Goal: Task Accomplishment & Management: Use online tool/utility

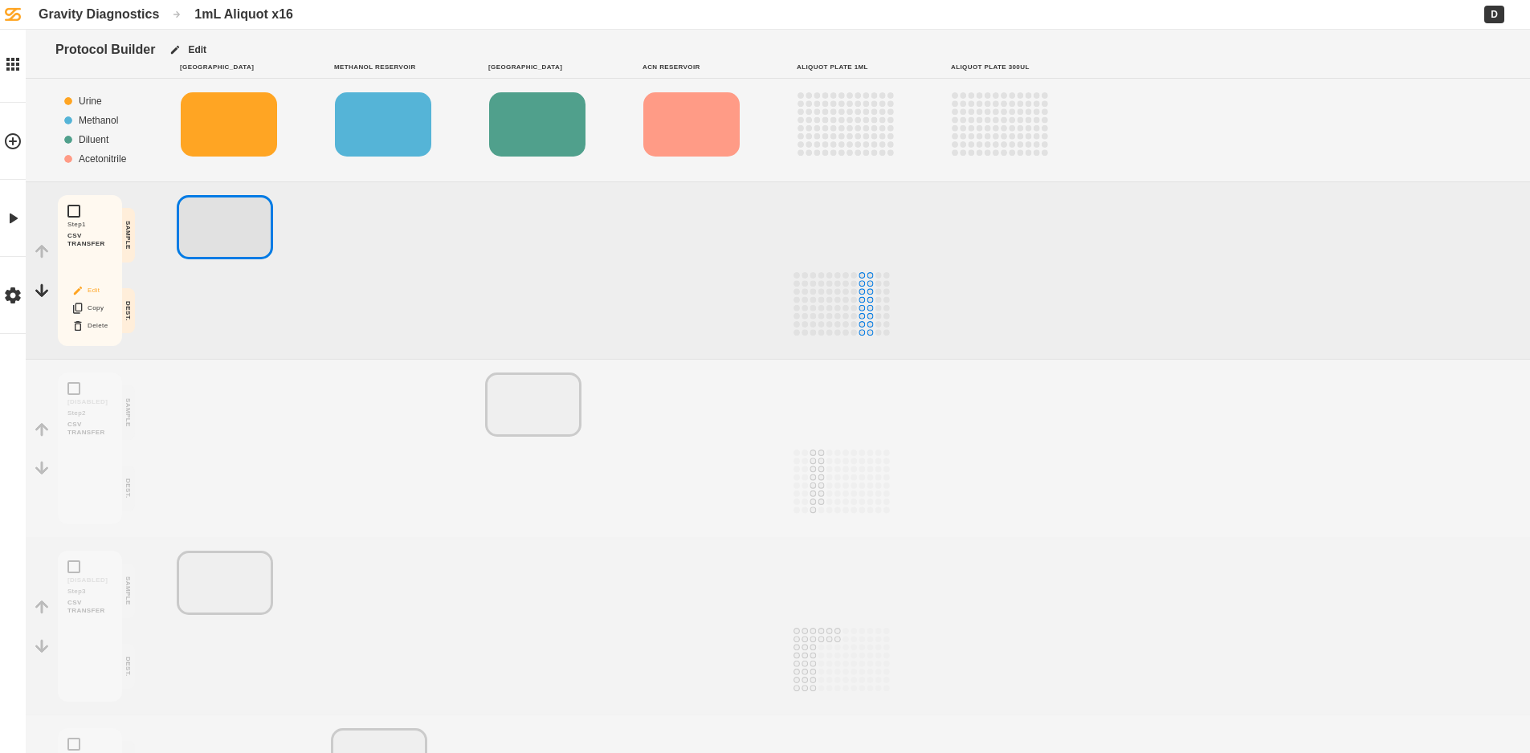
click at [85, 290] on button "Edit" at bounding box center [89, 290] width 51 height 21
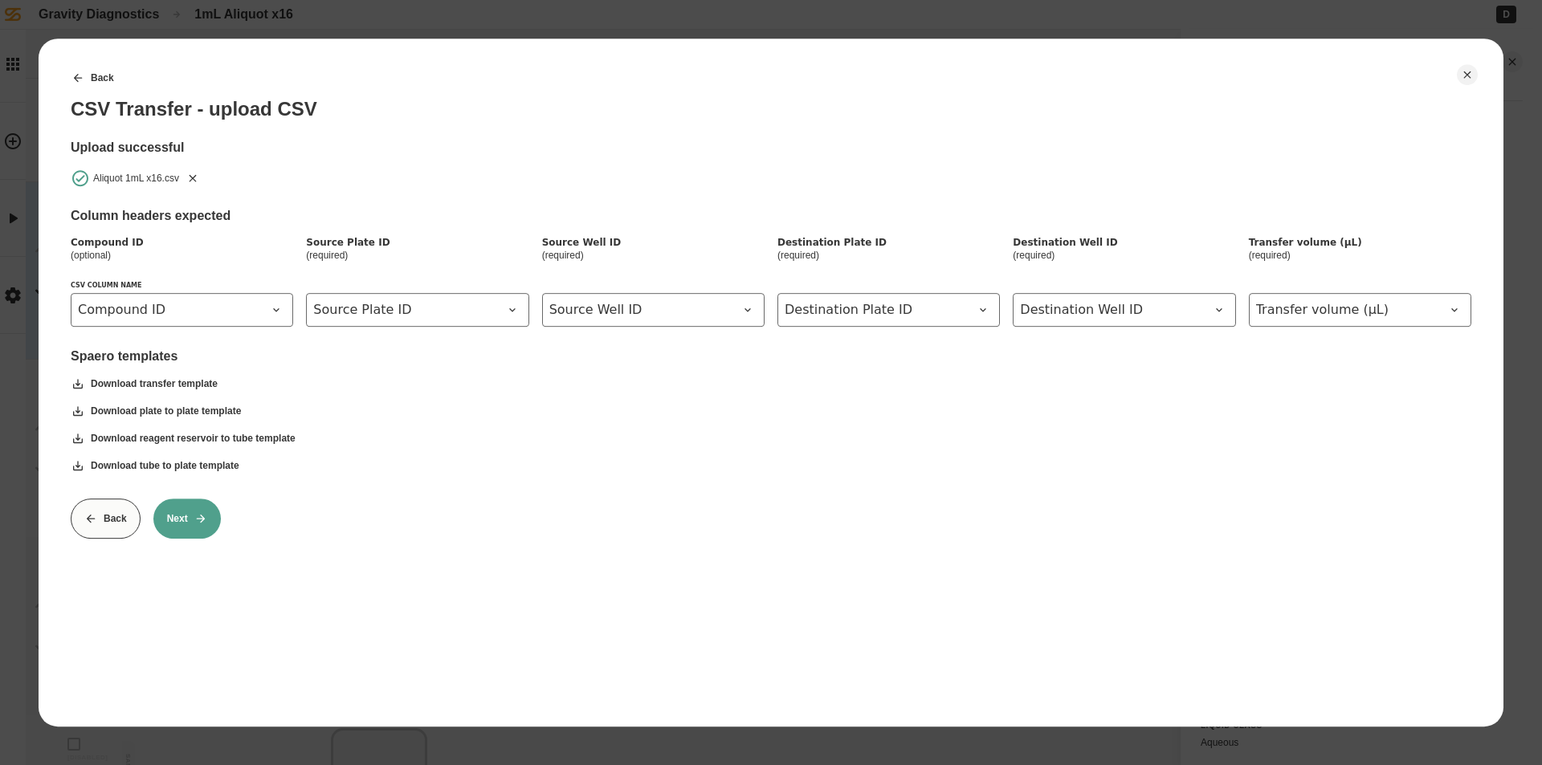
click at [193, 178] on icon "Remove" at bounding box center [193, 177] width 7 height 7
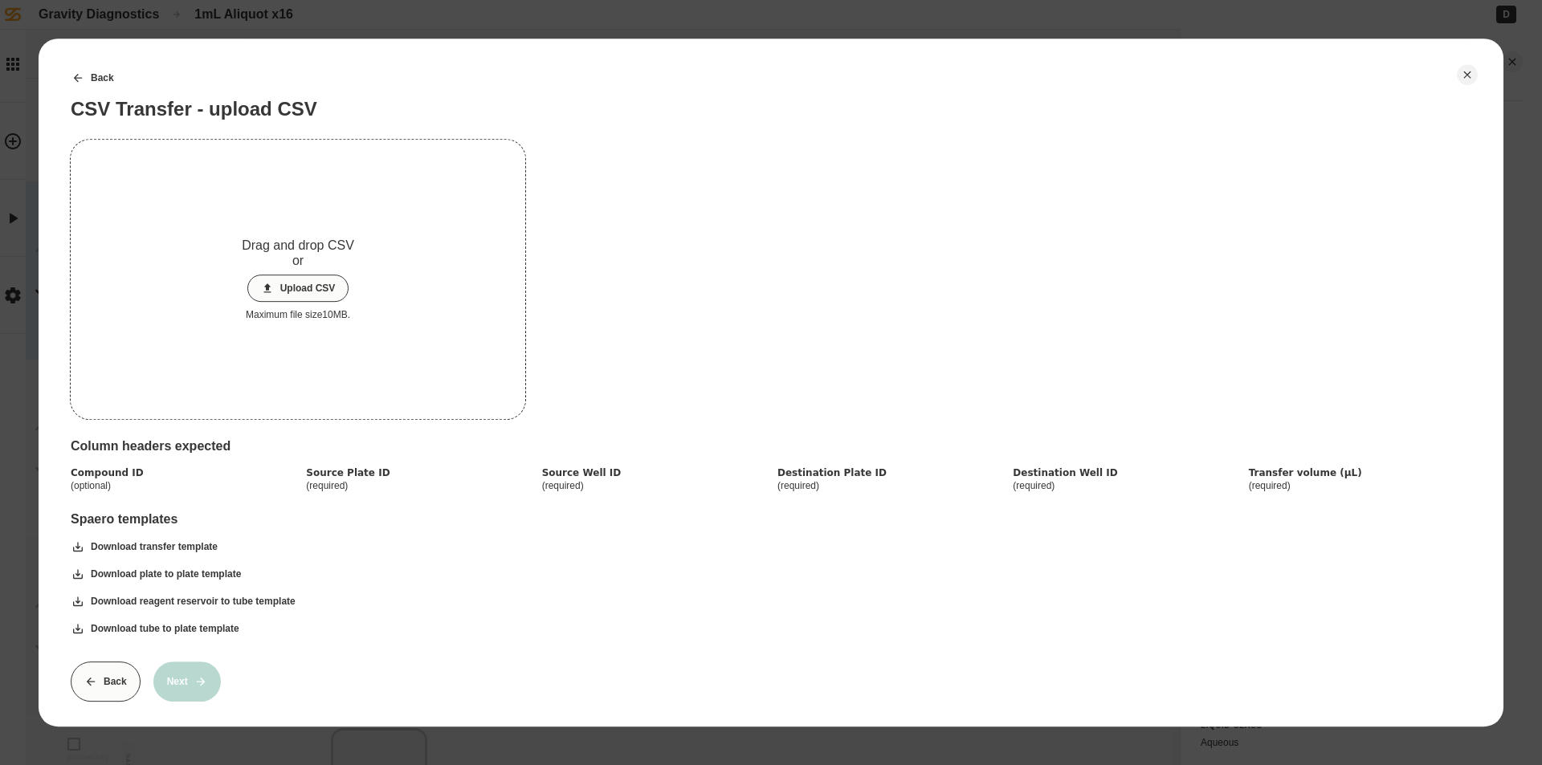
click at [324, 291] on button "Upload CSV" at bounding box center [298, 288] width 102 height 27
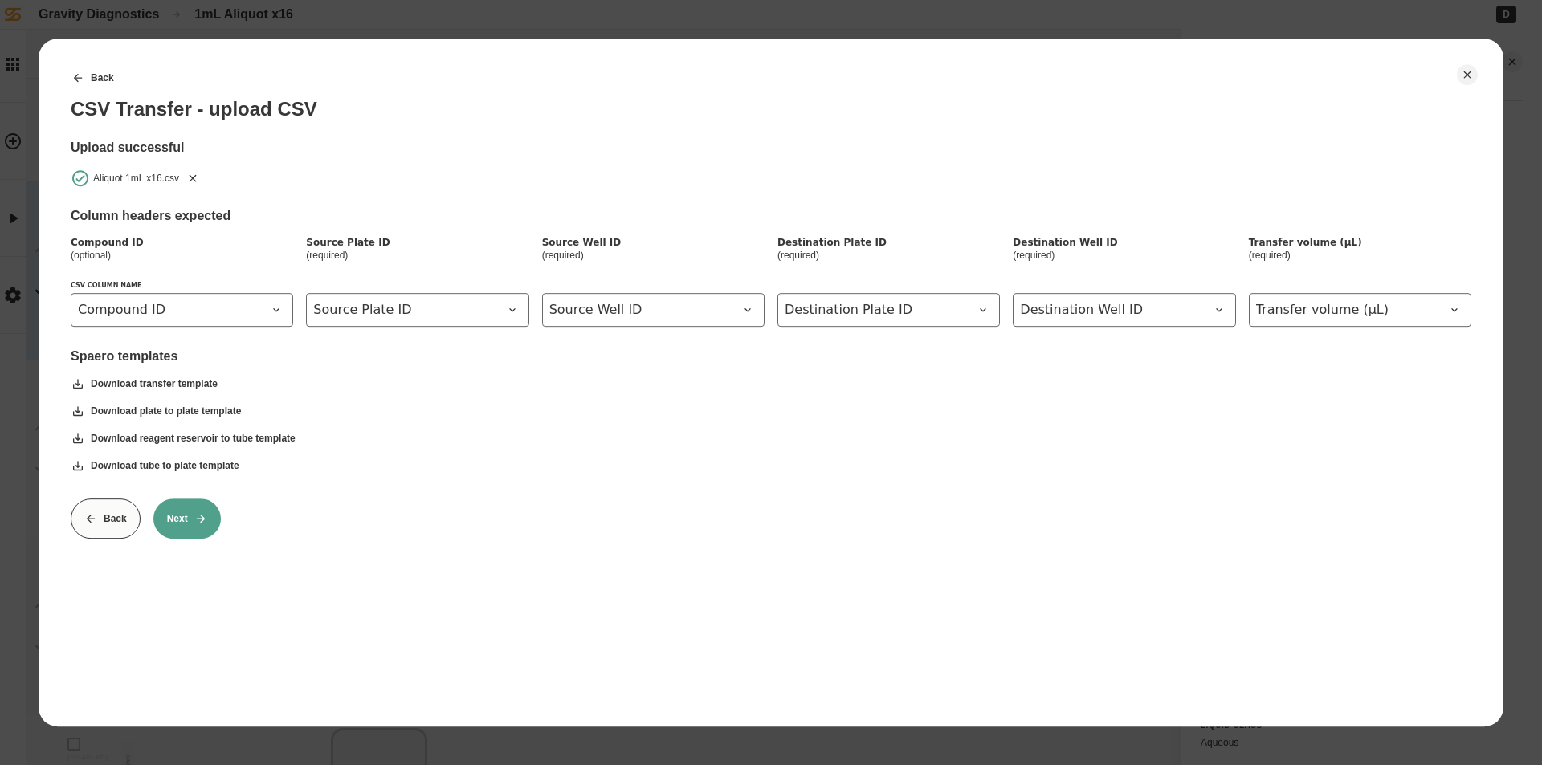
drag, startPoint x: 173, startPoint y: 528, endPoint x: 186, endPoint y: 526, distance: 13.1
click at [174, 528] on button "Next" at bounding box center [186, 519] width 67 height 40
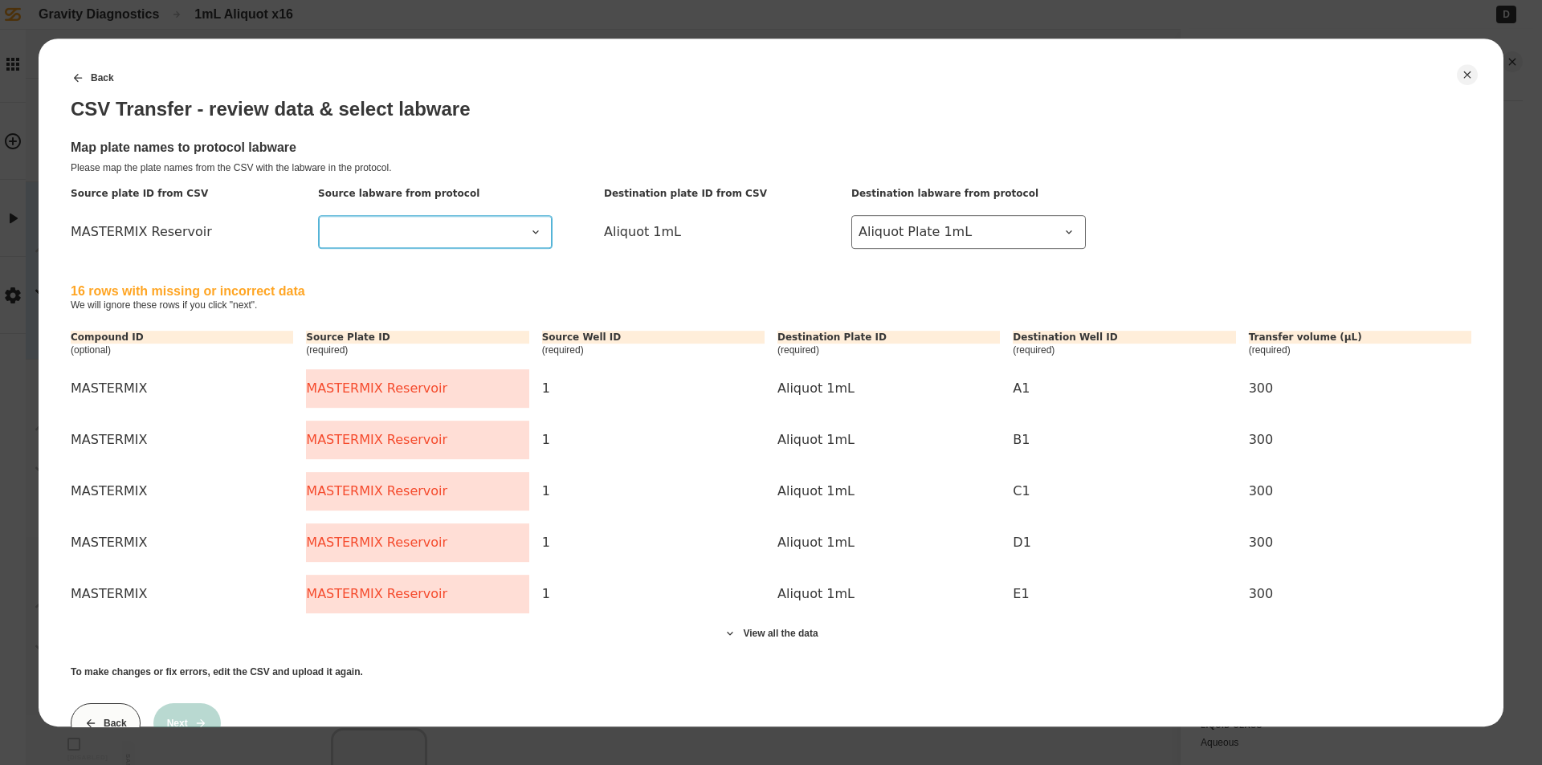
click at [447, 246] on Reservoir at bounding box center [435, 232] width 235 height 34
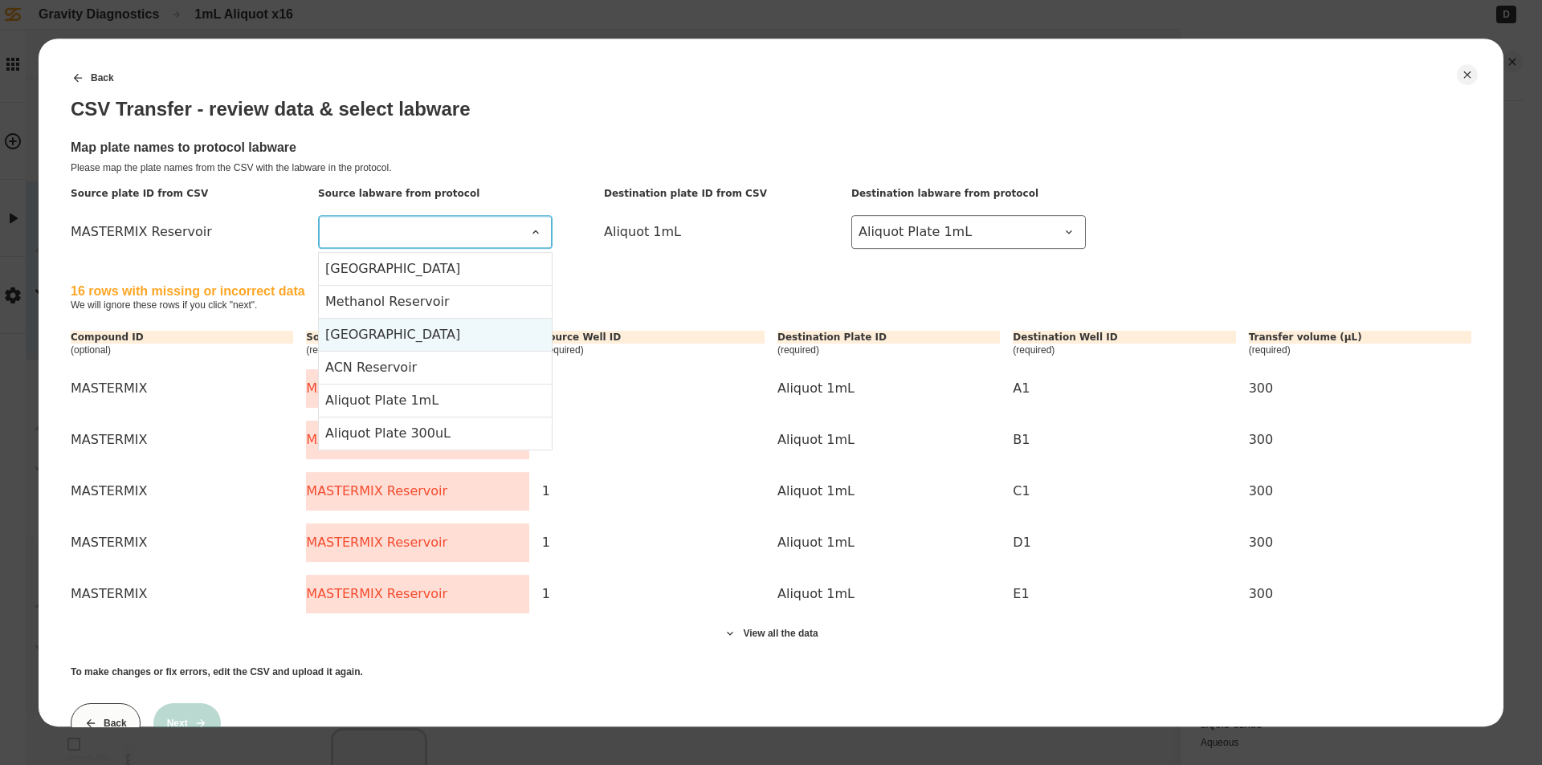
scroll to position [60, 0]
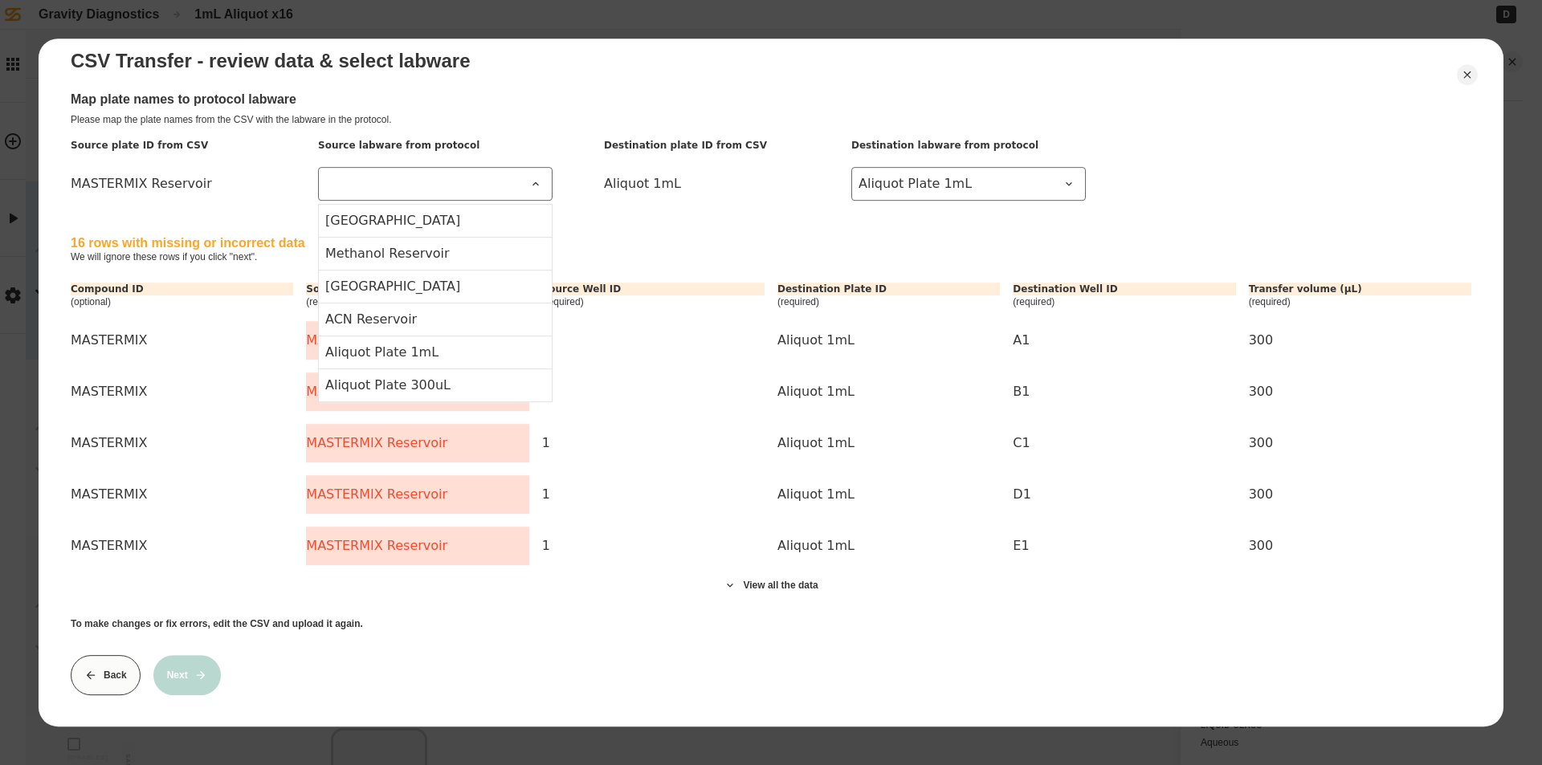
drag, startPoint x: 422, startPoint y: 596, endPoint x: 448, endPoint y: 588, distance: 26.9
click at [426, 596] on div "Back CSV Transfer - review data & select labware Map plate names to protocol la…" at bounding box center [771, 353] width 1401 height 686
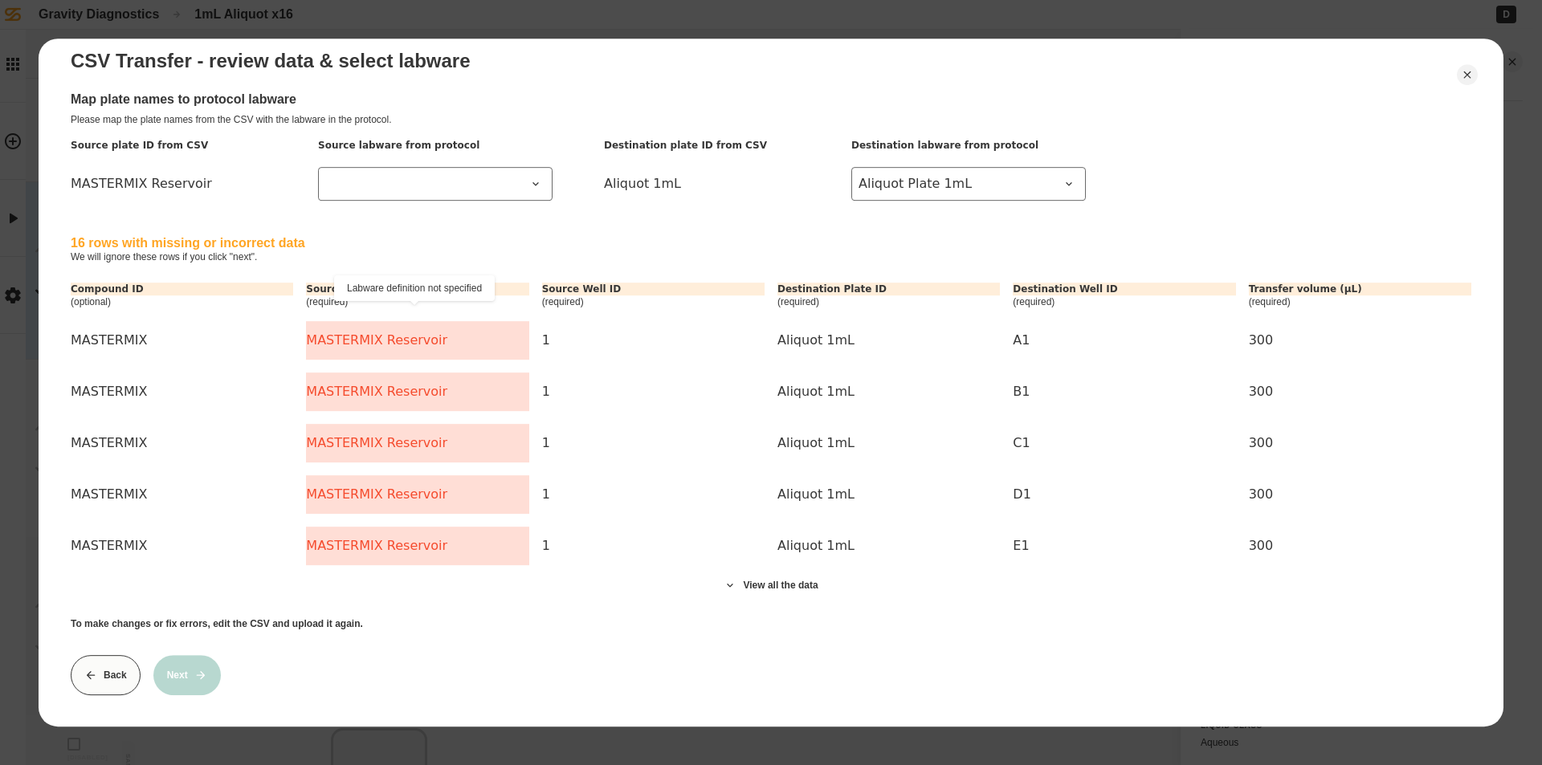
click at [429, 329] on div "MASTERMIX Reservoir" at bounding box center [417, 340] width 222 height 39
click at [428, 329] on div "MASTERMIX Reservoir" at bounding box center [417, 340] width 222 height 39
click at [459, 174] on span at bounding box center [425, 183] width 201 height 19
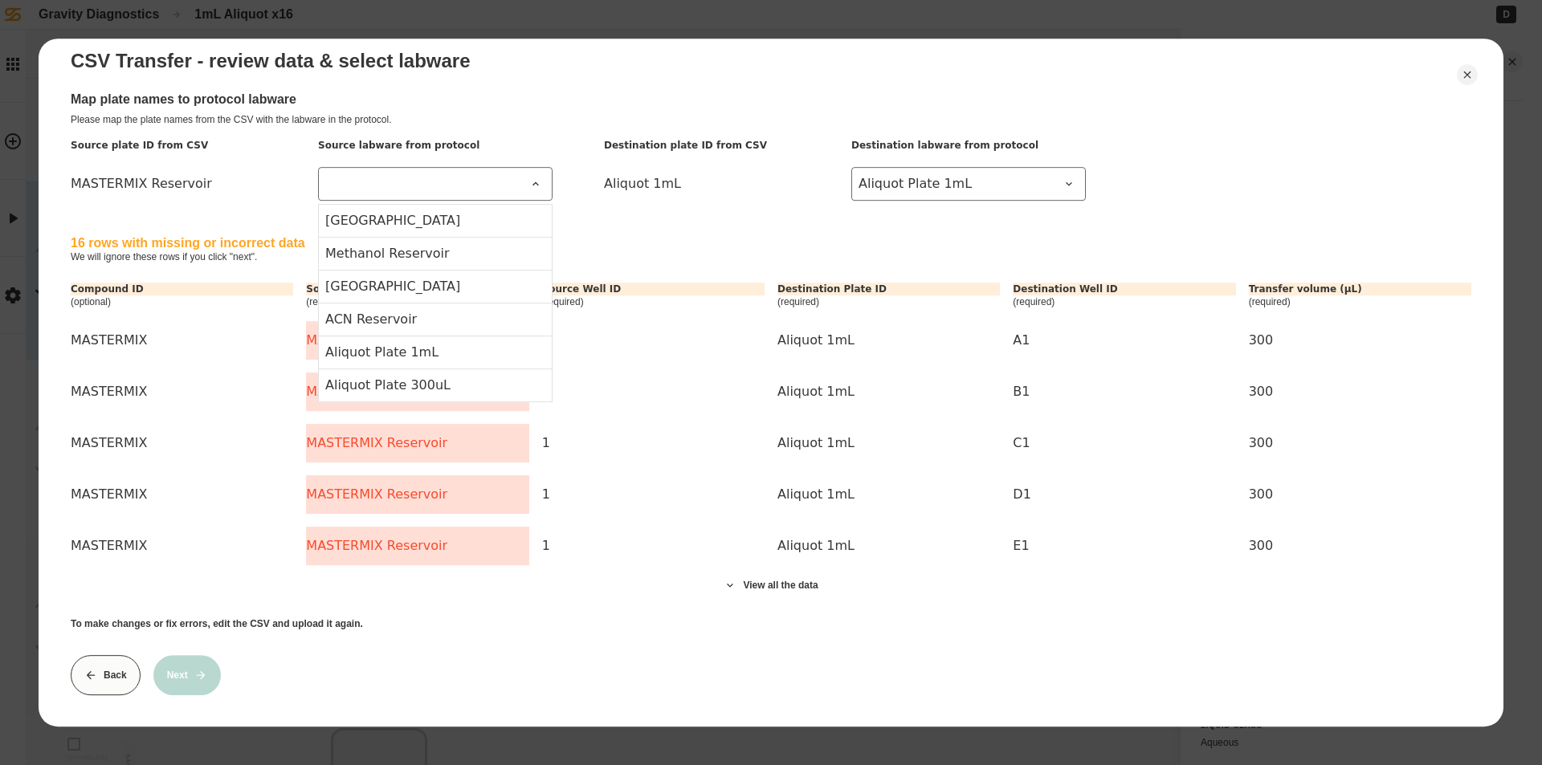
click at [826, 283] on div "Destination Plate ID" at bounding box center [888, 289] width 222 height 13
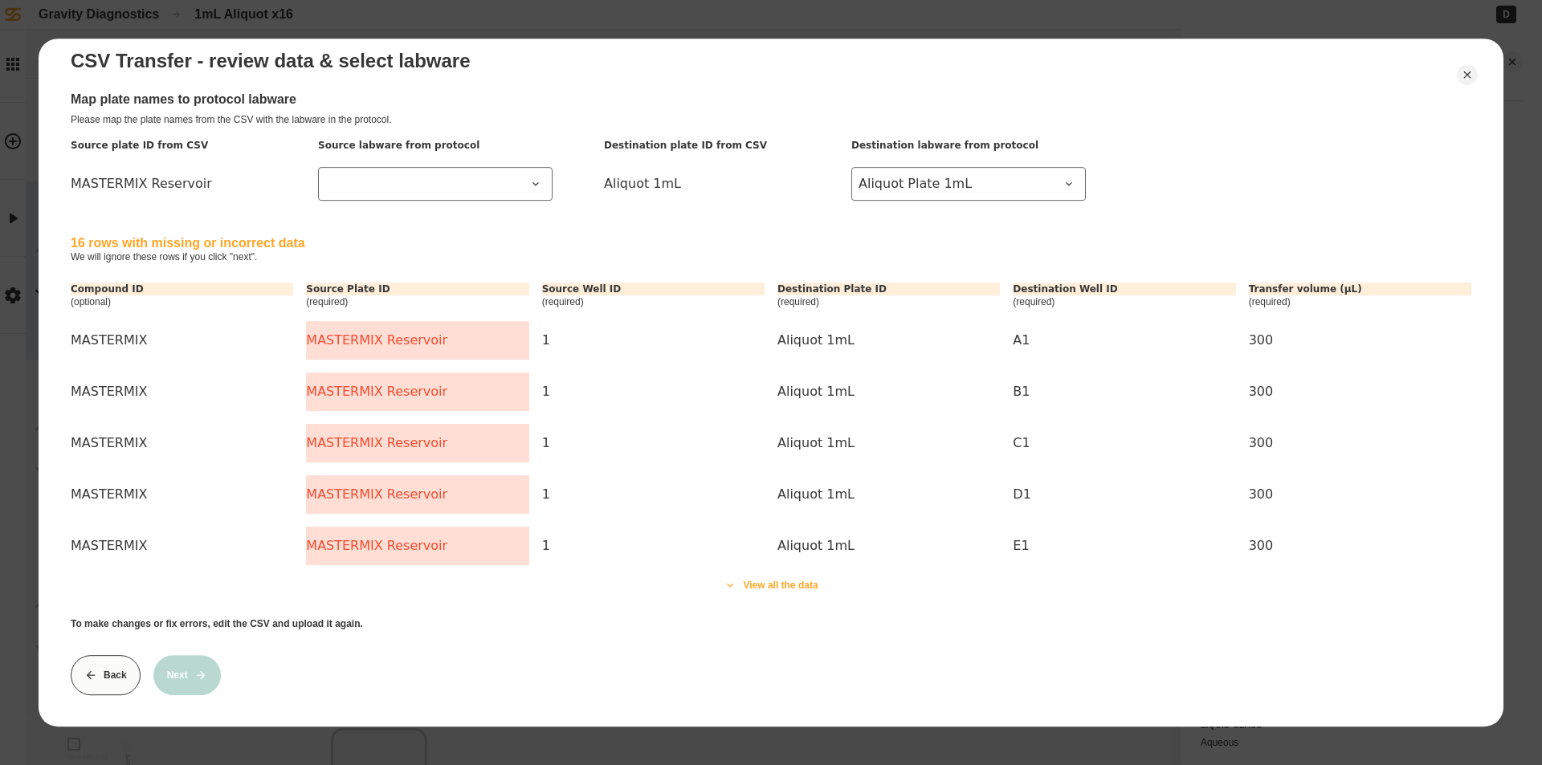
click at [724, 579] on icon at bounding box center [730, 585] width 13 height 13
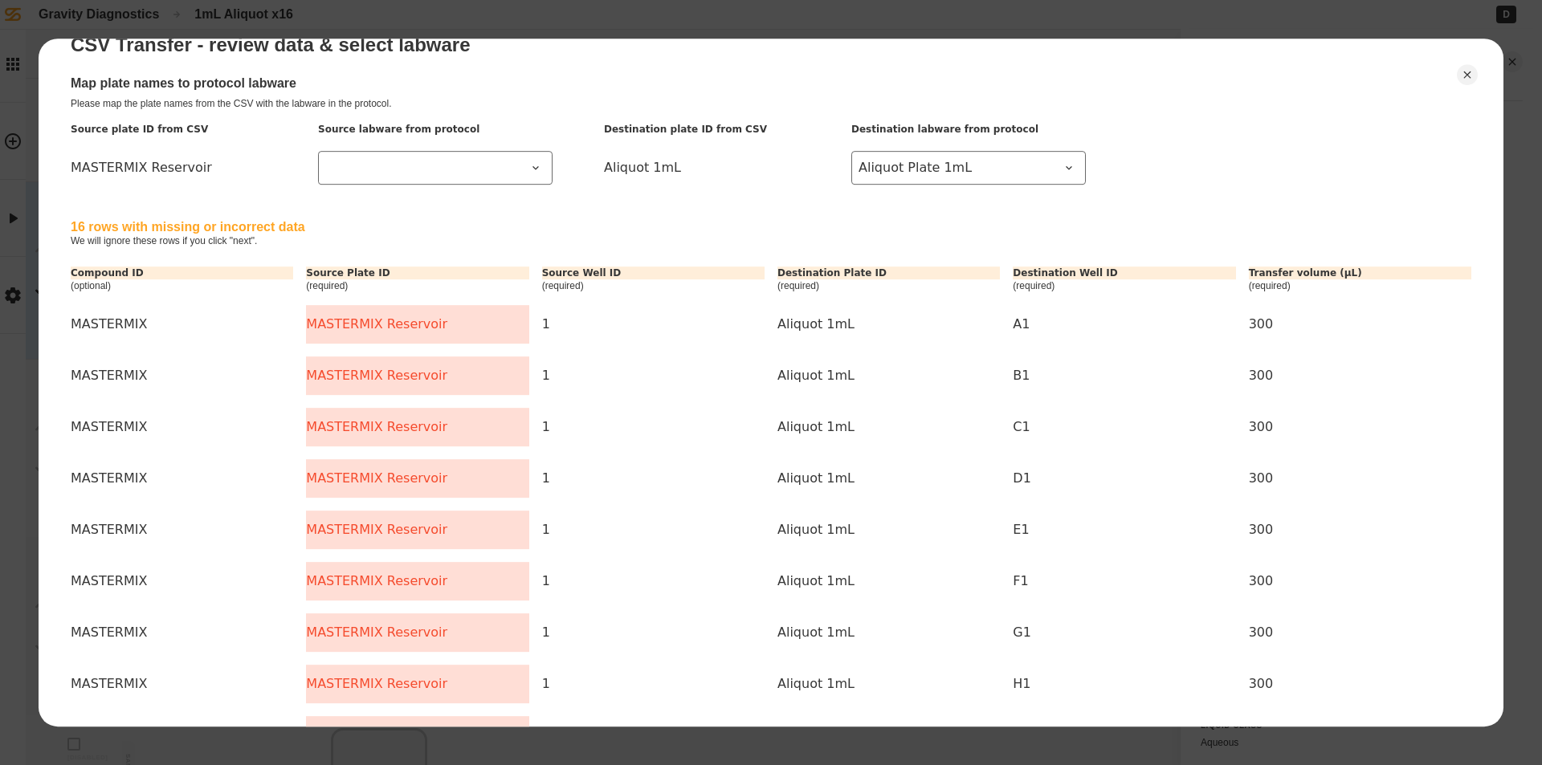
scroll to position [0, 0]
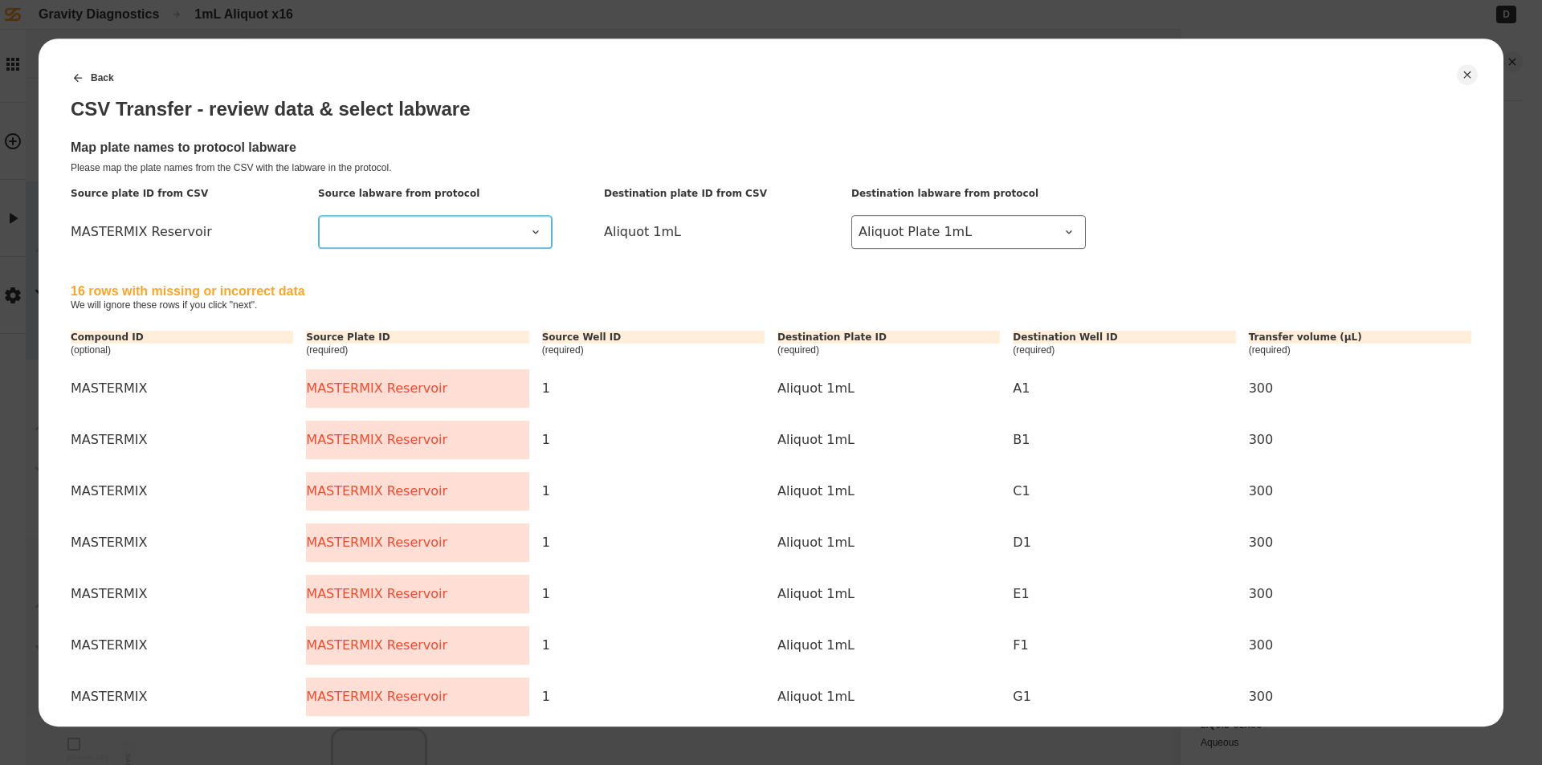
click at [463, 223] on span at bounding box center [425, 231] width 201 height 19
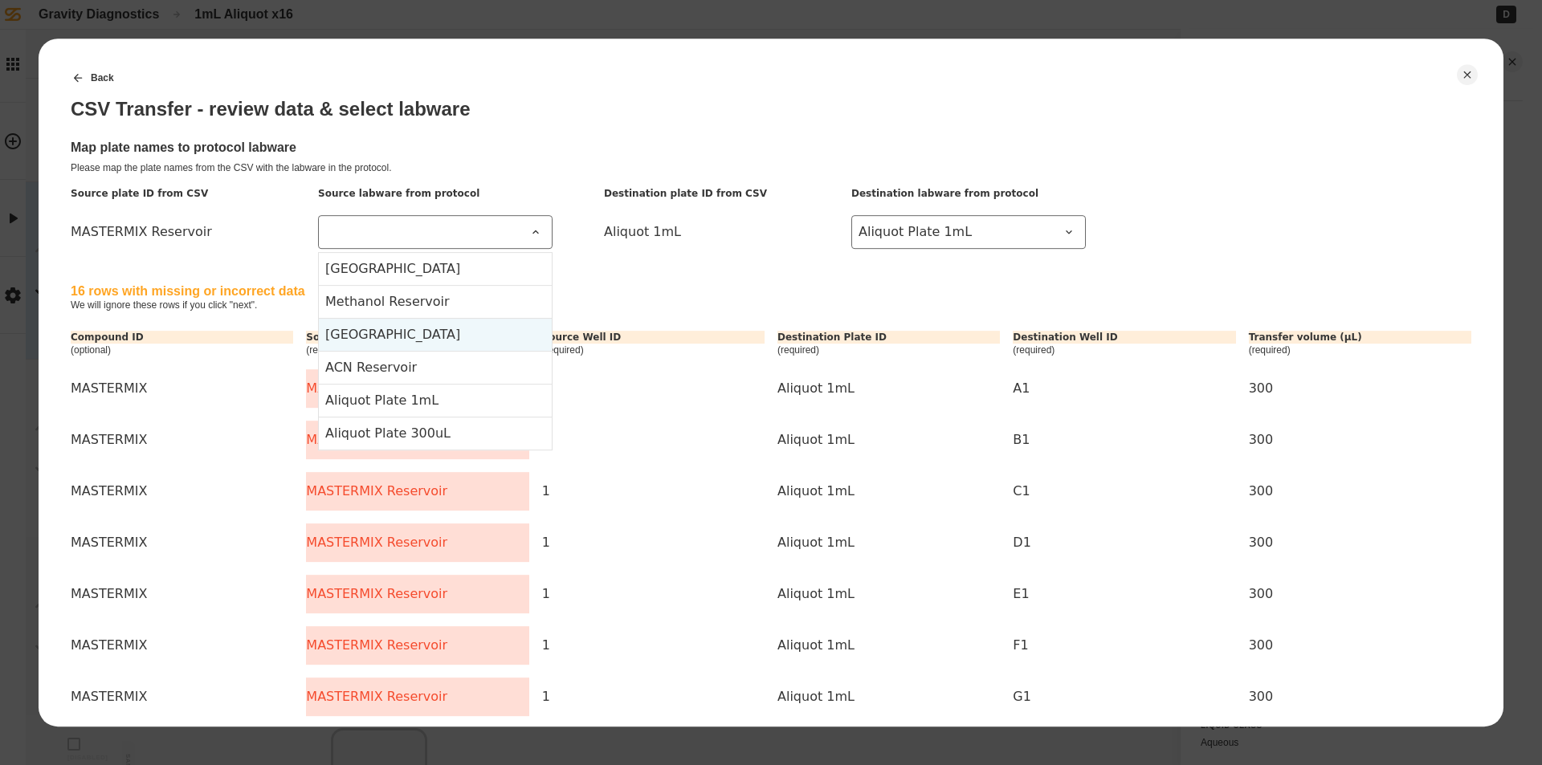
click at [443, 323] on Reservoir-item-2 "[GEOGRAPHIC_DATA]" at bounding box center [435, 334] width 233 height 33
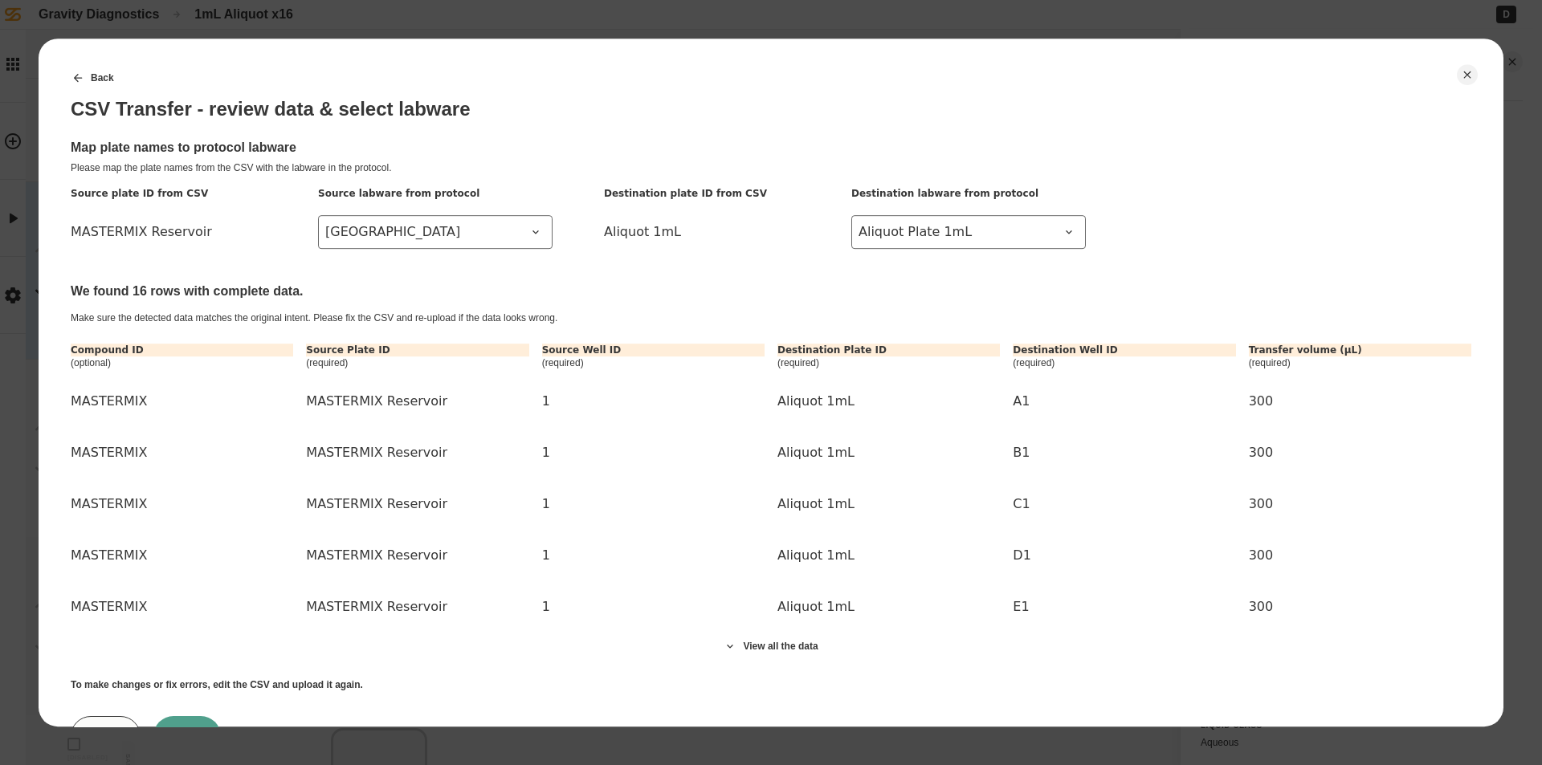
scroll to position [73, 0]
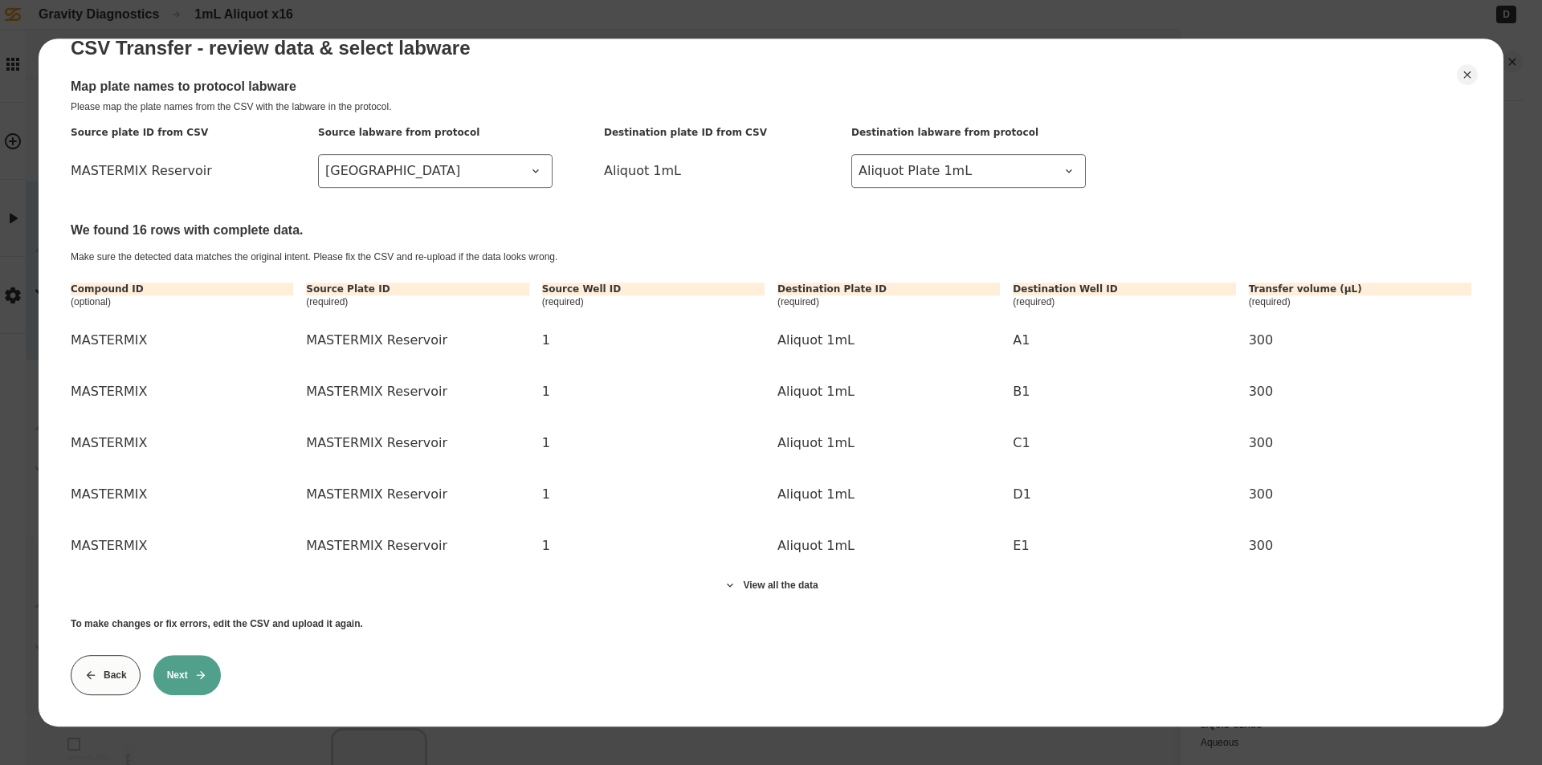
click at [208, 670] on button "Next" at bounding box center [186, 675] width 67 height 40
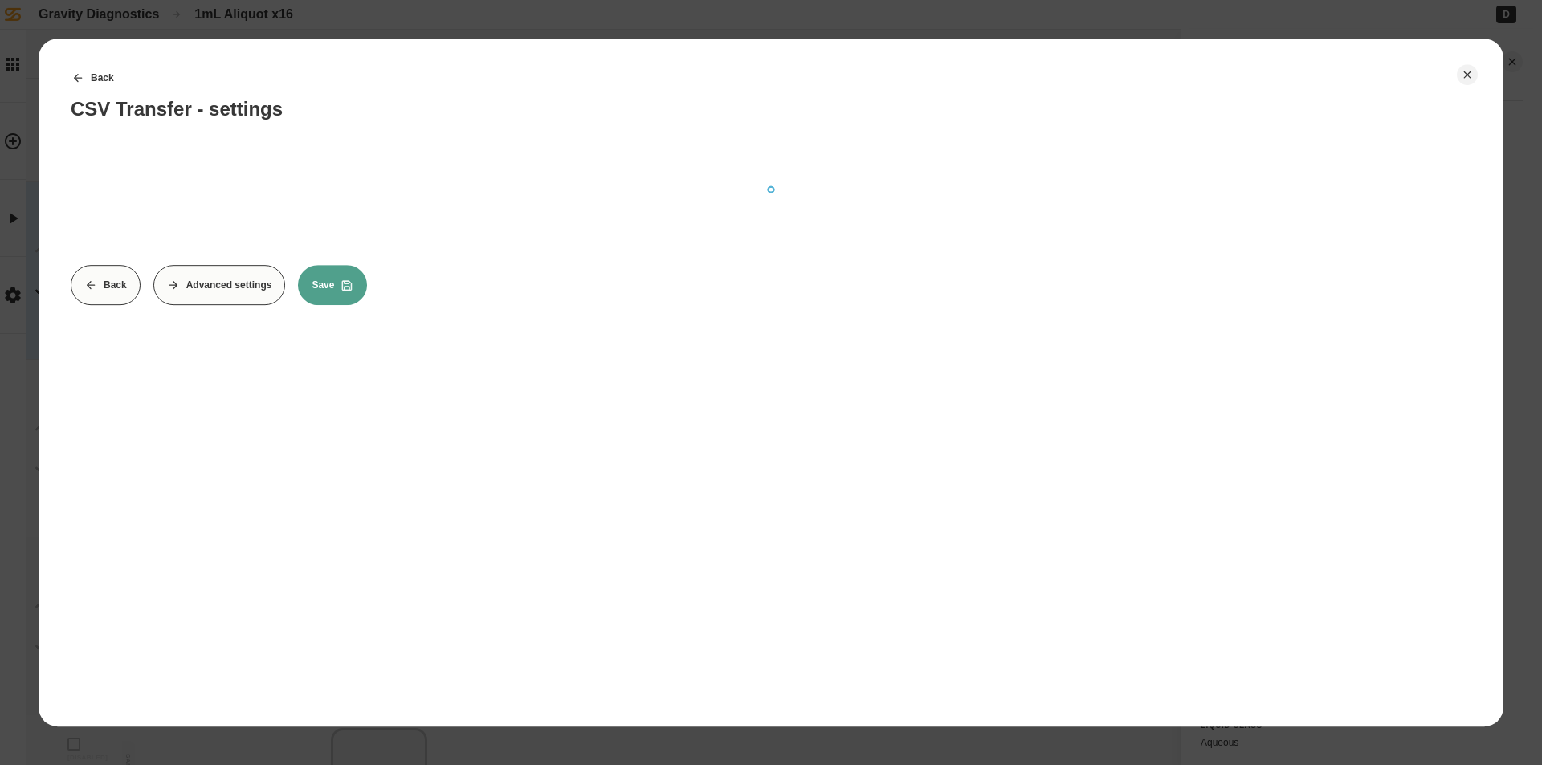
scroll to position [0, 0]
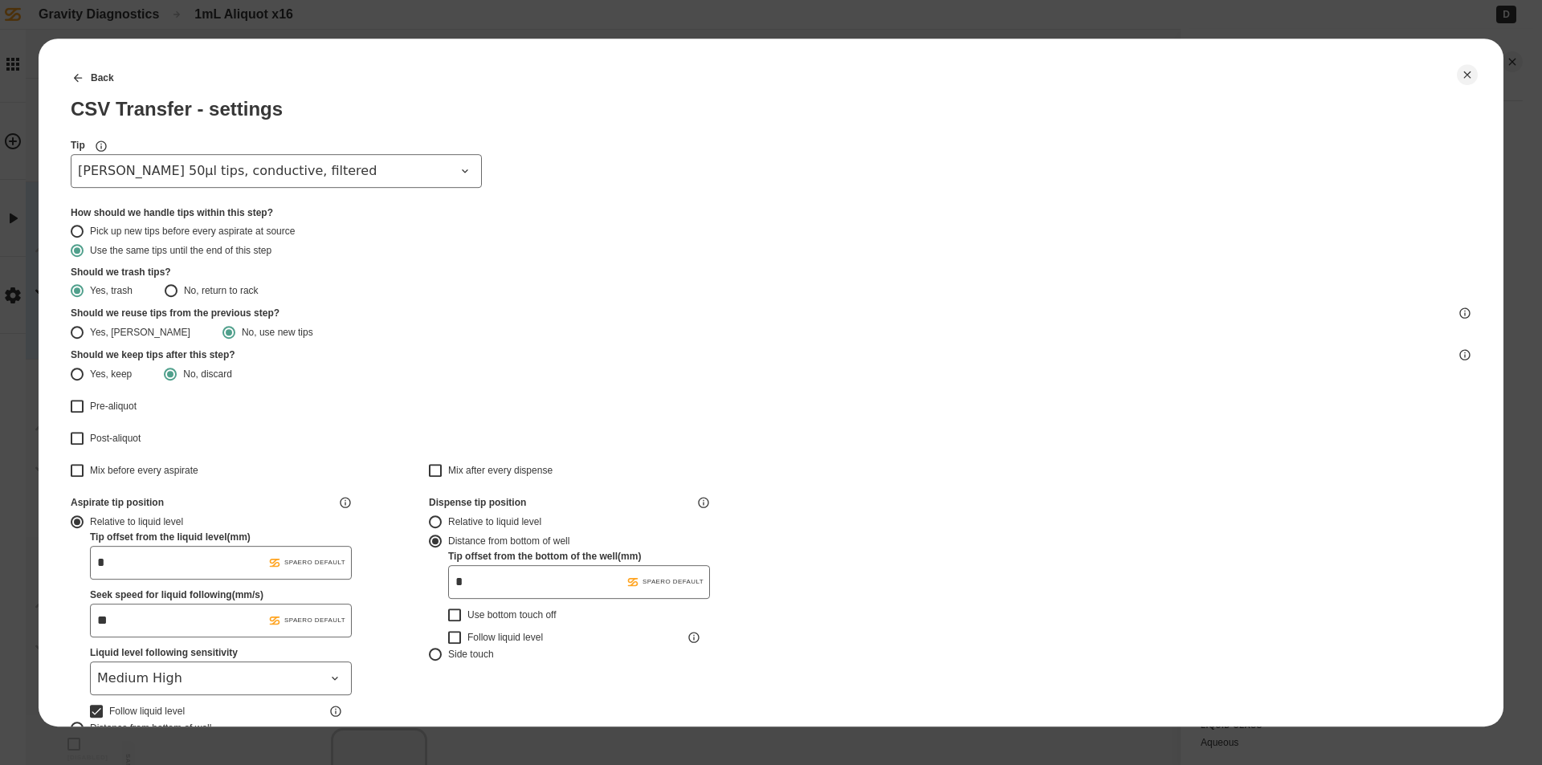
type input "*******"
drag, startPoint x: 205, startPoint y: 165, endPoint x: 217, endPoint y: 166, distance: 12.1
click at [205, 166] on span "[PERSON_NAME] 50µl tips, conductive, filtered" at bounding box center [266, 170] width 377 height 19
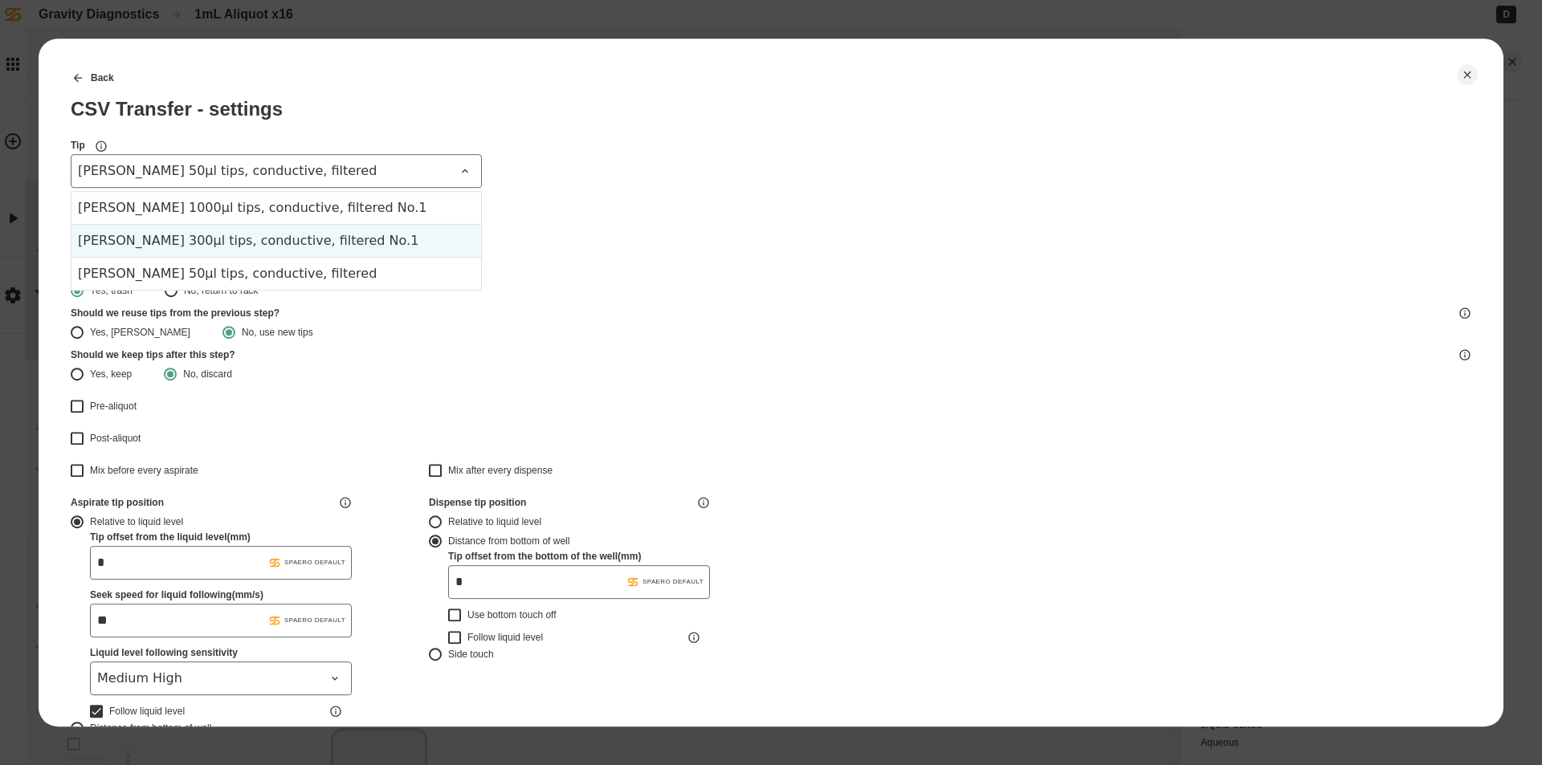
click at [251, 243] on div "[PERSON_NAME] 300µl tips, conductive, filtered No.1" at bounding box center [276, 240] width 410 height 33
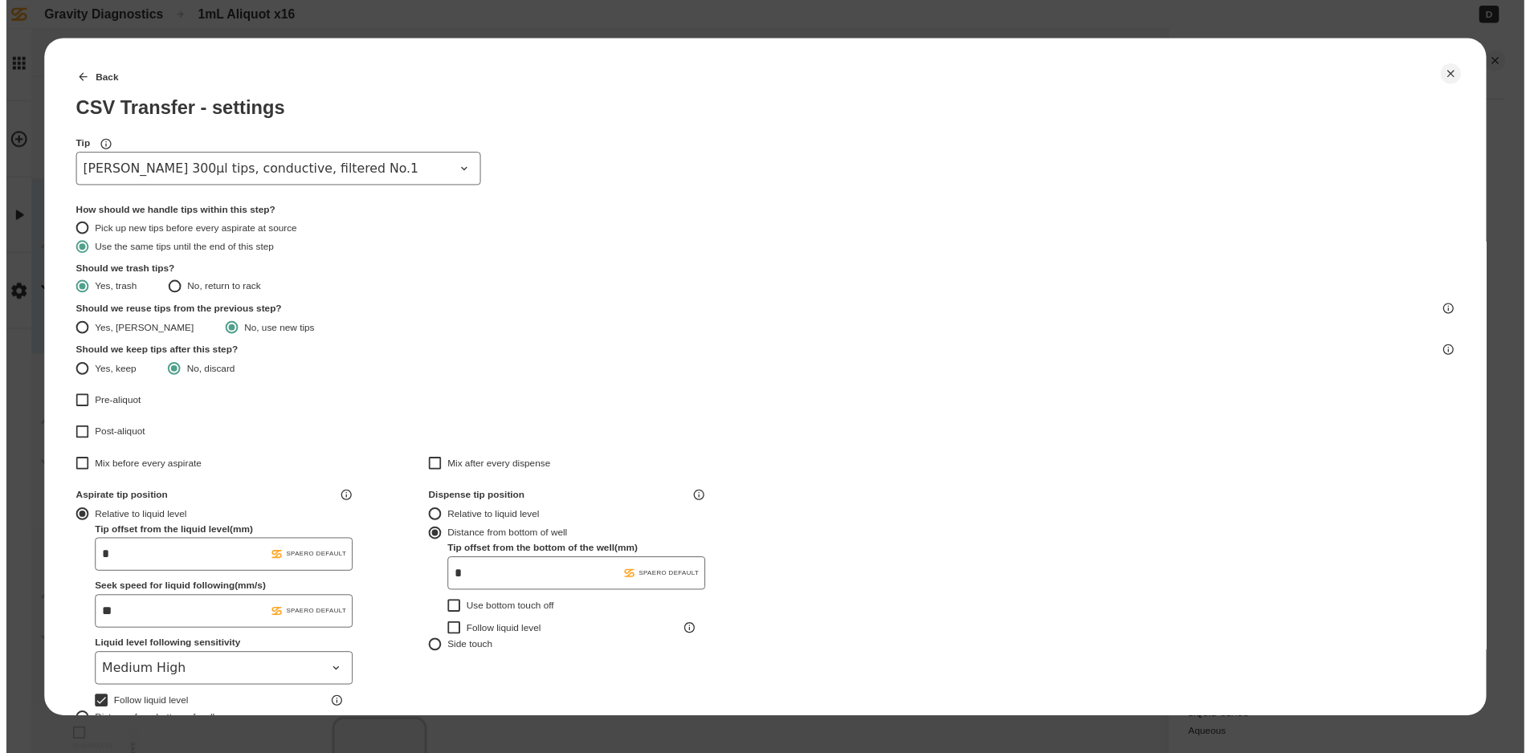
scroll to position [402, 0]
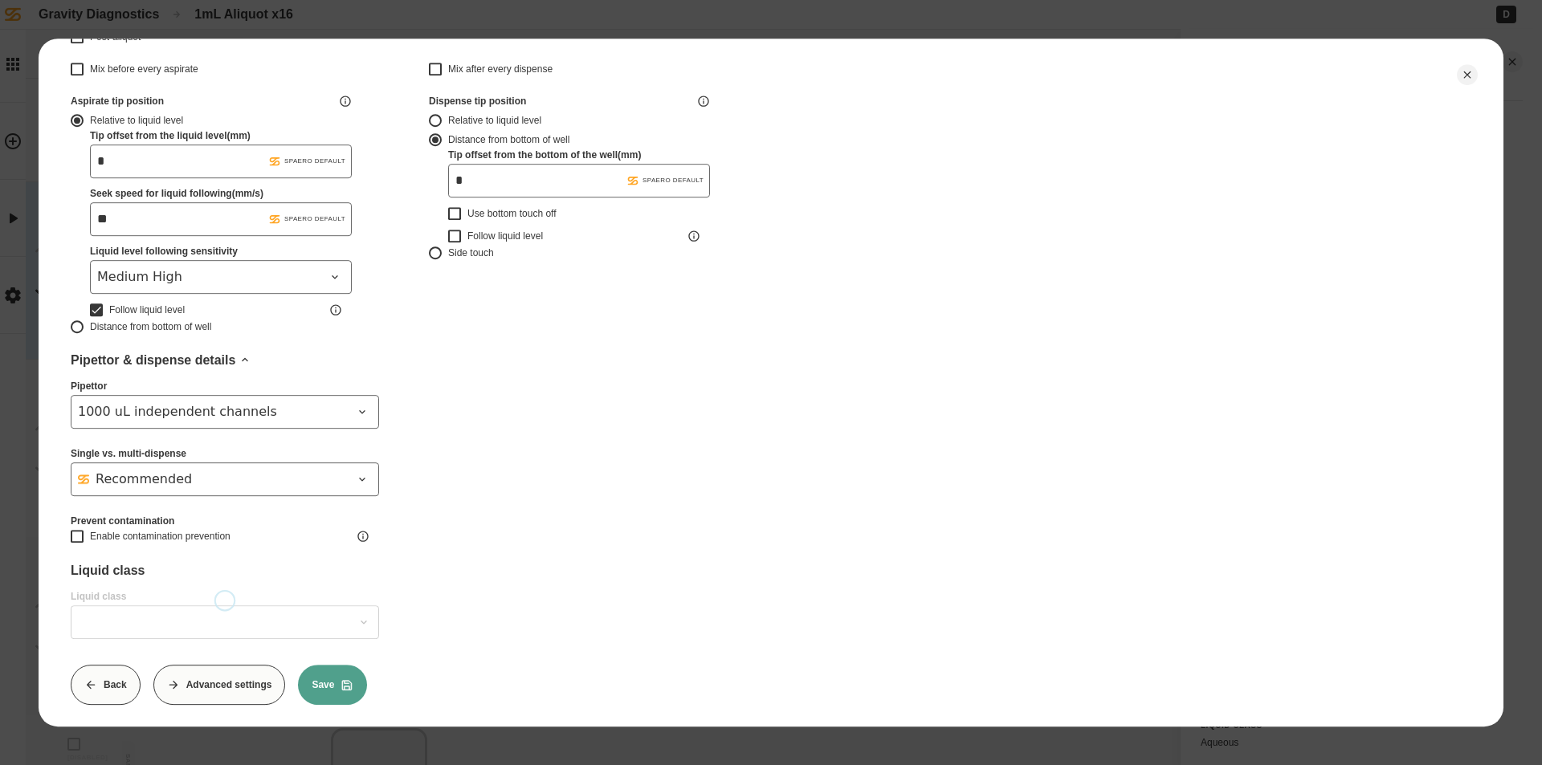
type input "*******"
click at [337, 687] on button "Save" at bounding box center [332, 685] width 69 height 40
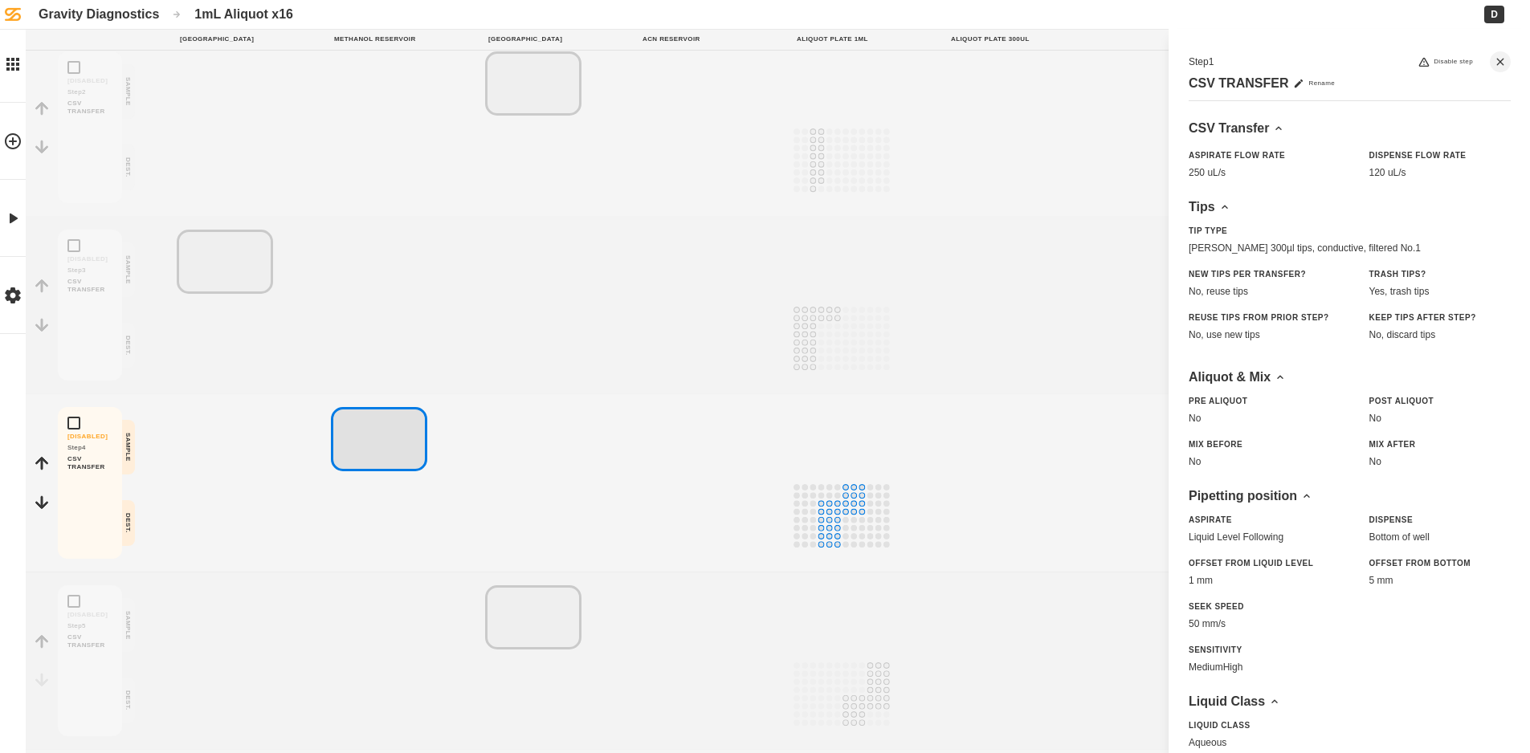
scroll to position [397, 0]
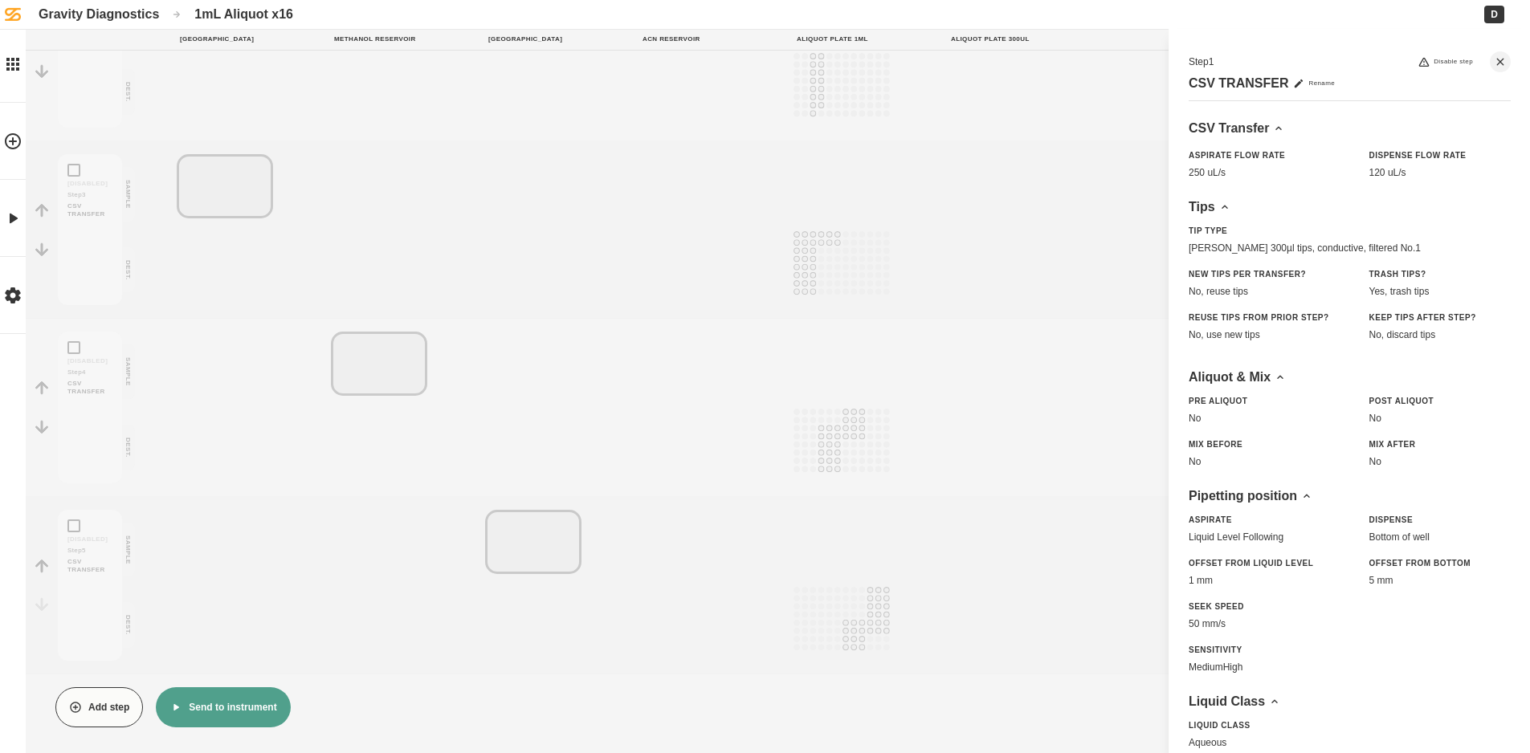
click at [220, 705] on button "Send to instrument" at bounding box center [223, 707] width 134 height 40
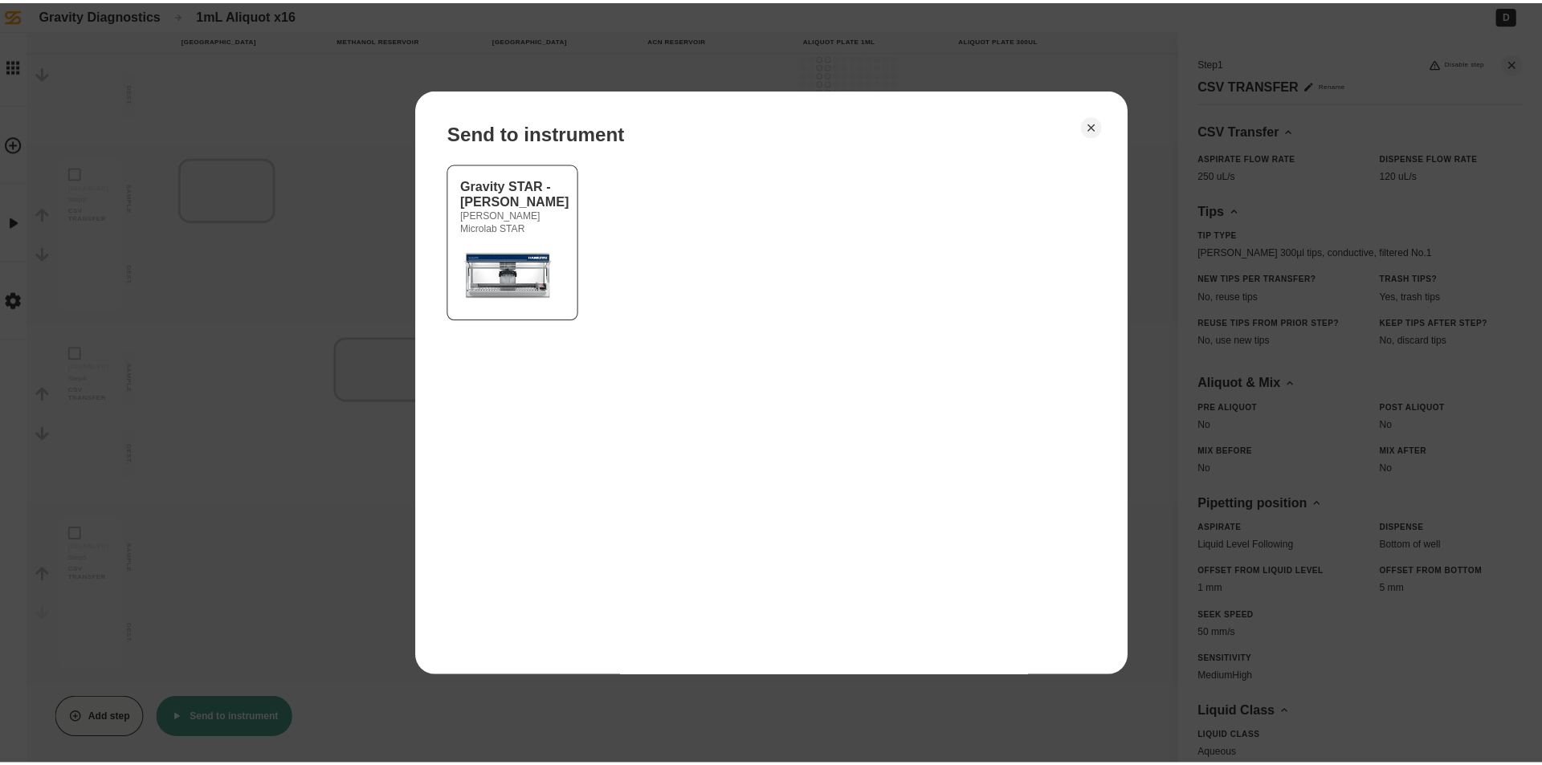
scroll to position [385, 0]
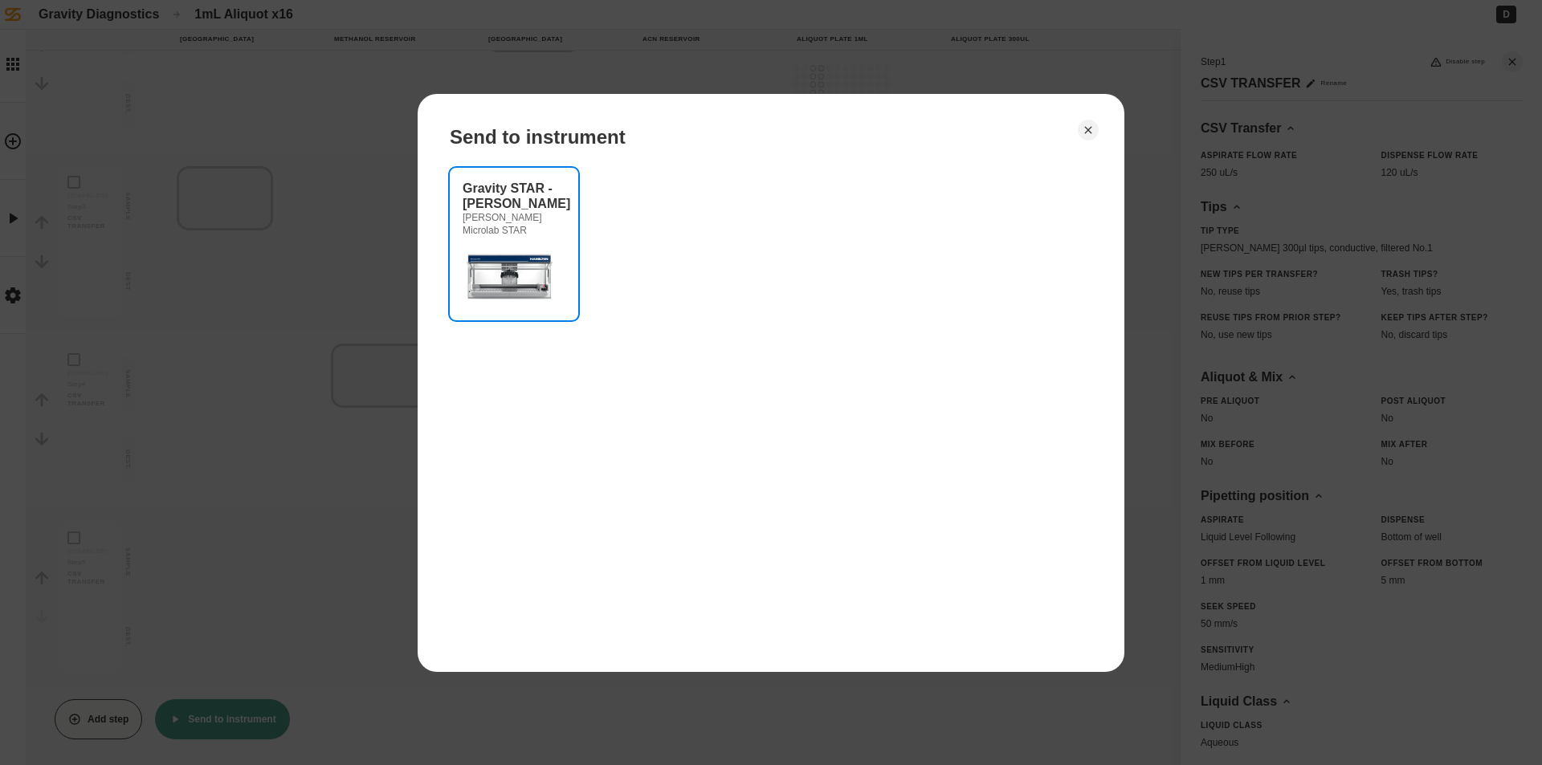
click at [522, 304] on img at bounding box center [511, 275] width 96 height 64
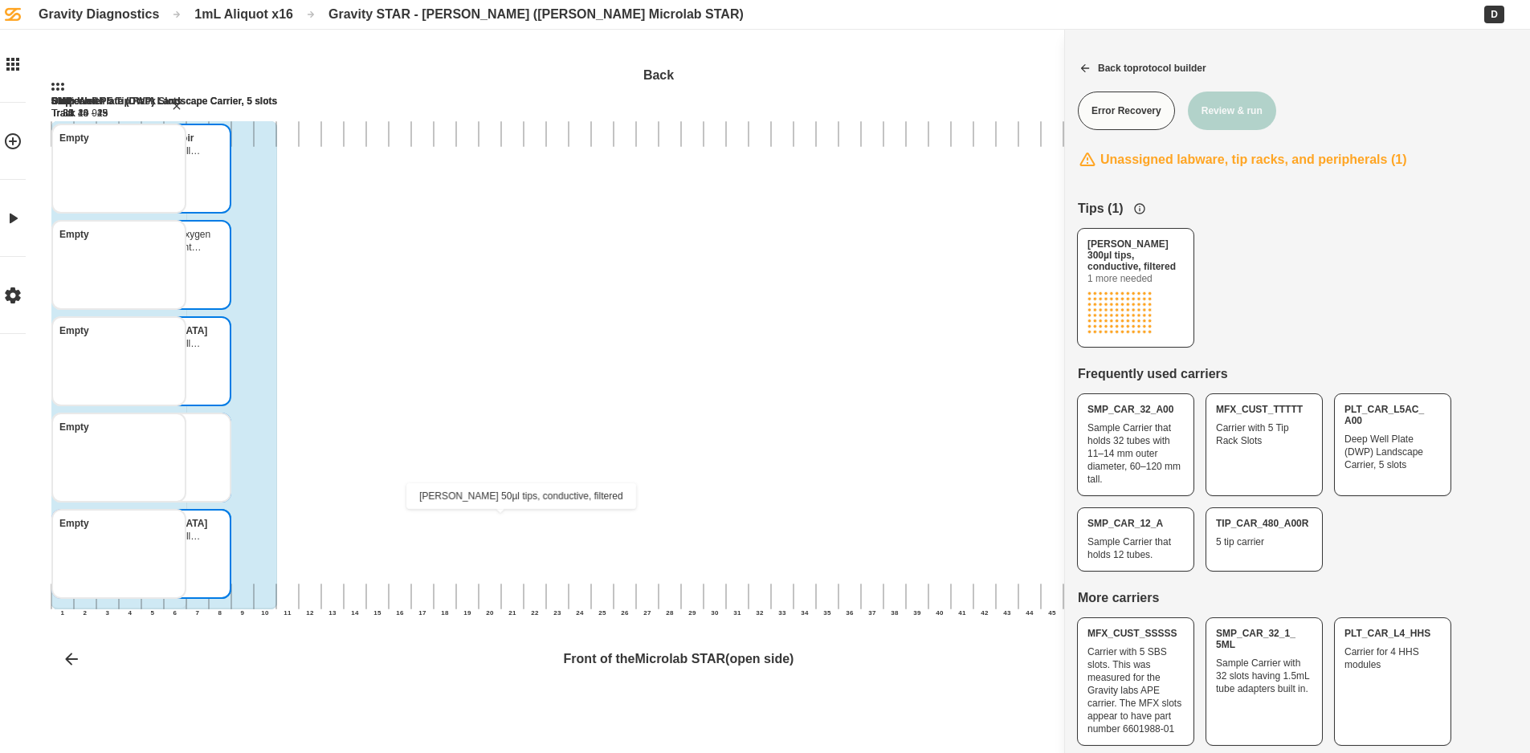
click at [168, 526] on icon "Hamilton 50µl tips, conductive, filtered Hamilton 50µl tips, conductive, filter…" at bounding box center [161, 527] width 13 height 13
drag, startPoint x: 1151, startPoint y: 276, endPoint x: 499, endPoint y: 582, distance: 720.3
click at [508, 585] on div "[PERSON_NAME] 300µl tips, conductive, filtered Back 1 2 3 4 5 6 7 8 9 10 11 12 …" at bounding box center [765, 376] width 1530 height 753
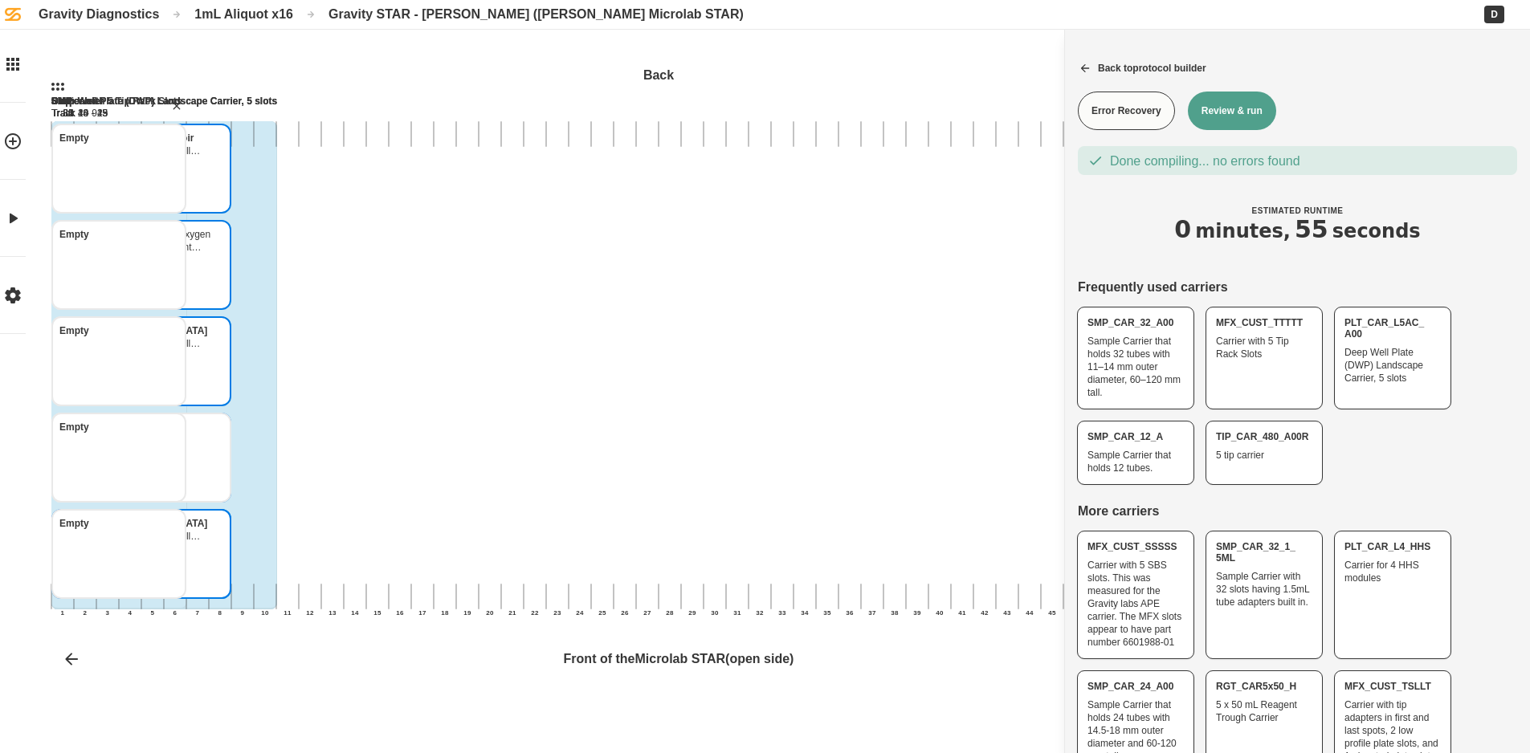
click at [1222, 115] on button "Review & run" at bounding box center [1232, 111] width 88 height 39
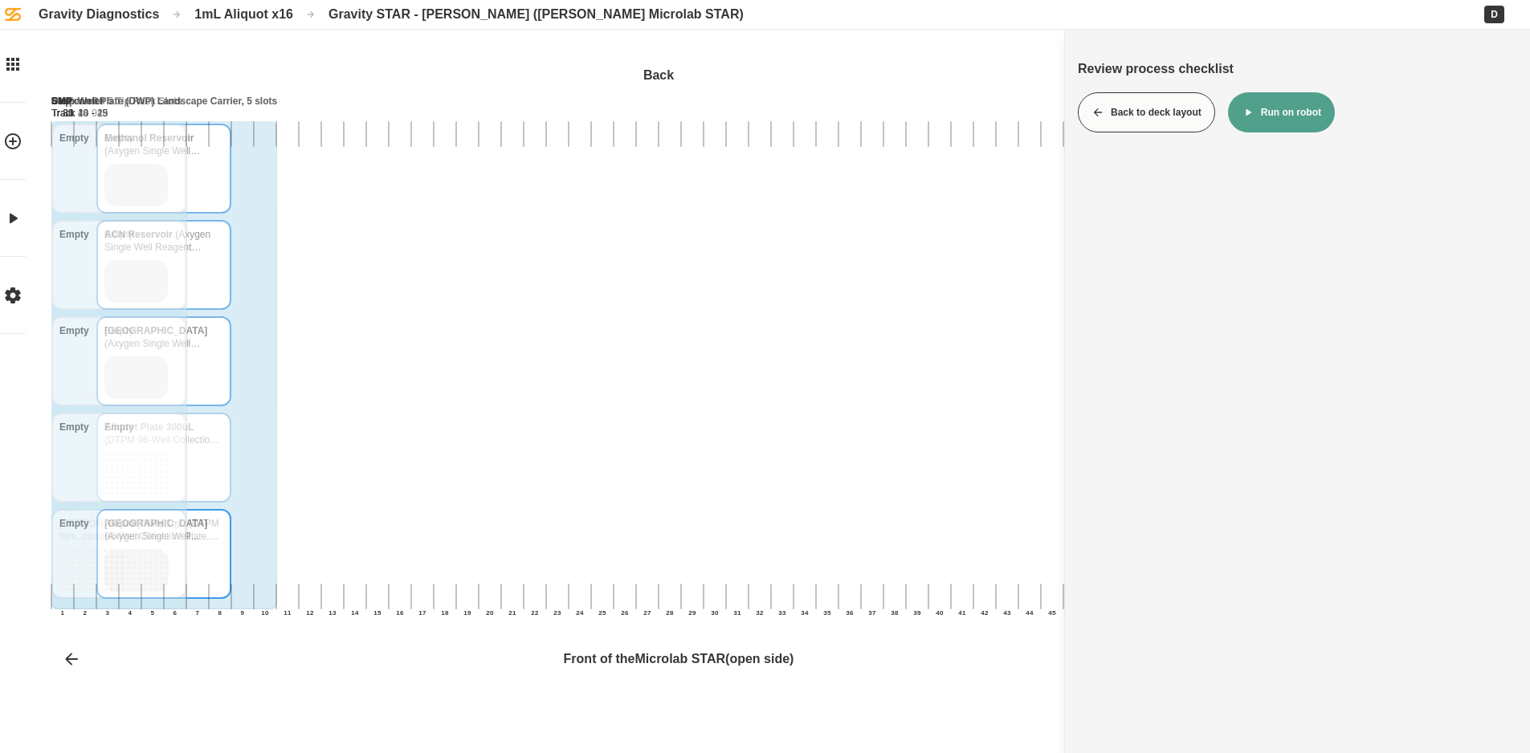
click at [1287, 113] on button "Run on robot" at bounding box center [1281, 112] width 107 height 40
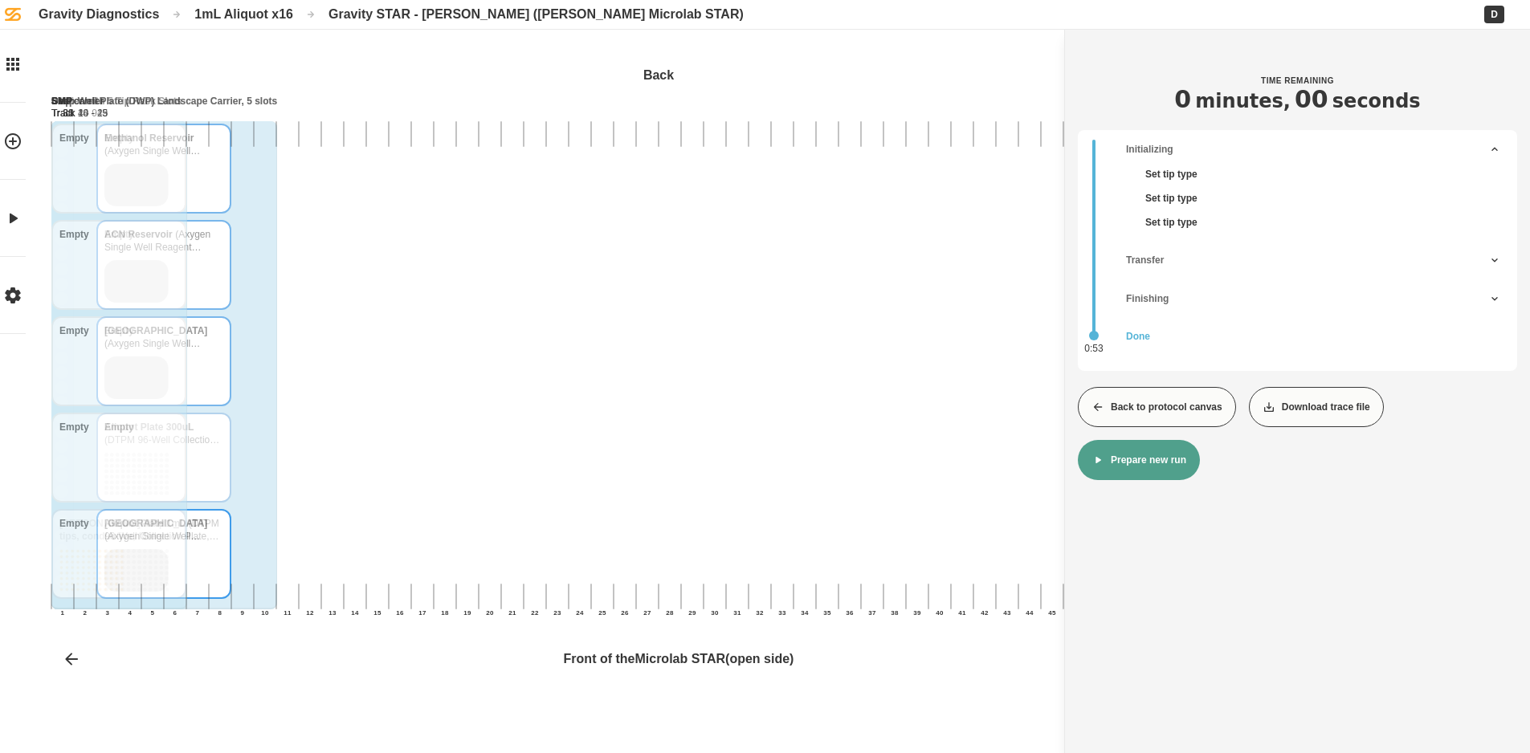
click at [1158, 400] on button "Back to protocol canvas" at bounding box center [1157, 407] width 158 height 40
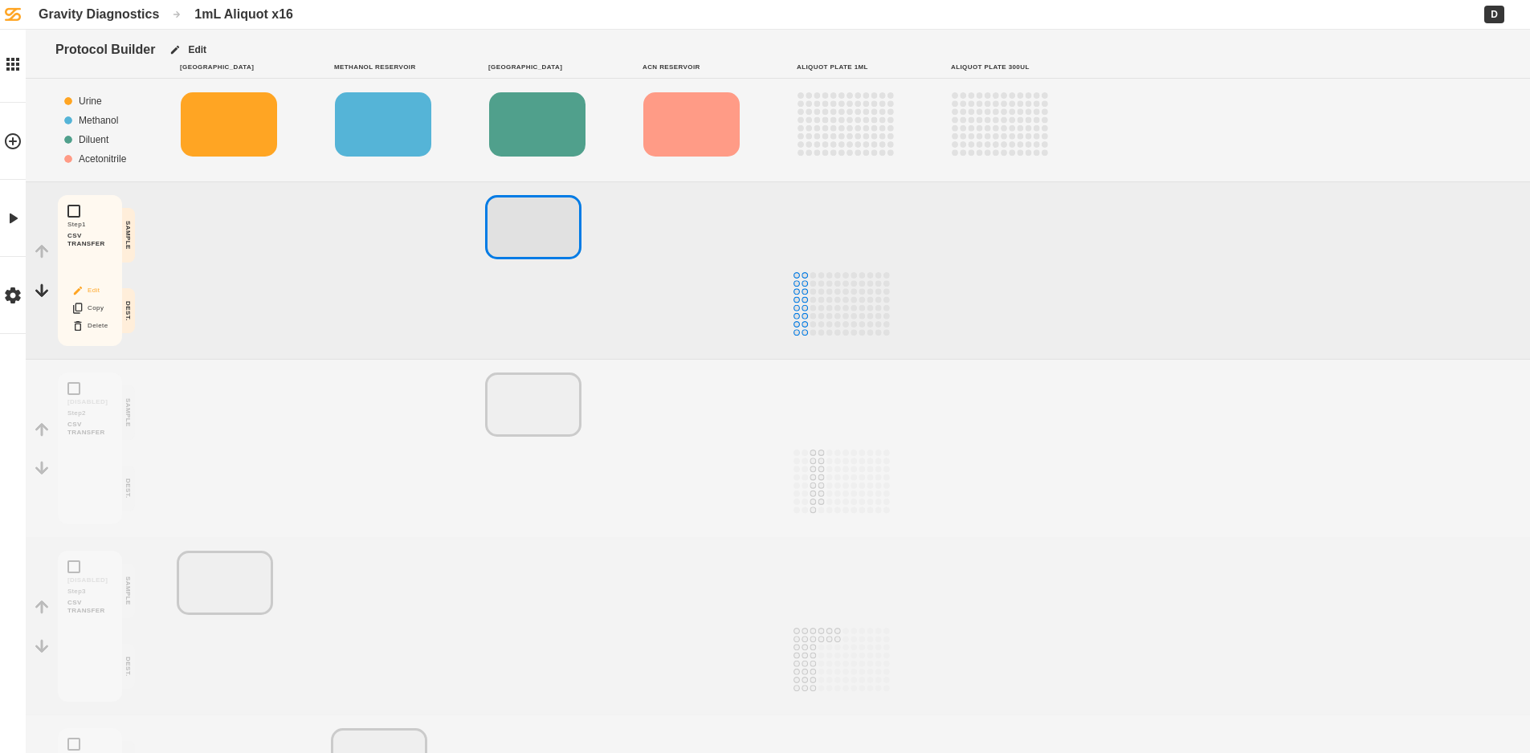
click at [96, 287] on button "Edit" at bounding box center [89, 290] width 51 height 21
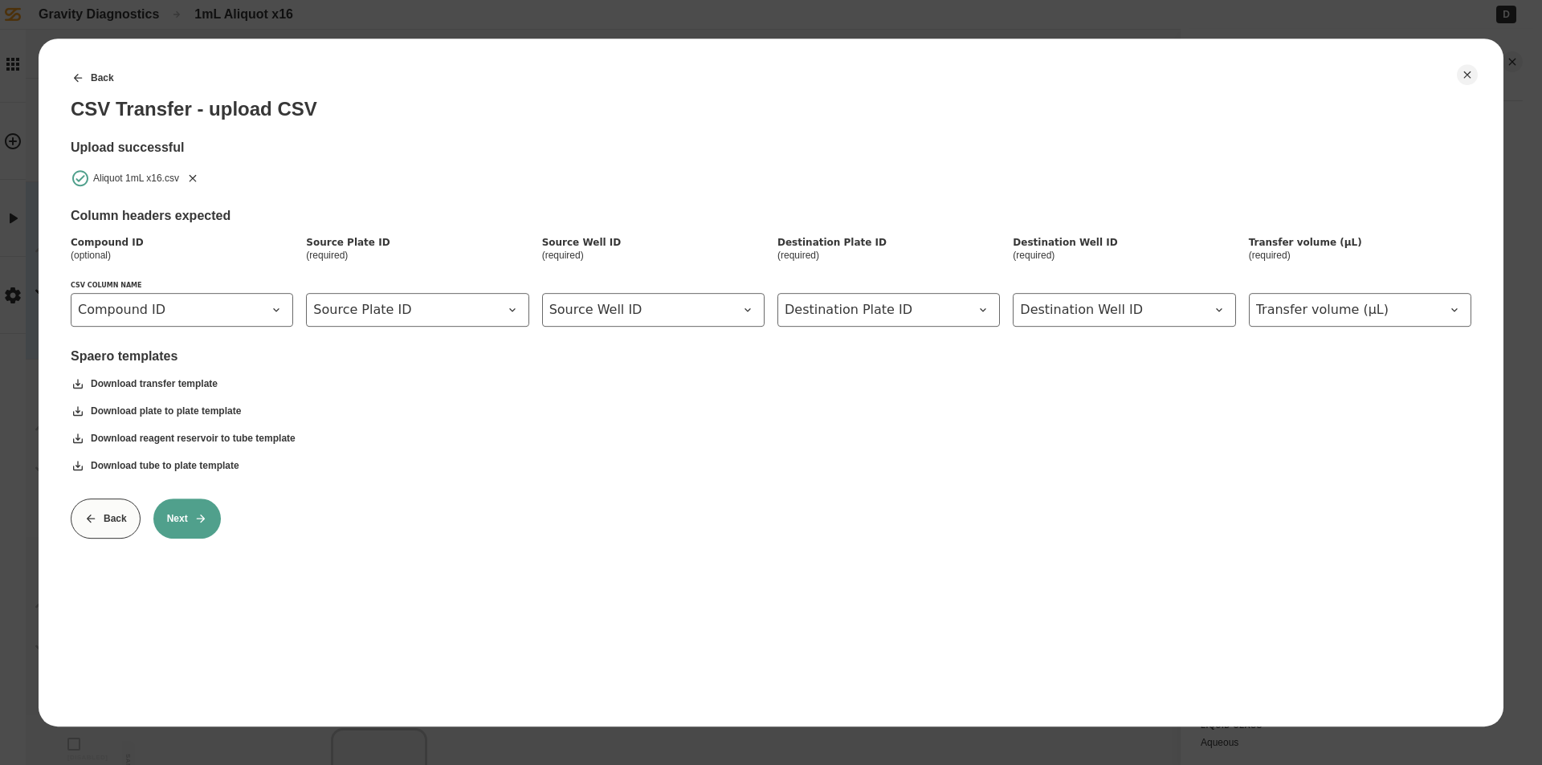
click at [195, 180] on icon "Remove" at bounding box center [193, 177] width 7 height 7
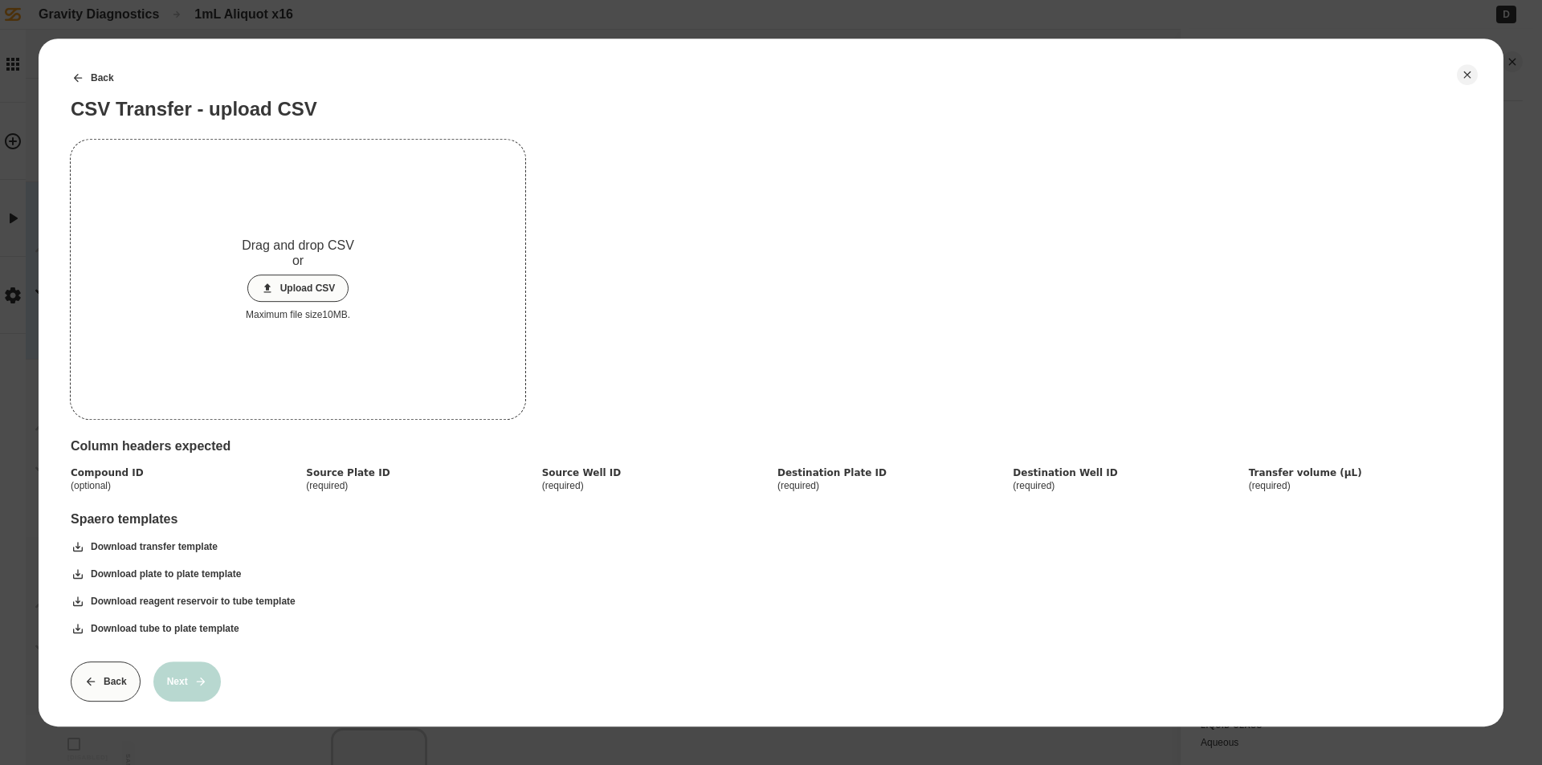
click at [318, 282] on button "Upload CSV" at bounding box center [298, 288] width 102 height 27
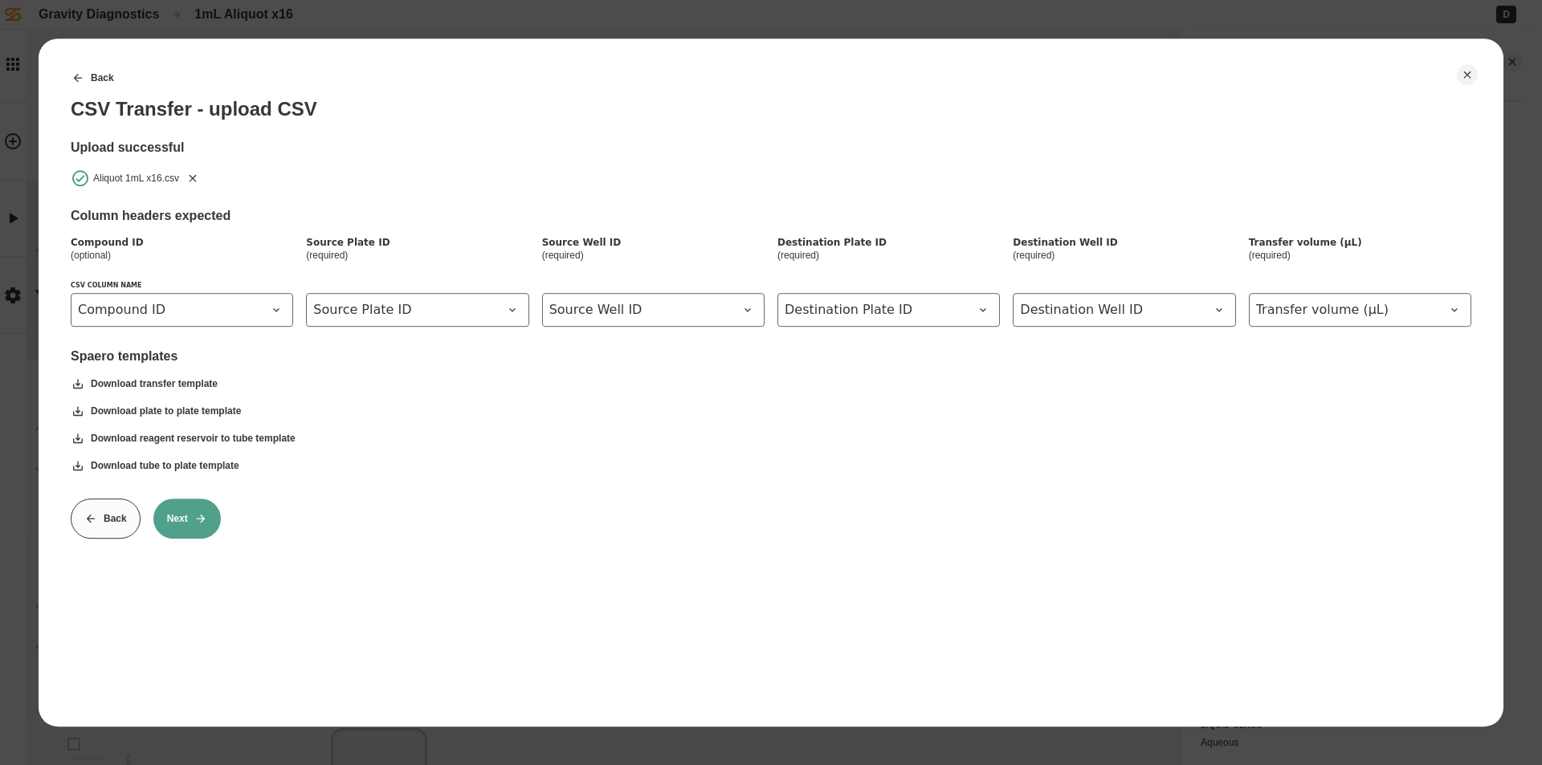
click at [184, 517] on button "Next" at bounding box center [186, 519] width 67 height 40
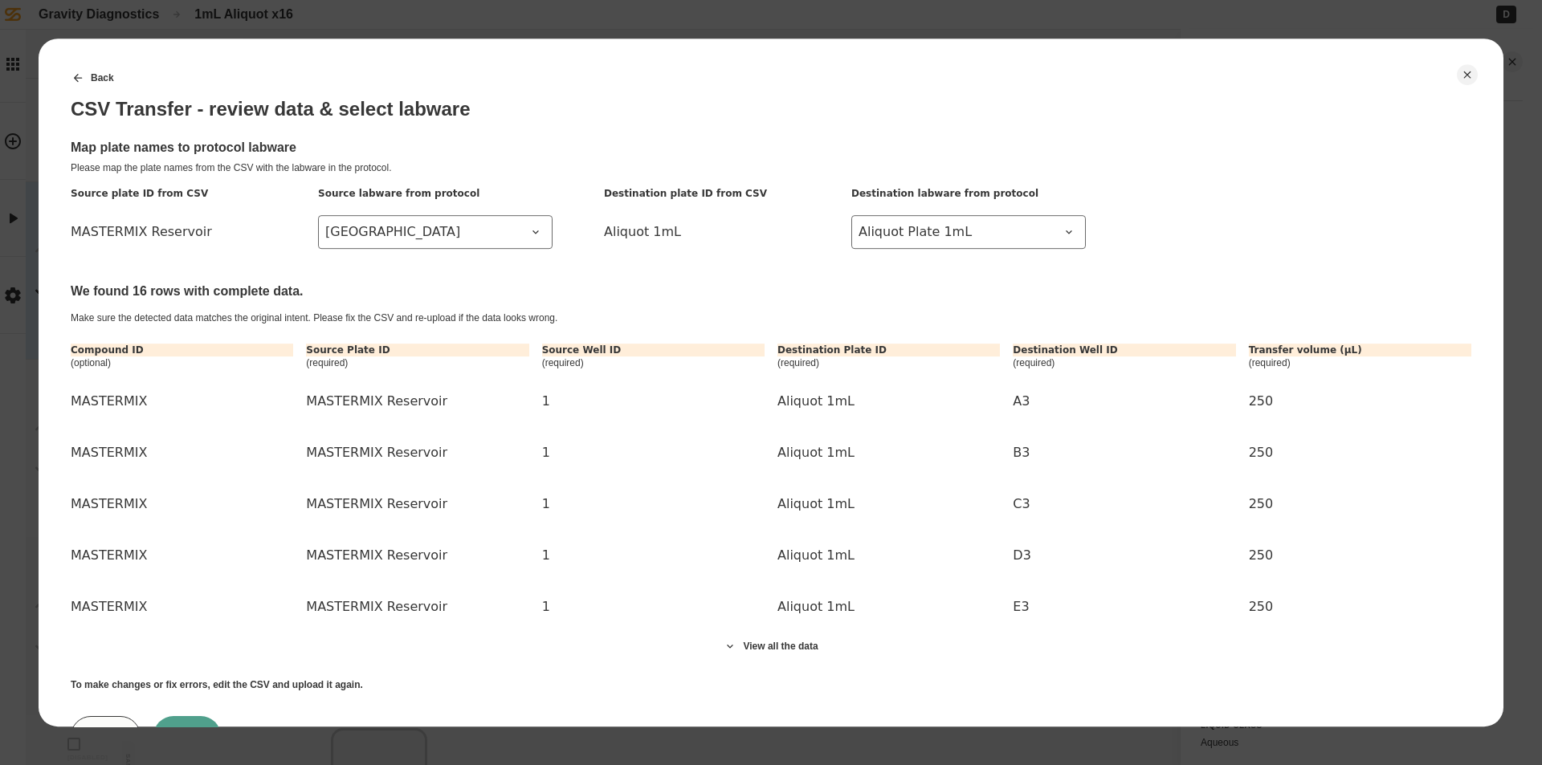
scroll to position [73, 0]
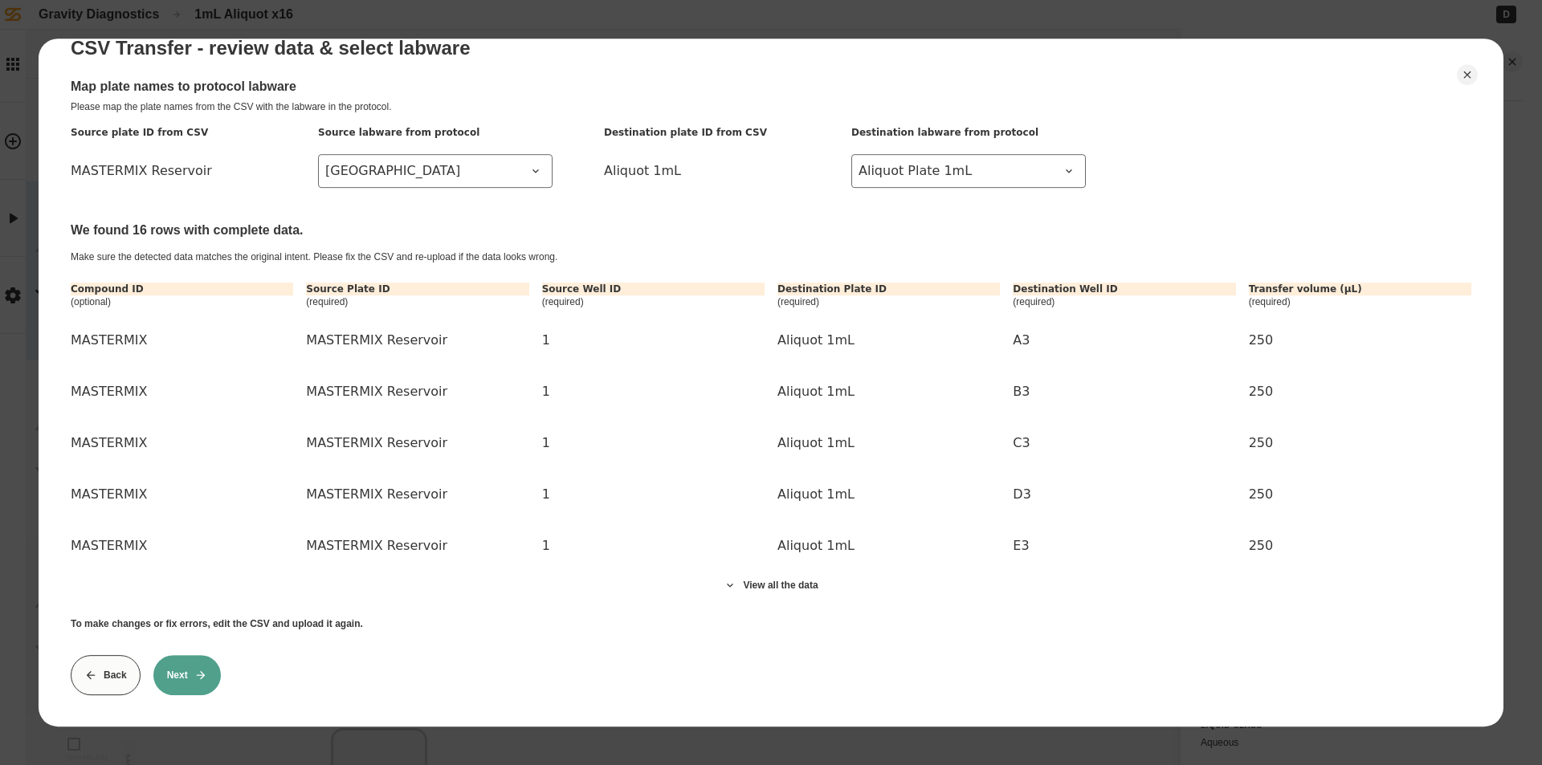
click at [200, 674] on button "Next" at bounding box center [186, 675] width 67 height 40
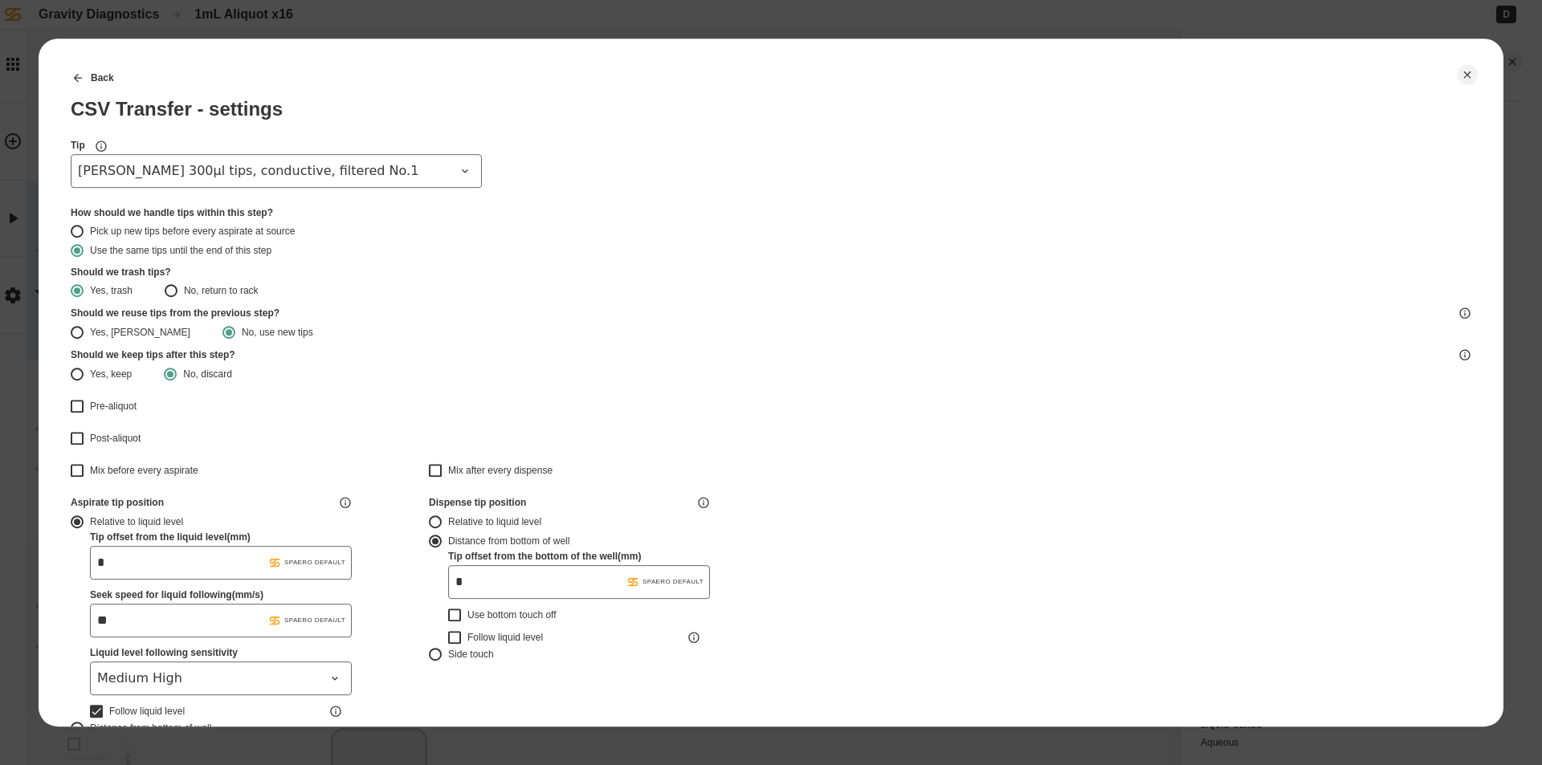
type input "*******"
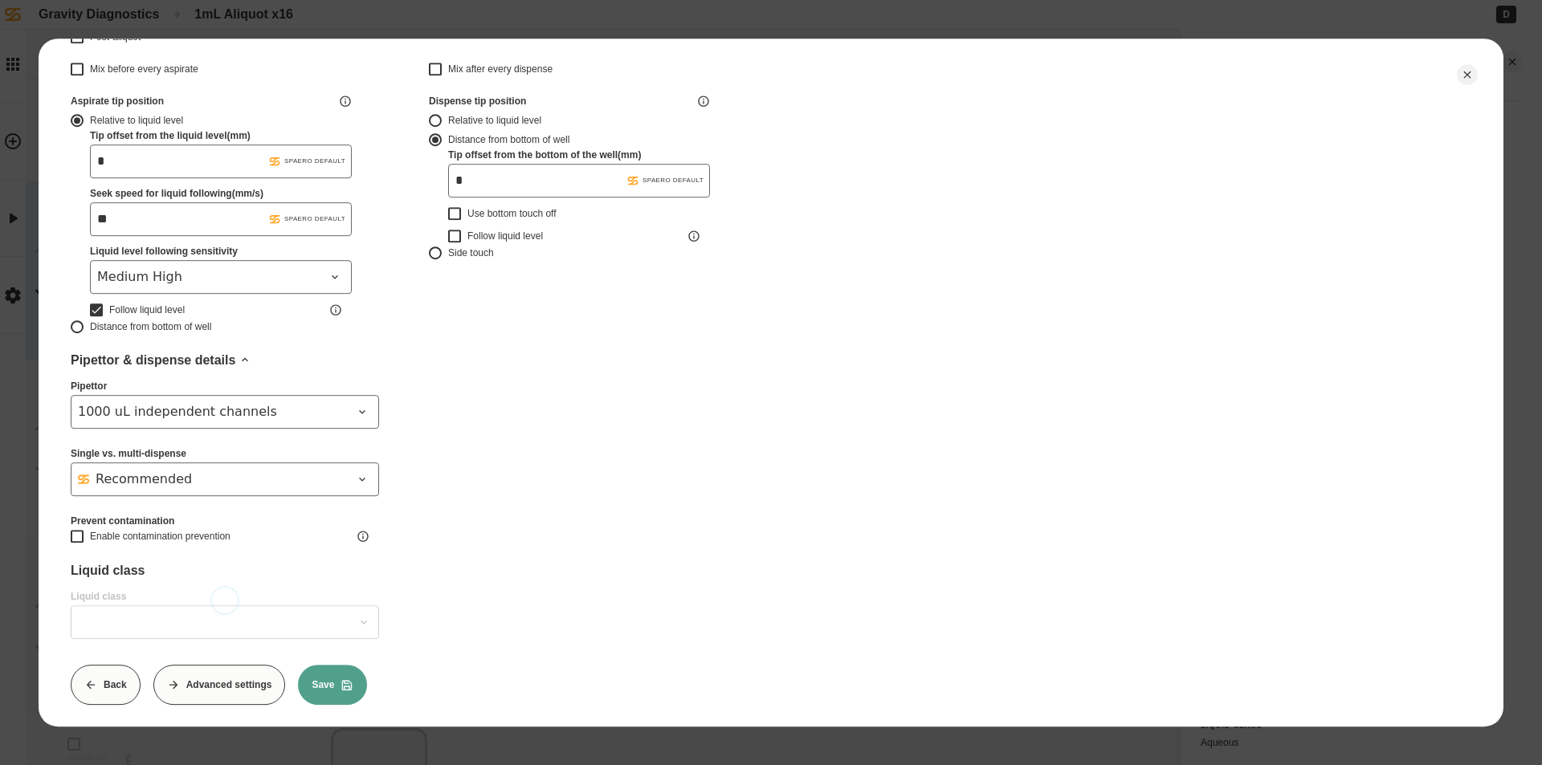
type input "*******"
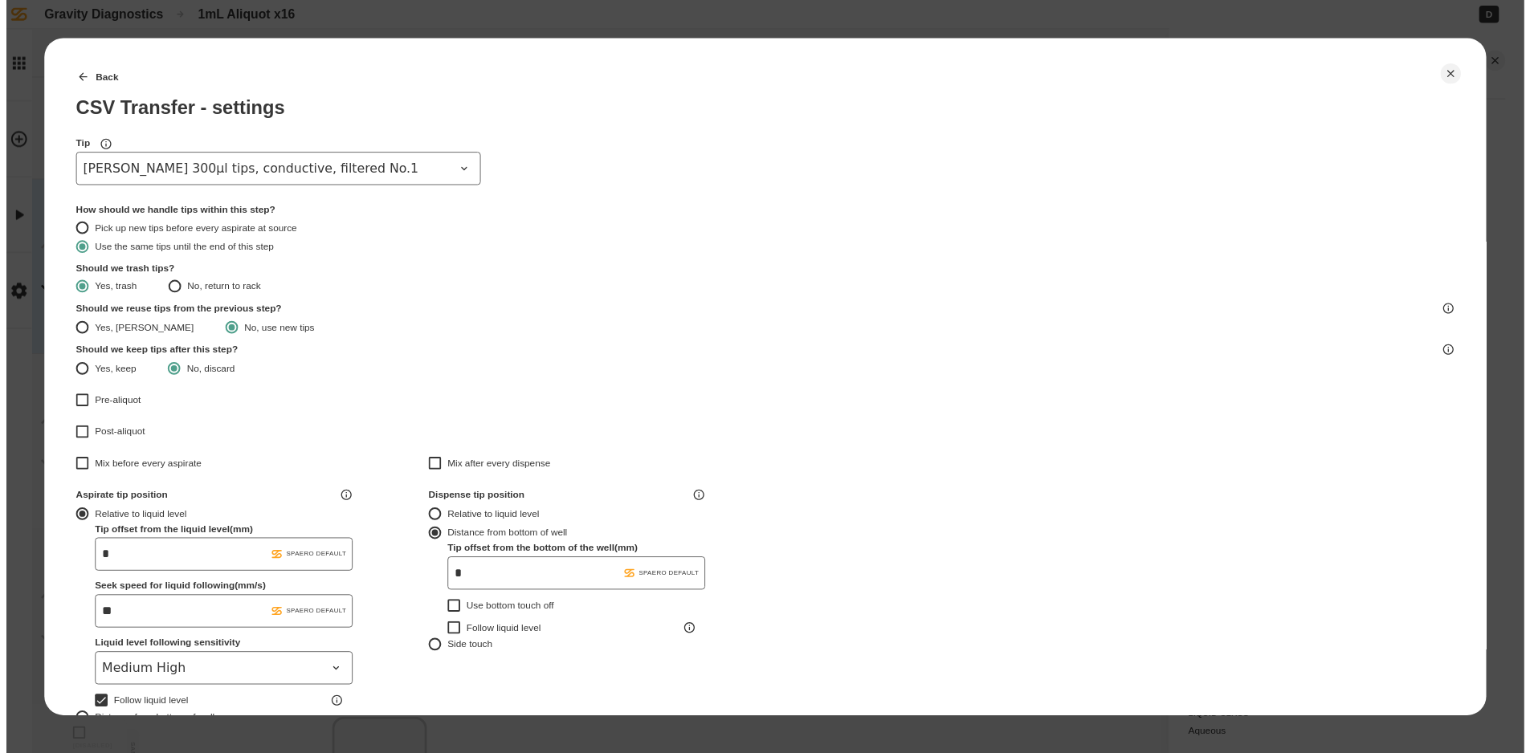
scroll to position [423, 0]
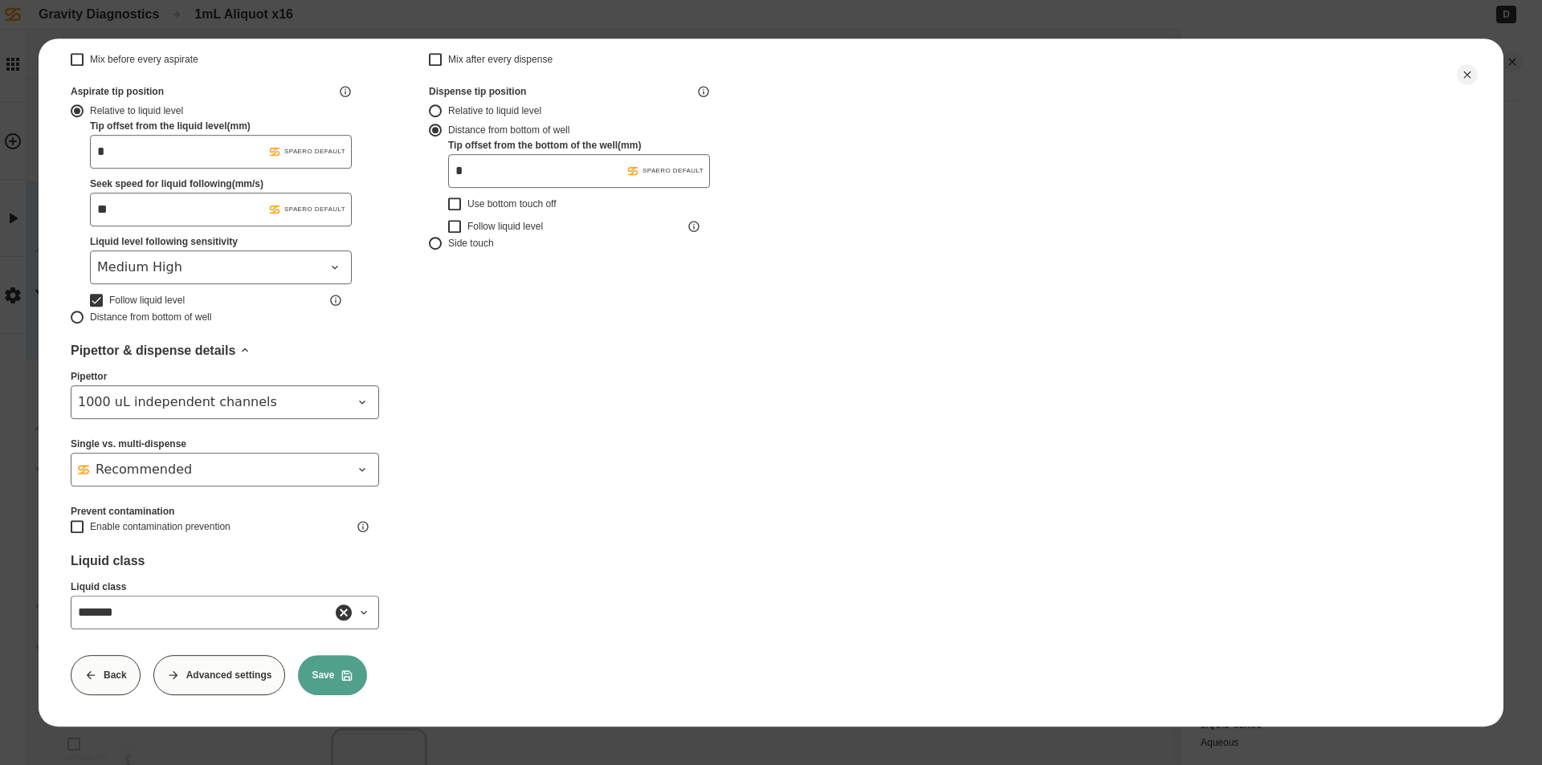
click at [354, 667] on button "Save" at bounding box center [332, 675] width 69 height 40
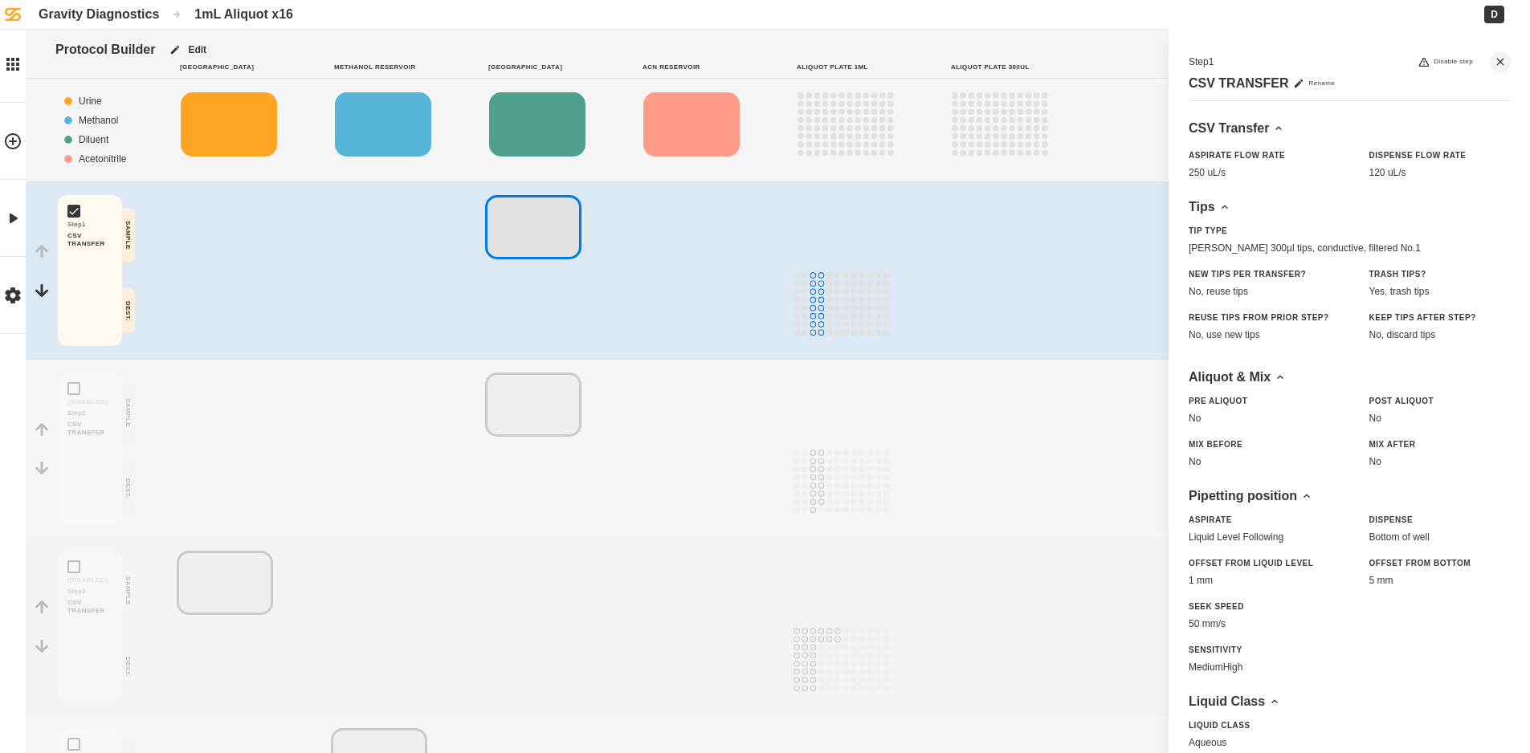
scroll to position [397, 0]
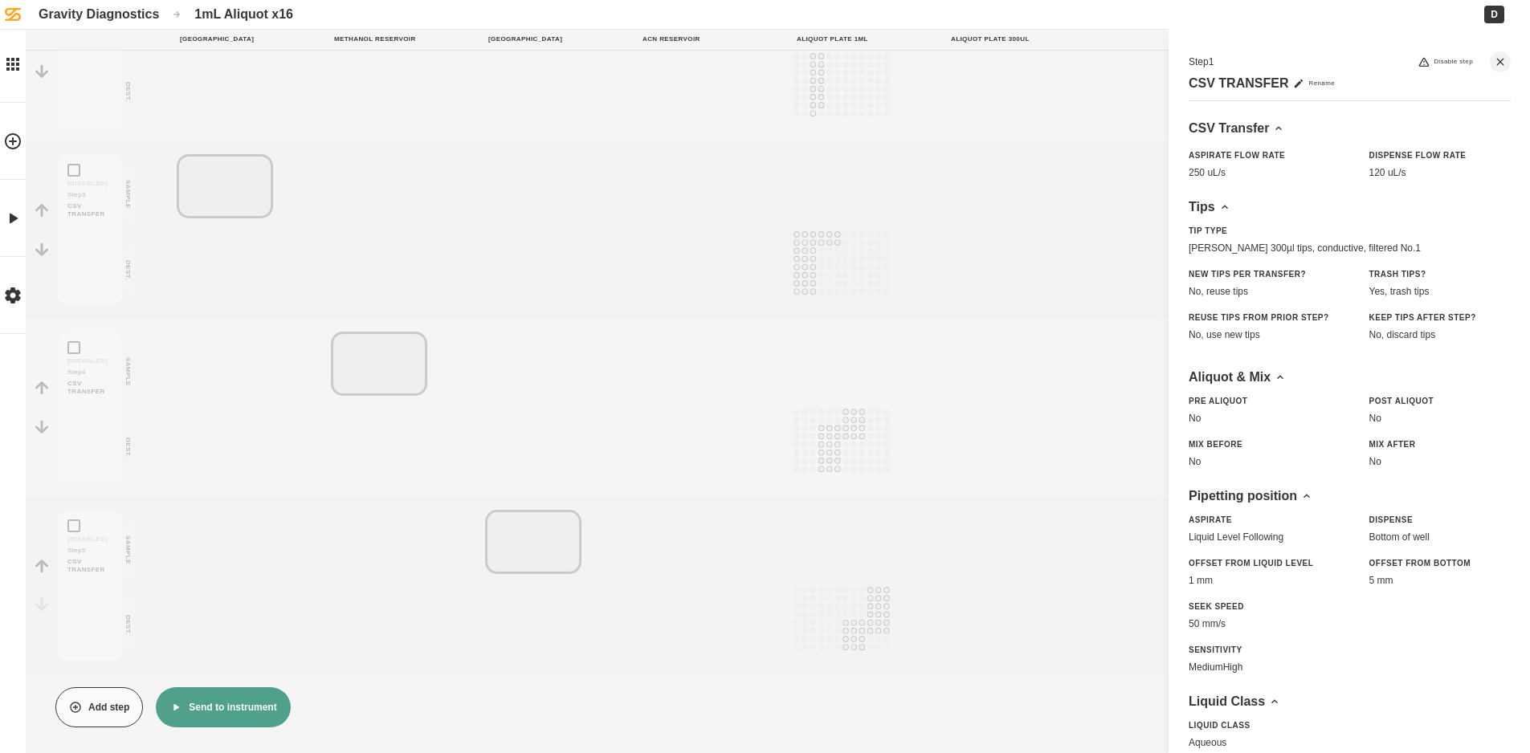
click at [228, 707] on button "Send to instrument" at bounding box center [223, 707] width 134 height 40
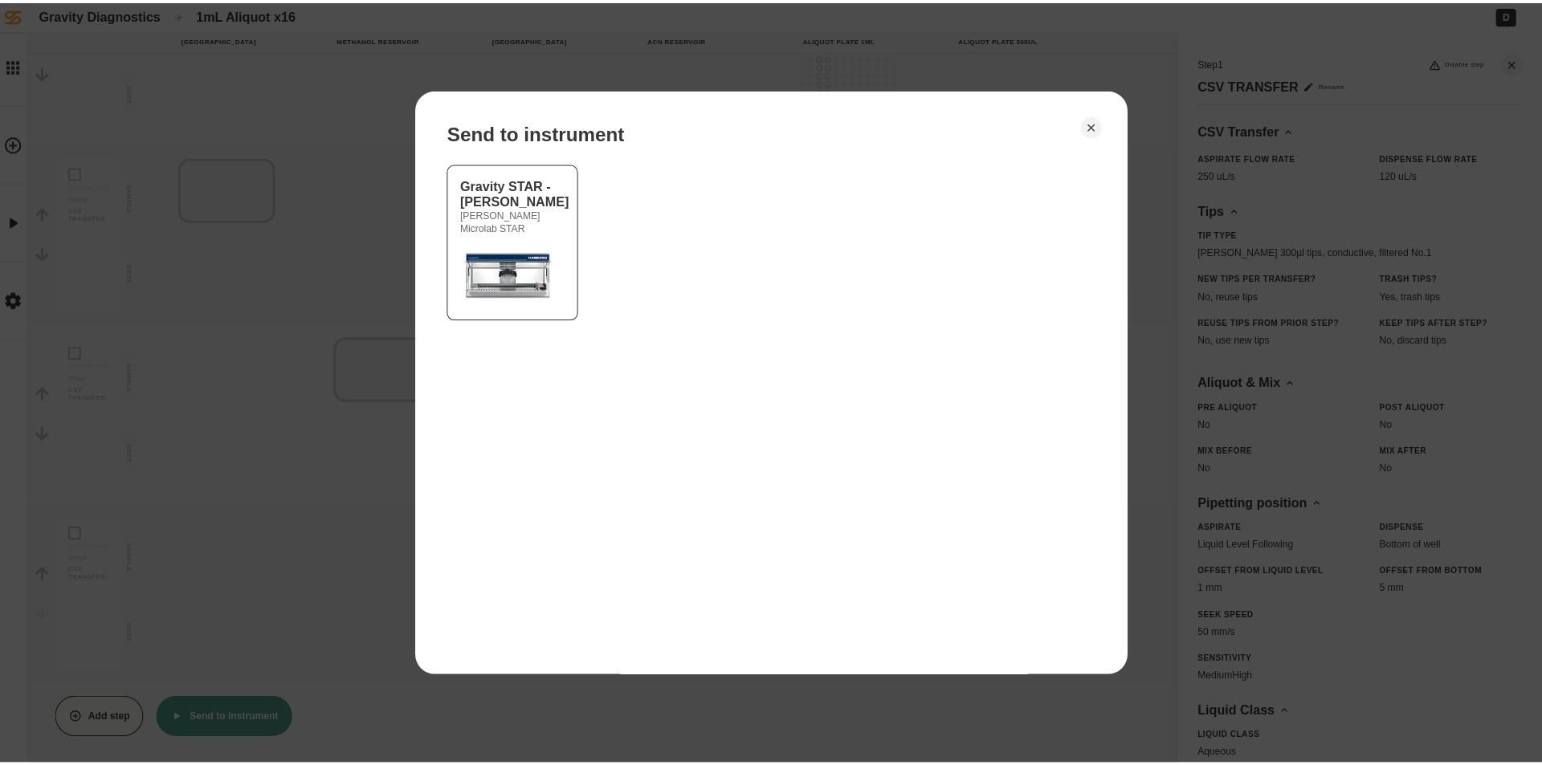
scroll to position [385, 0]
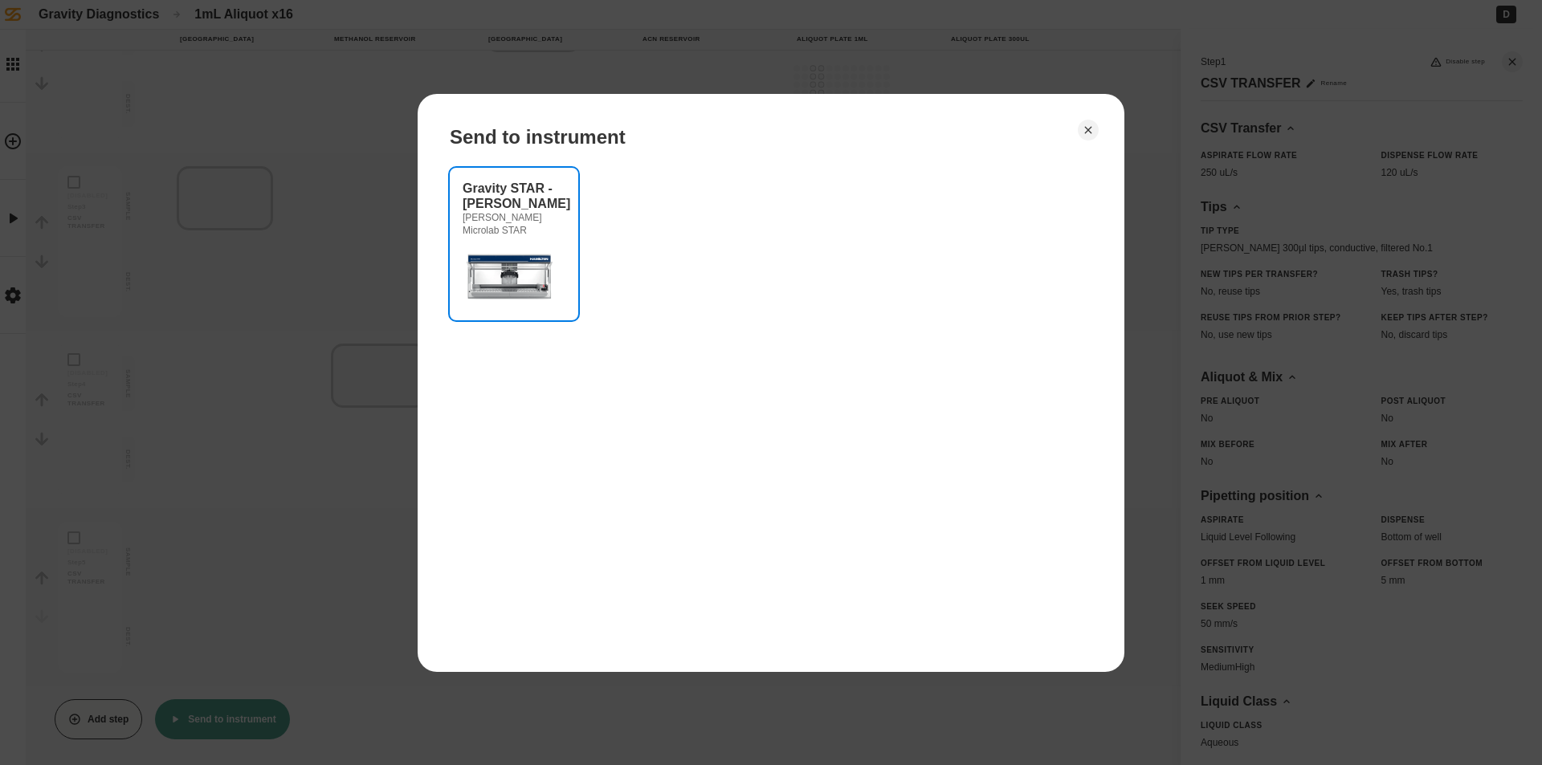
click at [489, 289] on img at bounding box center [511, 275] width 96 height 64
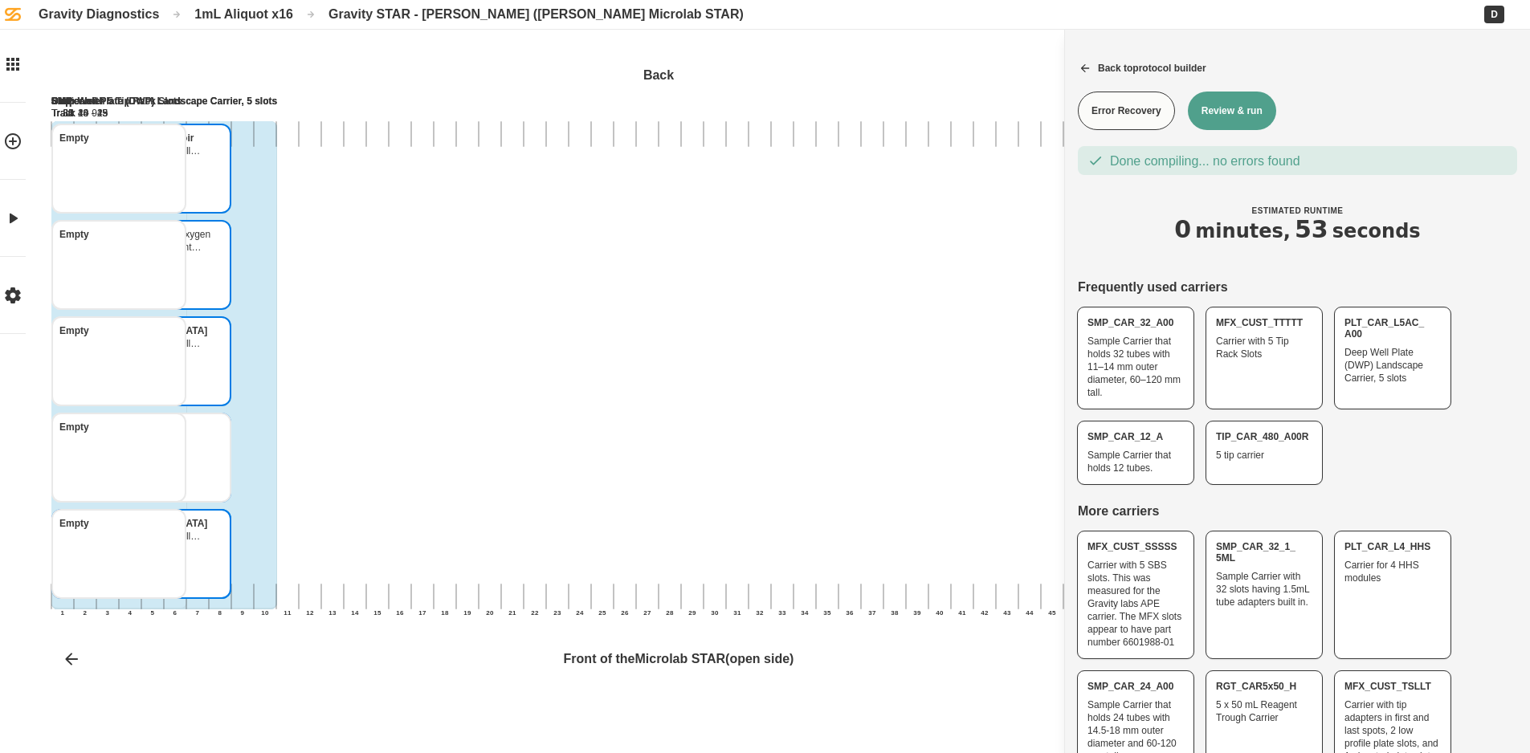
click at [1196, 122] on button "Review & run" at bounding box center [1232, 111] width 88 height 39
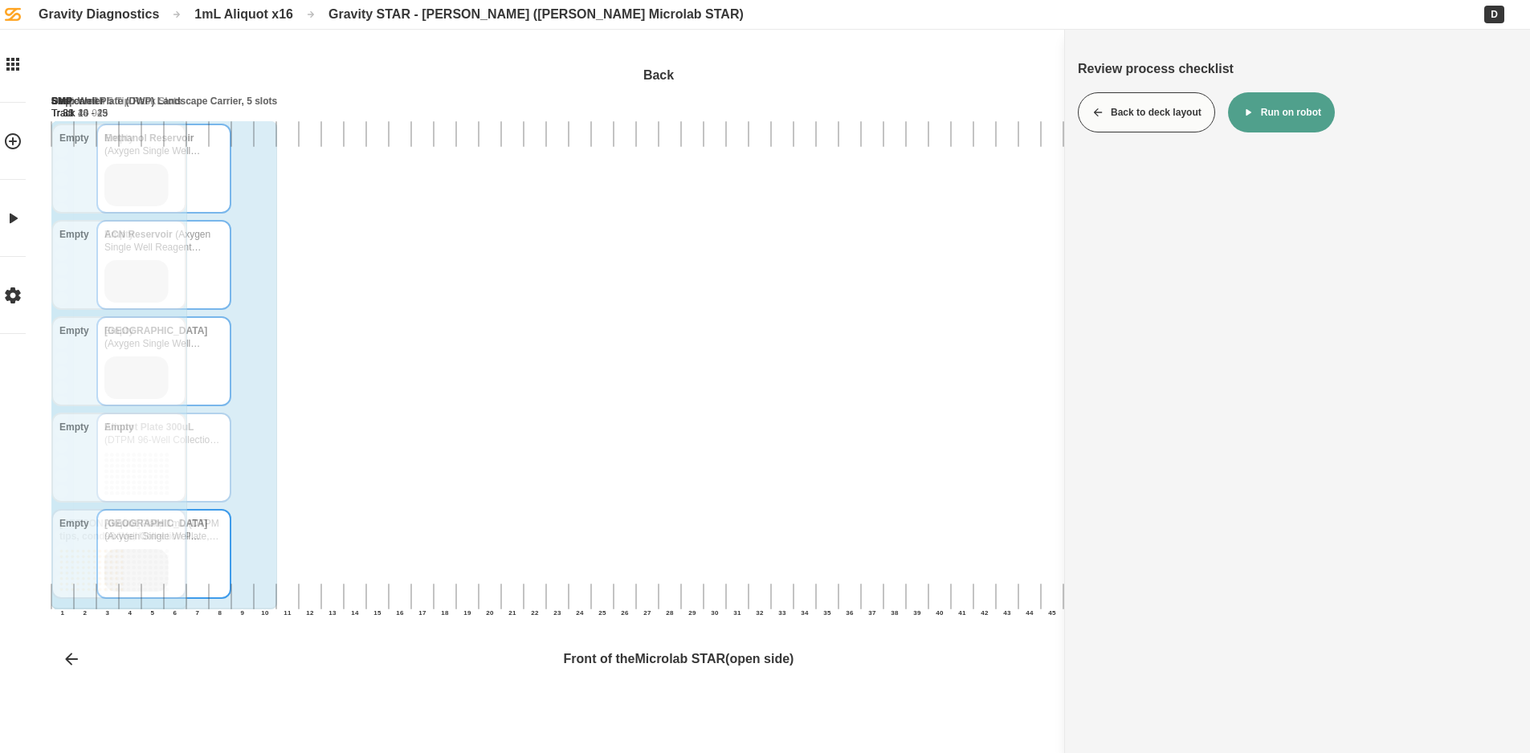
click at [1311, 104] on button "Run on robot" at bounding box center [1281, 112] width 107 height 40
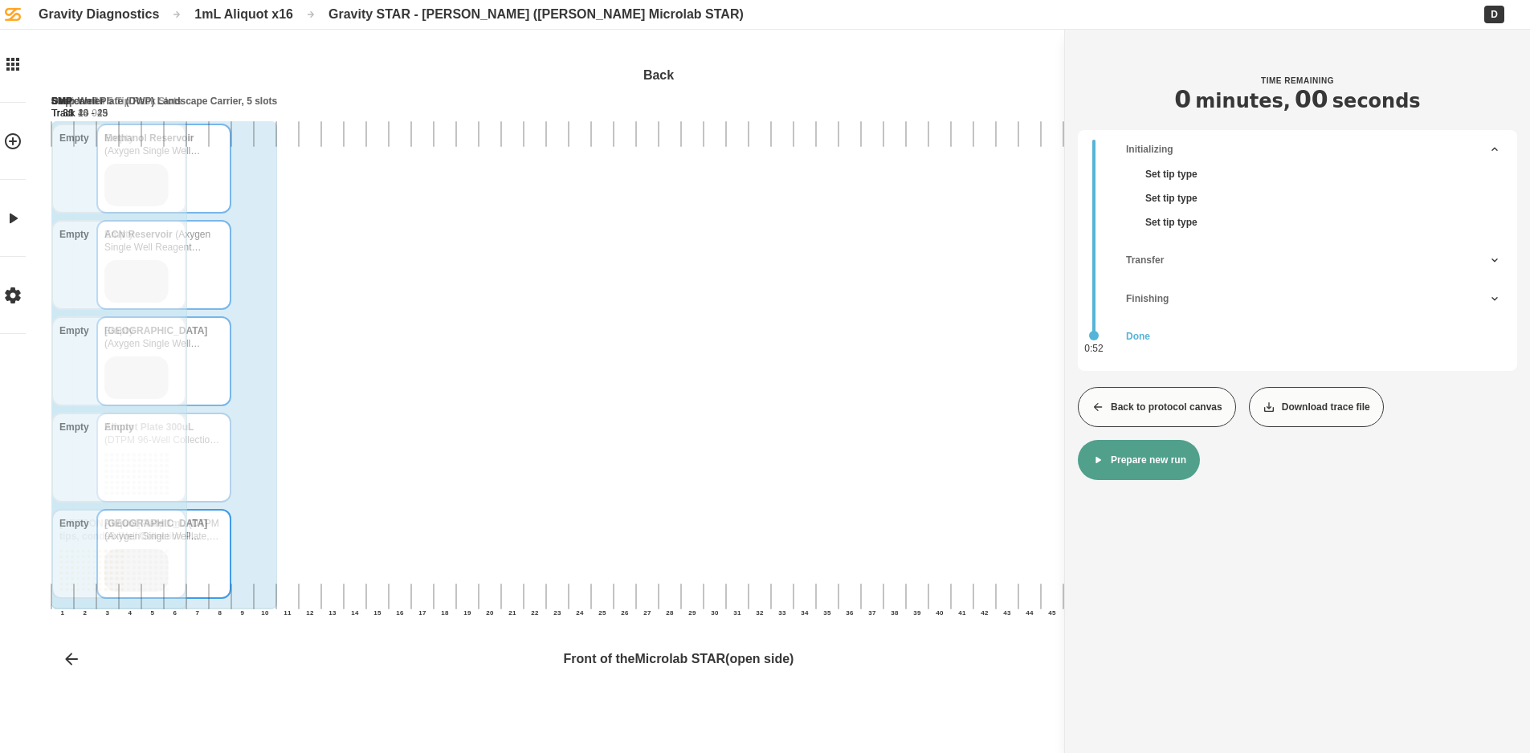
click at [1173, 398] on button "Back to protocol canvas" at bounding box center [1157, 407] width 158 height 40
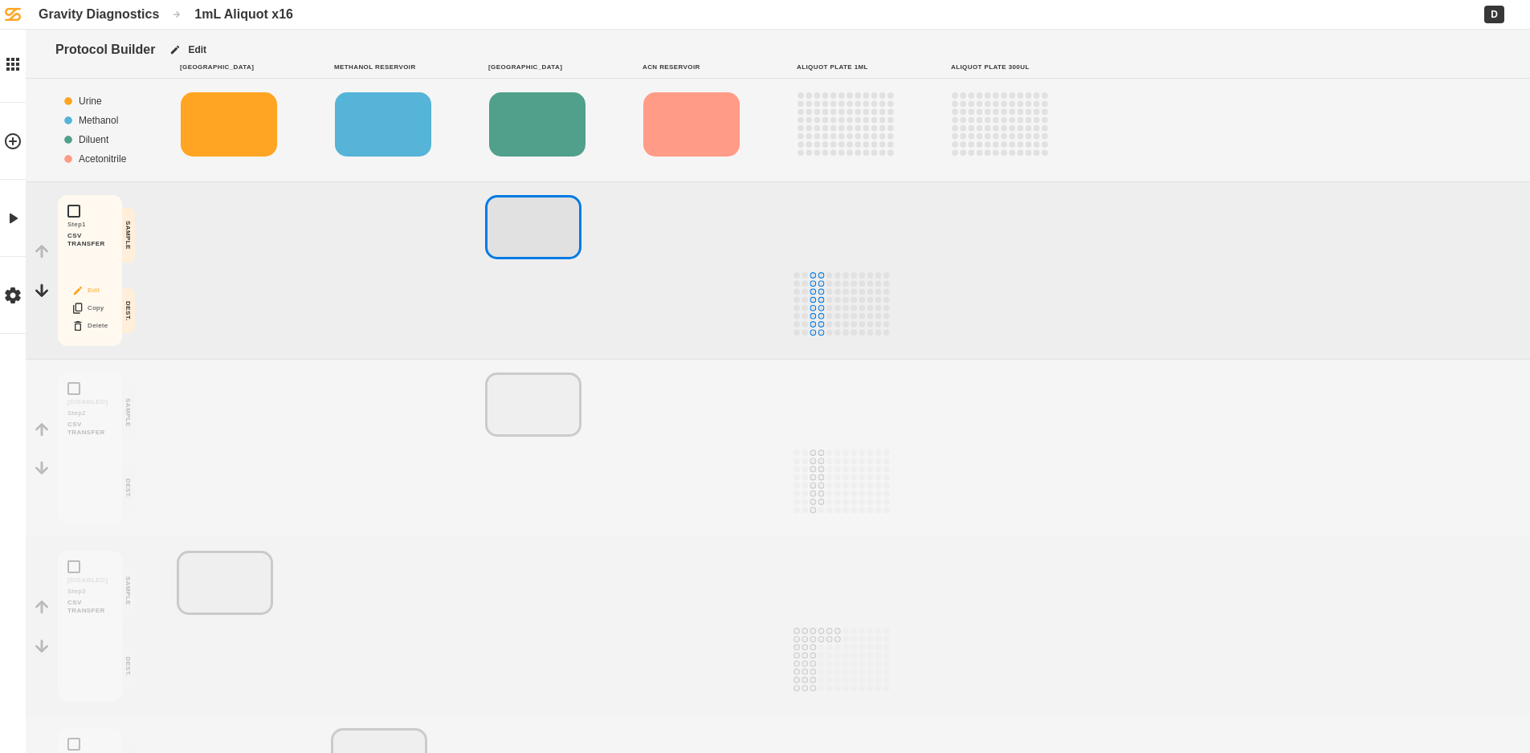
click at [84, 289] on button "Edit" at bounding box center [89, 290] width 51 height 21
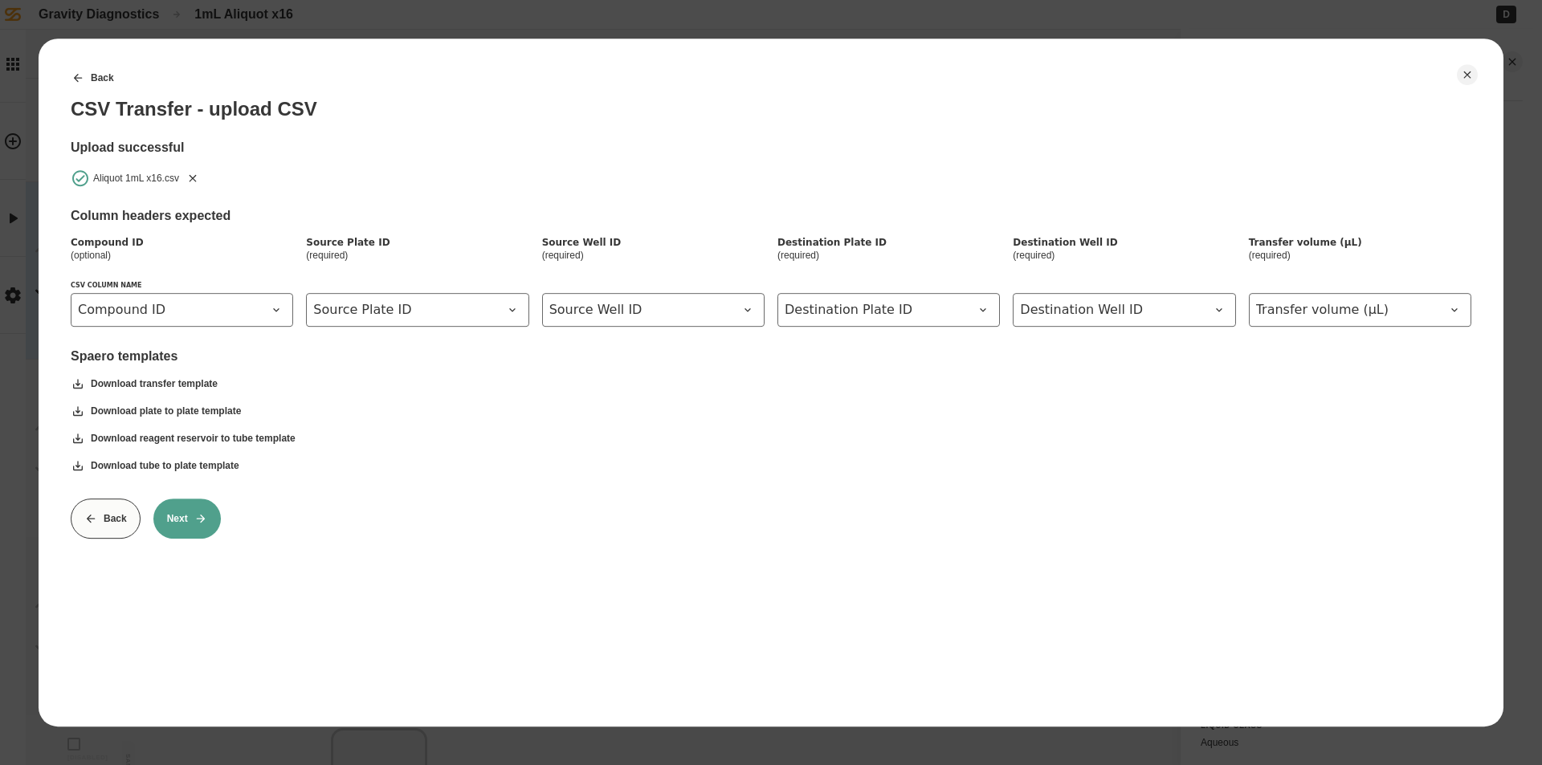
click at [192, 174] on icon "Remove" at bounding box center [192, 178] width 13 height 13
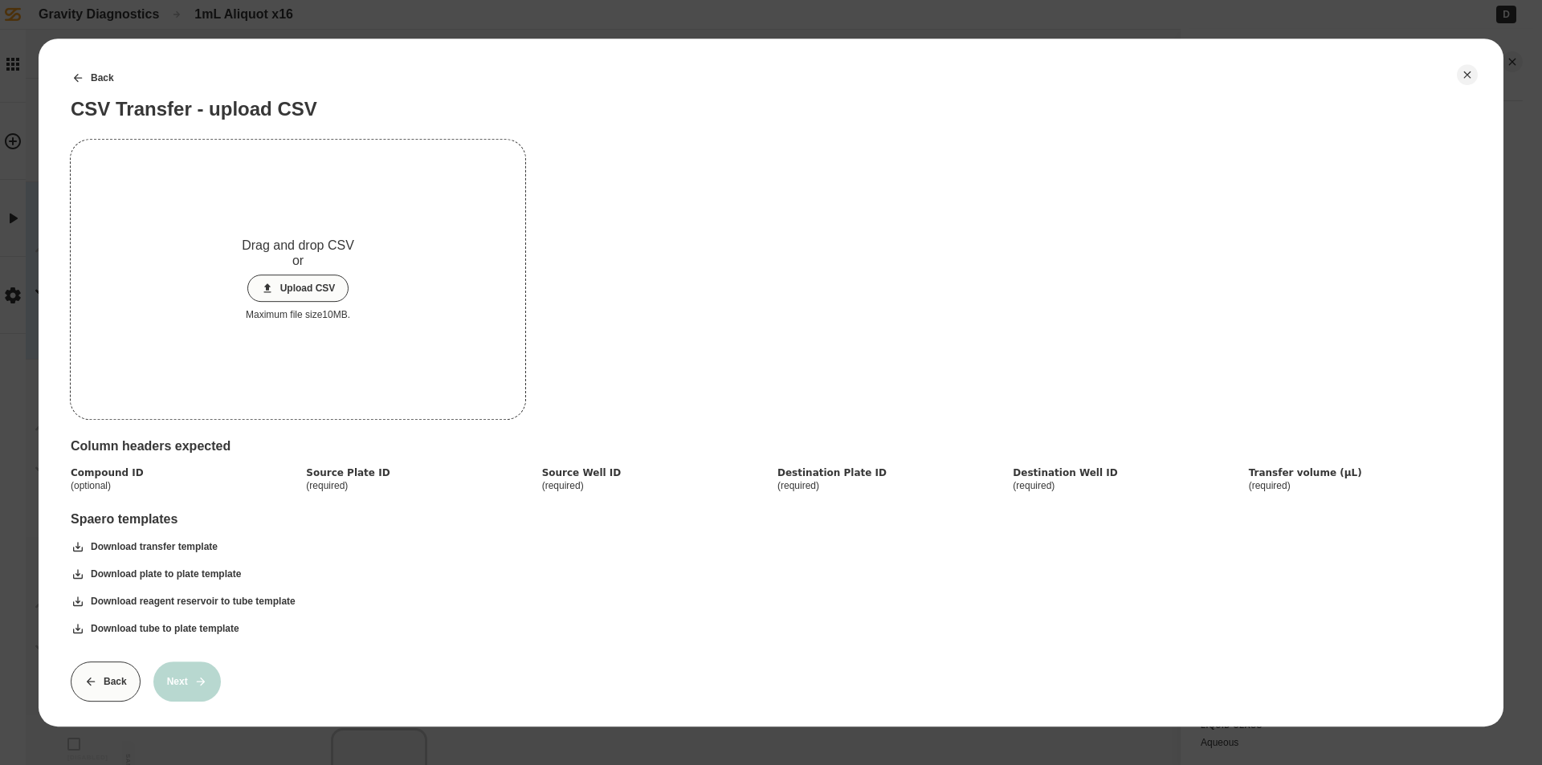
click at [301, 299] on button "Upload CSV" at bounding box center [298, 288] width 102 height 27
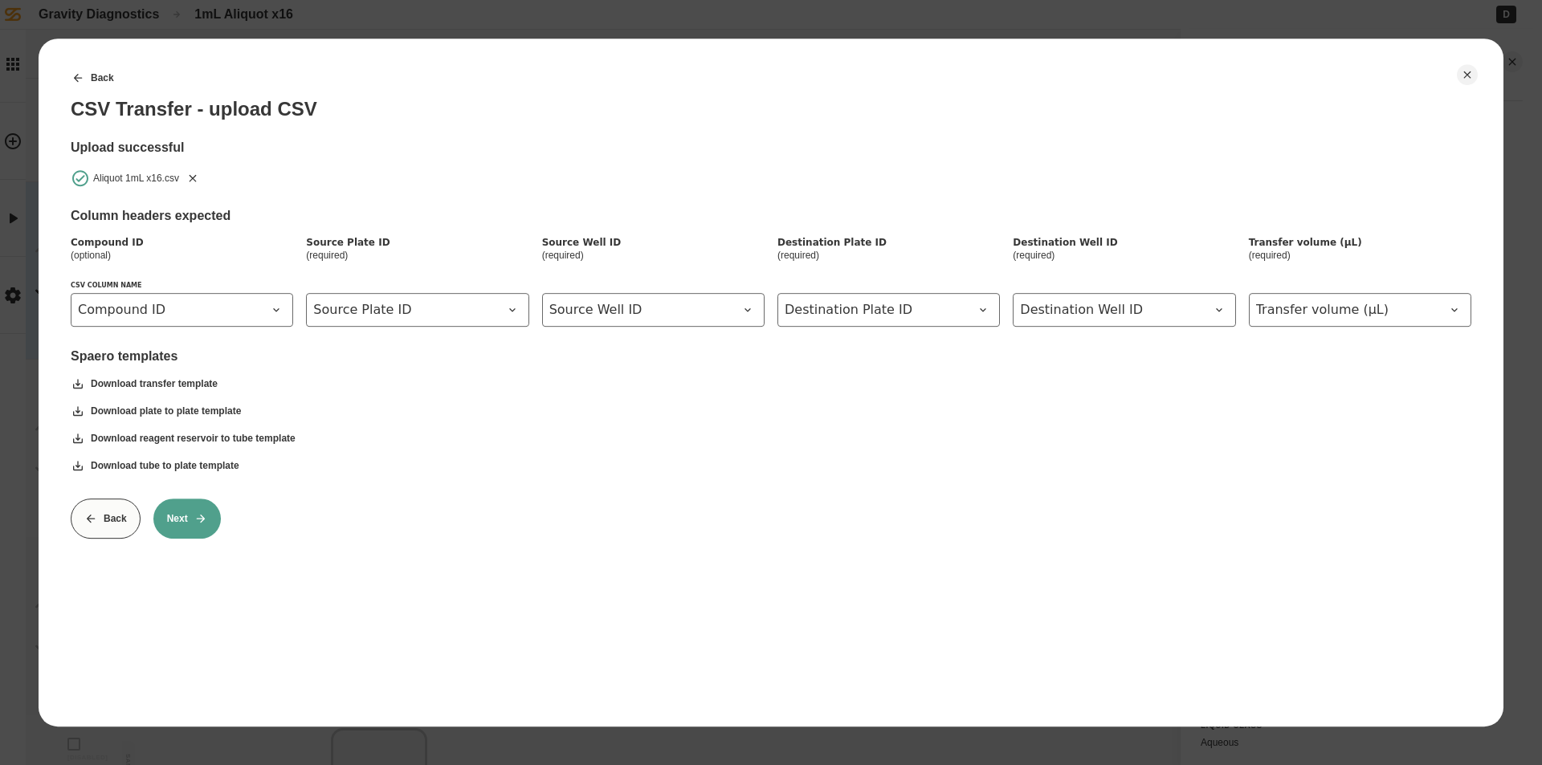
click at [196, 513] on icon at bounding box center [200, 518] width 13 height 13
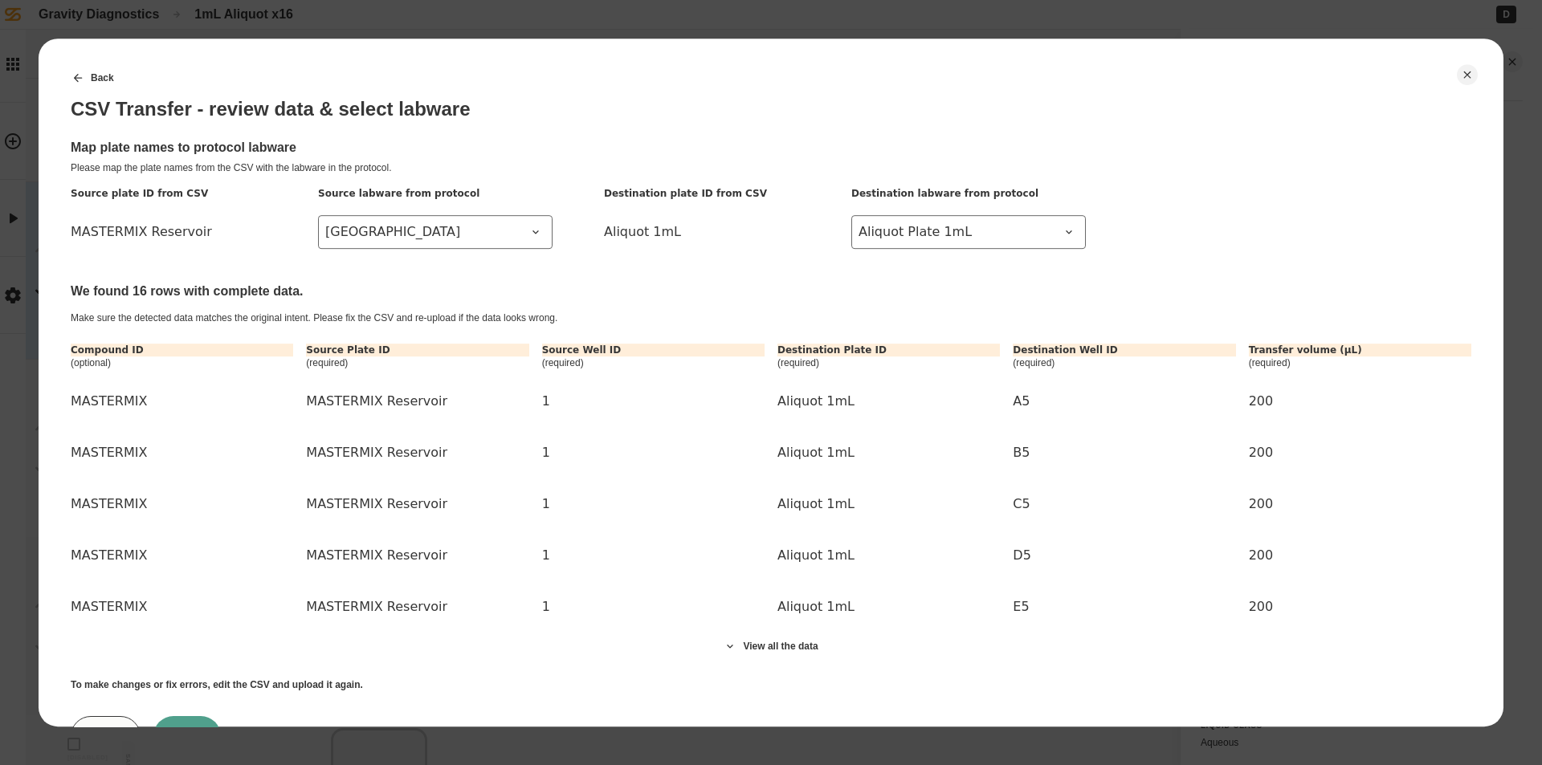
scroll to position [73, 0]
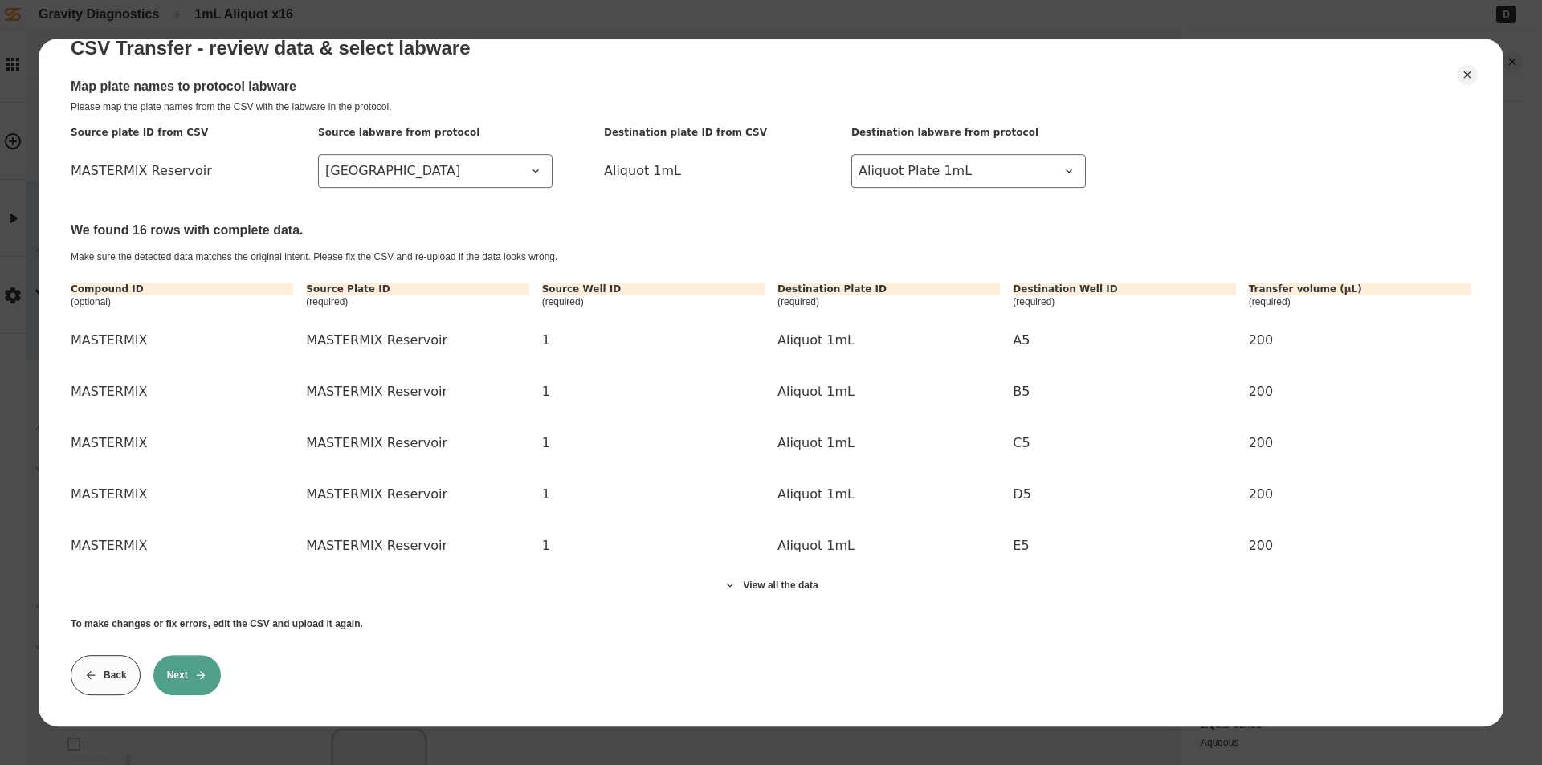
click at [196, 669] on icon at bounding box center [200, 675] width 13 height 13
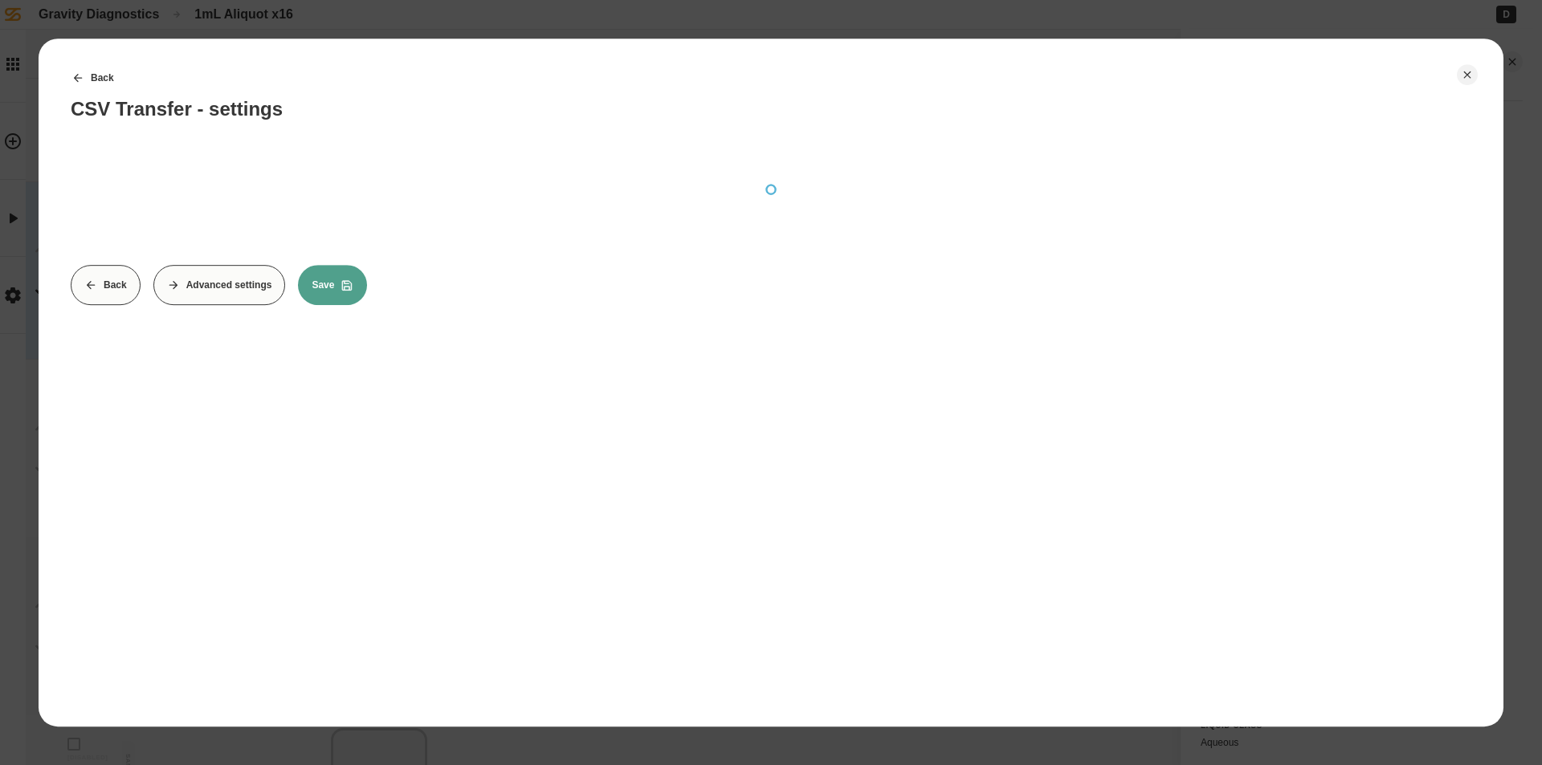
scroll to position [0, 0]
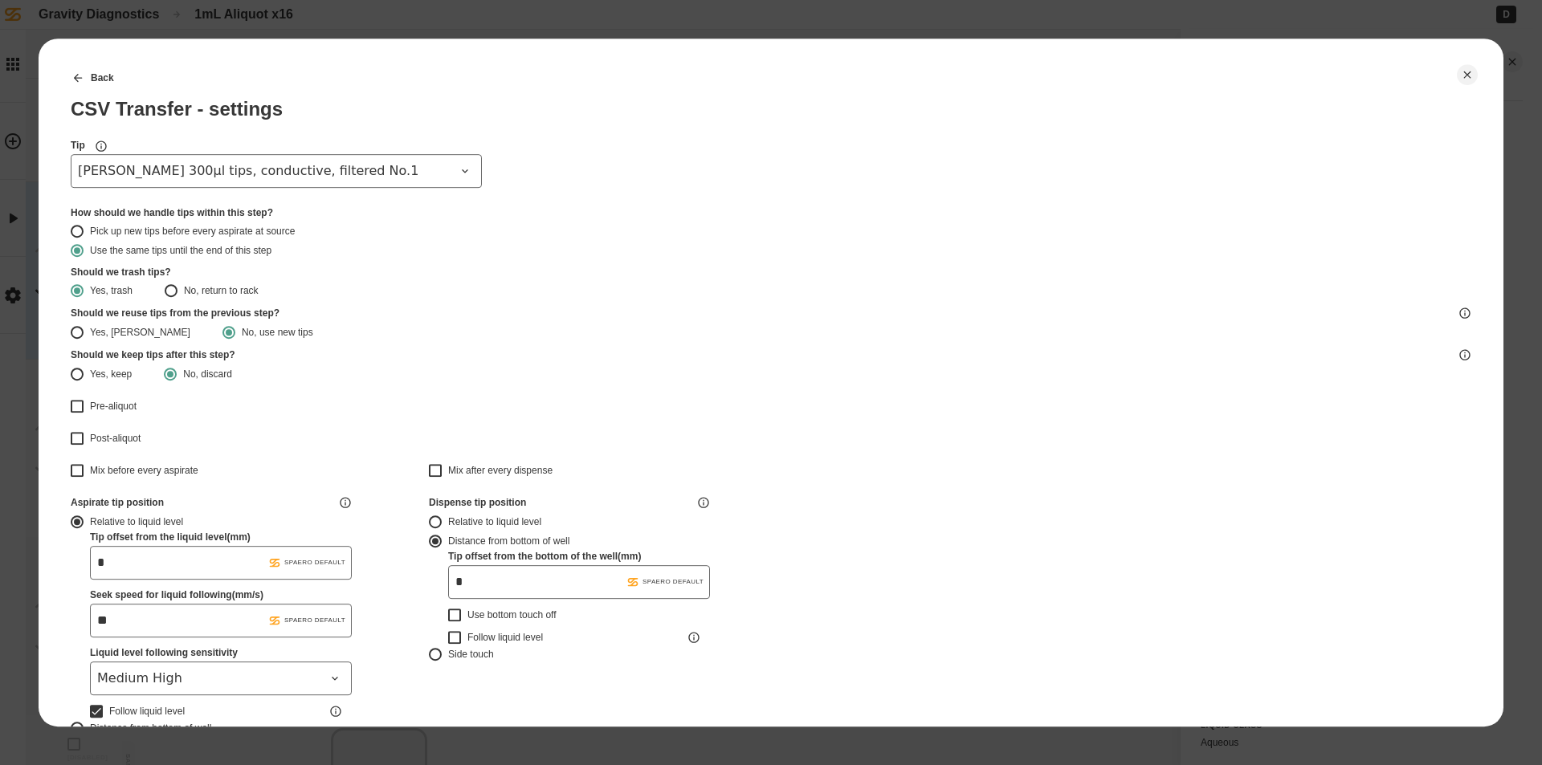
type input "*******"
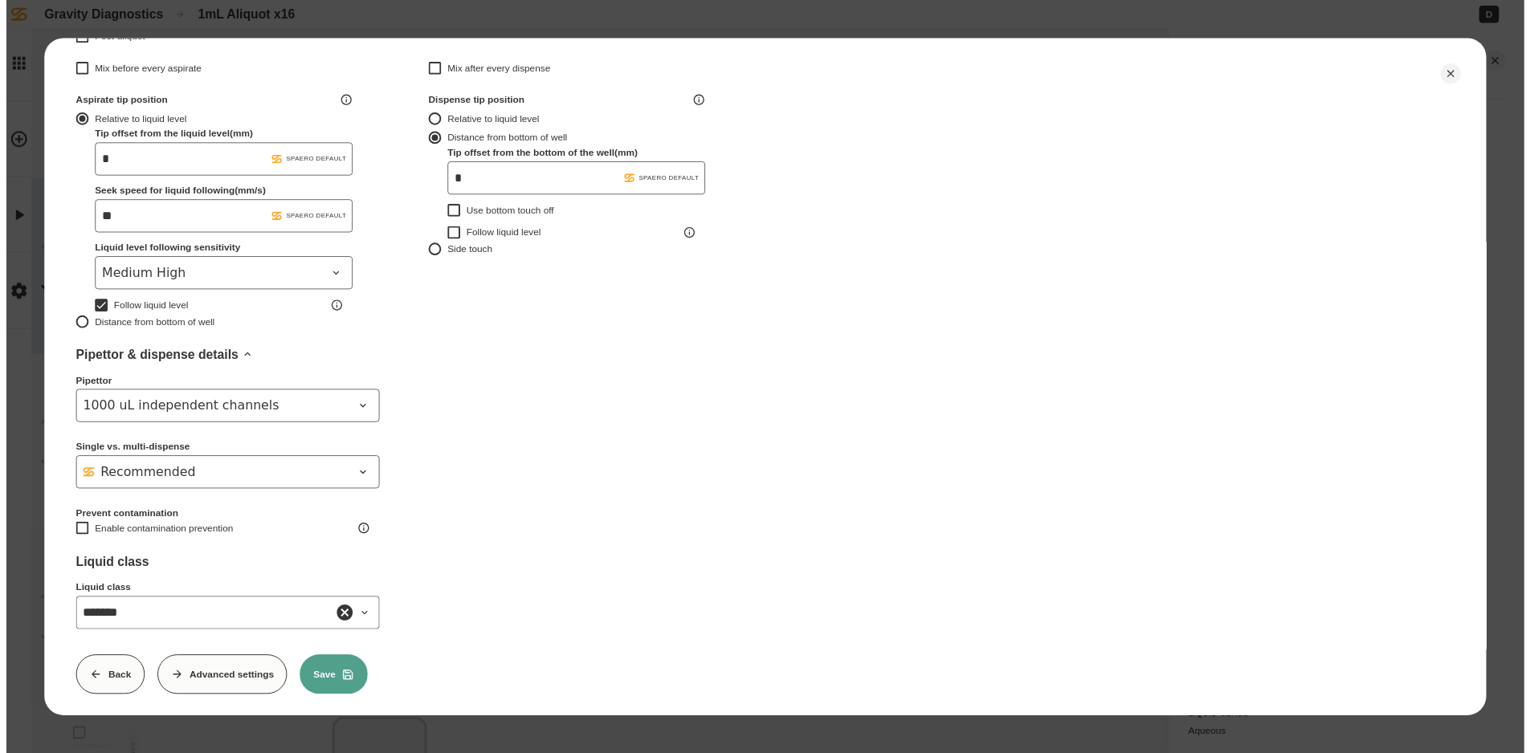
scroll to position [423, 0]
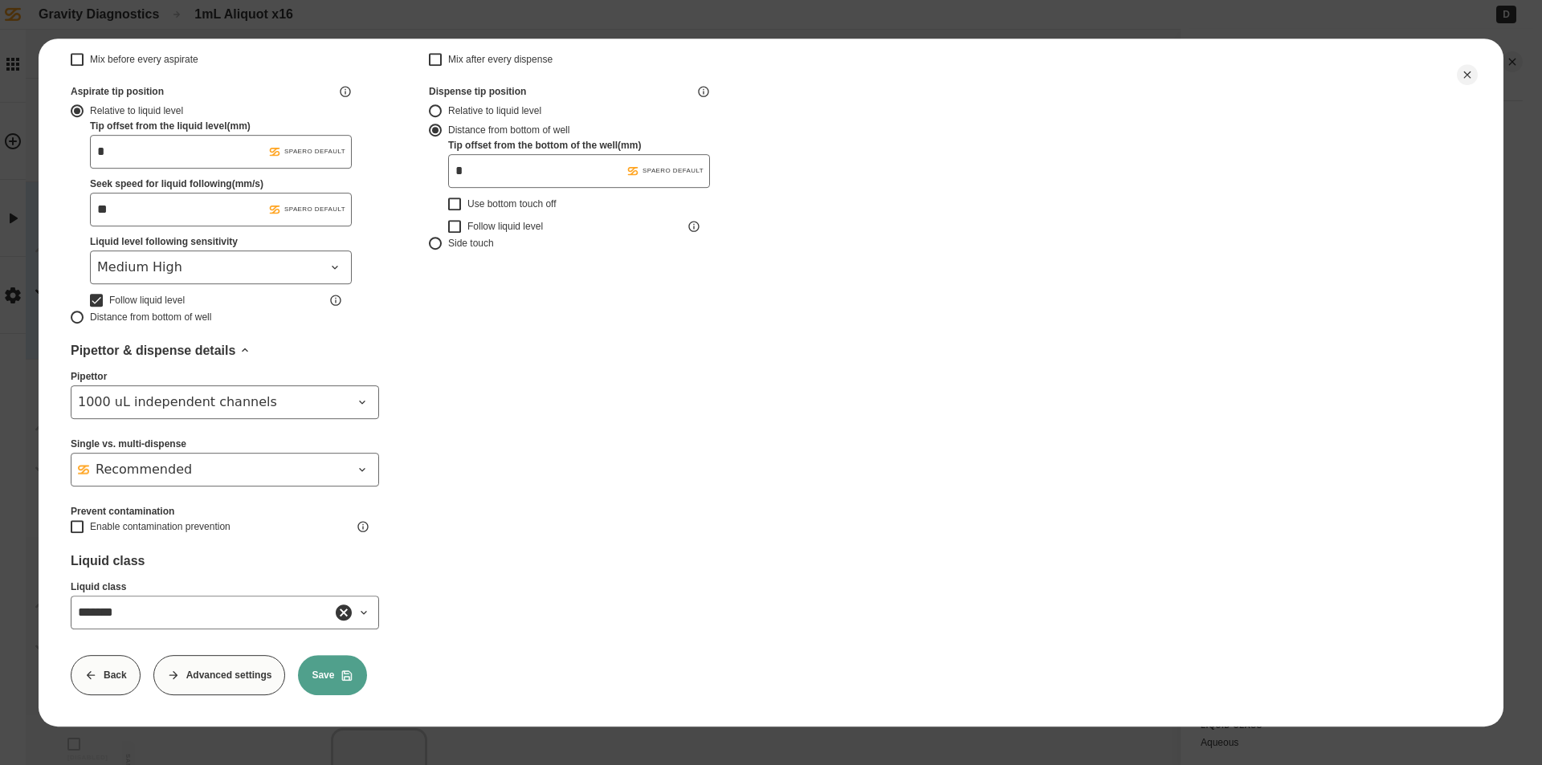
click at [341, 662] on button "Save" at bounding box center [332, 675] width 69 height 40
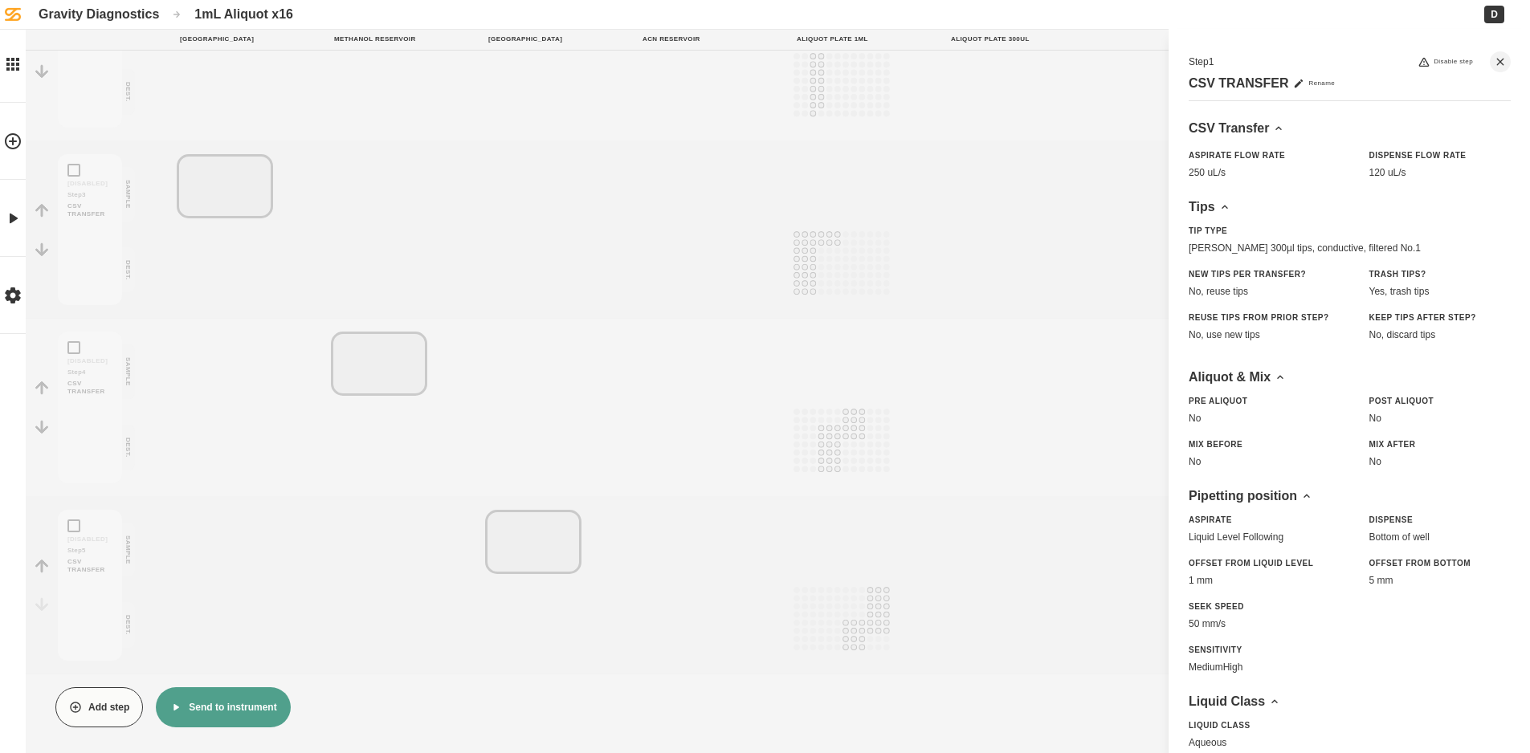
click at [253, 699] on button "Send to instrument" at bounding box center [223, 707] width 134 height 40
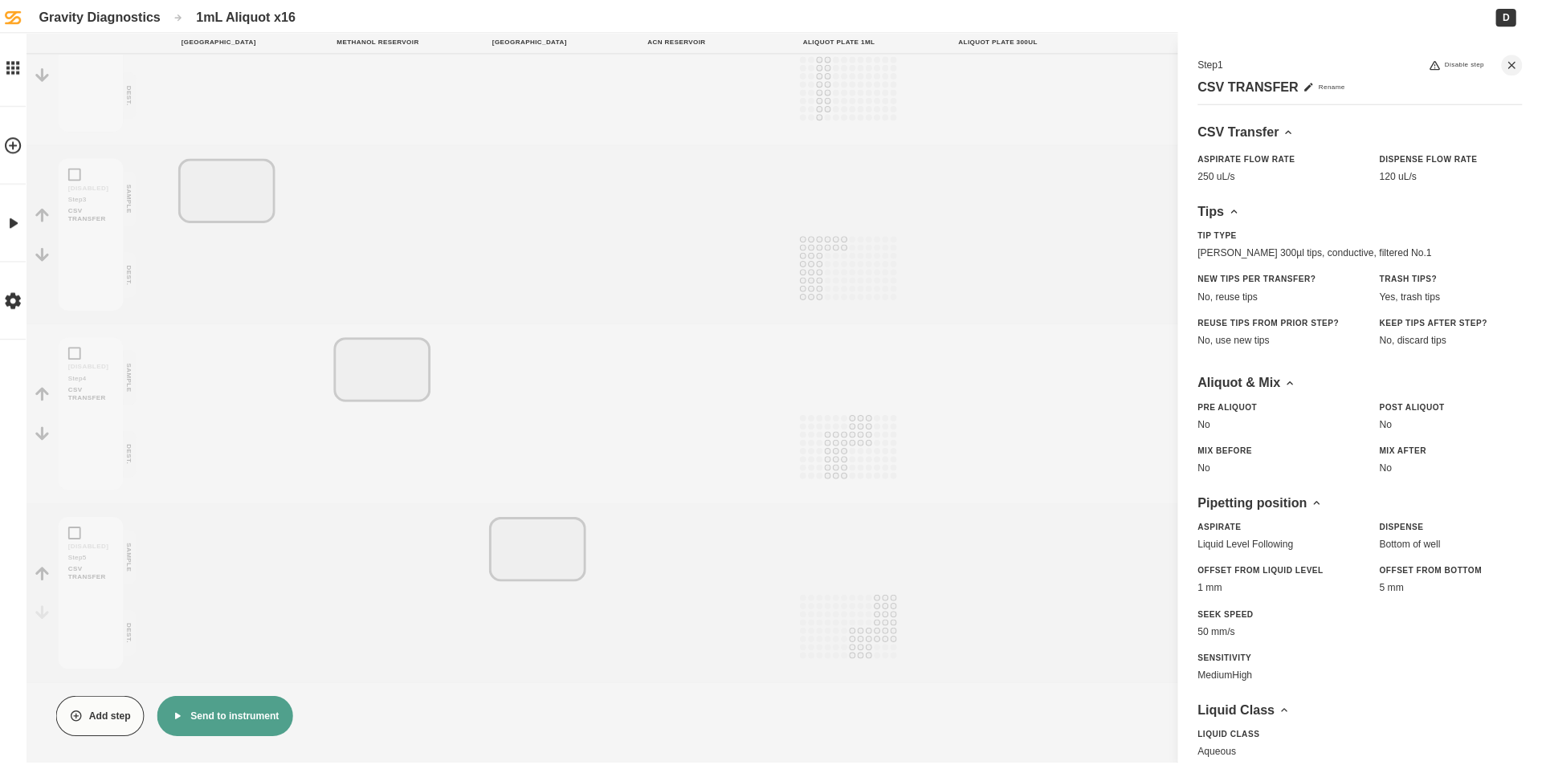
scroll to position [385, 0]
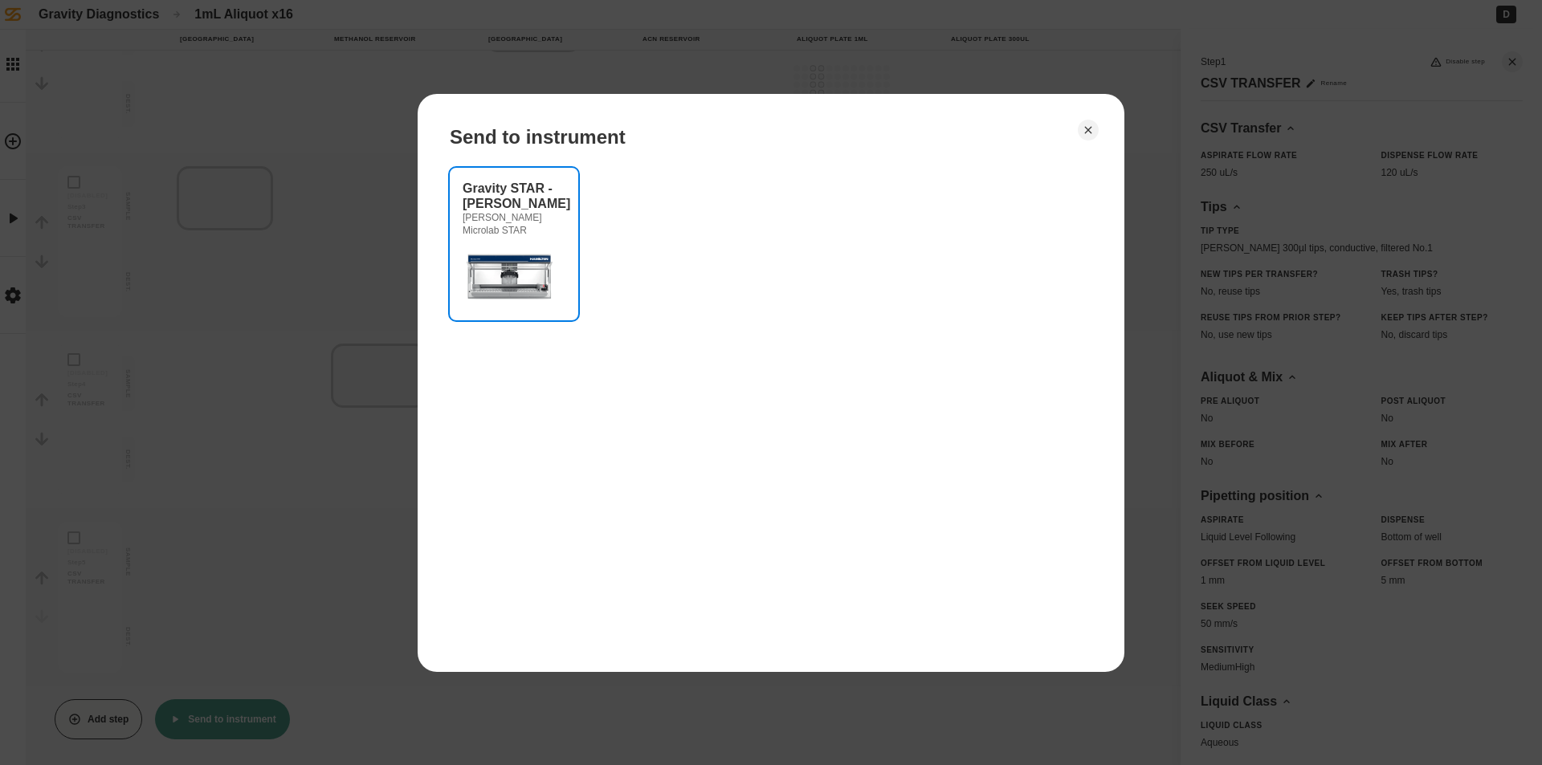
click at [507, 269] on img at bounding box center [511, 275] width 96 height 64
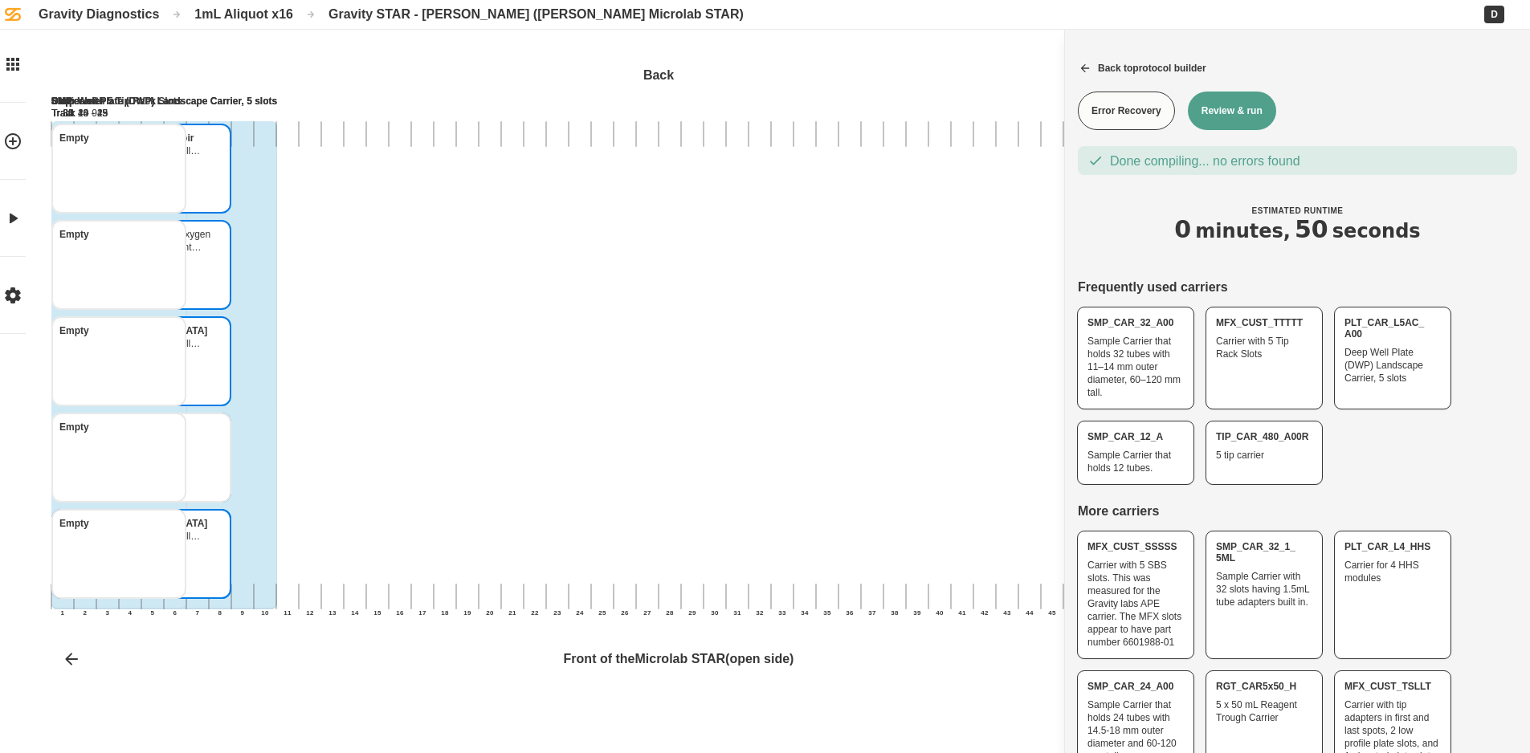
click at [1230, 109] on button "Review & run" at bounding box center [1232, 111] width 88 height 39
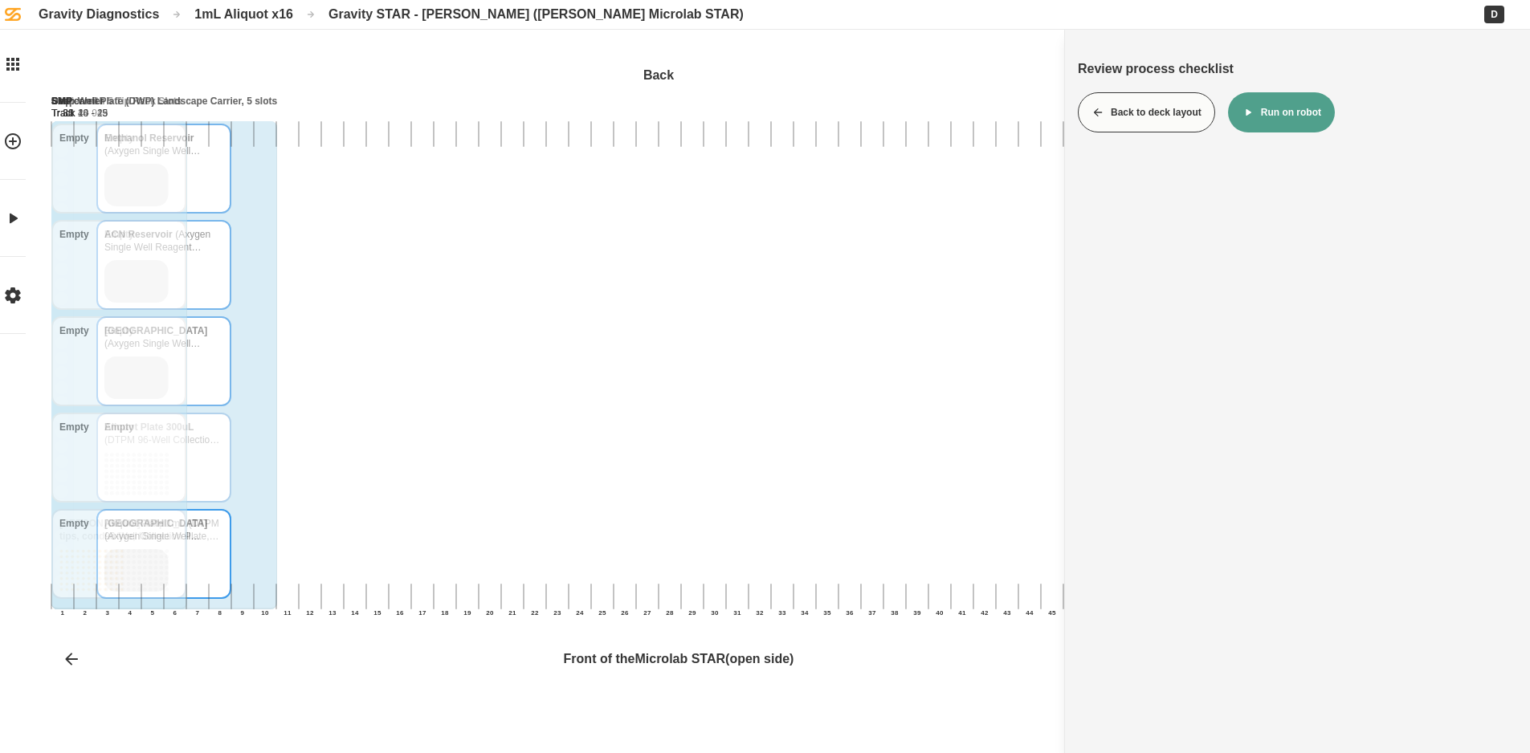
click at [1266, 115] on button "Run on robot" at bounding box center [1281, 112] width 107 height 40
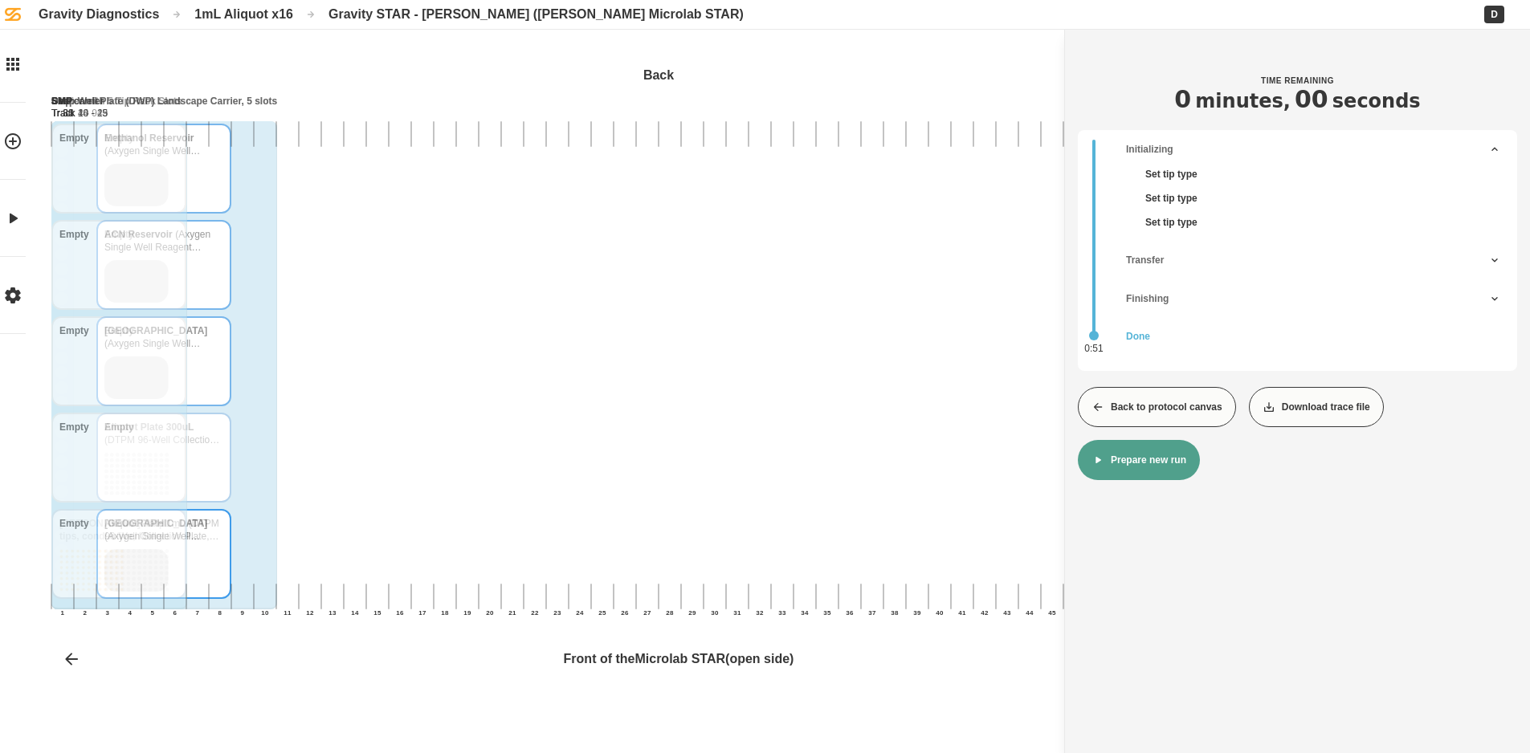
click at [1124, 400] on button "Back to protocol canvas" at bounding box center [1157, 407] width 158 height 40
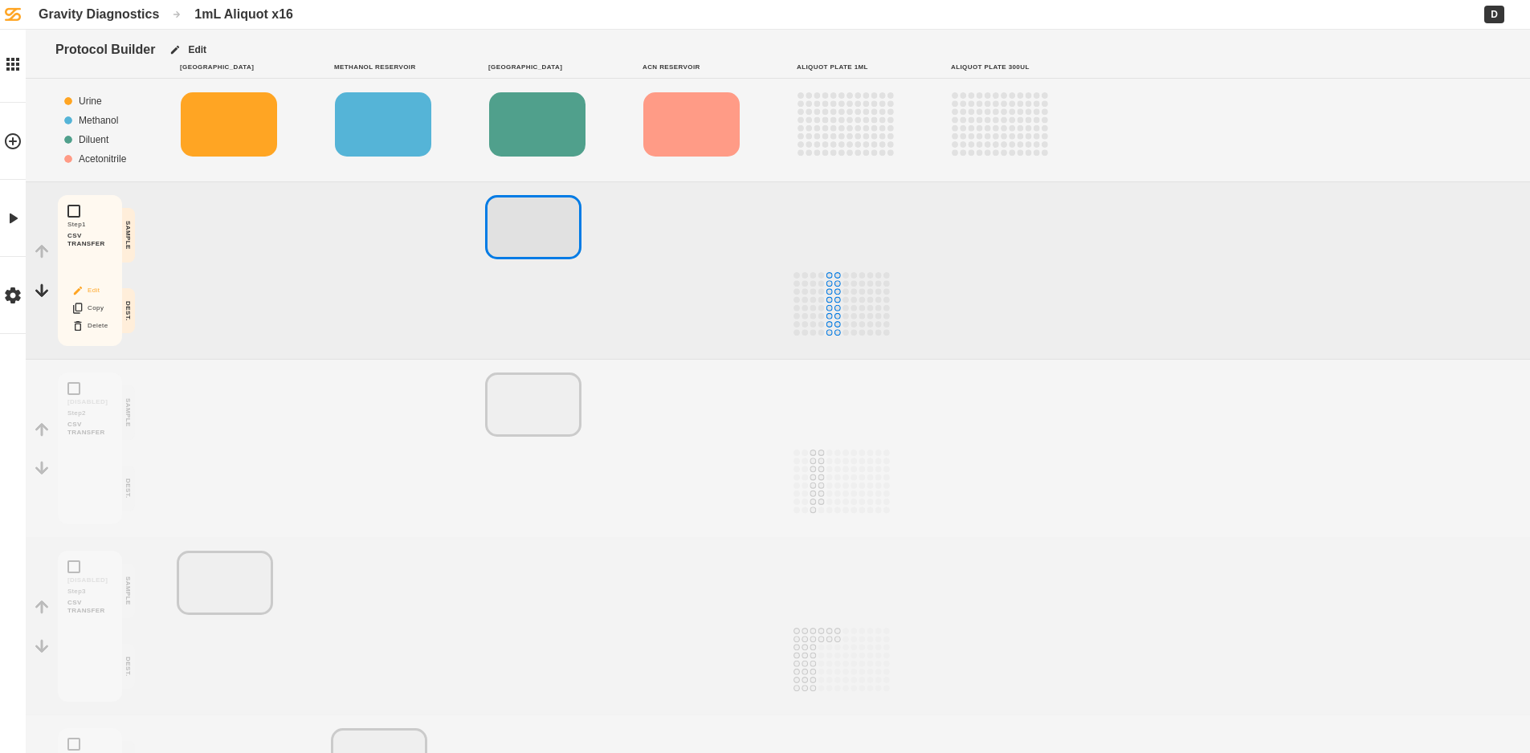
click at [86, 290] on button "Edit" at bounding box center [89, 290] width 51 height 21
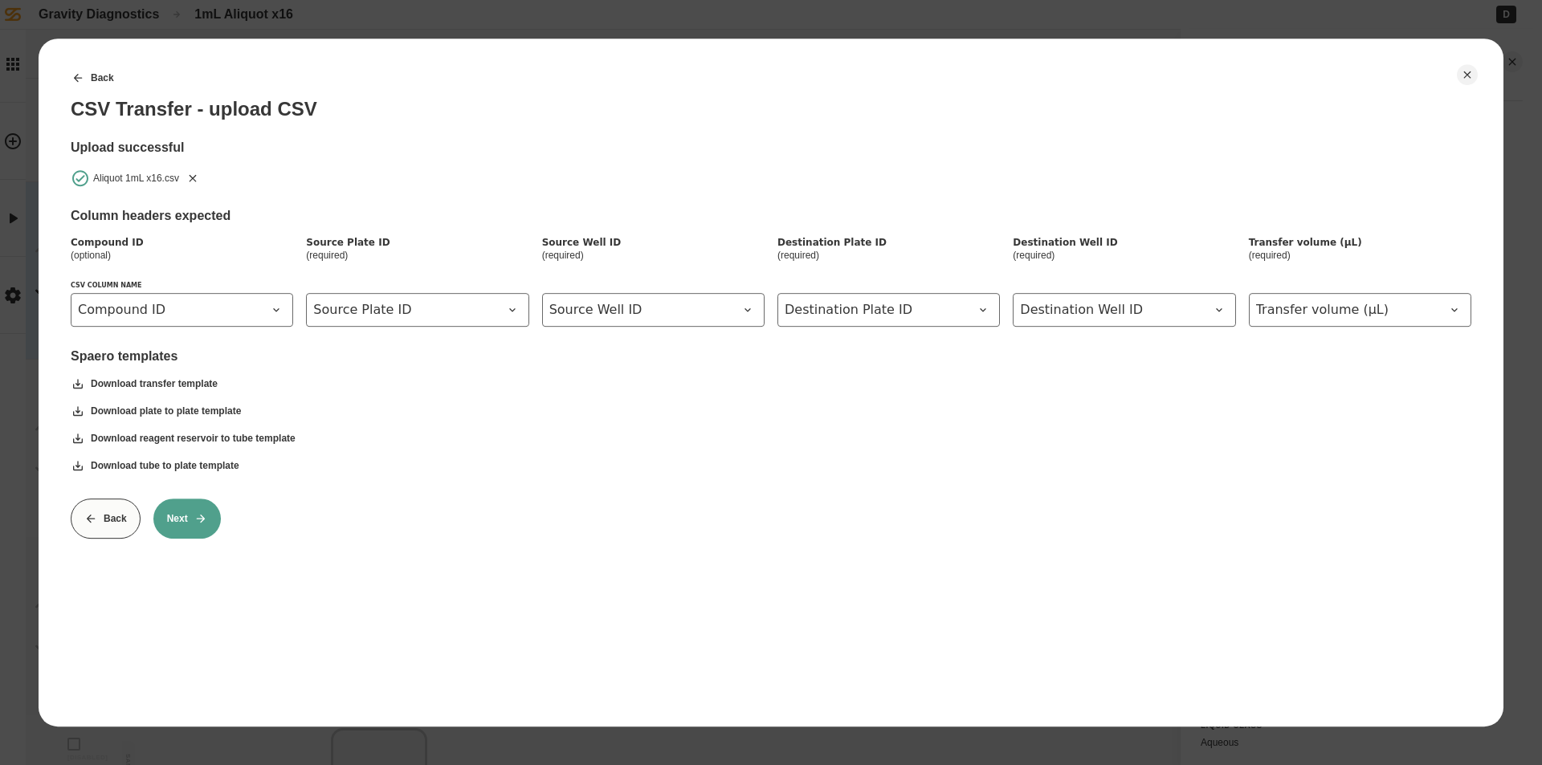
click at [189, 177] on icon "Remove" at bounding box center [192, 178] width 13 height 13
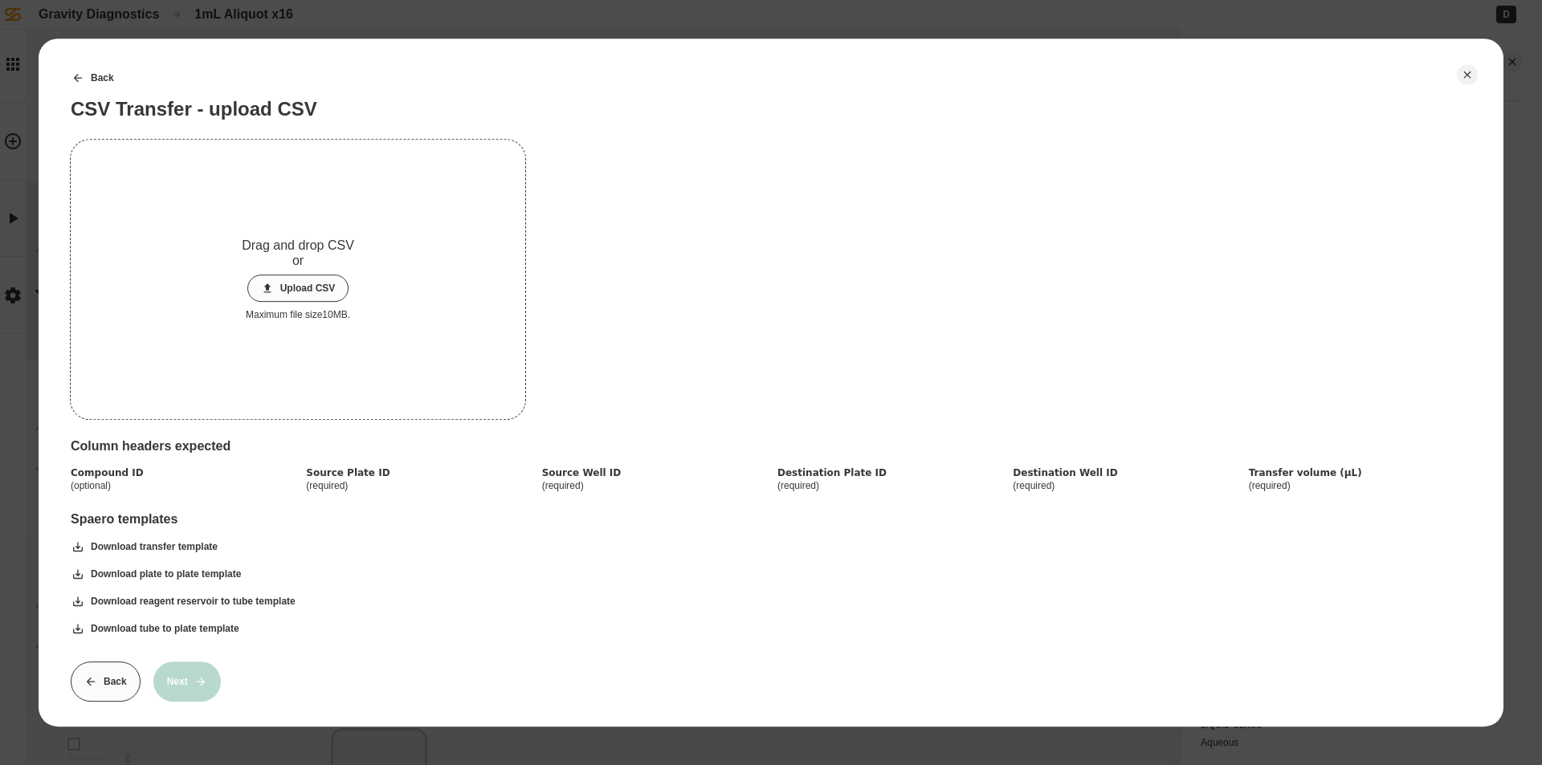
click at [308, 287] on button "Upload CSV" at bounding box center [298, 288] width 102 height 27
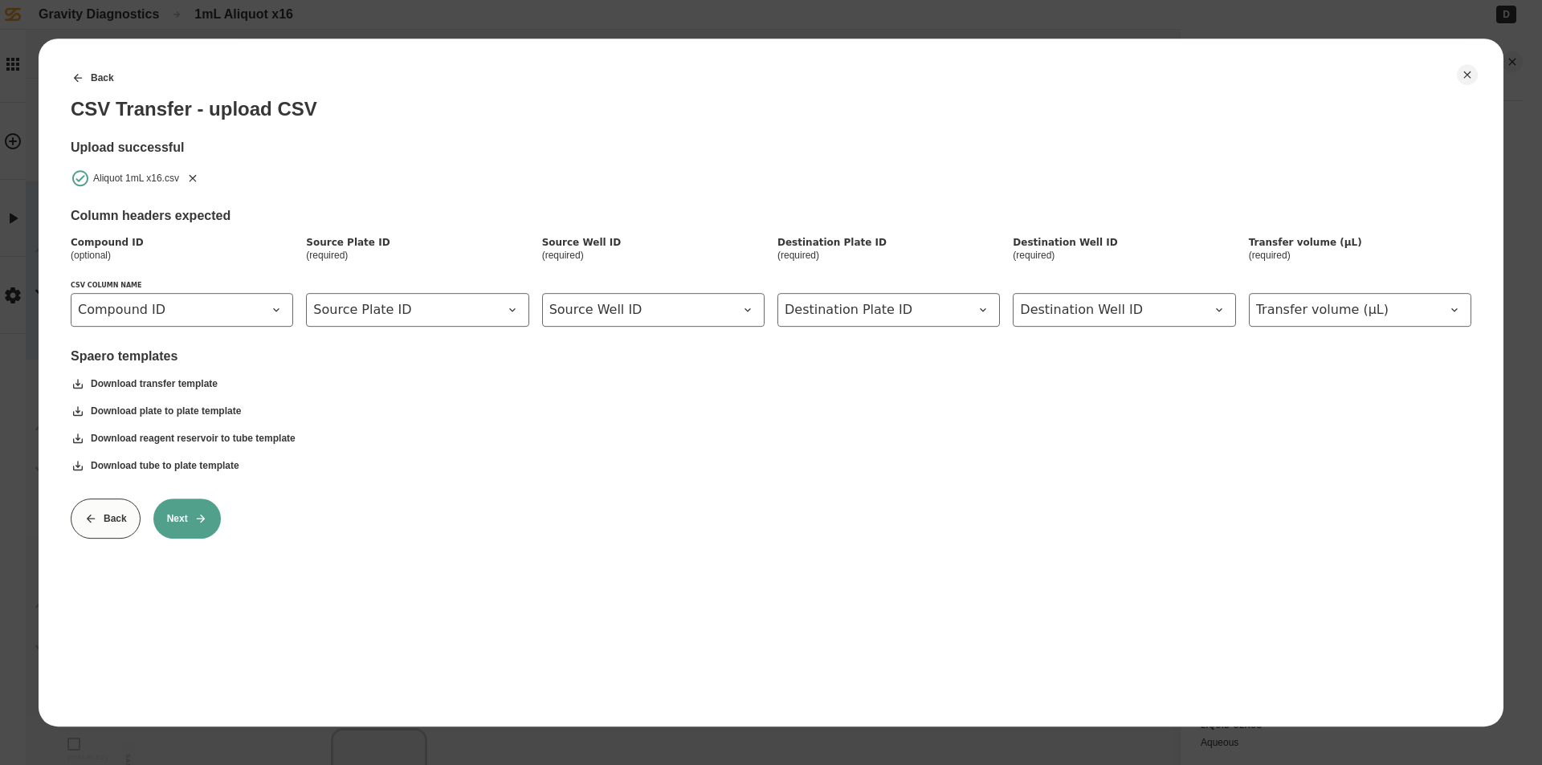
click at [213, 514] on button "Next" at bounding box center [186, 519] width 67 height 40
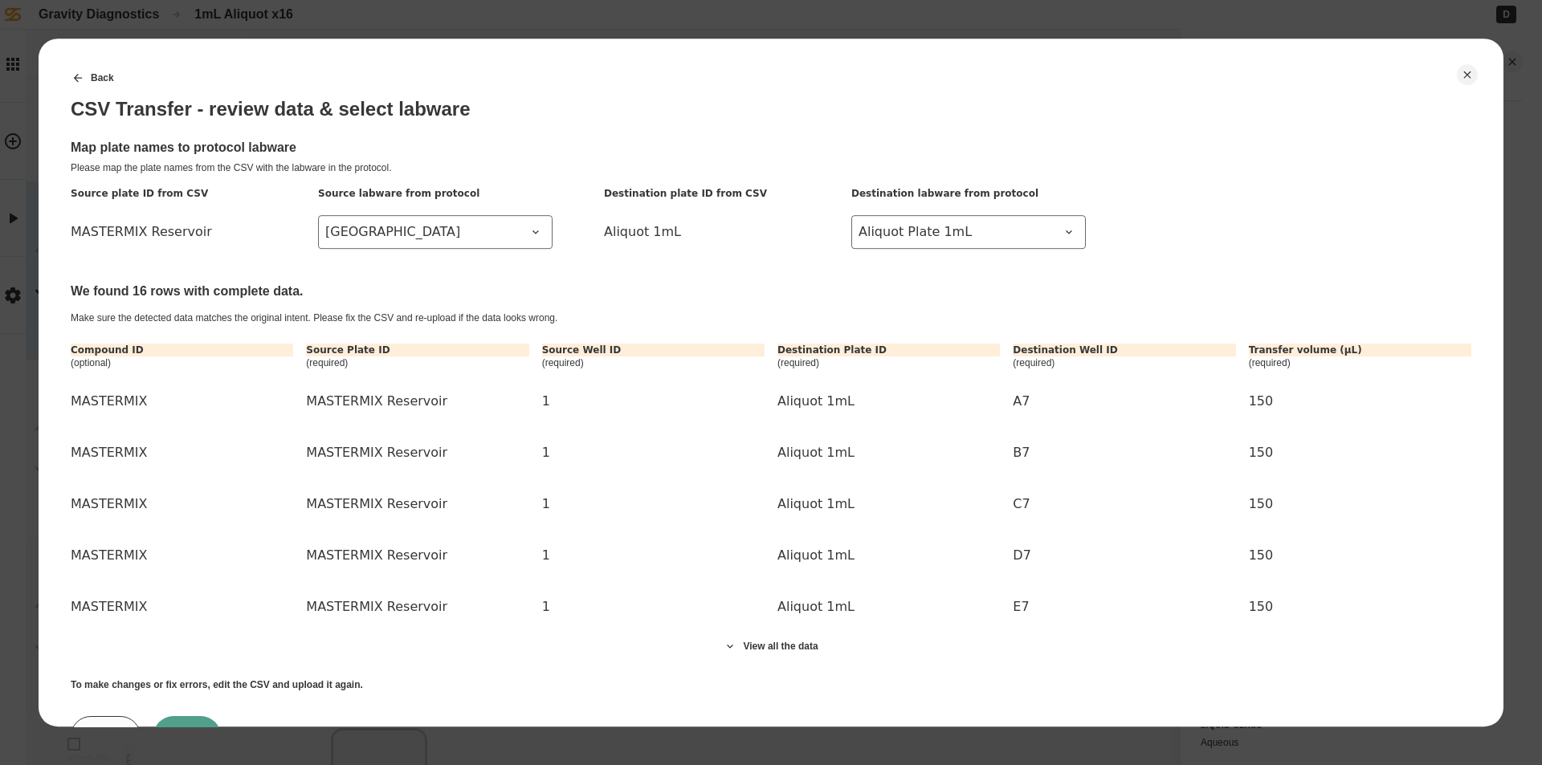
scroll to position [73, 0]
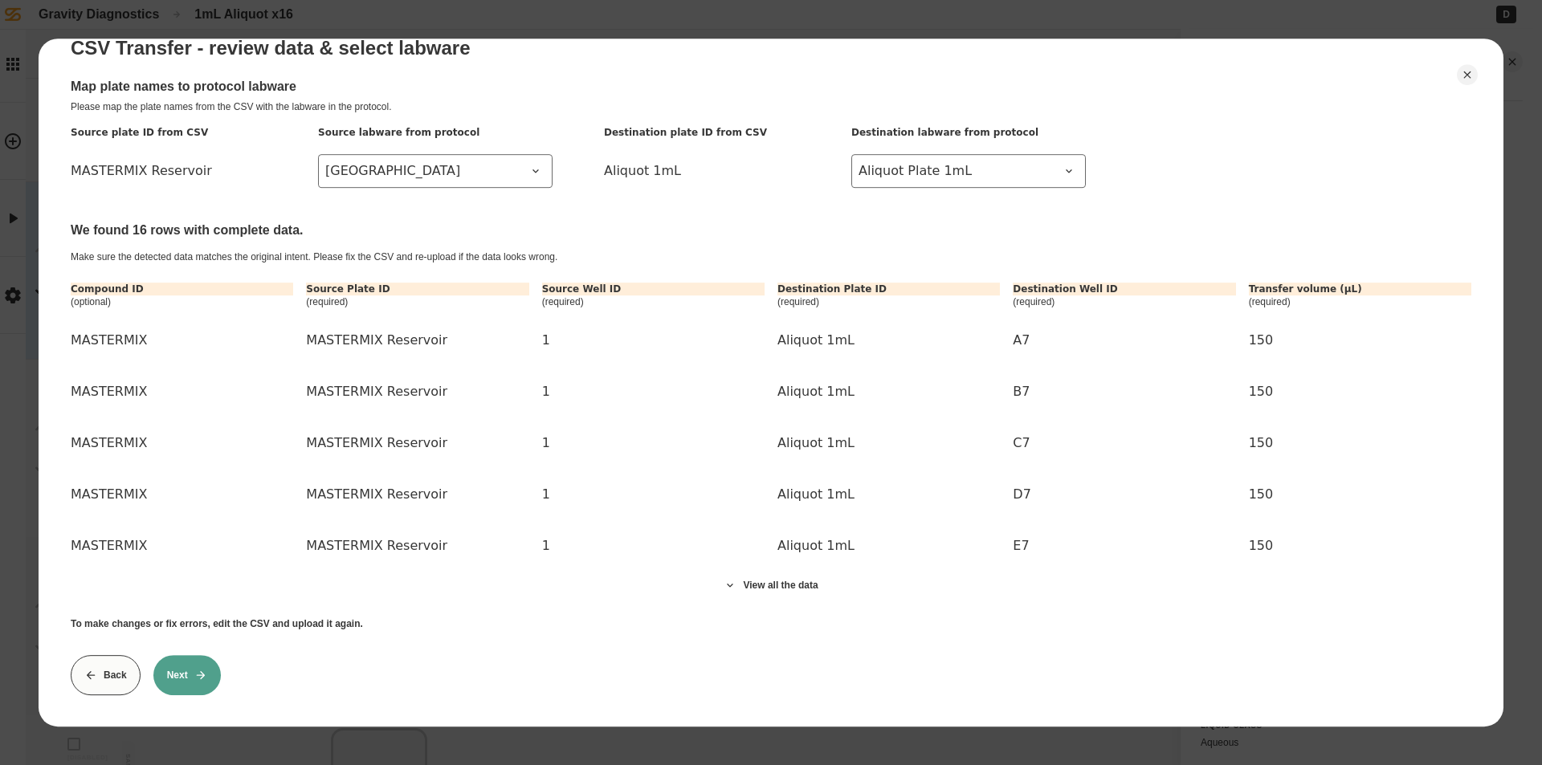
click at [182, 668] on button "Next" at bounding box center [186, 675] width 67 height 40
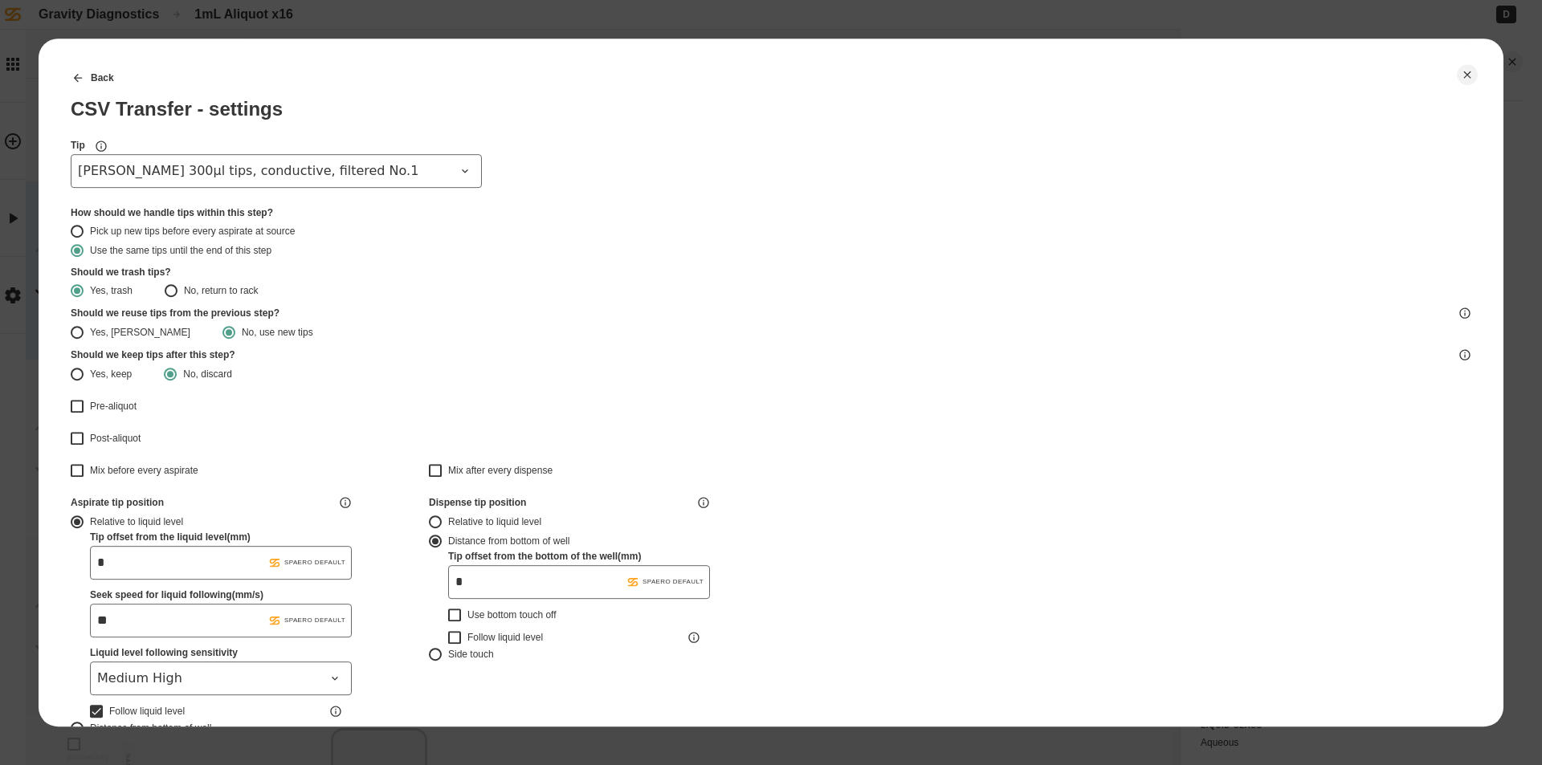
type input "*******"
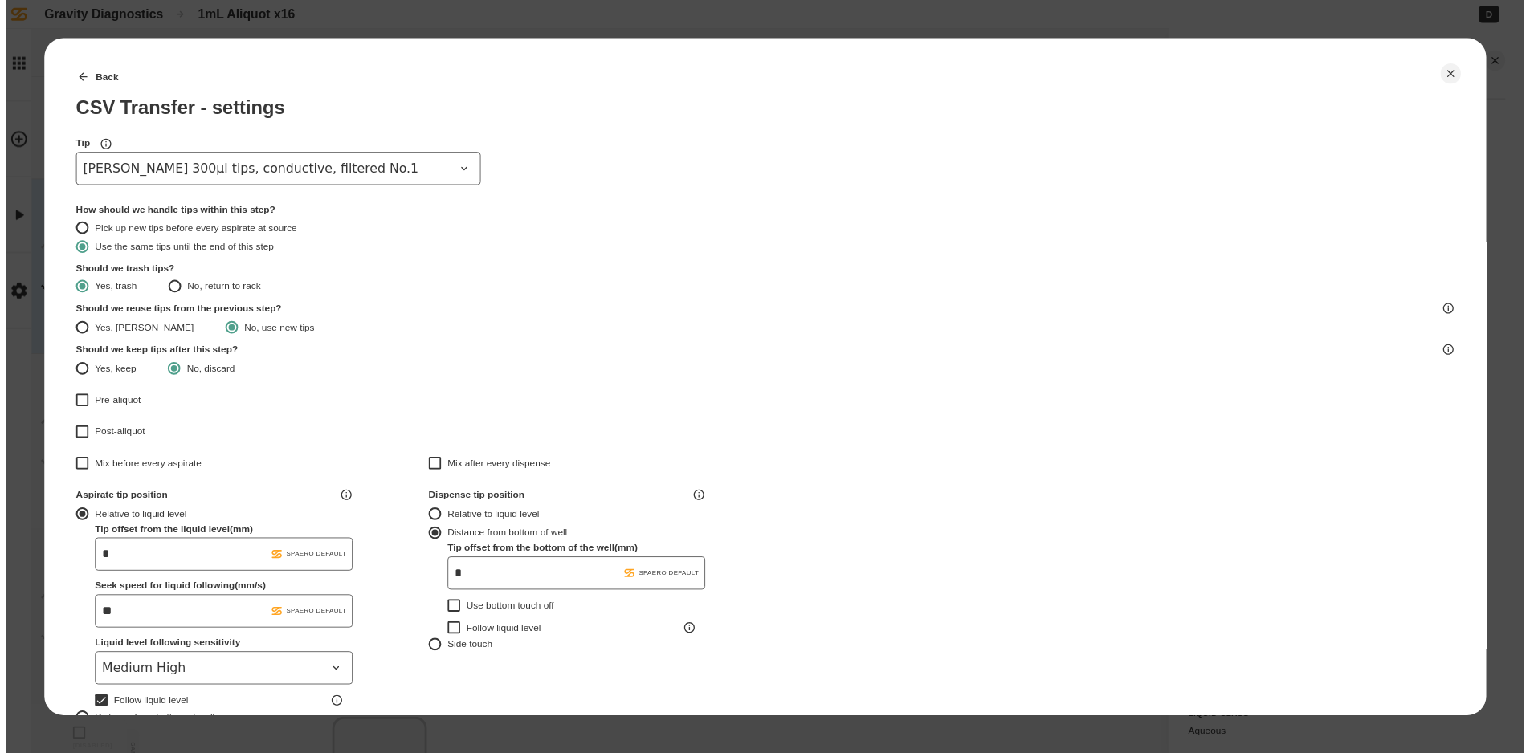
scroll to position [402, 0]
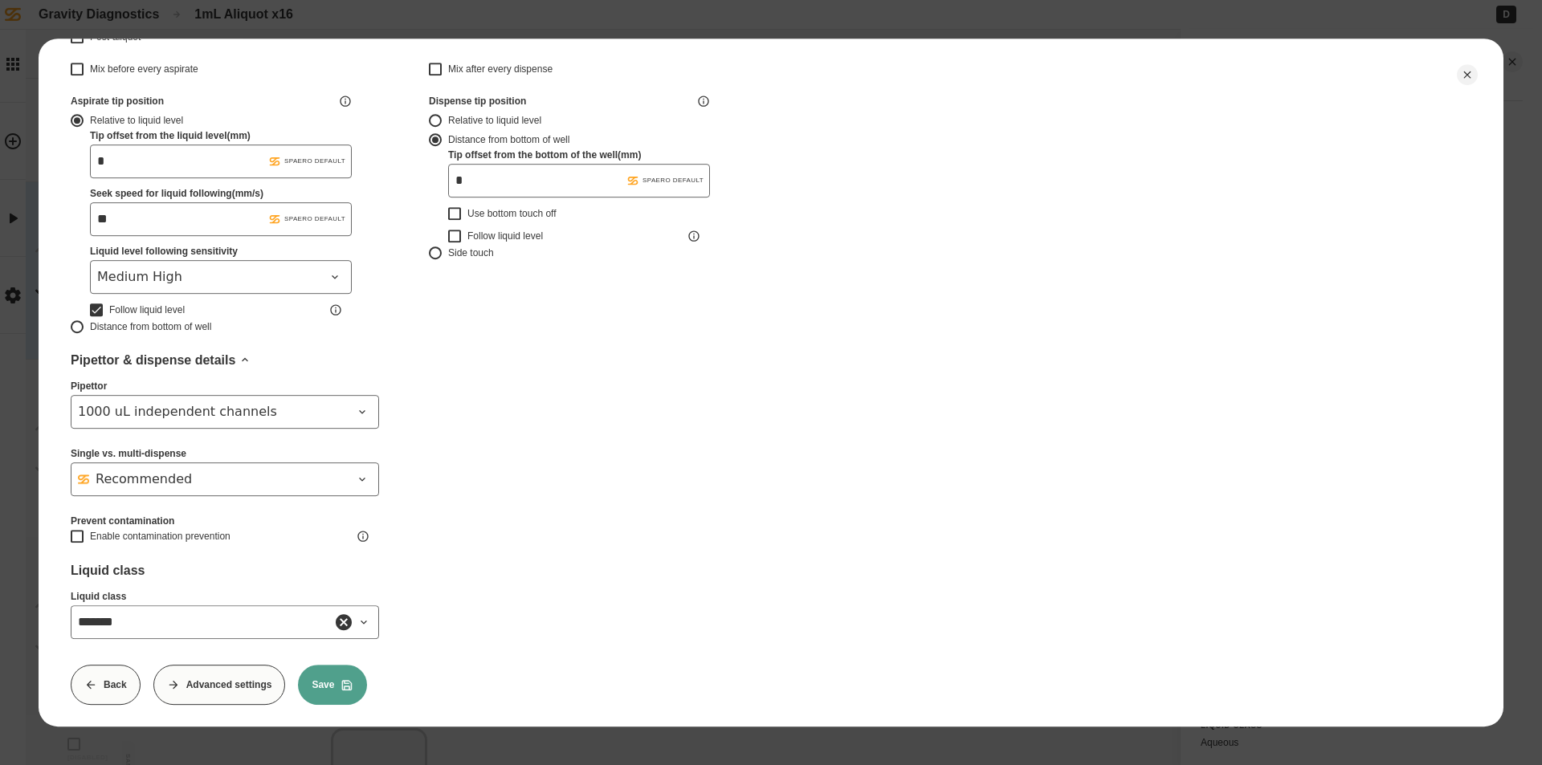
click at [332, 685] on button "Save" at bounding box center [332, 685] width 69 height 40
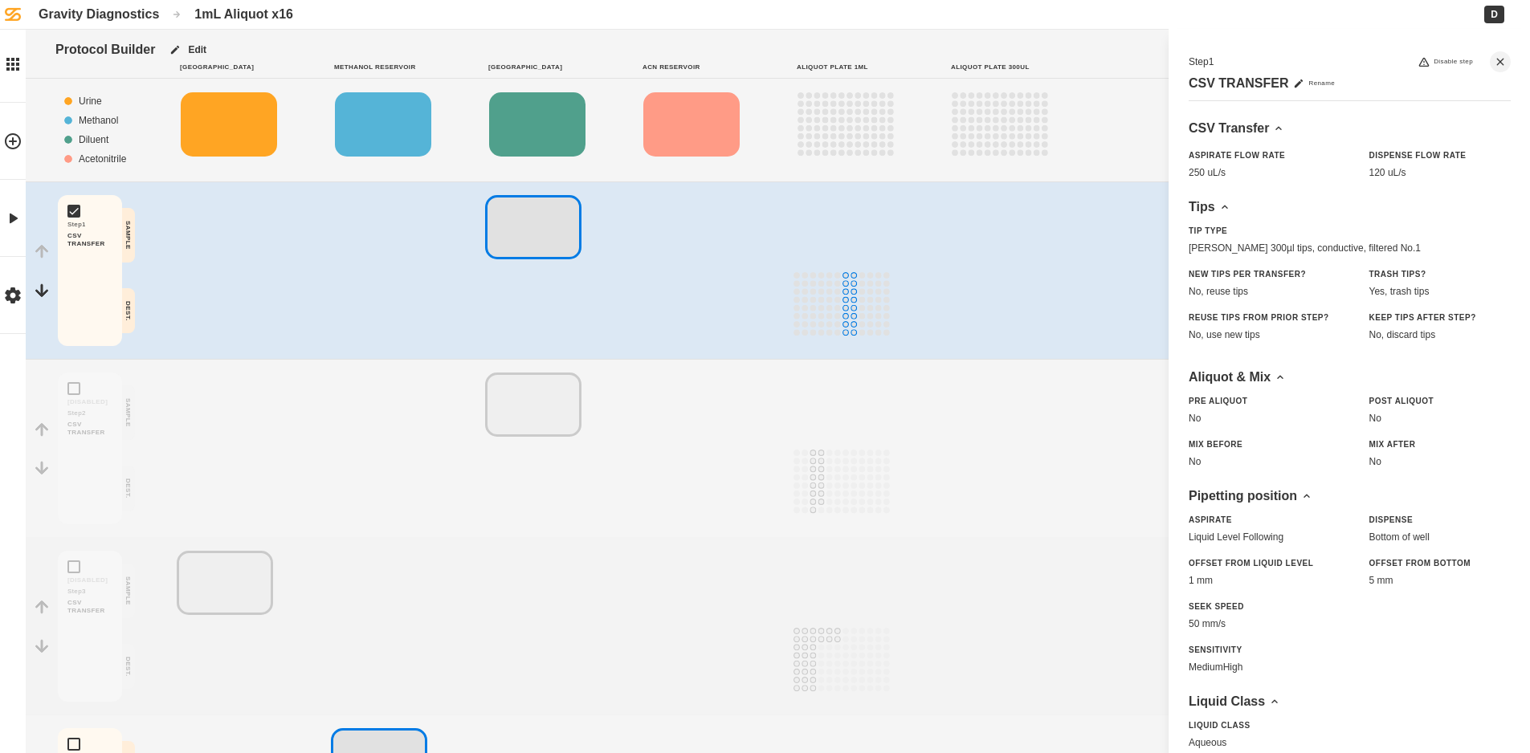
scroll to position [397, 0]
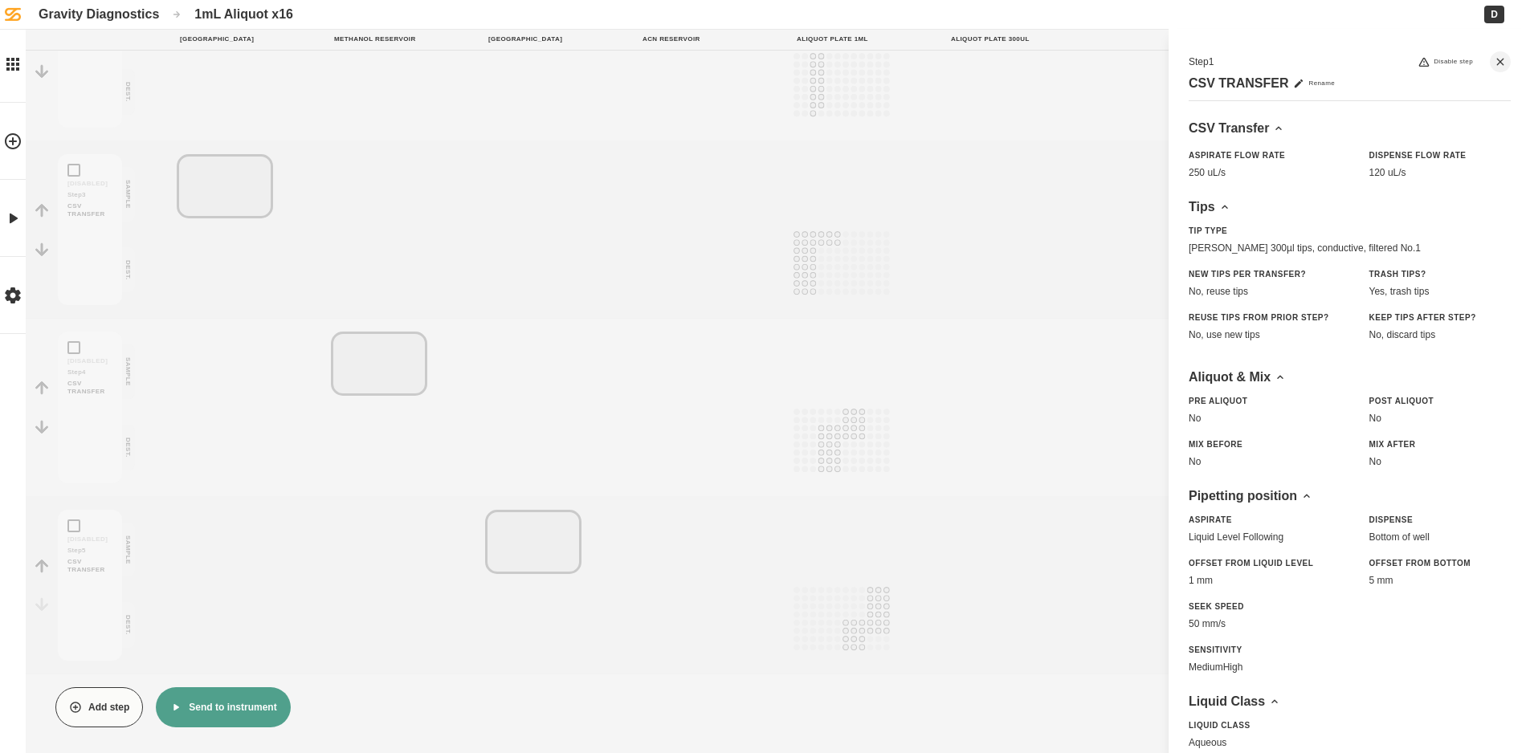
click at [193, 699] on button "Send to instrument" at bounding box center [223, 707] width 134 height 40
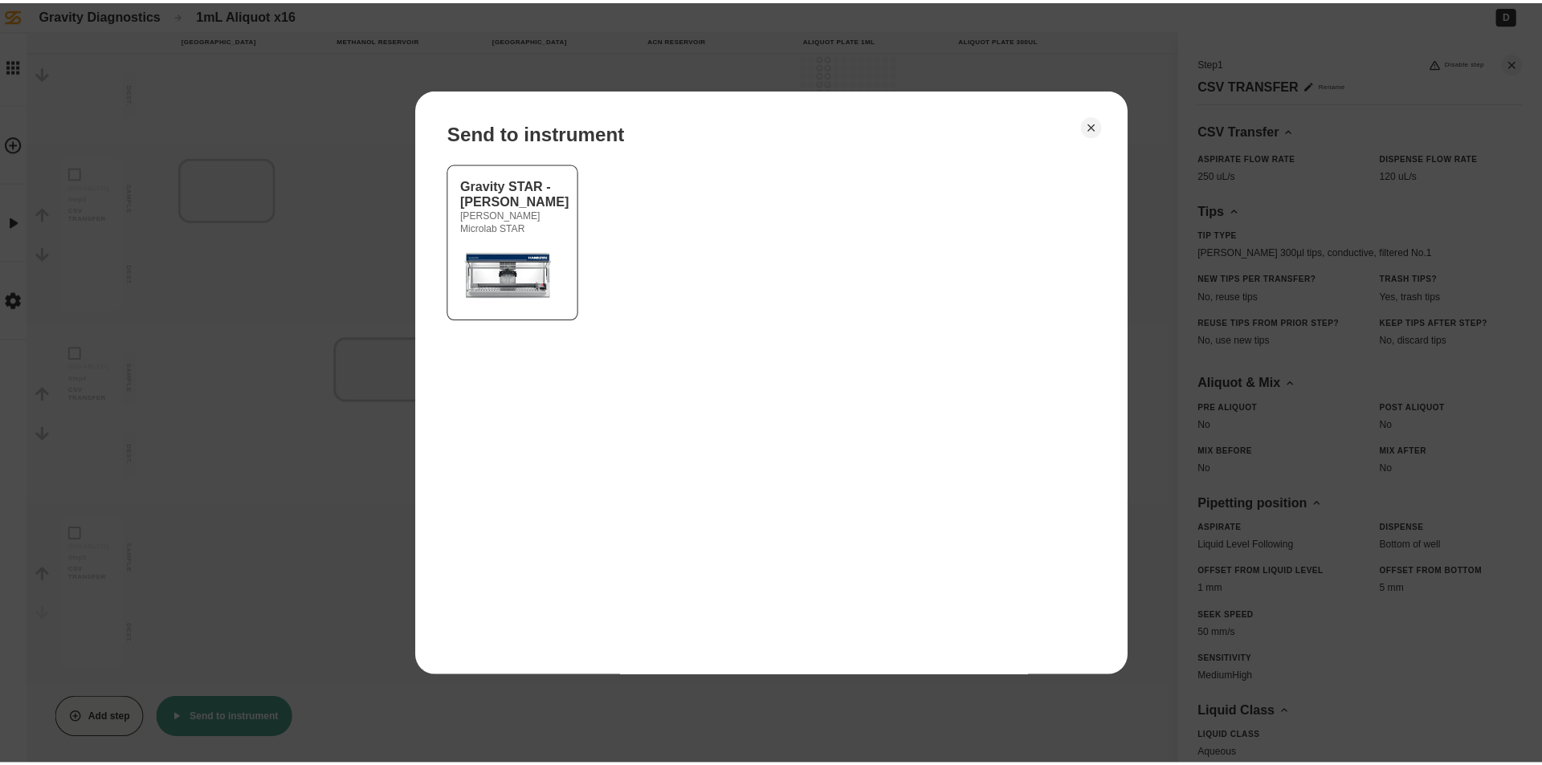
scroll to position [385, 0]
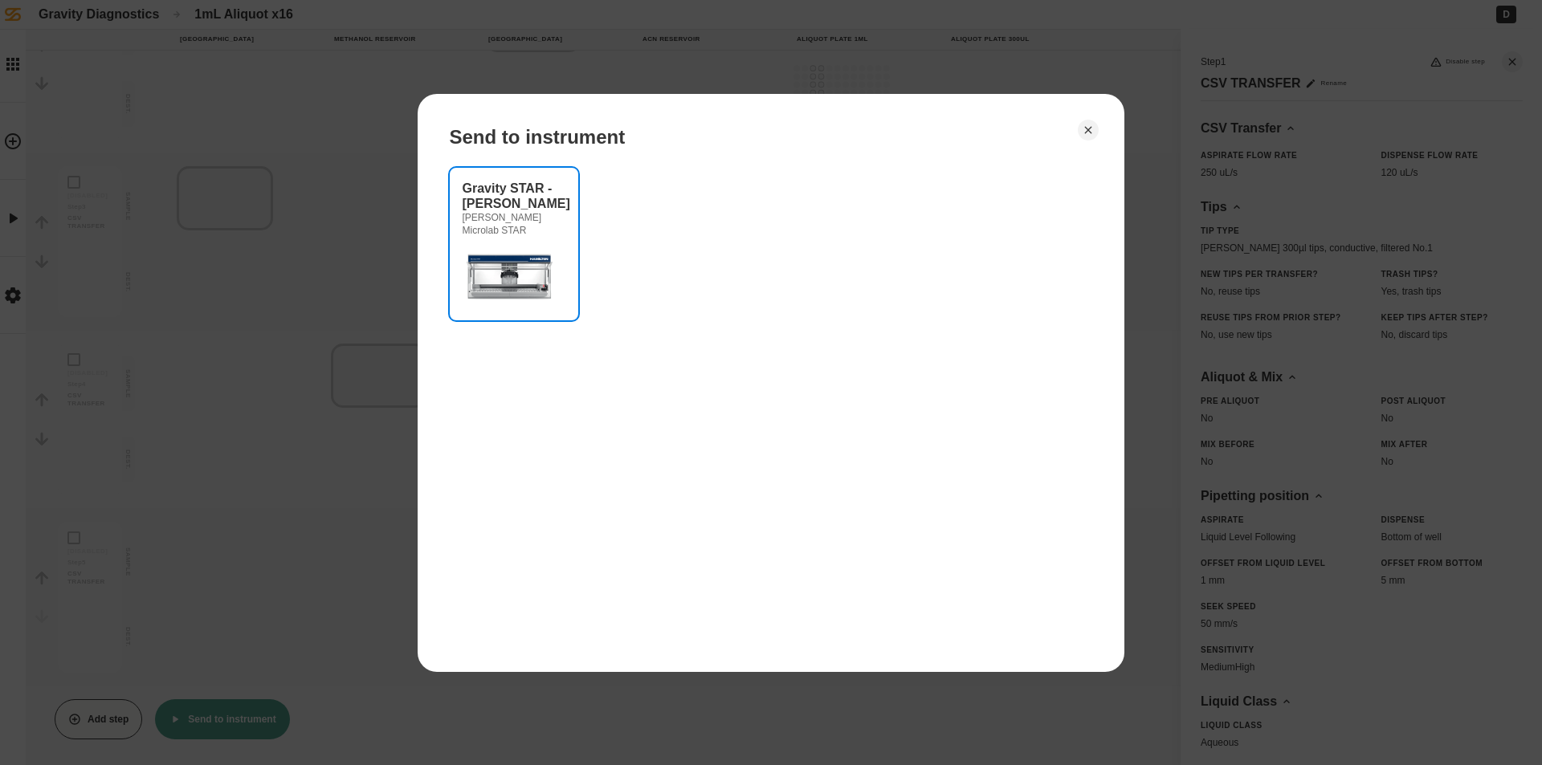
click at [523, 250] on img at bounding box center [511, 275] width 96 height 64
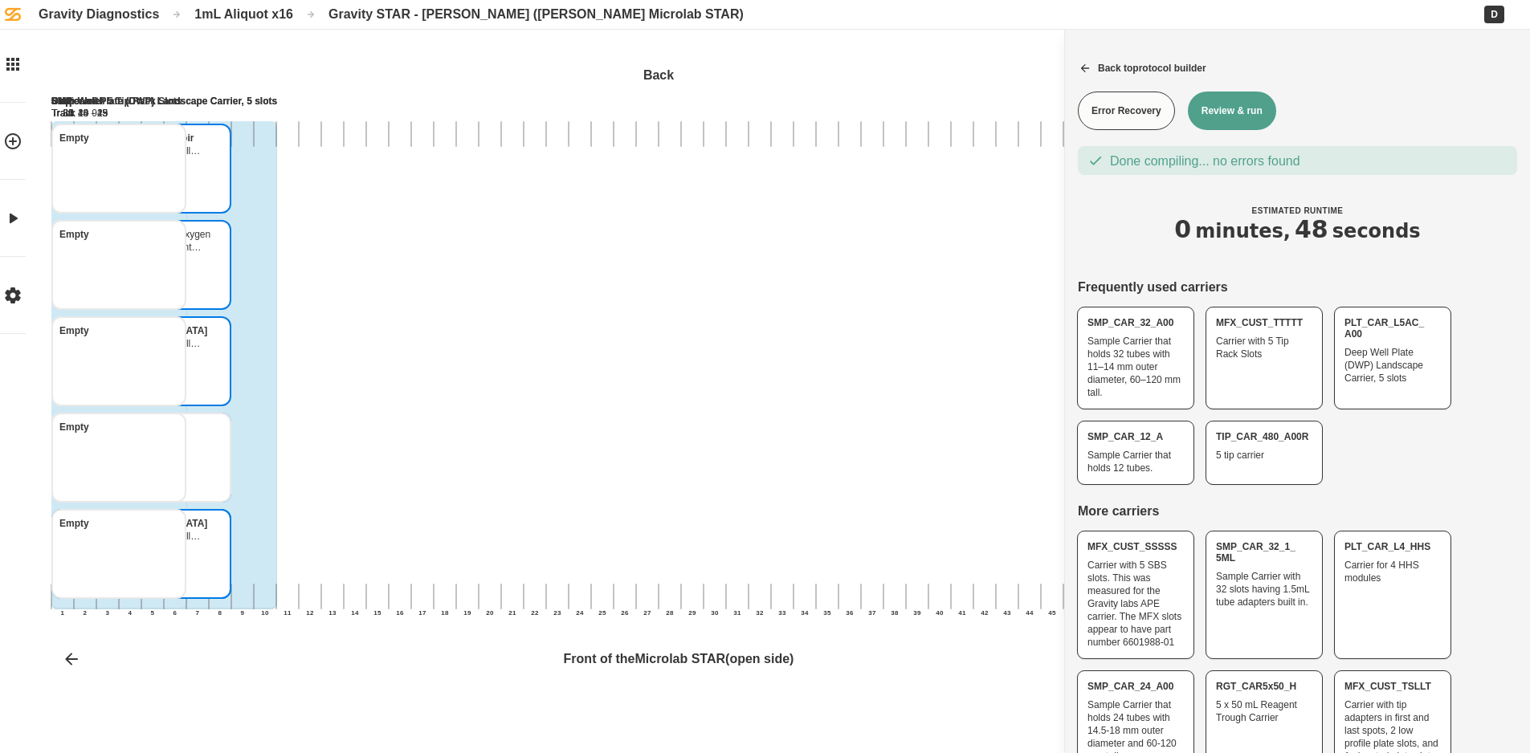
click at [1251, 107] on button "Review & run" at bounding box center [1232, 111] width 88 height 39
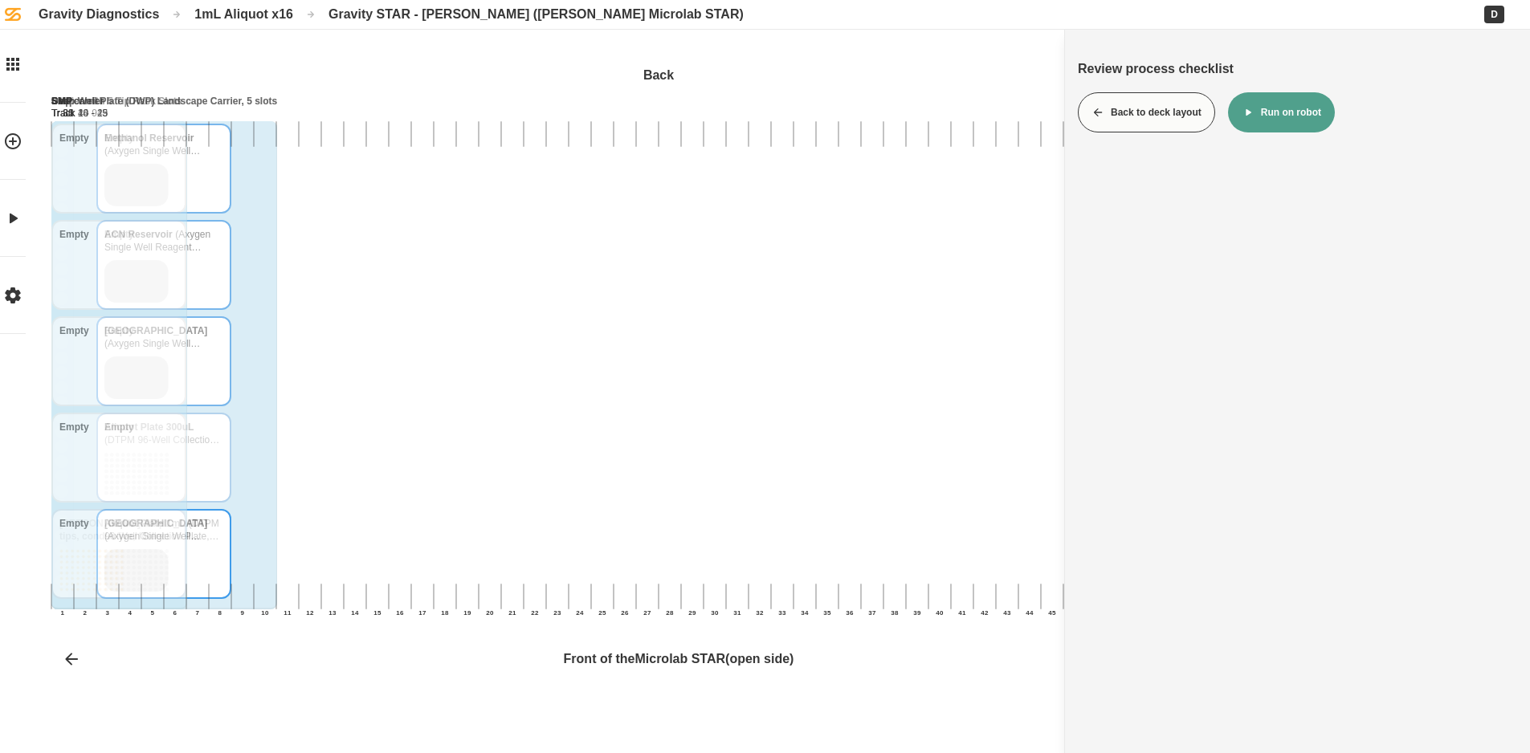
click at [1277, 126] on button "Run on robot" at bounding box center [1281, 112] width 107 height 40
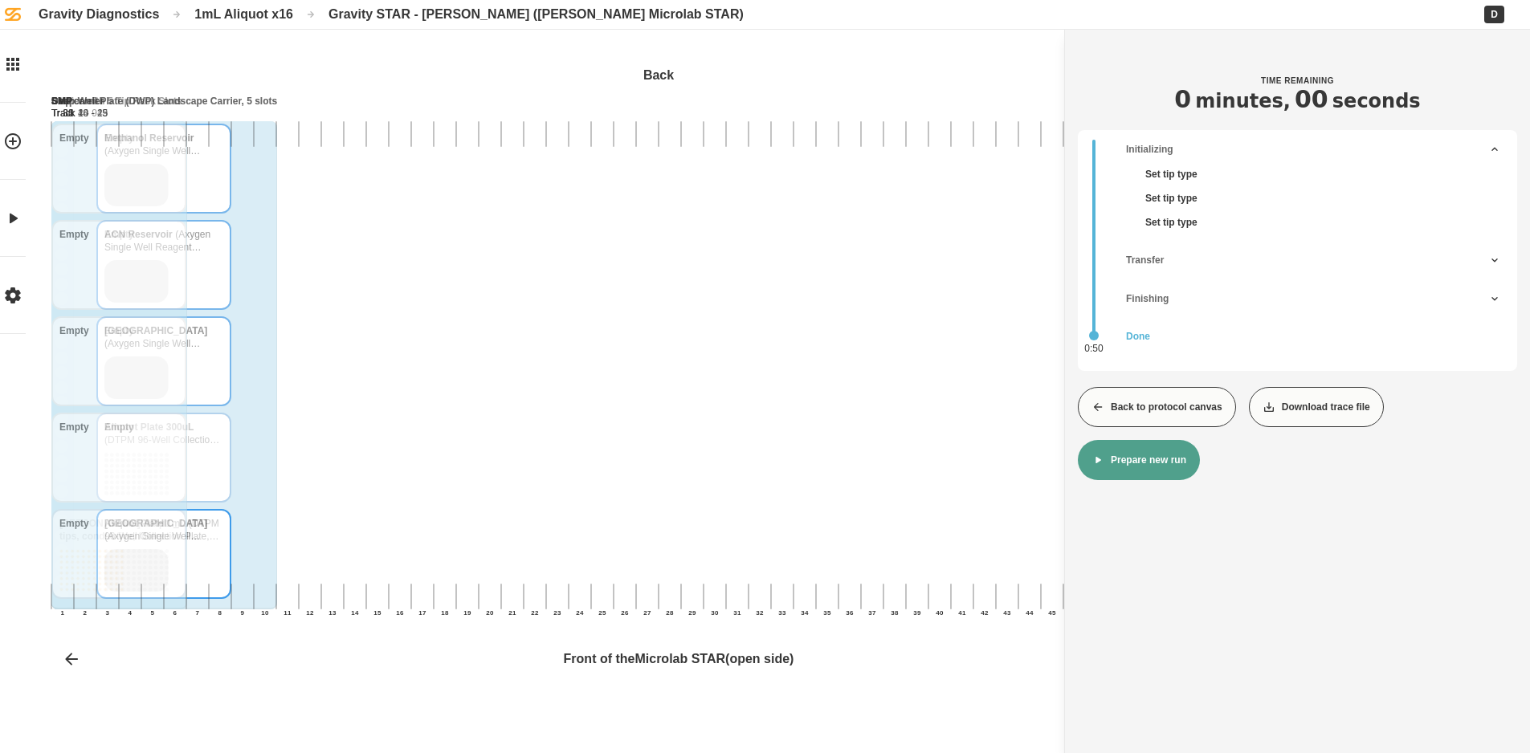
click at [1158, 408] on button "Back to protocol canvas" at bounding box center [1157, 407] width 158 height 40
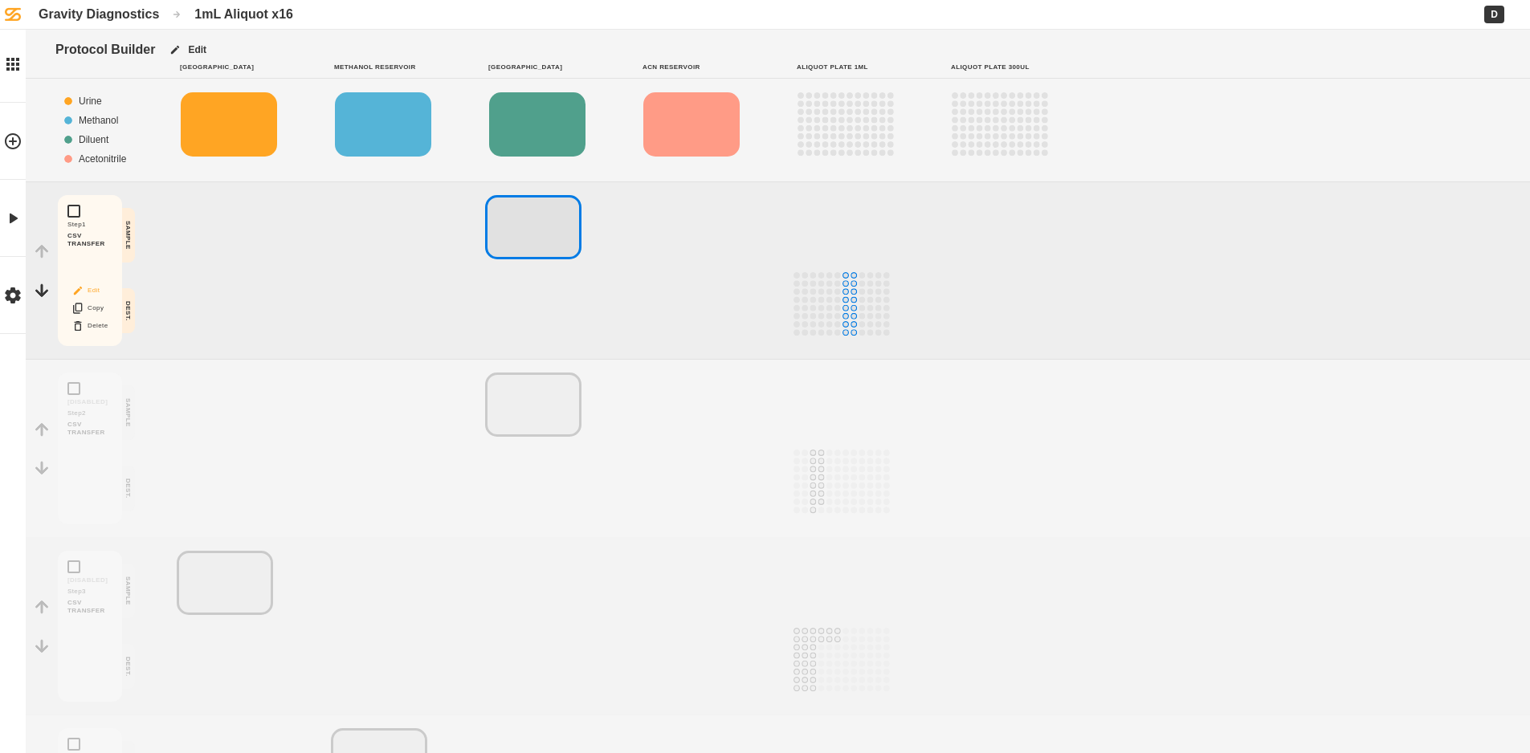
click at [92, 290] on button "Edit" at bounding box center [89, 290] width 51 height 21
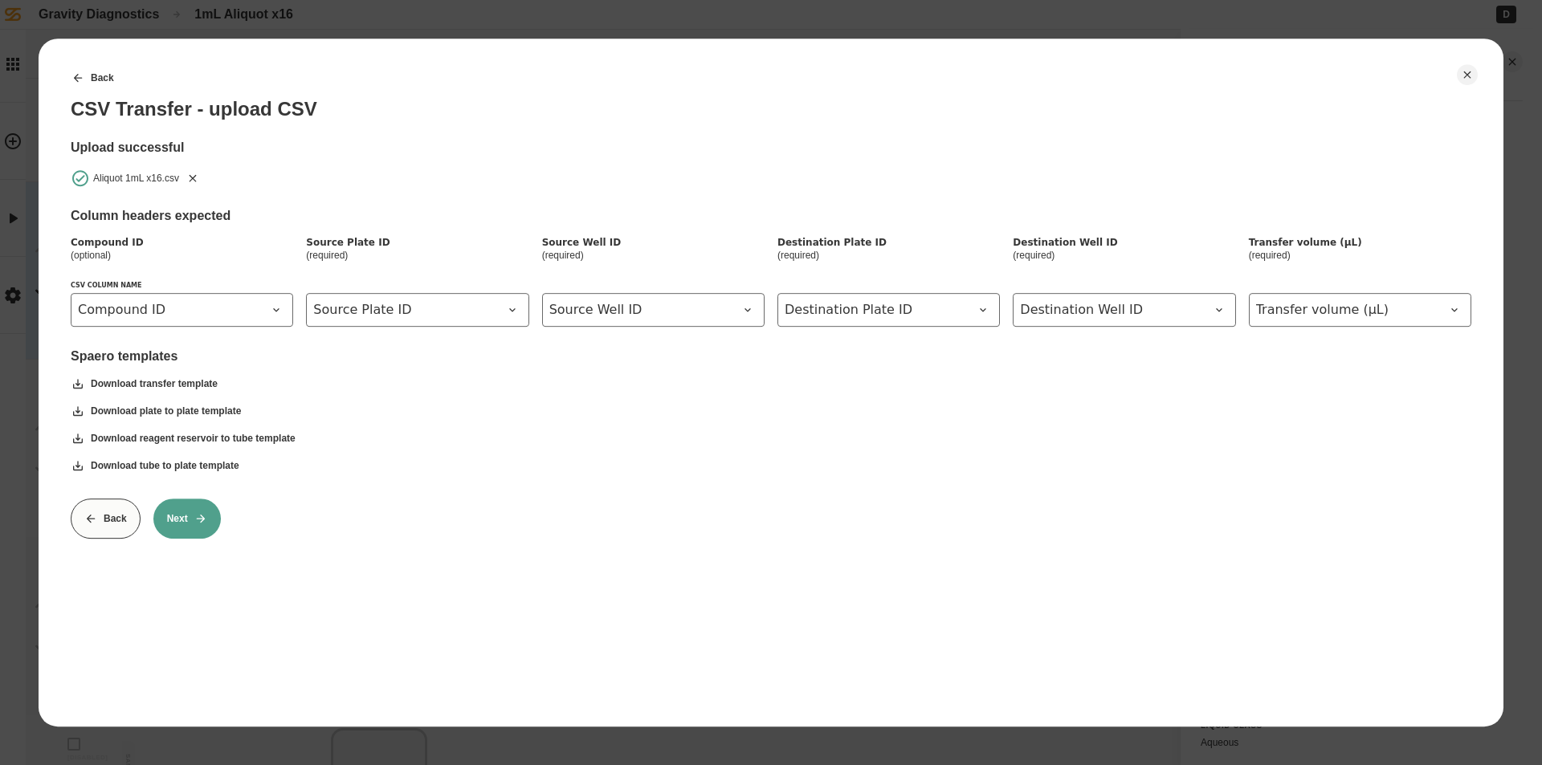
click at [190, 174] on icon "Remove" at bounding box center [192, 178] width 13 height 13
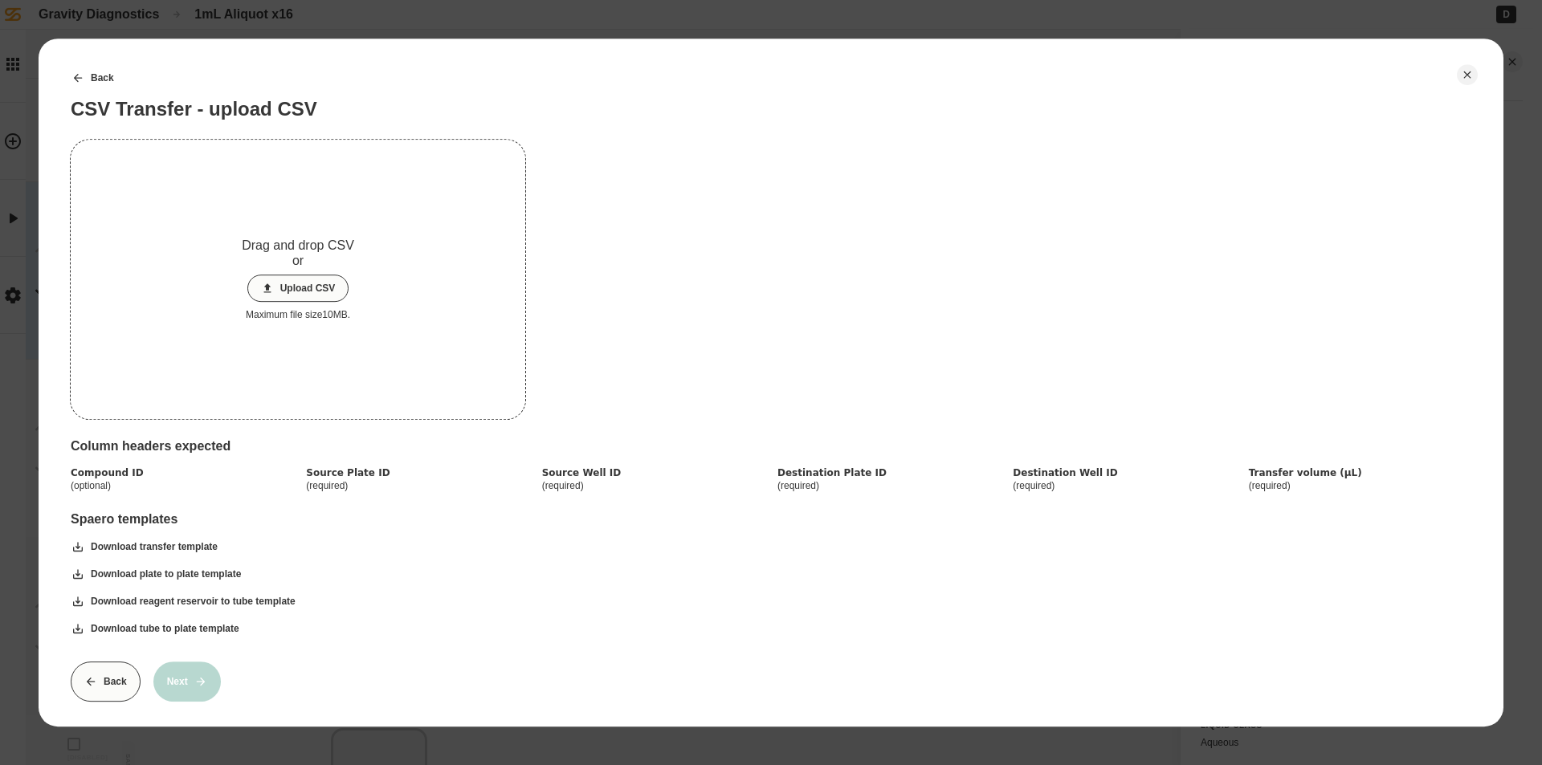
click at [290, 288] on button "Upload CSV" at bounding box center [298, 288] width 102 height 27
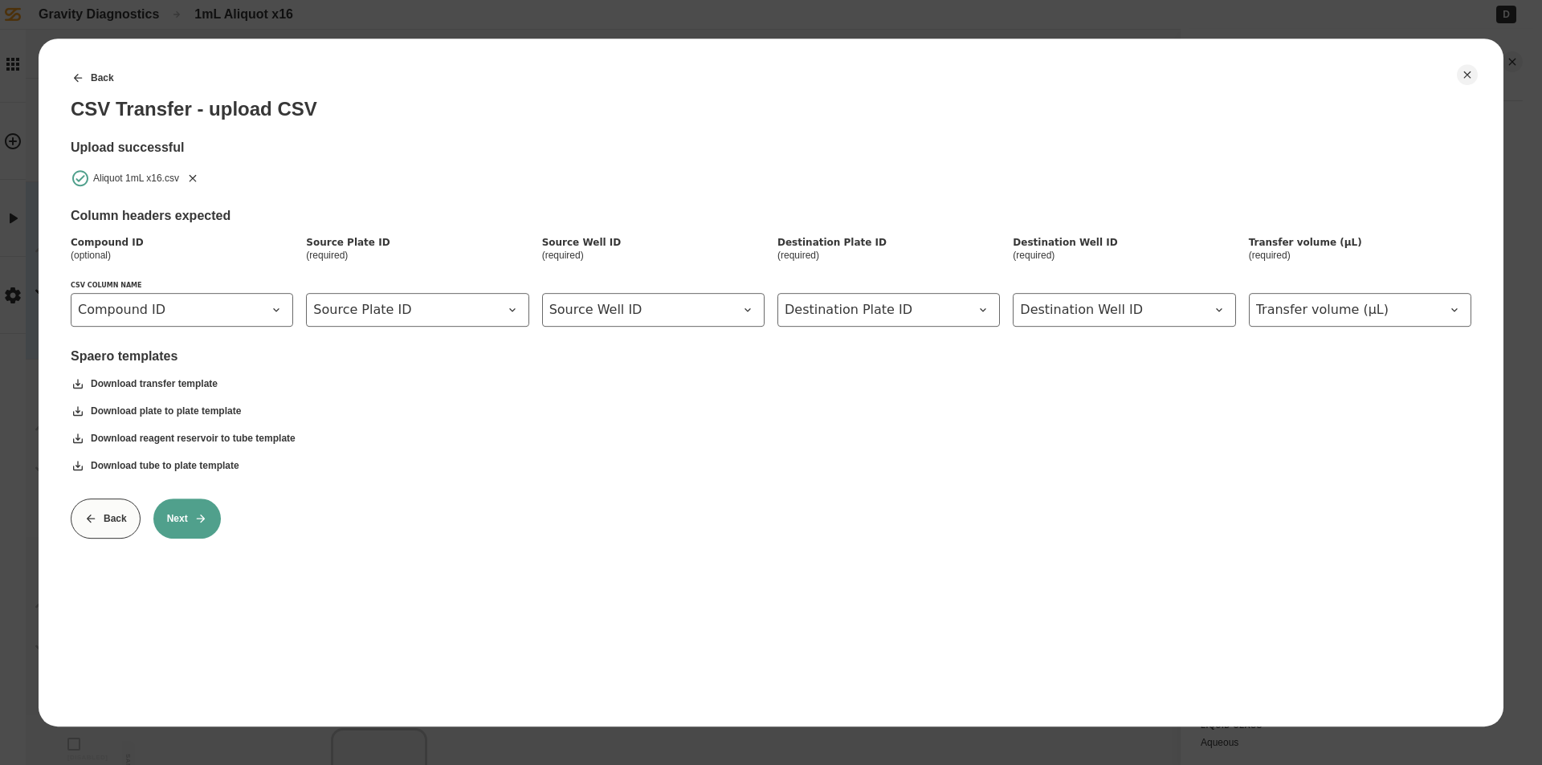
click at [186, 523] on button "Next" at bounding box center [186, 519] width 67 height 40
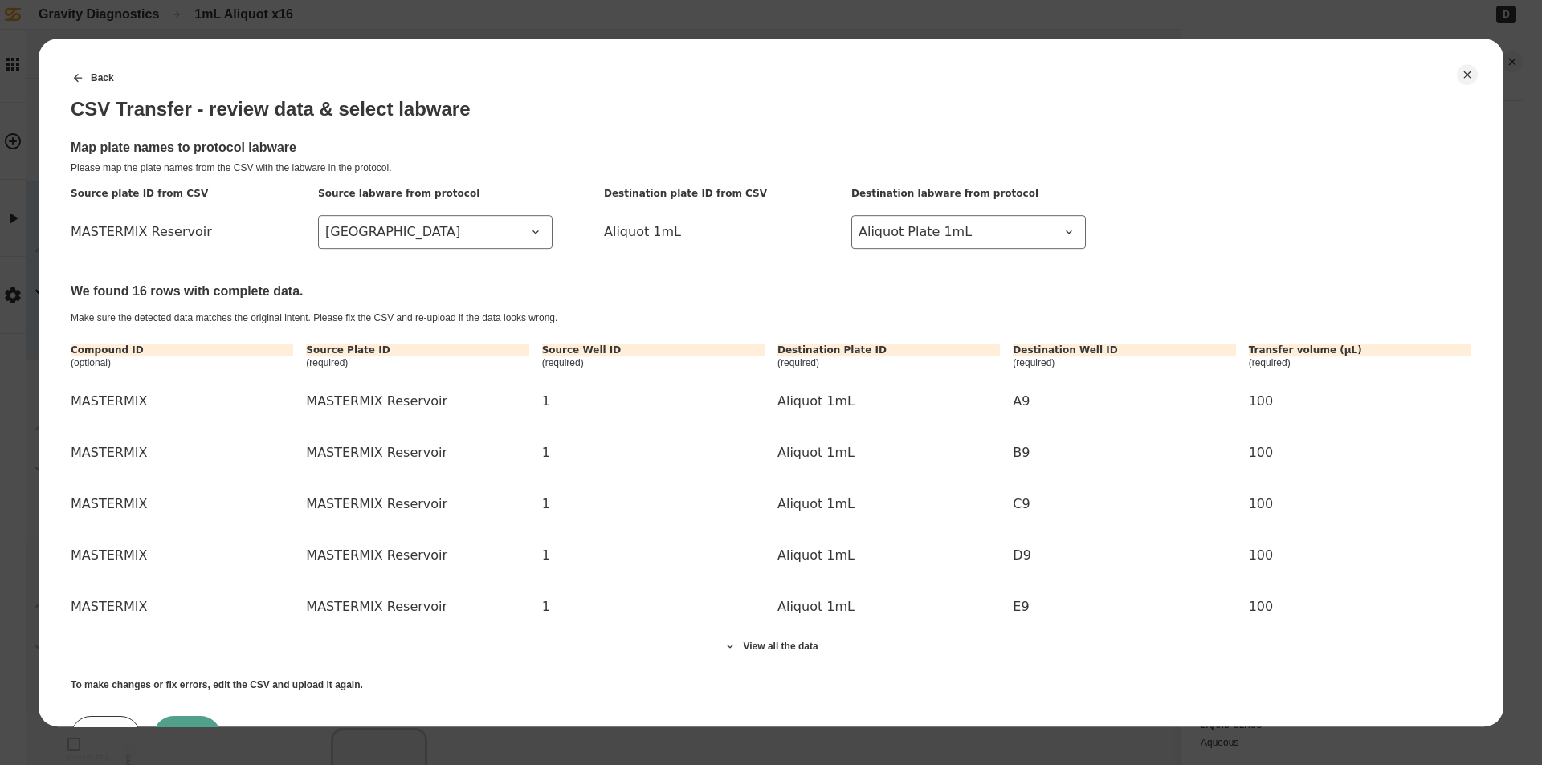
scroll to position [73, 0]
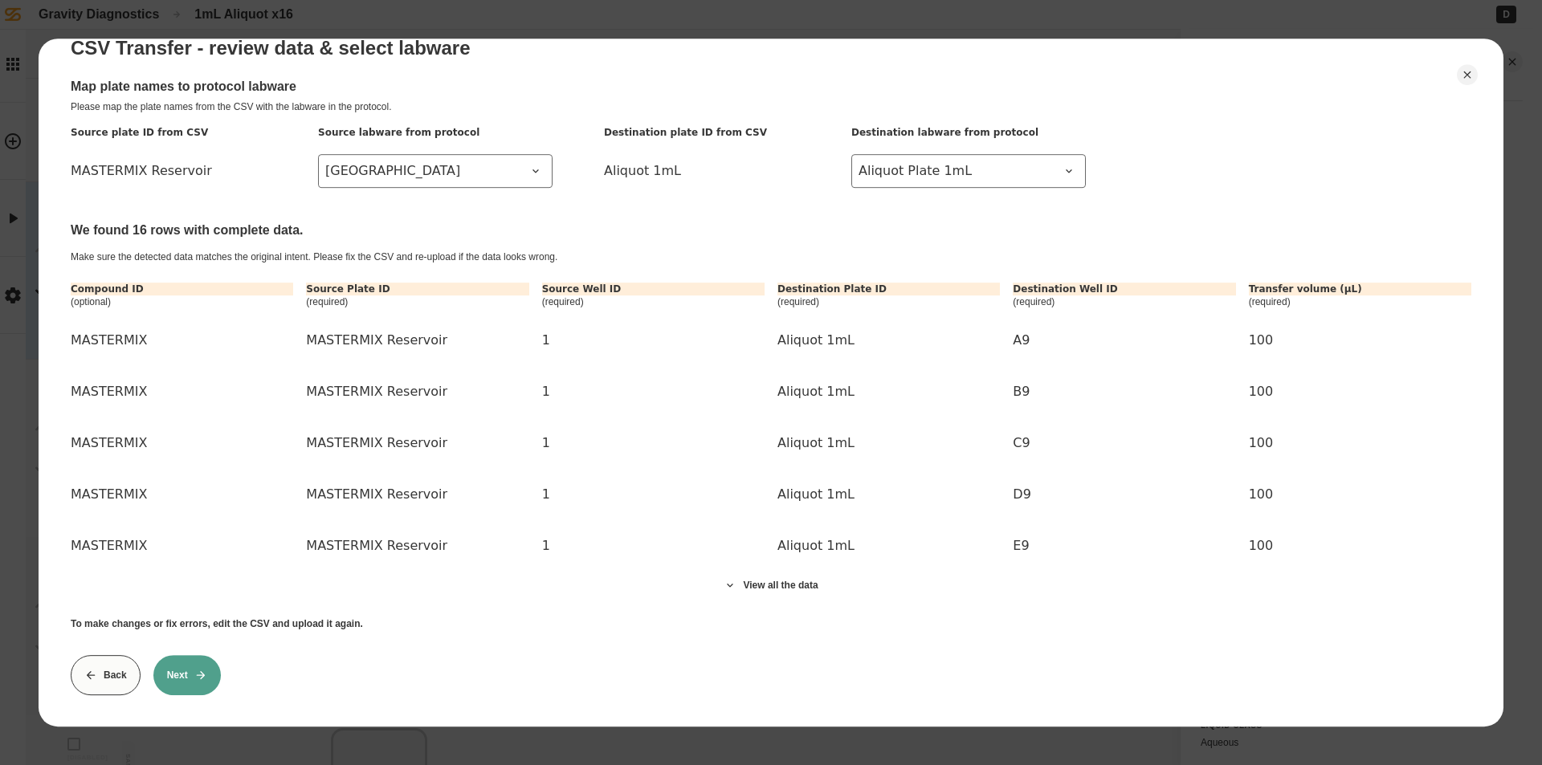
click at [183, 667] on button "Next" at bounding box center [186, 675] width 67 height 40
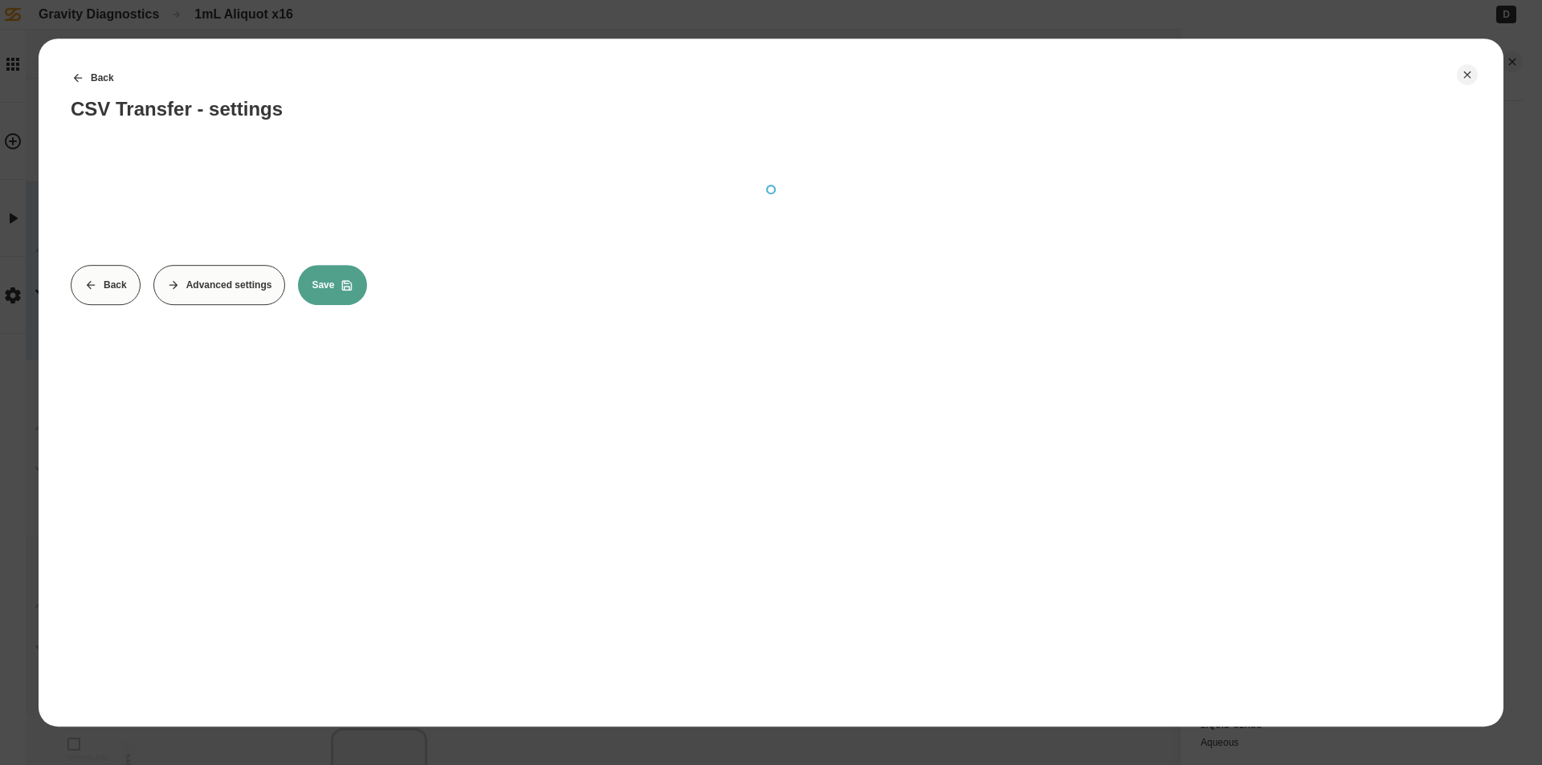
scroll to position [0, 0]
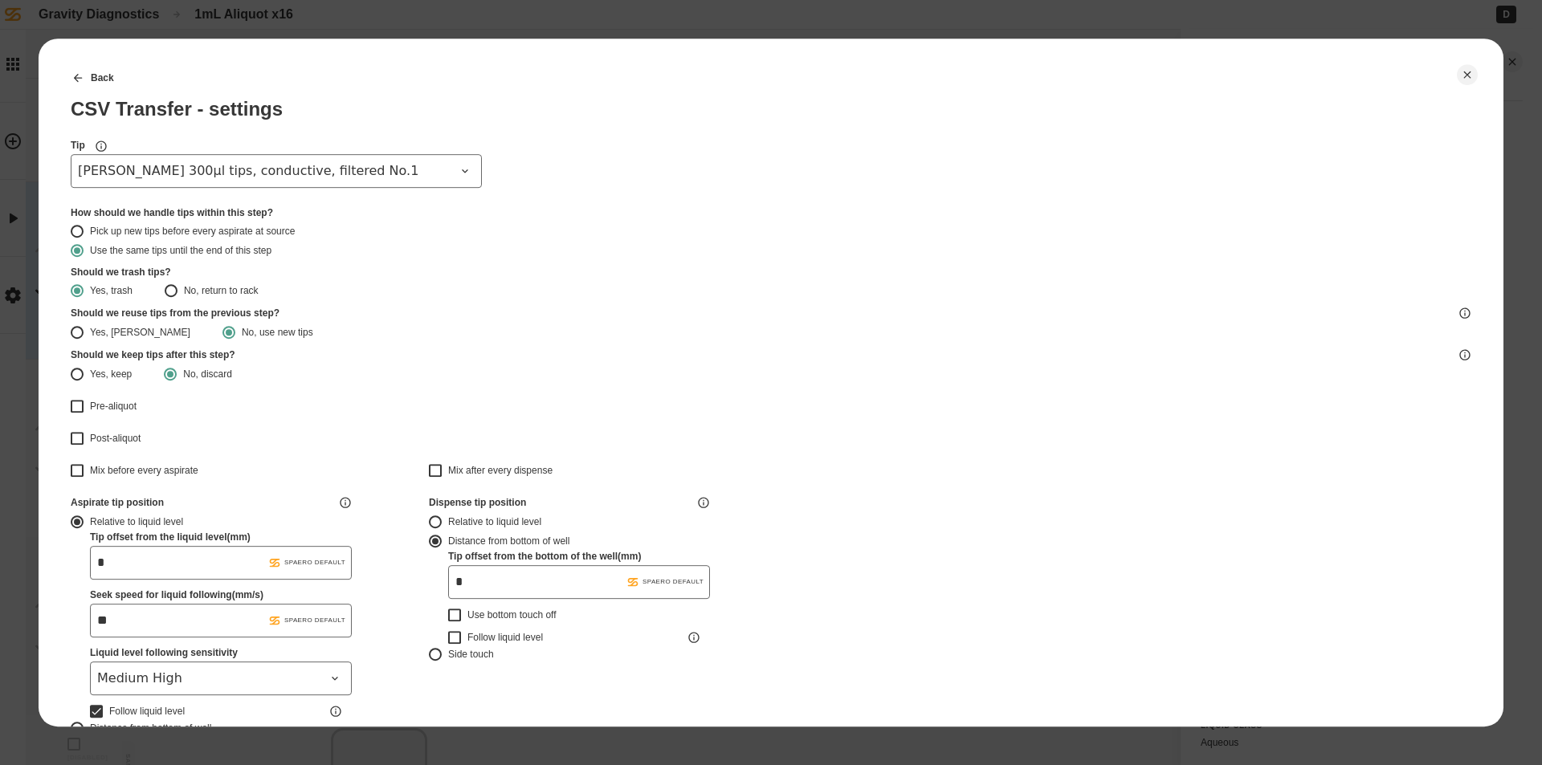
type input "*******"
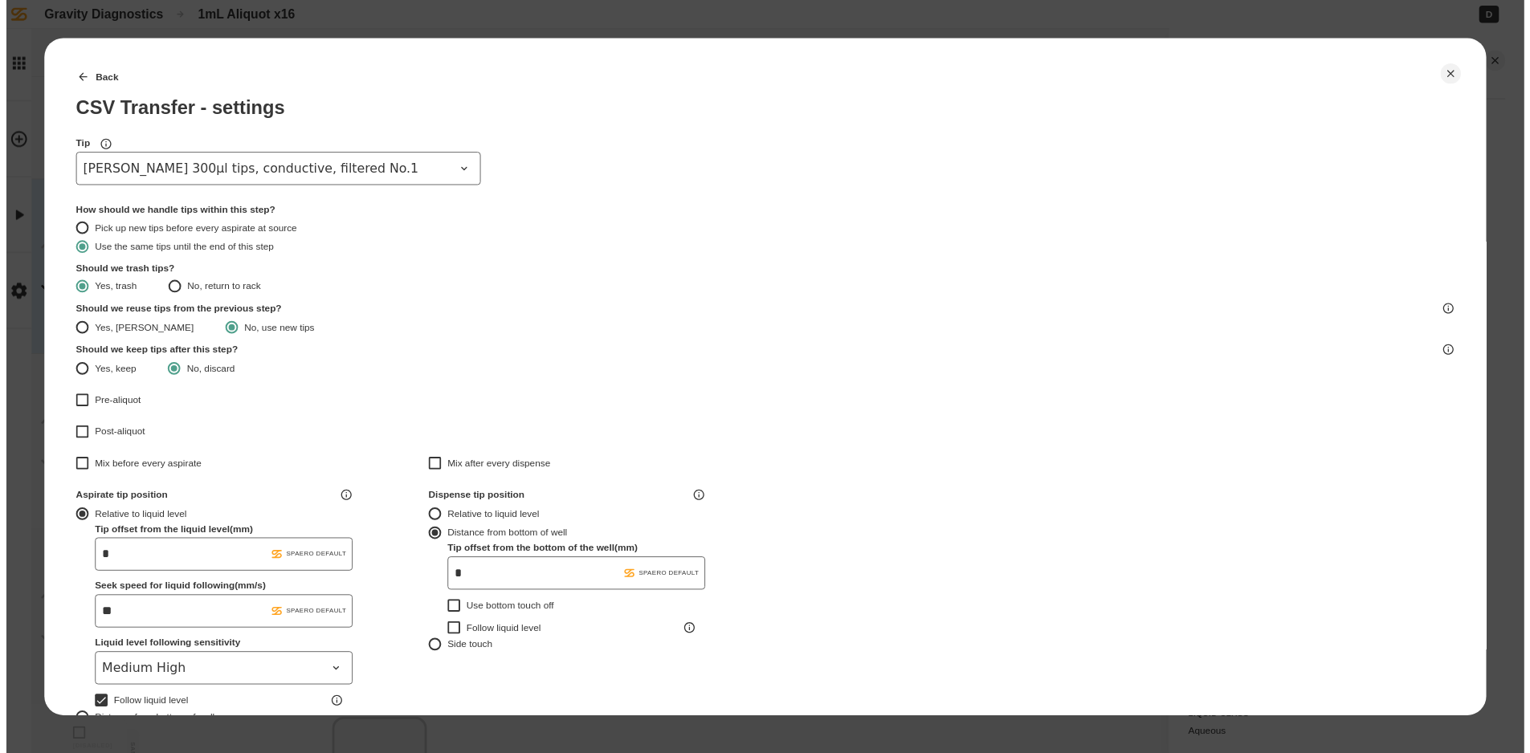
scroll to position [423, 0]
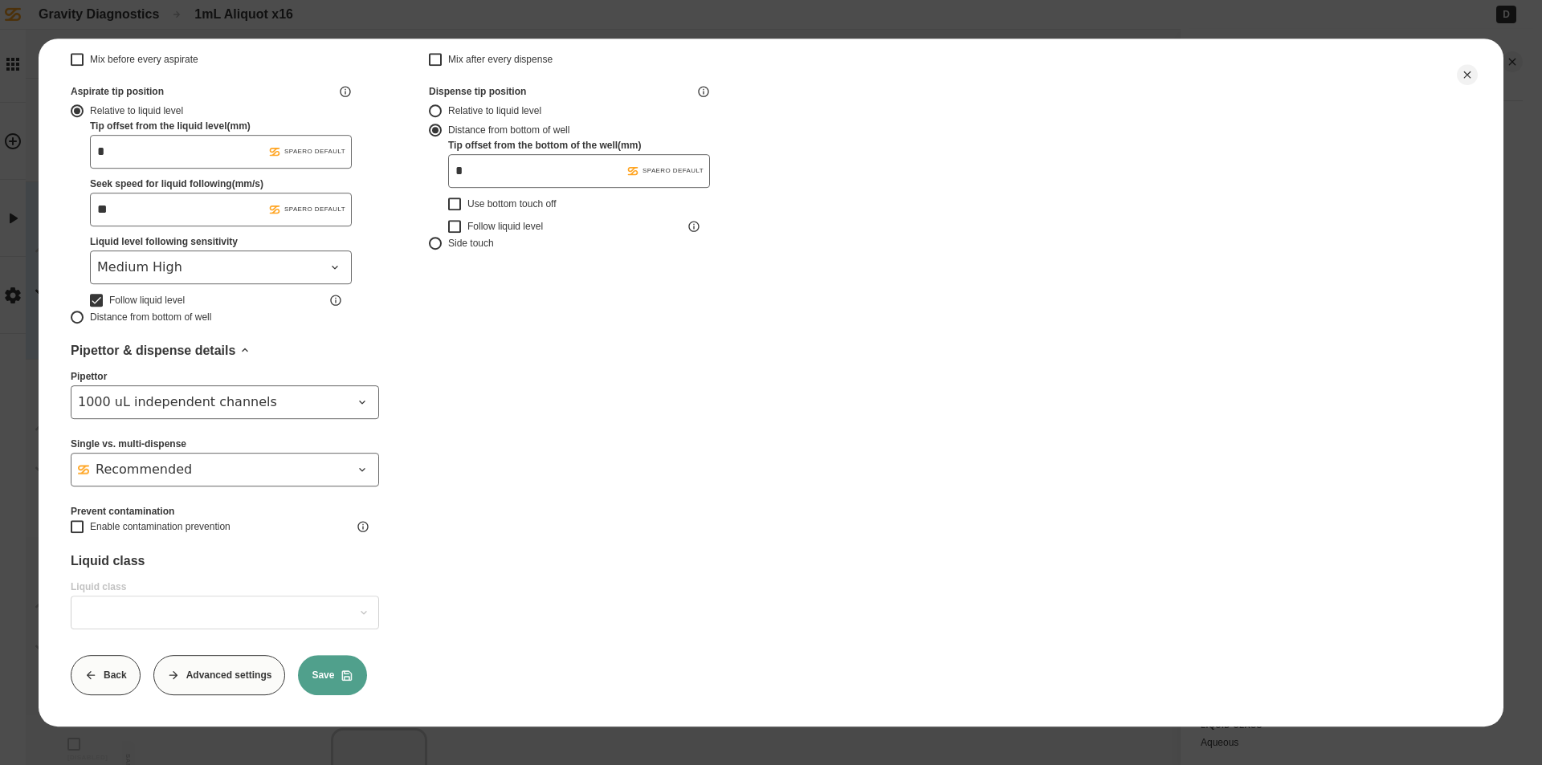
type input "*******"
click at [346, 669] on icon at bounding box center [347, 675] width 13 height 13
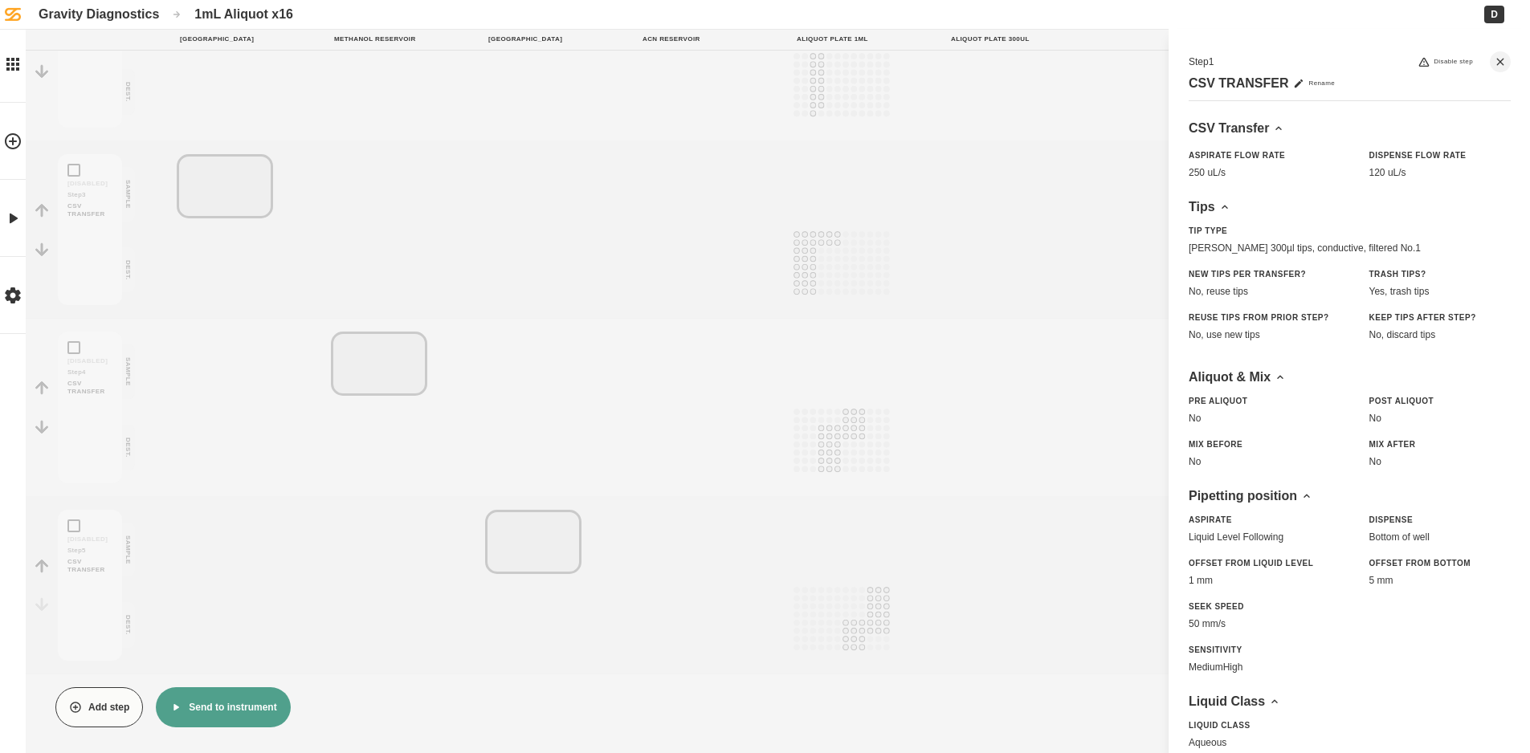
click at [257, 718] on button "Send to instrument" at bounding box center [223, 707] width 134 height 40
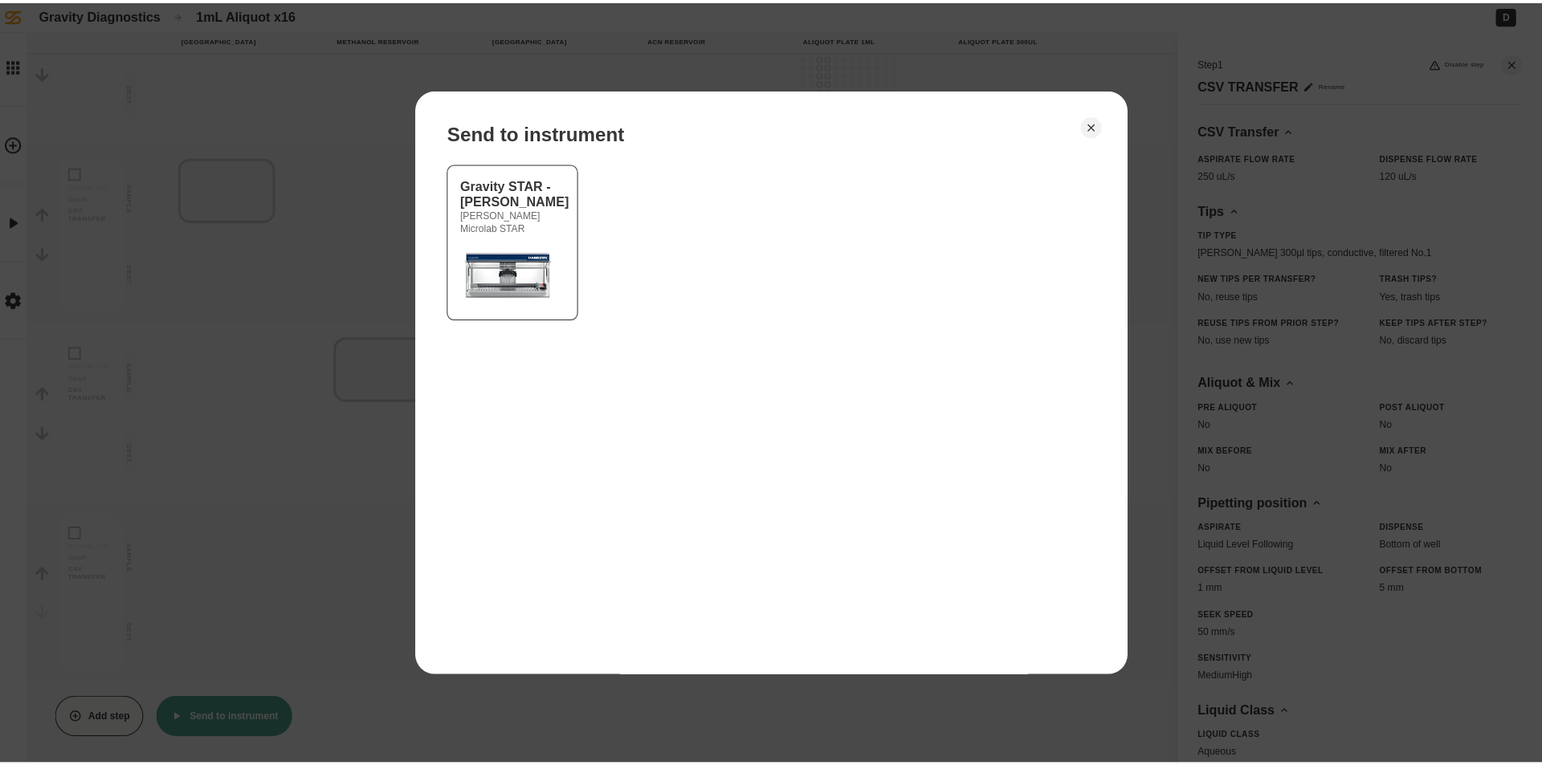
scroll to position [385, 0]
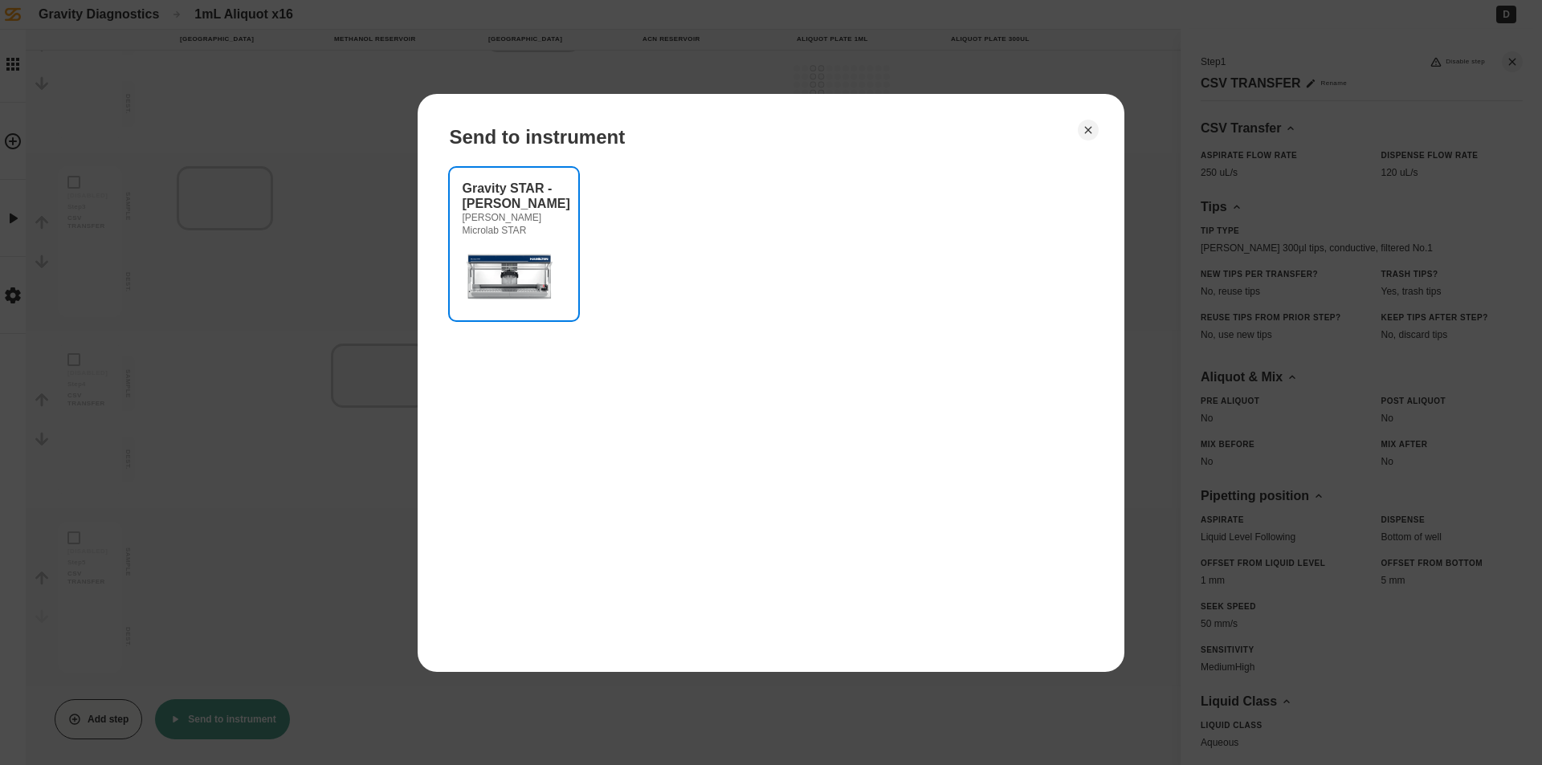
click at [537, 271] on img at bounding box center [511, 275] width 96 height 64
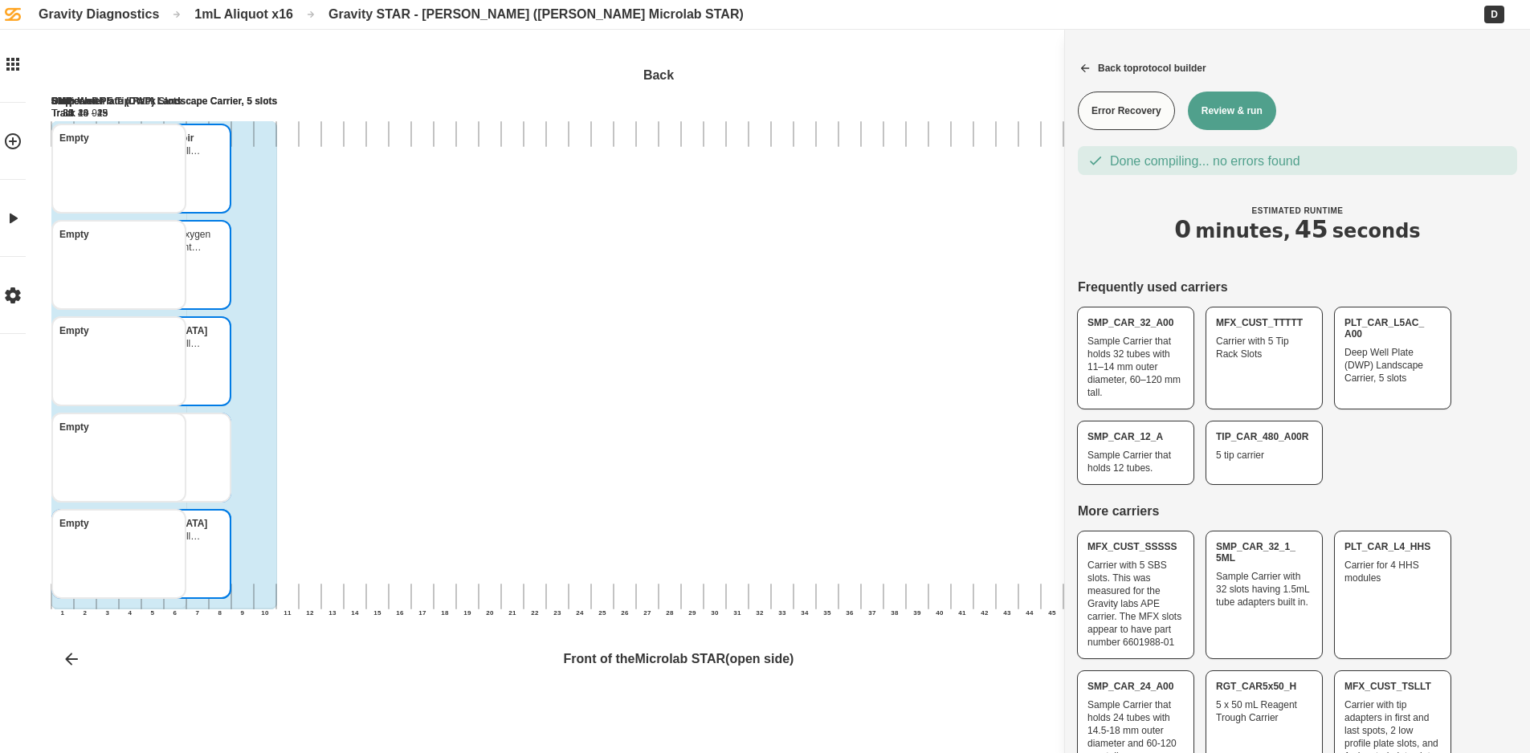
click at [1264, 113] on button "Review & run" at bounding box center [1232, 111] width 88 height 39
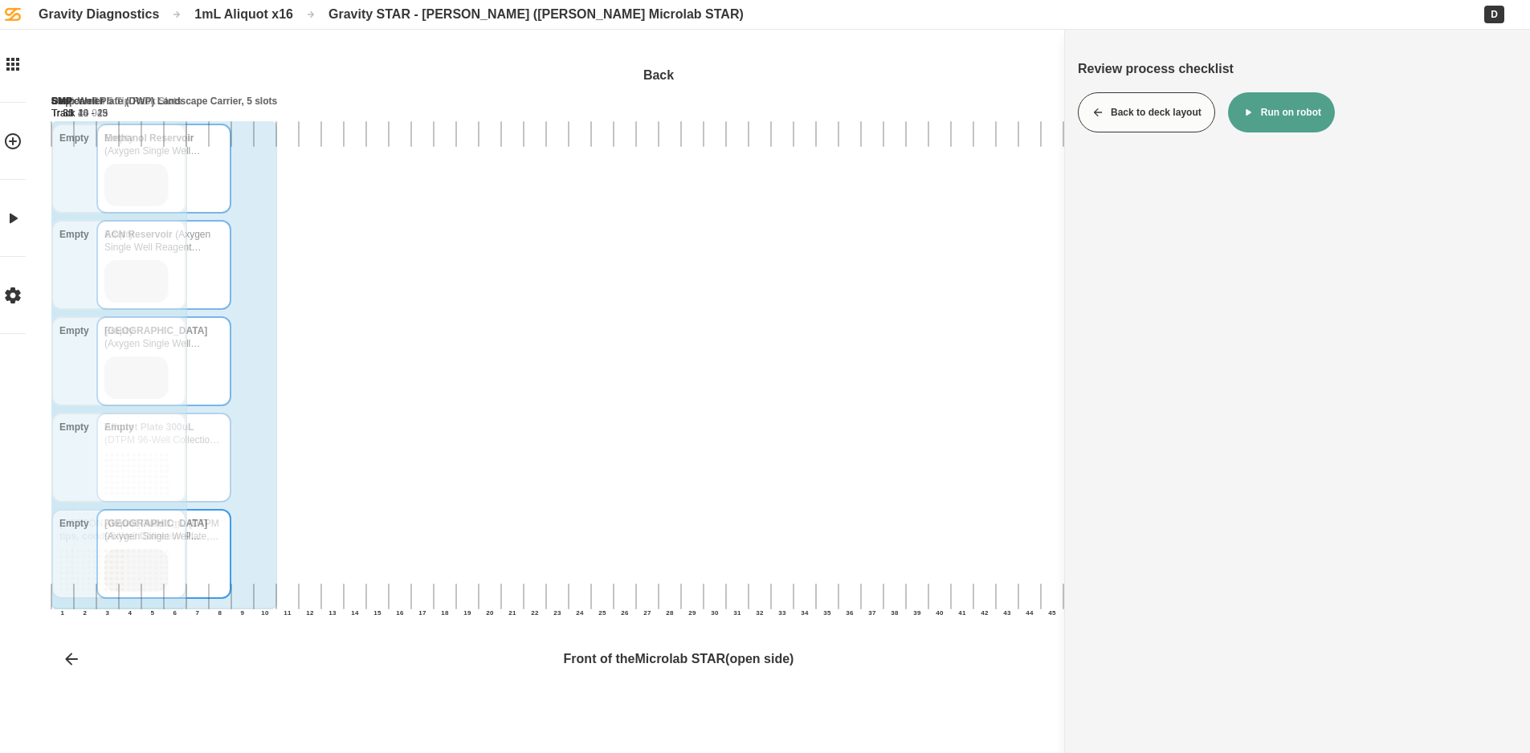
click at [1249, 108] on icon at bounding box center [1248, 112] width 13 height 13
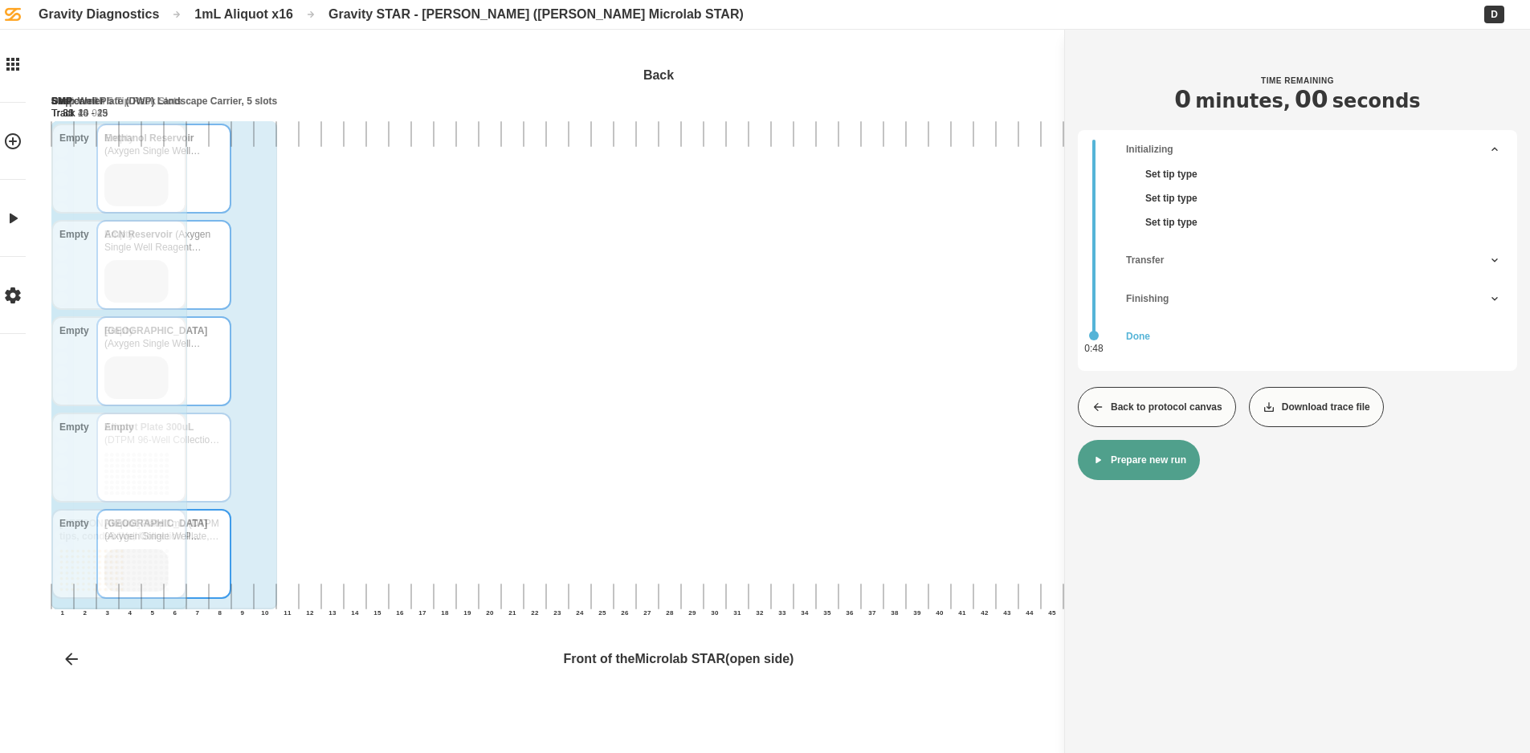
click at [1131, 398] on button "Back to protocol canvas" at bounding box center [1157, 407] width 158 height 40
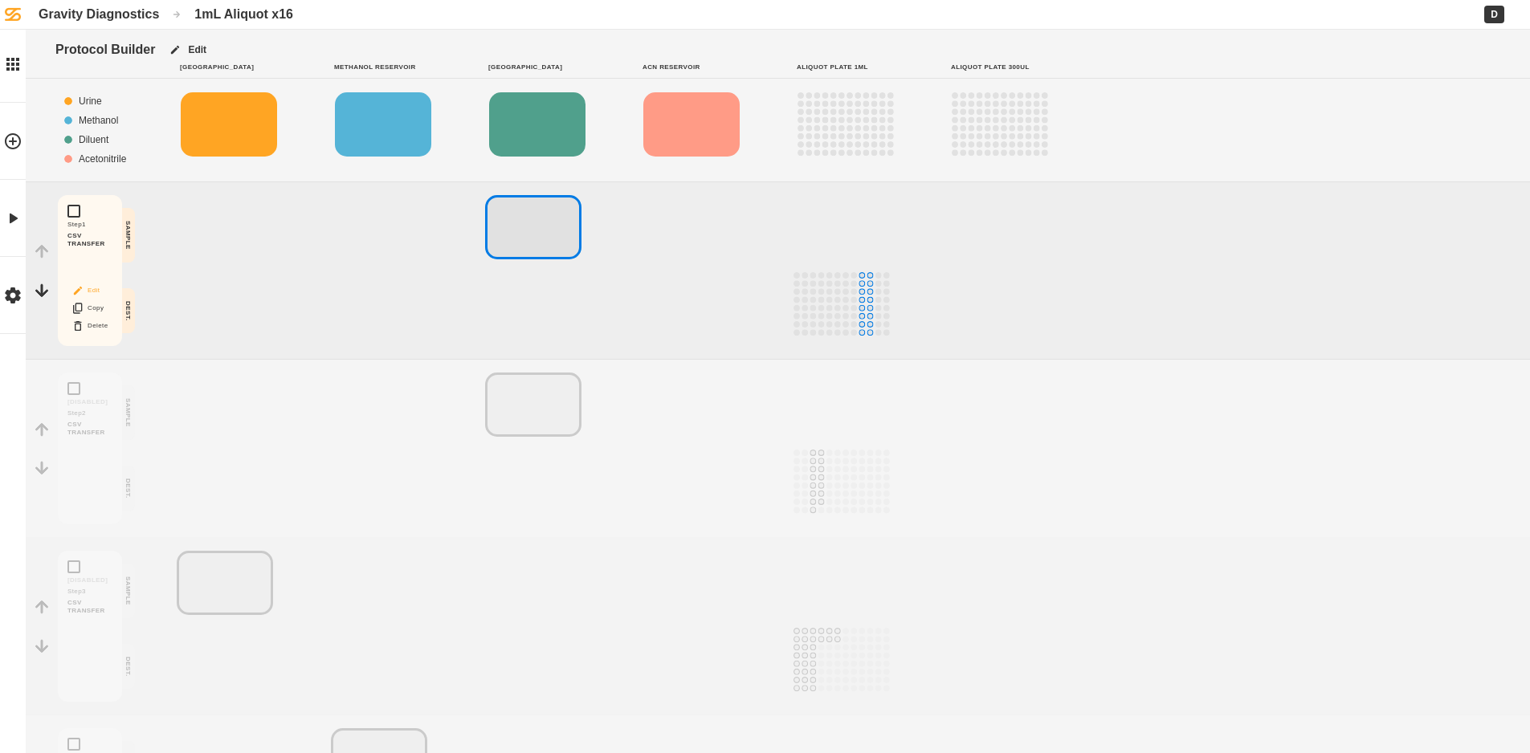
click at [93, 286] on button "Edit" at bounding box center [89, 290] width 51 height 21
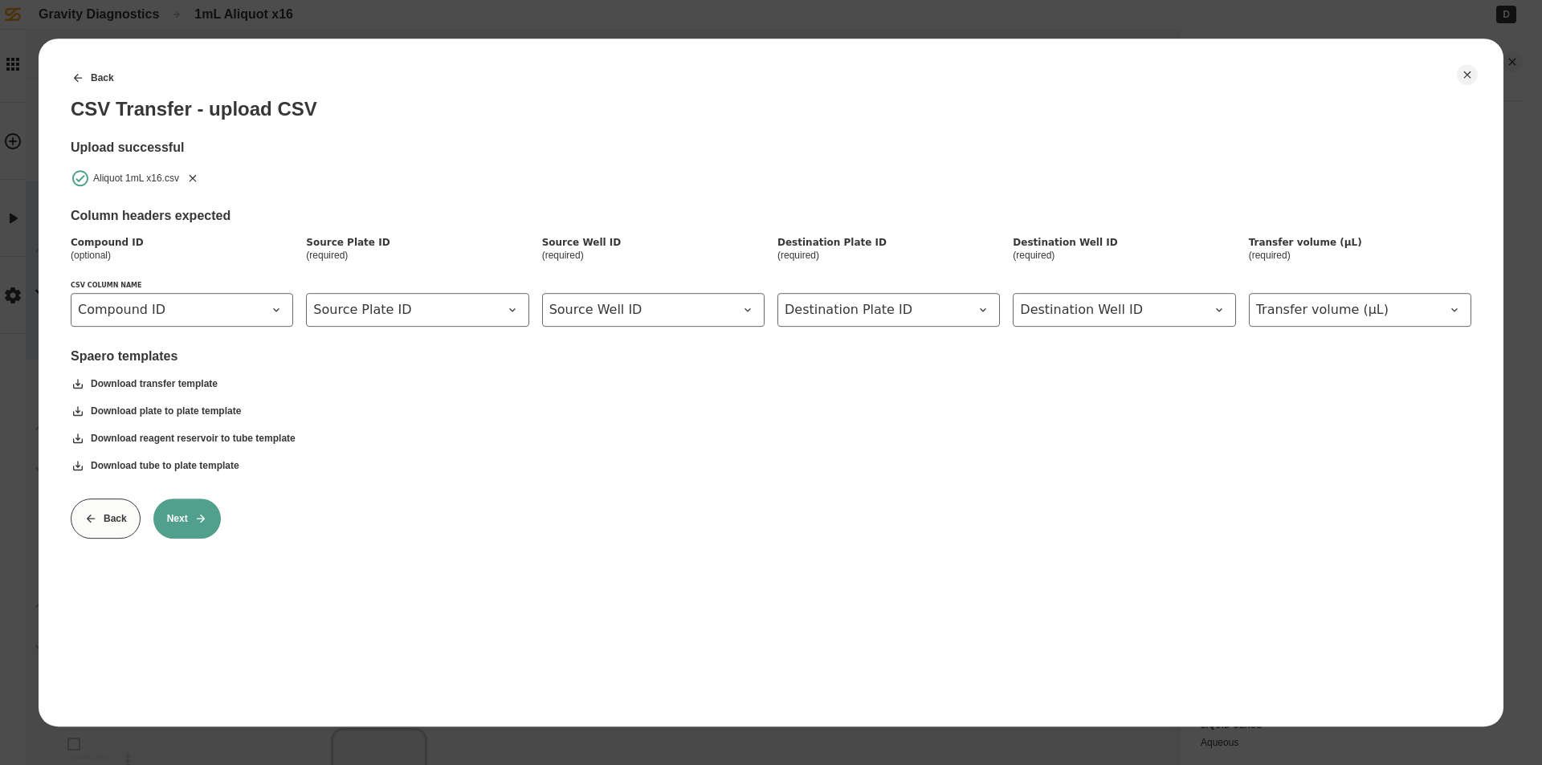
click at [197, 178] on icon "Remove" at bounding box center [192, 178] width 13 height 13
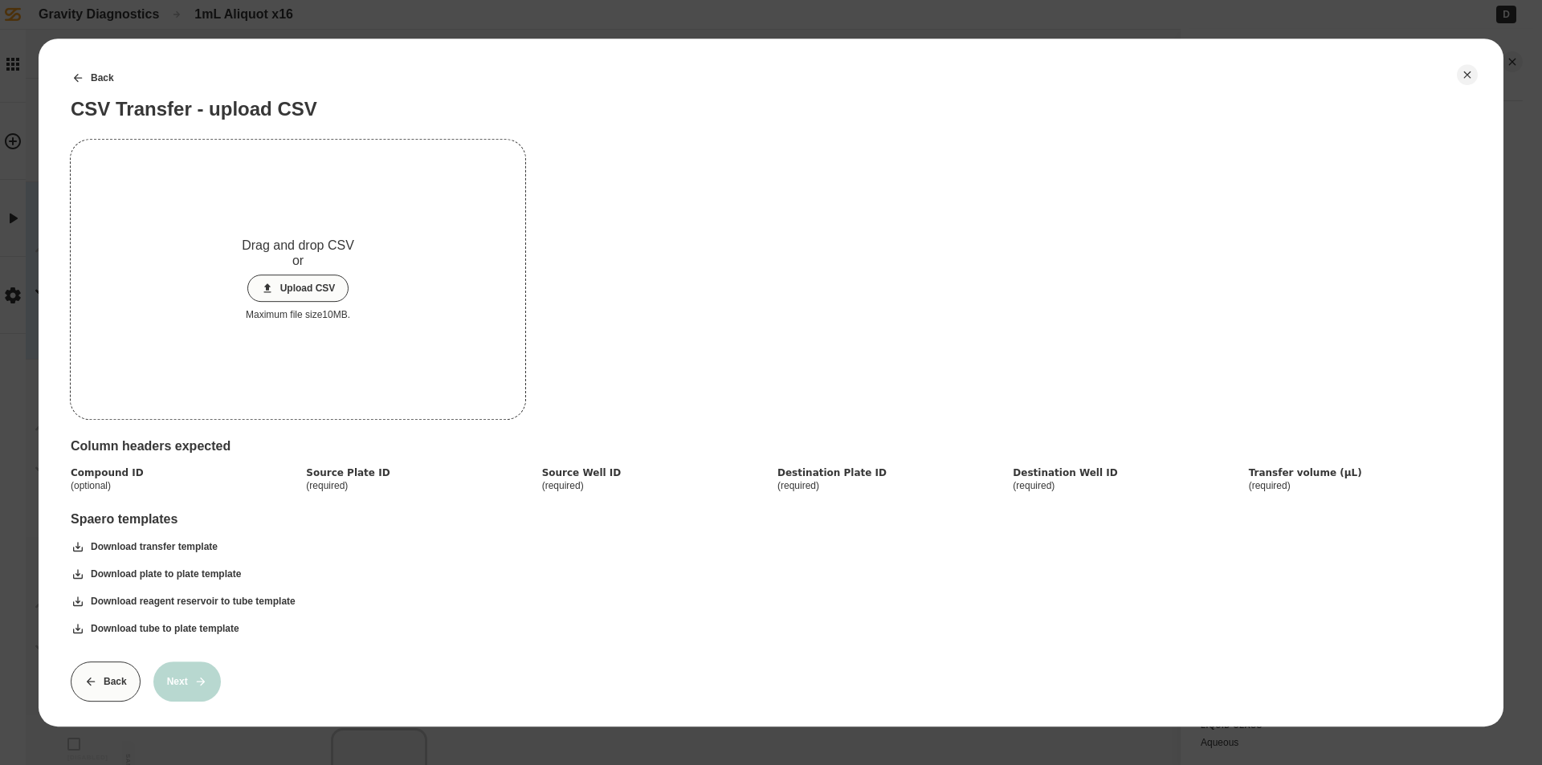
click at [297, 283] on button "Upload CSV" at bounding box center [298, 288] width 102 height 27
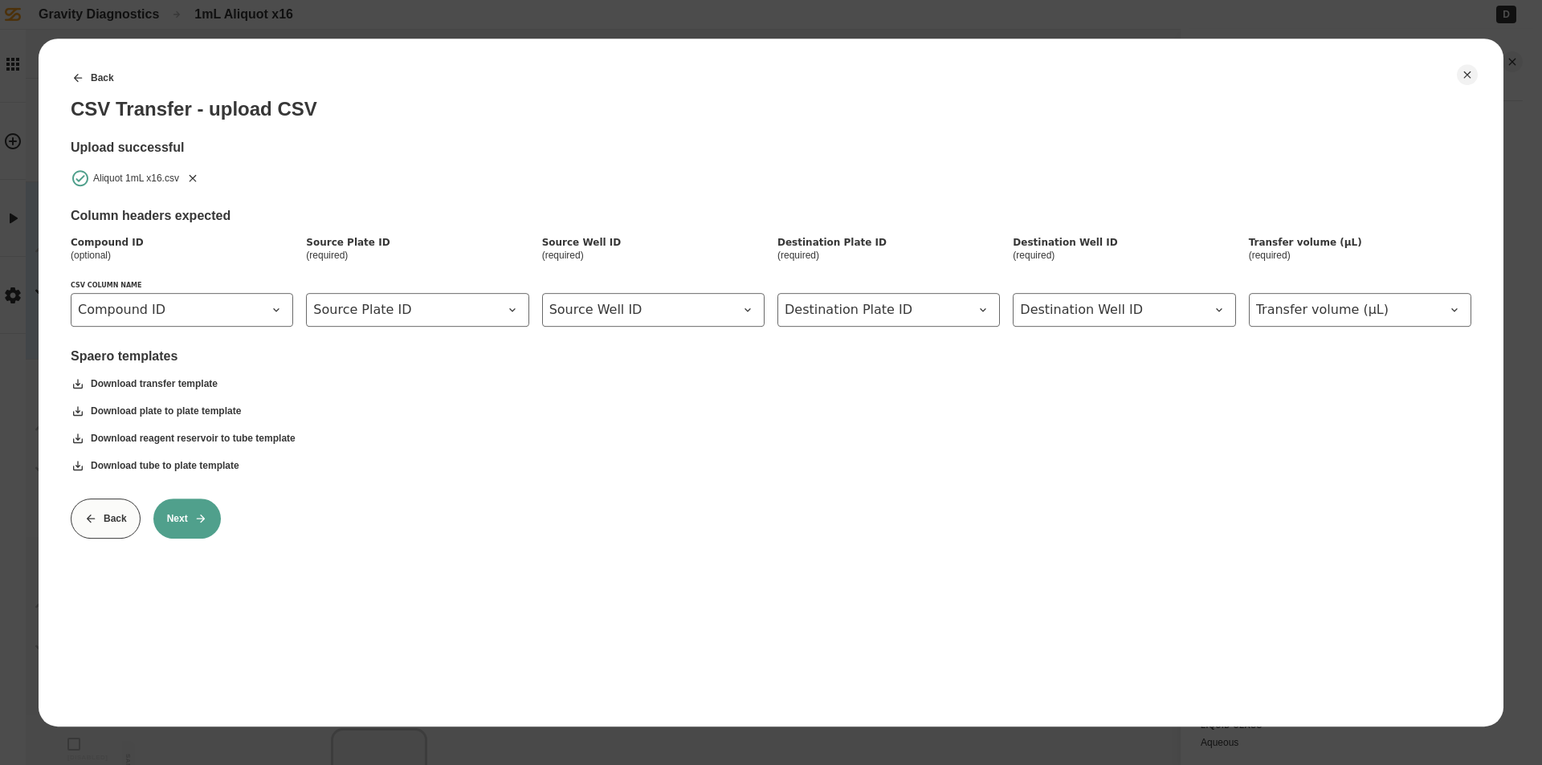
click at [198, 510] on button "Next" at bounding box center [186, 519] width 67 height 40
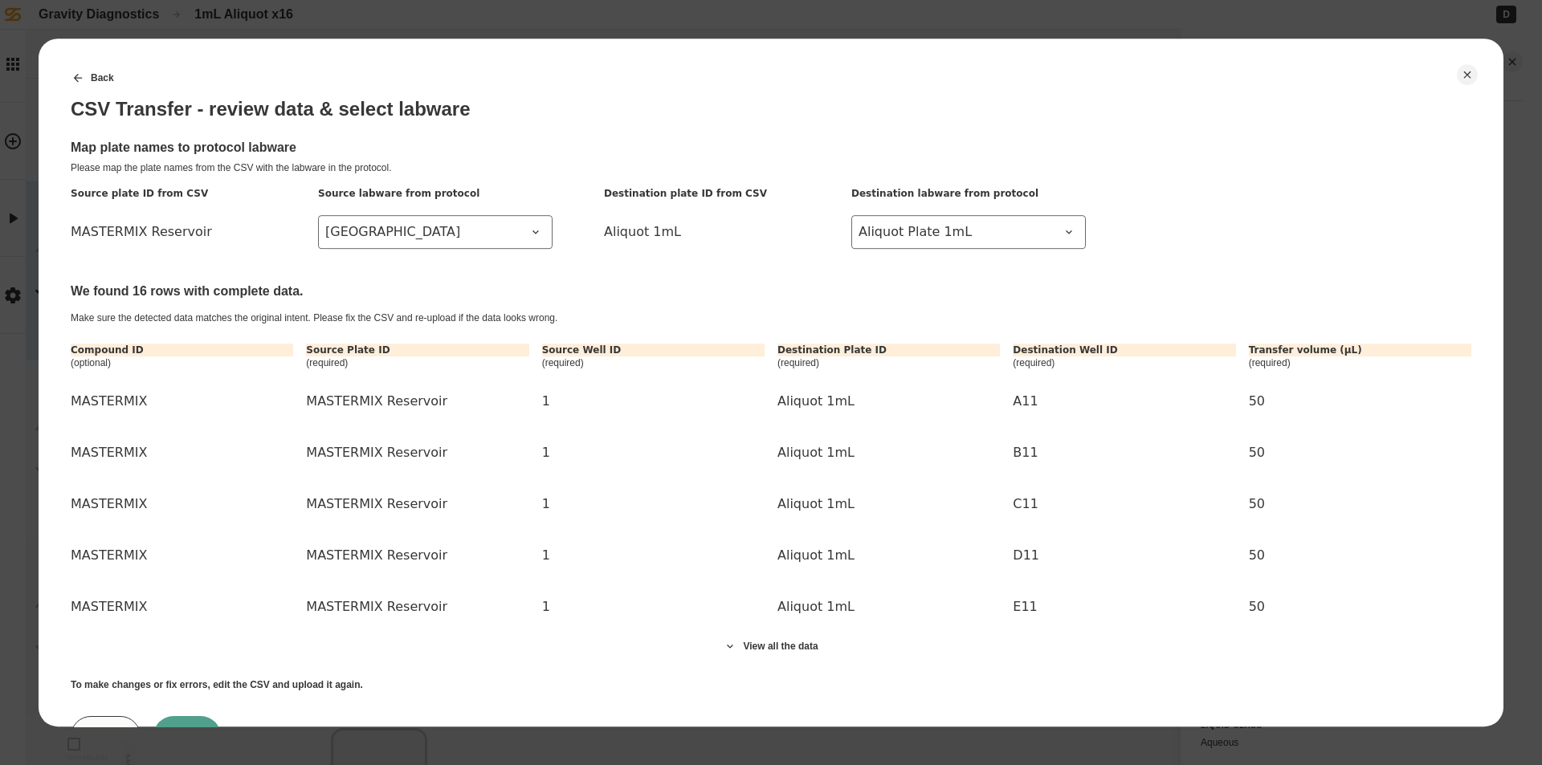
scroll to position [73, 0]
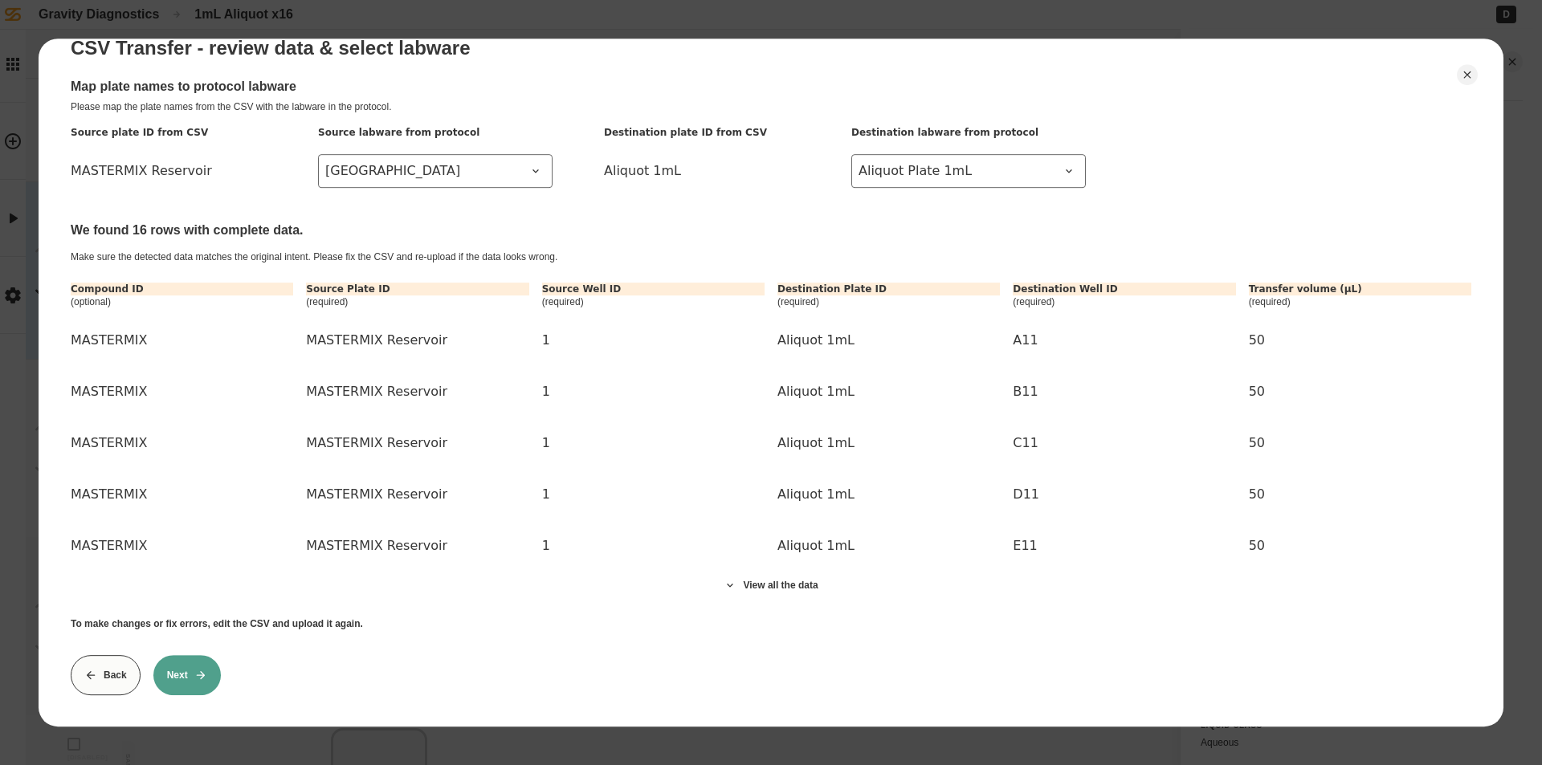
click at [197, 669] on icon at bounding box center [200, 675] width 13 height 13
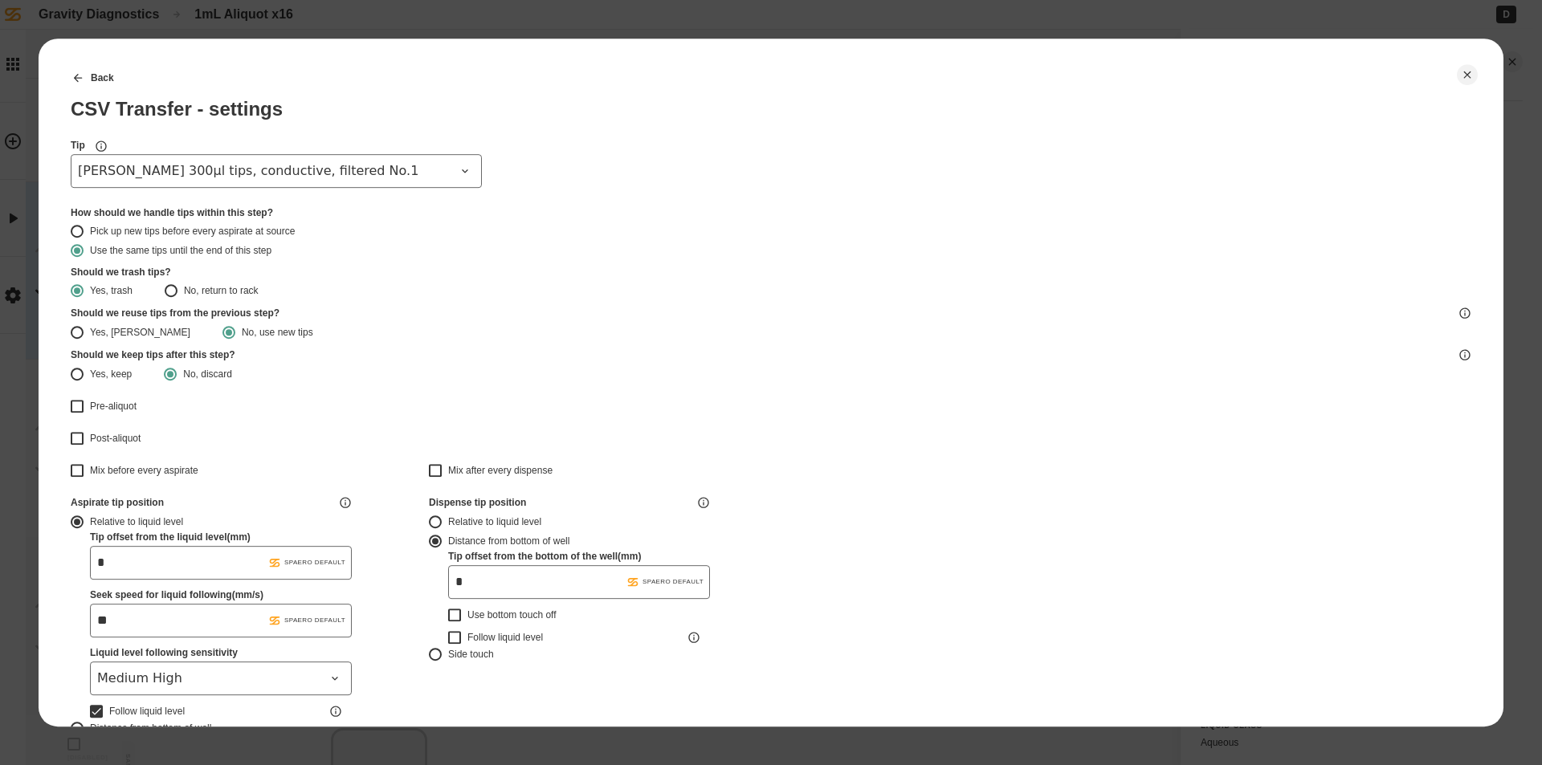
type input "*******"
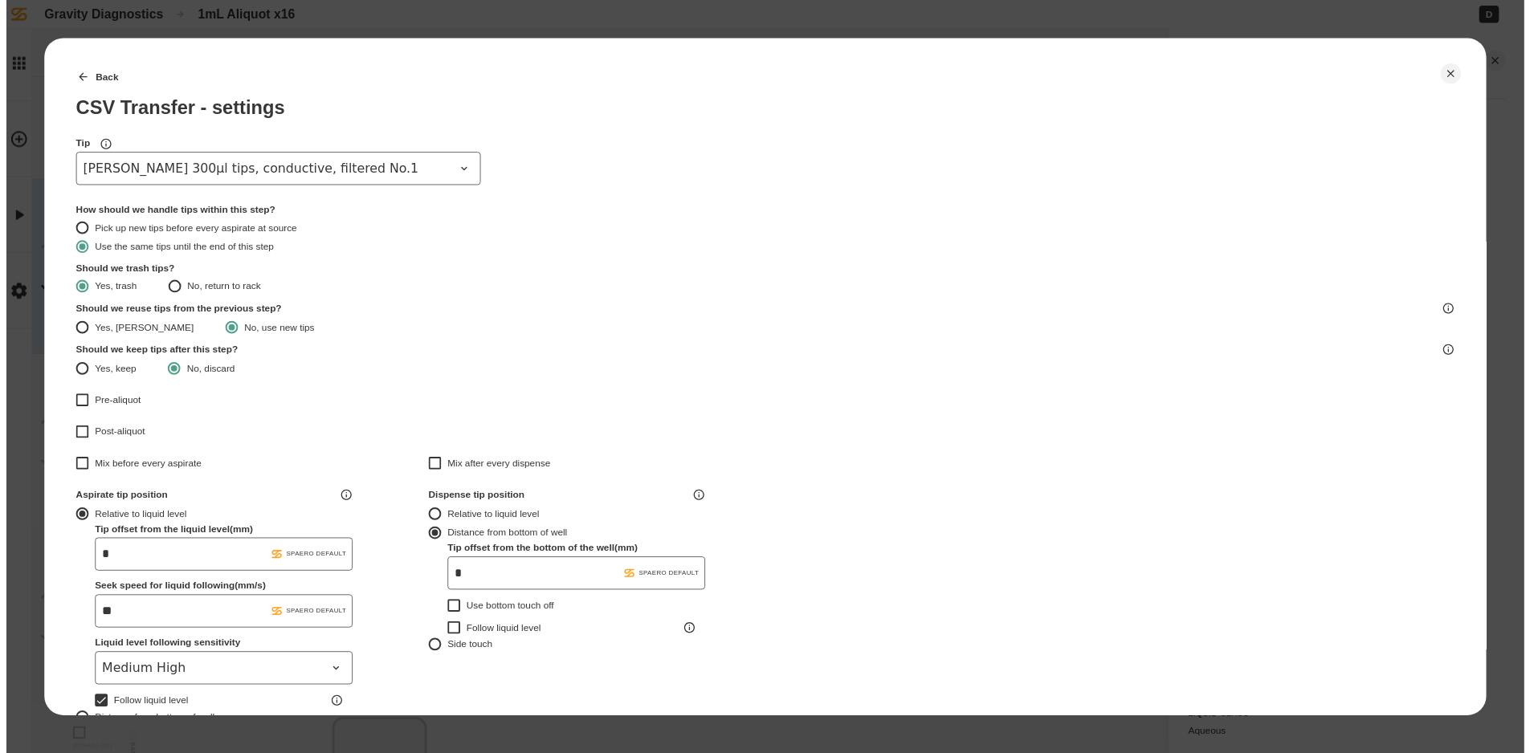
scroll to position [402, 0]
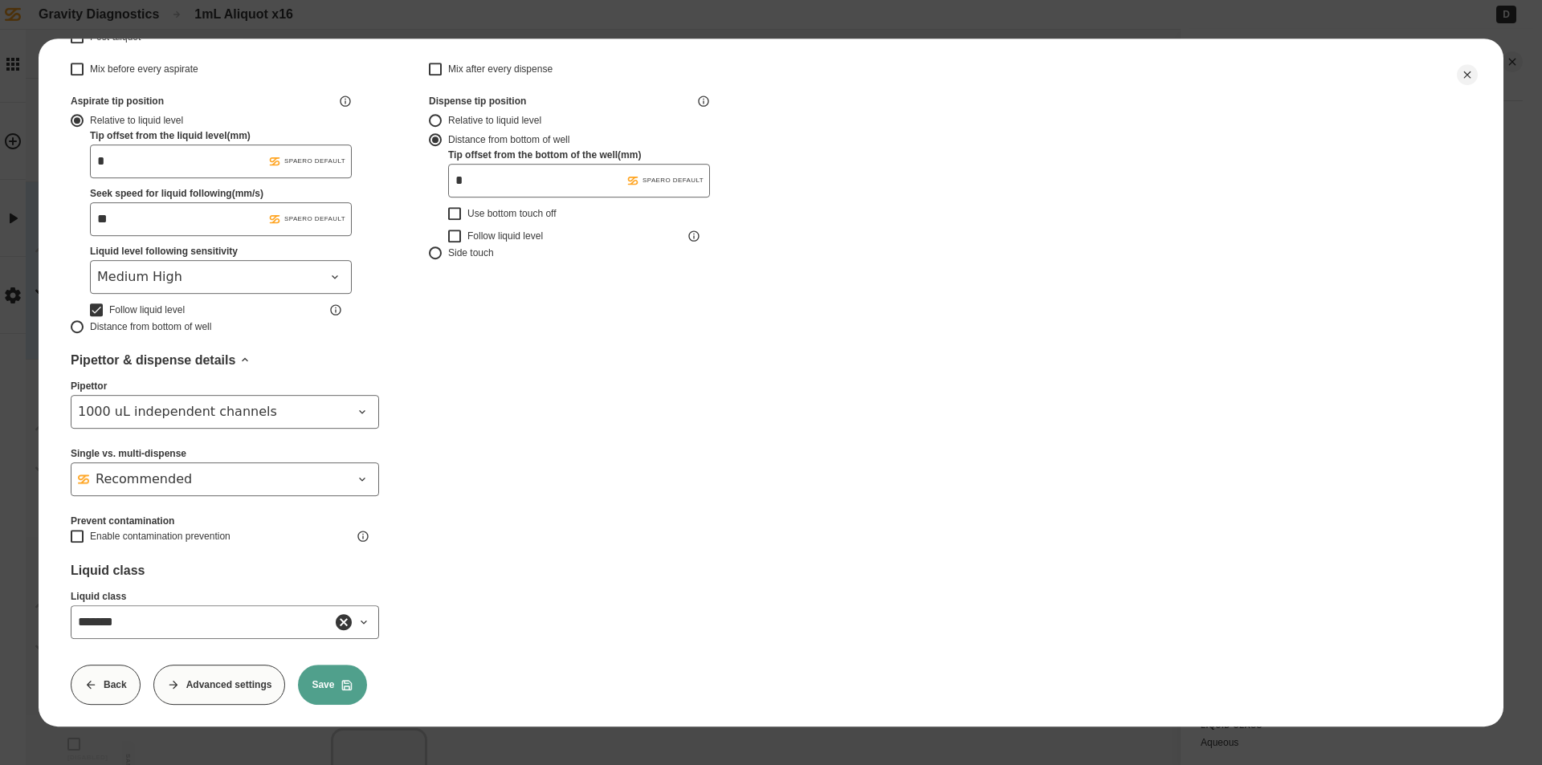
click at [339, 681] on button "Save" at bounding box center [332, 685] width 69 height 40
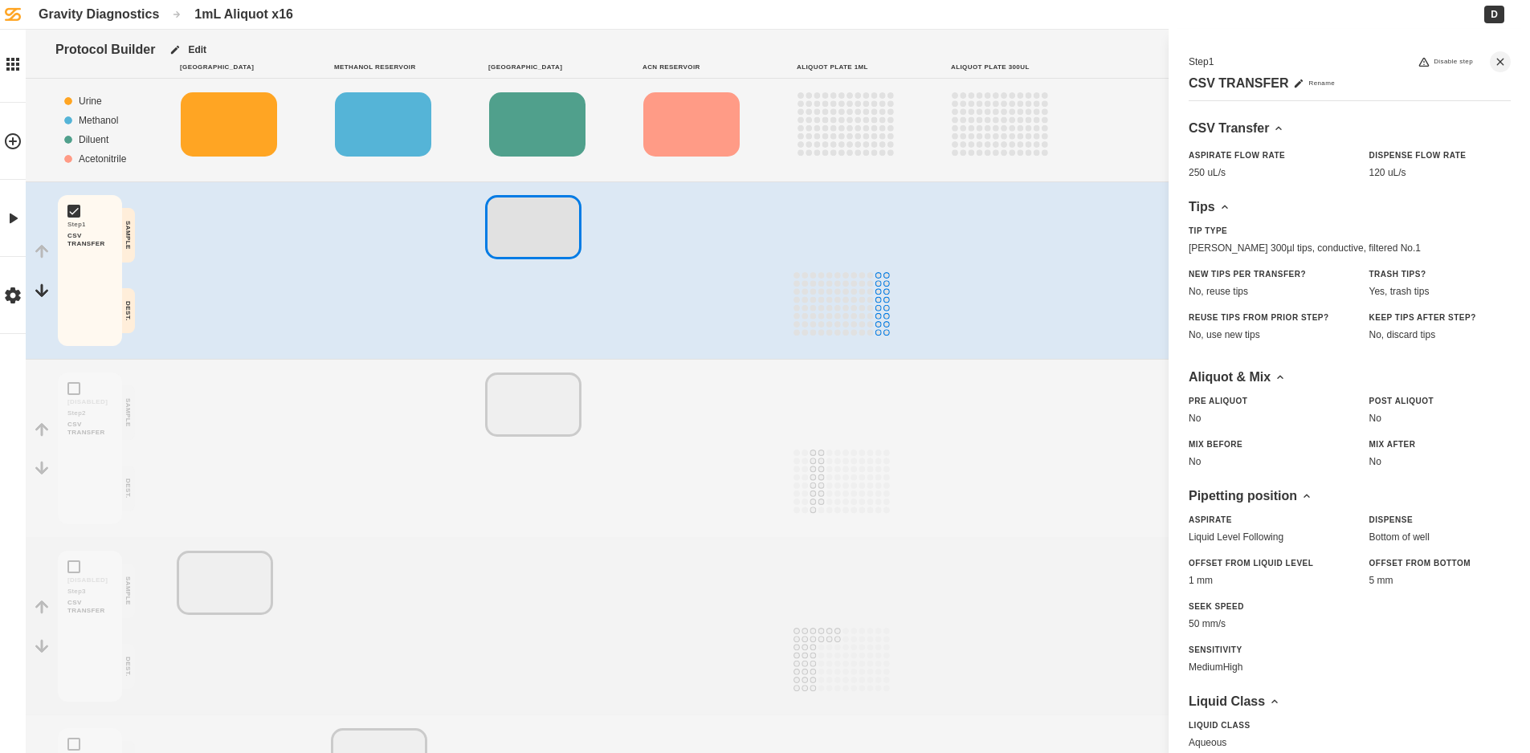
scroll to position [397, 0]
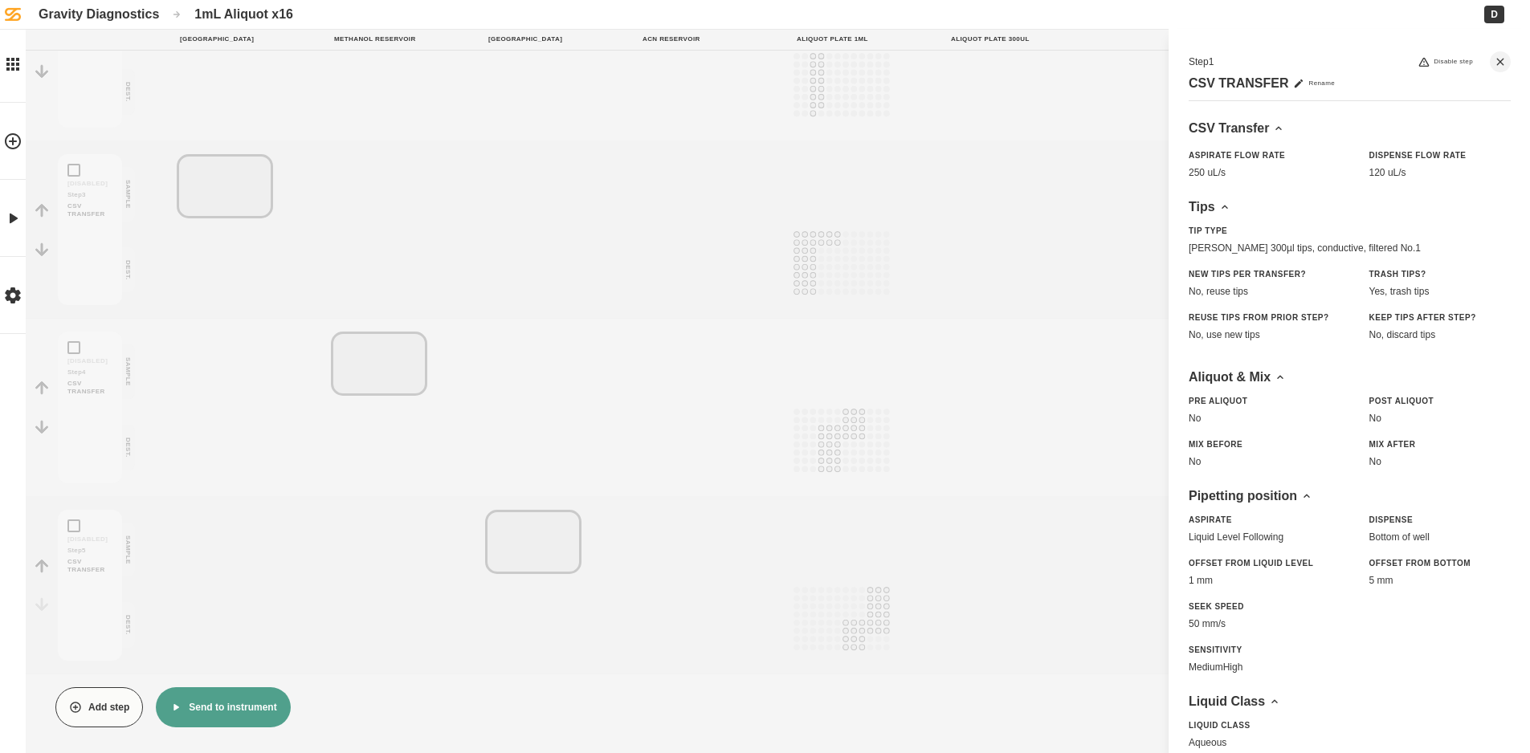
click at [236, 708] on button "Send to instrument" at bounding box center [223, 707] width 134 height 40
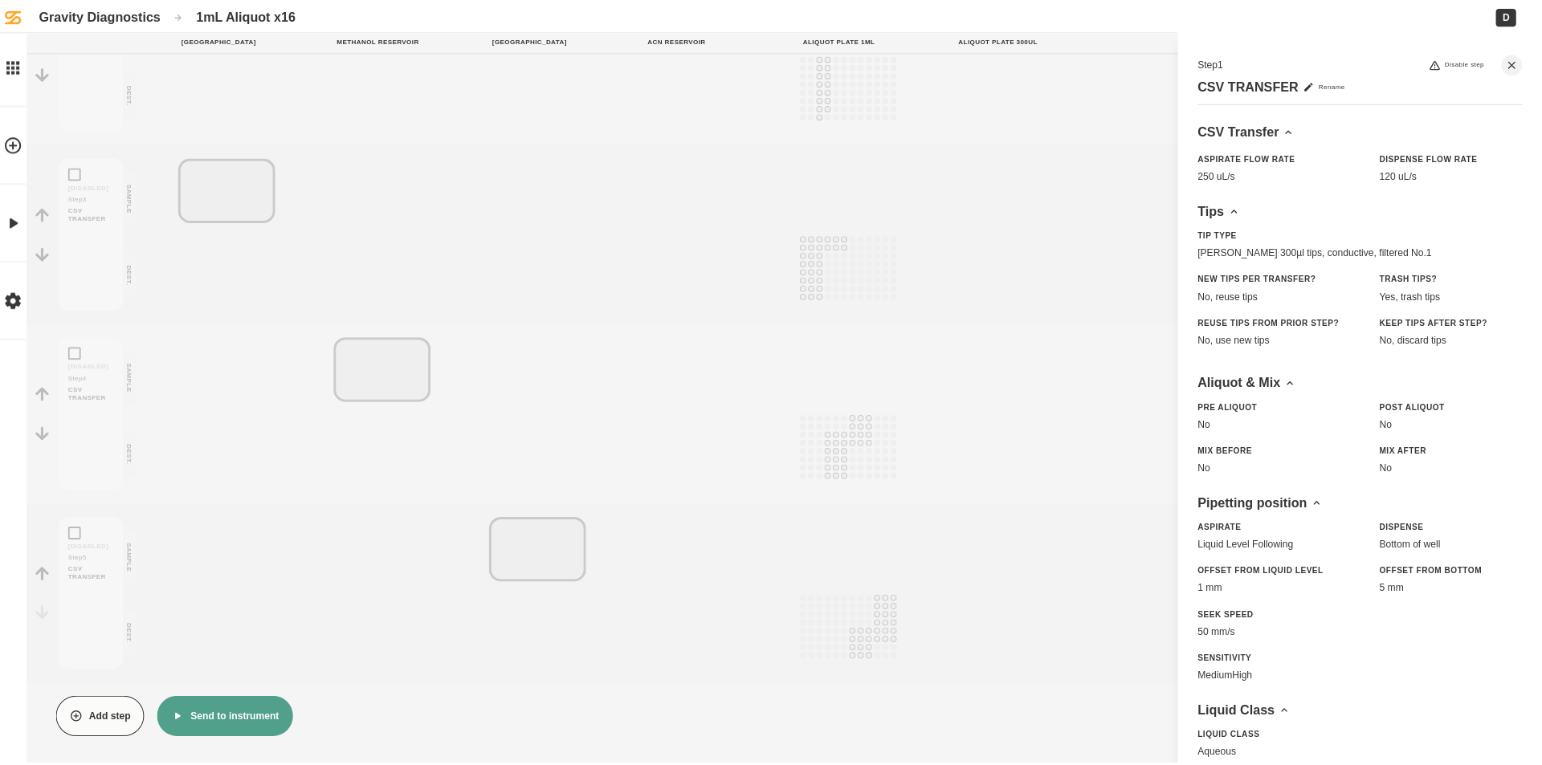
scroll to position [385, 0]
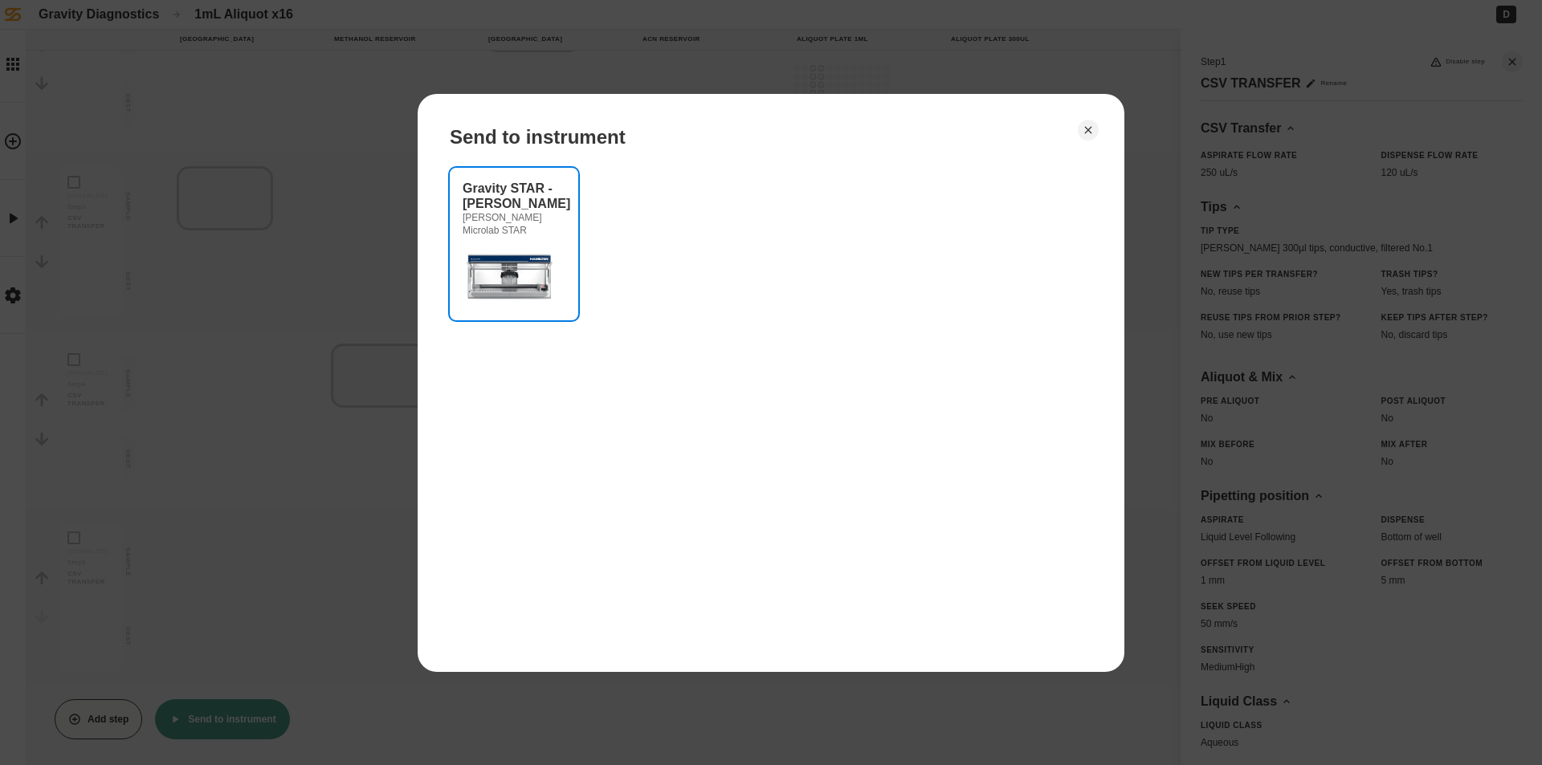
click at [565, 271] on button "Gravity STAR - [PERSON_NAME] Microlab STAR" at bounding box center [514, 244] width 128 height 153
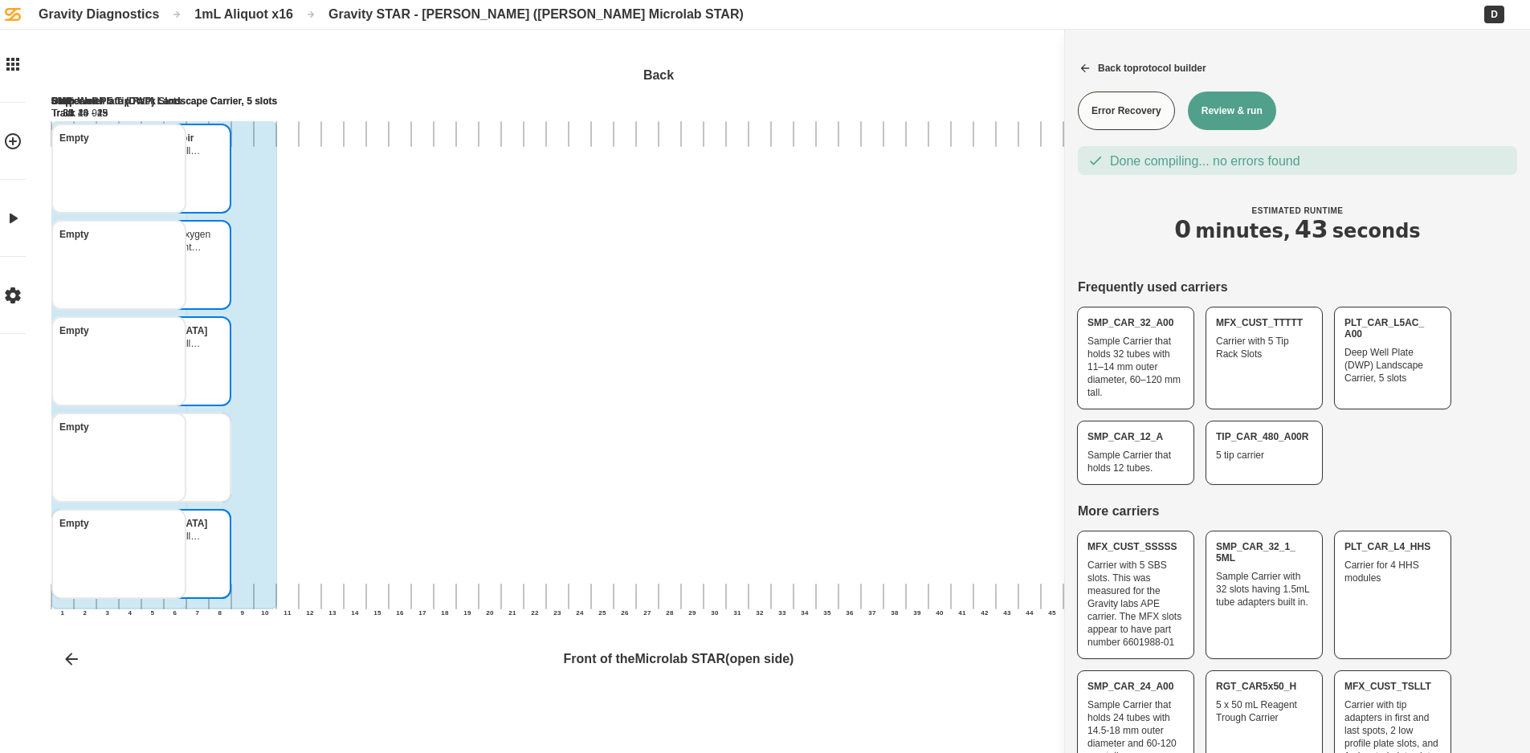
click at [1242, 117] on button "Review & run" at bounding box center [1232, 111] width 88 height 39
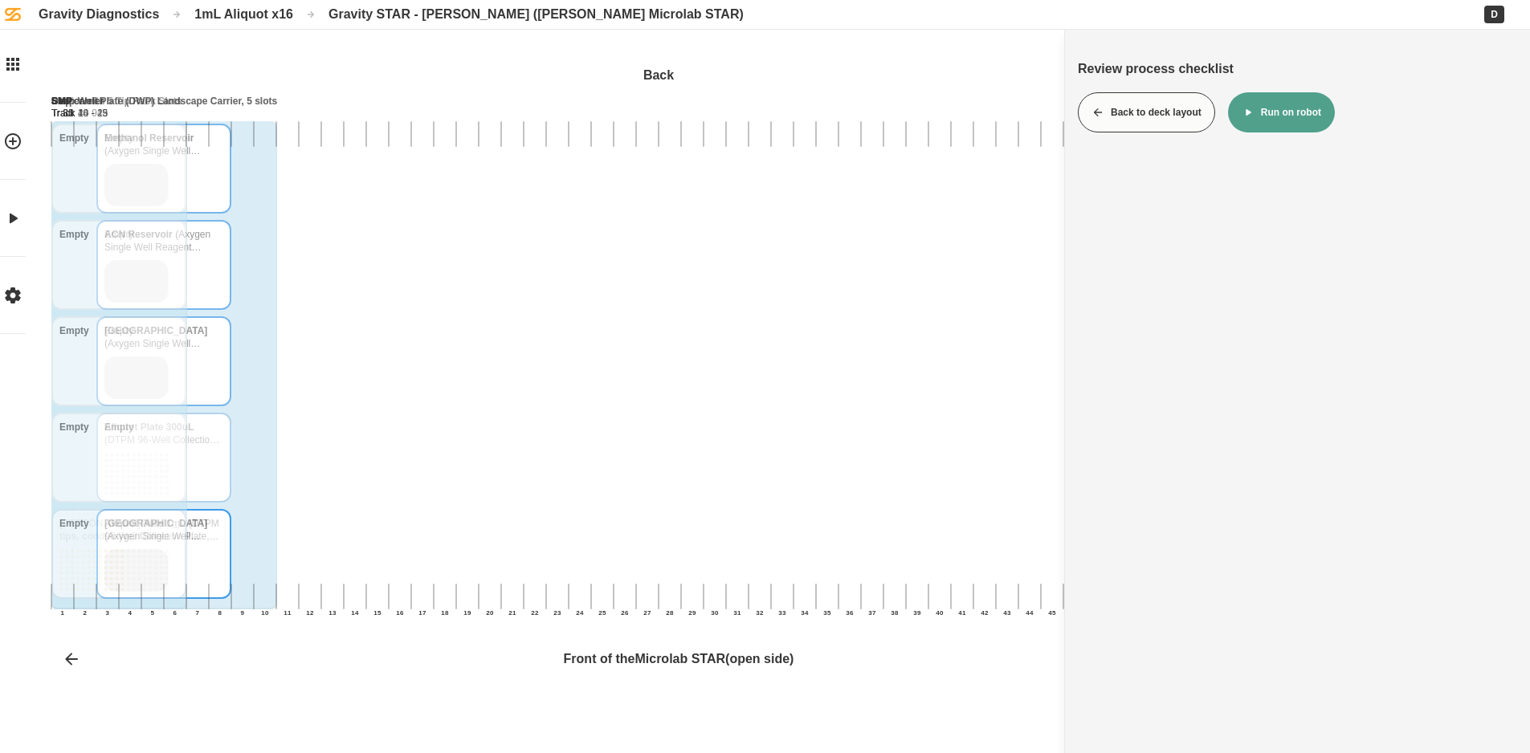
click at [1262, 108] on button "Run on robot" at bounding box center [1281, 112] width 107 height 40
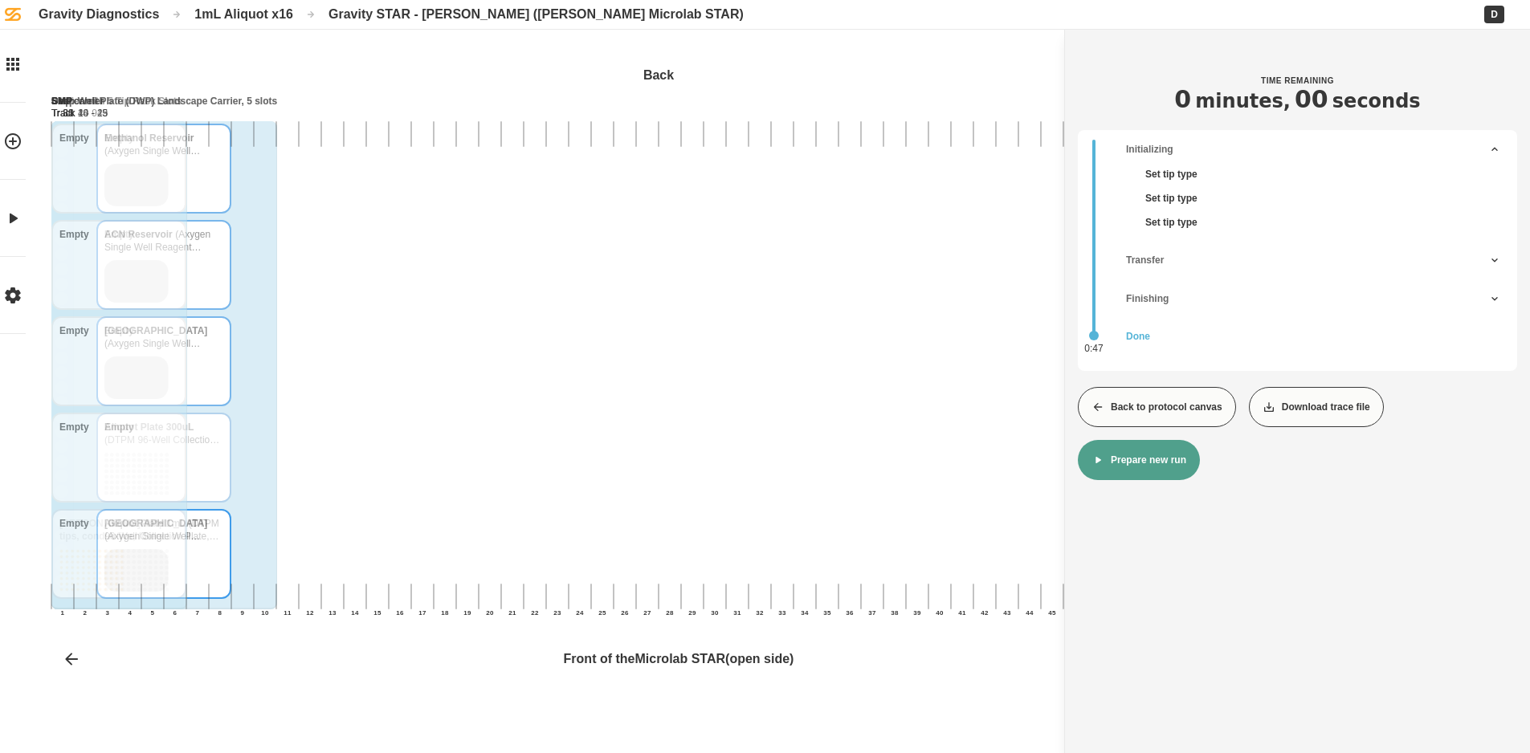
click at [1132, 418] on button "Back to protocol canvas" at bounding box center [1157, 407] width 158 height 40
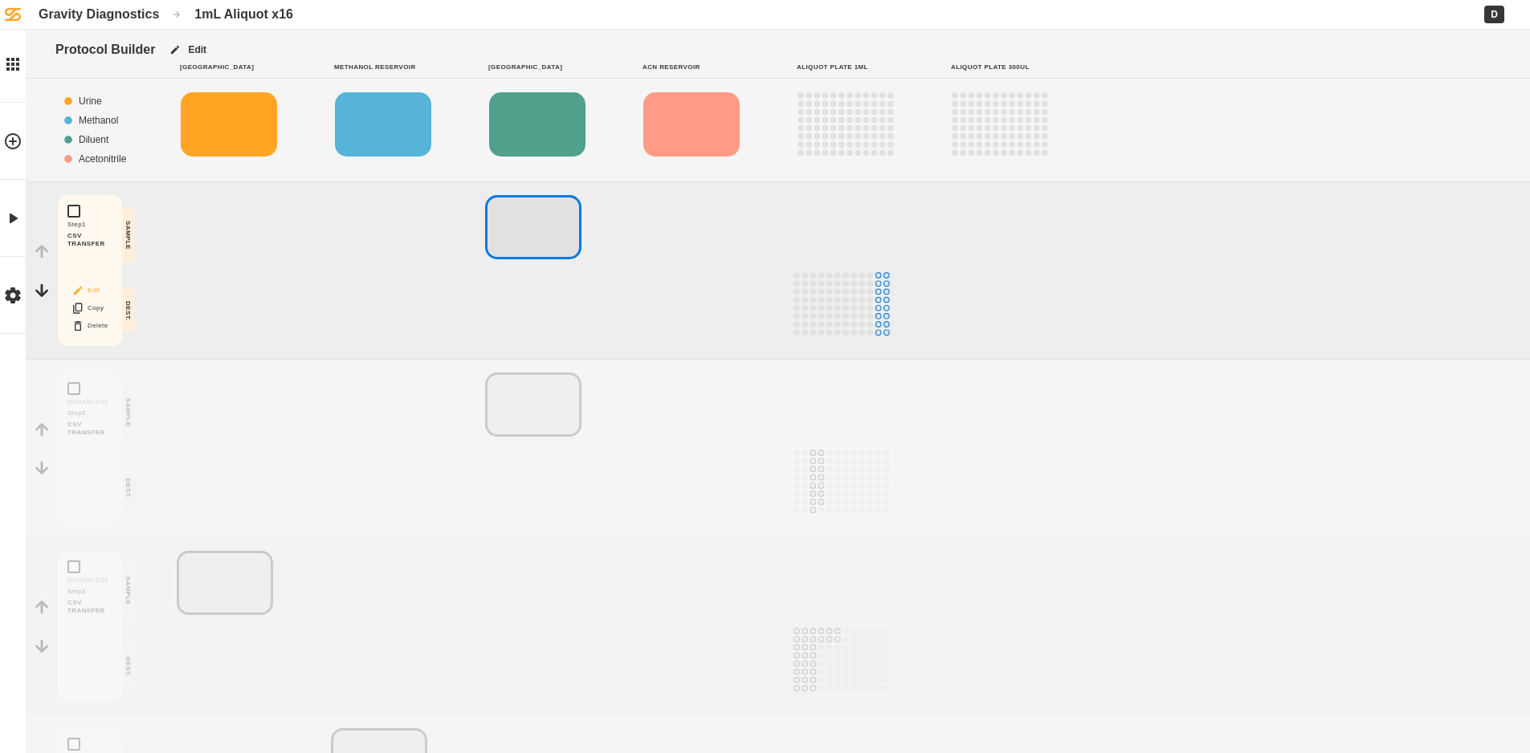
click at [88, 292] on button "Edit" at bounding box center [89, 290] width 51 height 21
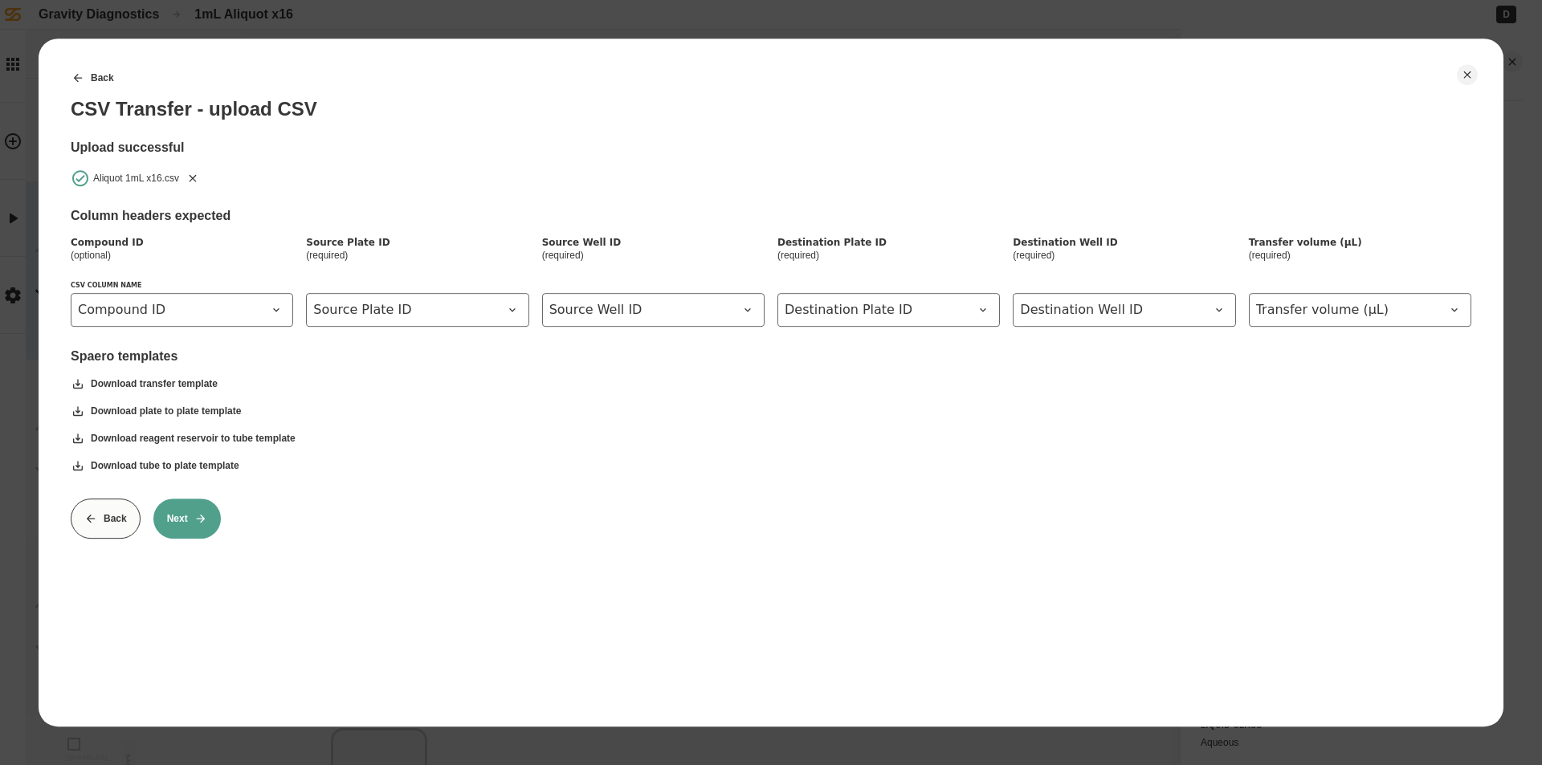
click at [197, 176] on icon "Remove" at bounding box center [192, 178] width 13 height 13
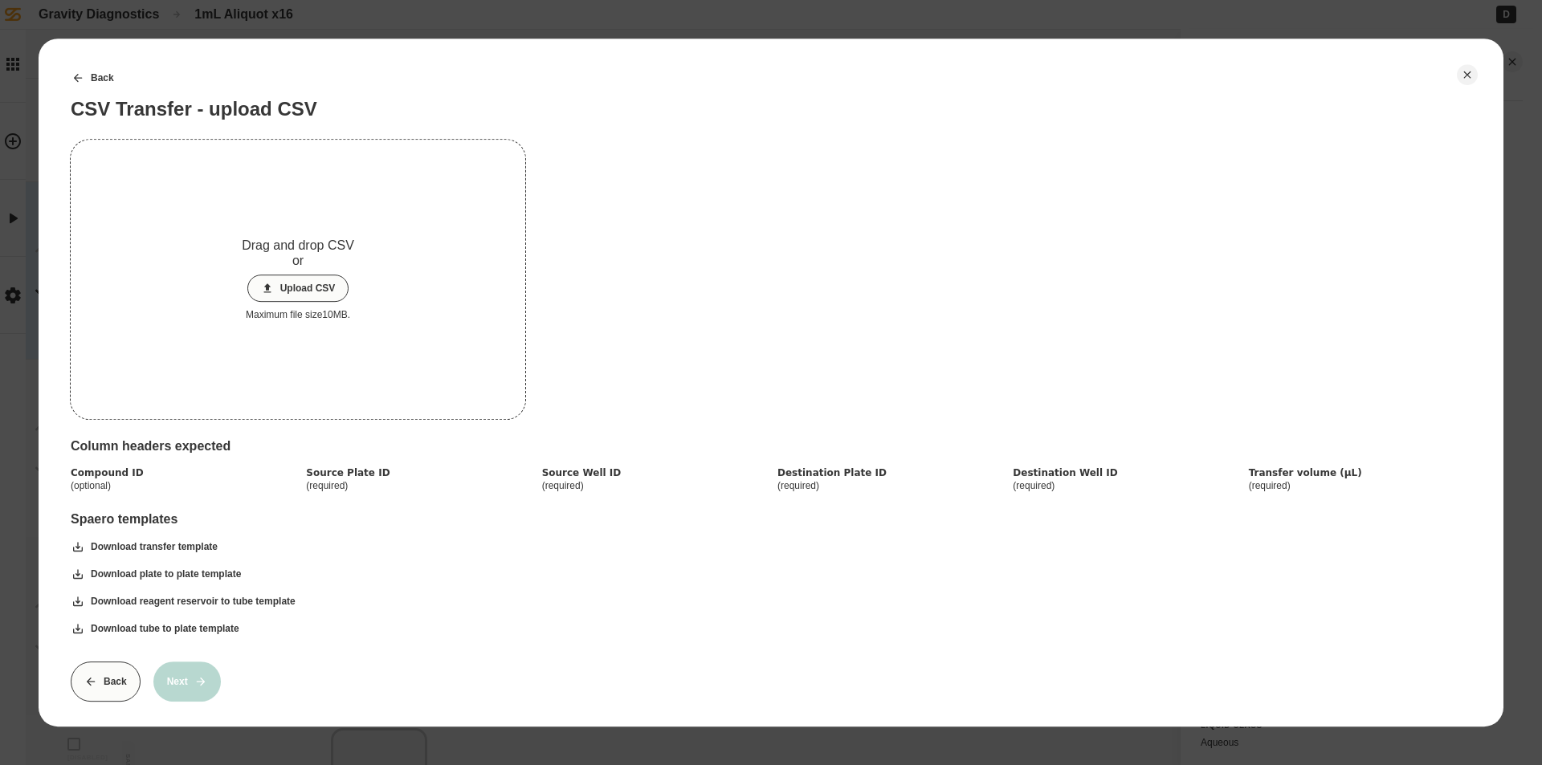
click at [300, 284] on button "Upload CSV" at bounding box center [298, 288] width 102 height 27
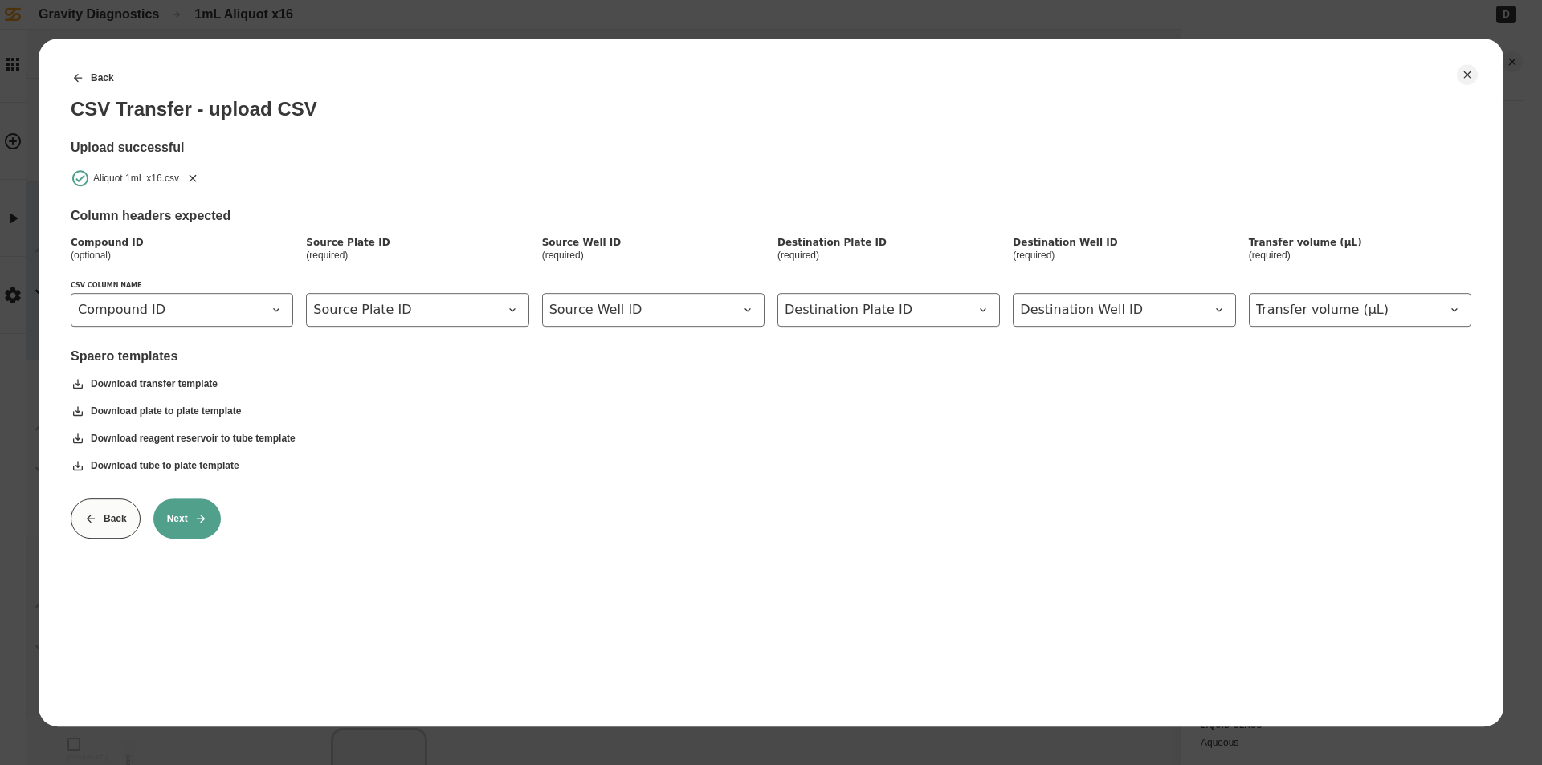
click at [208, 514] on button "Next" at bounding box center [186, 519] width 67 height 40
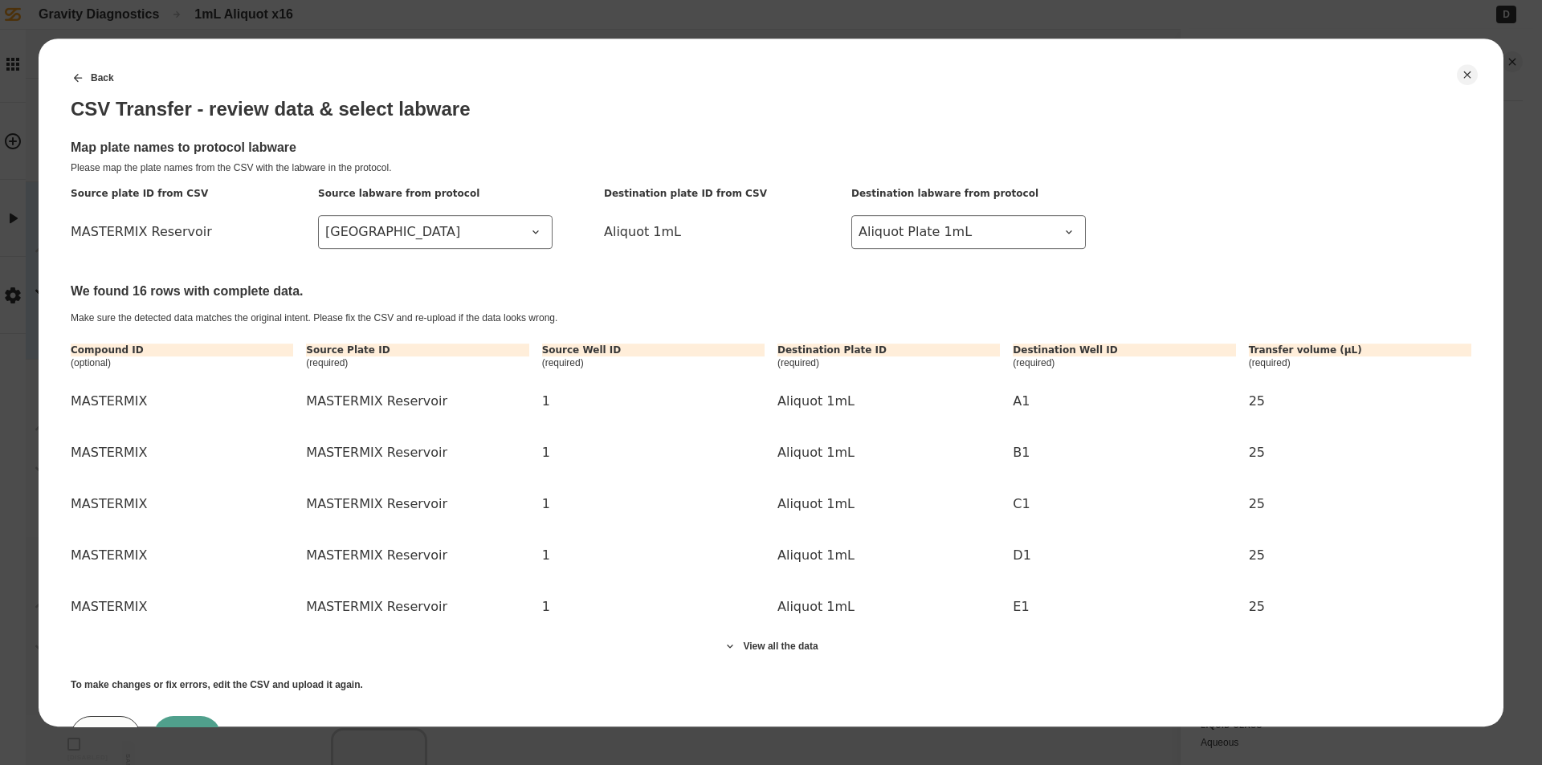
scroll to position [73, 0]
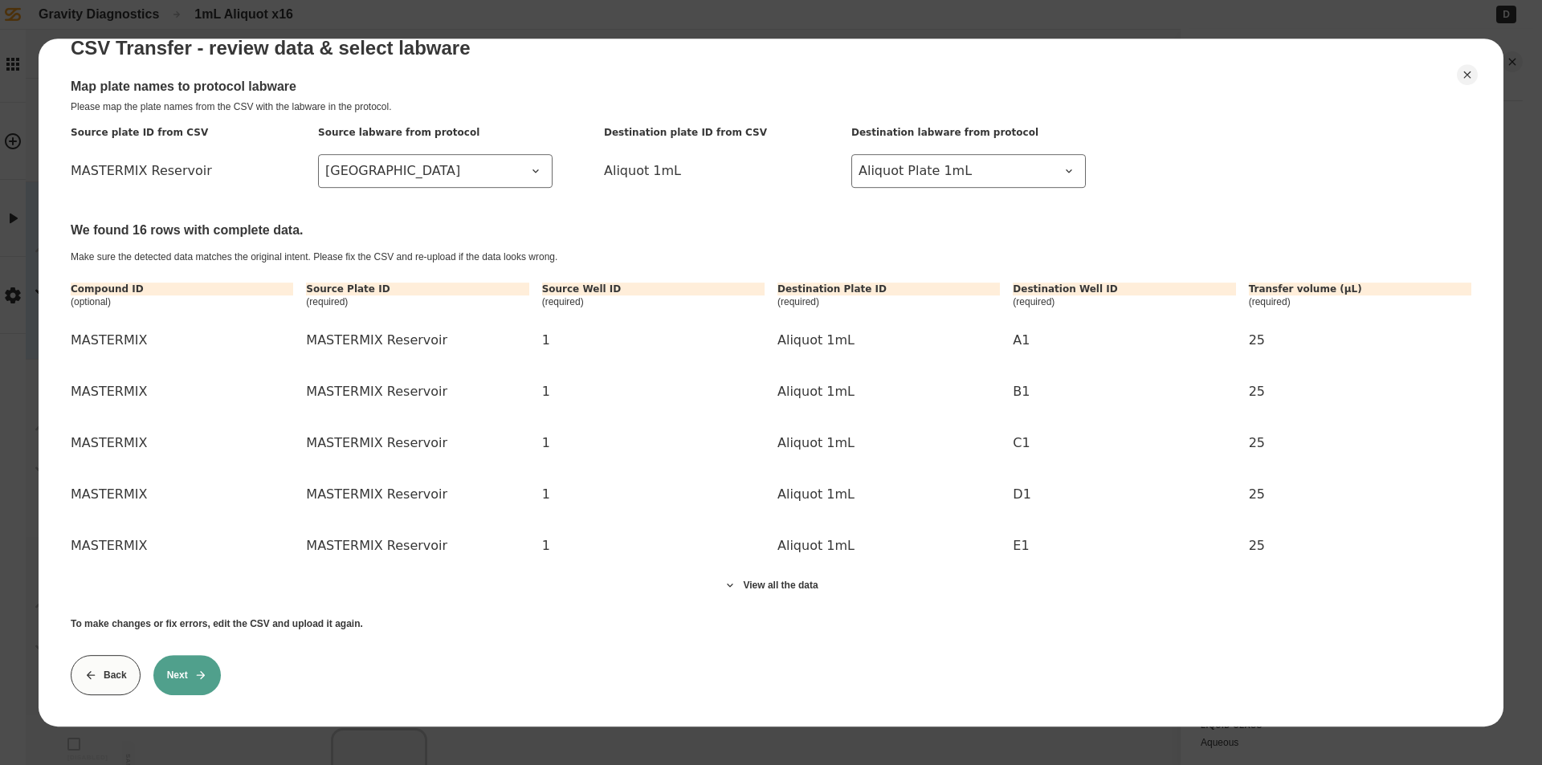
drag, startPoint x: 185, startPoint y: 663, endPoint x: 194, endPoint y: 655, distance: 12.5
click at [186, 663] on button "Next" at bounding box center [186, 675] width 67 height 40
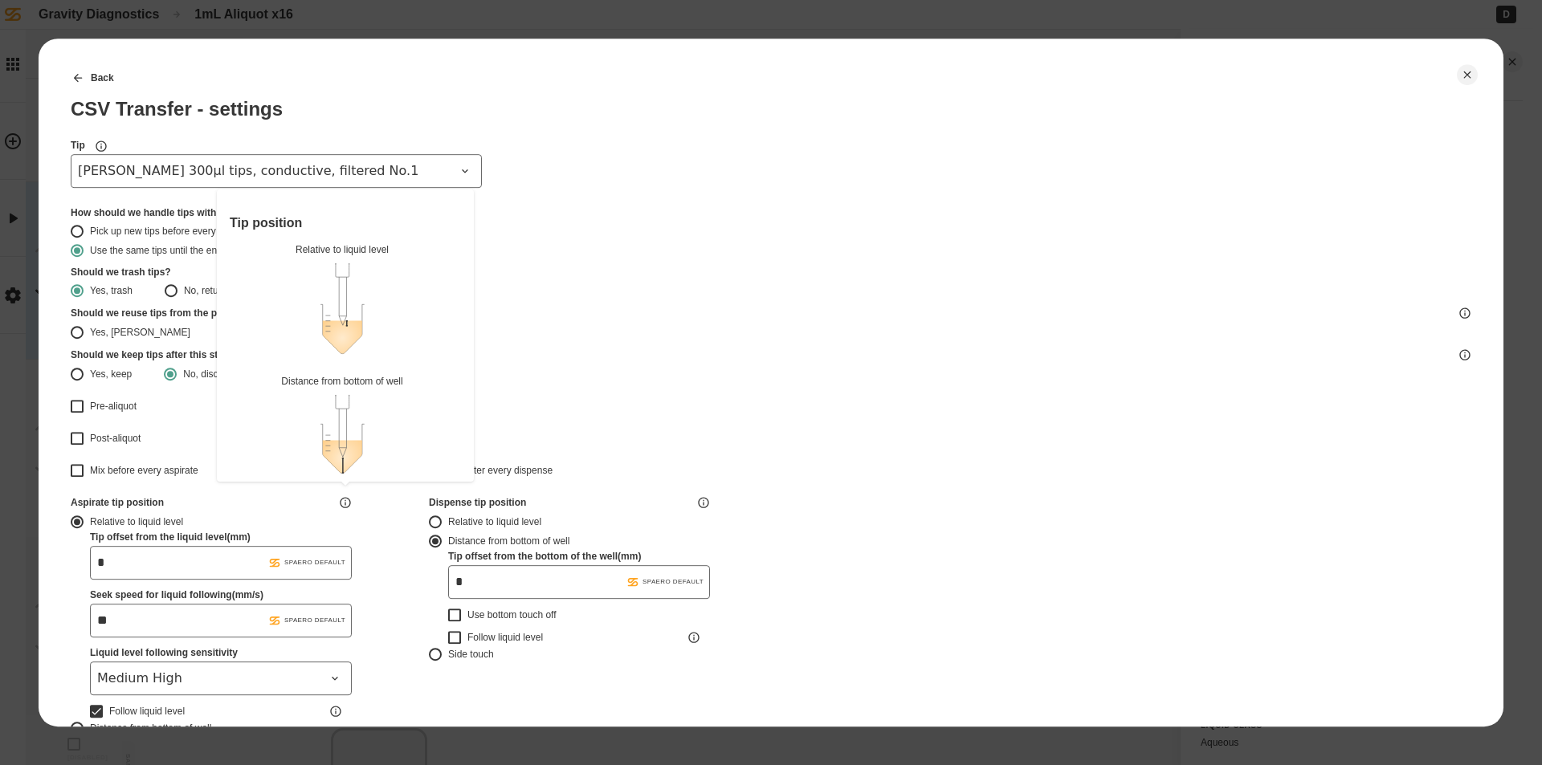
type input "*******"
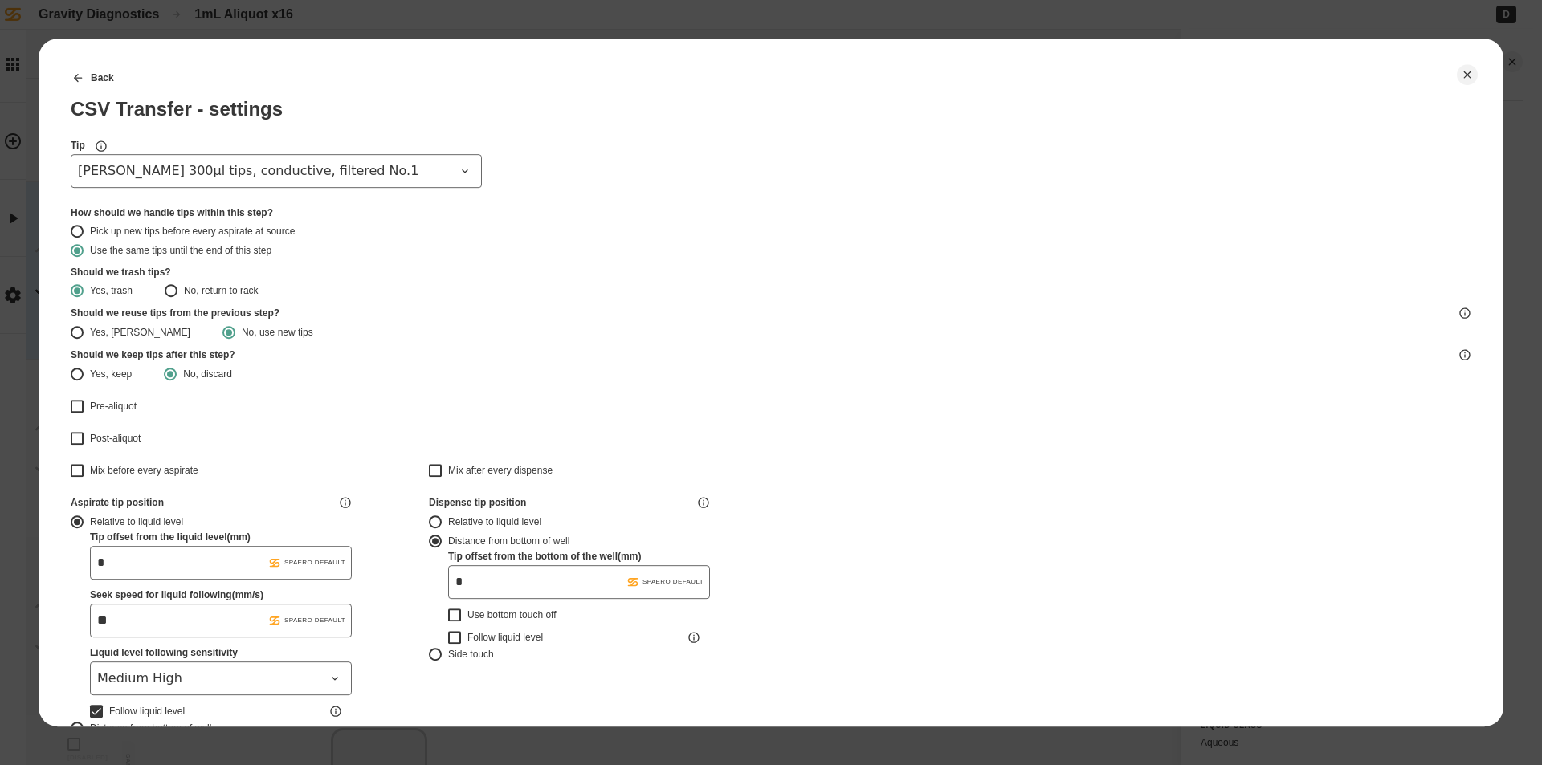
type input "*******"
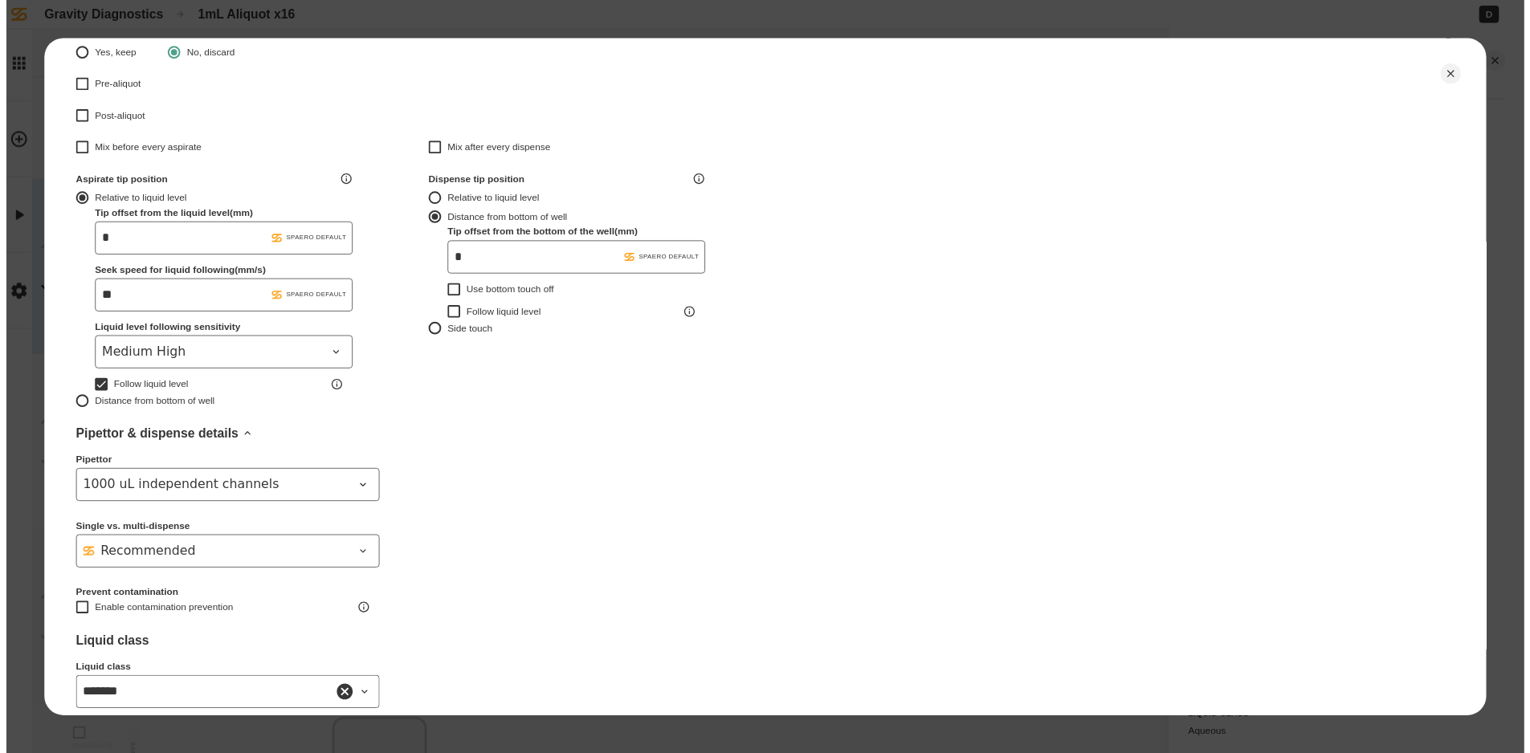
scroll to position [402, 0]
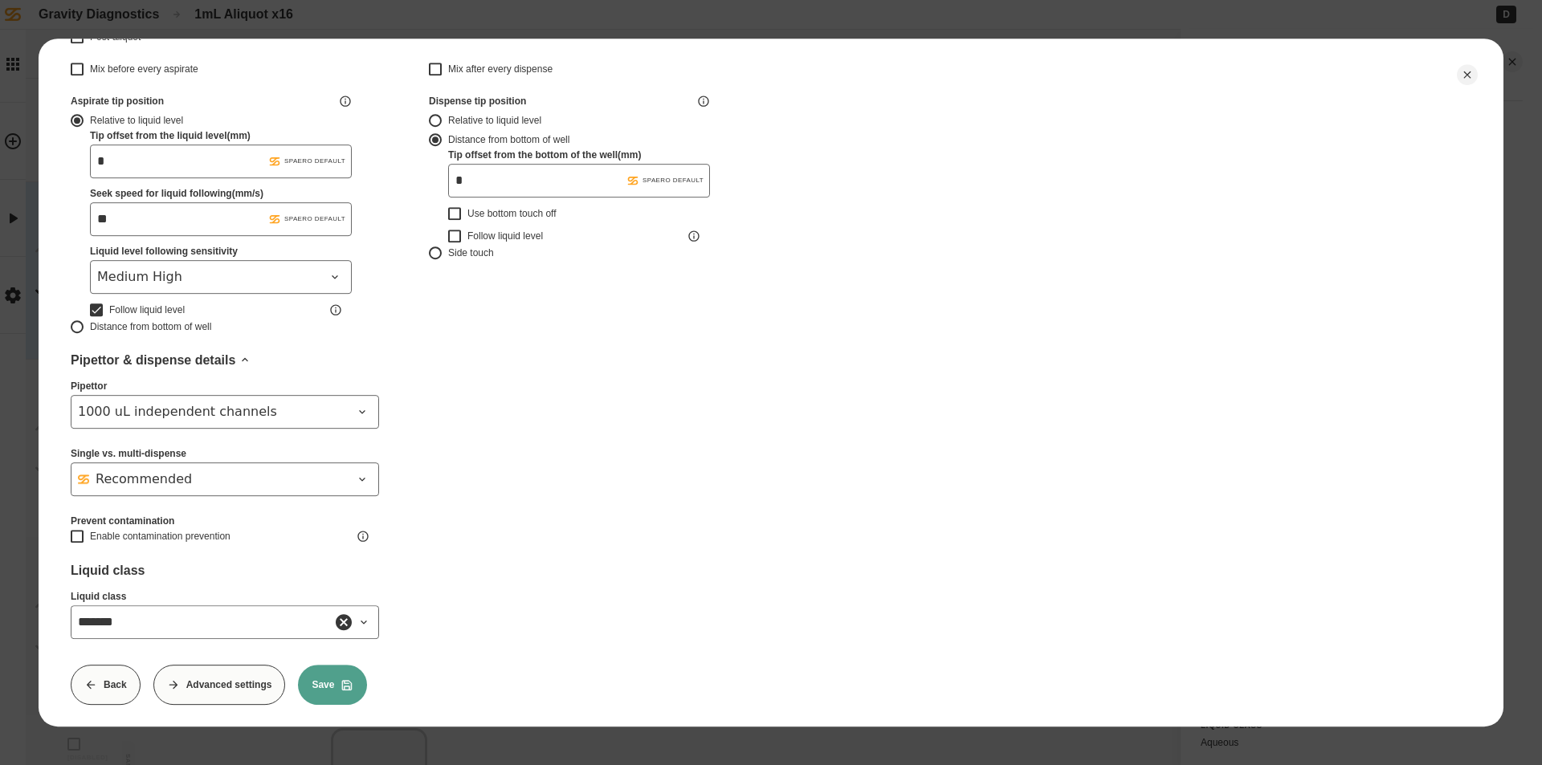
click at [332, 699] on button "Save" at bounding box center [332, 685] width 69 height 40
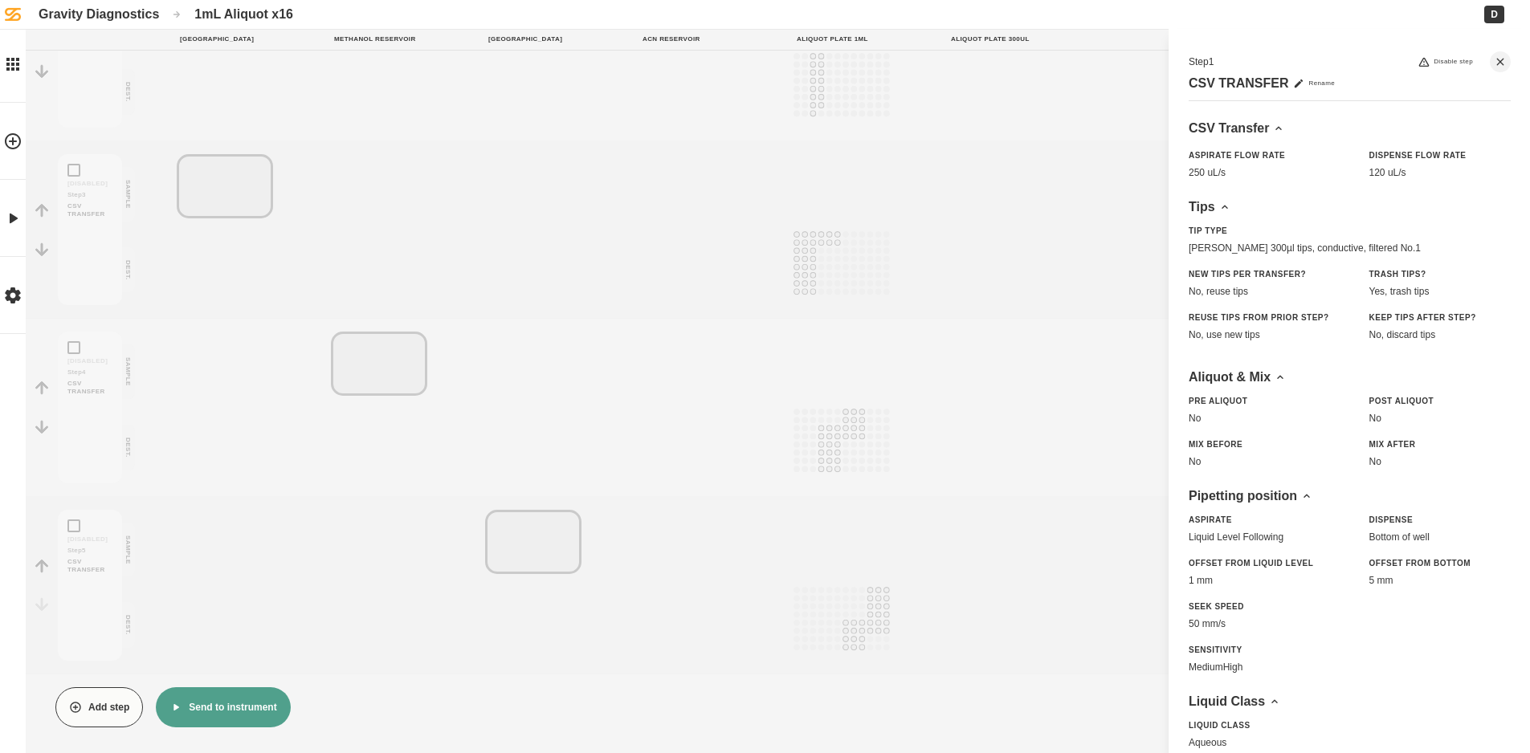
click at [208, 708] on button "Send to instrument" at bounding box center [223, 707] width 134 height 40
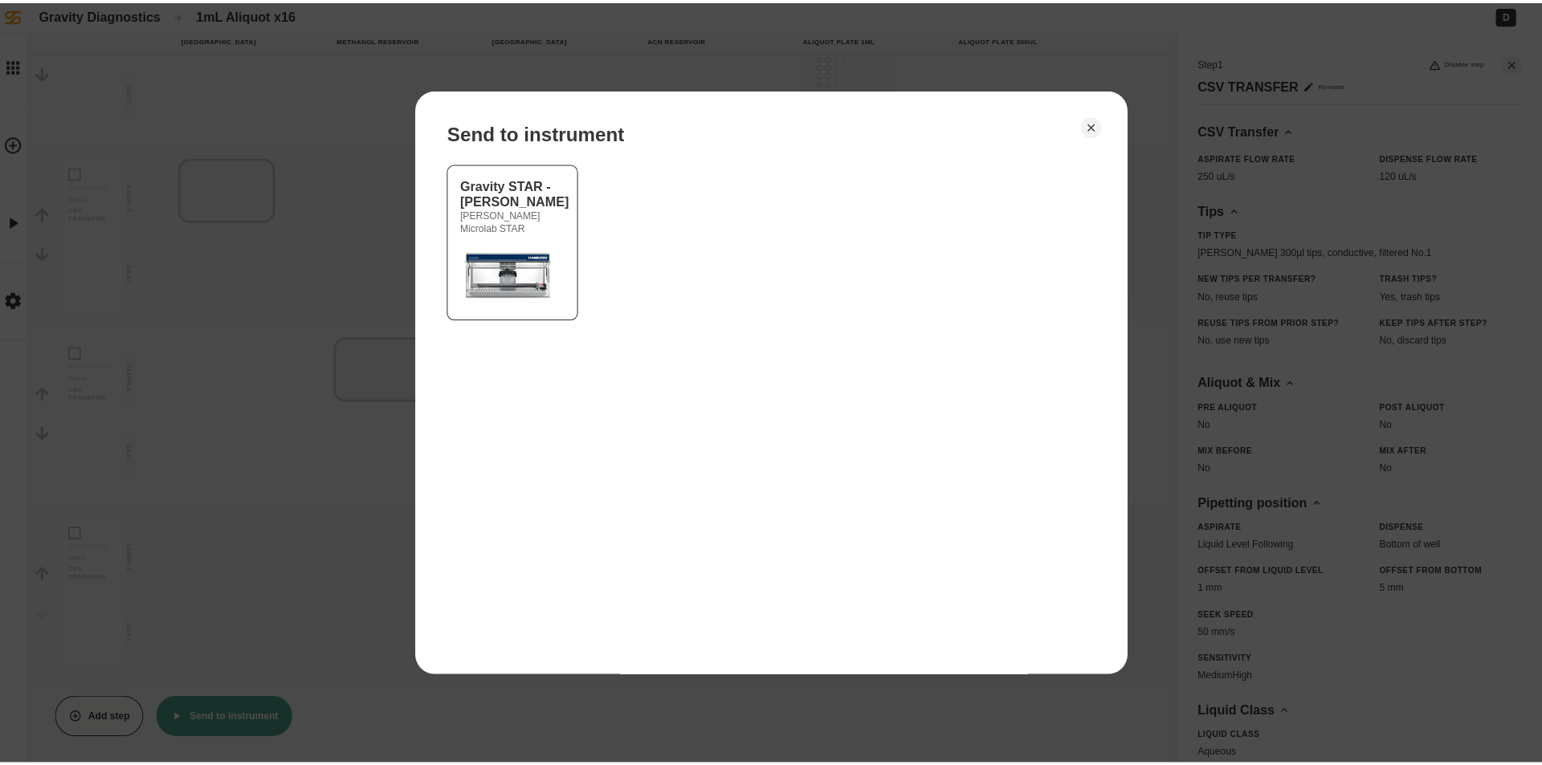
scroll to position [385, 0]
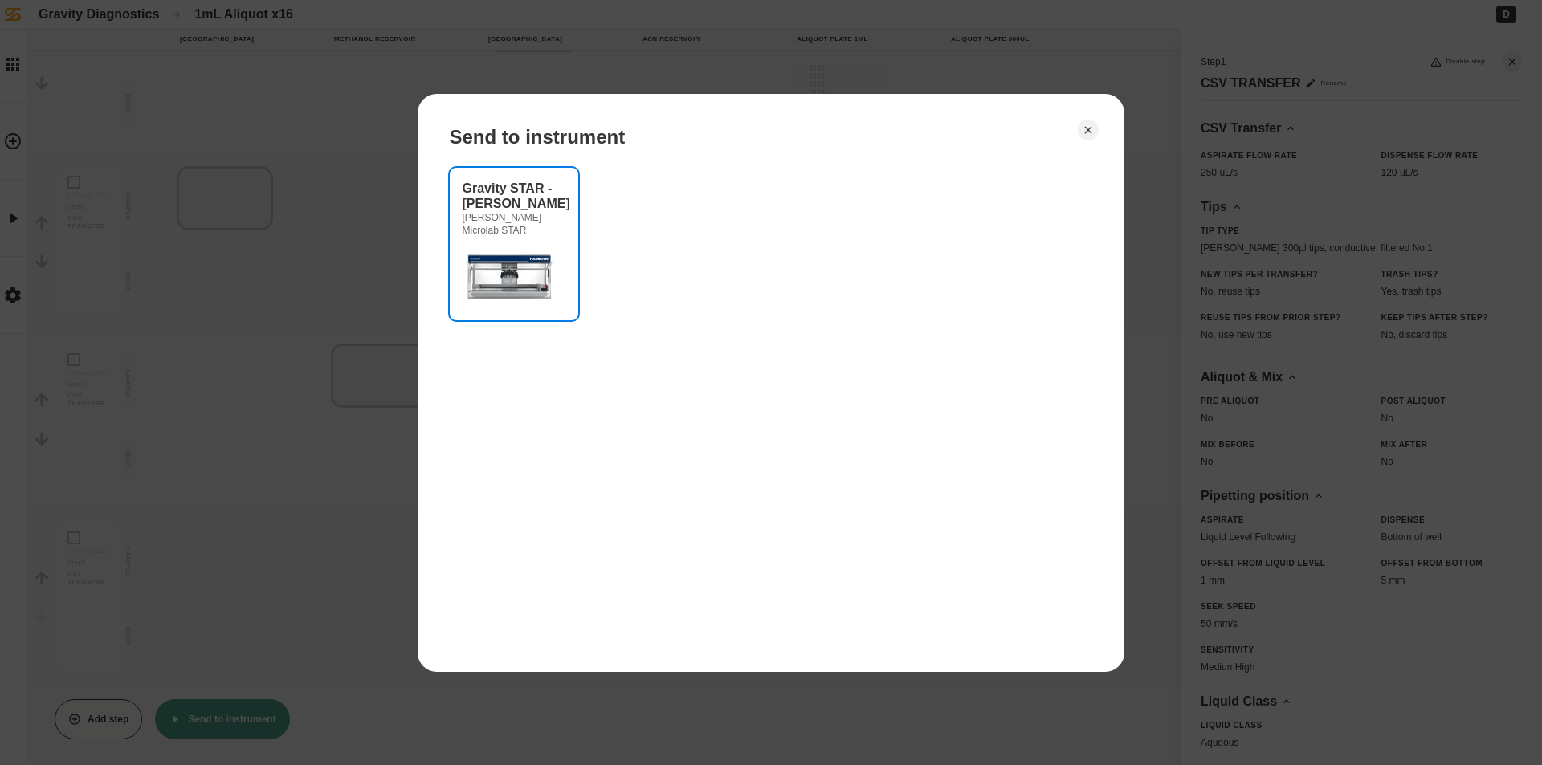
click at [504, 271] on img at bounding box center [511, 275] width 96 height 64
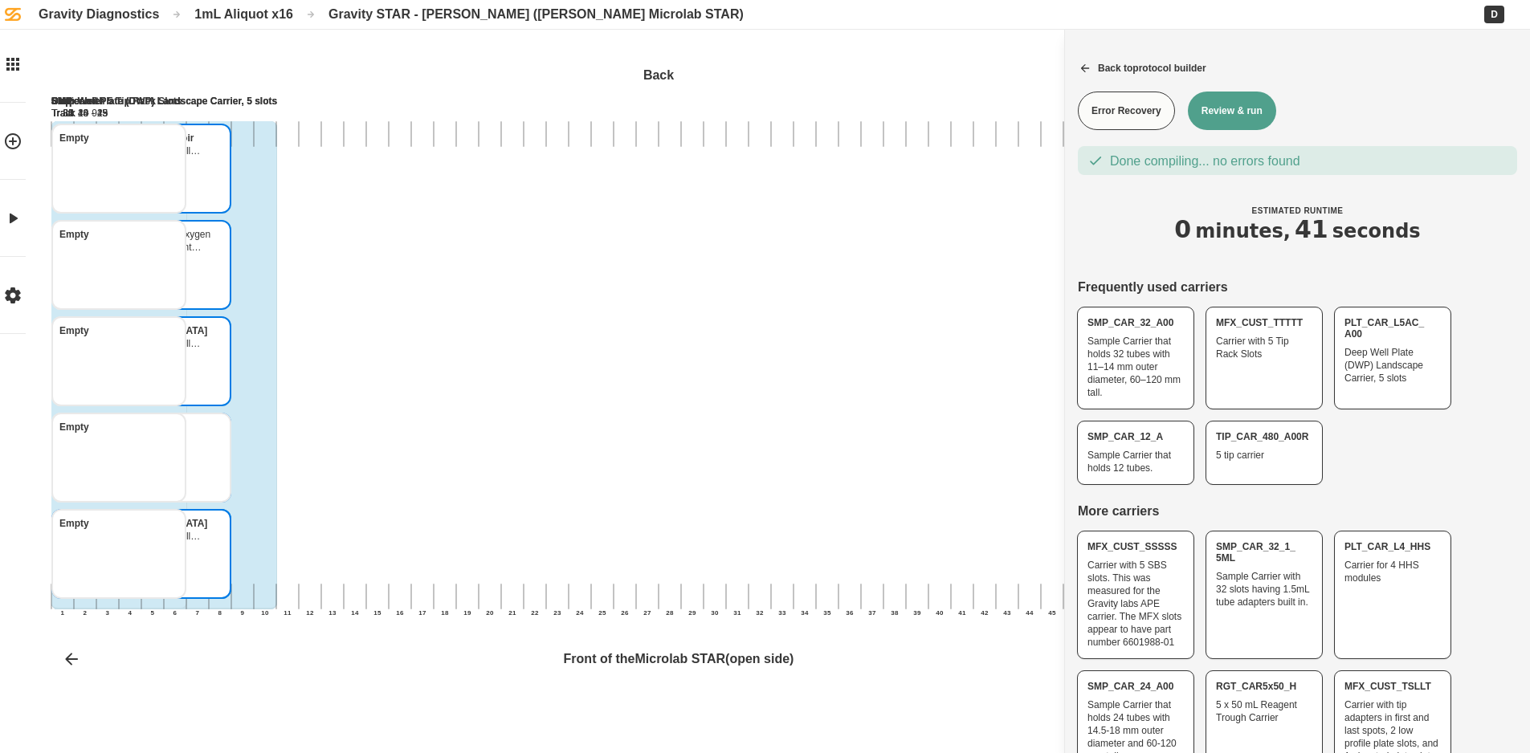
click at [1249, 124] on button "Review & run" at bounding box center [1232, 111] width 88 height 39
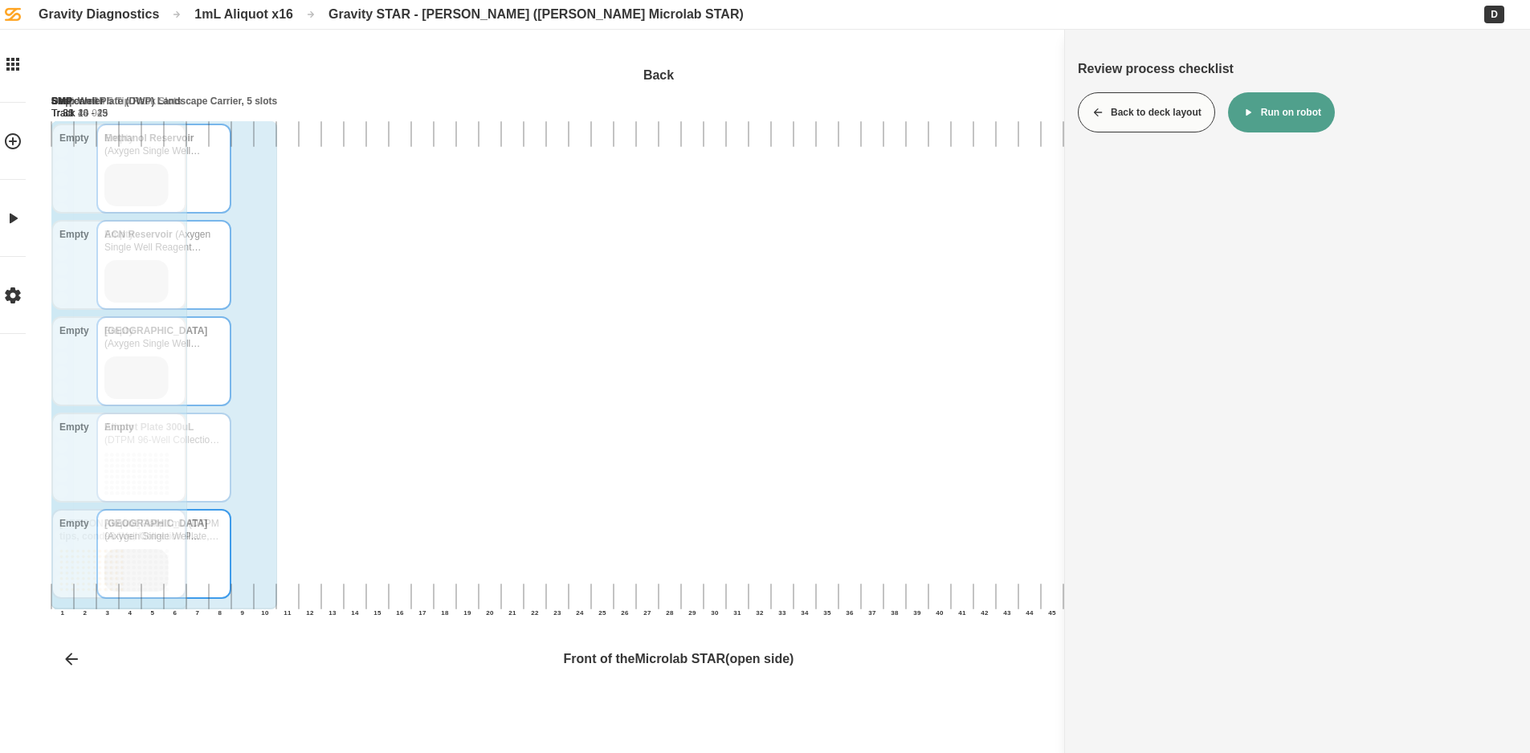
click at [1269, 100] on button "Run on robot" at bounding box center [1281, 112] width 107 height 40
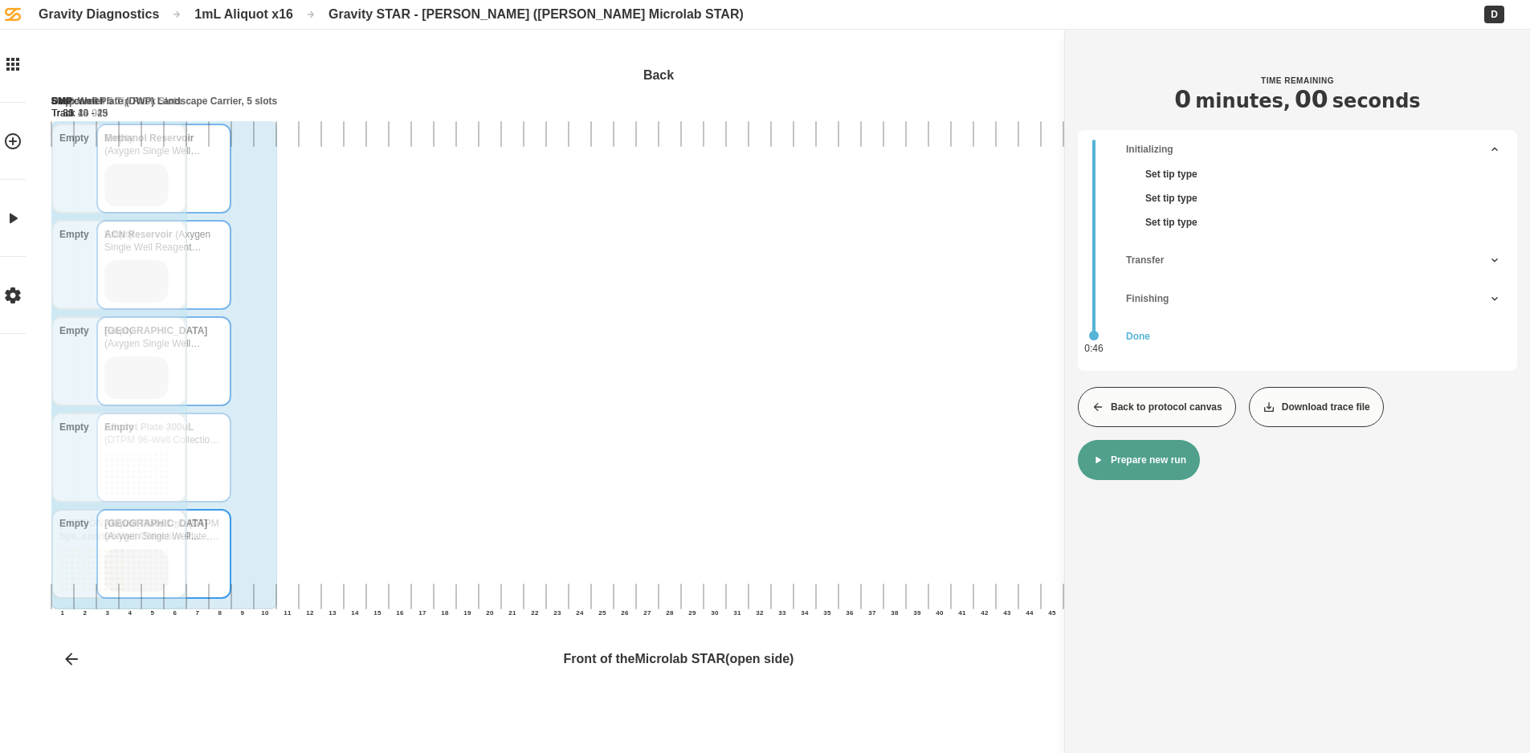
click at [1144, 418] on button "Back to protocol canvas" at bounding box center [1157, 407] width 158 height 40
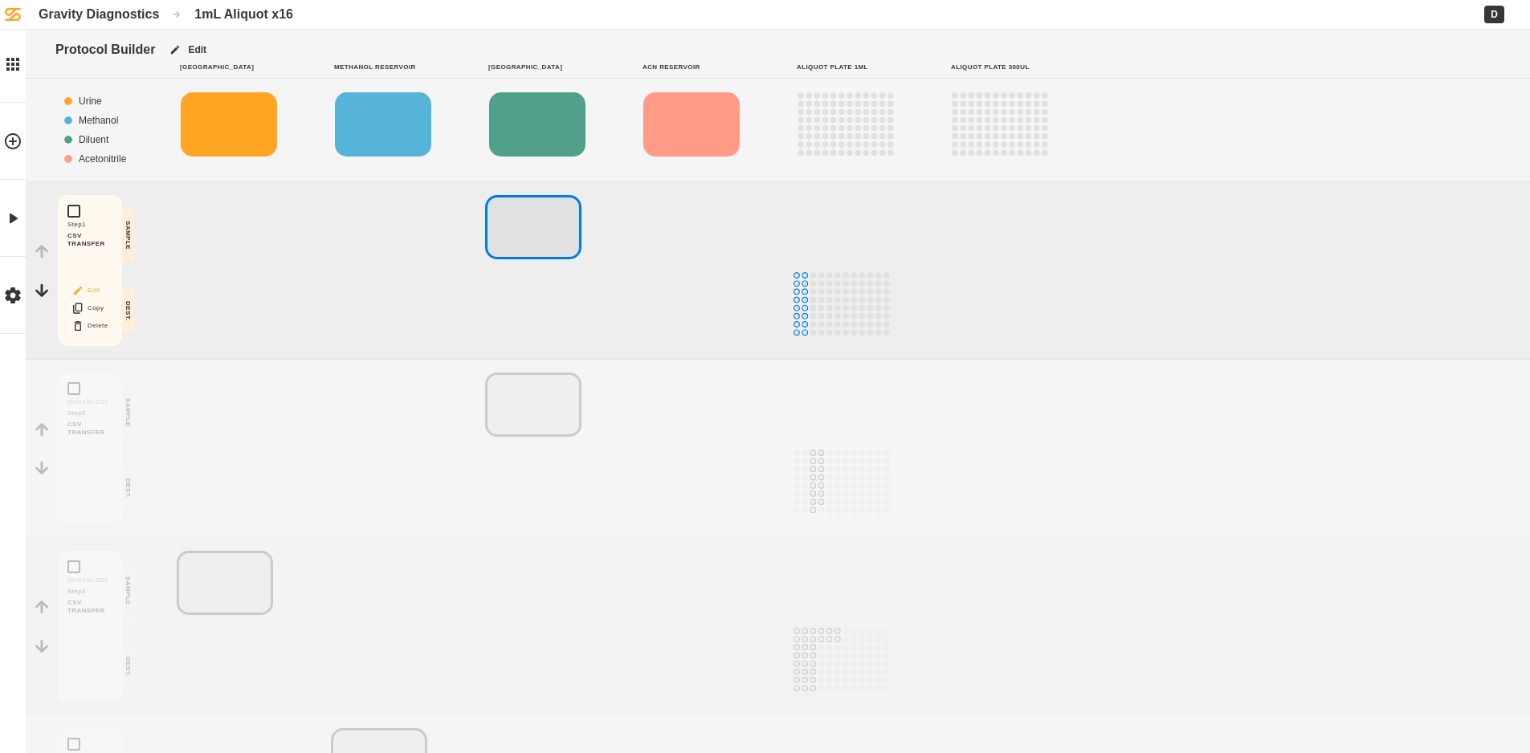
click at [100, 292] on button "Edit" at bounding box center [89, 290] width 51 height 21
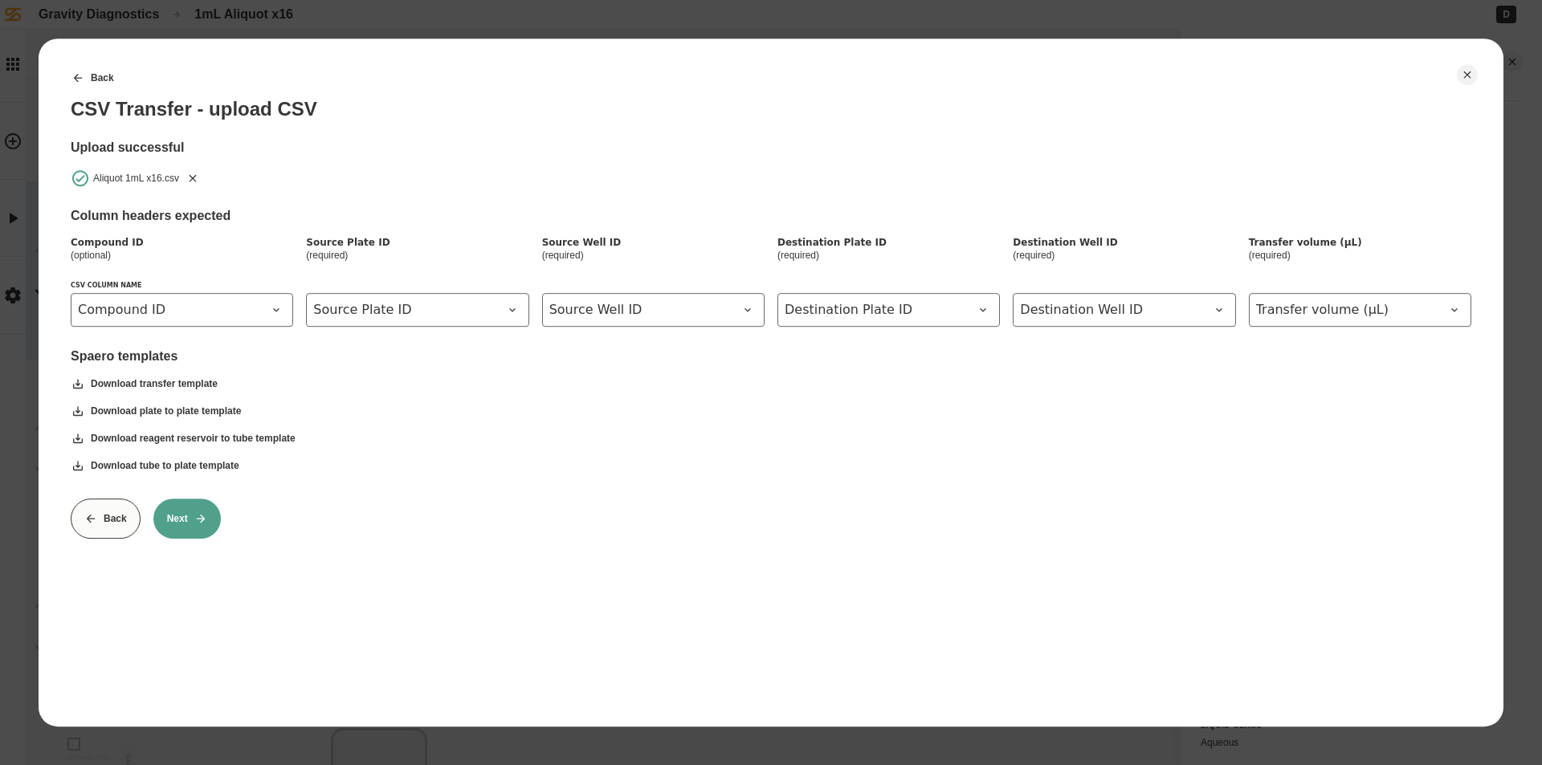
click at [188, 177] on icon "Remove" at bounding box center [192, 178] width 13 height 13
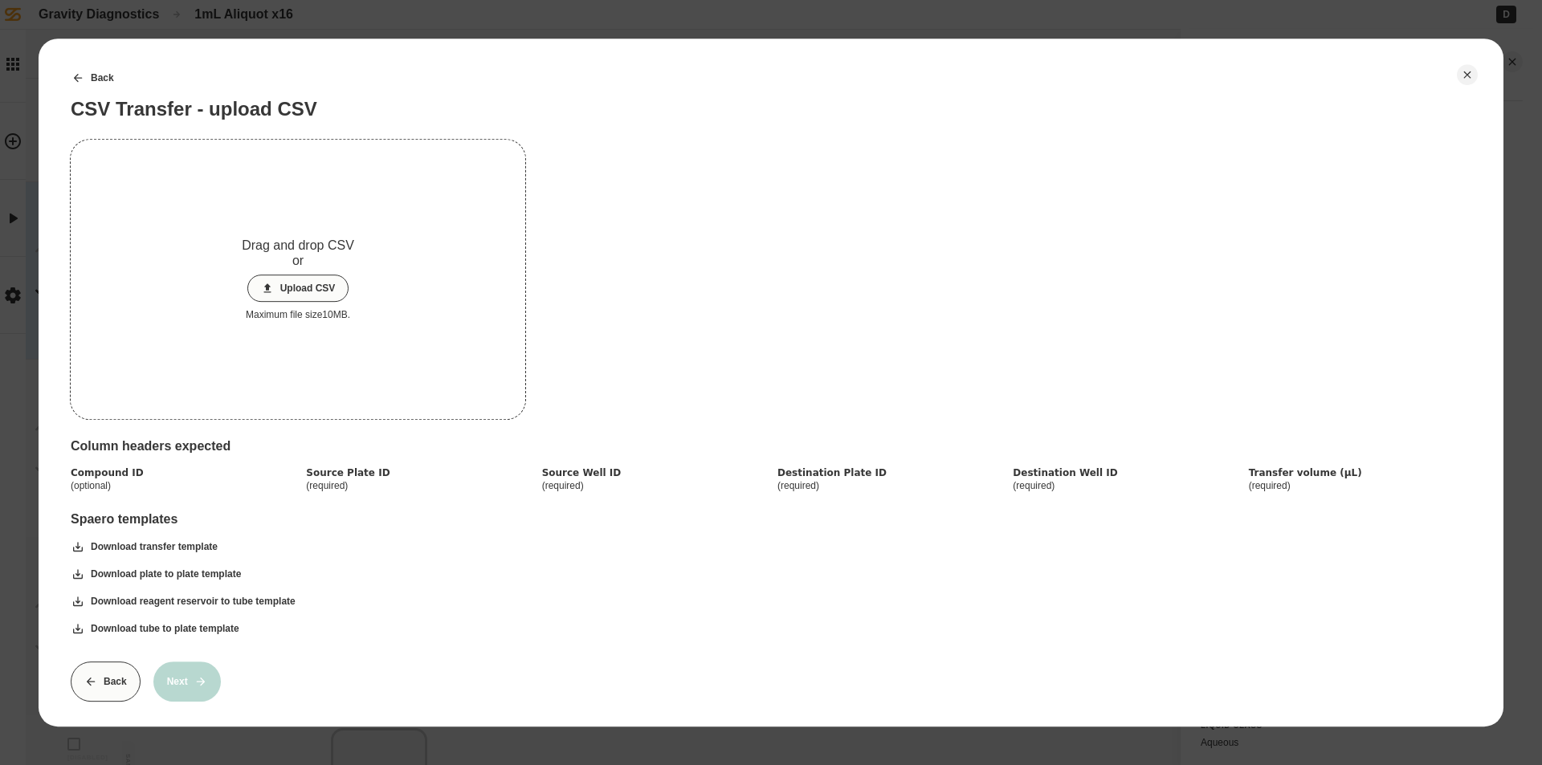
click at [285, 298] on button "Upload CSV" at bounding box center [298, 288] width 102 height 27
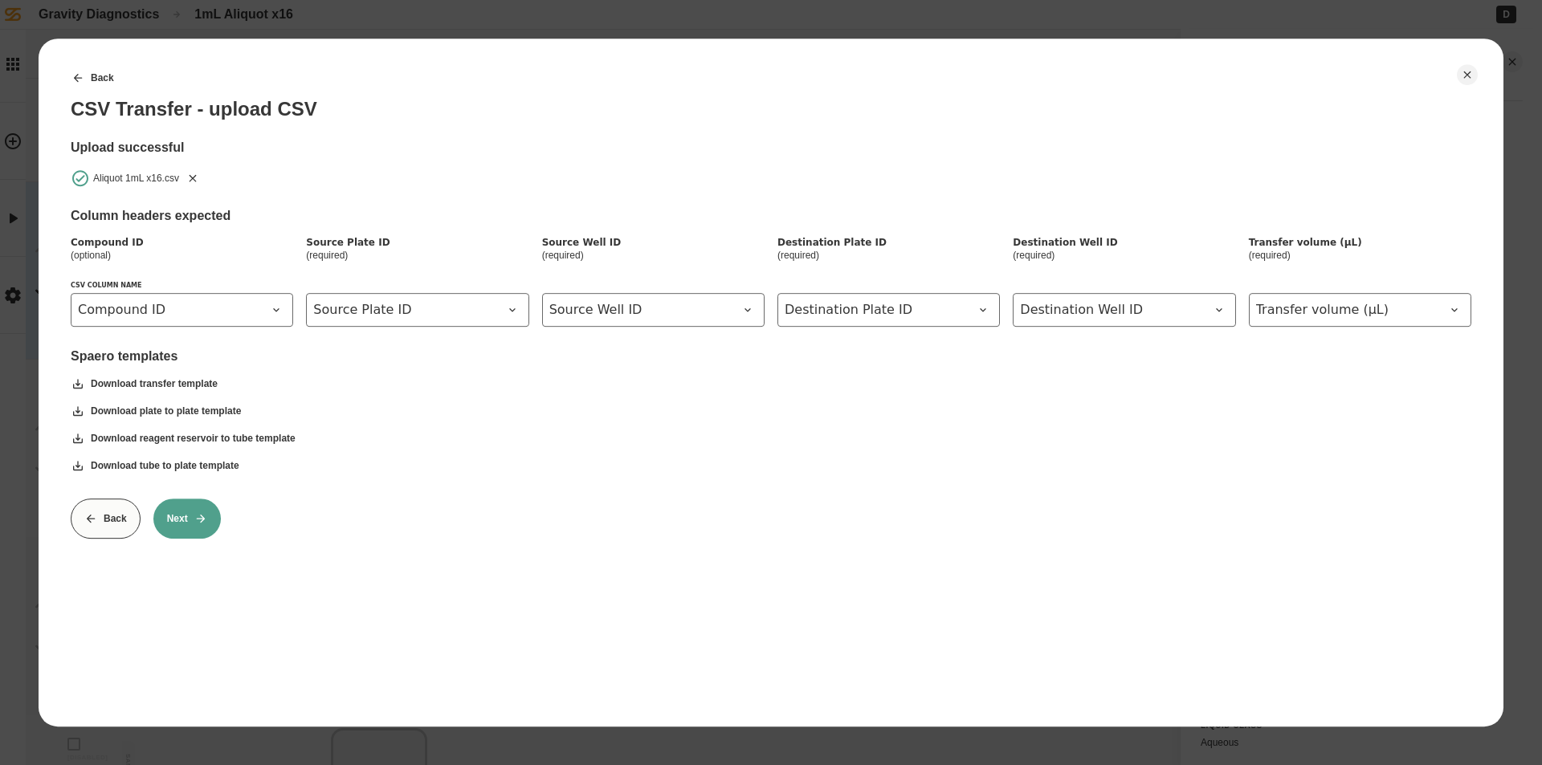
click at [170, 520] on button "Next" at bounding box center [186, 519] width 67 height 40
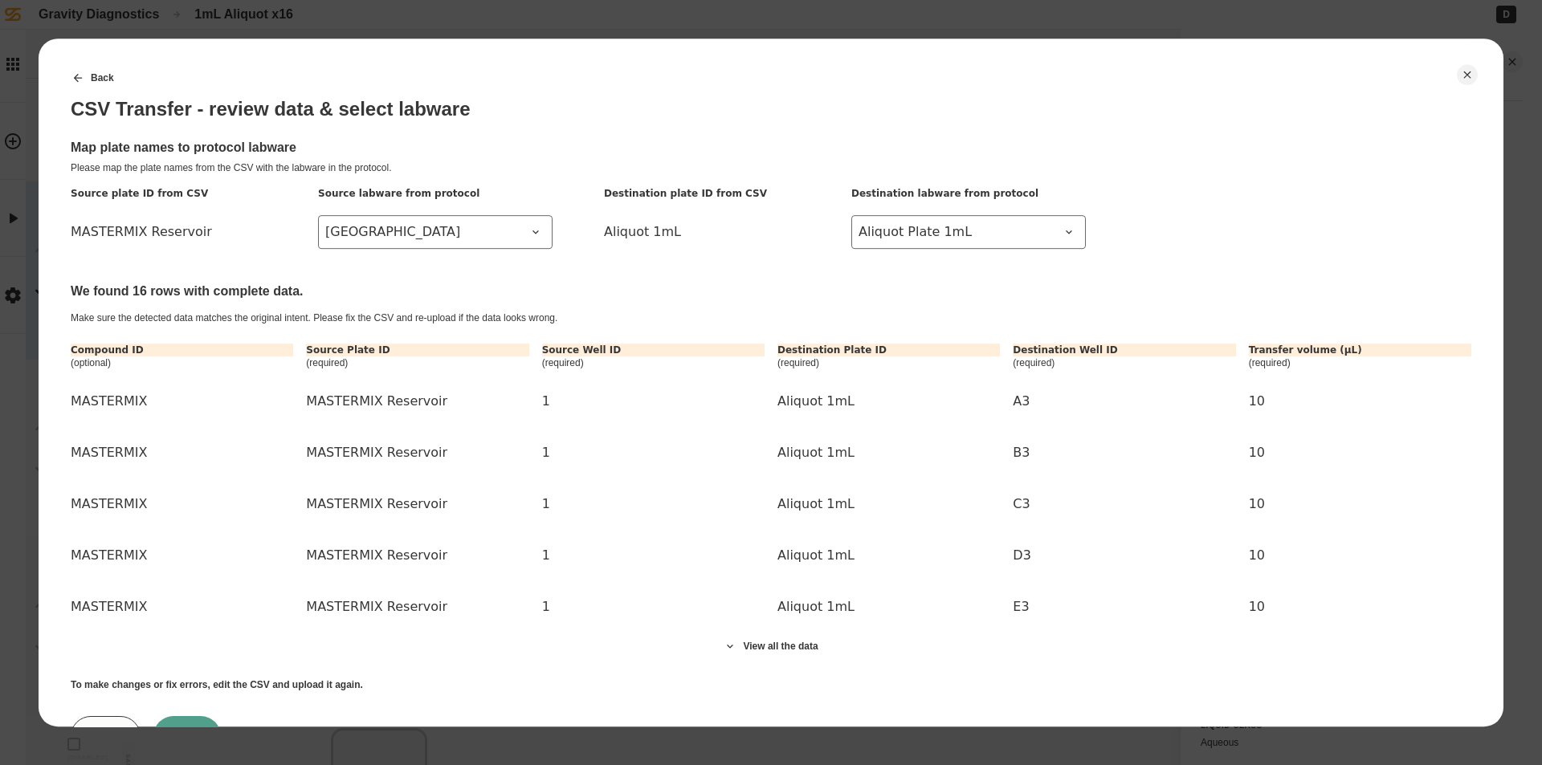
scroll to position [73, 0]
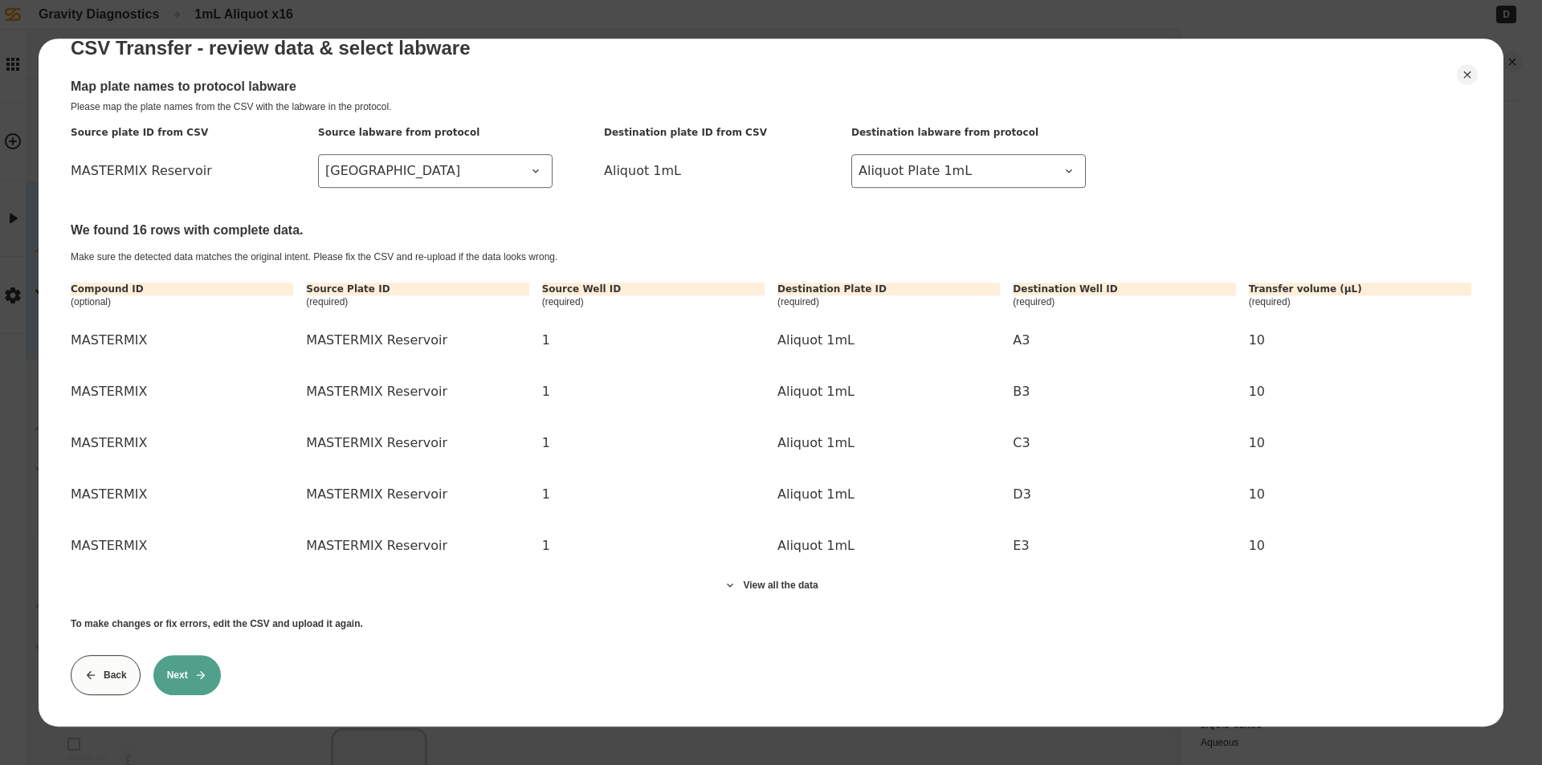
click at [195, 675] on button "Next" at bounding box center [186, 675] width 67 height 40
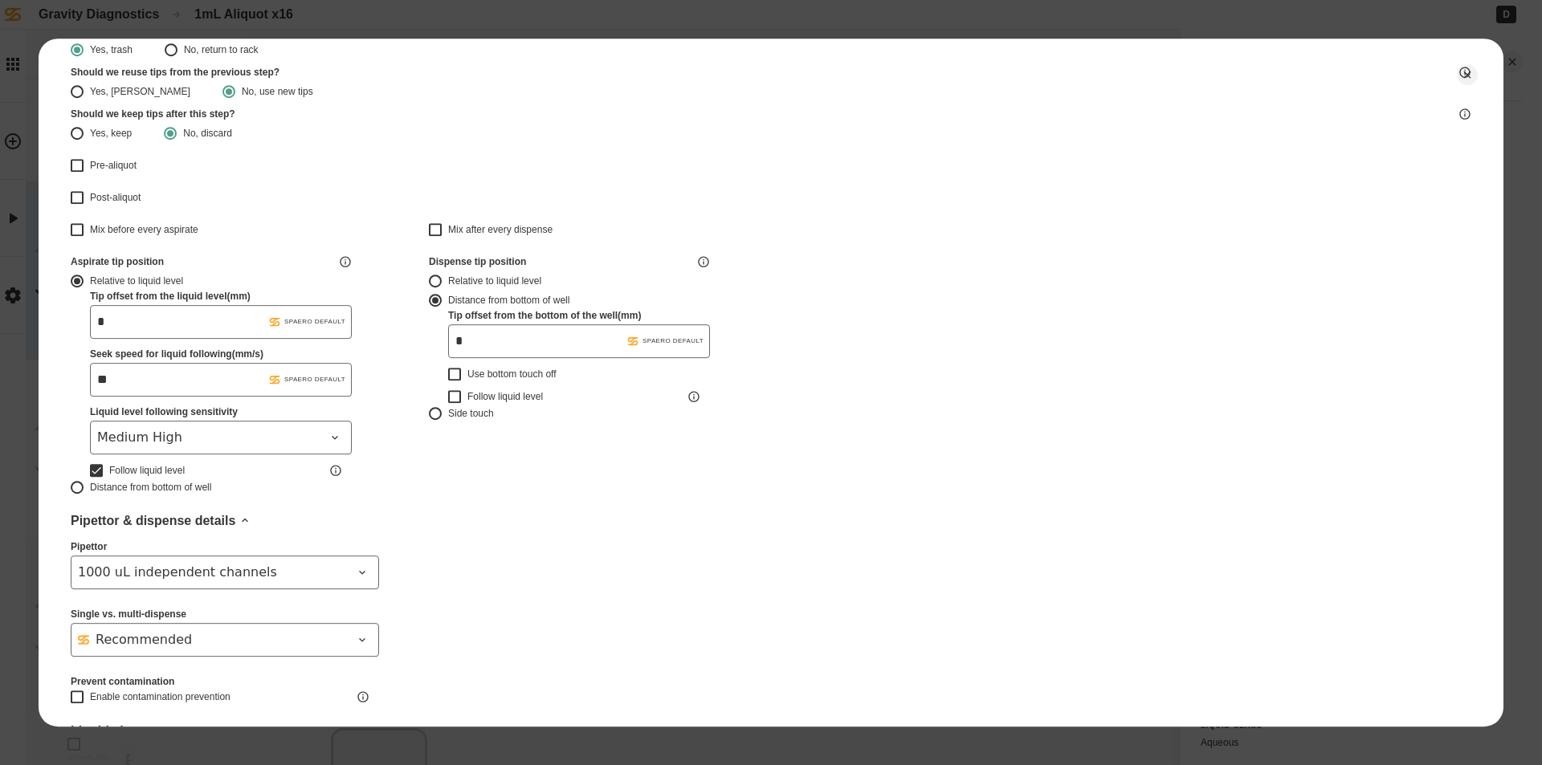
type input "*******"
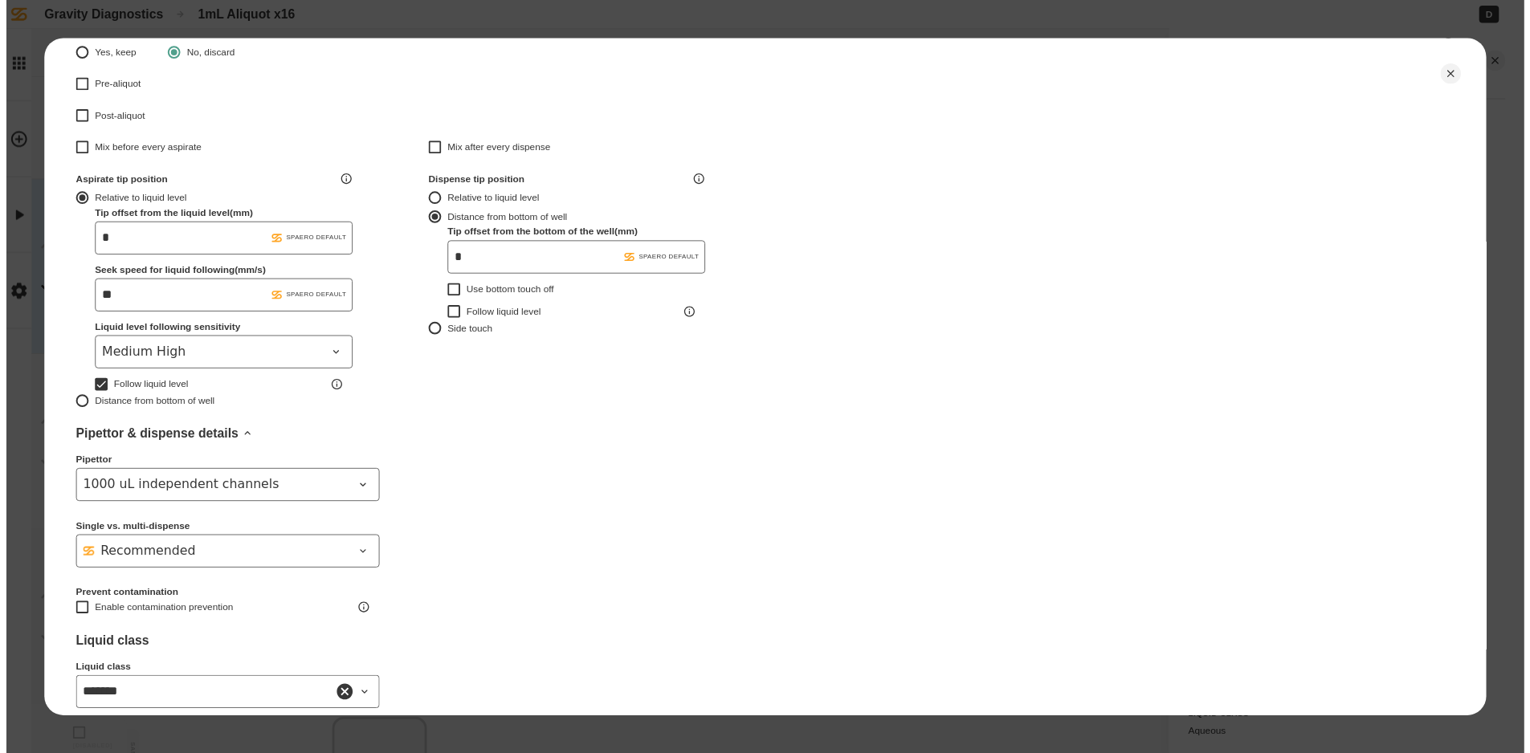
scroll to position [423, 0]
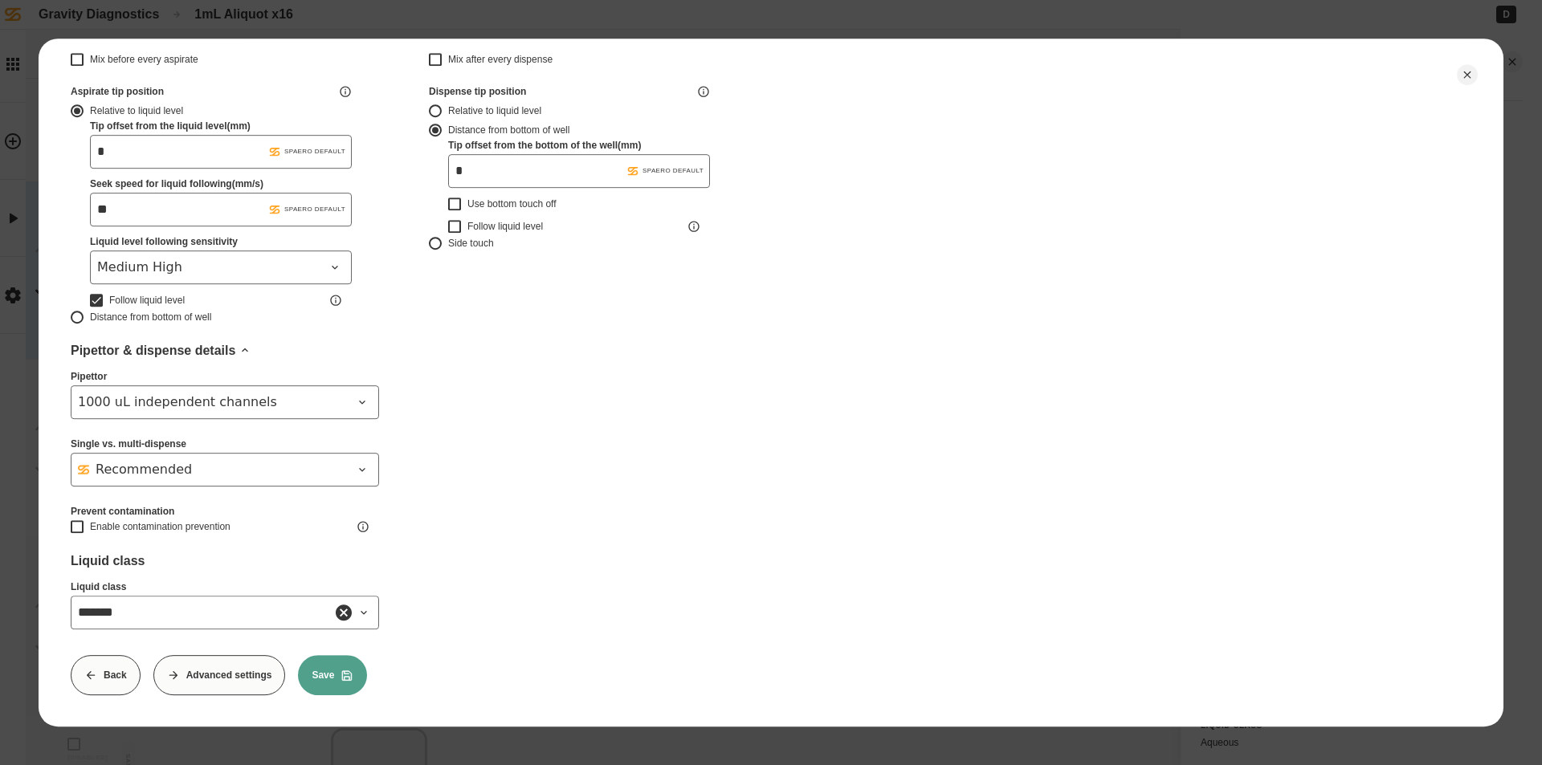
click at [359, 664] on button "Save" at bounding box center [332, 675] width 69 height 40
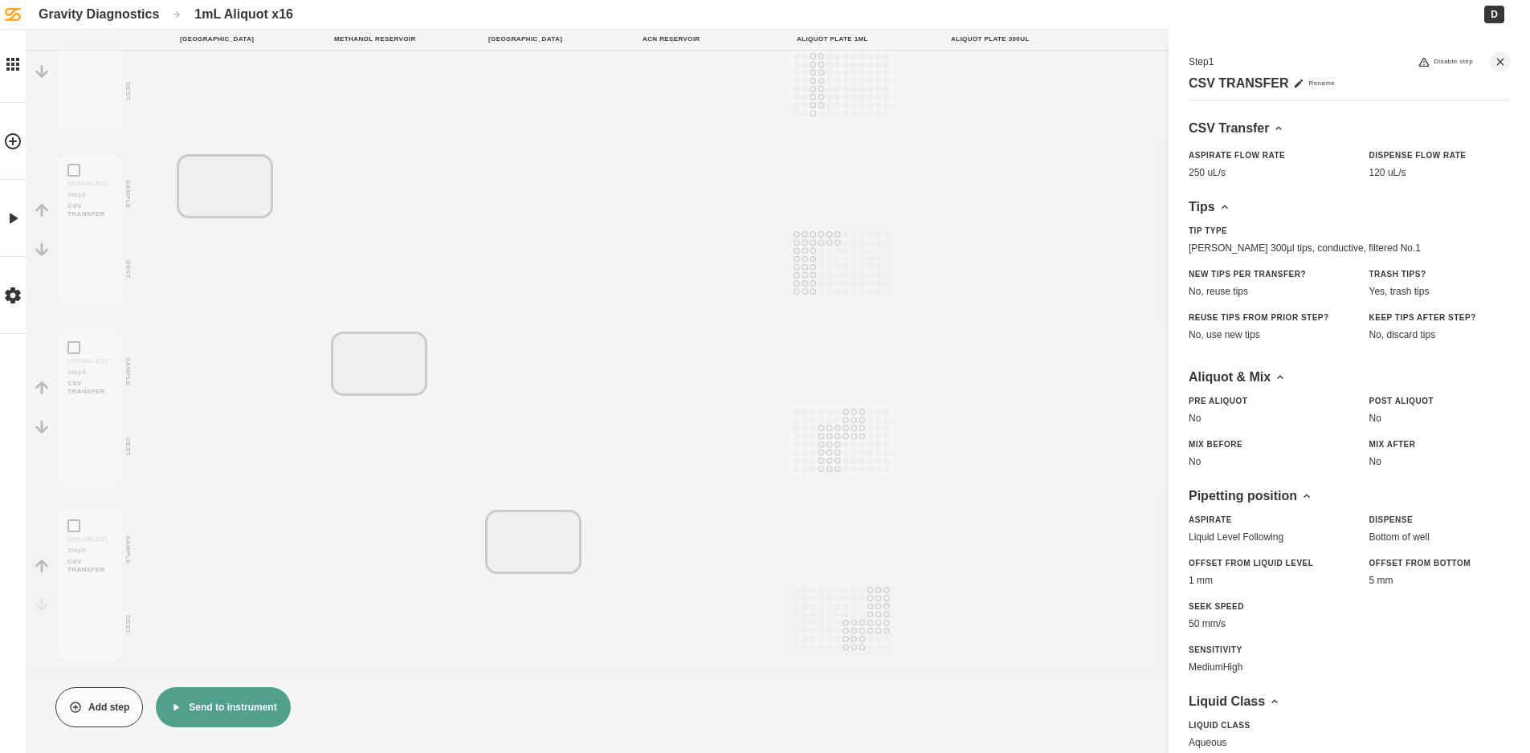
click at [226, 715] on button "Send to instrument" at bounding box center [223, 707] width 134 height 40
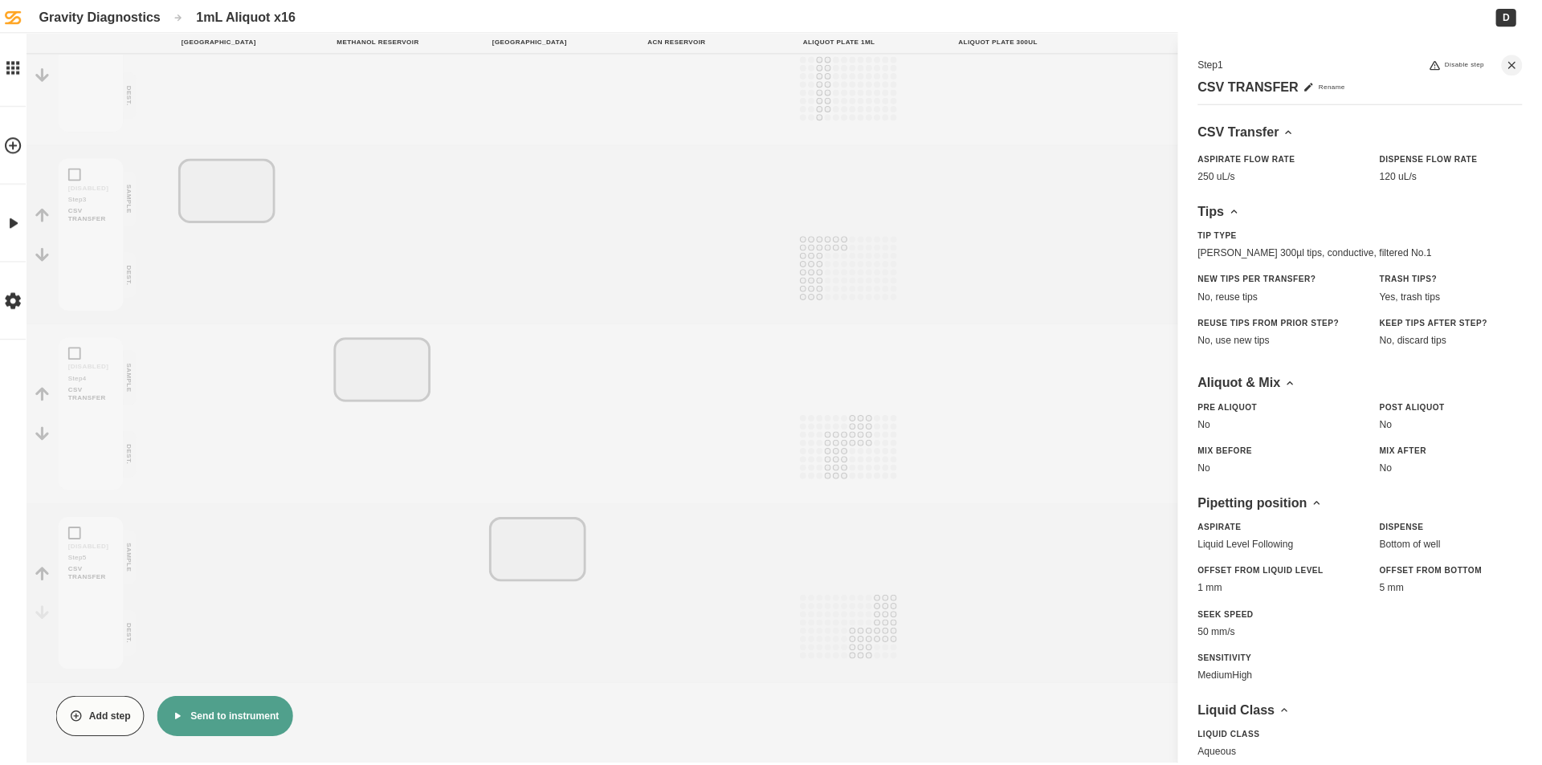
scroll to position [385, 0]
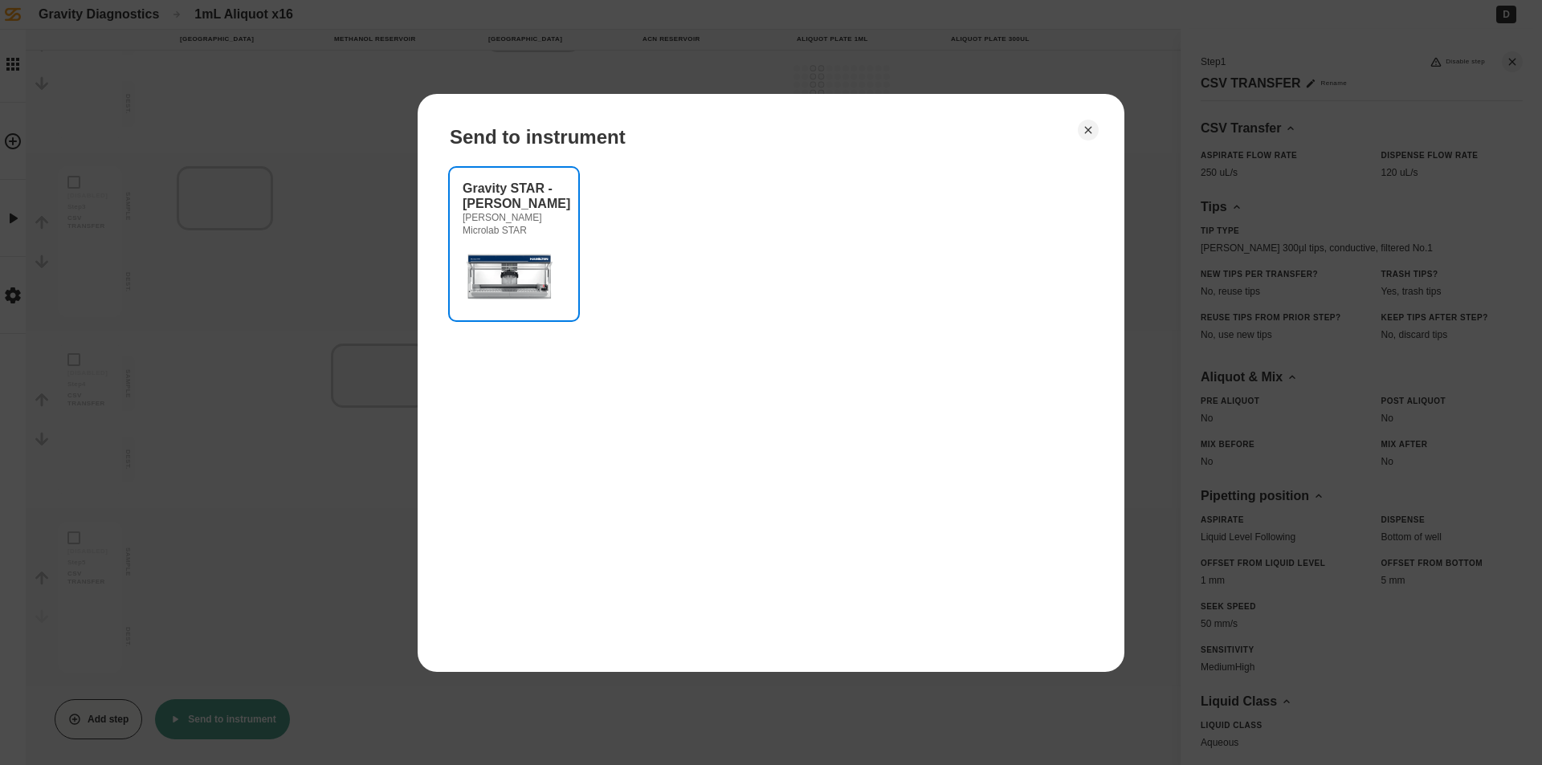
click at [553, 283] on img at bounding box center [511, 275] width 96 height 64
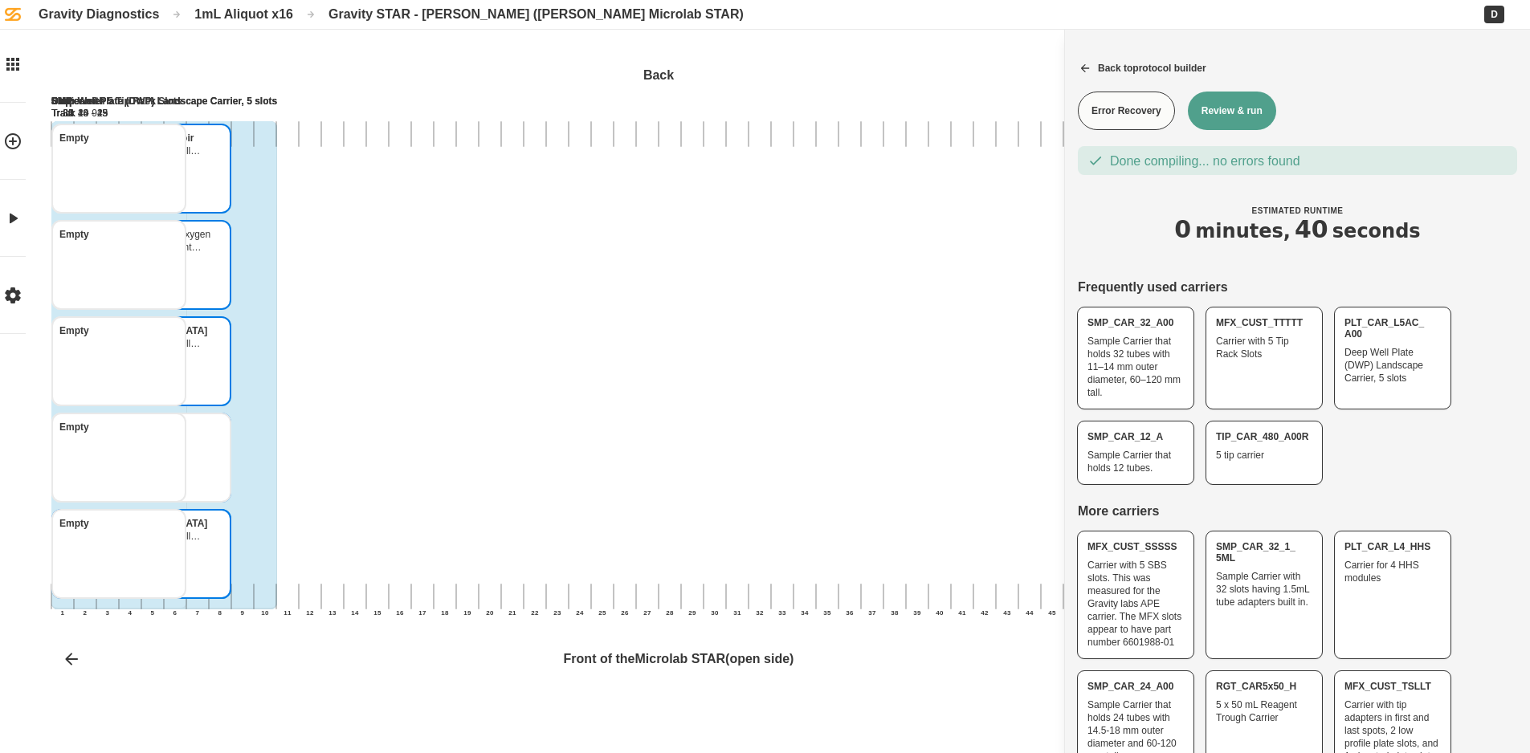
click at [1241, 114] on button "Review & run" at bounding box center [1232, 111] width 88 height 39
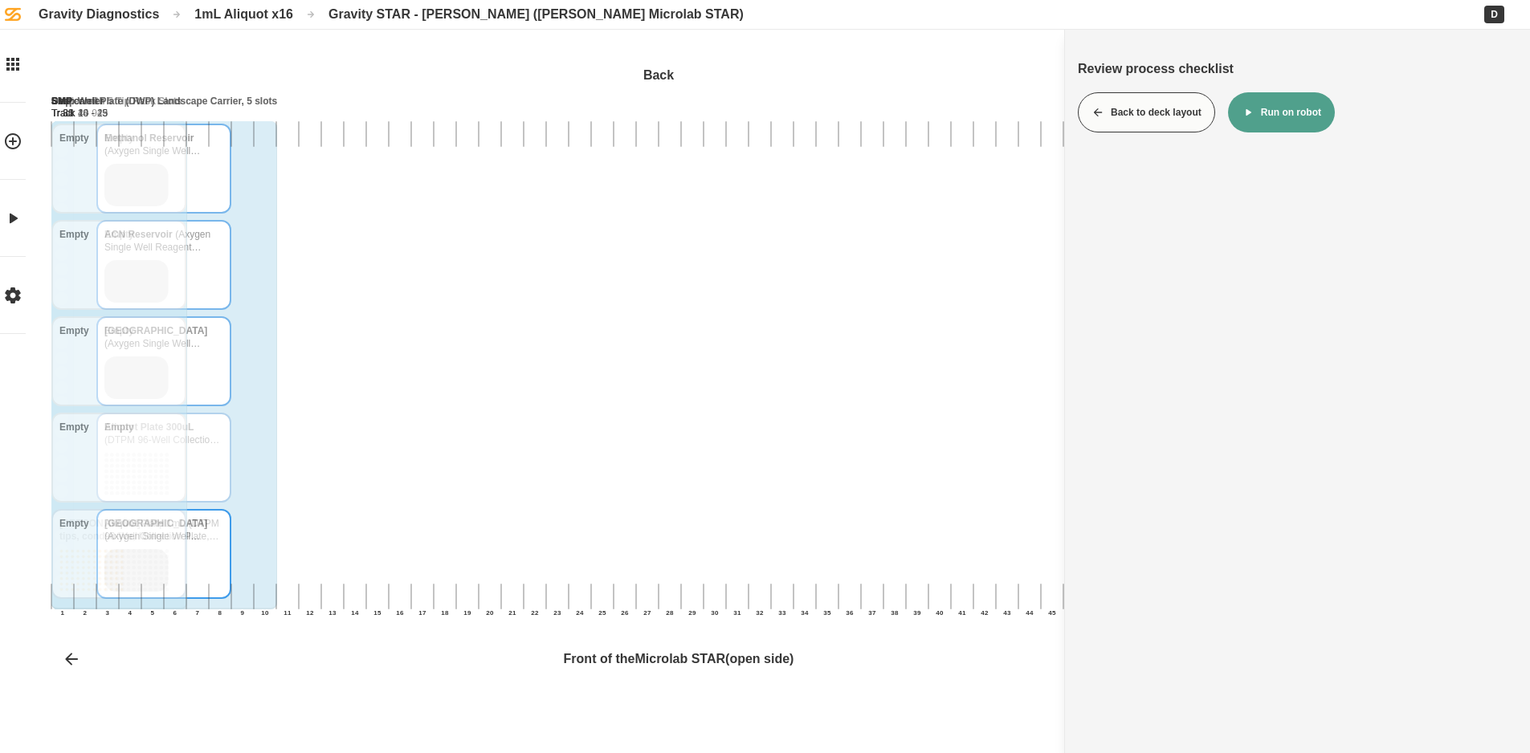
click at [1242, 114] on icon at bounding box center [1248, 112] width 13 height 13
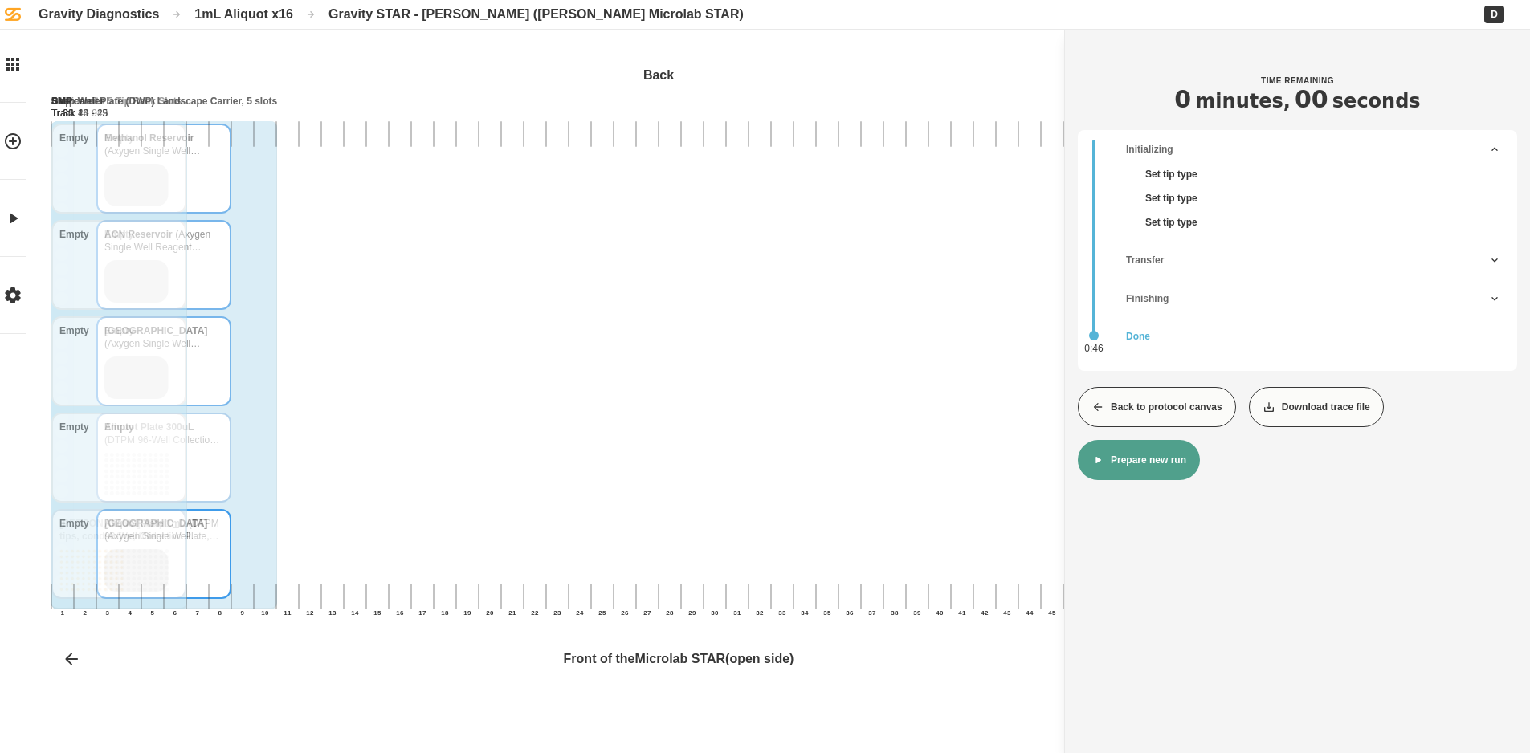
click at [1193, 410] on button "Back to protocol canvas" at bounding box center [1157, 407] width 158 height 40
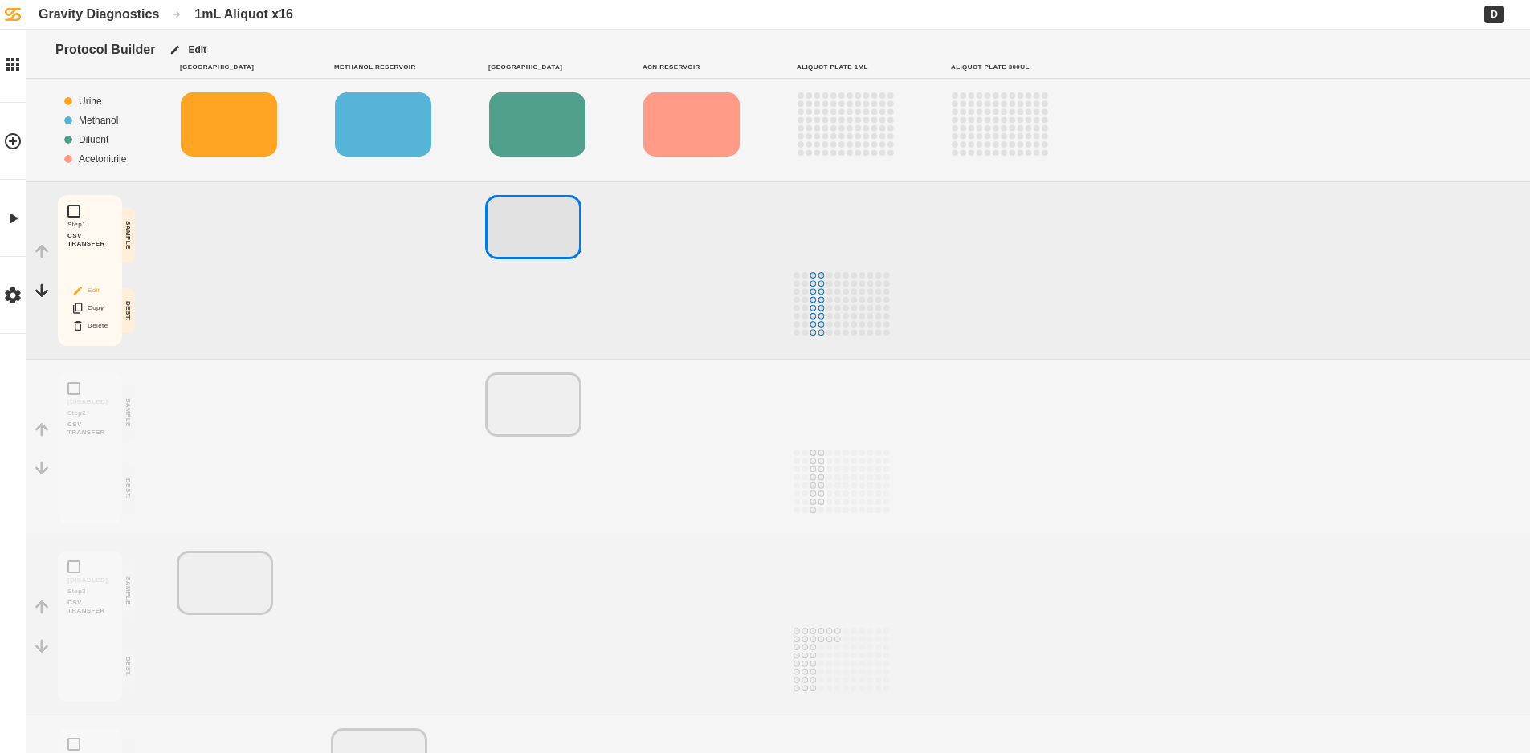
click at [84, 292] on button "Edit" at bounding box center [89, 290] width 51 height 21
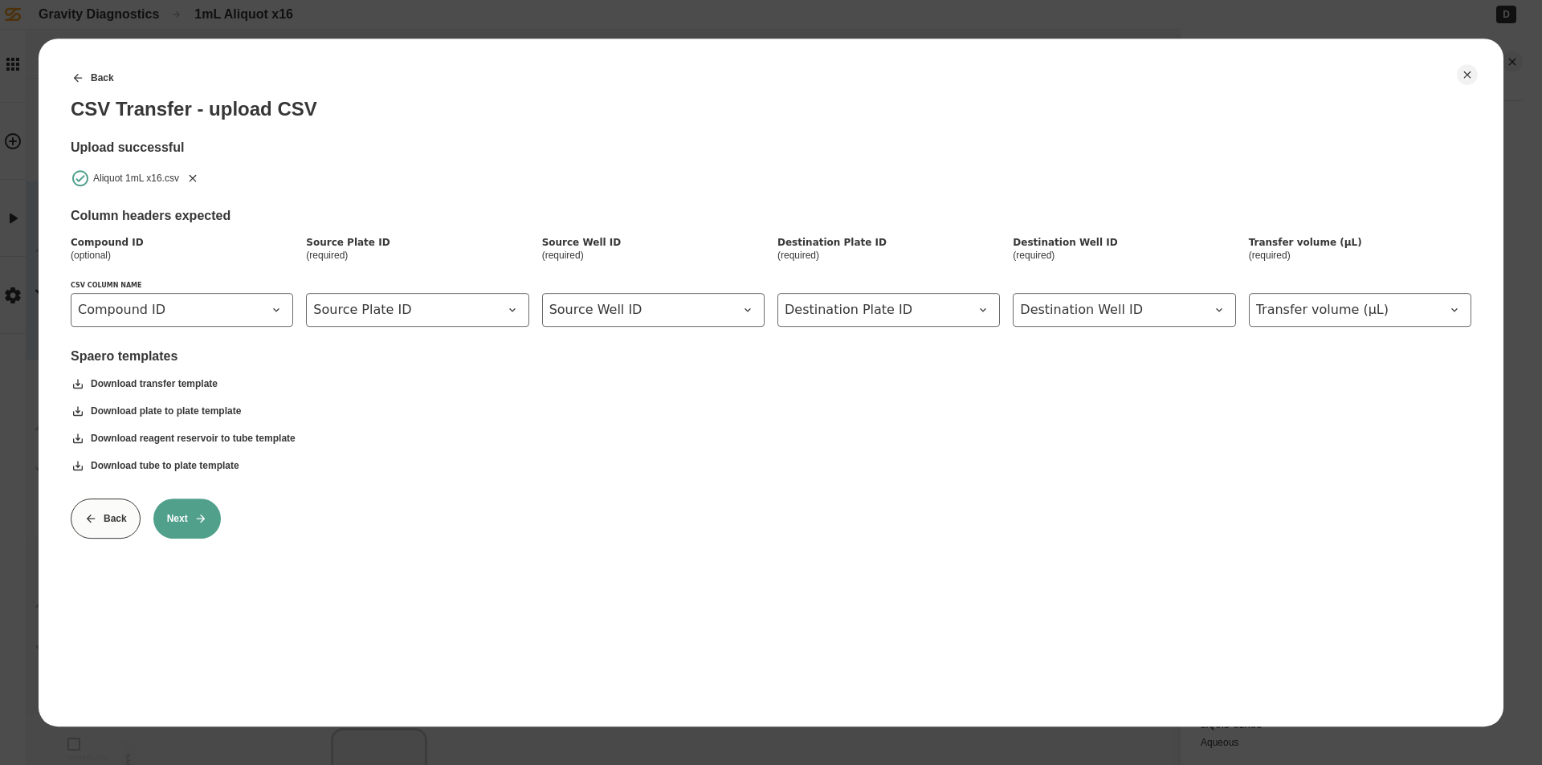
click at [191, 173] on icon "Remove" at bounding box center [192, 178] width 13 height 13
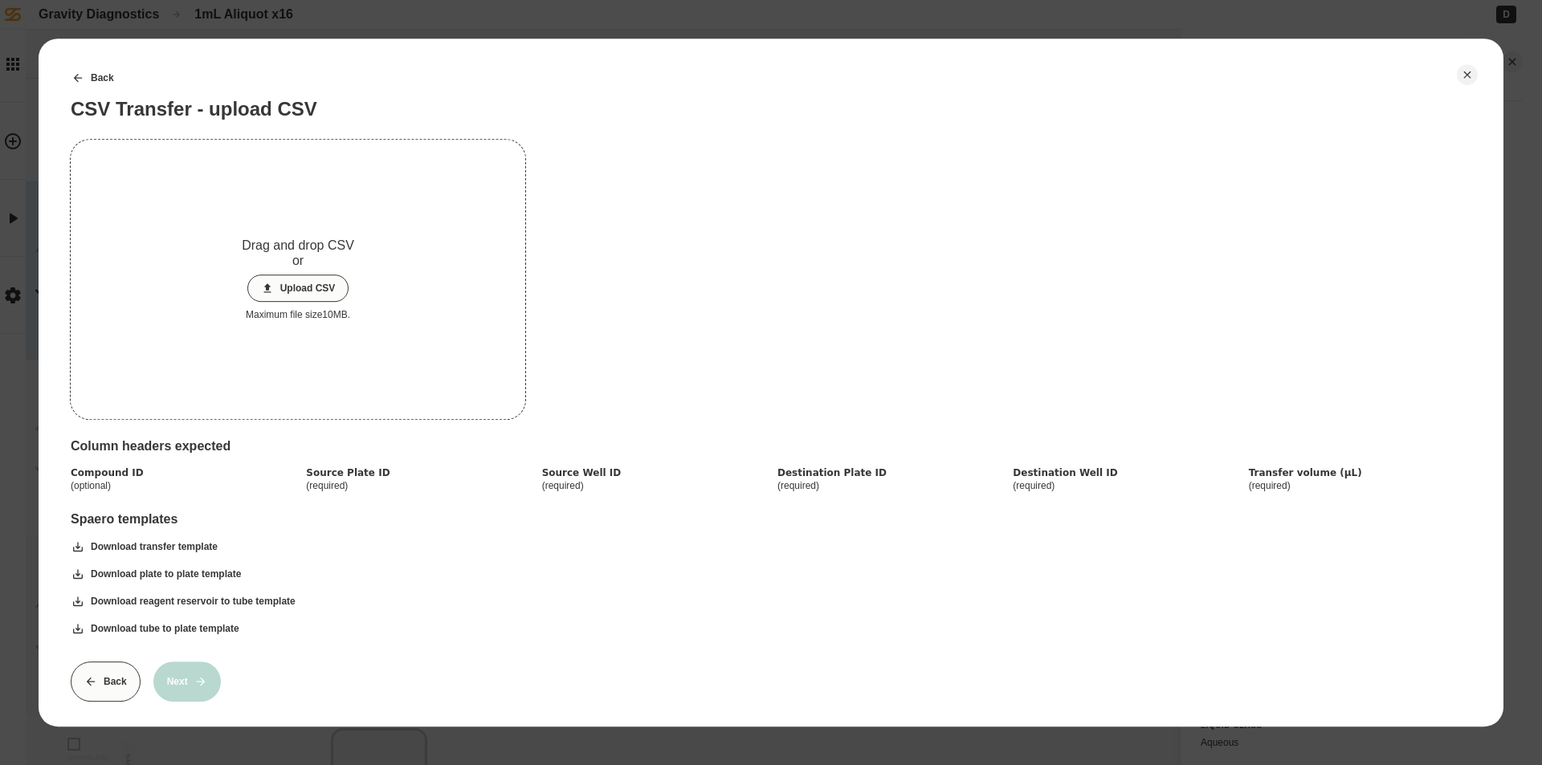
click at [295, 278] on button "Upload CSV" at bounding box center [298, 288] width 102 height 27
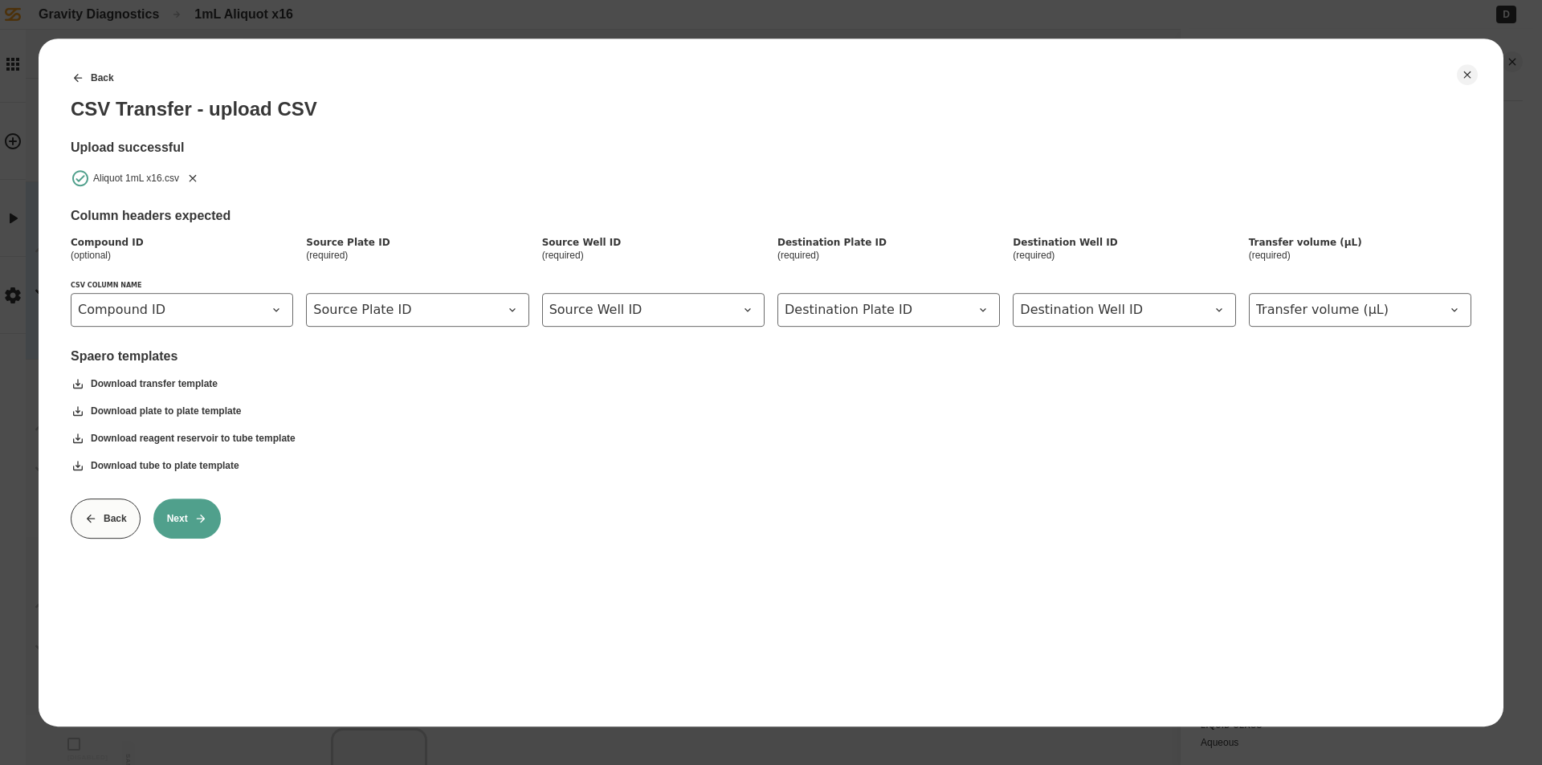
drag, startPoint x: 189, startPoint y: 516, endPoint x: 209, endPoint y: 512, distance: 20.5
click at [193, 515] on button "Next" at bounding box center [186, 519] width 67 height 40
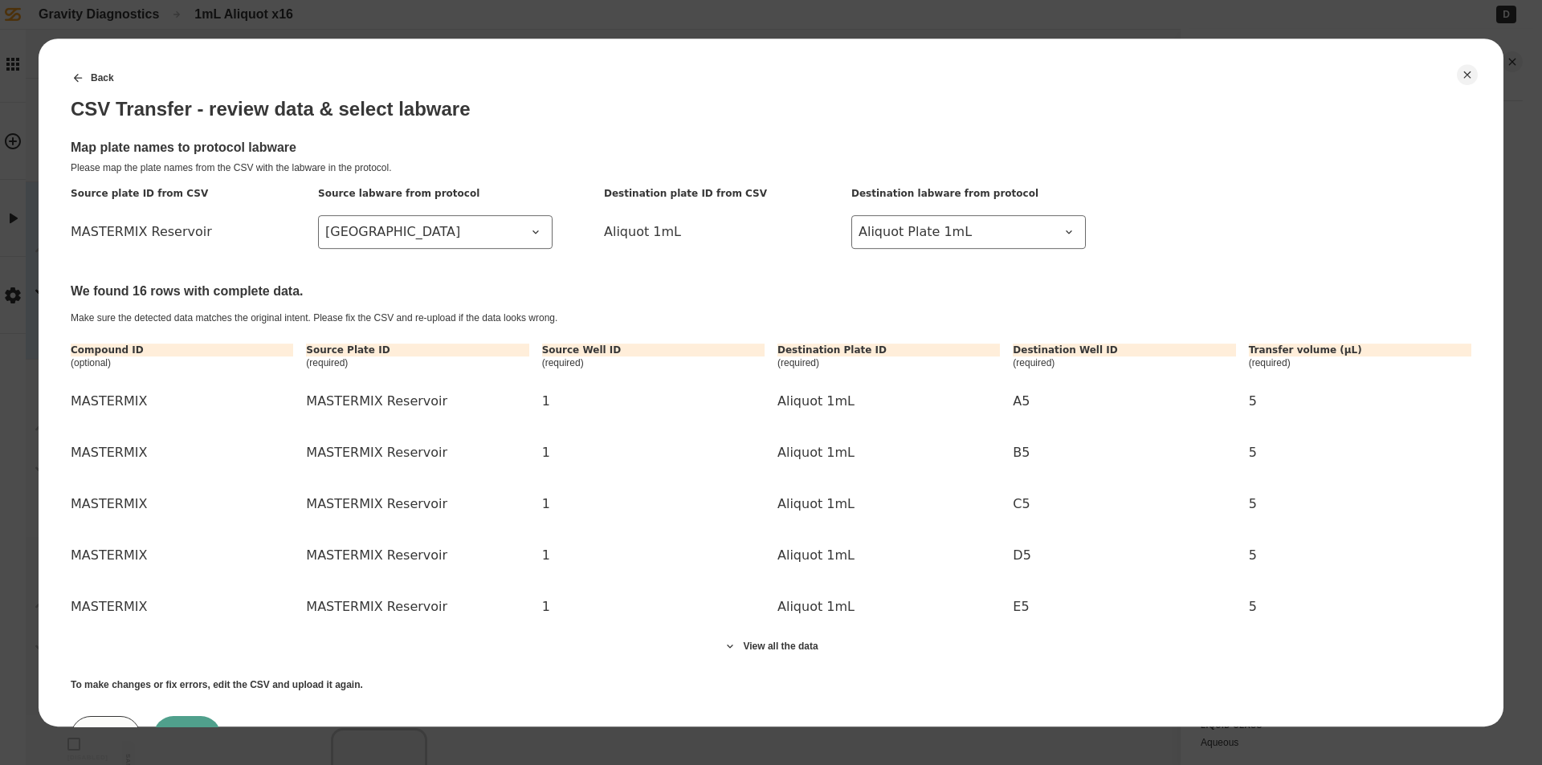
scroll to position [73, 0]
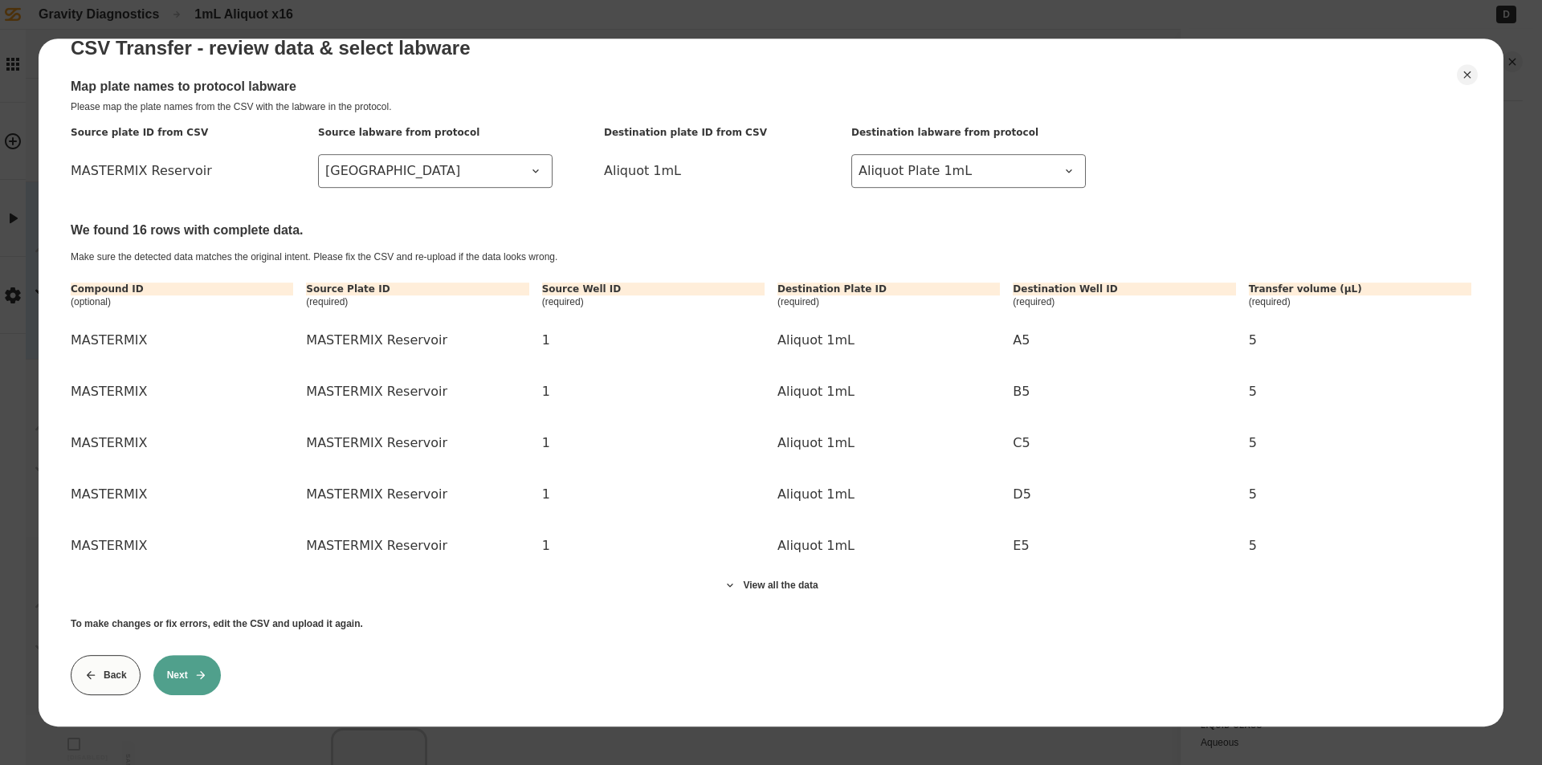
click at [208, 666] on button "Next" at bounding box center [186, 675] width 67 height 40
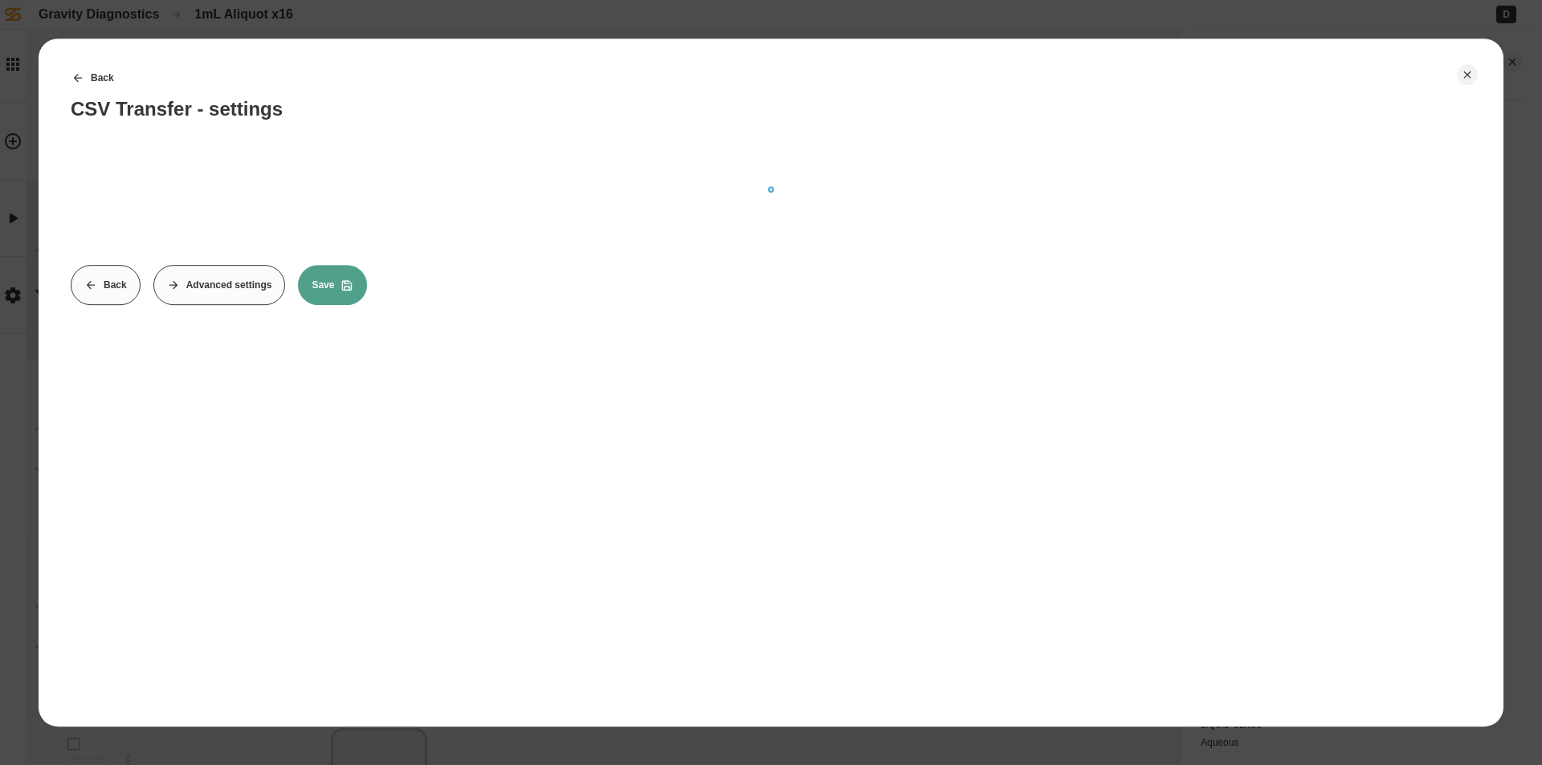
scroll to position [0, 0]
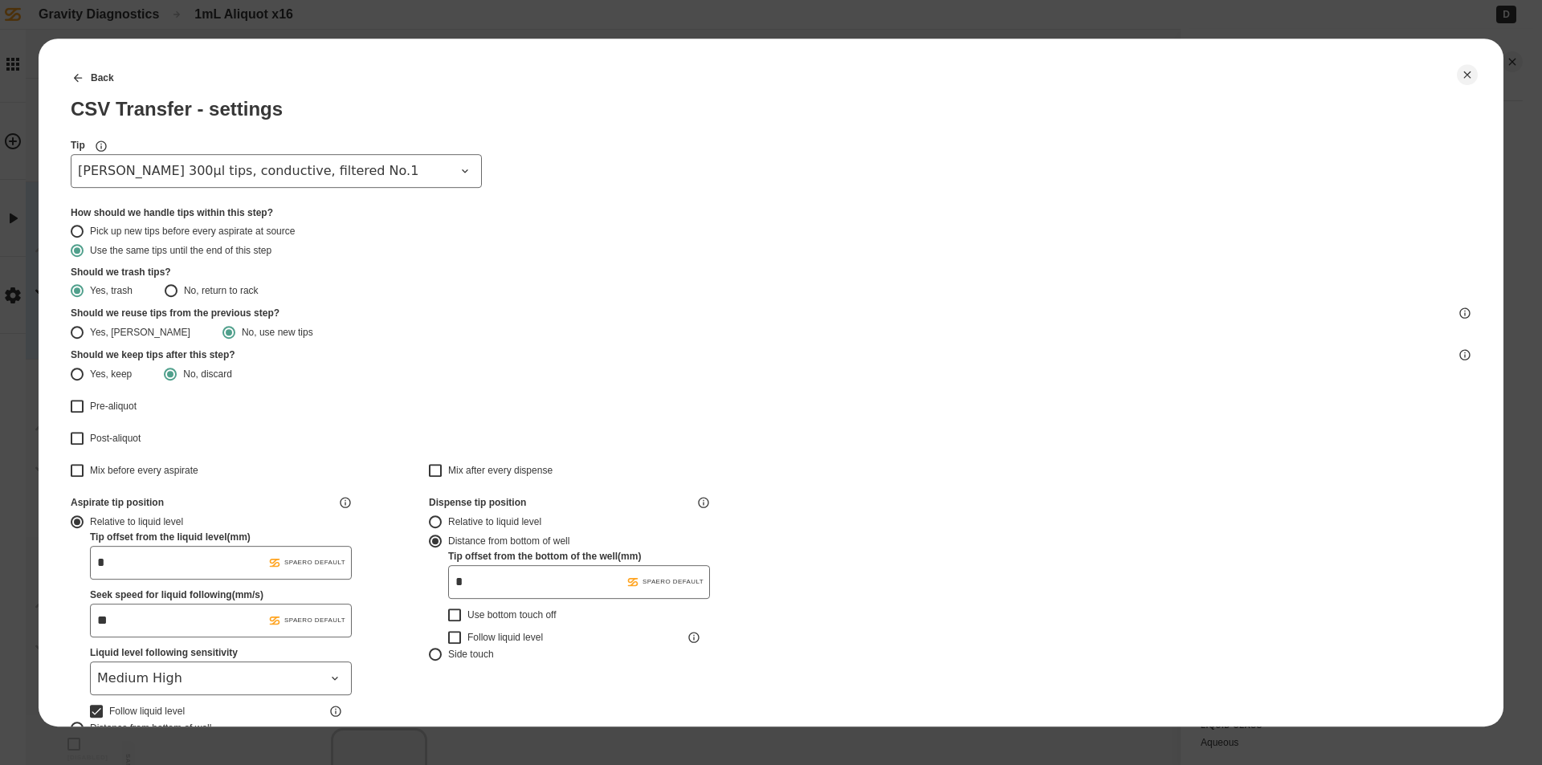
type input "*******"
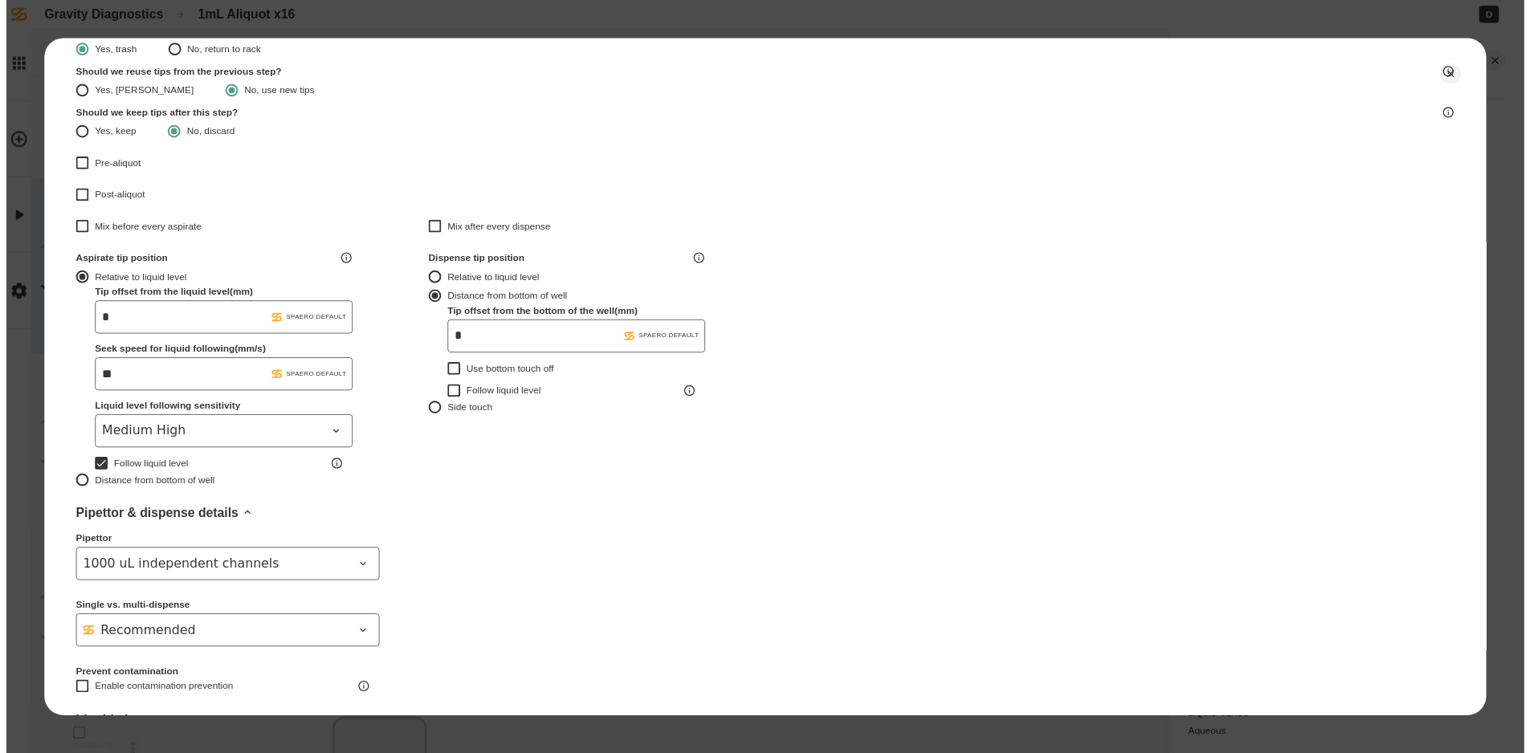
scroll to position [423, 0]
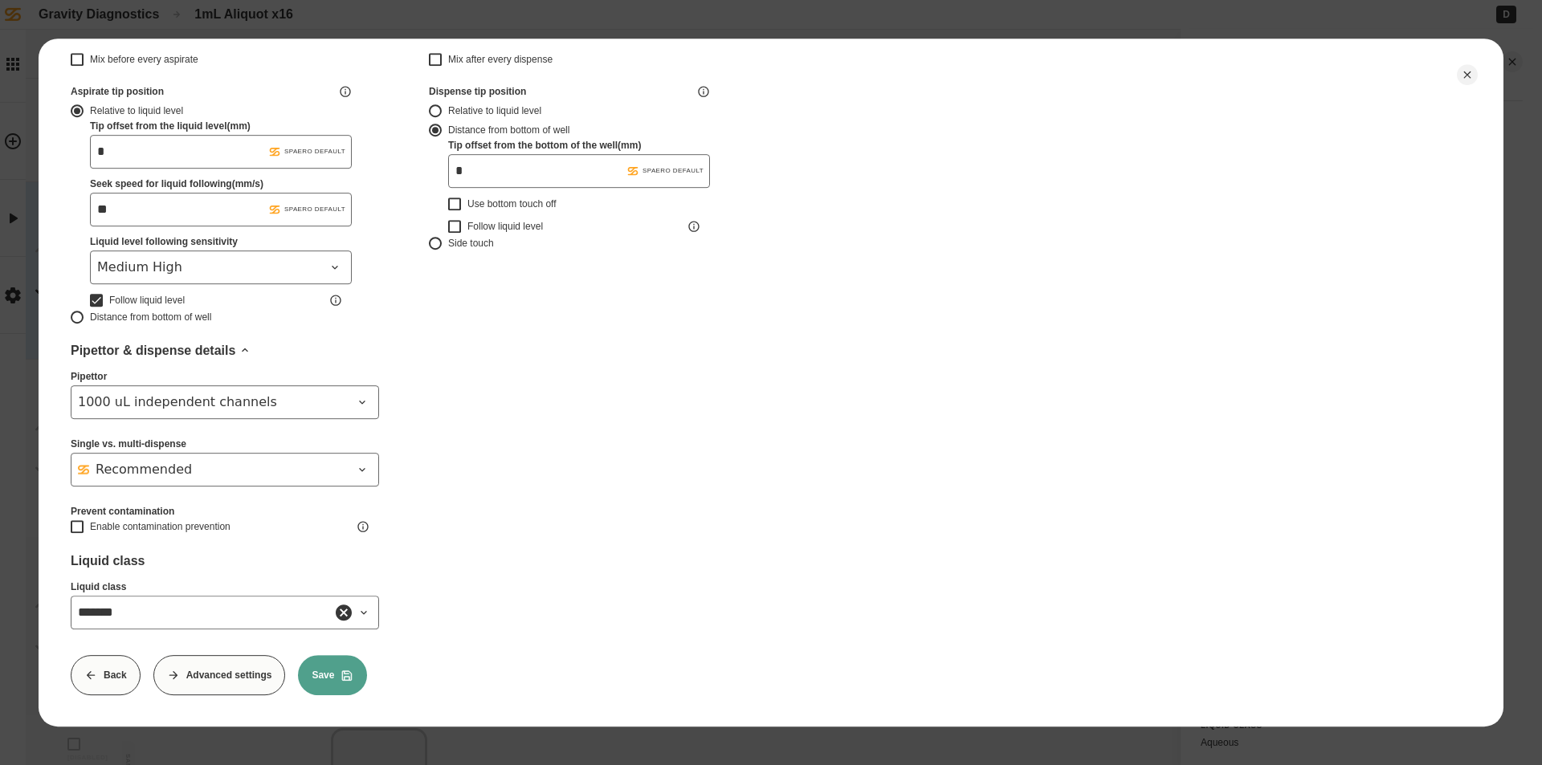
click at [331, 673] on button "Save" at bounding box center [332, 675] width 69 height 40
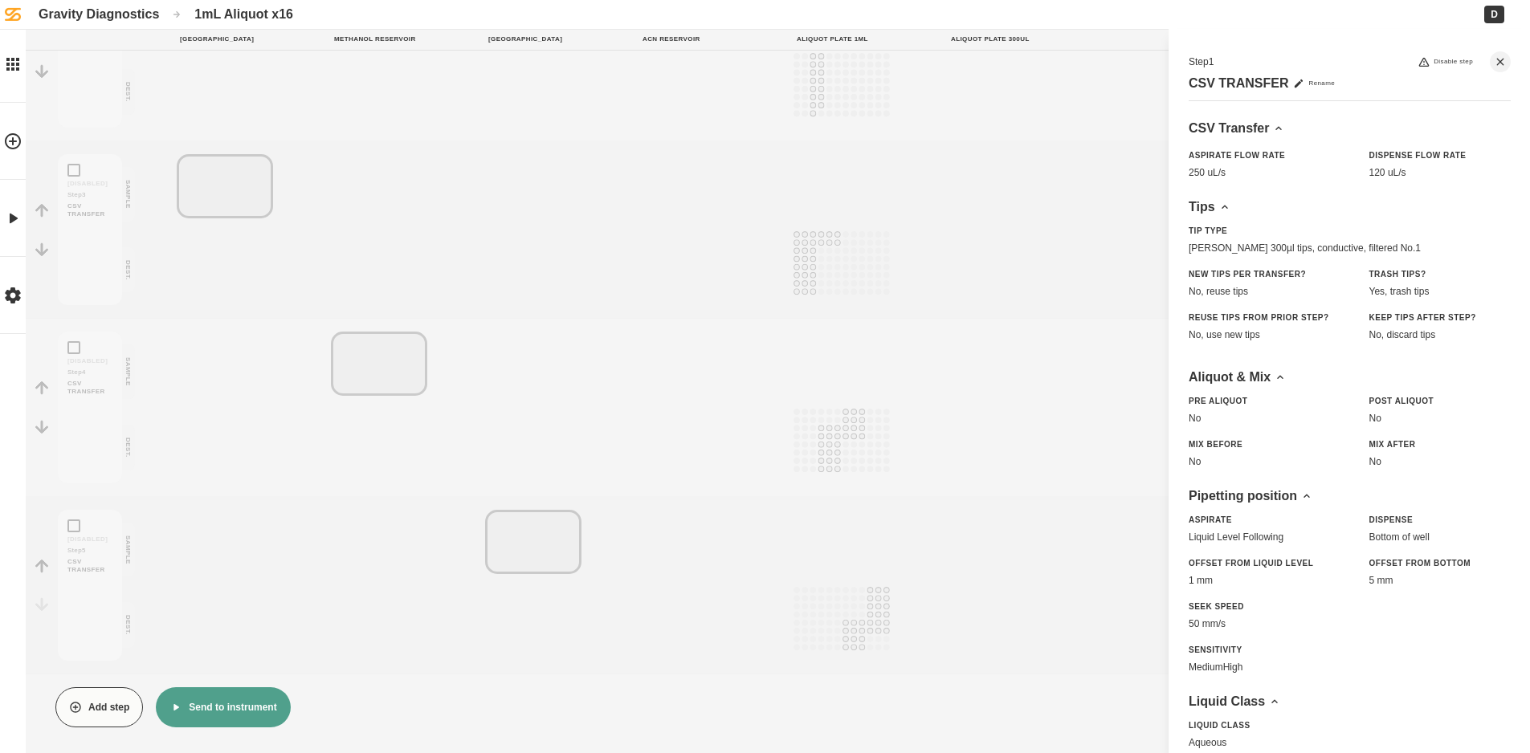
click at [225, 716] on button "Send to instrument" at bounding box center [223, 707] width 134 height 40
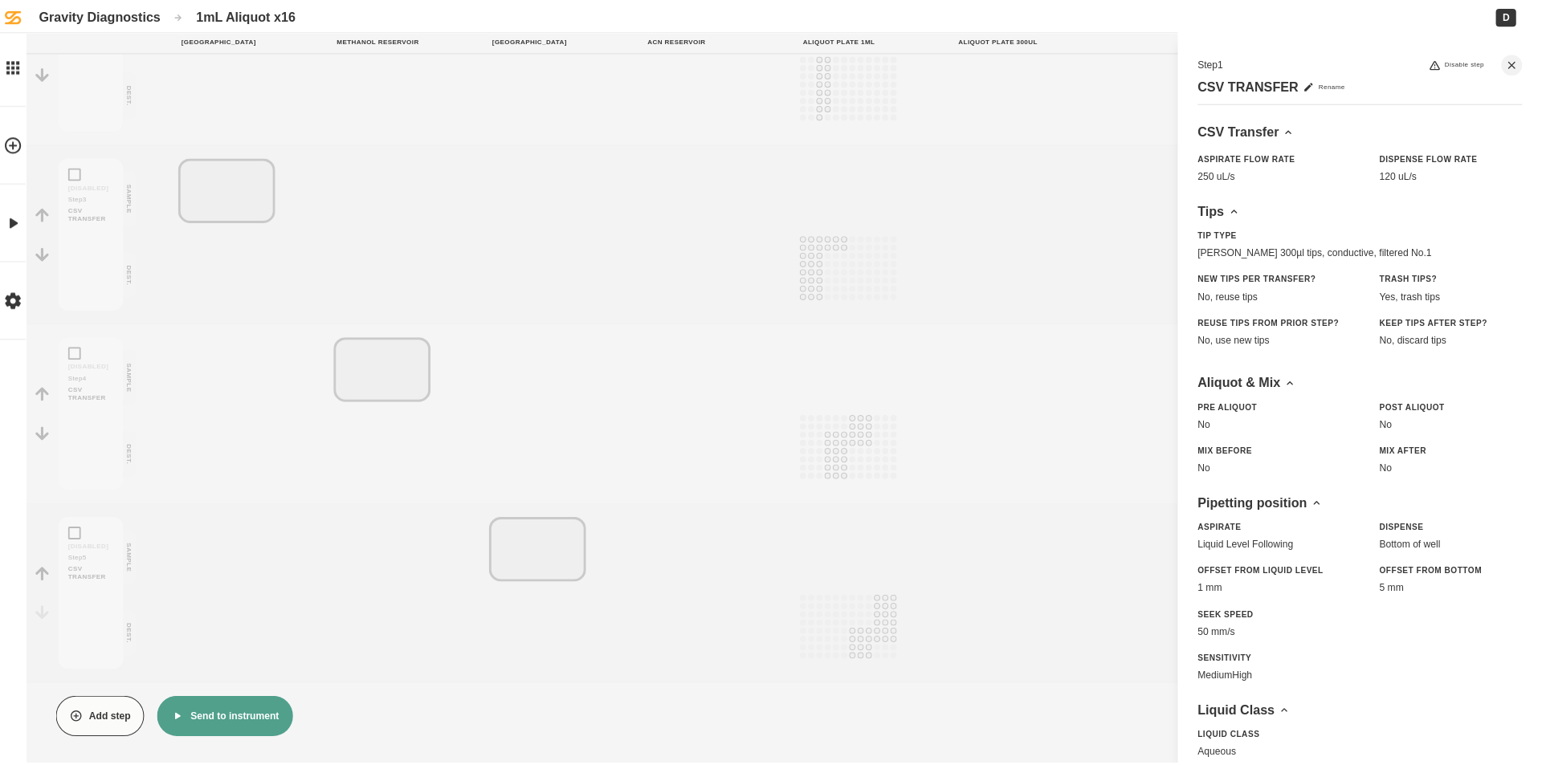
scroll to position [385, 0]
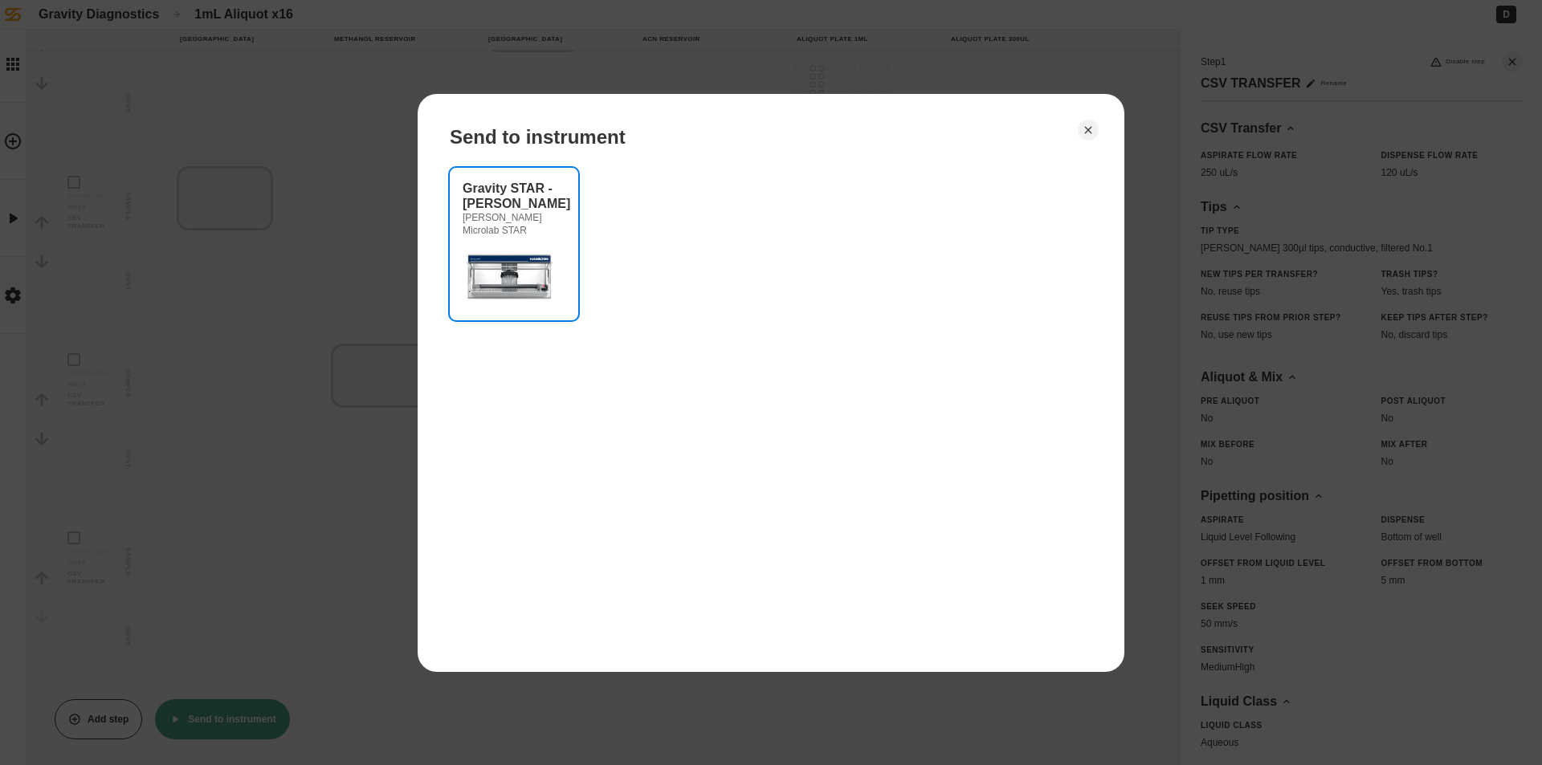
click at [528, 251] on img at bounding box center [511, 275] width 96 height 64
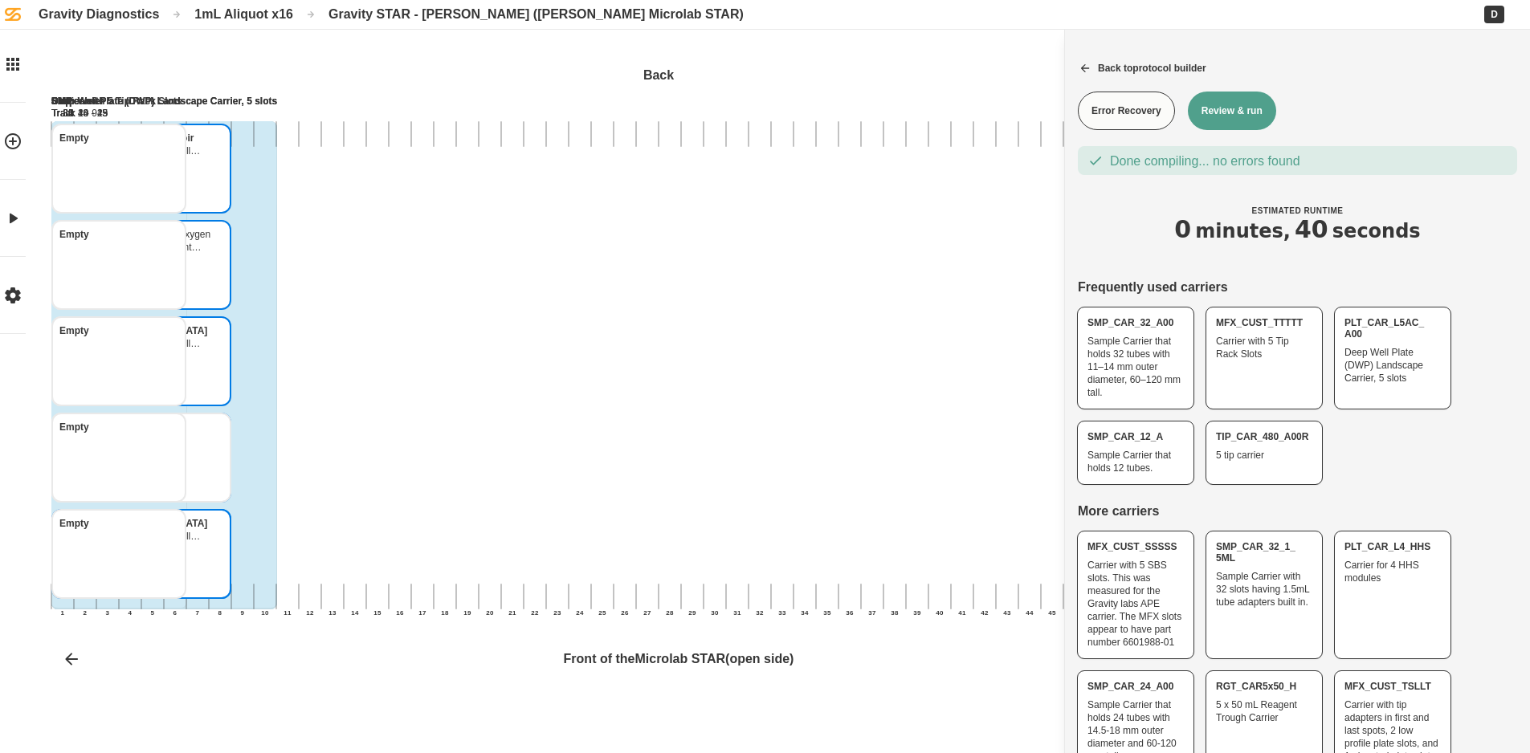
click at [1252, 117] on button "Review & run" at bounding box center [1232, 111] width 88 height 39
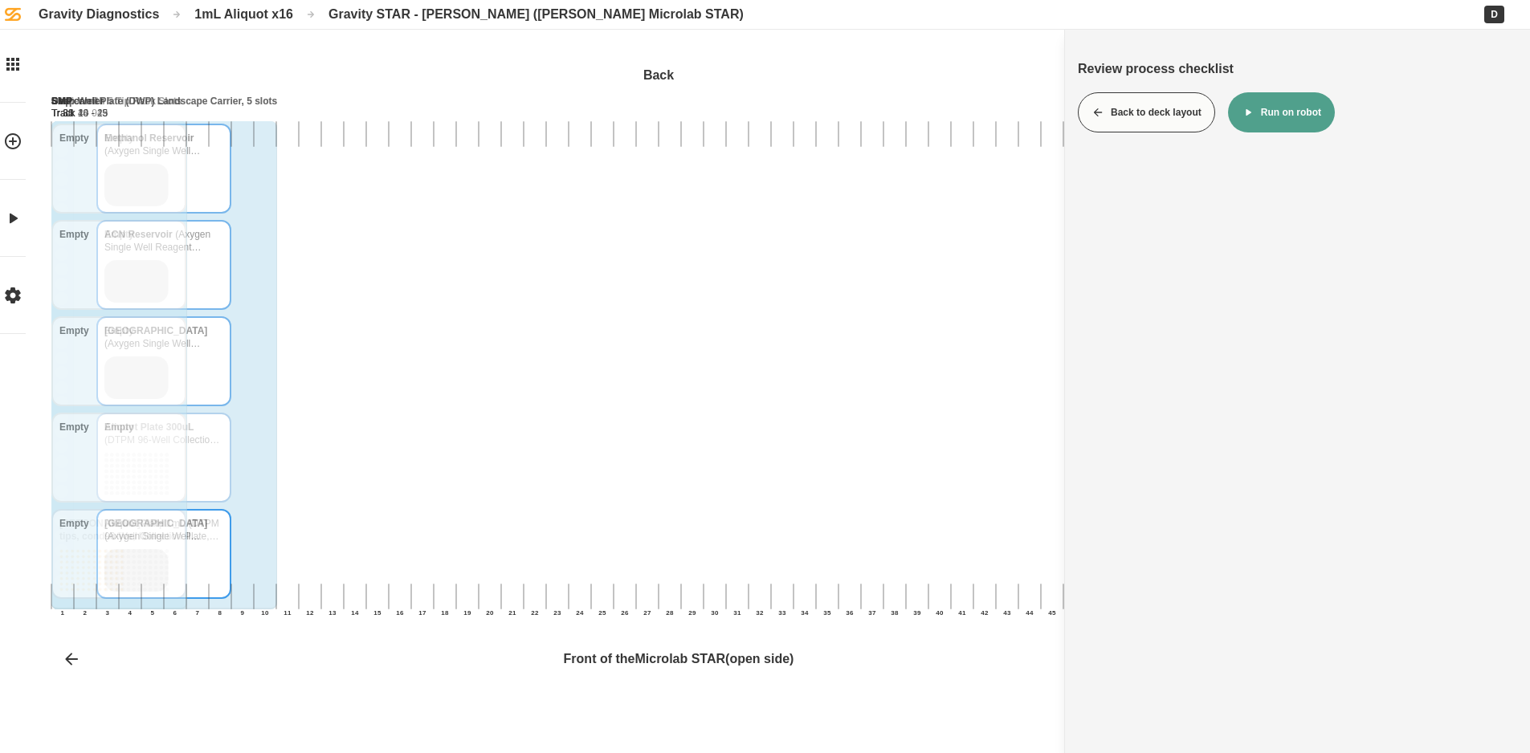
click at [1252, 117] on icon at bounding box center [1248, 112] width 13 height 13
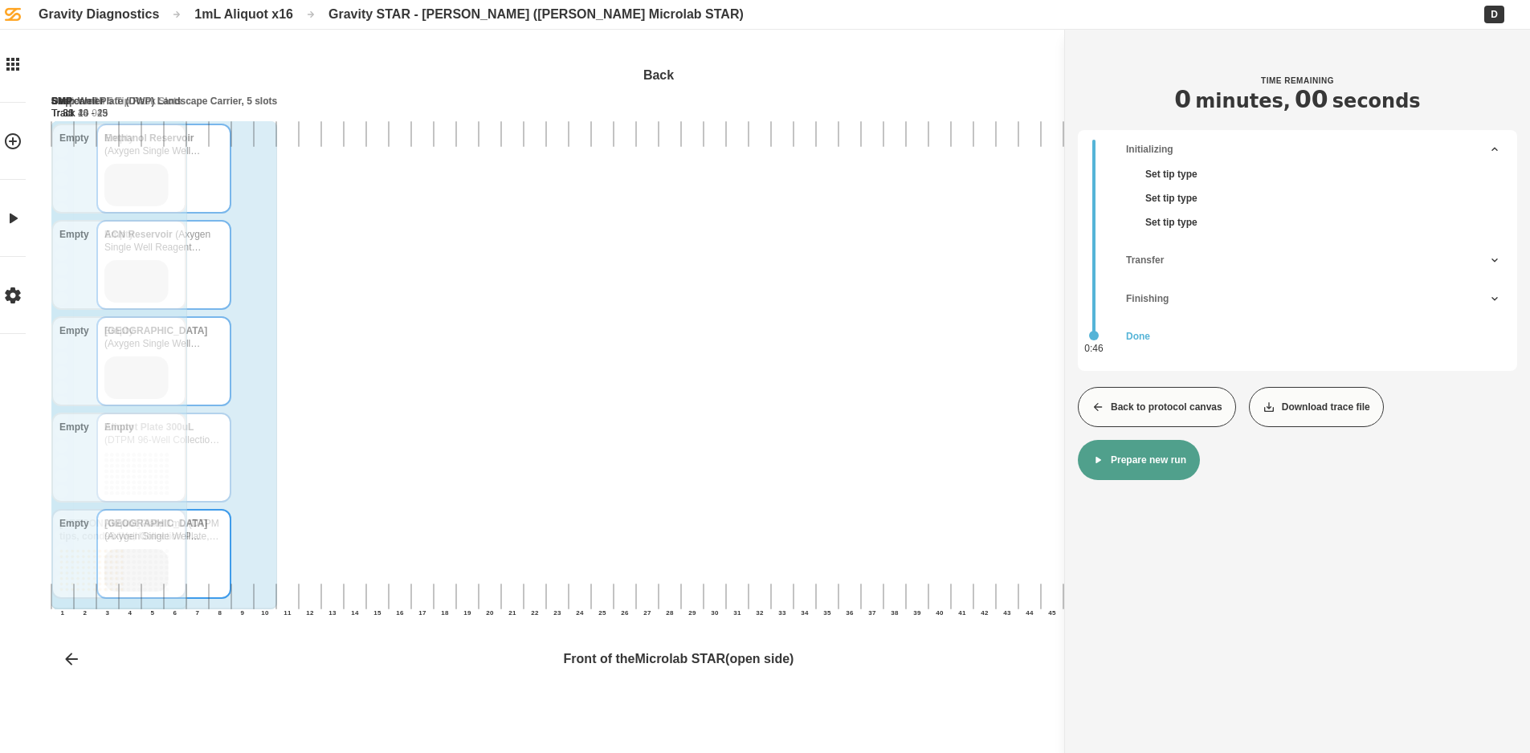
click at [1146, 394] on button "Back to protocol canvas" at bounding box center [1157, 407] width 158 height 40
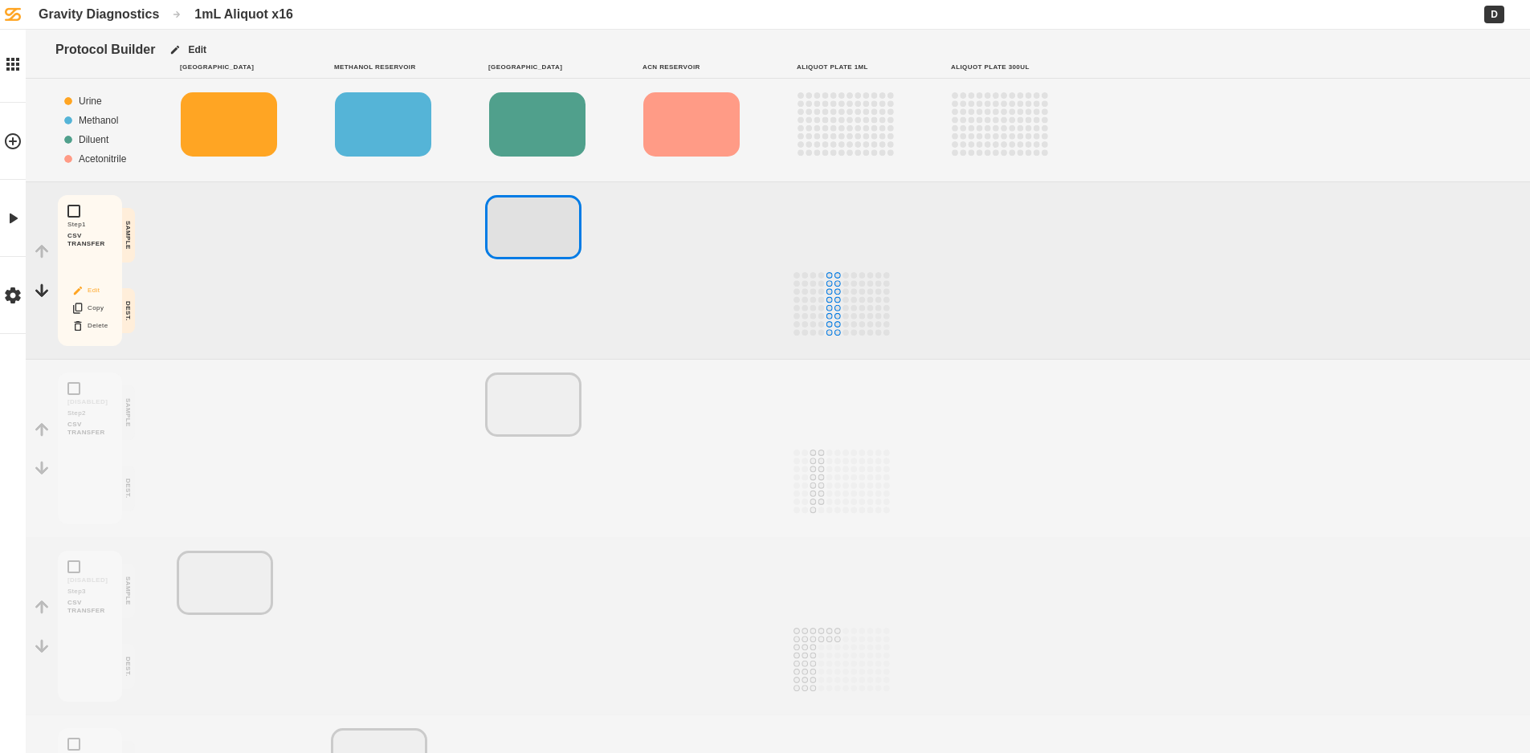
click at [83, 293] on icon "Block actions" at bounding box center [77, 290] width 13 height 13
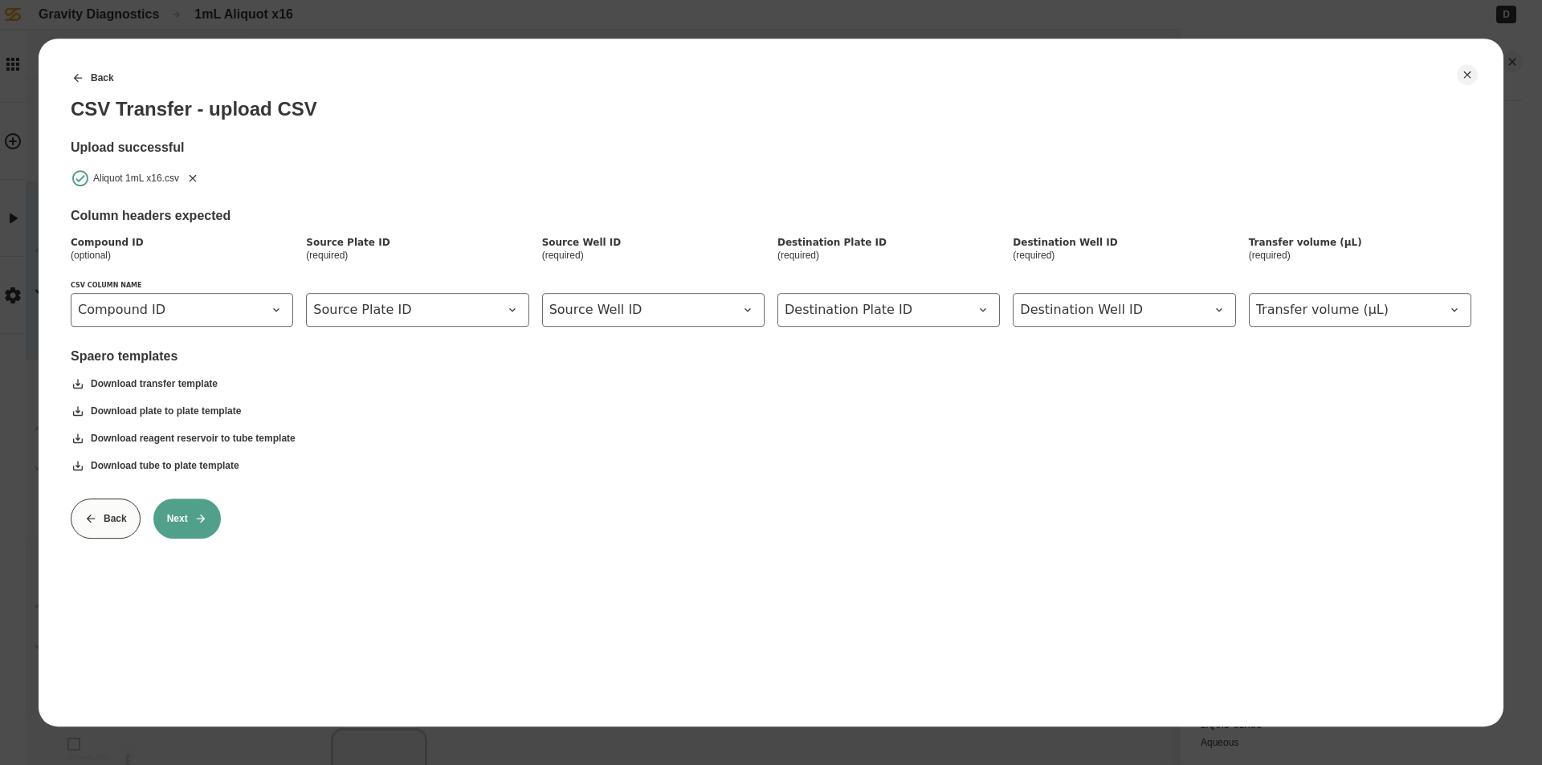
click at [190, 175] on icon "Remove" at bounding box center [193, 177] width 7 height 7
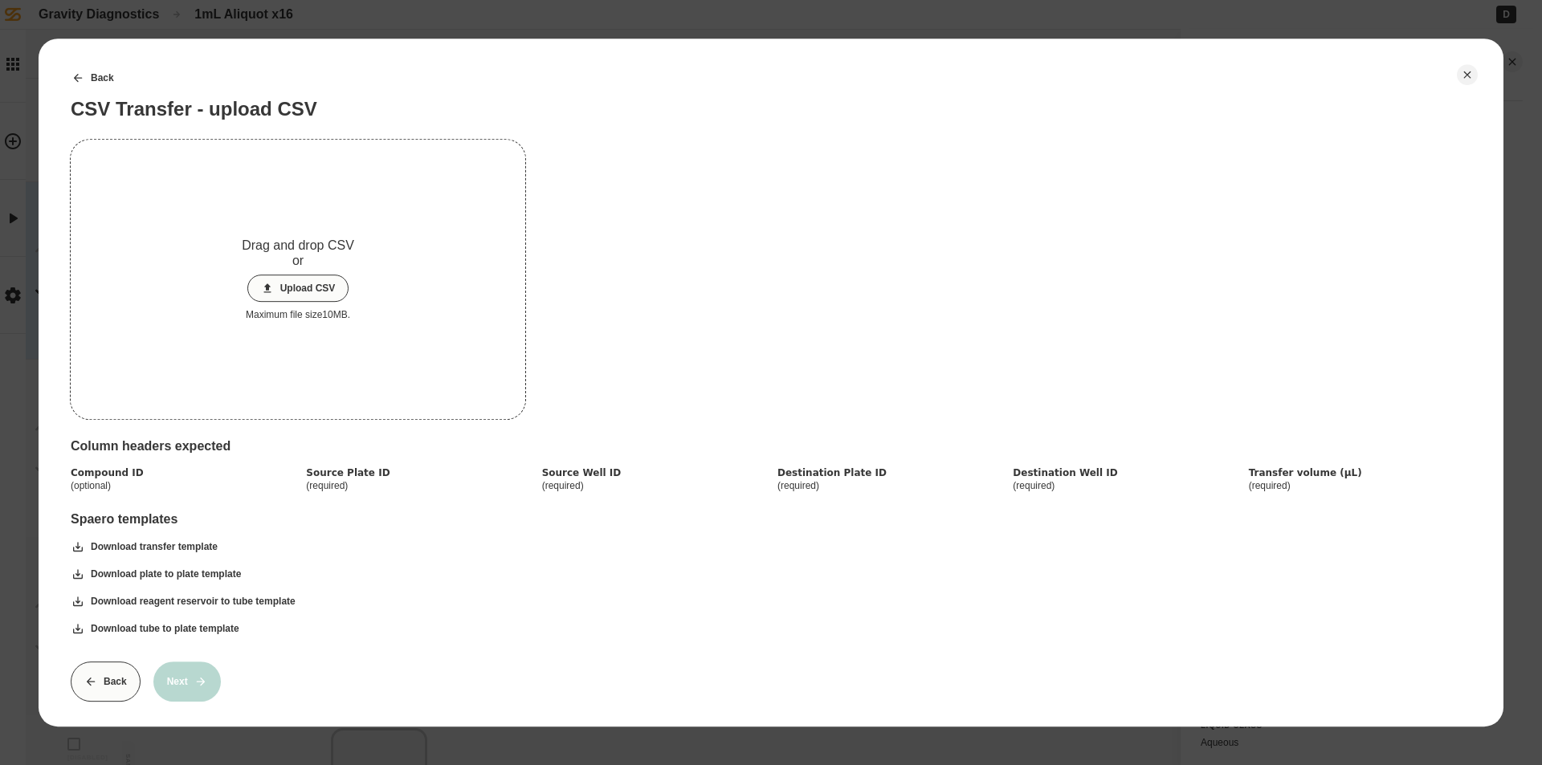
click at [276, 280] on button "Upload CSV" at bounding box center [298, 288] width 102 height 27
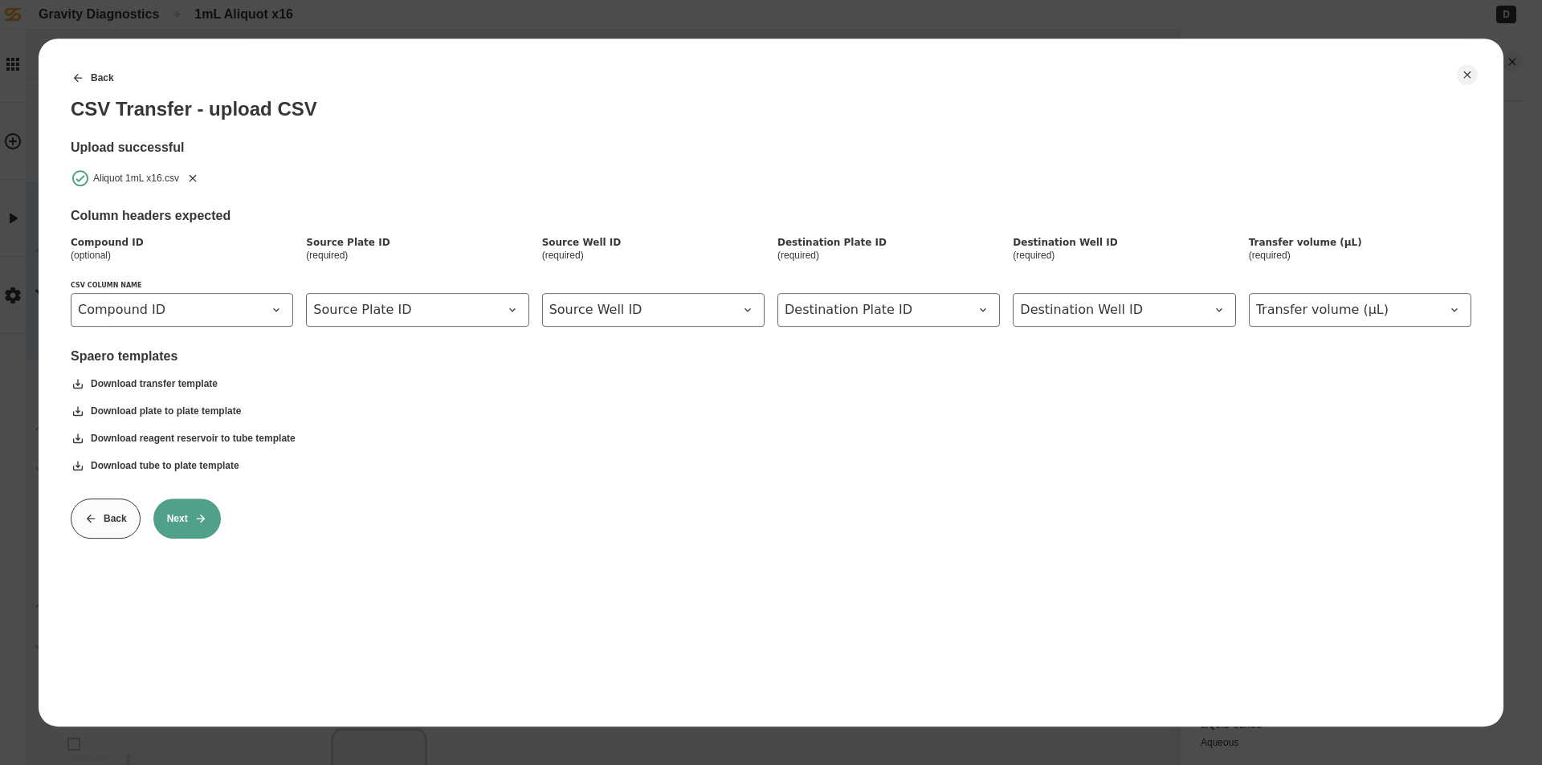
click at [201, 512] on icon at bounding box center [200, 518] width 13 height 13
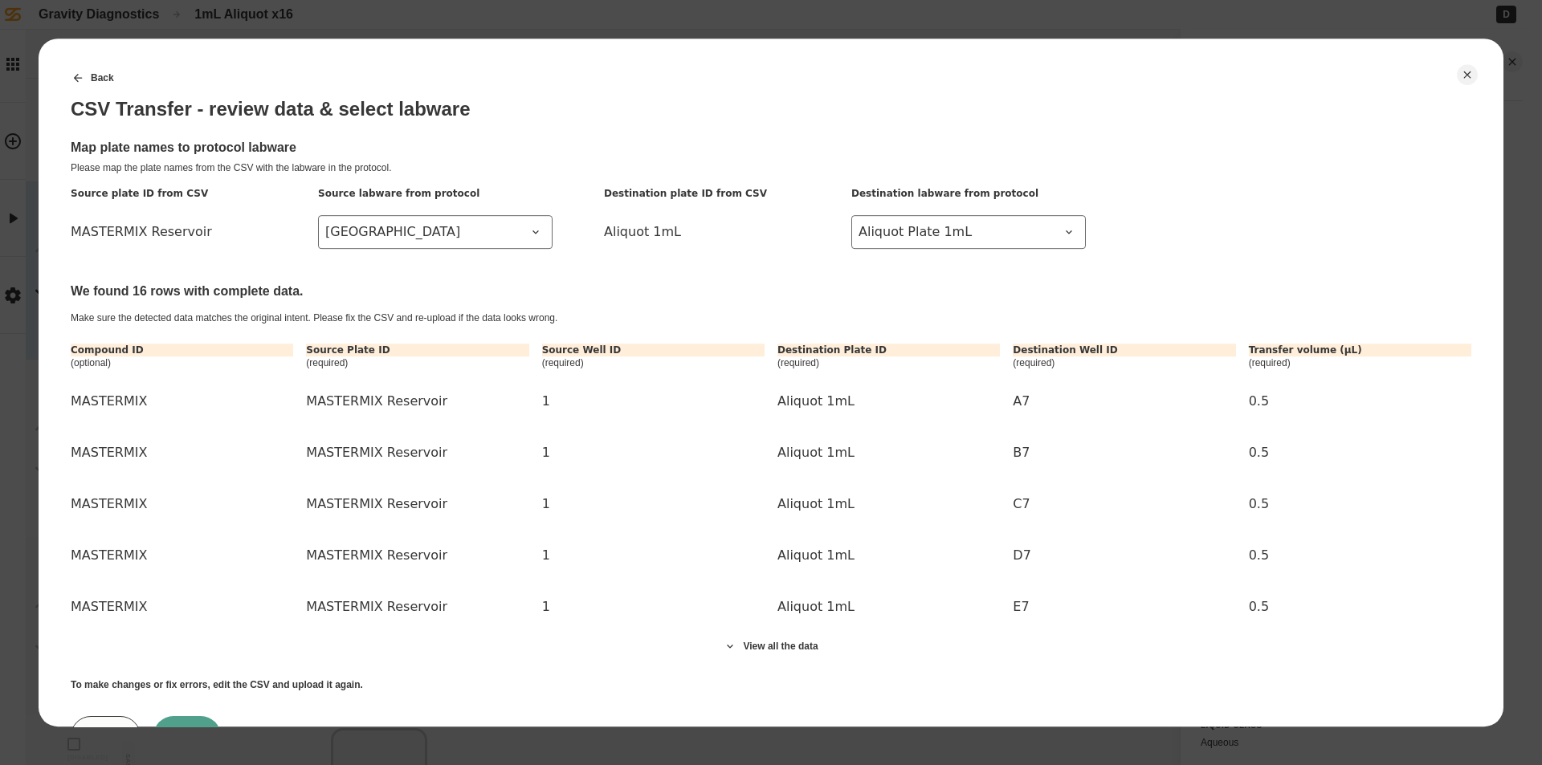
scroll to position [73, 0]
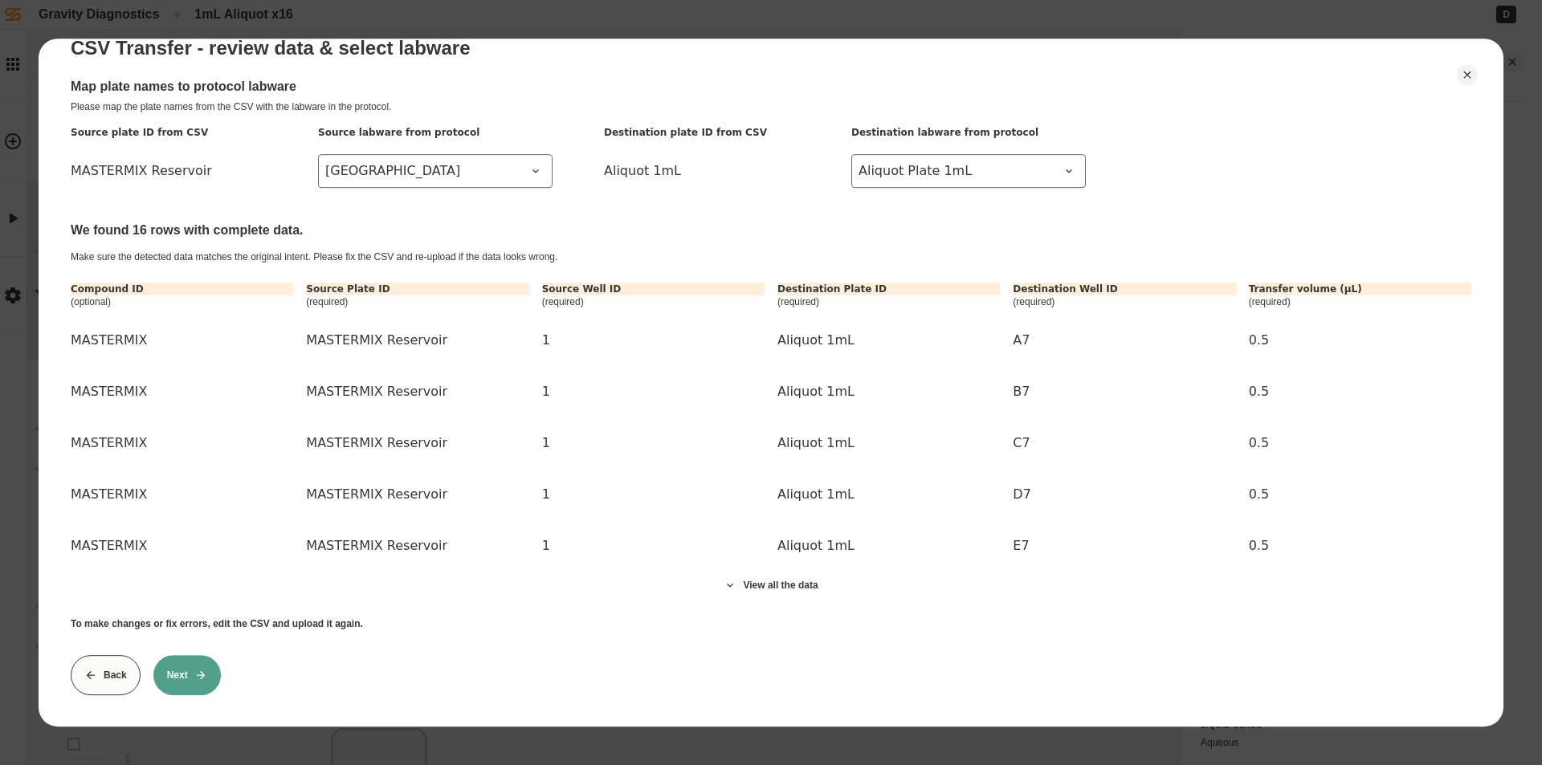
click at [182, 675] on button "Next" at bounding box center [186, 675] width 67 height 40
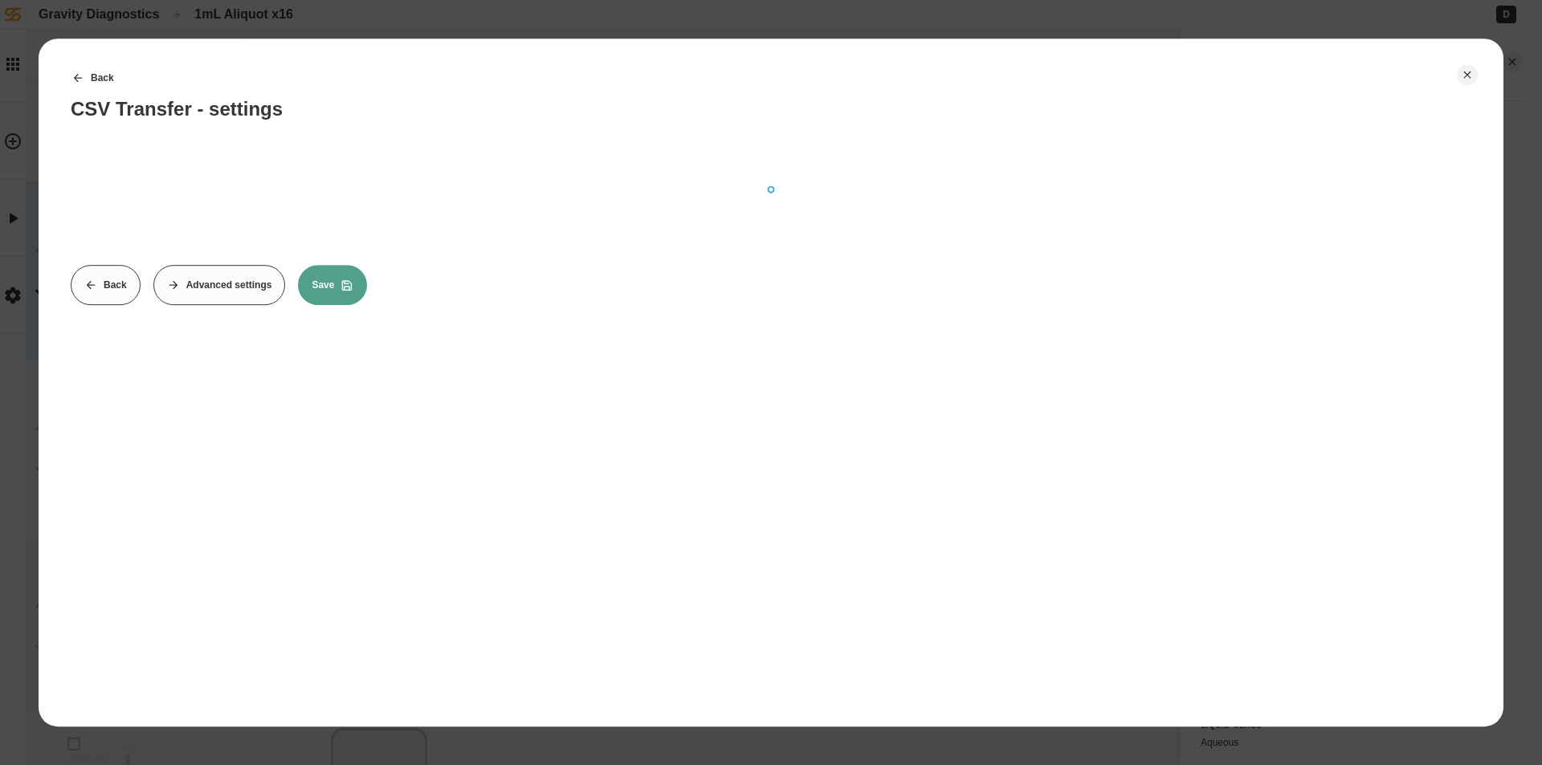
scroll to position [0, 0]
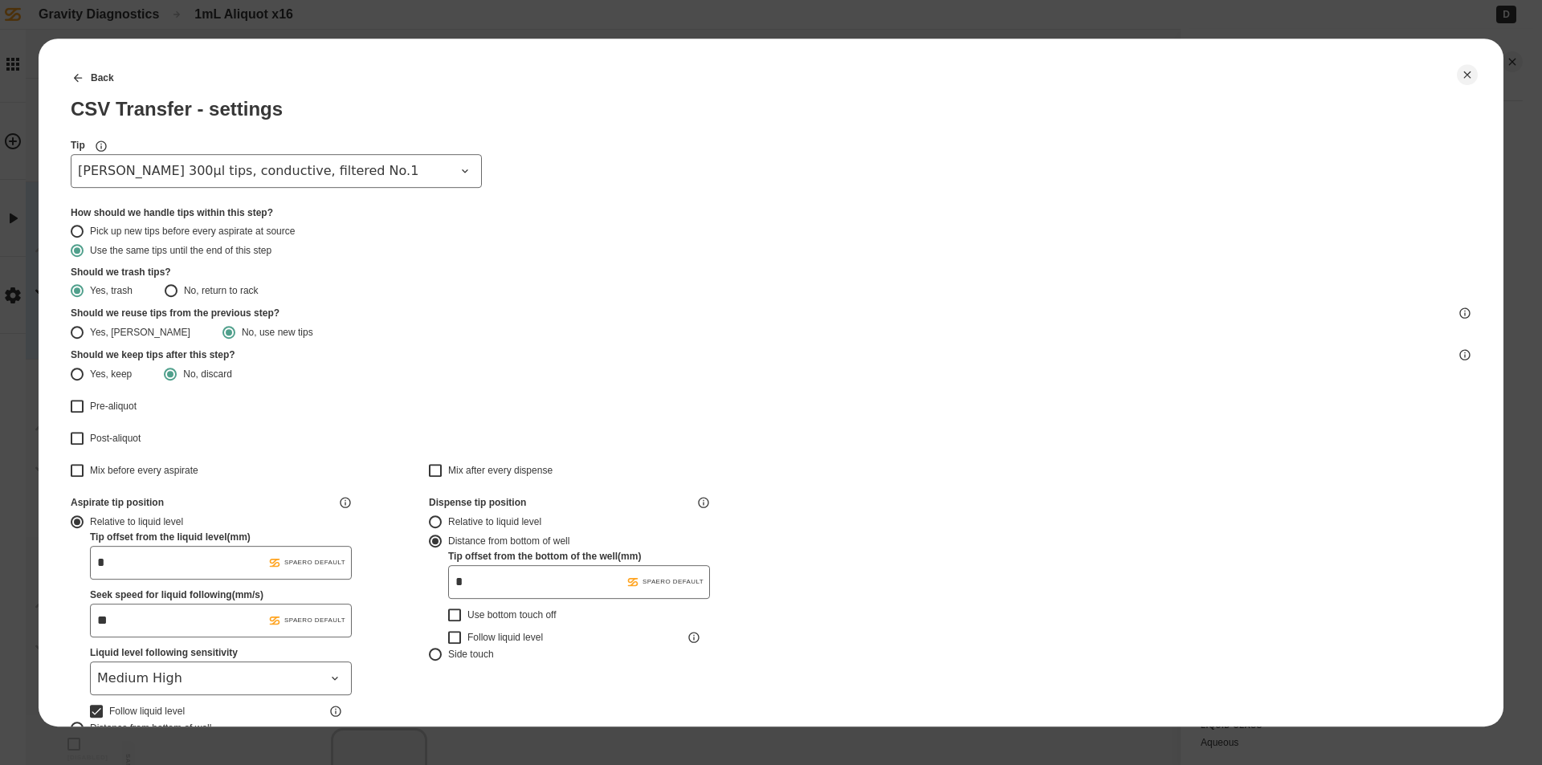
type input "*******"
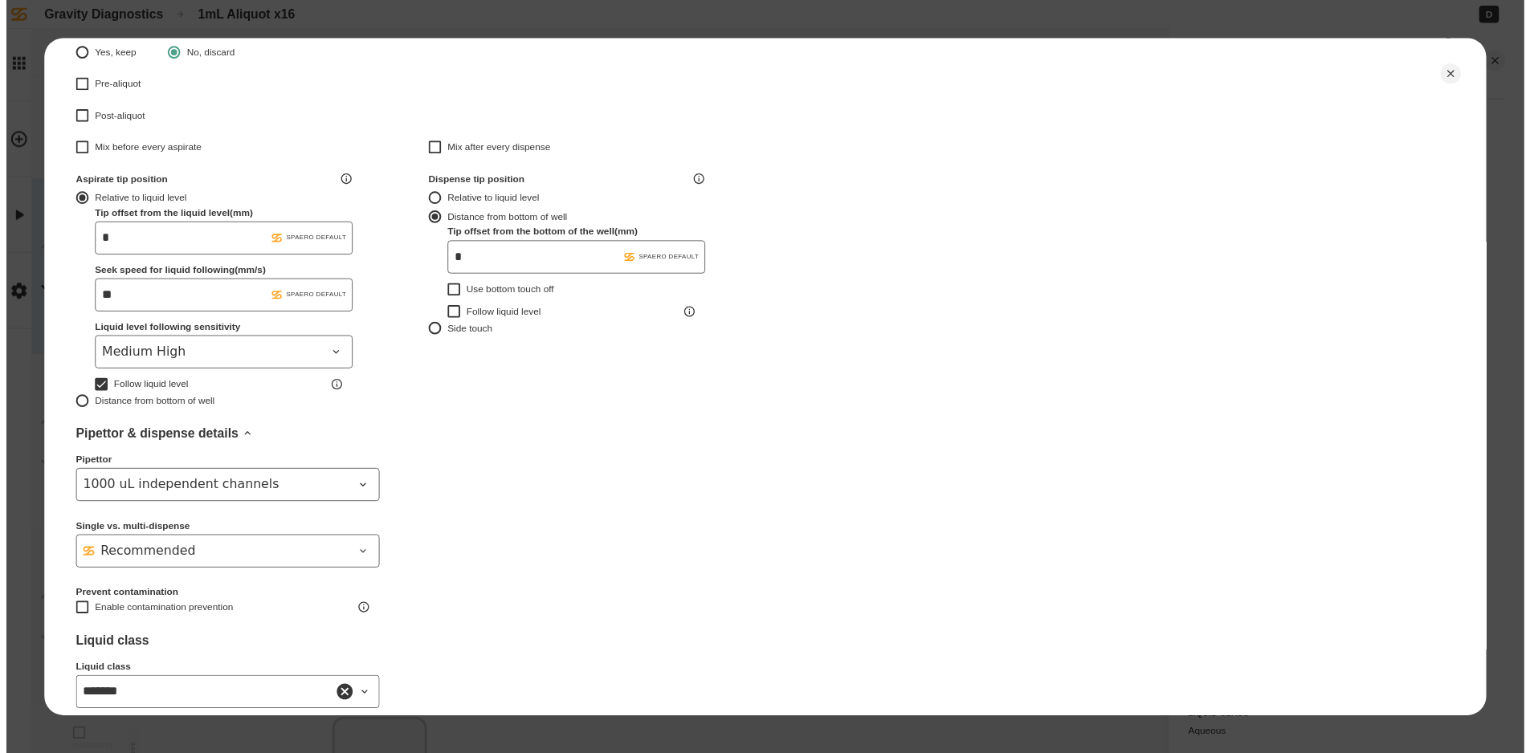
scroll to position [423, 0]
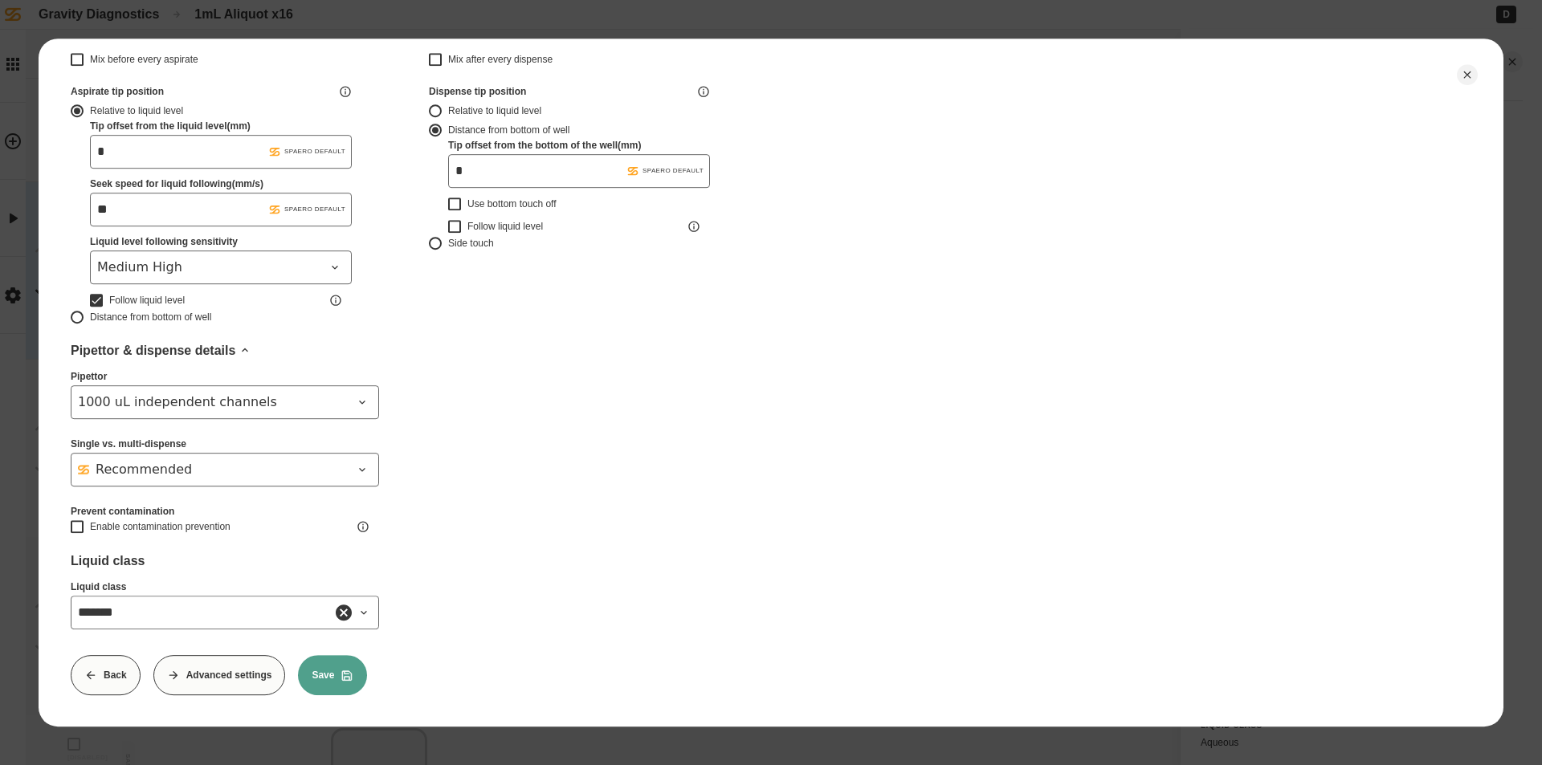
click at [369, 665] on div "Back Advanced settings Save" at bounding box center [771, 675] width 1401 height 40
click at [349, 671] on icon at bounding box center [347, 676] width 10 height 10
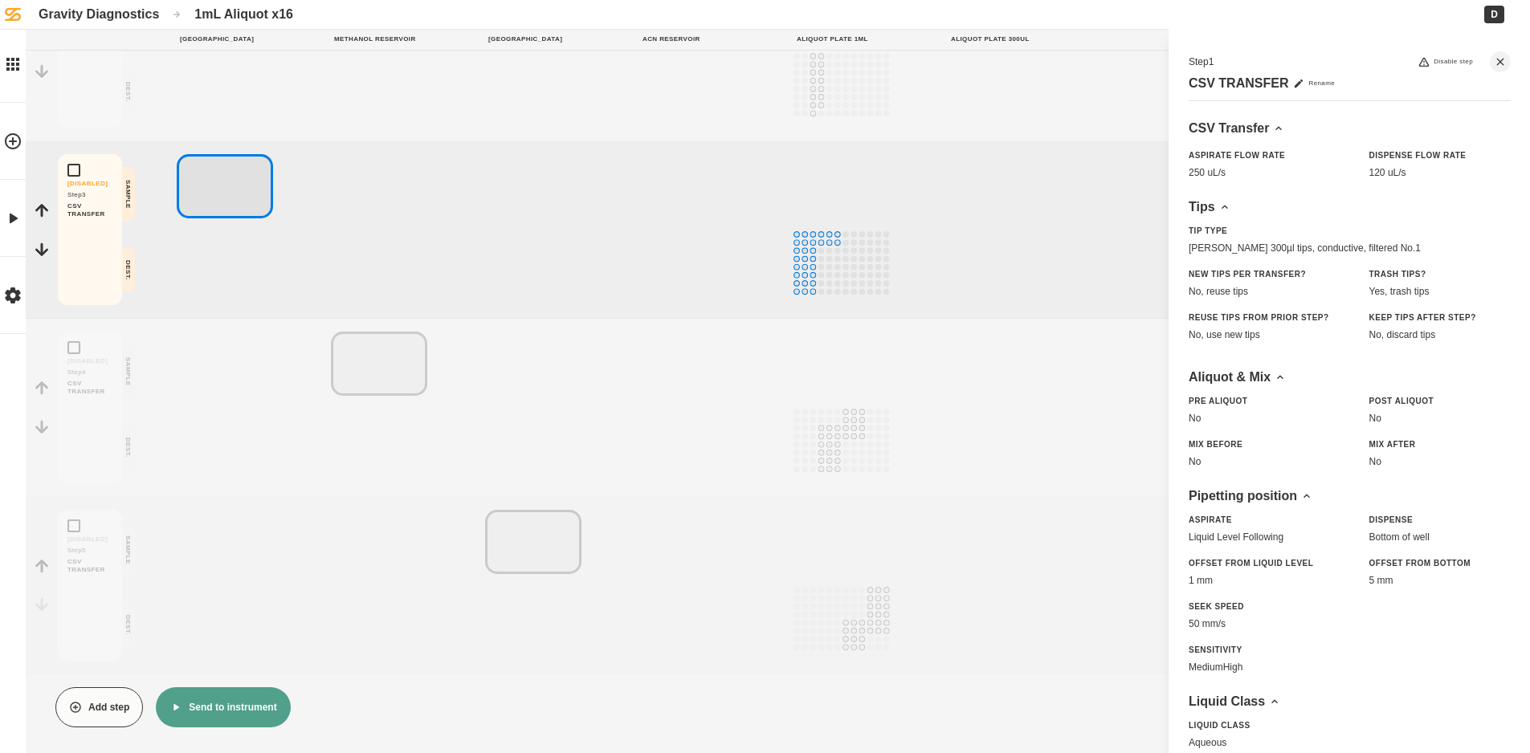
scroll to position [0, 0]
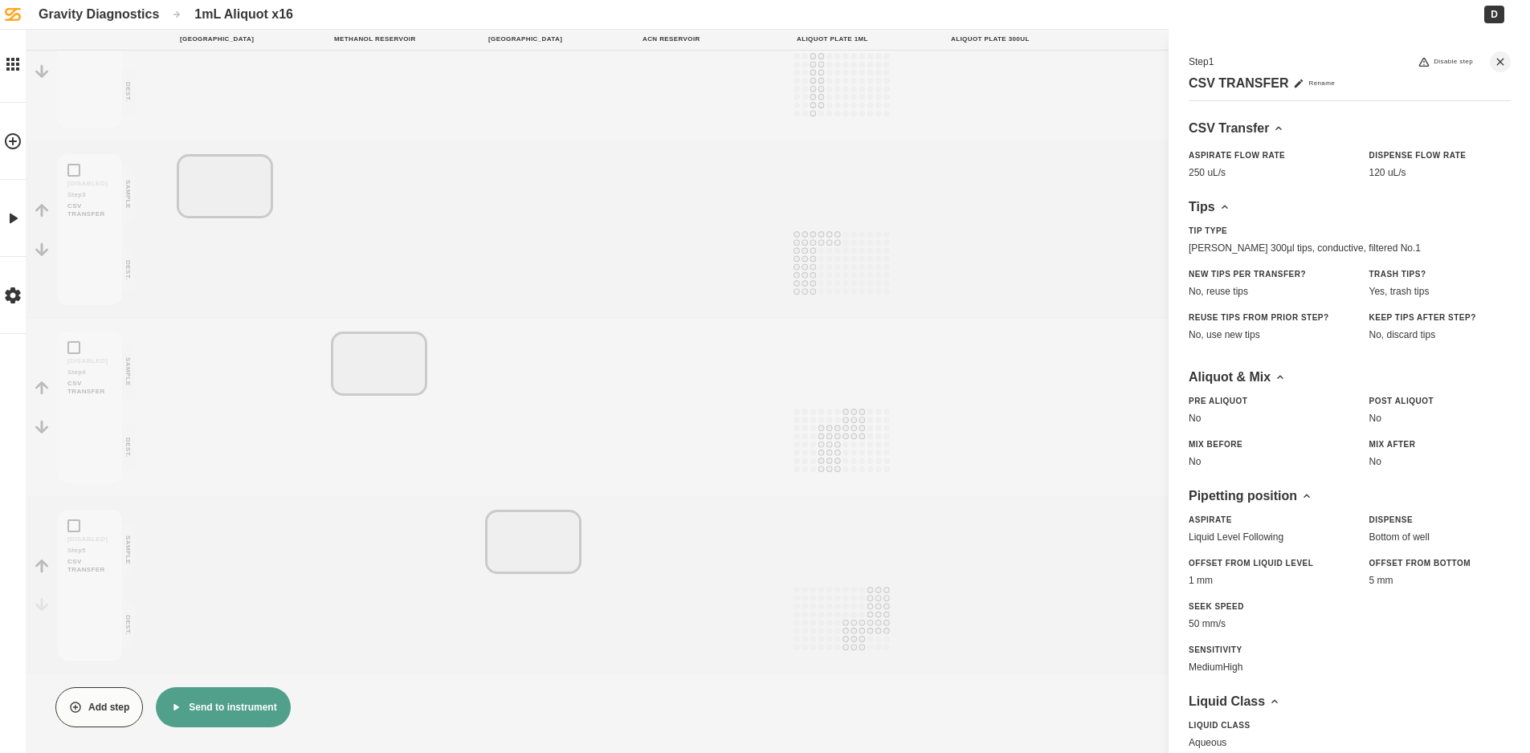
click at [214, 703] on button "Send to instrument" at bounding box center [223, 707] width 134 height 40
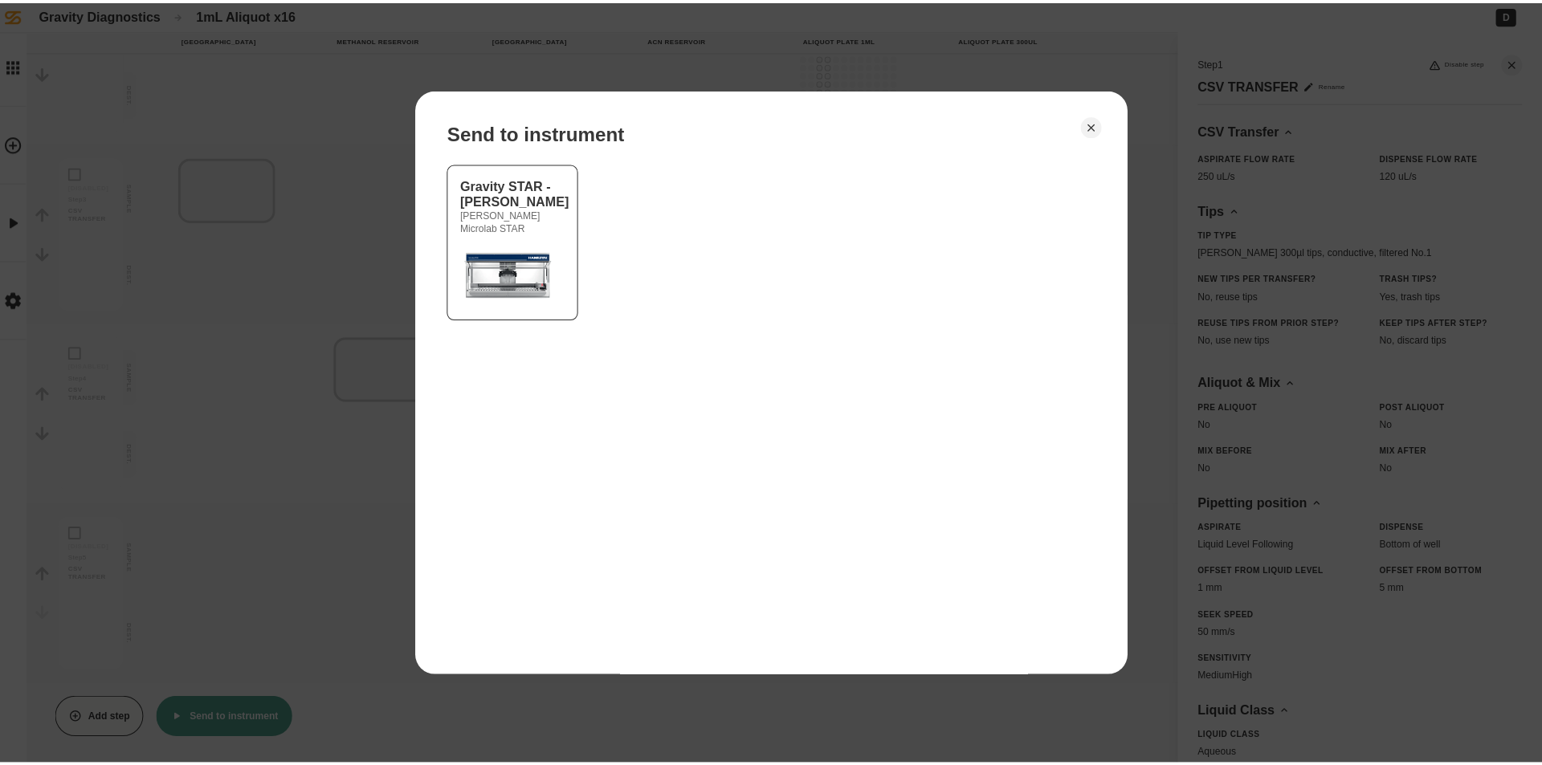
scroll to position [385, 0]
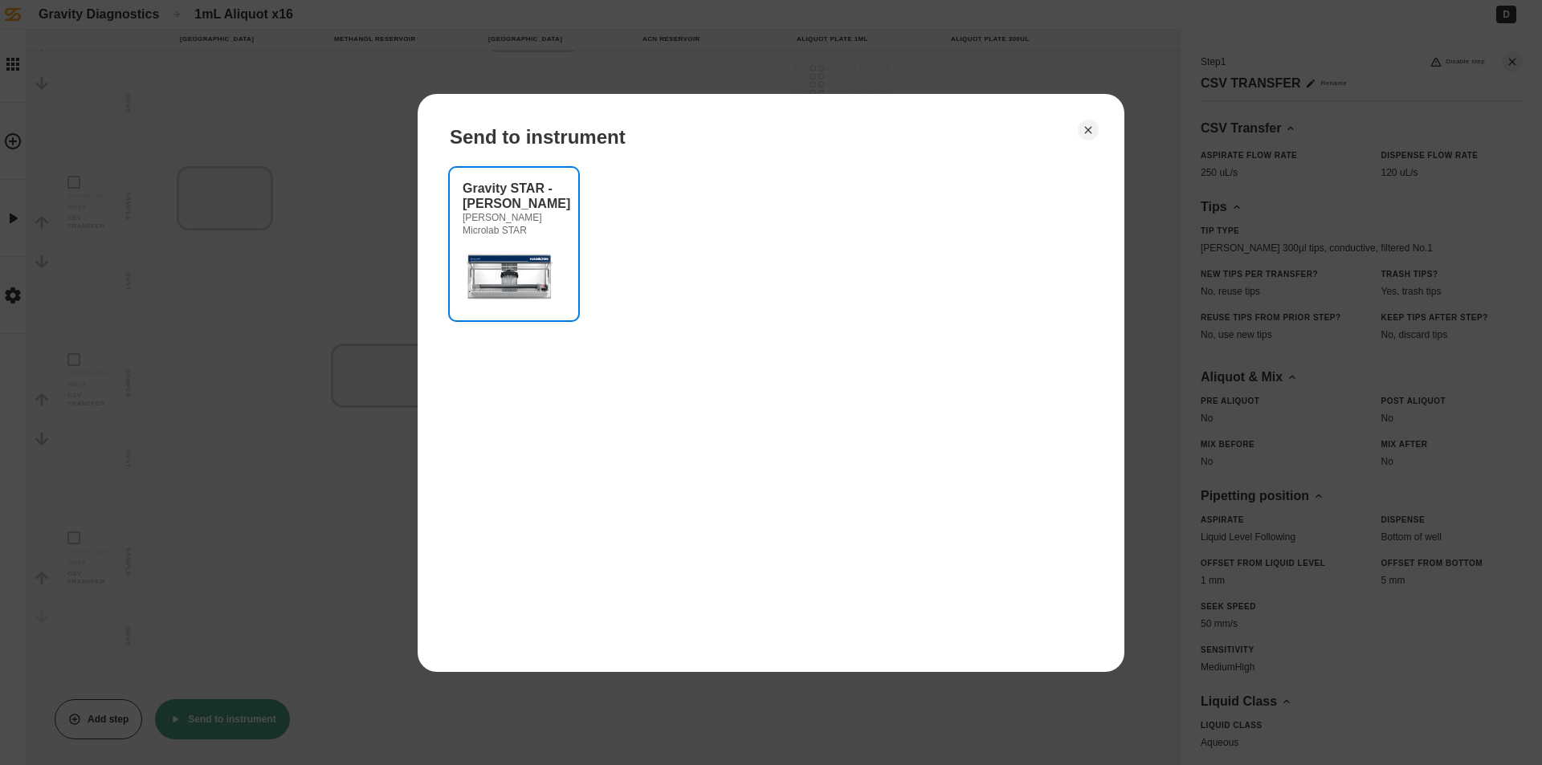
click at [527, 288] on img at bounding box center [511, 275] width 96 height 64
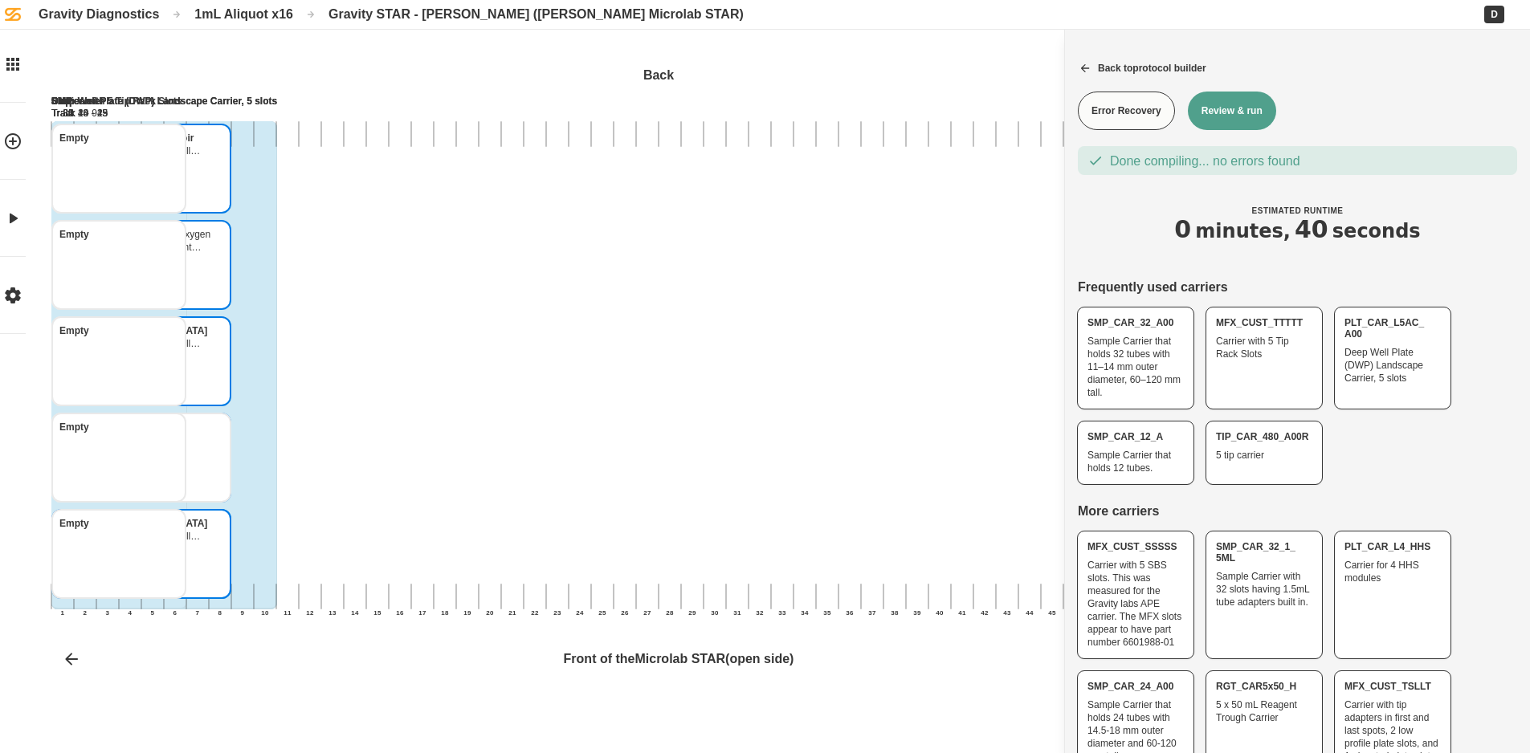
click at [1262, 108] on button "Review & run" at bounding box center [1232, 111] width 88 height 39
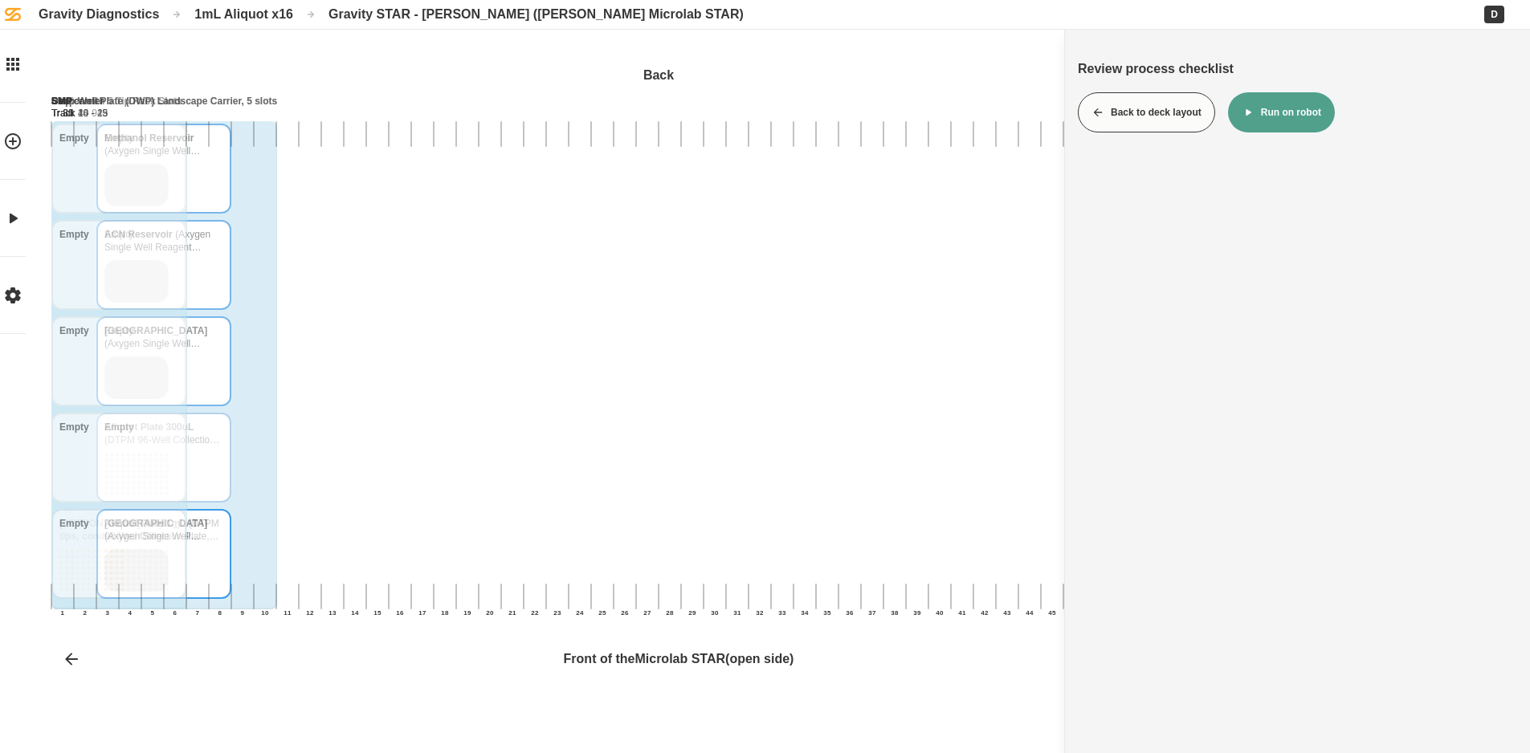
click at [1260, 112] on button "Run on robot" at bounding box center [1281, 112] width 107 height 40
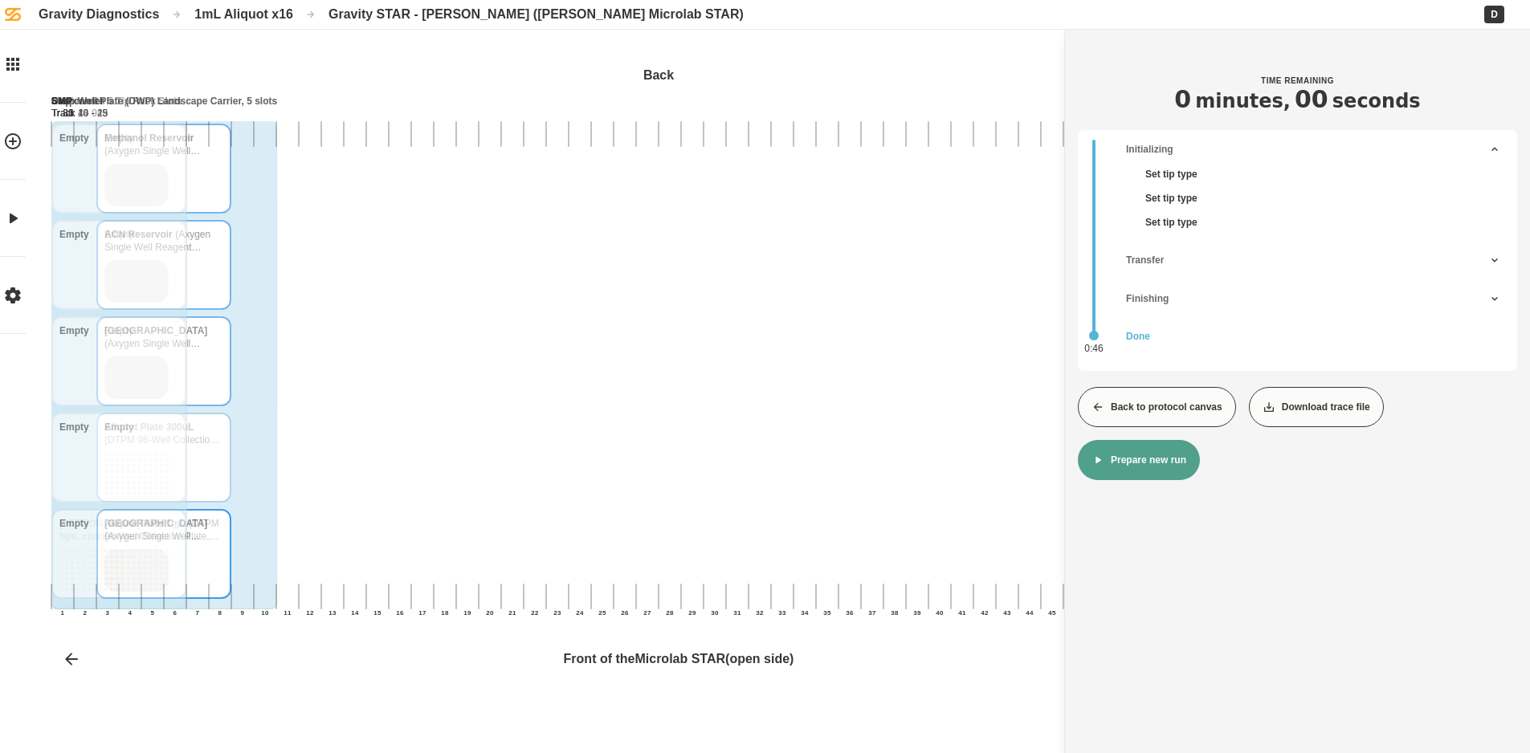
click at [1145, 408] on button "Back to protocol canvas" at bounding box center [1157, 407] width 158 height 40
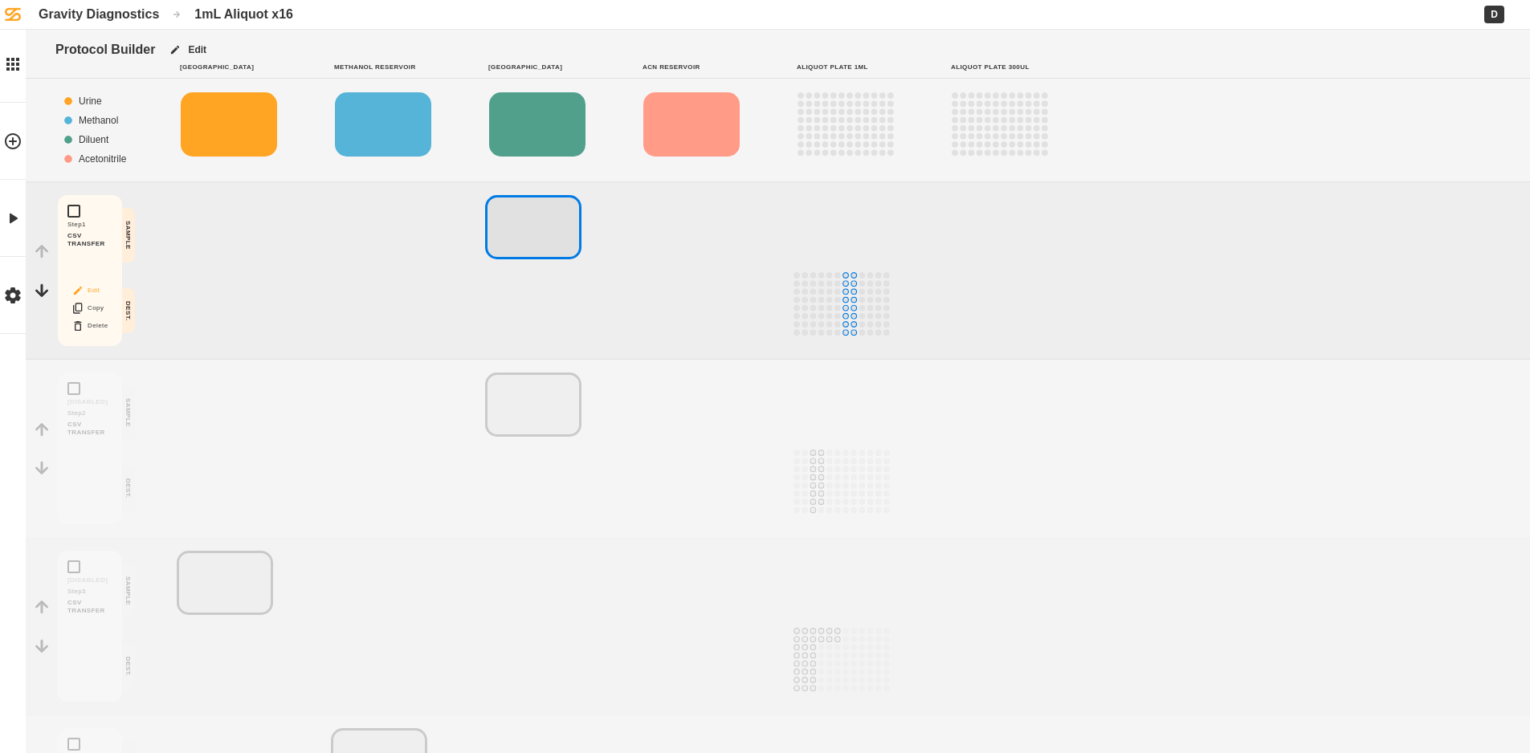
click at [95, 289] on button "Edit" at bounding box center [89, 290] width 51 height 21
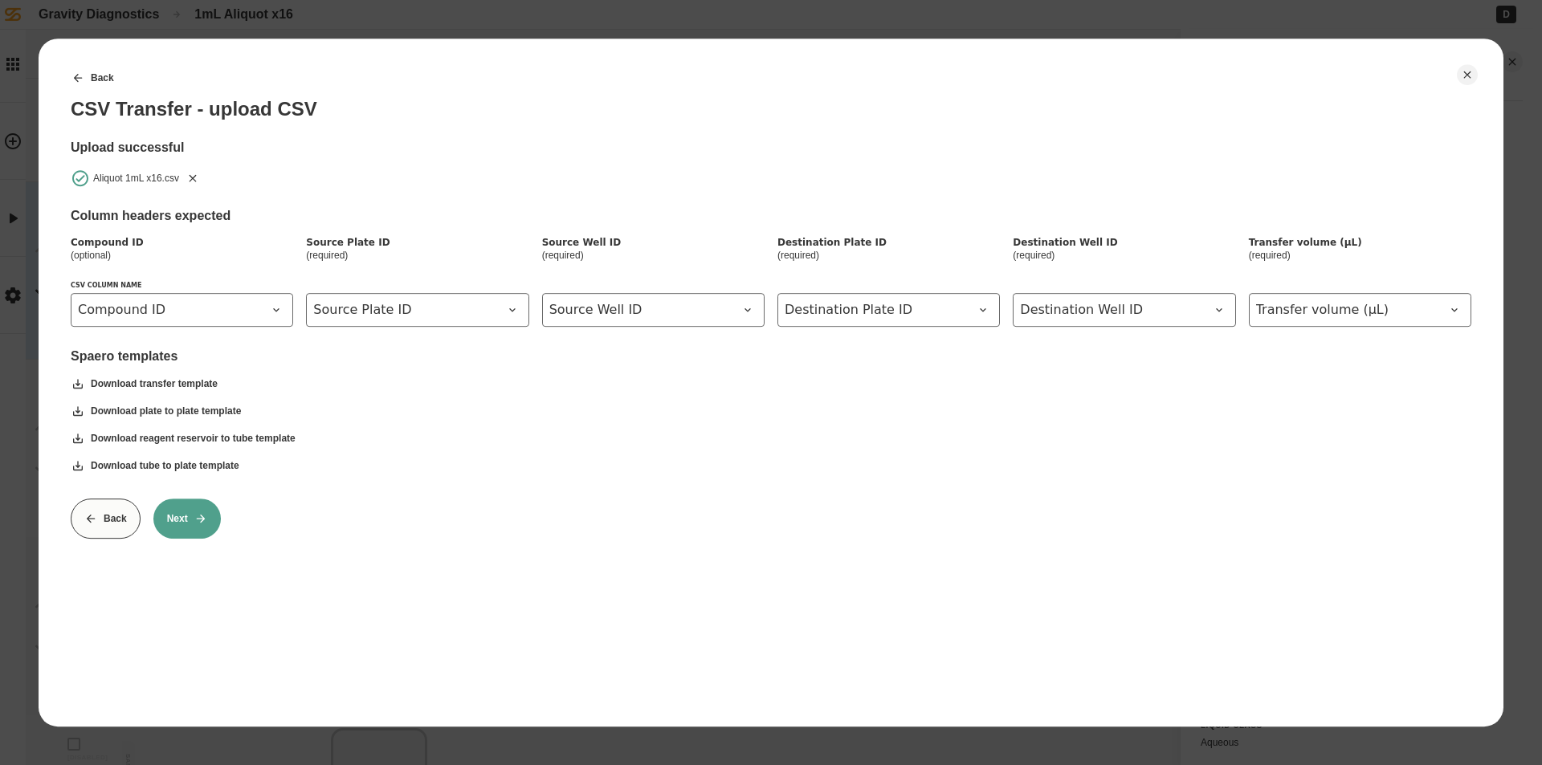
click at [194, 178] on icon "Remove" at bounding box center [193, 177] width 7 height 7
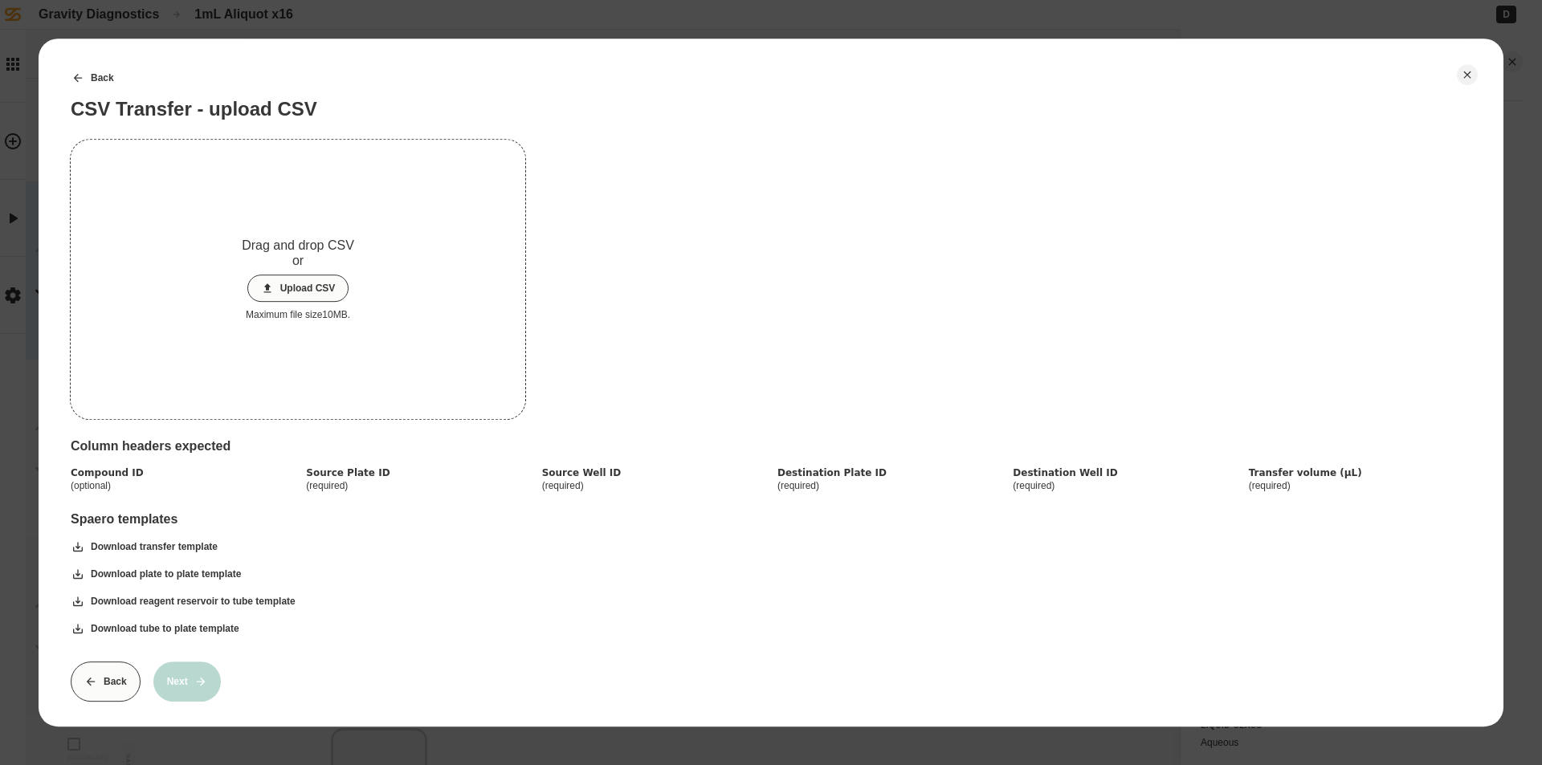
click at [316, 281] on button "Upload CSV" at bounding box center [298, 288] width 102 height 27
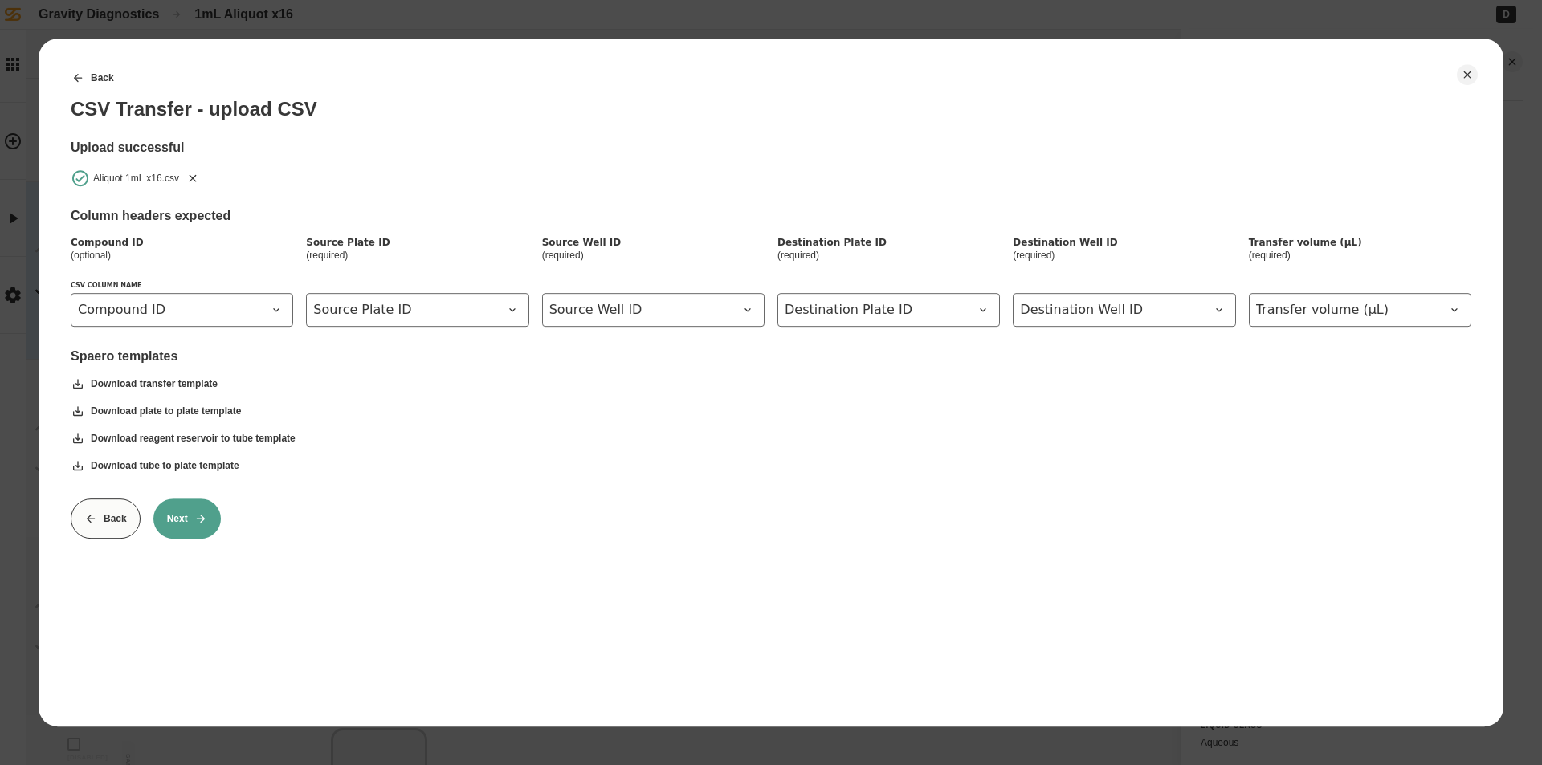
drag, startPoint x: 201, startPoint y: 514, endPoint x: 210, endPoint y: 501, distance: 15.6
click at [202, 514] on icon at bounding box center [200, 518] width 13 height 13
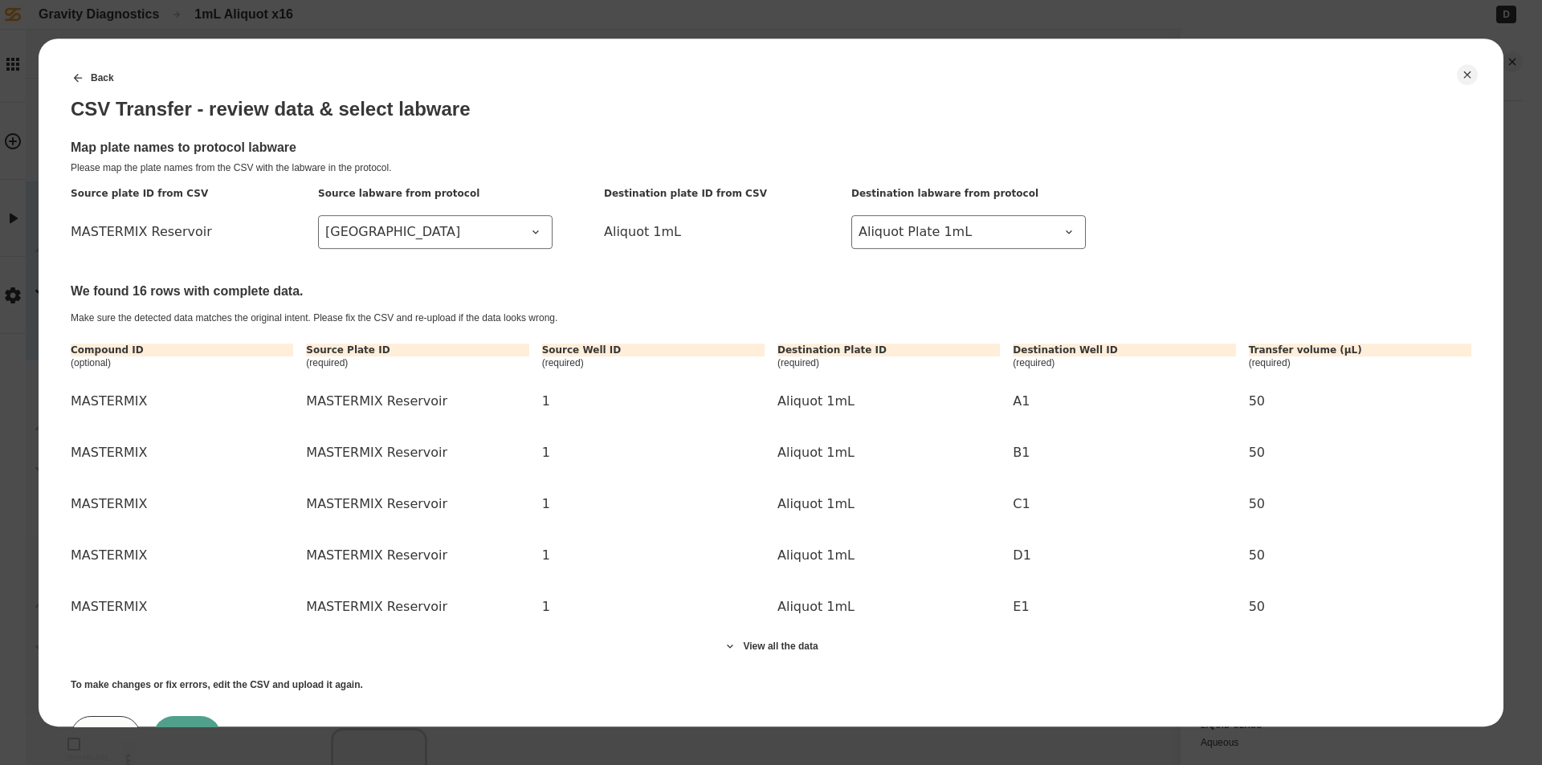
scroll to position [73, 0]
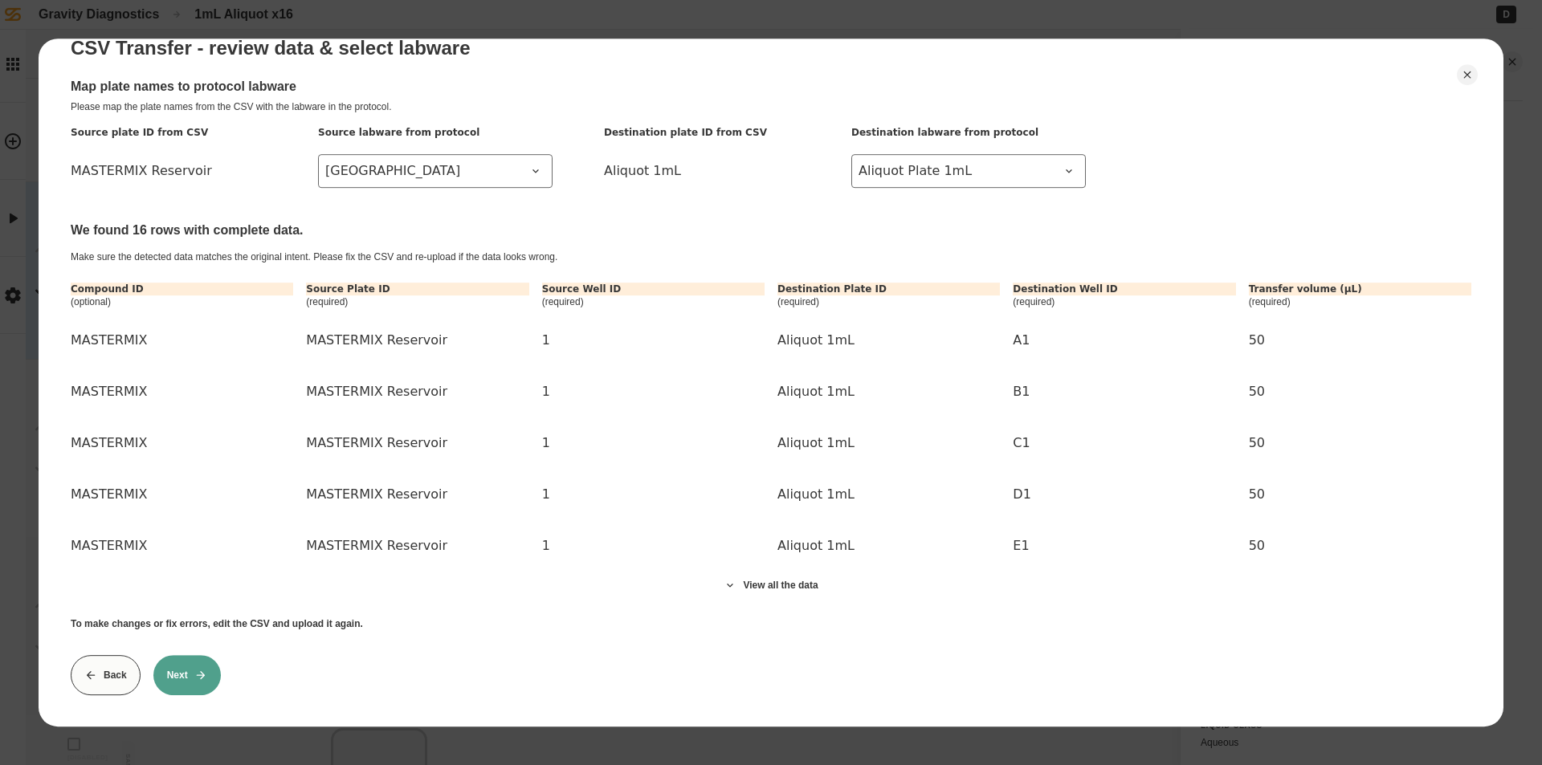
click at [194, 669] on icon at bounding box center [200, 675] width 13 height 13
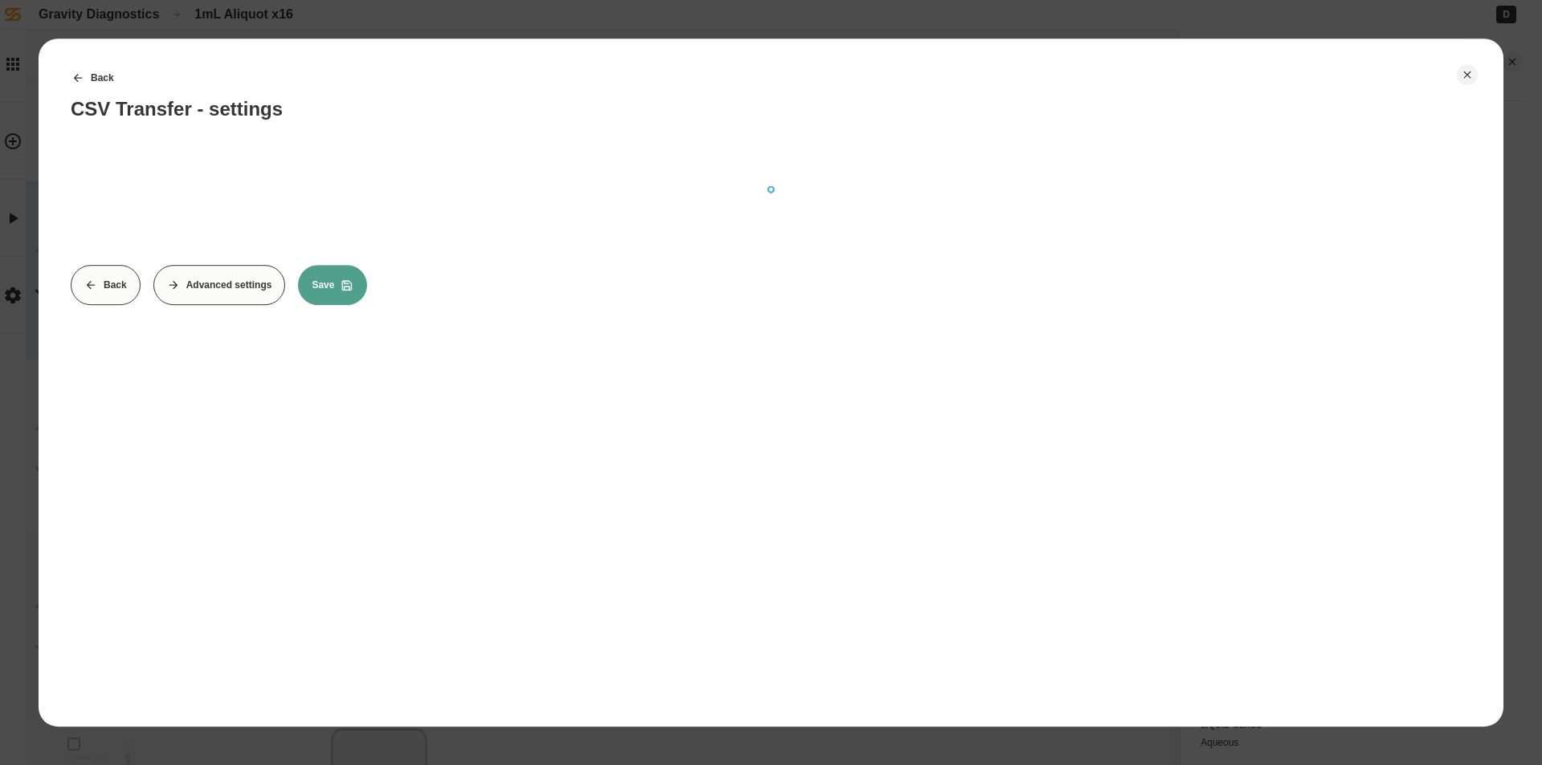
scroll to position [0, 0]
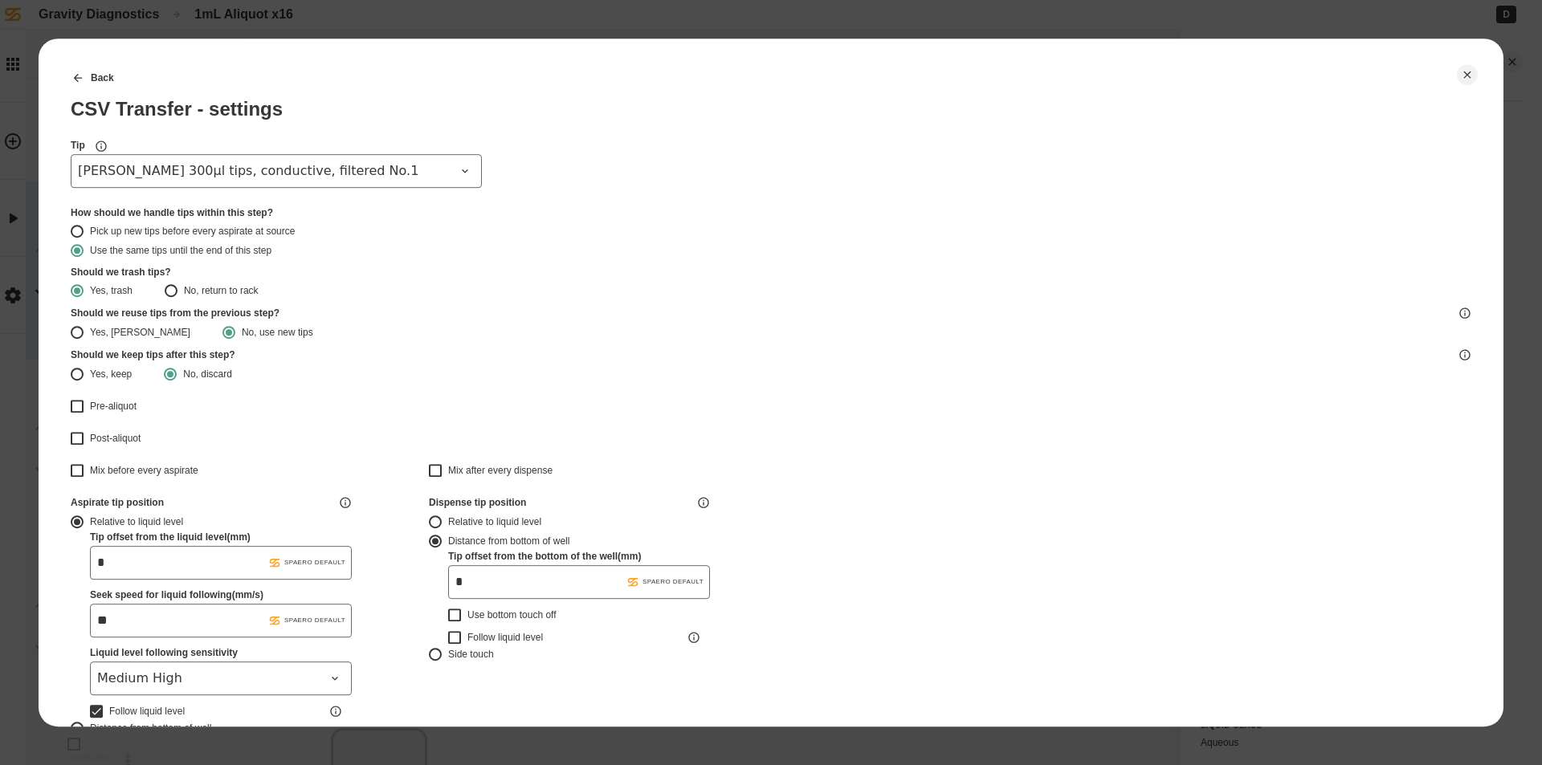
type input "*******"
click at [269, 177] on span "[PERSON_NAME] 300µl tips, conductive, filtered No.1" at bounding box center [266, 170] width 377 height 19
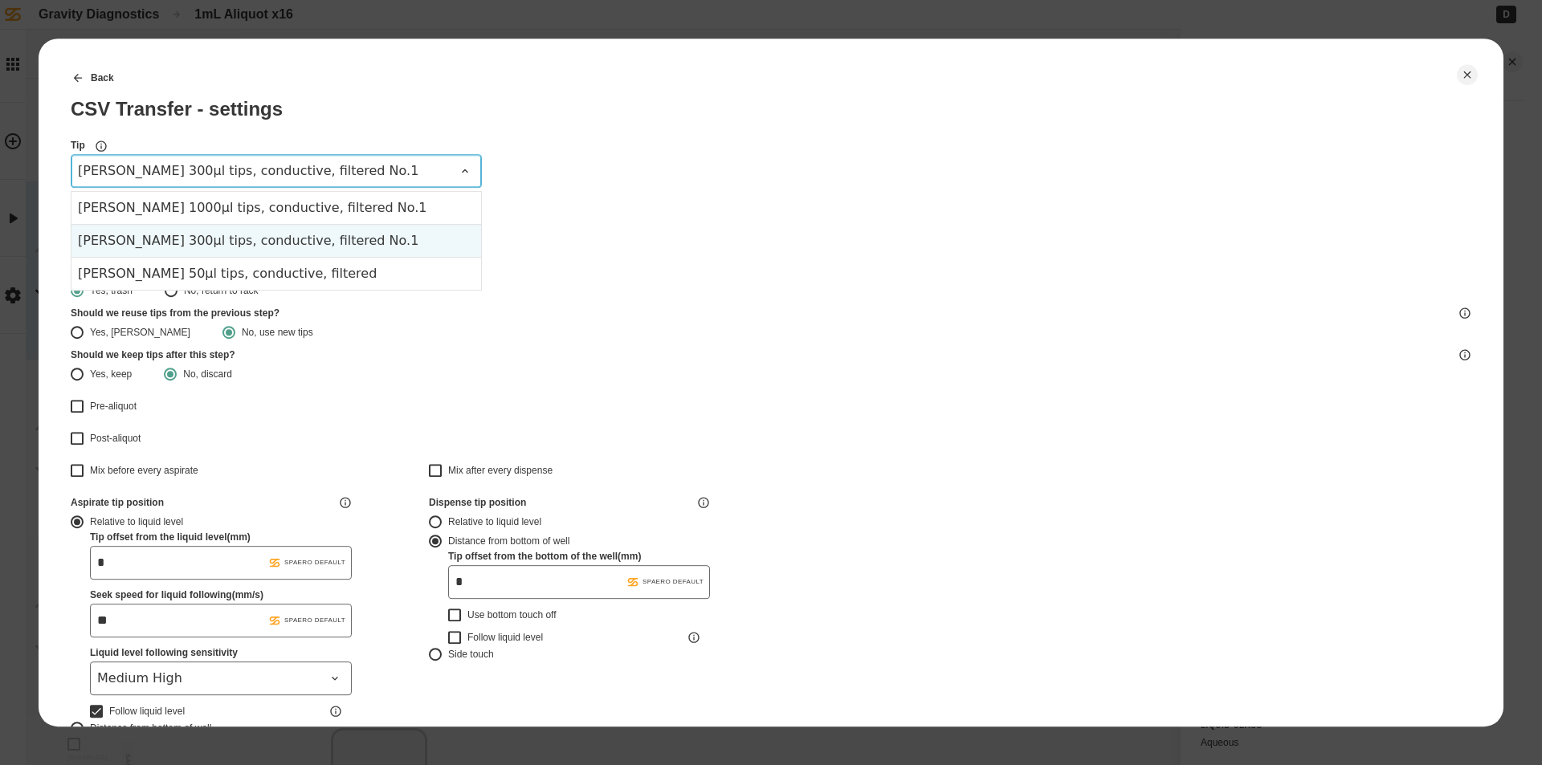
type input "*******"
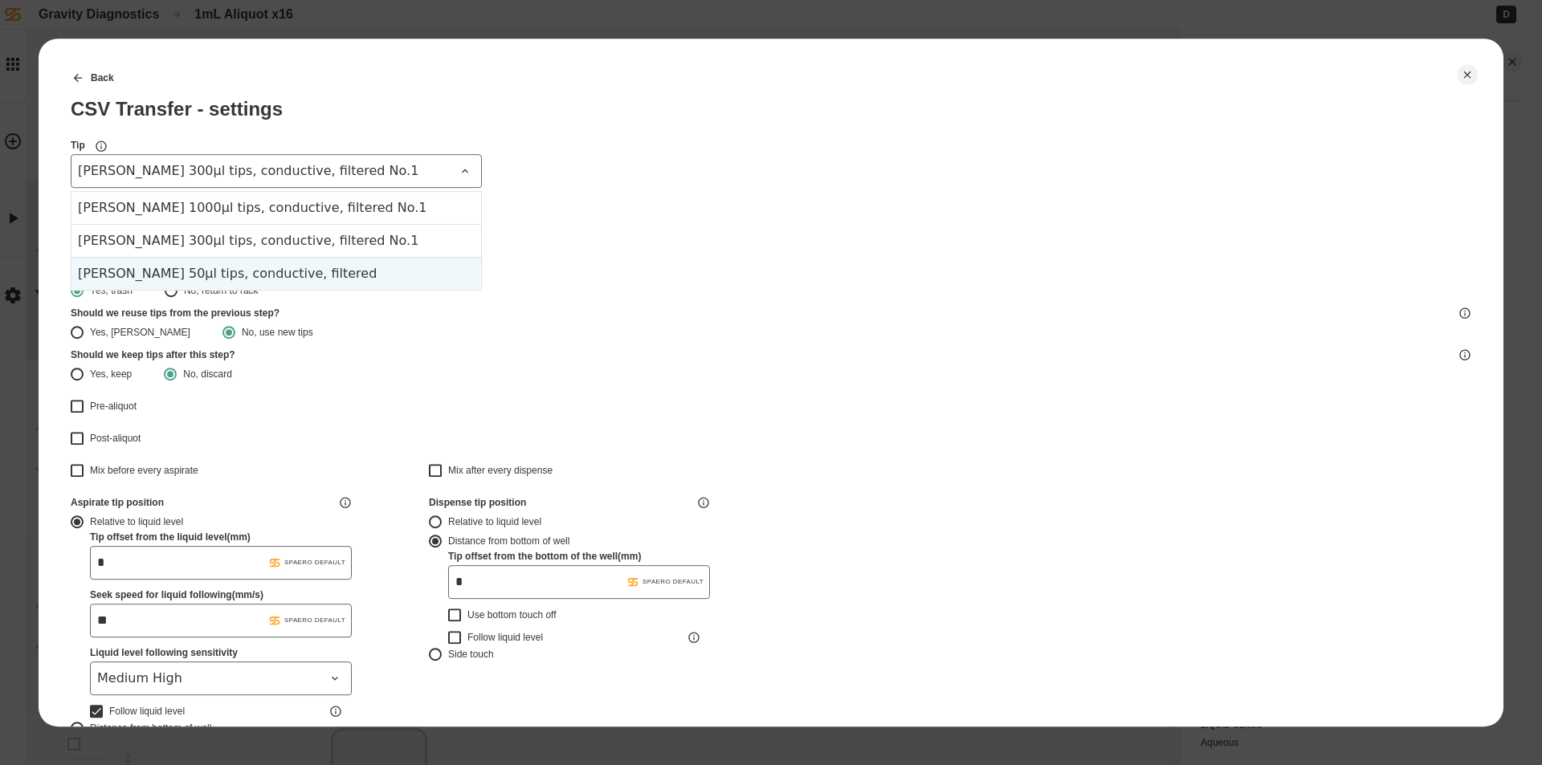
click at [259, 275] on div "[PERSON_NAME] 50µl tips, conductive, filtered" at bounding box center [276, 273] width 410 height 33
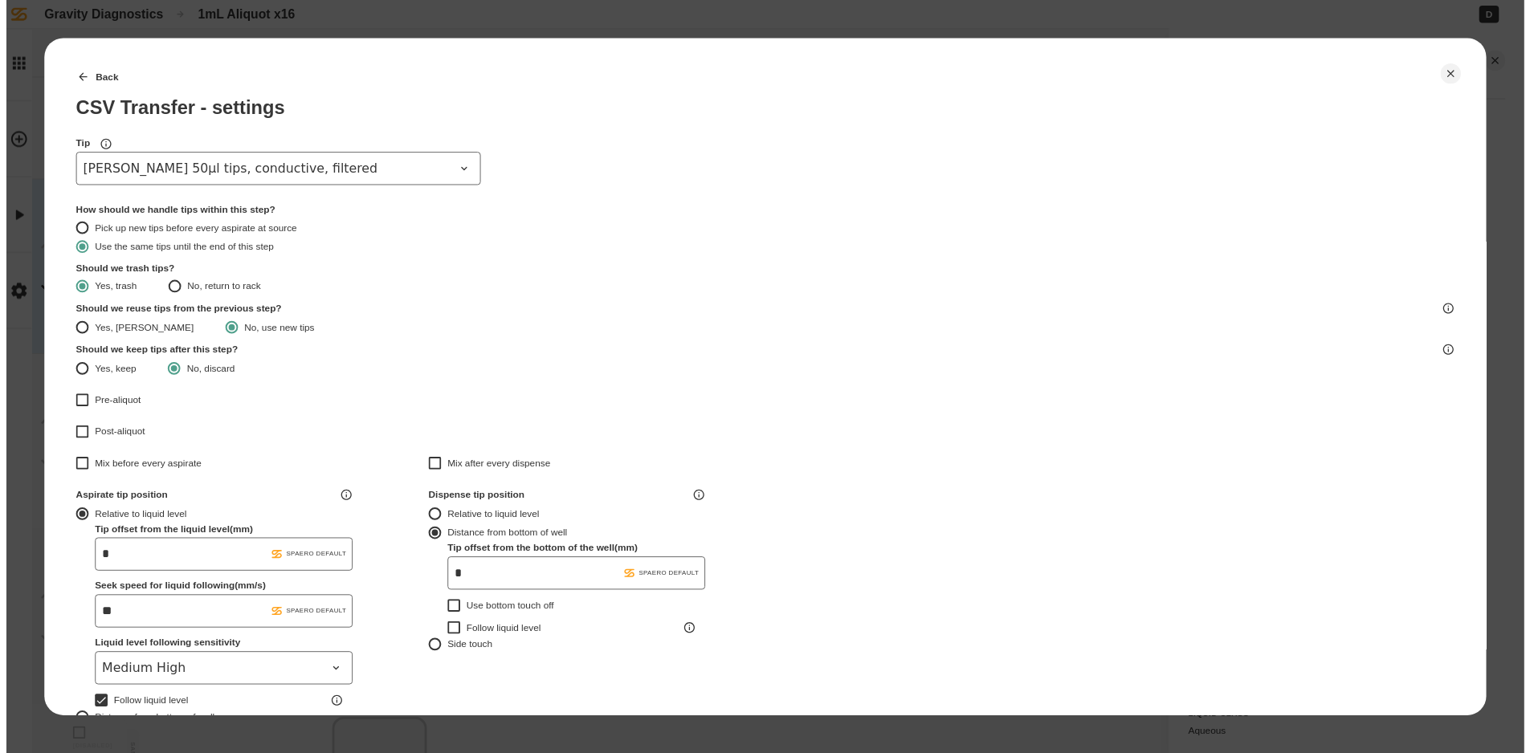
scroll to position [423, 0]
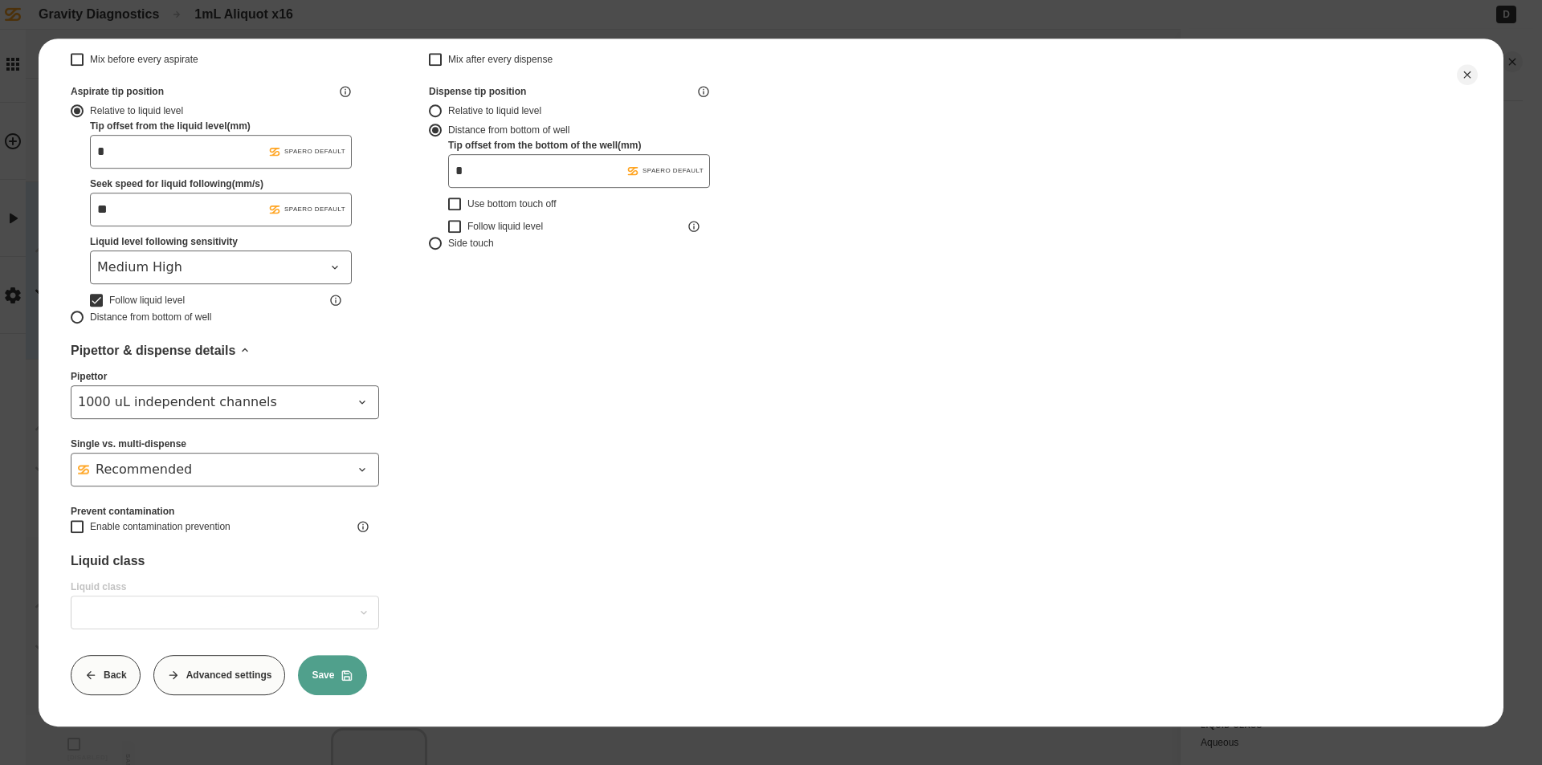
type input "*******"
click at [331, 667] on button "Save" at bounding box center [332, 675] width 69 height 40
type input "*******"
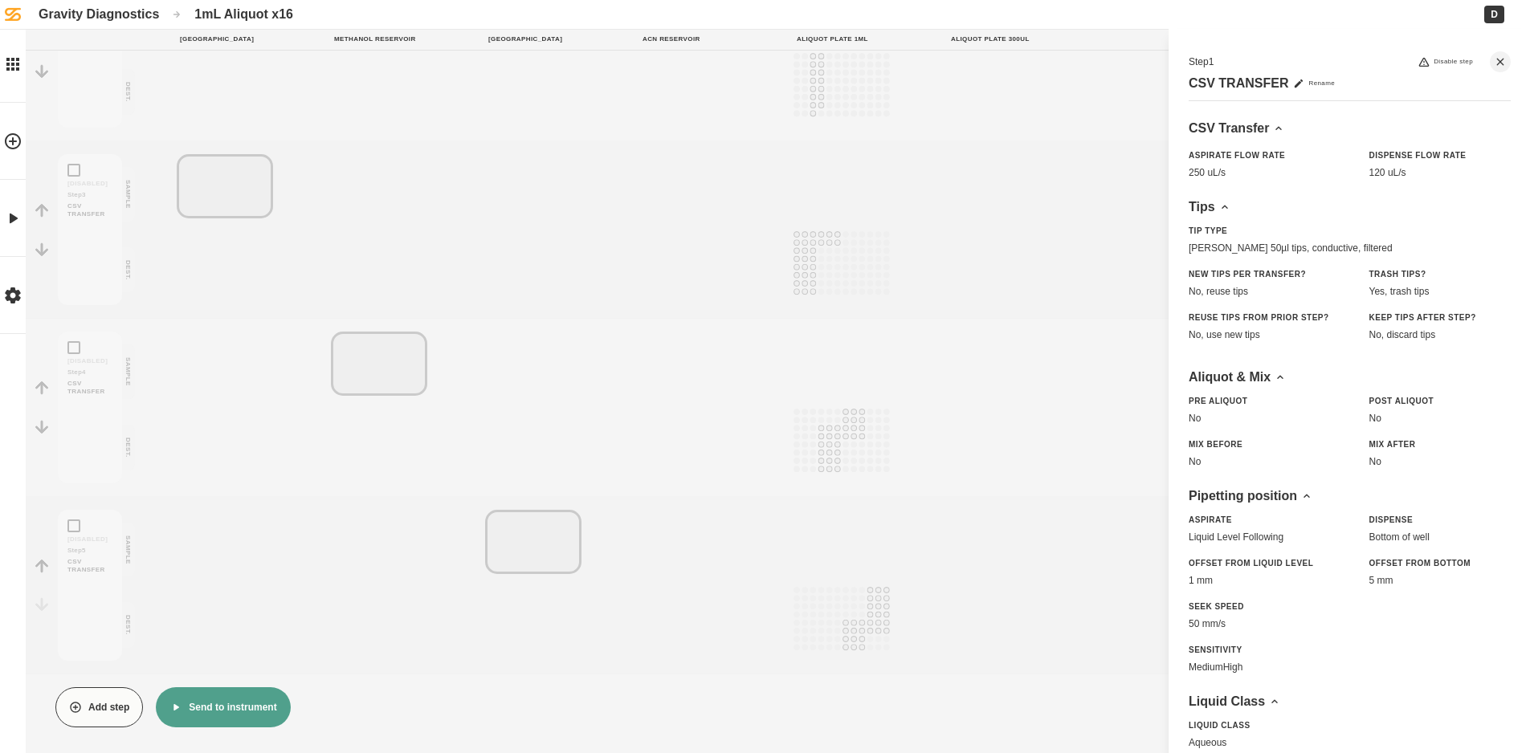
click at [218, 722] on button "Send to instrument" at bounding box center [223, 707] width 134 height 40
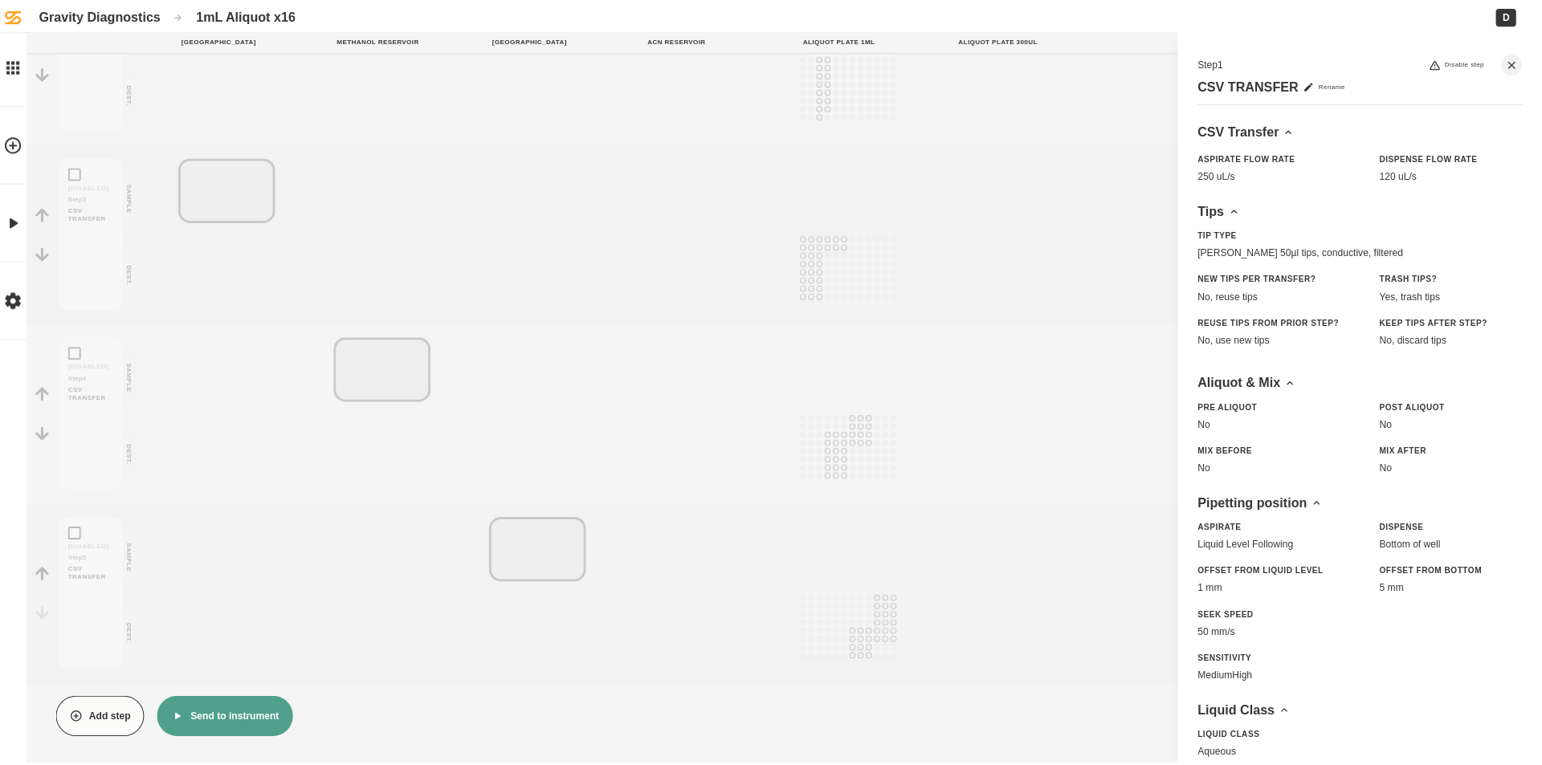
scroll to position [385, 0]
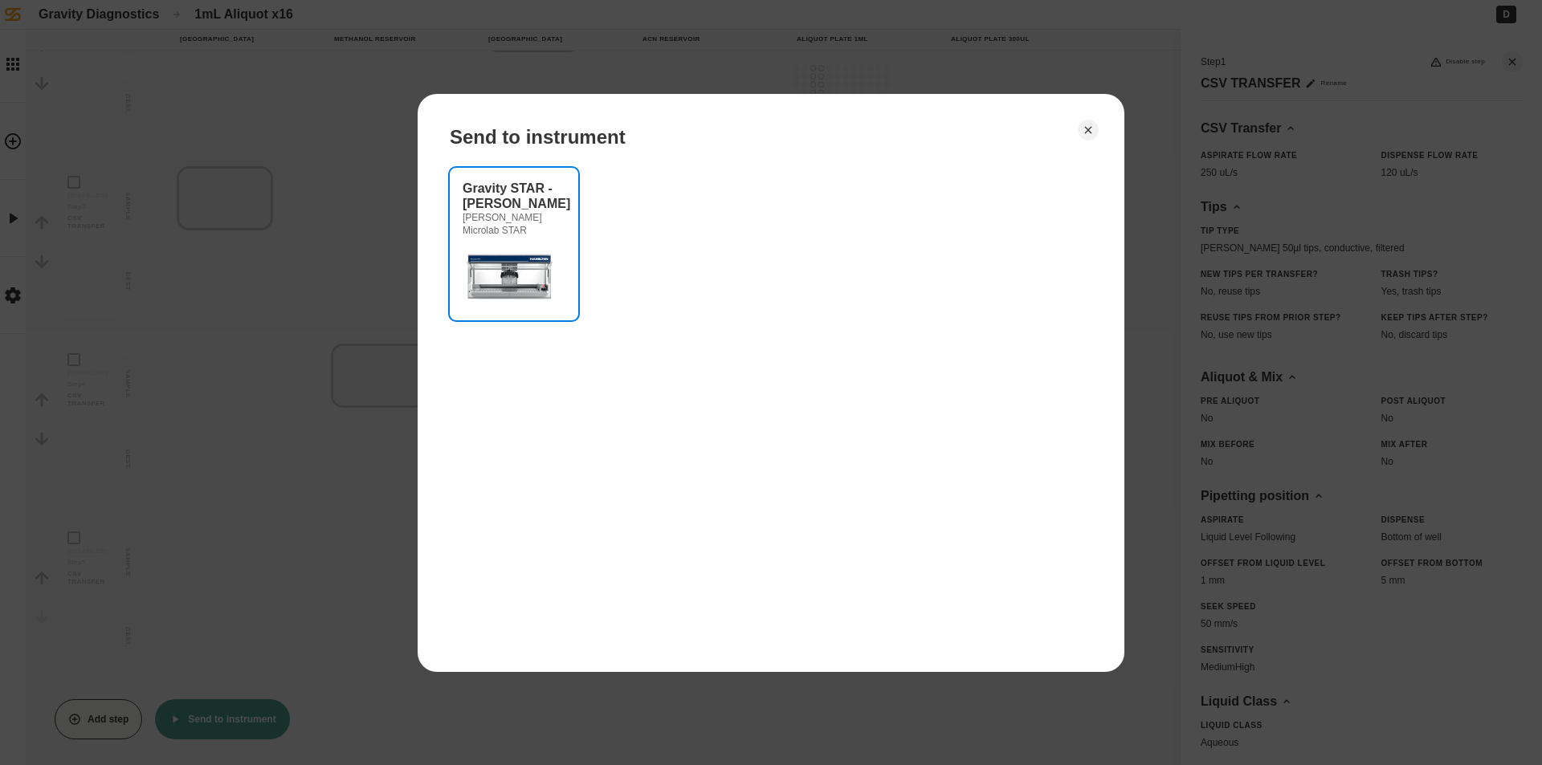
click at [517, 259] on img at bounding box center [511, 275] width 96 height 64
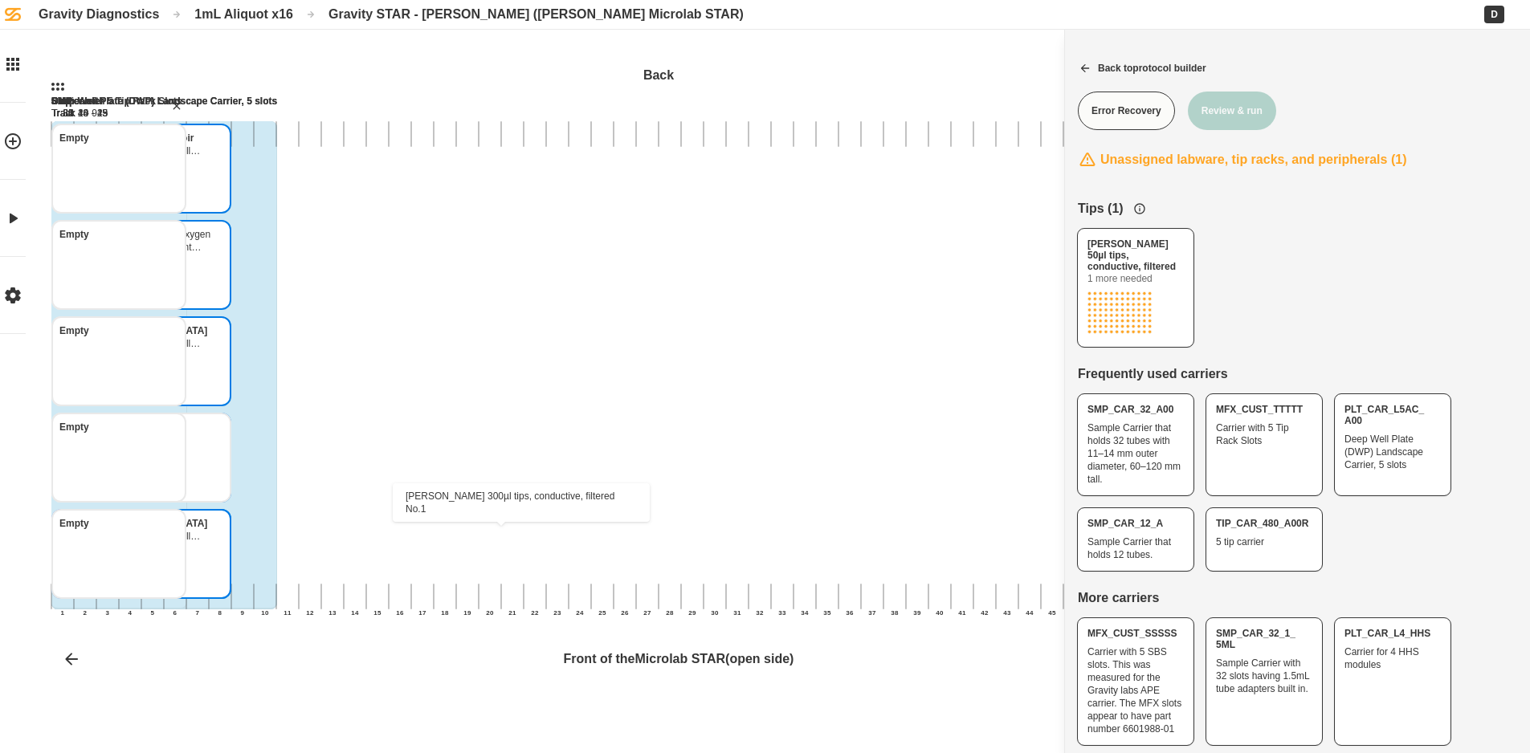
click at [168, 530] on icon "Hamilton 300µl tips, conductive, filtered No.1 Hamilton 300µl tips, conductive,…" at bounding box center [161, 527] width 13 height 13
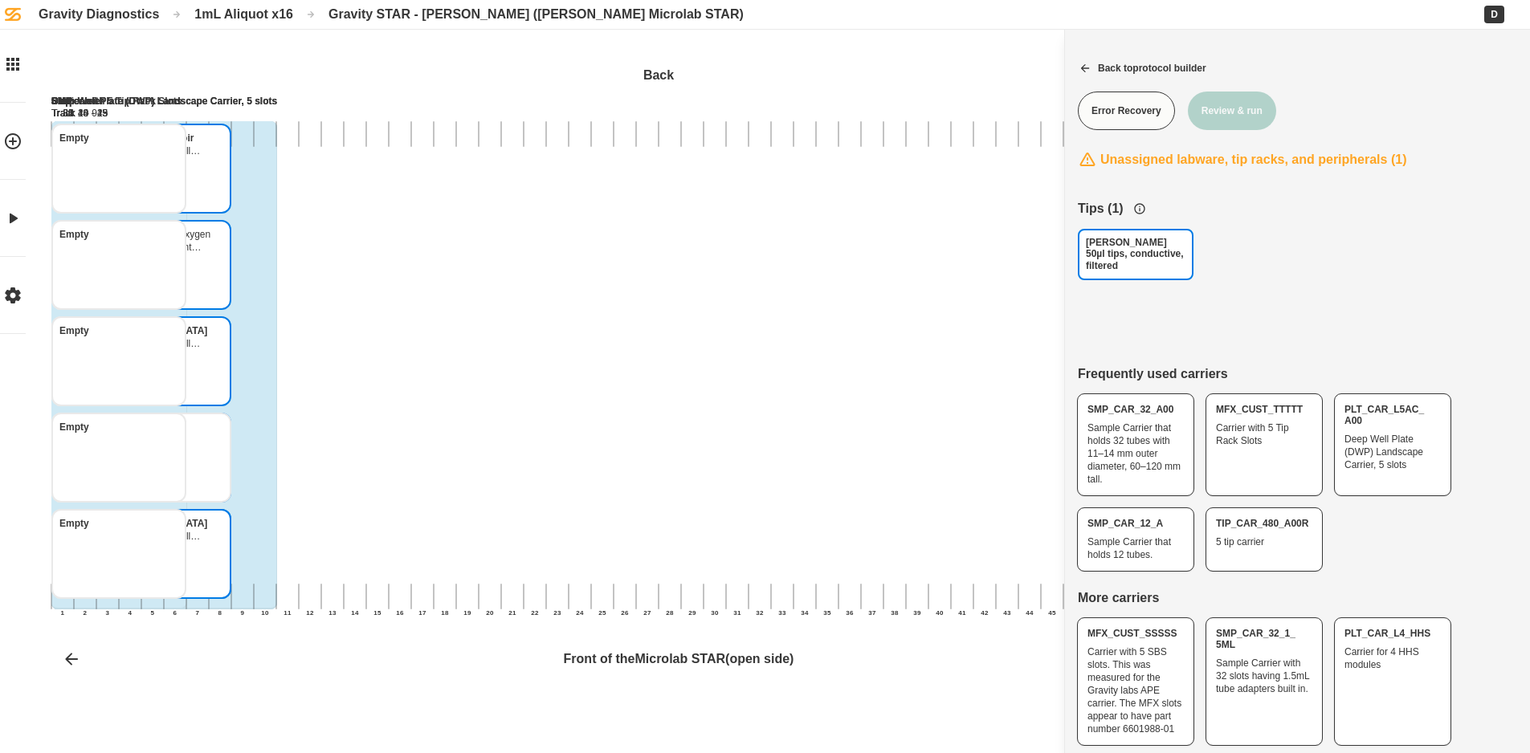
drag, startPoint x: 1126, startPoint y: 271, endPoint x: 489, endPoint y: 565, distance: 701.4
click at [489, 565] on div "[PERSON_NAME] 50µl tips, conductive, filtered Back 1 2 3 4 5 6 7 8 9 10 11 12 1…" at bounding box center [765, 376] width 1530 height 753
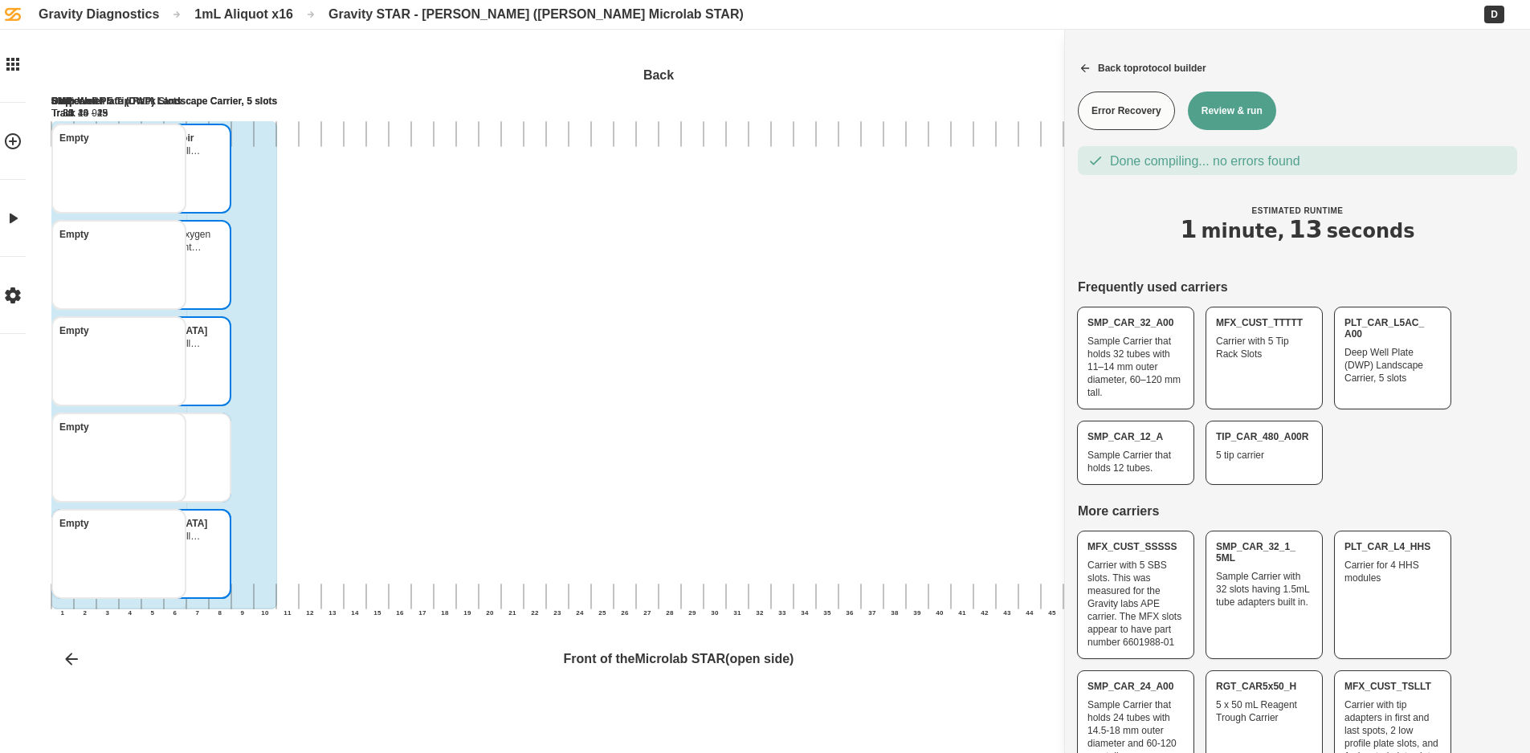
click at [1211, 120] on button "Review & run" at bounding box center [1232, 111] width 88 height 39
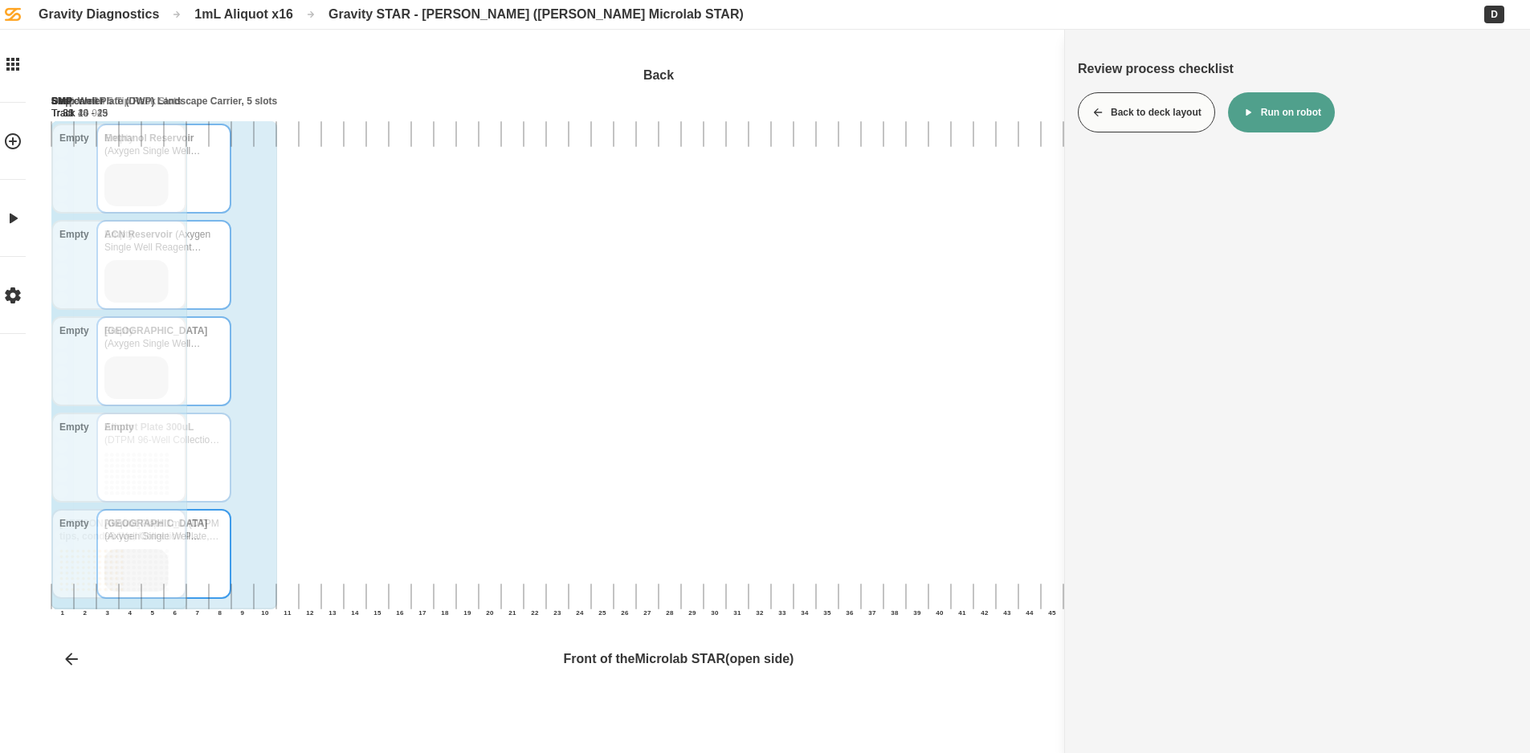
click at [1258, 111] on button "Run on robot" at bounding box center [1281, 112] width 107 height 40
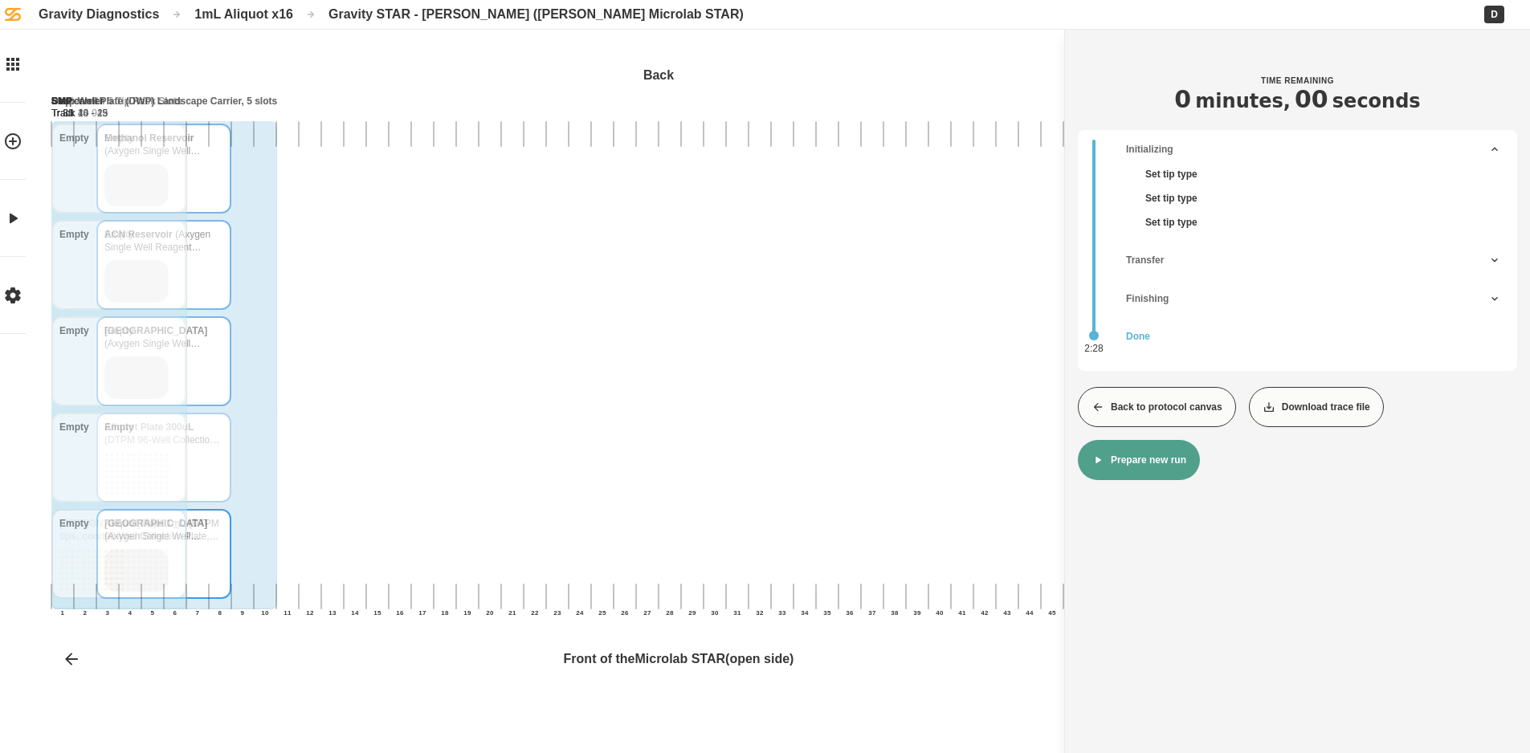
click at [1161, 398] on button "Back to protocol canvas" at bounding box center [1157, 407] width 158 height 40
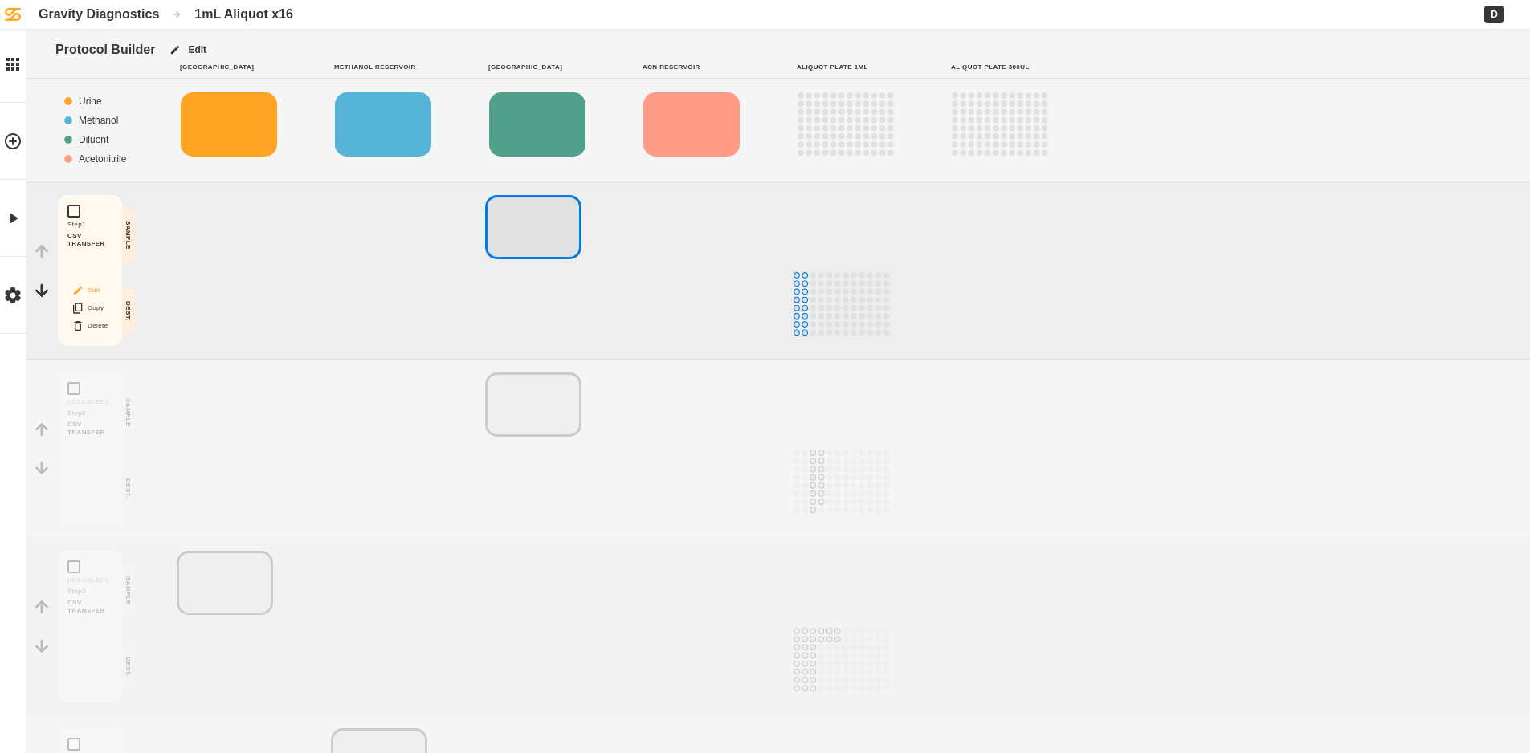
click at [88, 288] on button "Edit" at bounding box center [89, 290] width 51 height 21
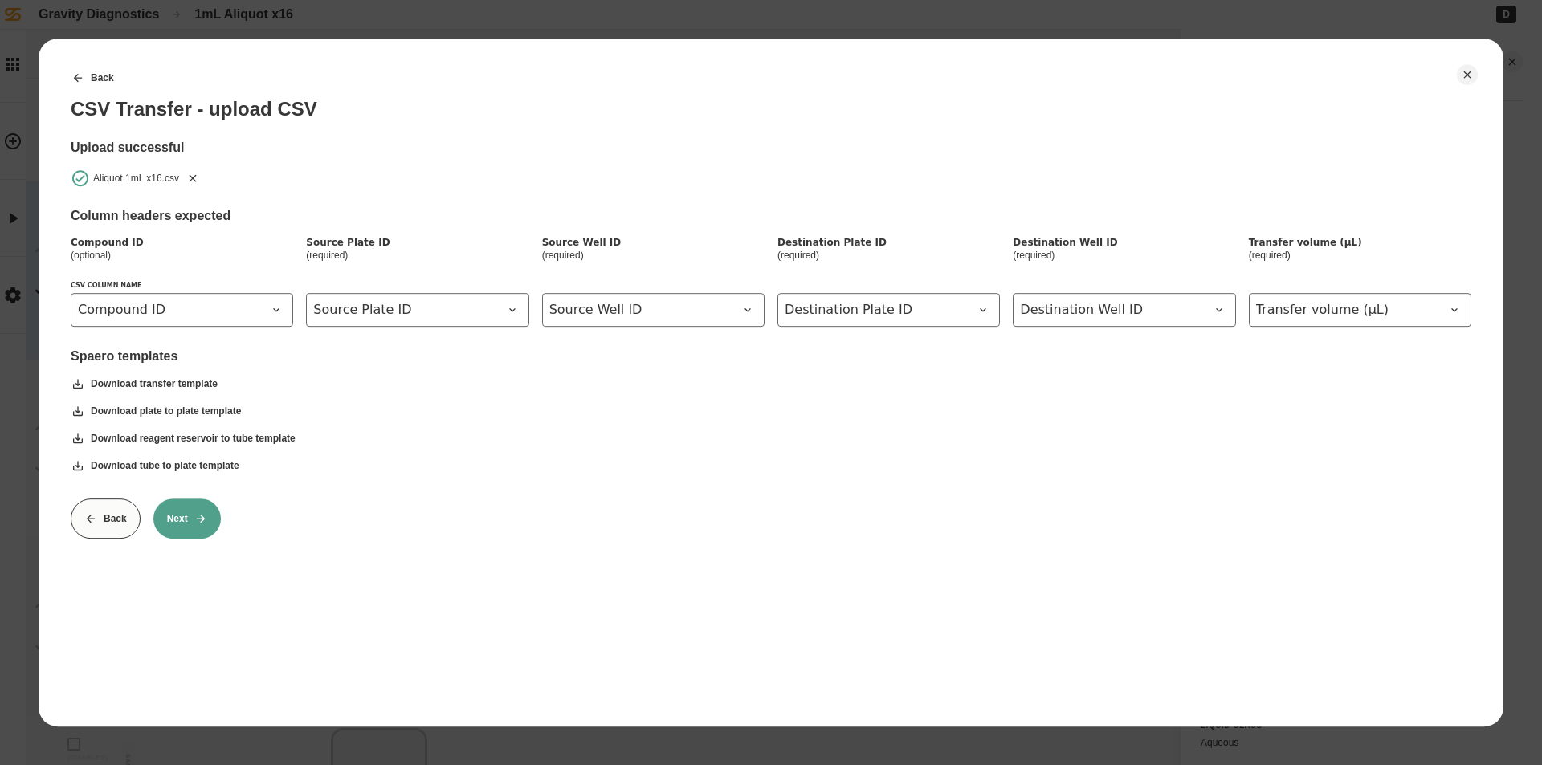
click at [198, 183] on icon "Remove" at bounding box center [192, 178] width 13 height 13
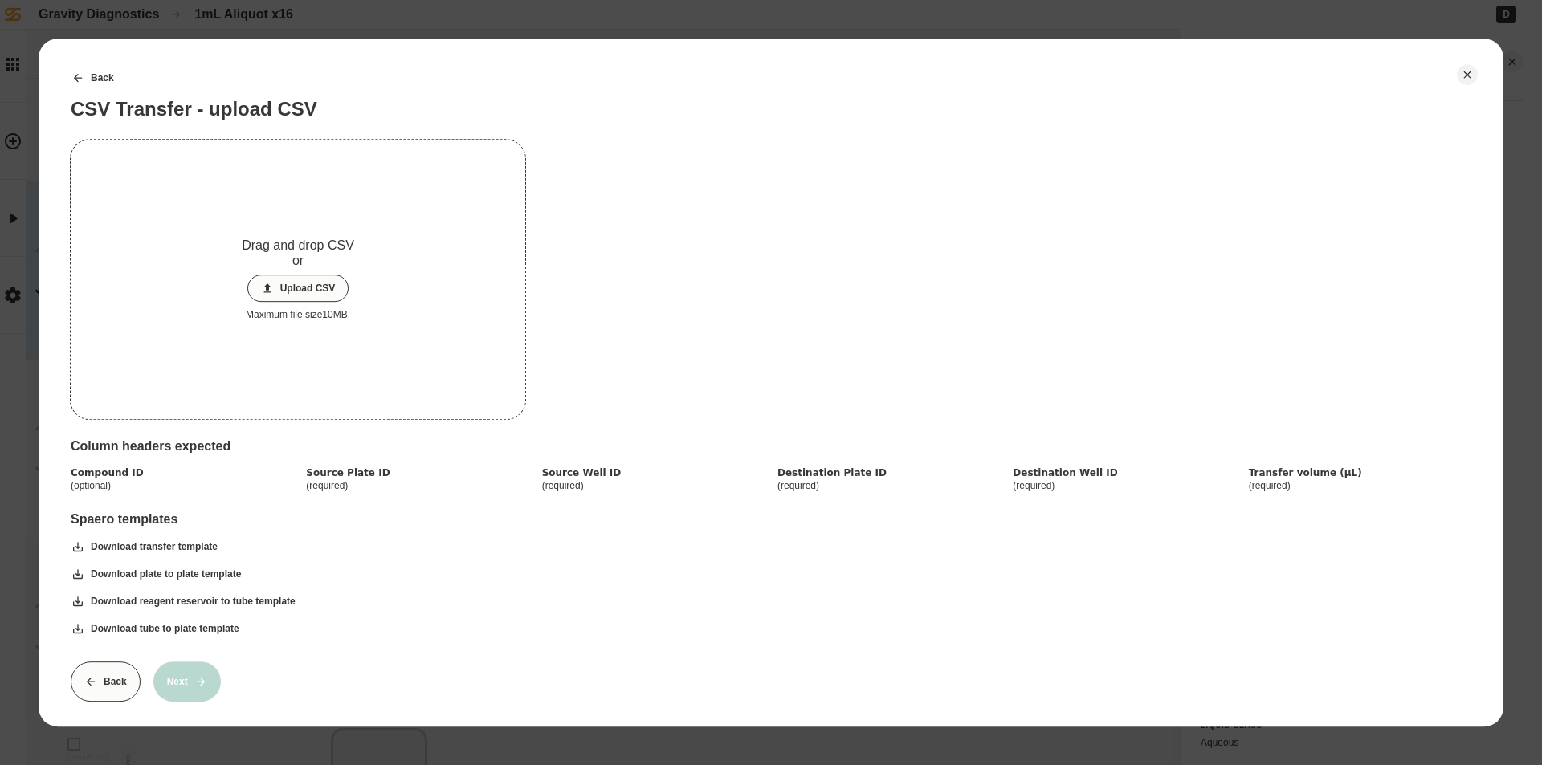
click at [272, 291] on icon at bounding box center [267, 288] width 13 height 13
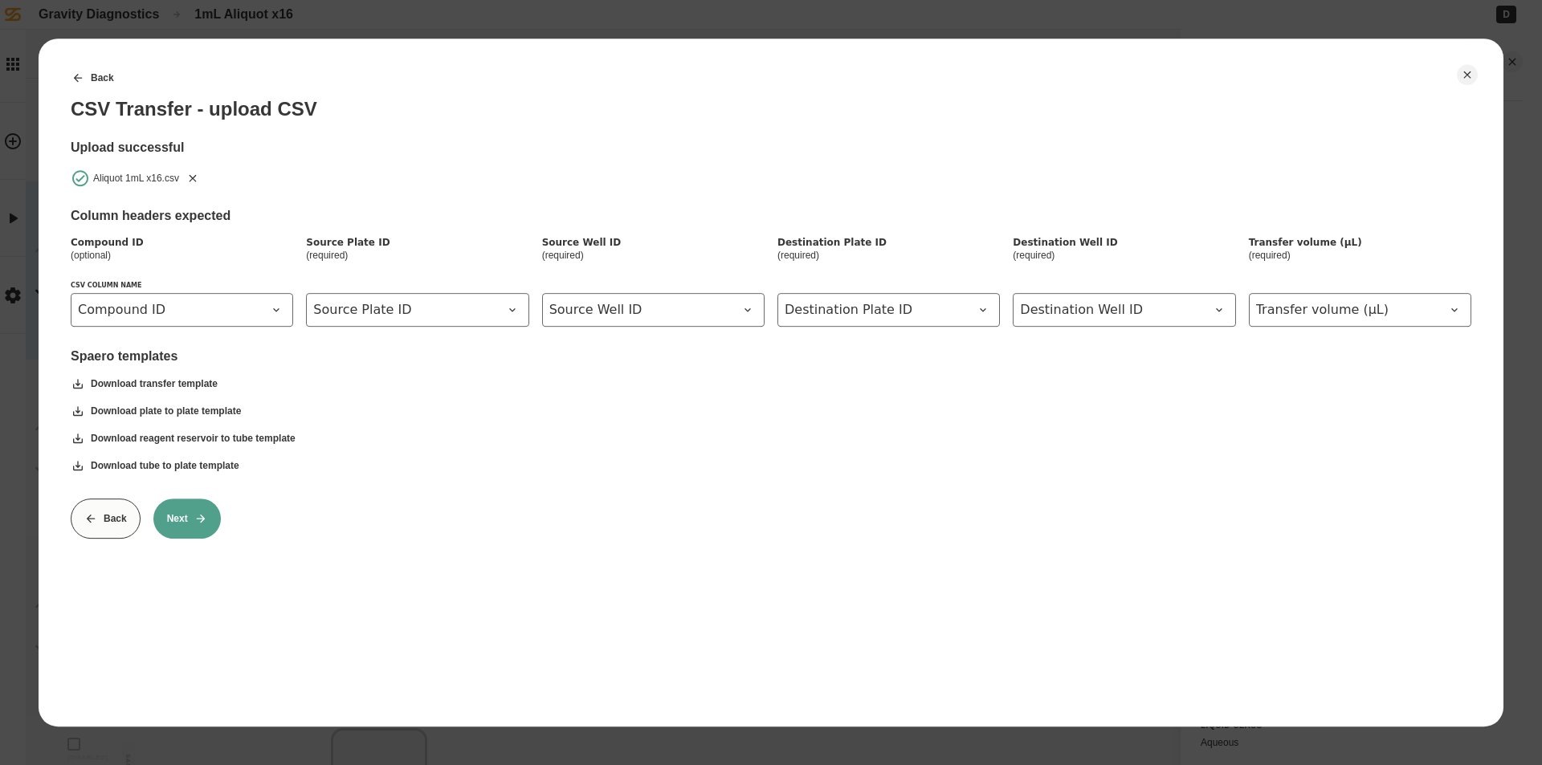
click at [186, 514] on button "Next" at bounding box center [186, 519] width 67 height 40
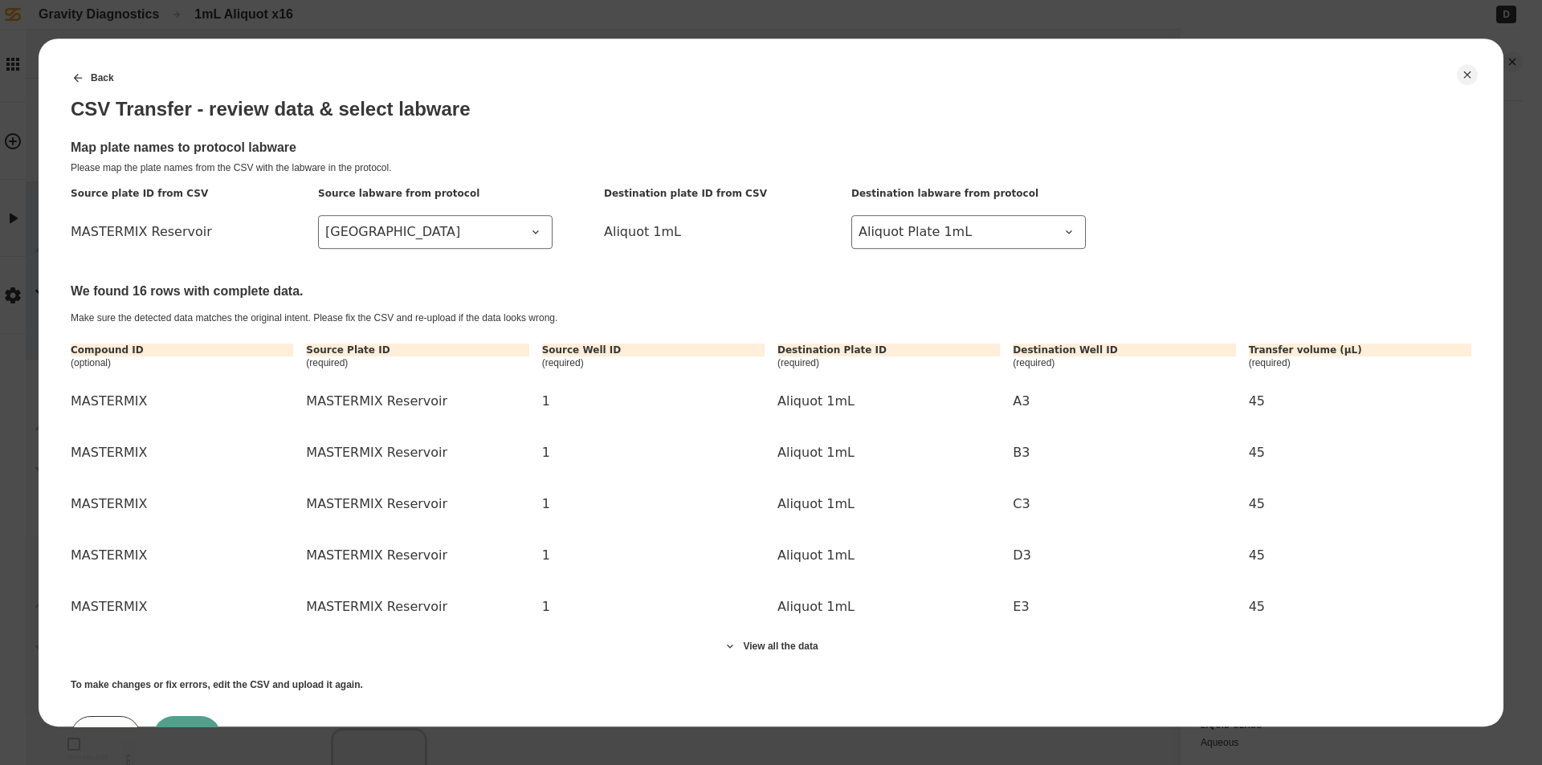
scroll to position [73, 0]
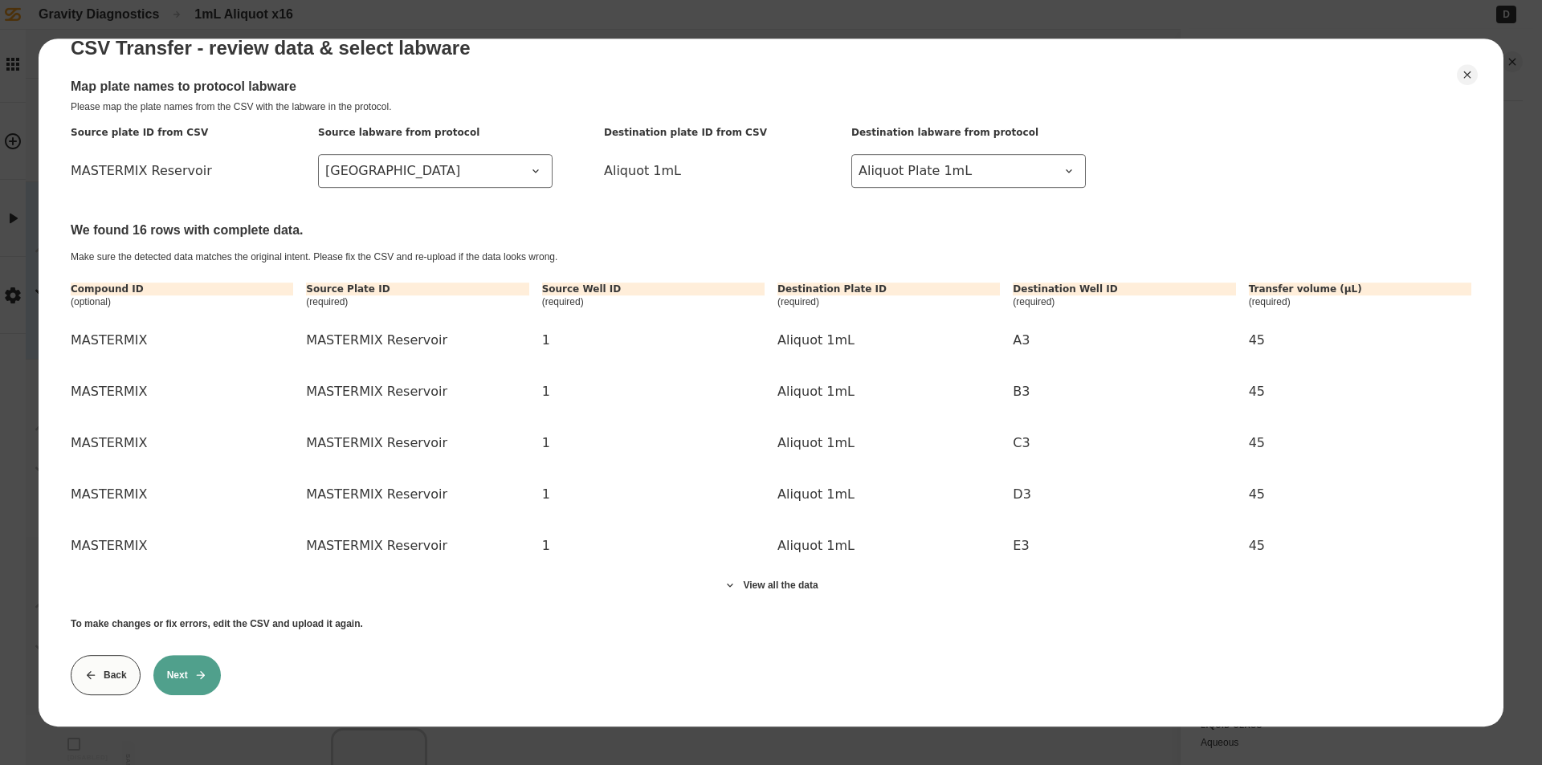
click at [177, 662] on button "Next" at bounding box center [186, 675] width 67 height 40
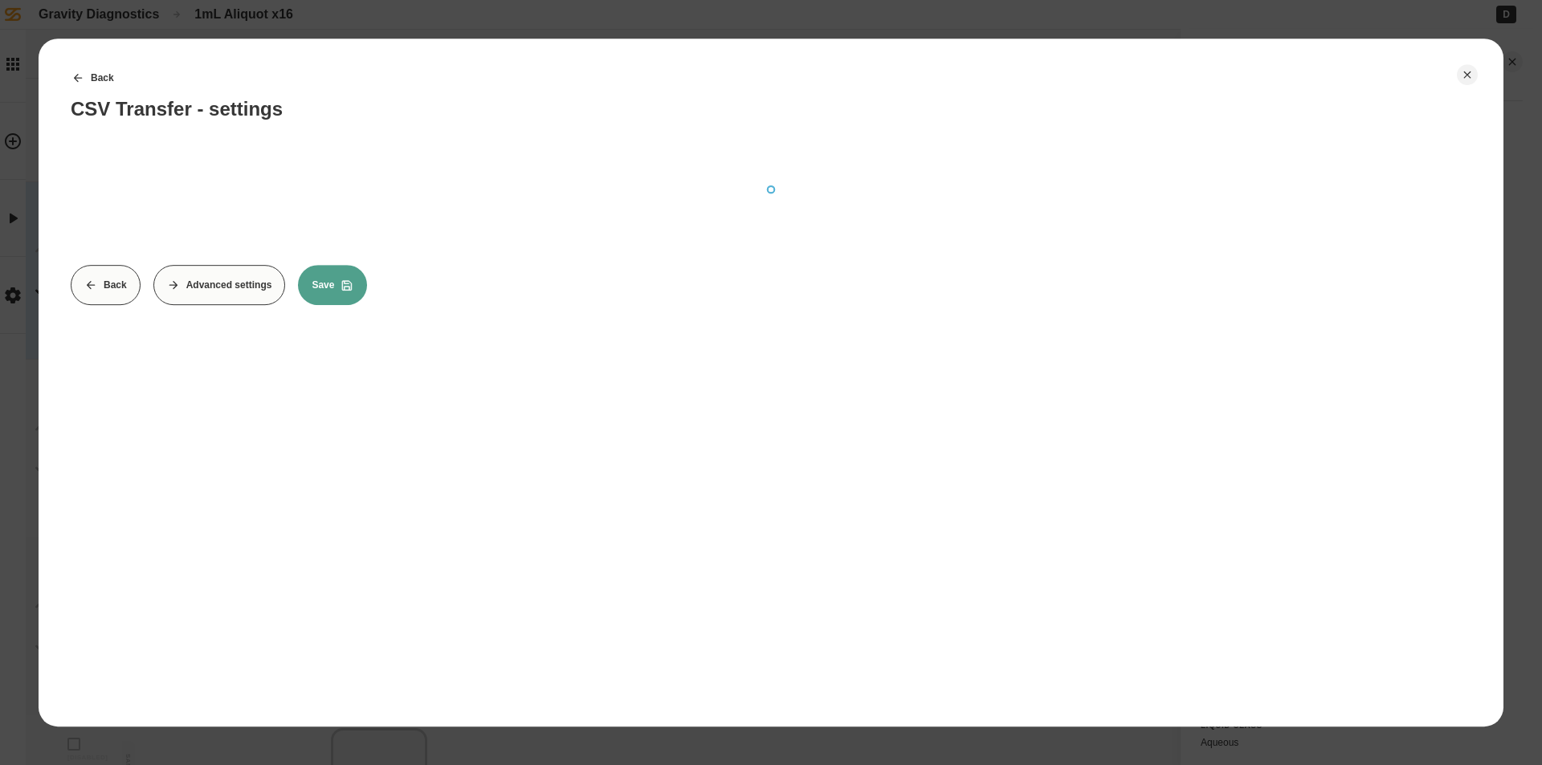
scroll to position [0, 0]
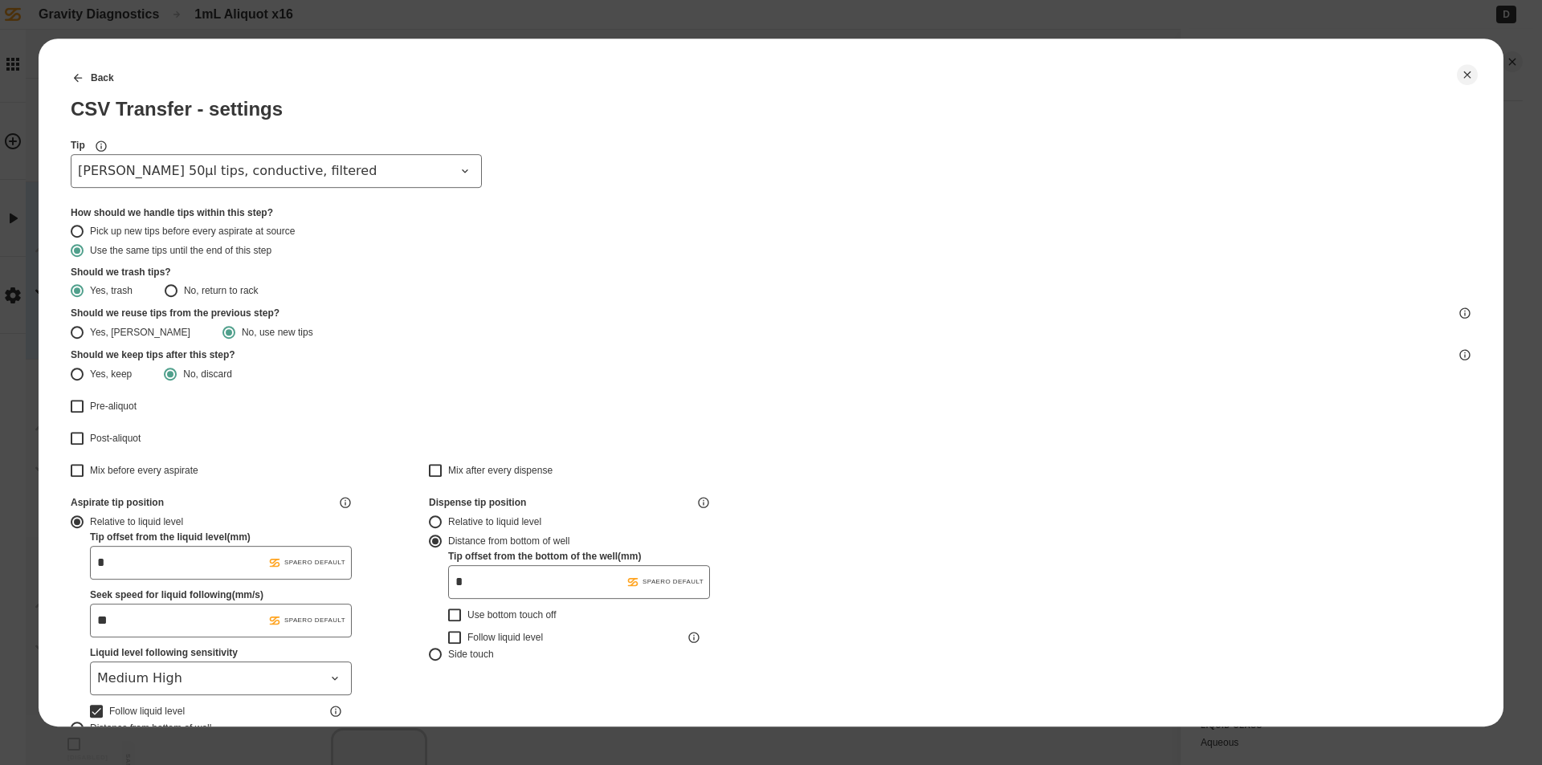
type input "*******"
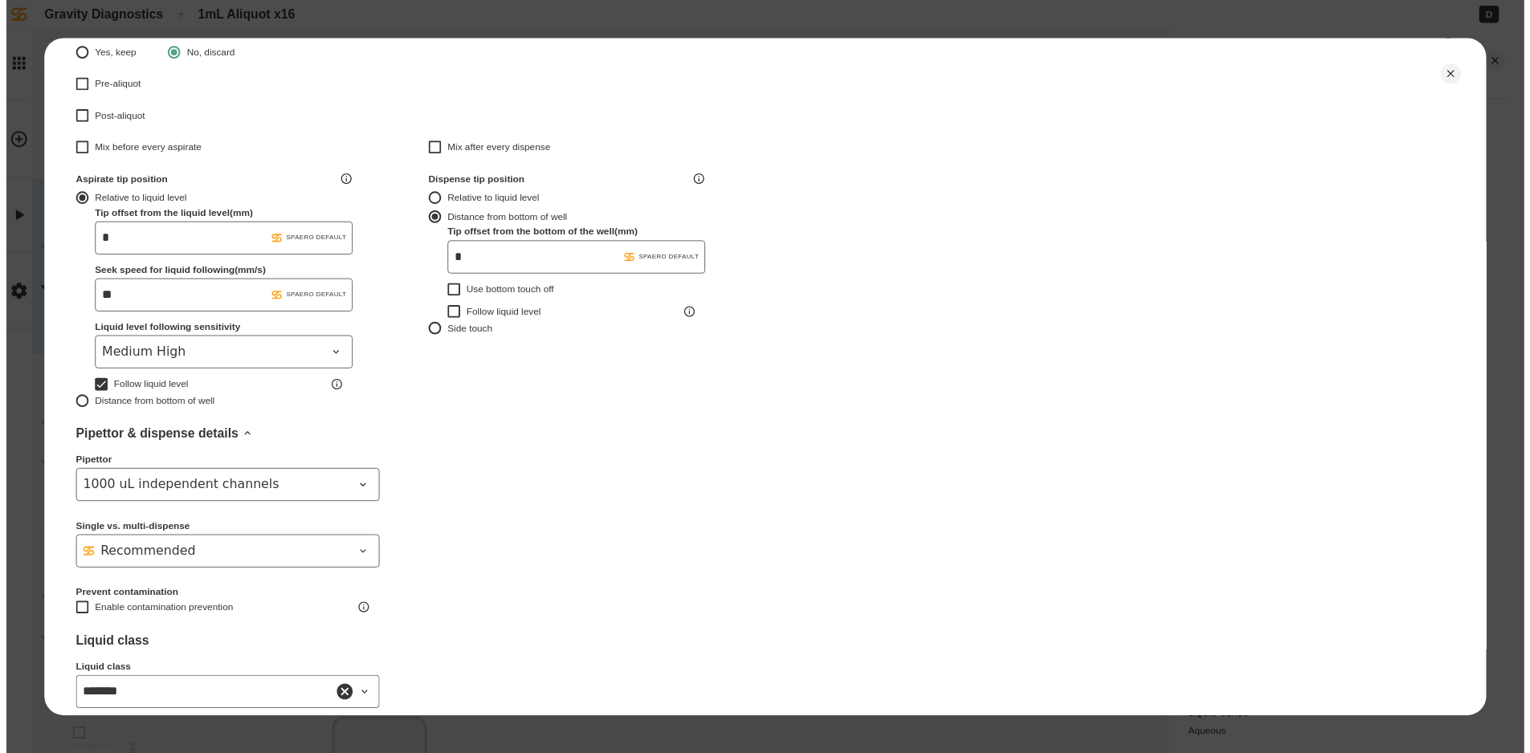
scroll to position [423, 0]
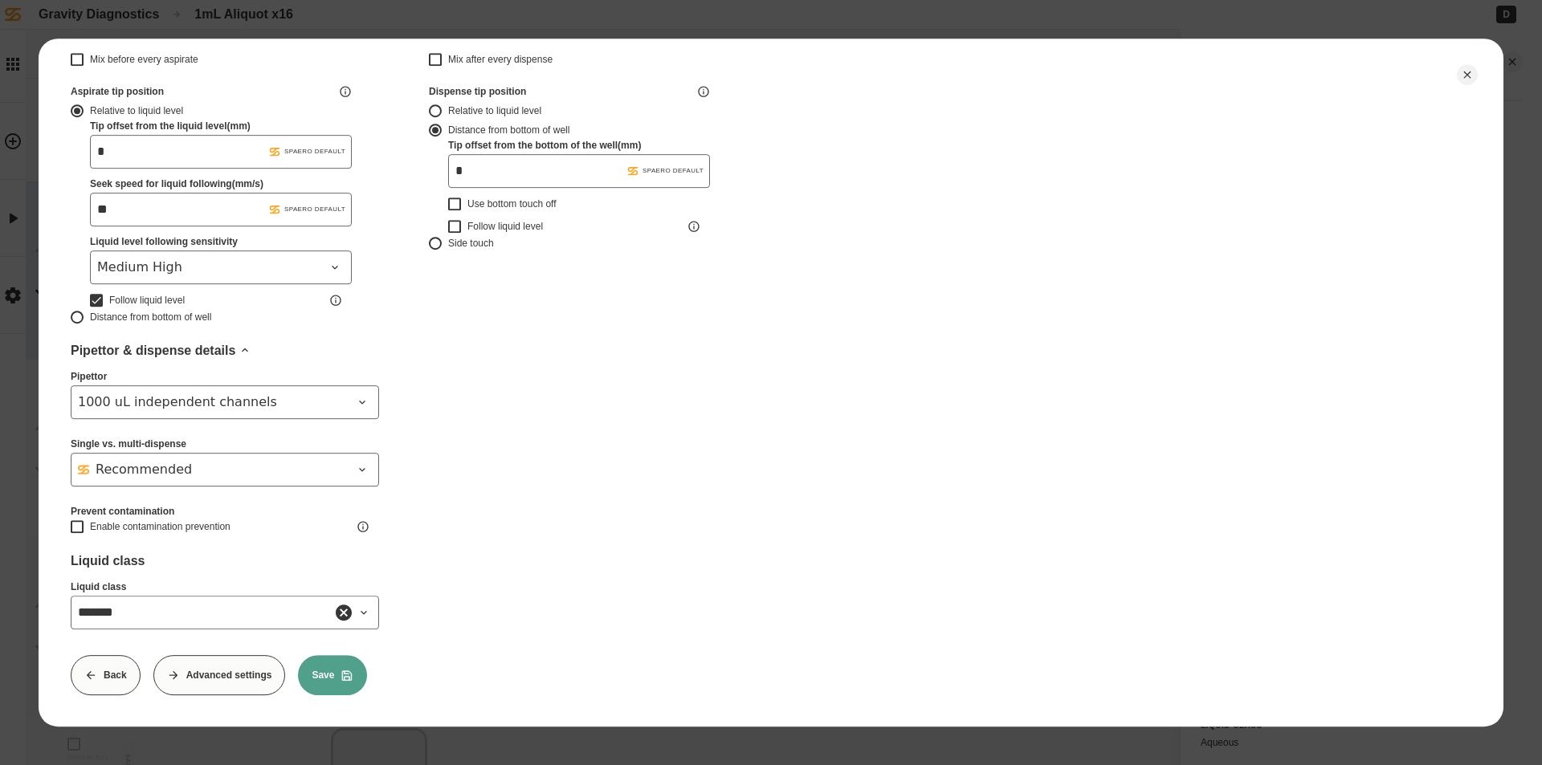
click at [334, 674] on button "Save" at bounding box center [332, 675] width 69 height 40
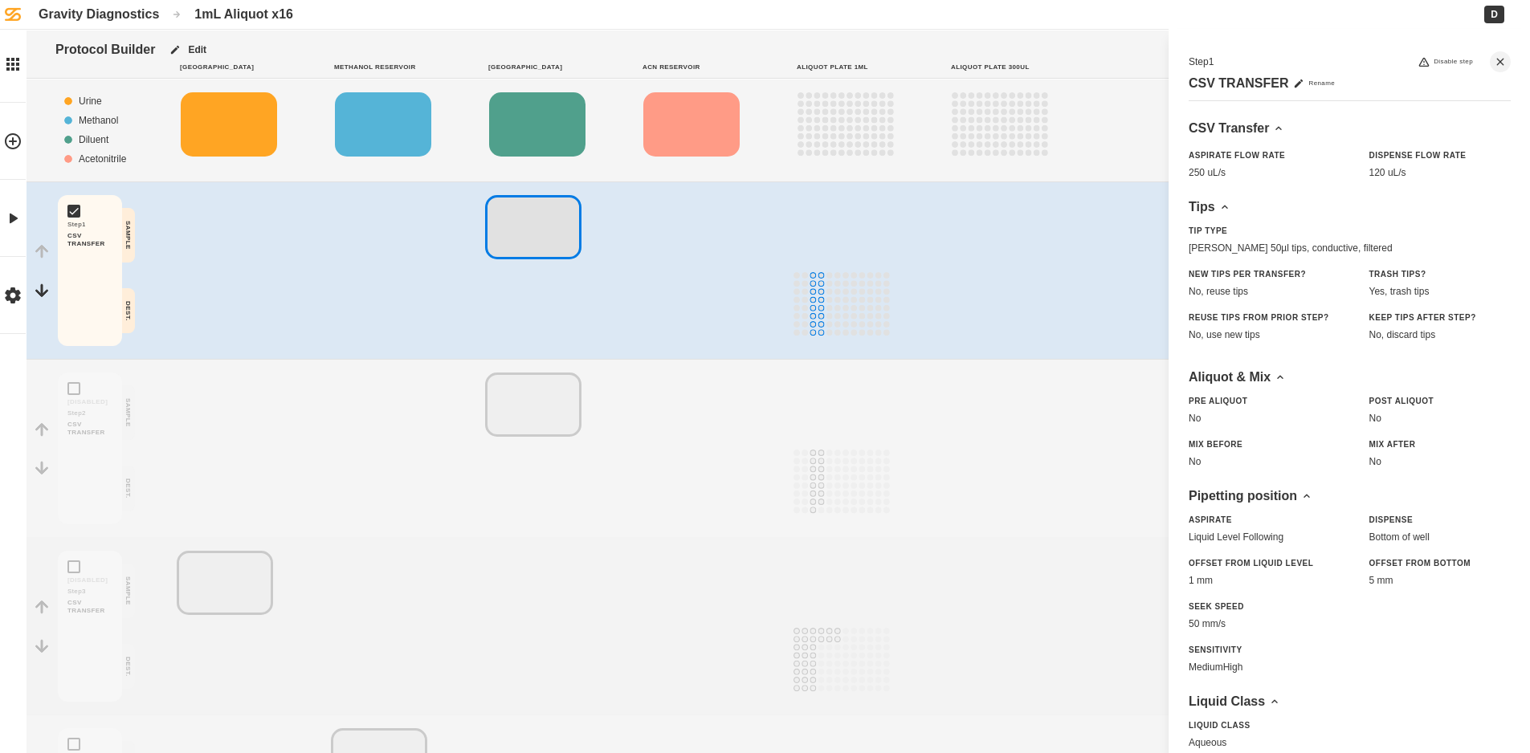
scroll to position [397, 0]
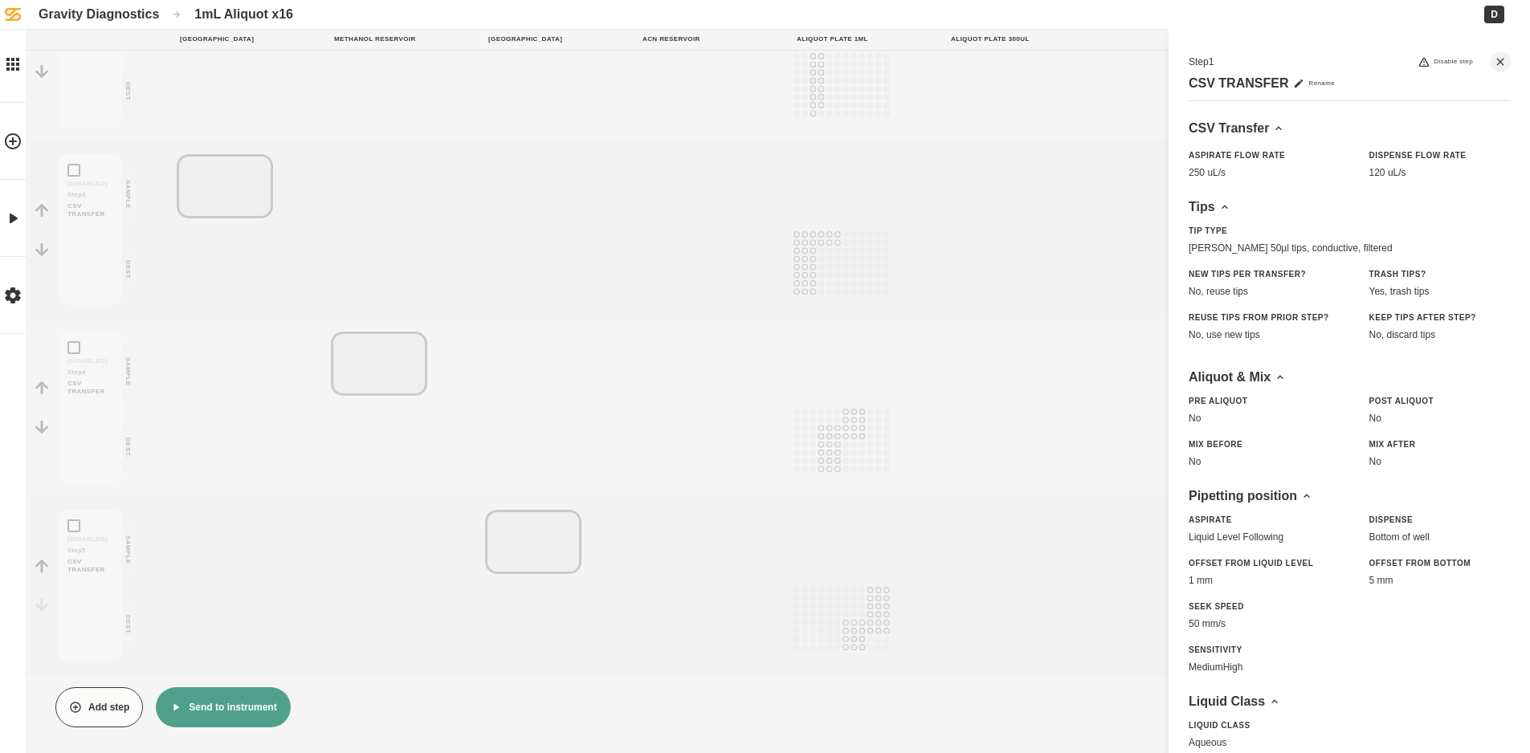
click at [202, 717] on button "Send to instrument" at bounding box center [223, 707] width 134 height 40
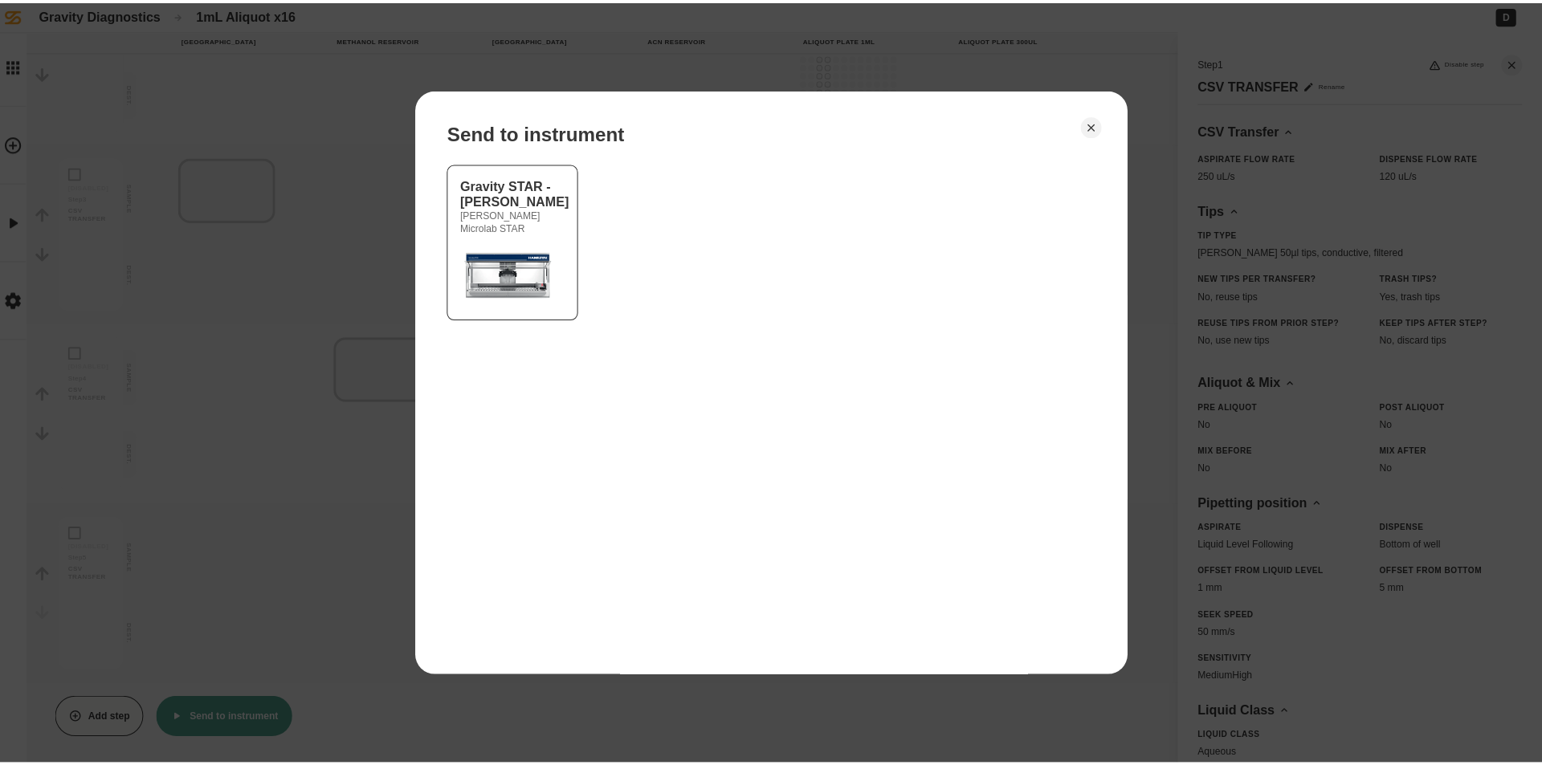
scroll to position [385, 0]
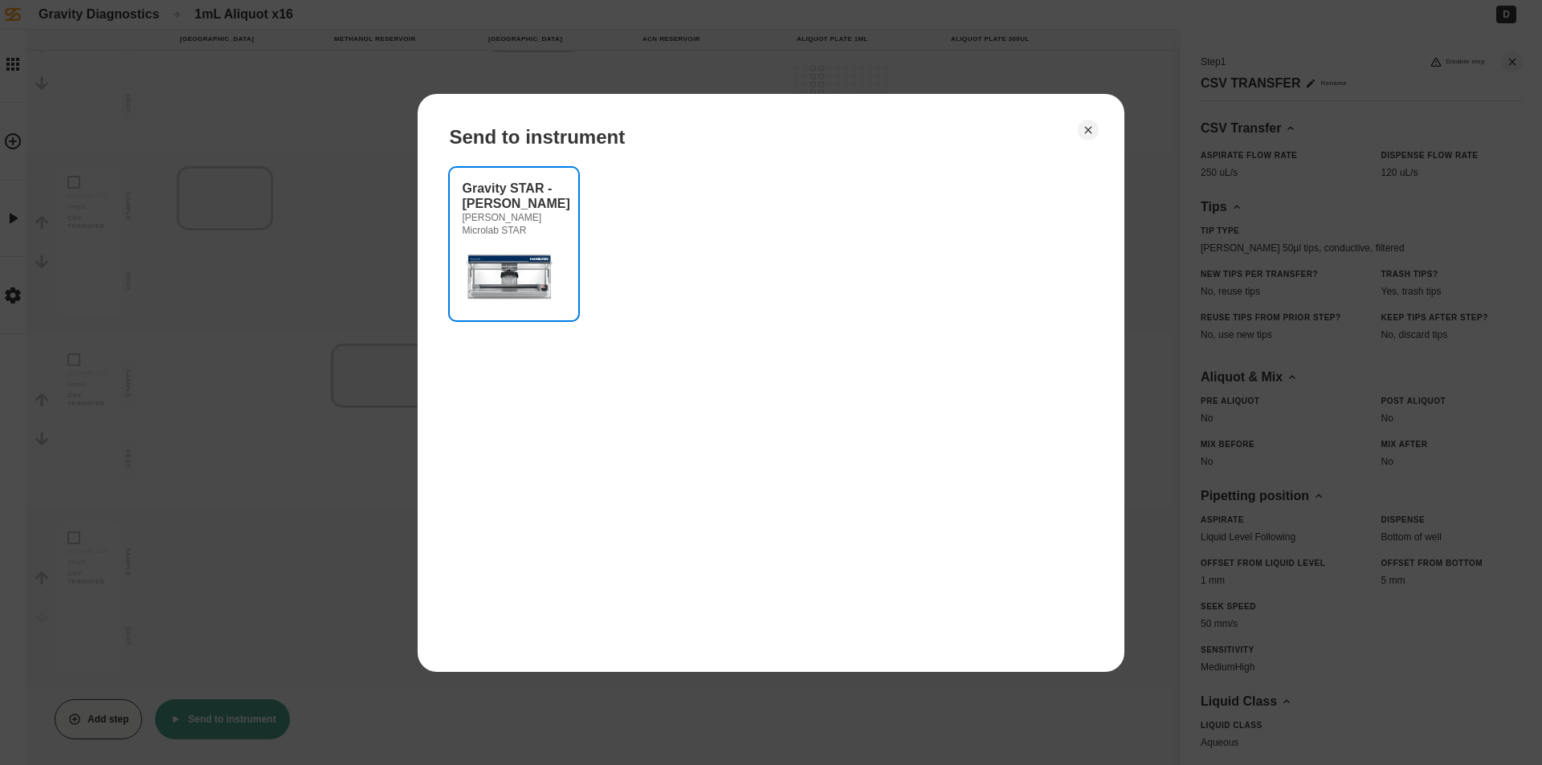
click at [525, 293] on img at bounding box center [511, 275] width 96 height 64
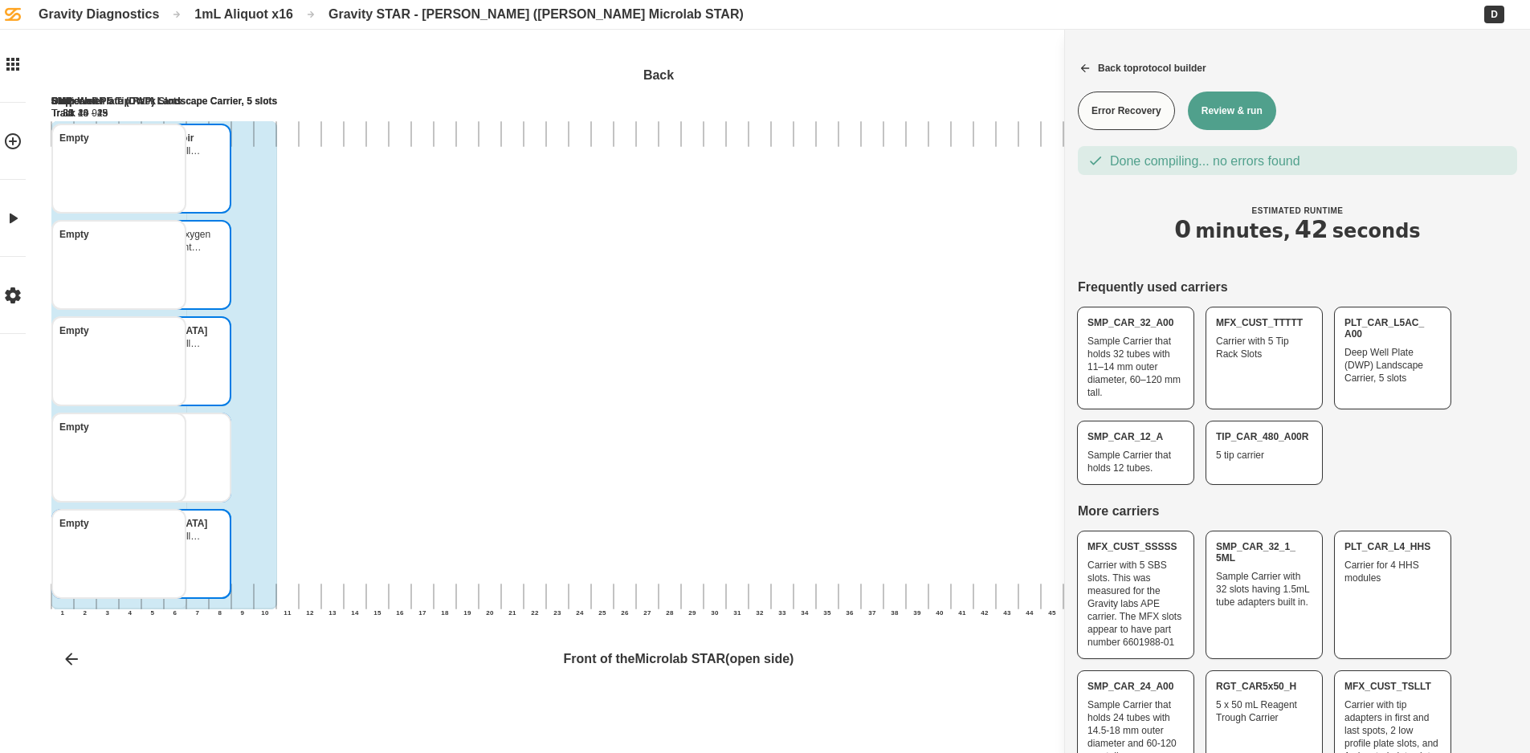
click at [1246, 112] on button "Review & run" at bounding box center [1232, 111] width 88 height 39
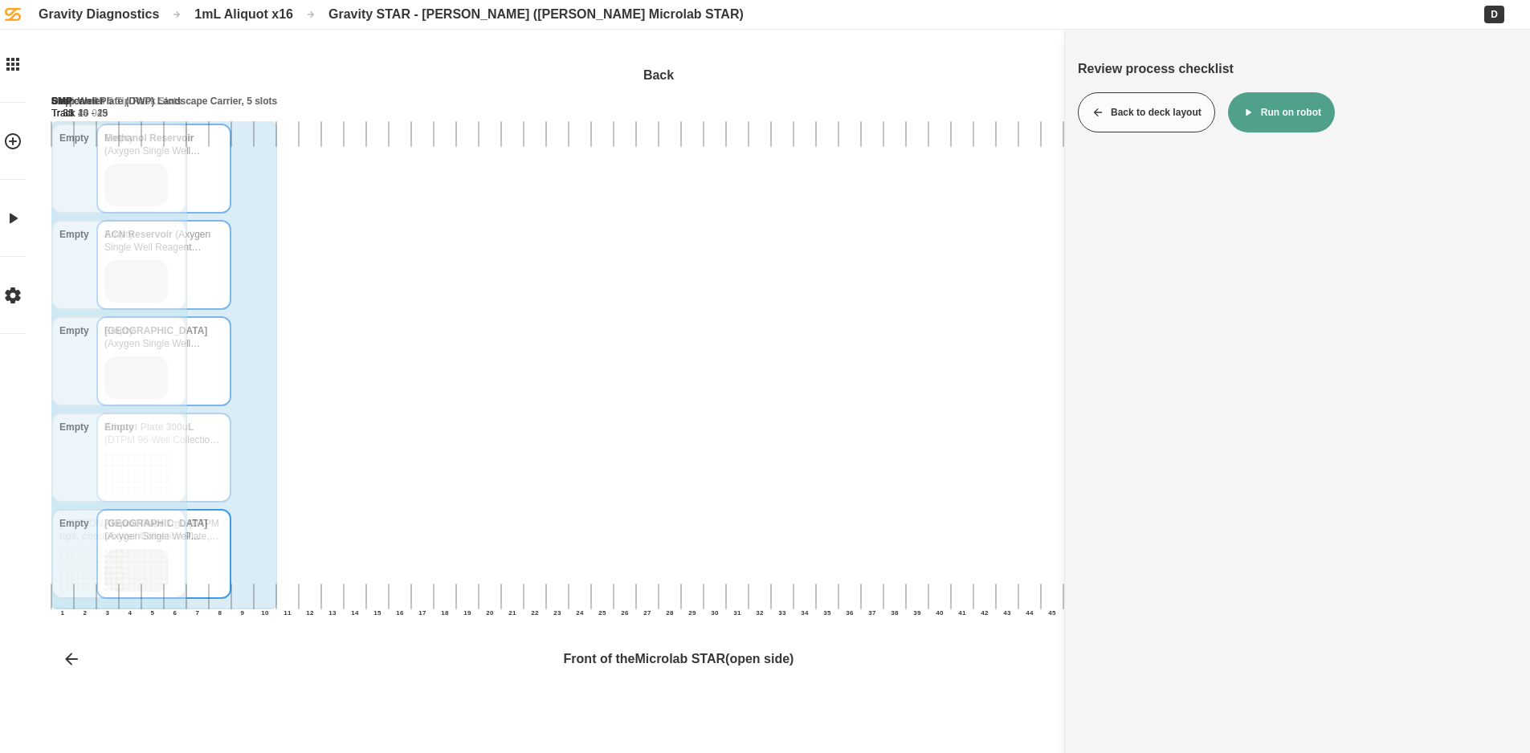
click at [1274, 107] on button "Run on robot" at bounding box center [1281, 112] width 107 height 40
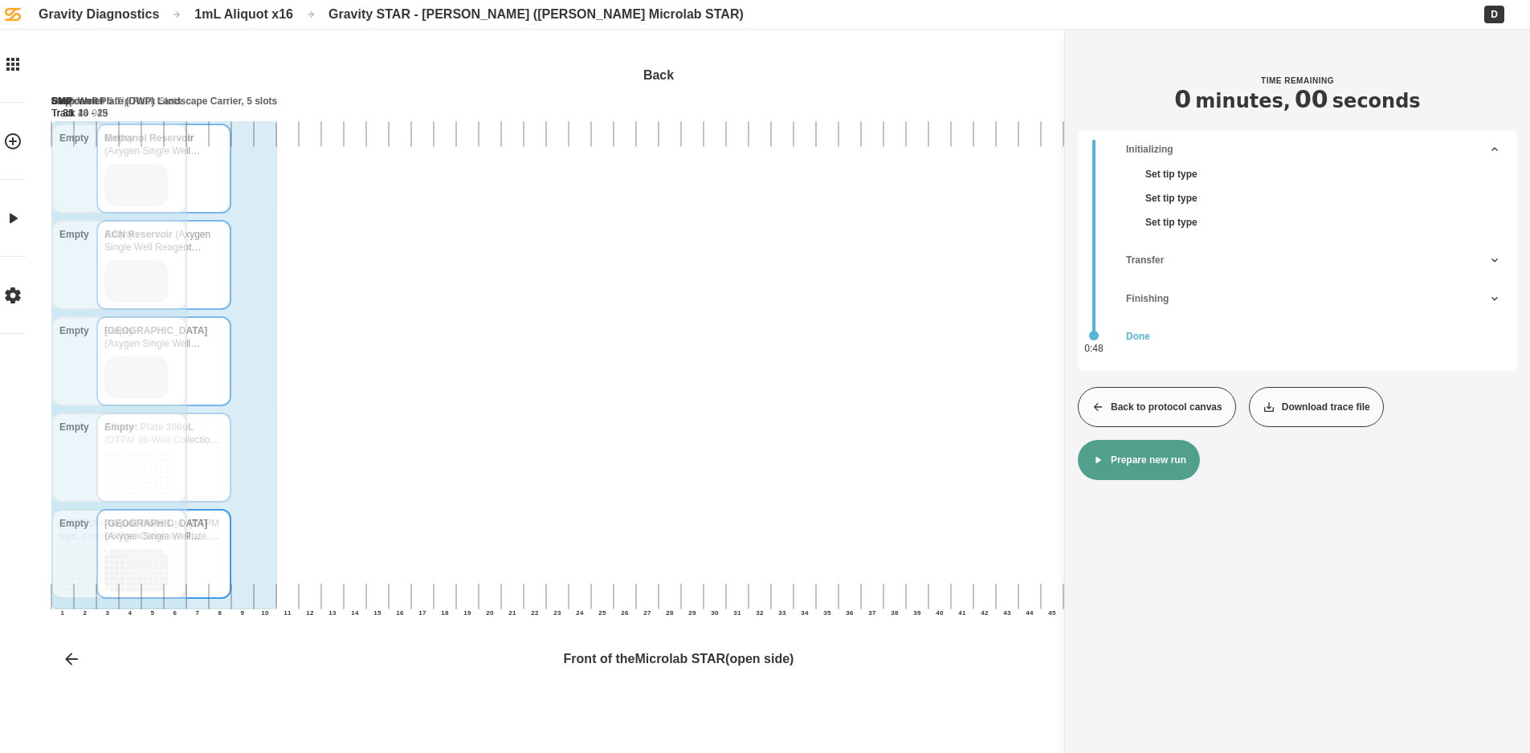
click at [1097, 413] on icon at bounding box center [1097, 407] width 13 height 13
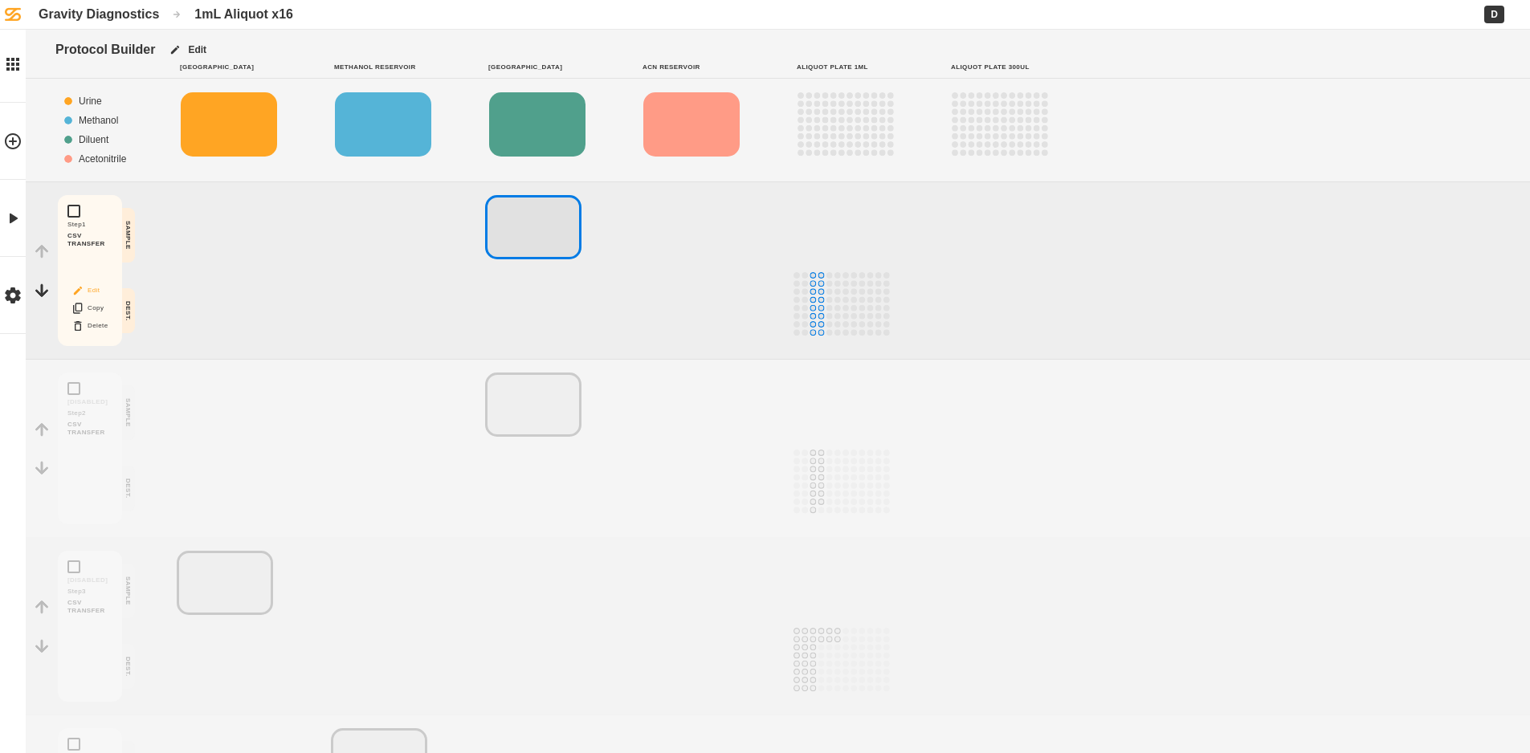
click at [86, 286] on button "Edit" at bounding box center [89, 290] width 51 height 21
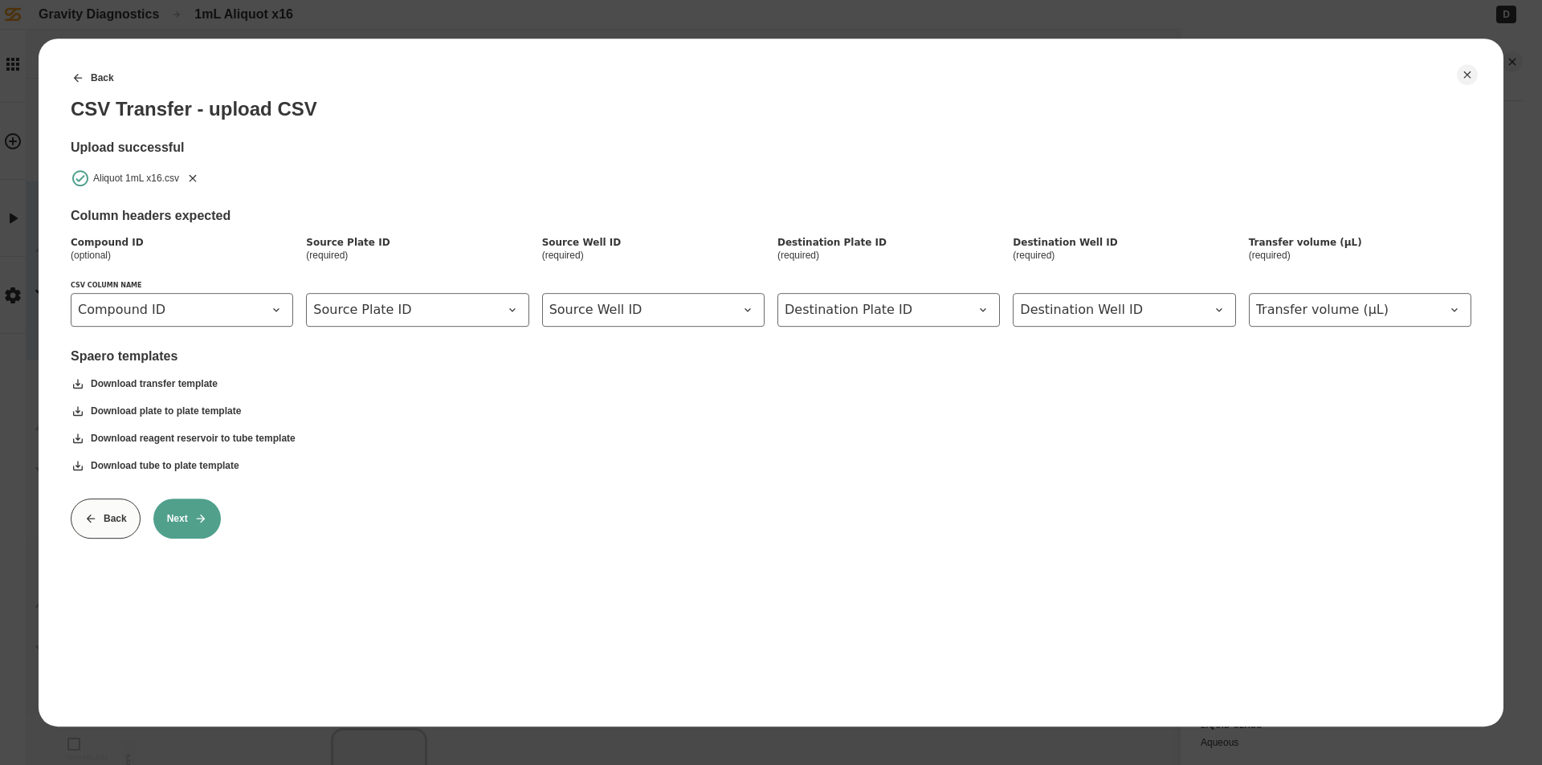
click at [193, 170] on button "Remove" at bounding box center [192, 178] width 21 height 21
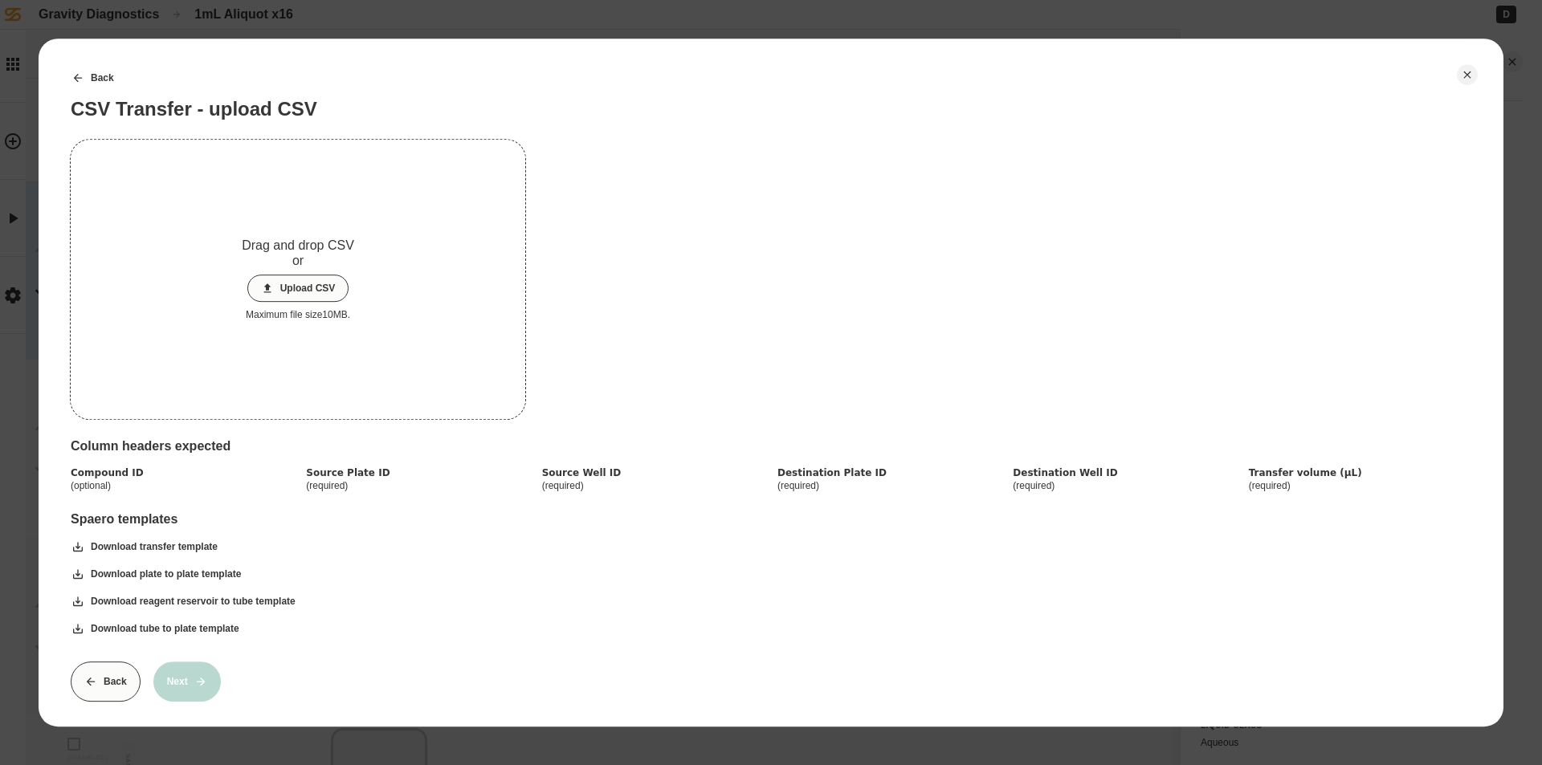
click at [305, 283] on button "Upload CSV" at bounding box center [298, 288] width 102 height 27
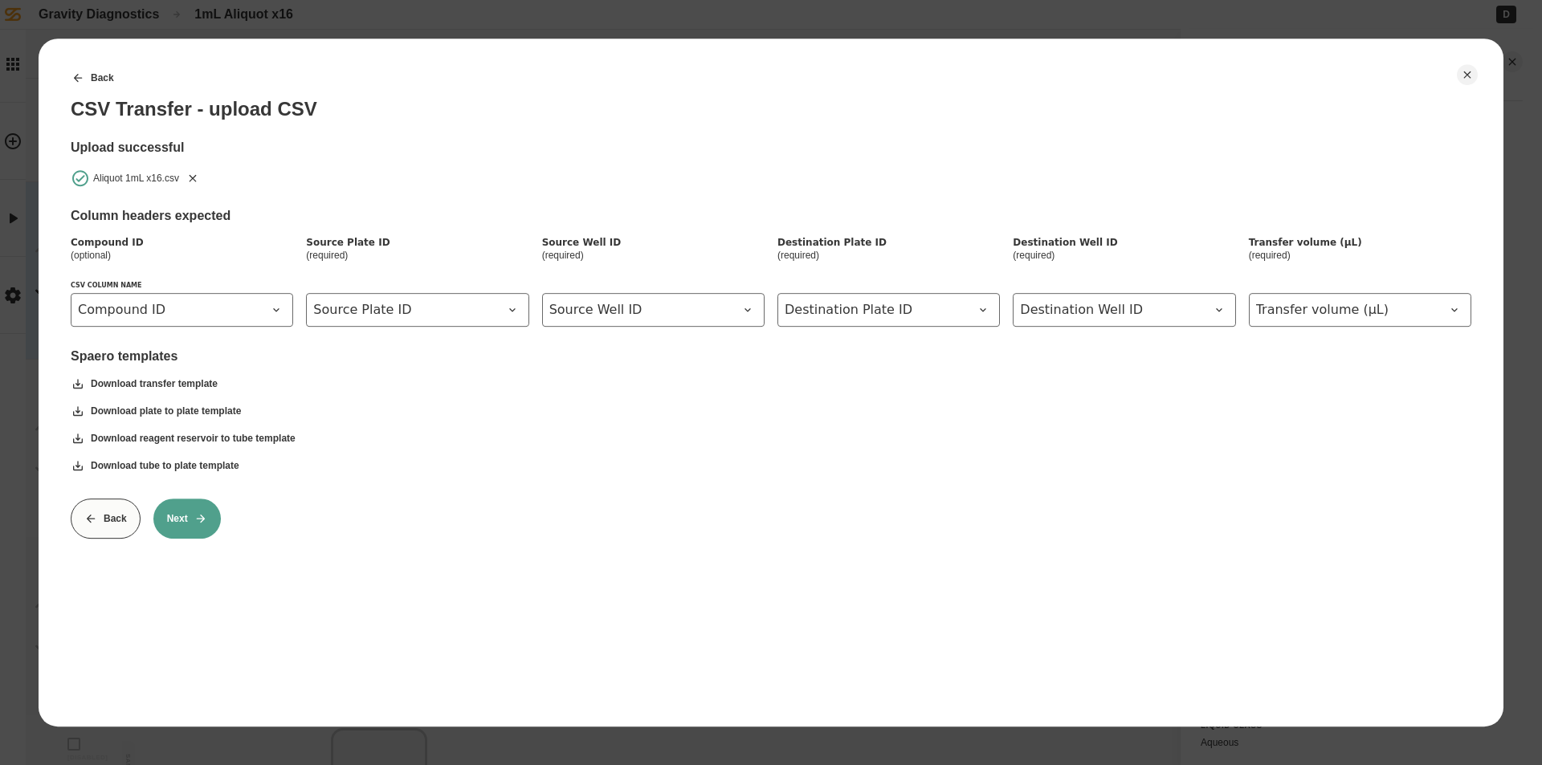
click at [188, 487] on div "Back CSV Transfer - upload CSV Upload successful Aliquot 1mL x16.csv Column hea…" at bounding box center [771, 298] width 1401 height 481
click at [210, 523] on button "Next" at bounding box center [186, 519] width 67 height 40
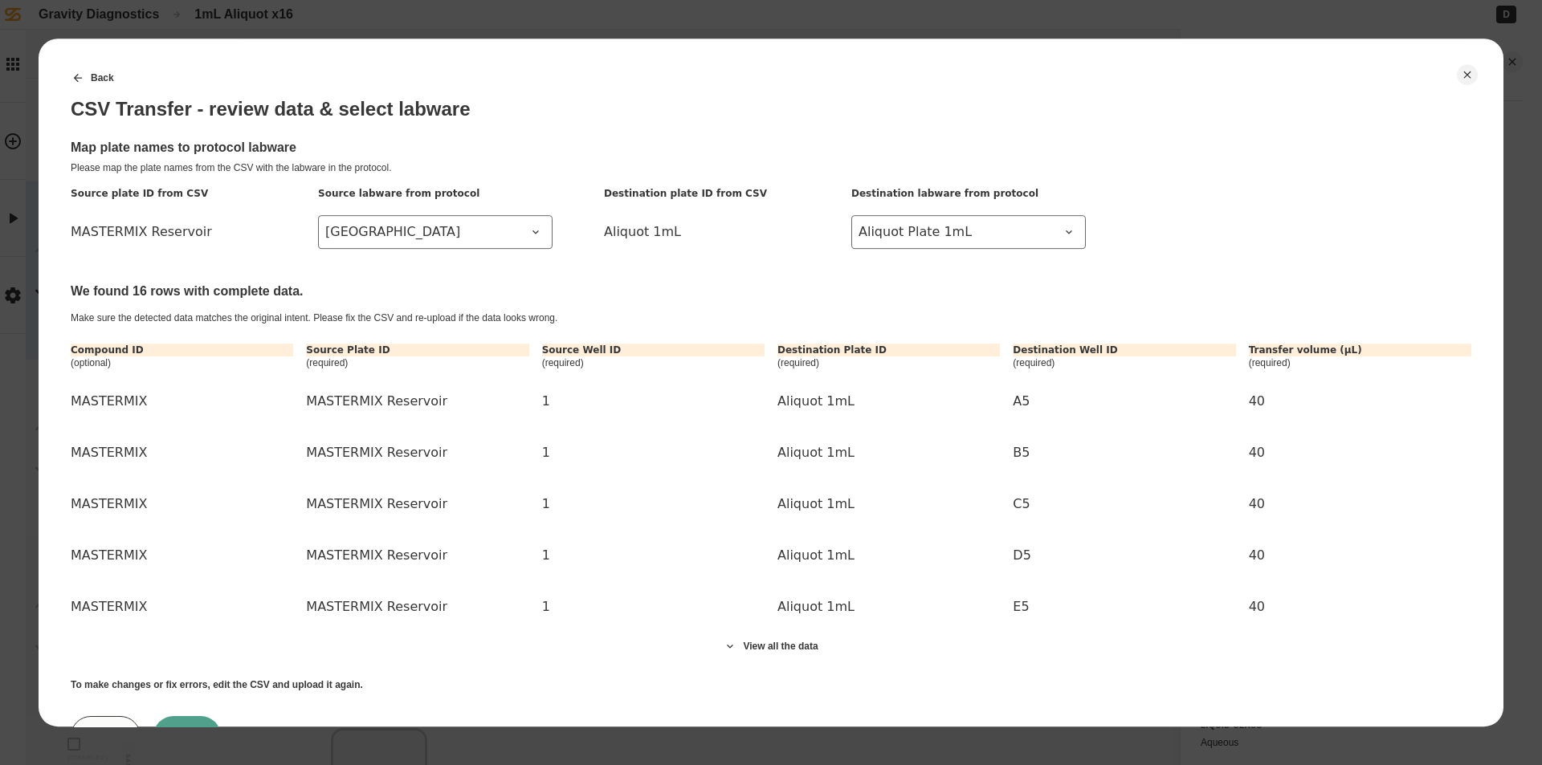
scroll to position [73, 0]
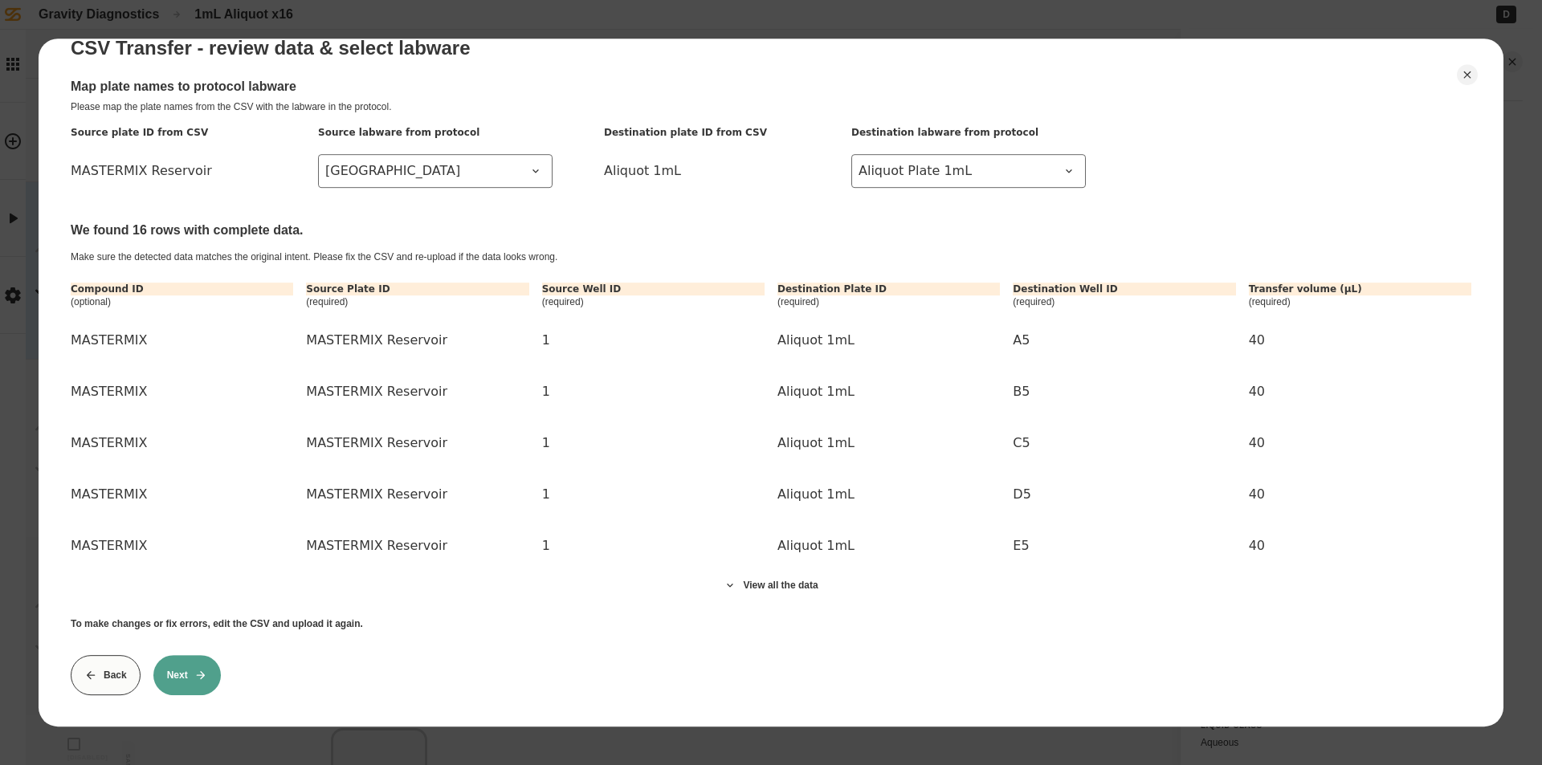
click at [193, 660] on button "Next" at bounding box center [186, 675] width 67 height 40
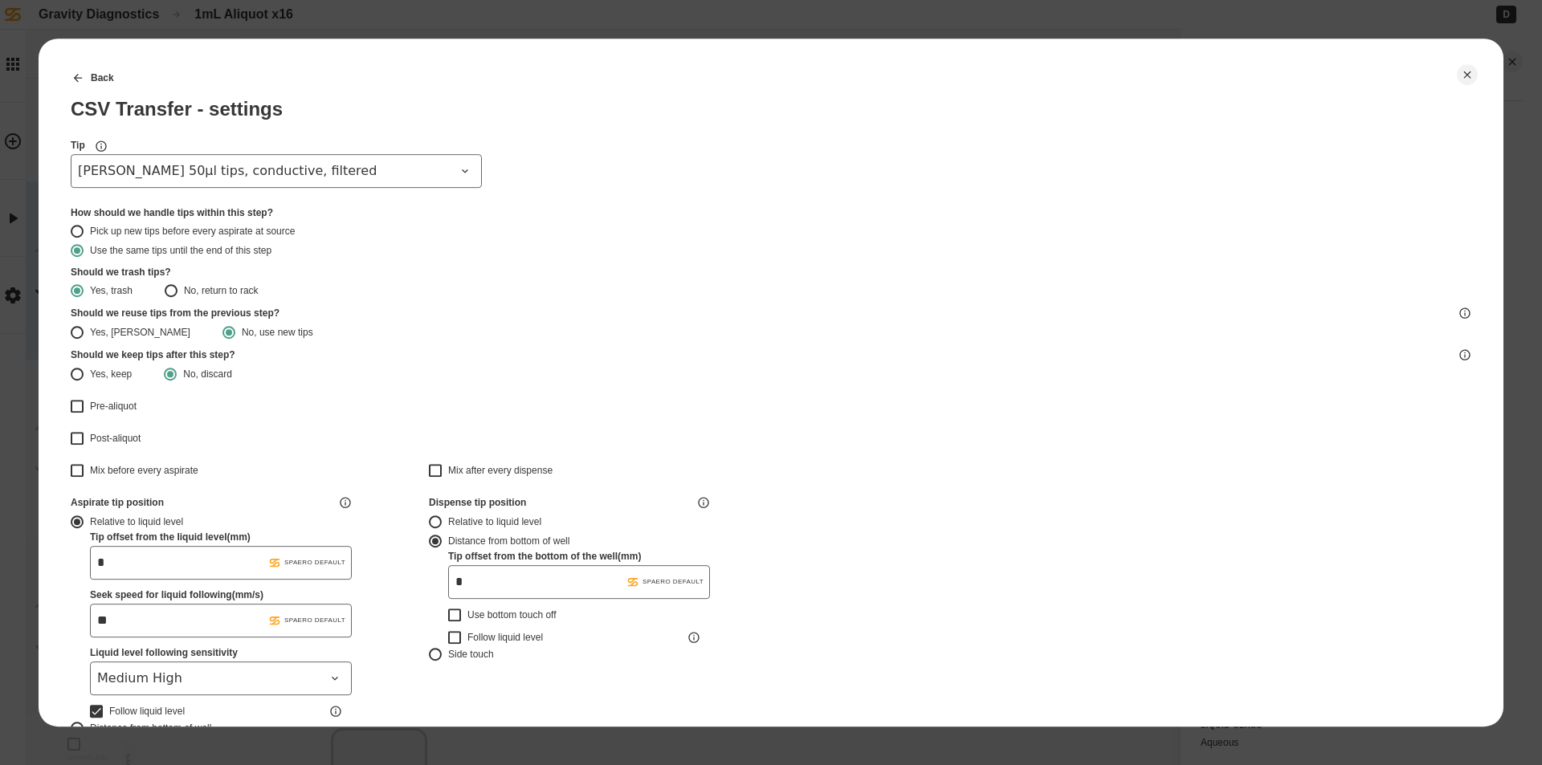
type input "*******"
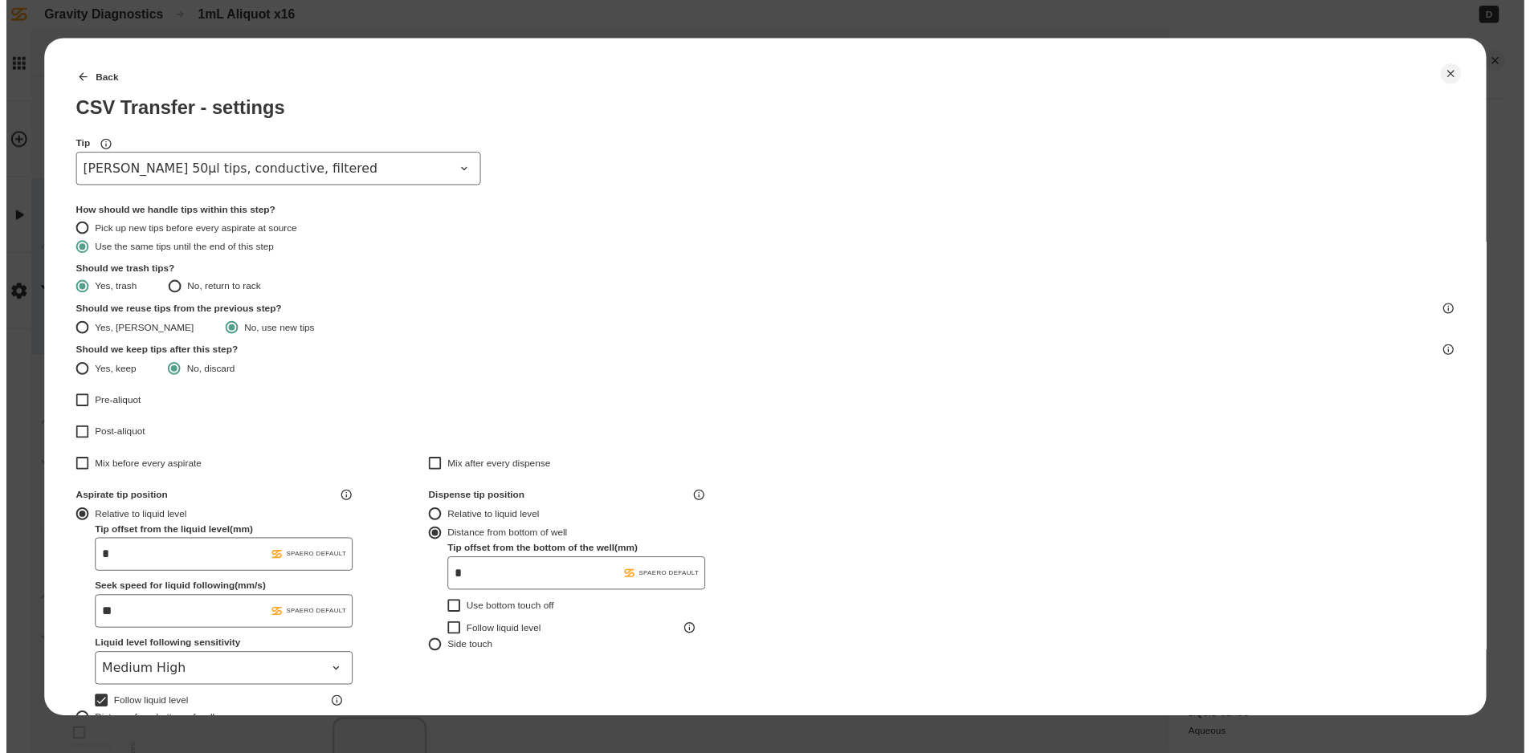
scroll to position [423, 0]
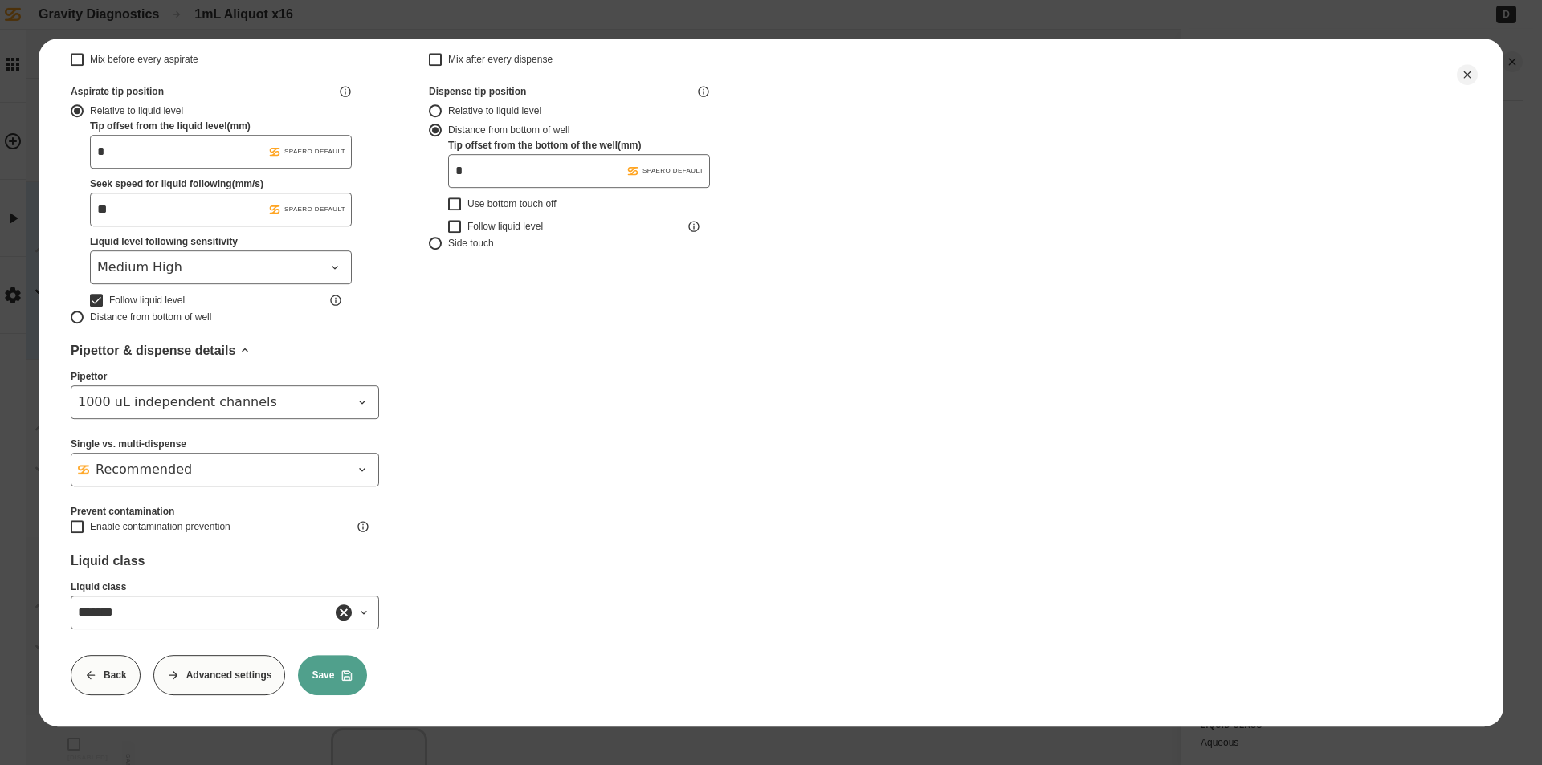
click at [323, 671] on button "Save" at bounding box center [332, 675] width 69 height 40
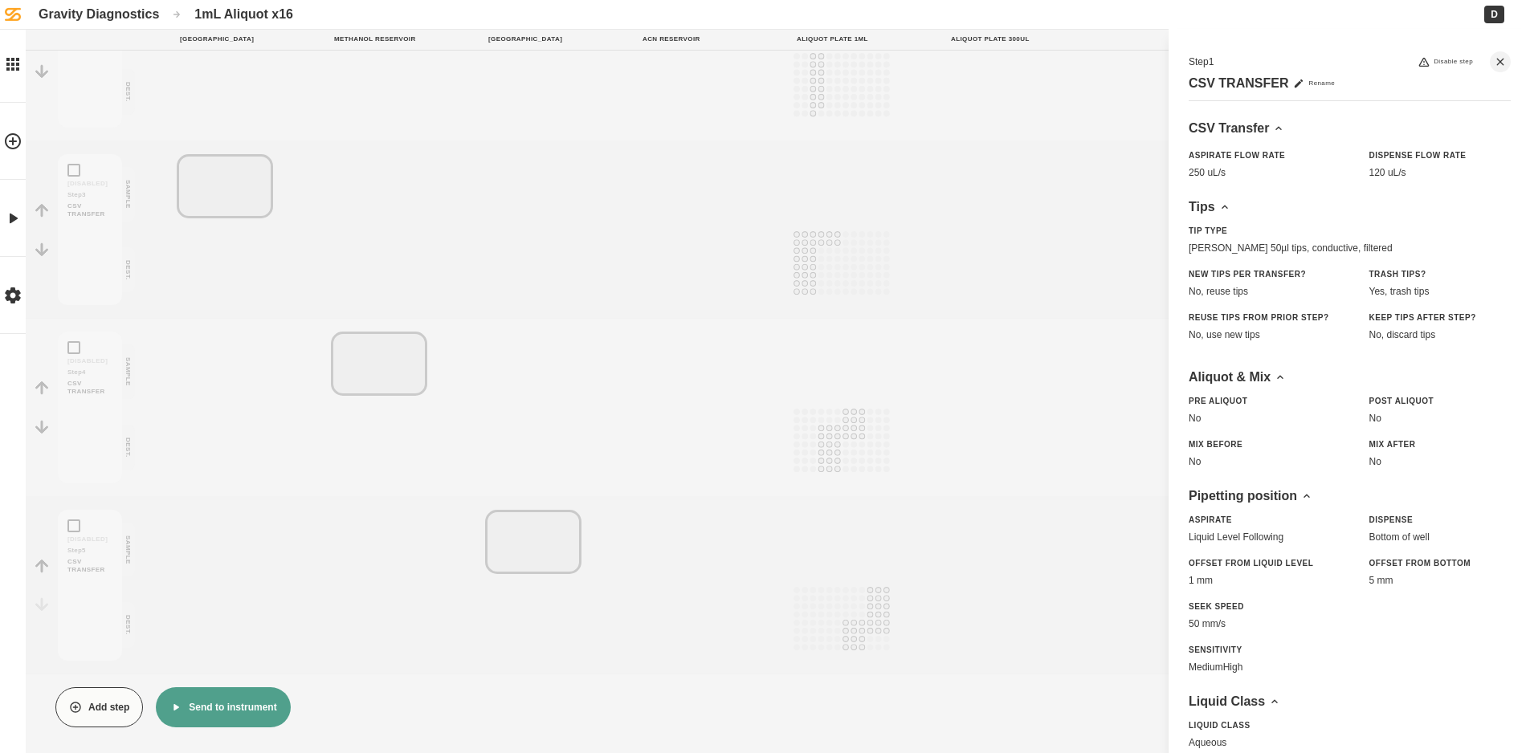
click at [247, 715] on button "Send to instrument" at bounding box center [223, 707] width 134 height 40
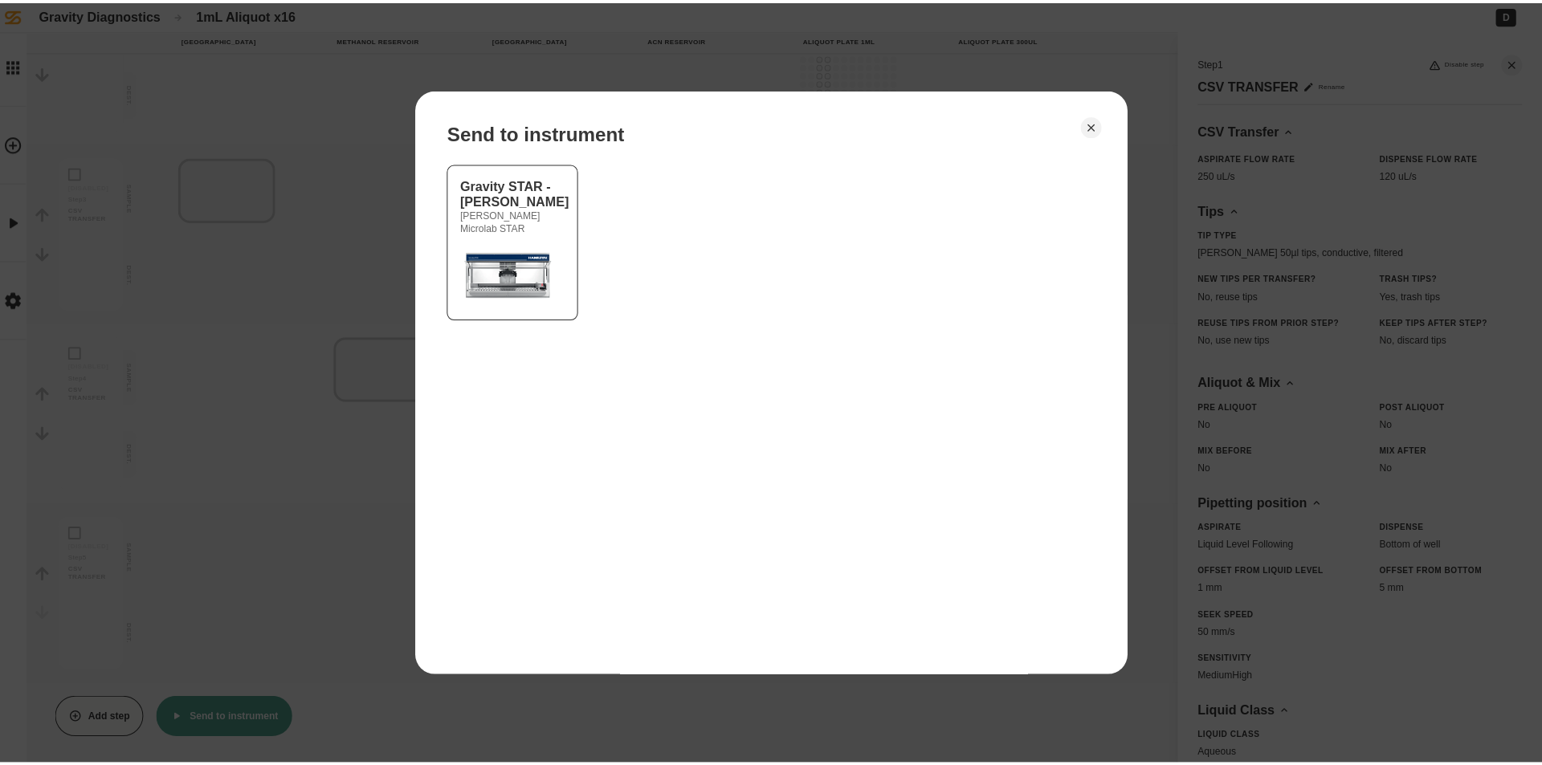
scroll to position [385, 0]
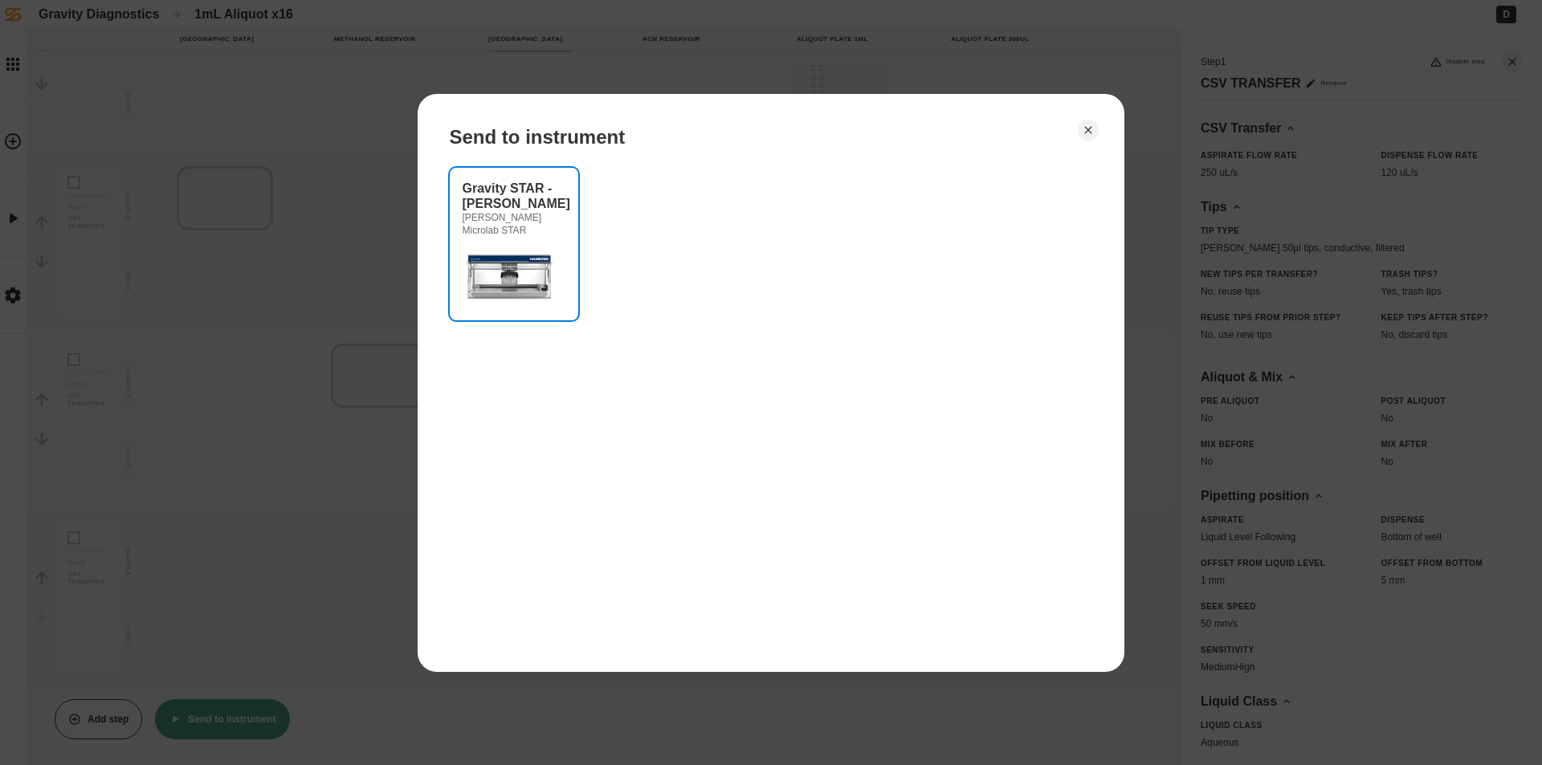
click at [540, 292] on img at bounding box center [511, 275] width 96 height 64
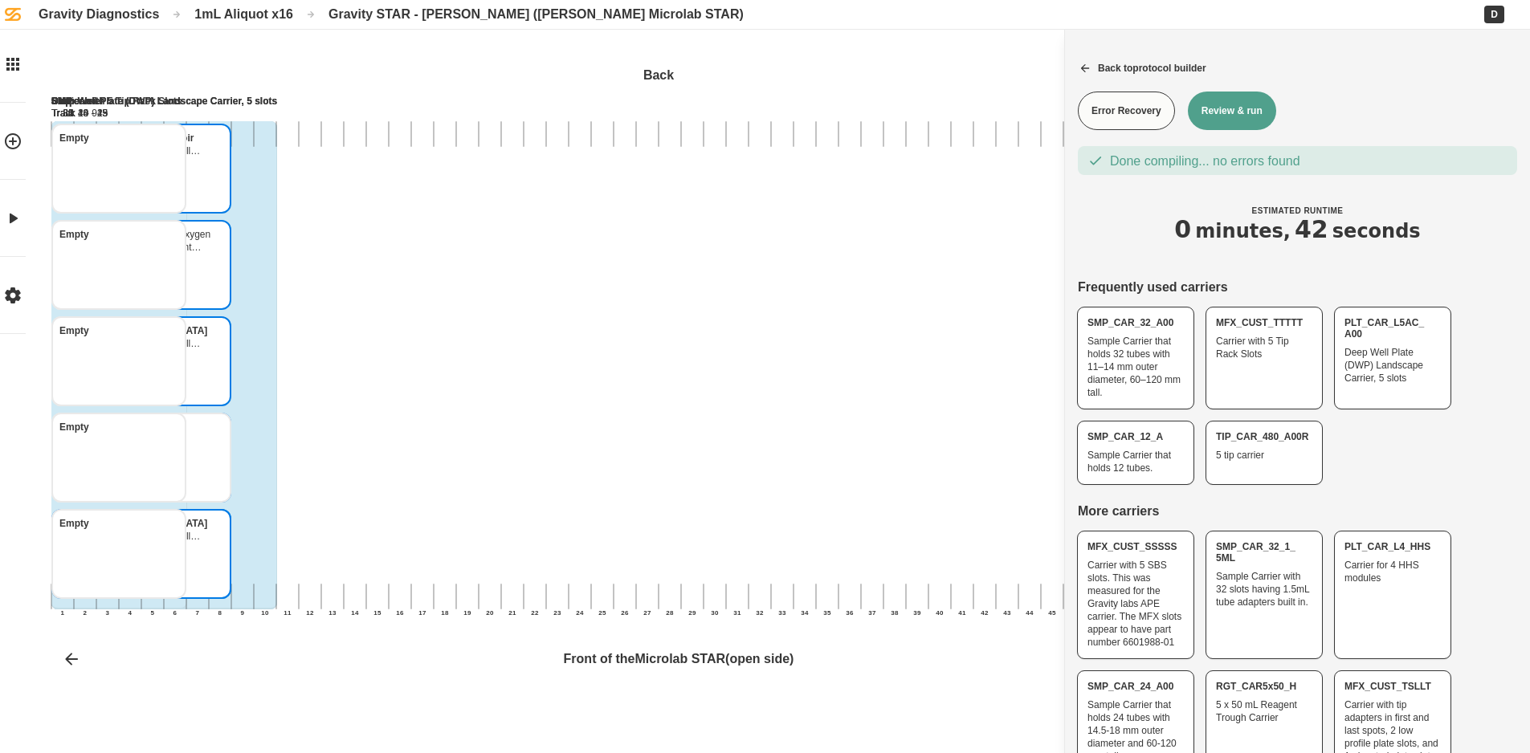
click at [1246, 112] on button "Review & run" at bounding box center [1232, 111] width 88 height 39
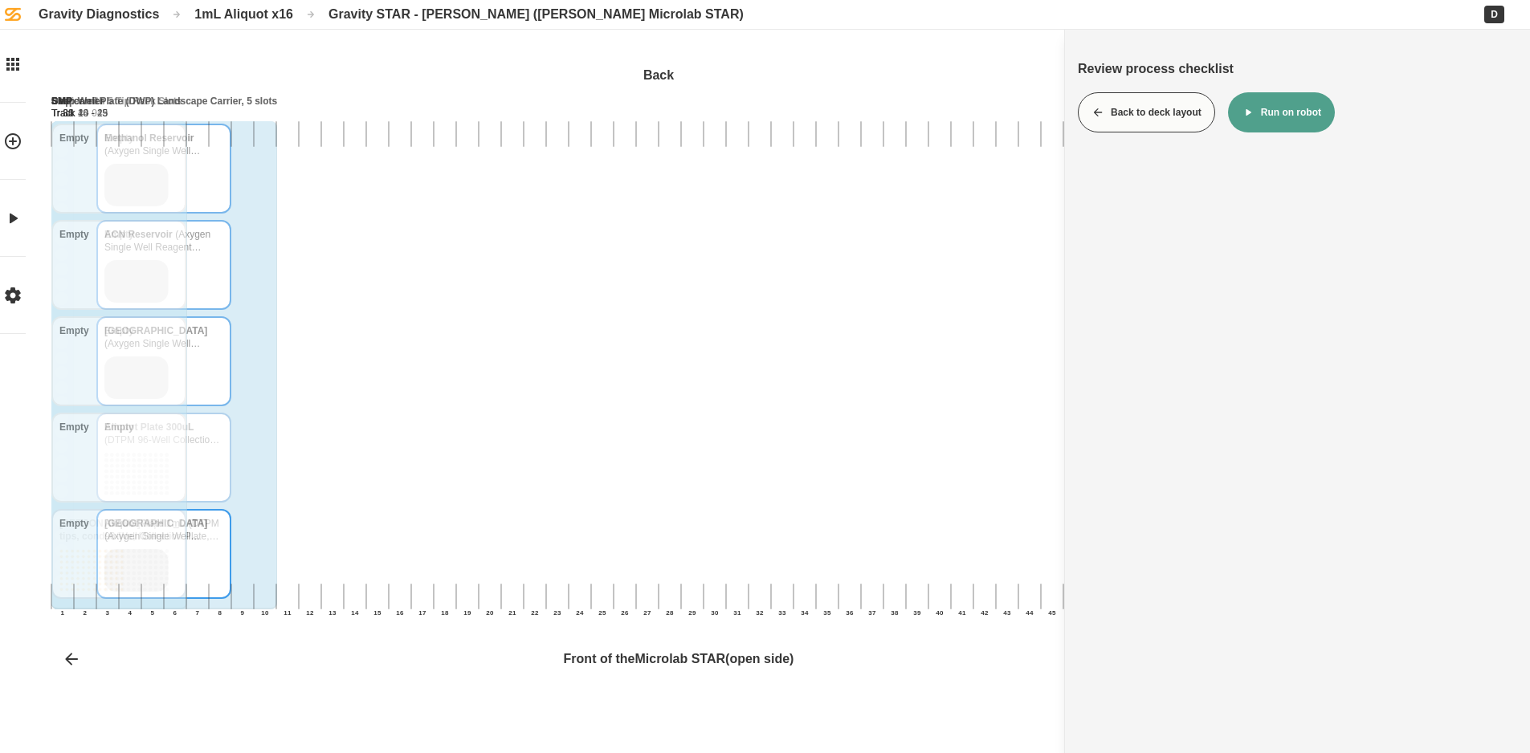
click at [1295, 100] on button "Run on robot" at bounding box center [1281, 112] width 107 height 40
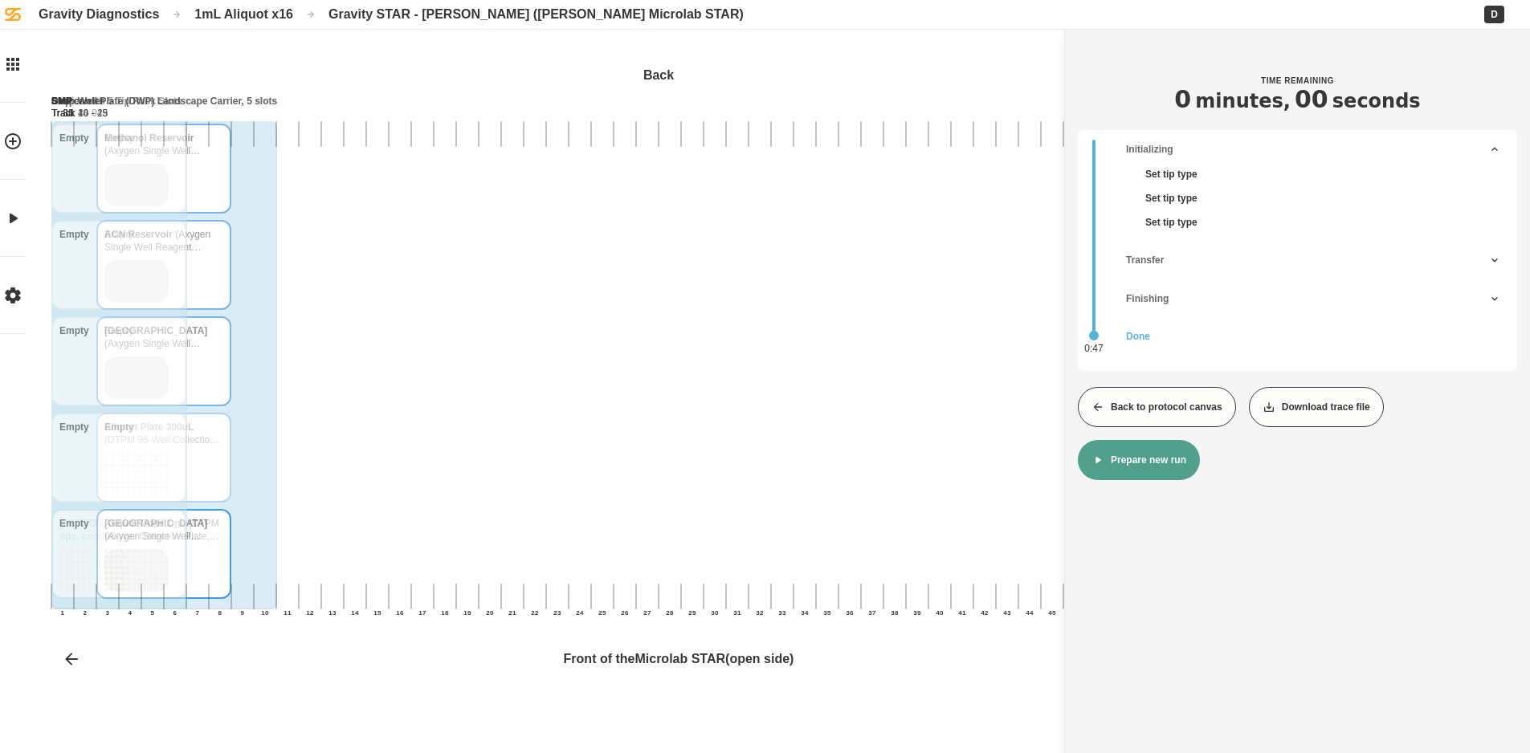
drag, startPoint x: 1158, startPoint y: 430, endPoint x: 1161, endPoint y: 419, distance: 10.9
click at [1158, 429] on div "Back to protocol canvas Download trace file Prepare new run" at bounding box center [1297, 433] width 439 height 93
click at [1166, 413] on button "Back to protocol canvas" at bounding box center [1157, 407] width 158 height 40
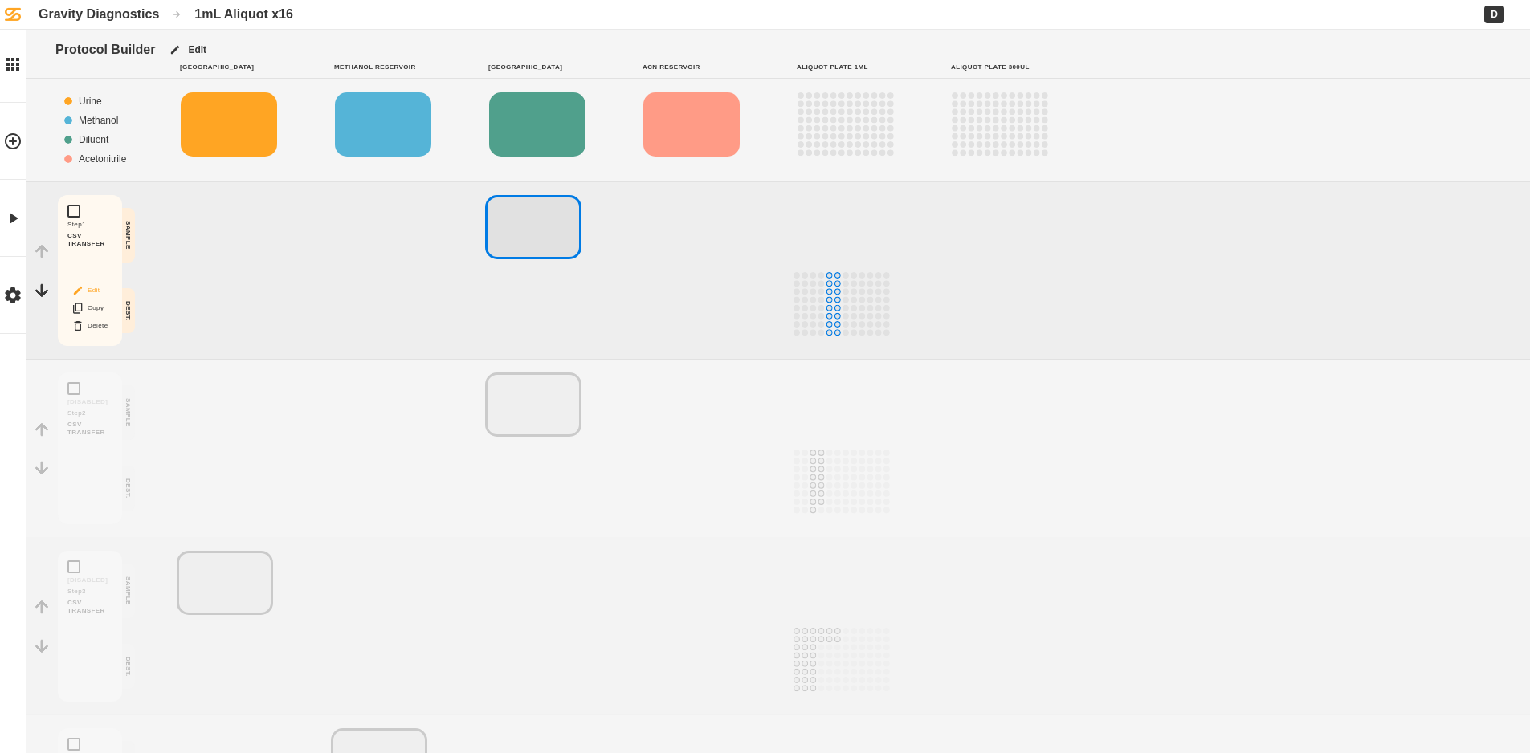
click at [92, 285] on button "Edit" at bounding box center [89, 290] width 51 height 21
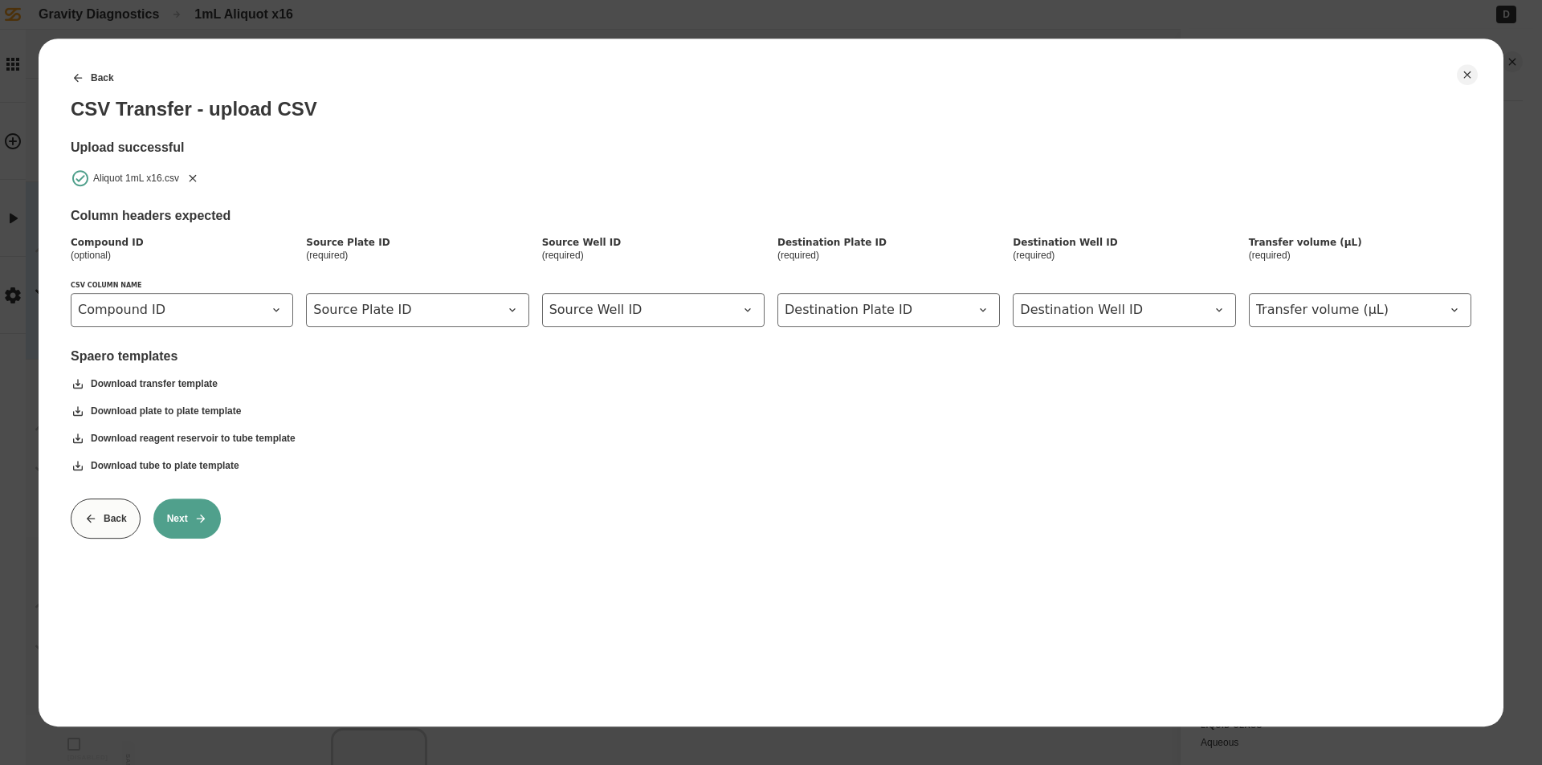
click at [192, 177] on icon "Remove" at bounding box center [193, 177] width 7 height 7
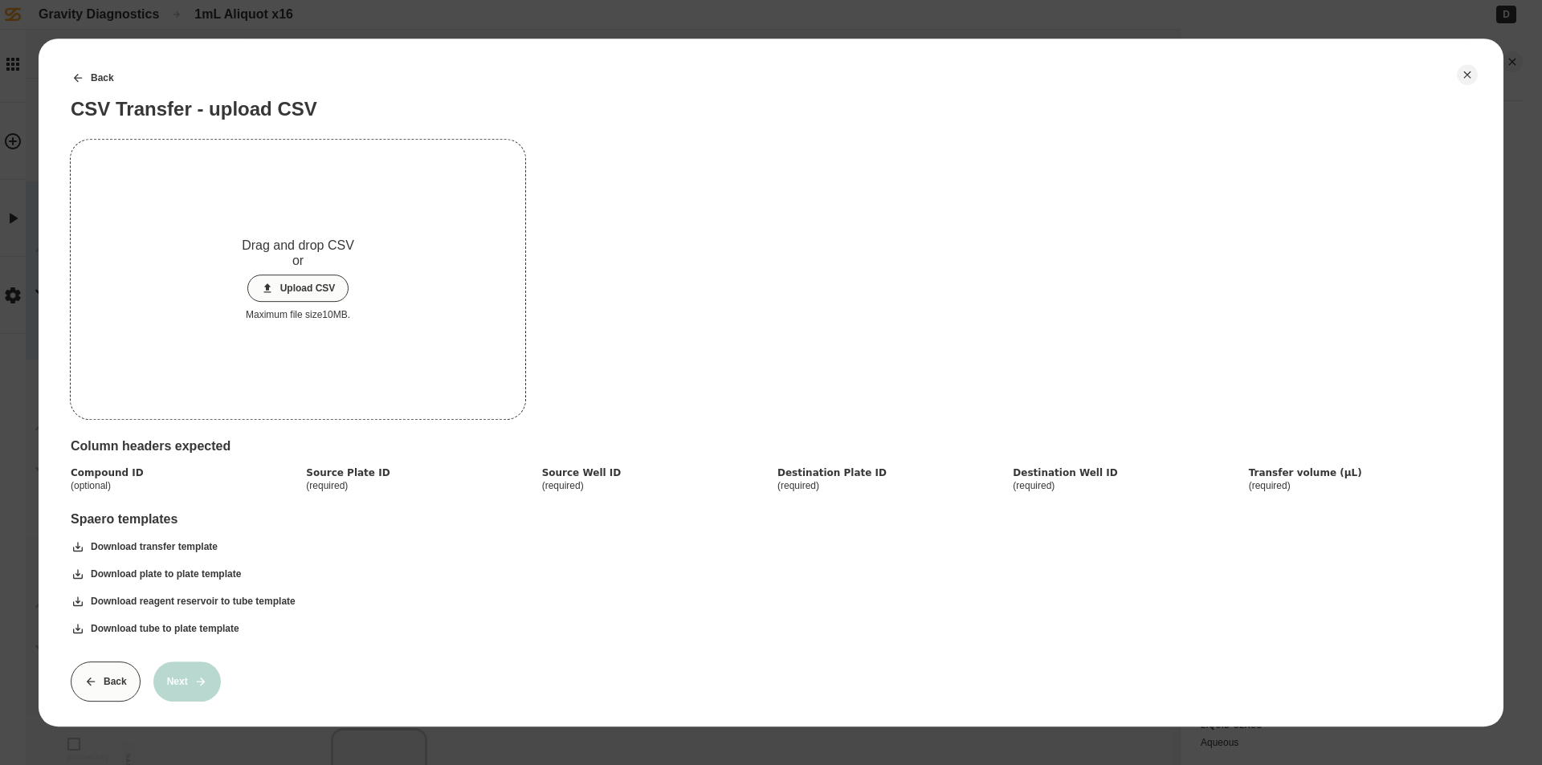
click at [288, 299] on button "Upload CSV" at bounding box center [298, 288] width 102 height 27
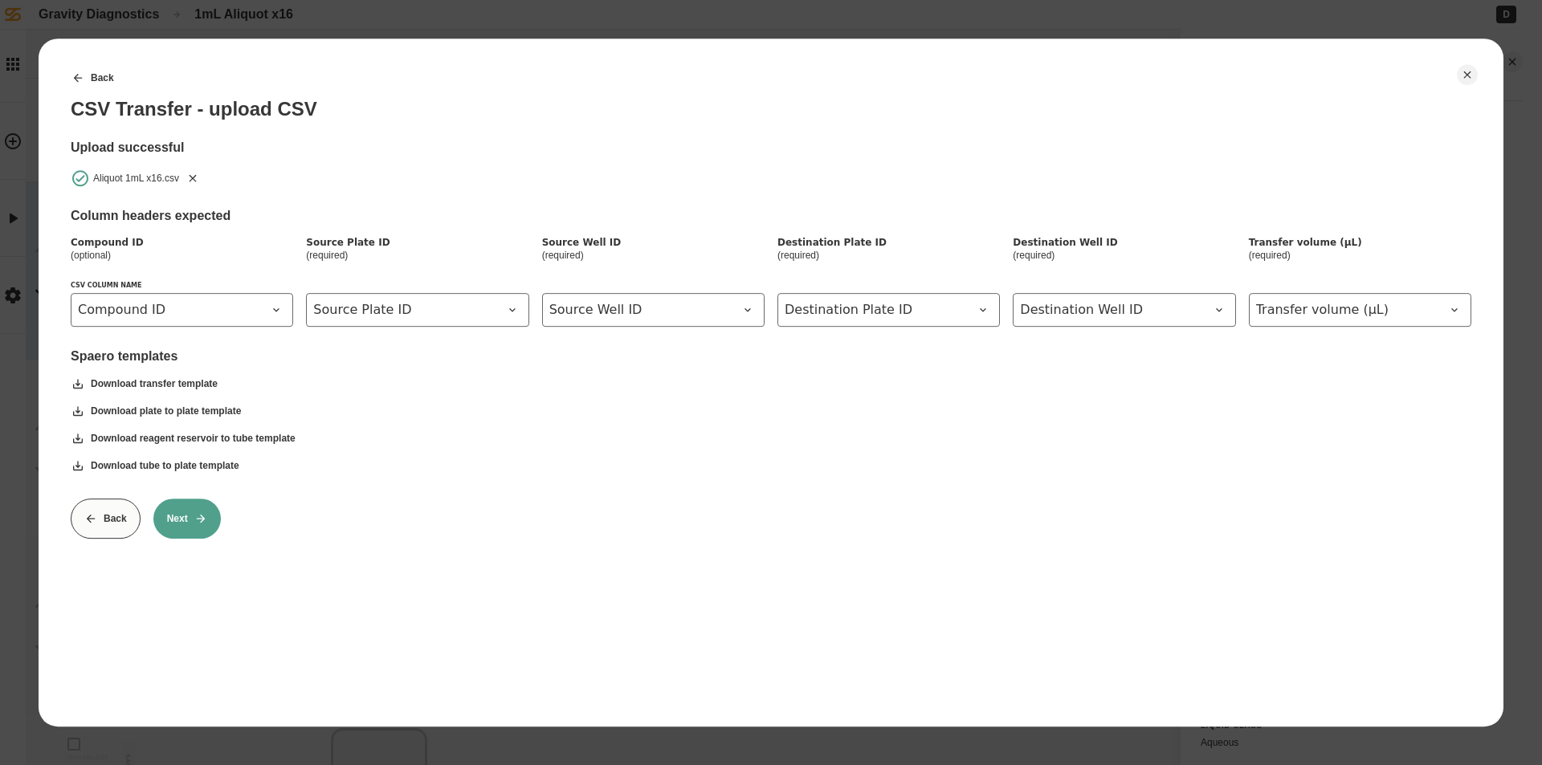
click at [185, 522] on button "Next" at bounding box center [186, 519] width 67 height 40
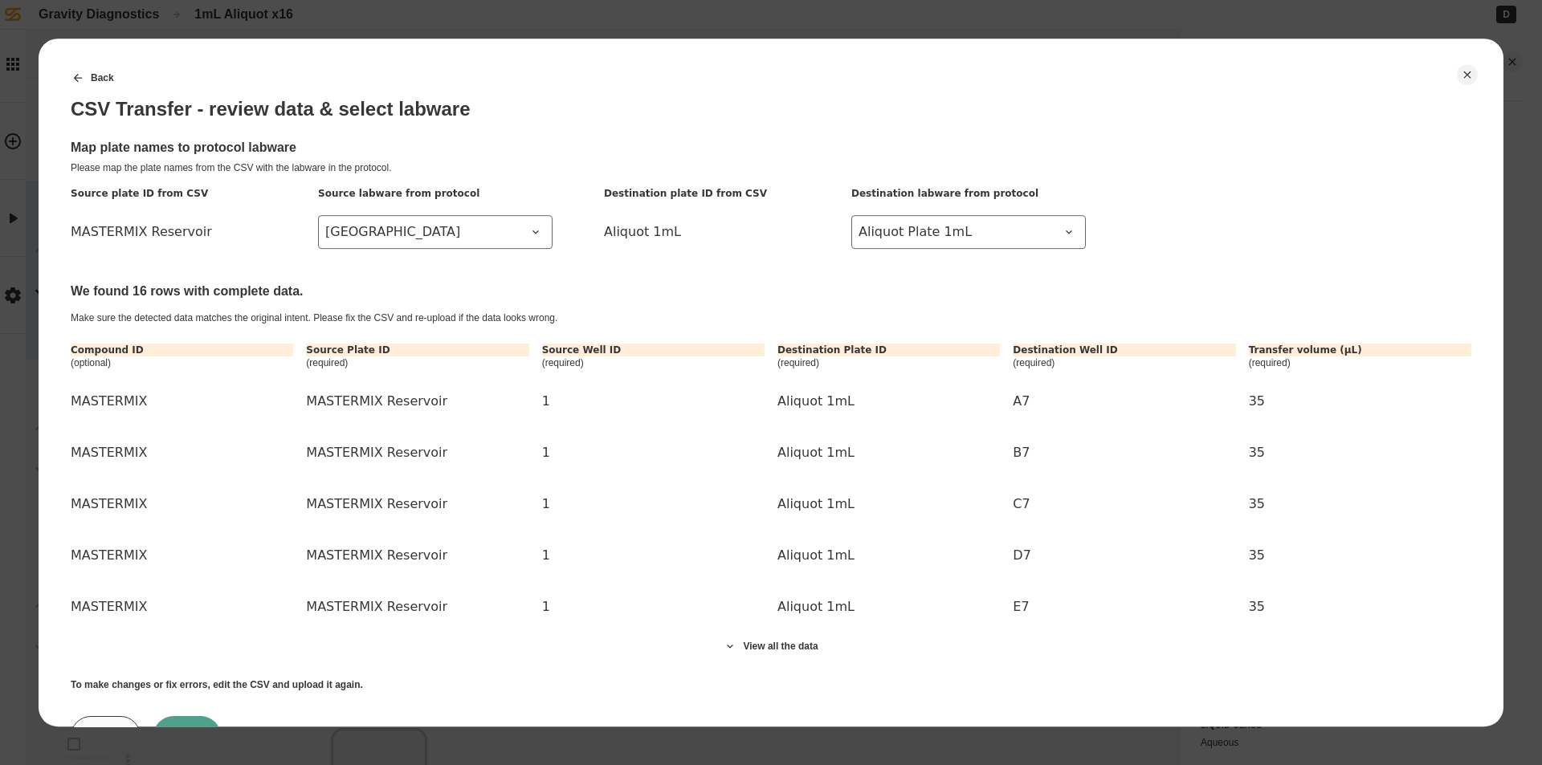
scroll to position [73, 0]
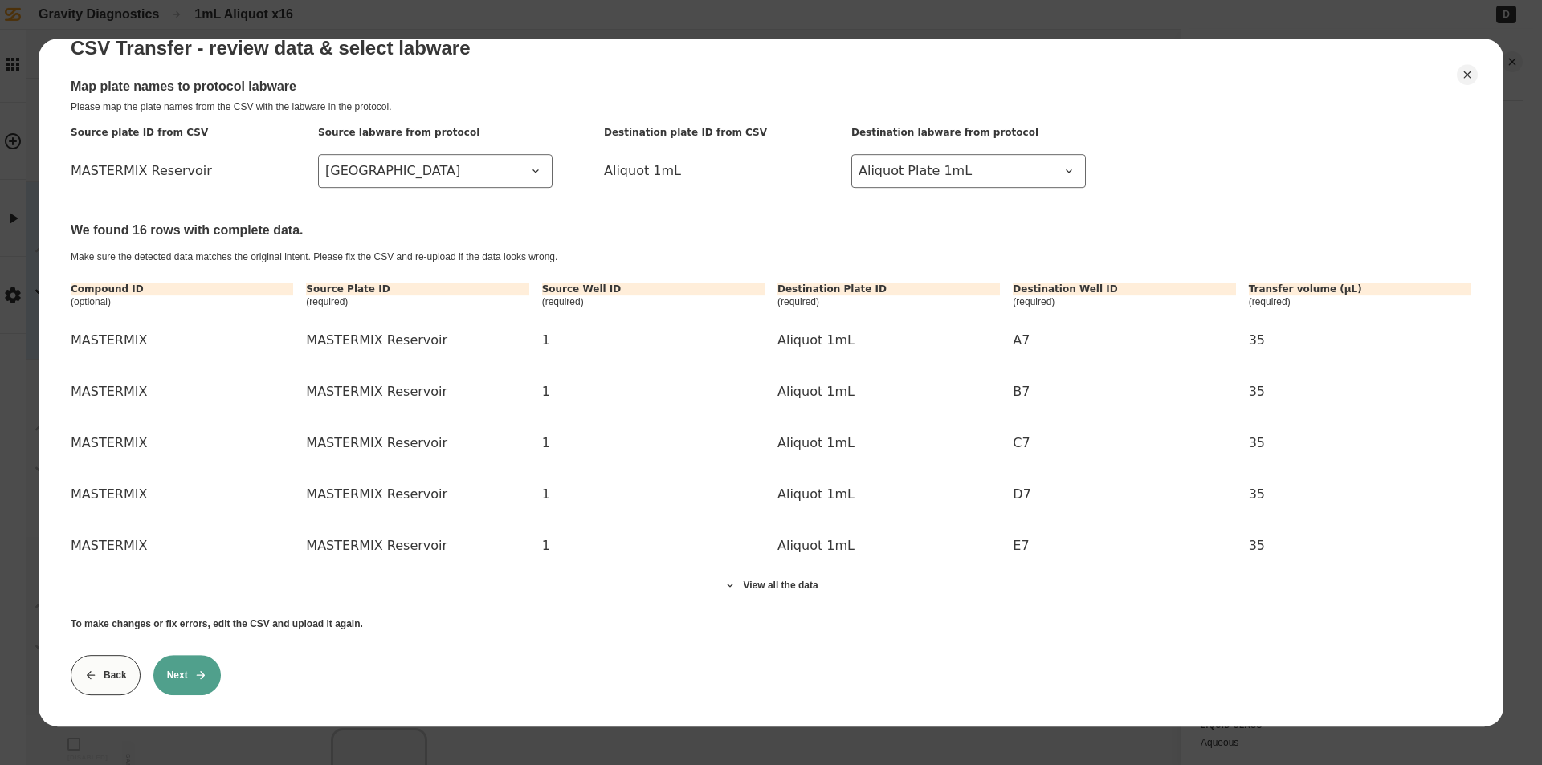
drag, startPoint x: 193, startPoint y: 655, endPoint x: 227, endPoint y: 615, distance: 53.0
click at [194, 655] on button "Next" at bounding box center [186, 675] width 67 height 40
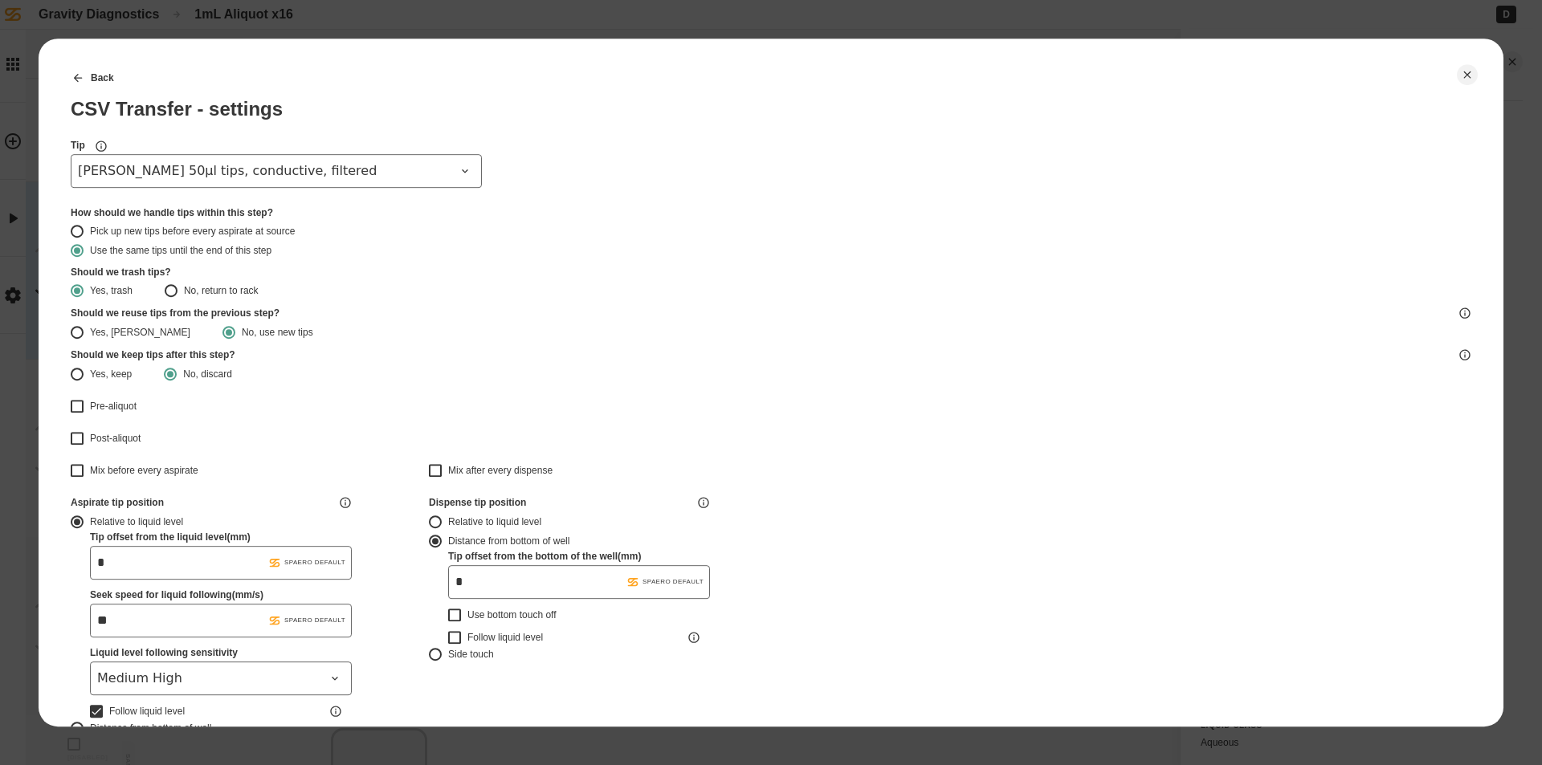
type input "*******"
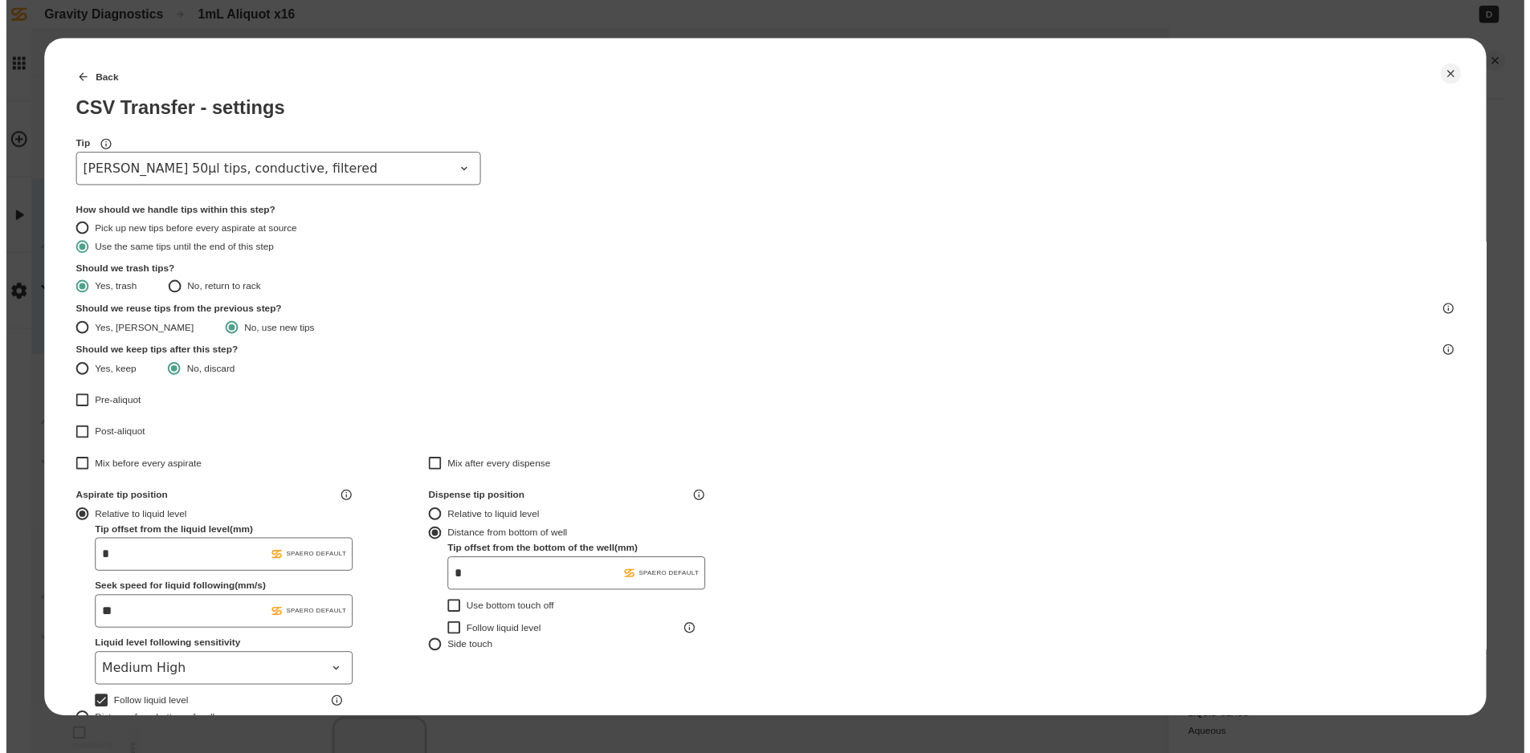
scroll to position [423, 0]
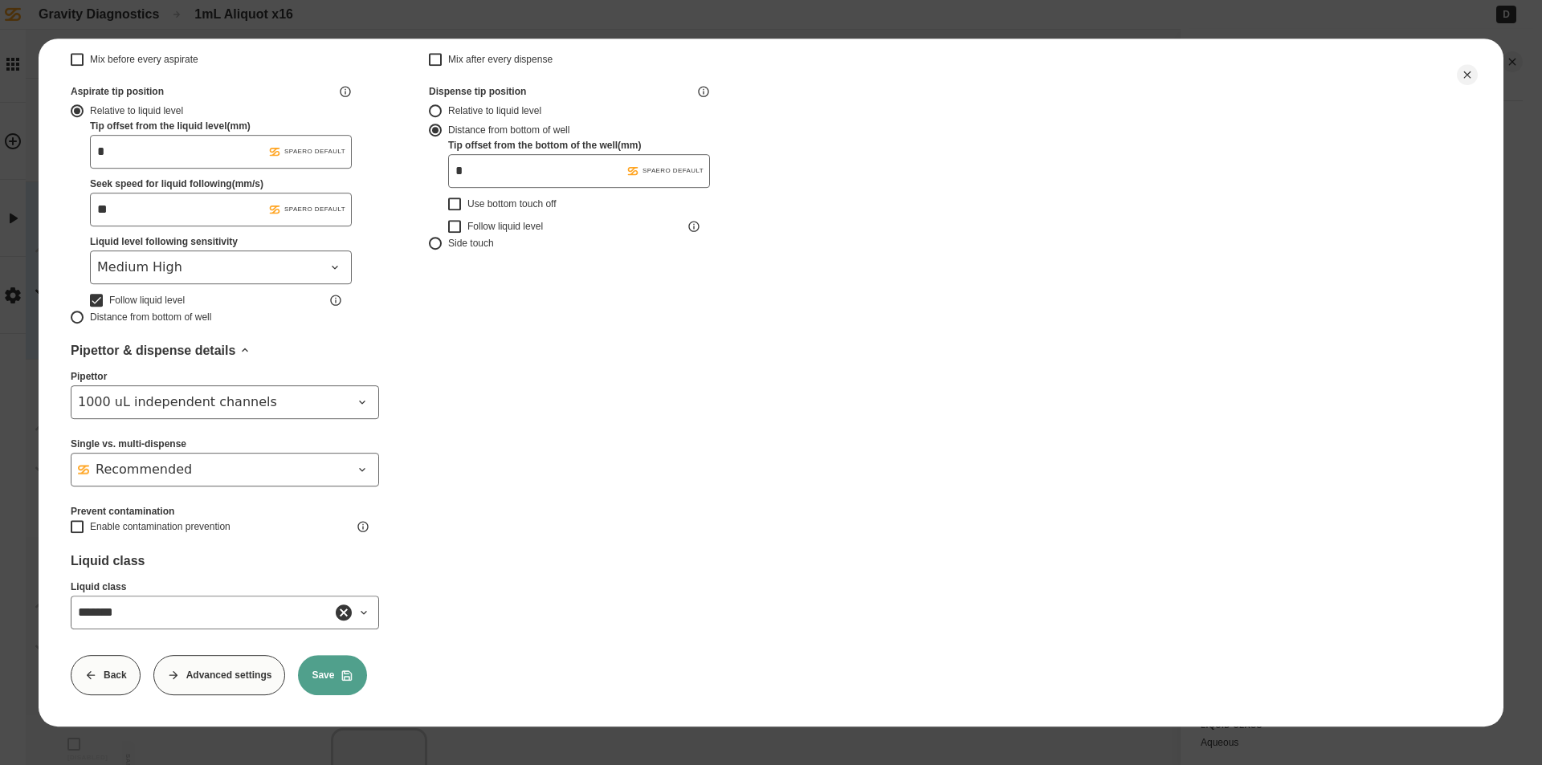
click at [328, 666] on button "Save" at bounding box center [332, 675] width 69 height 40
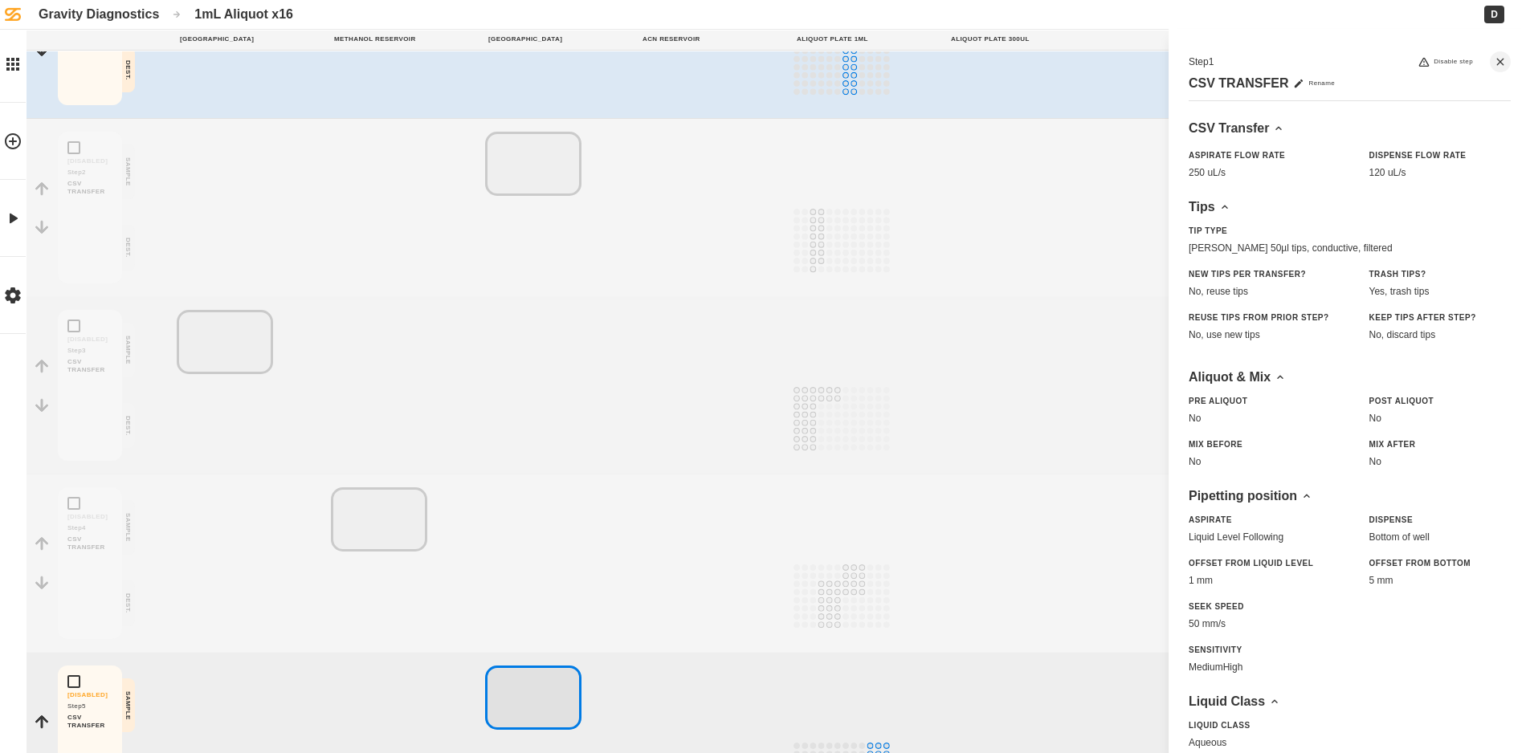
scroll to position [397, 0]
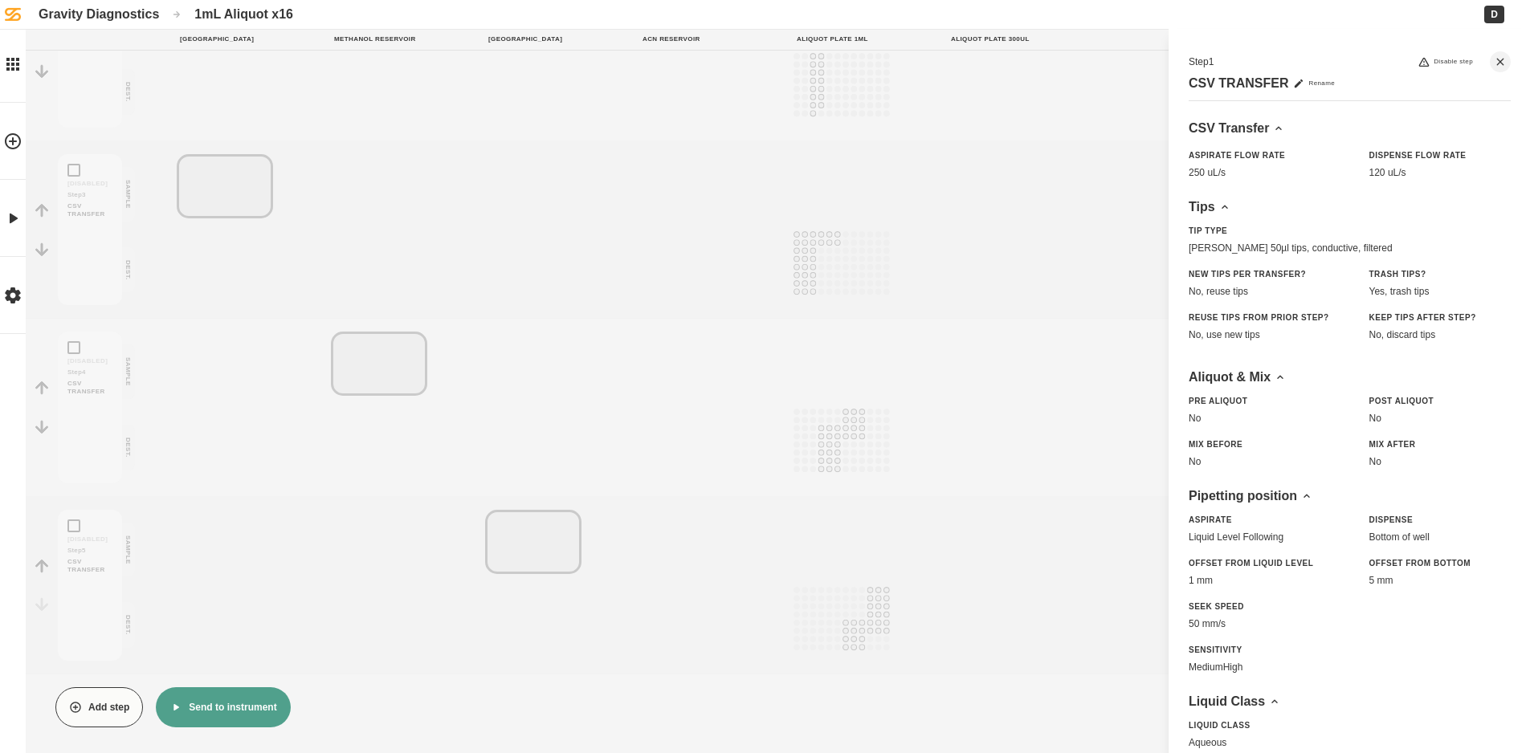
click at [216, 695] on button "Send to instrument" at bounding box center [223, 707] width 134 height 40
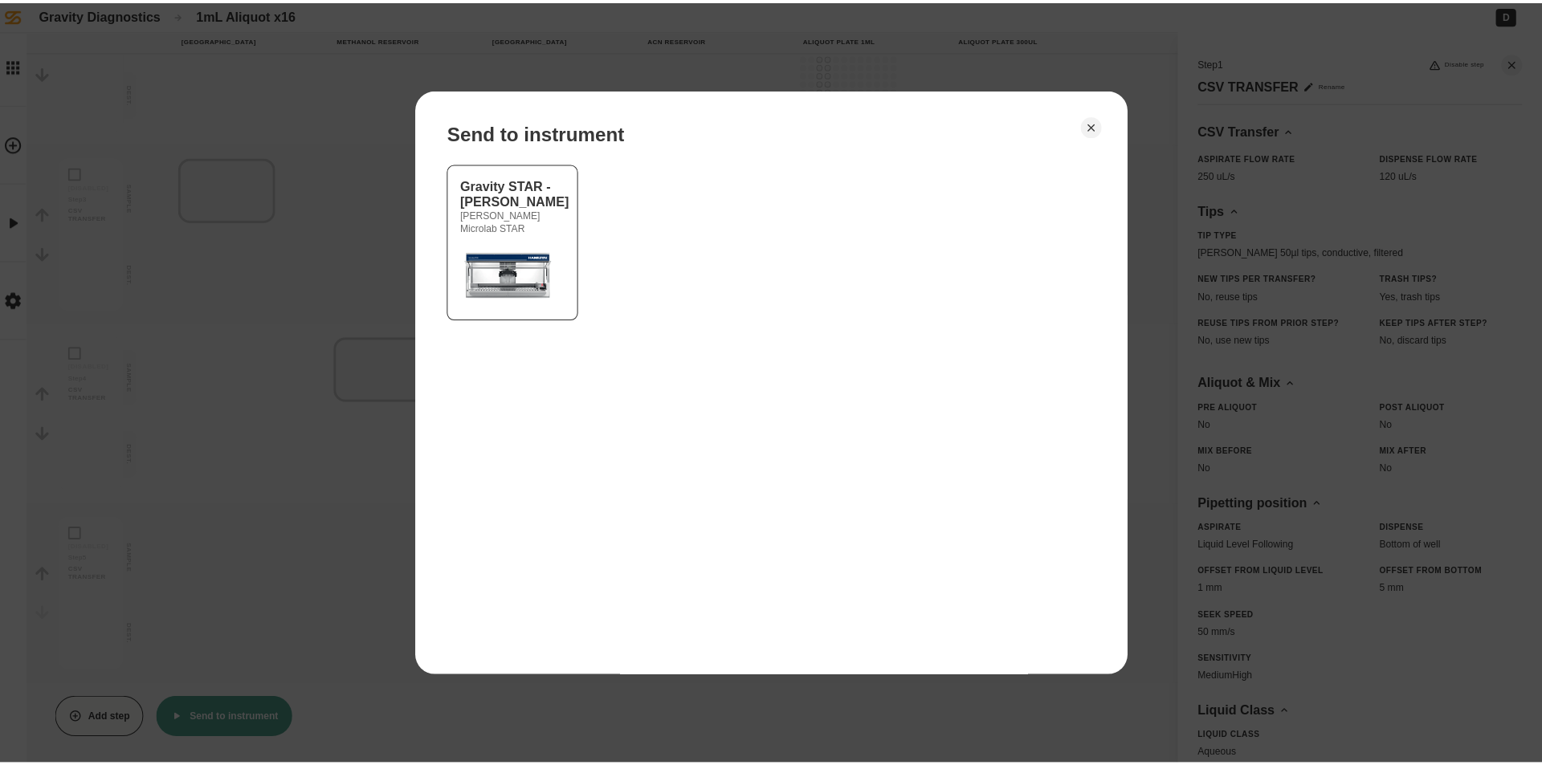
scroll to position [385, 0]
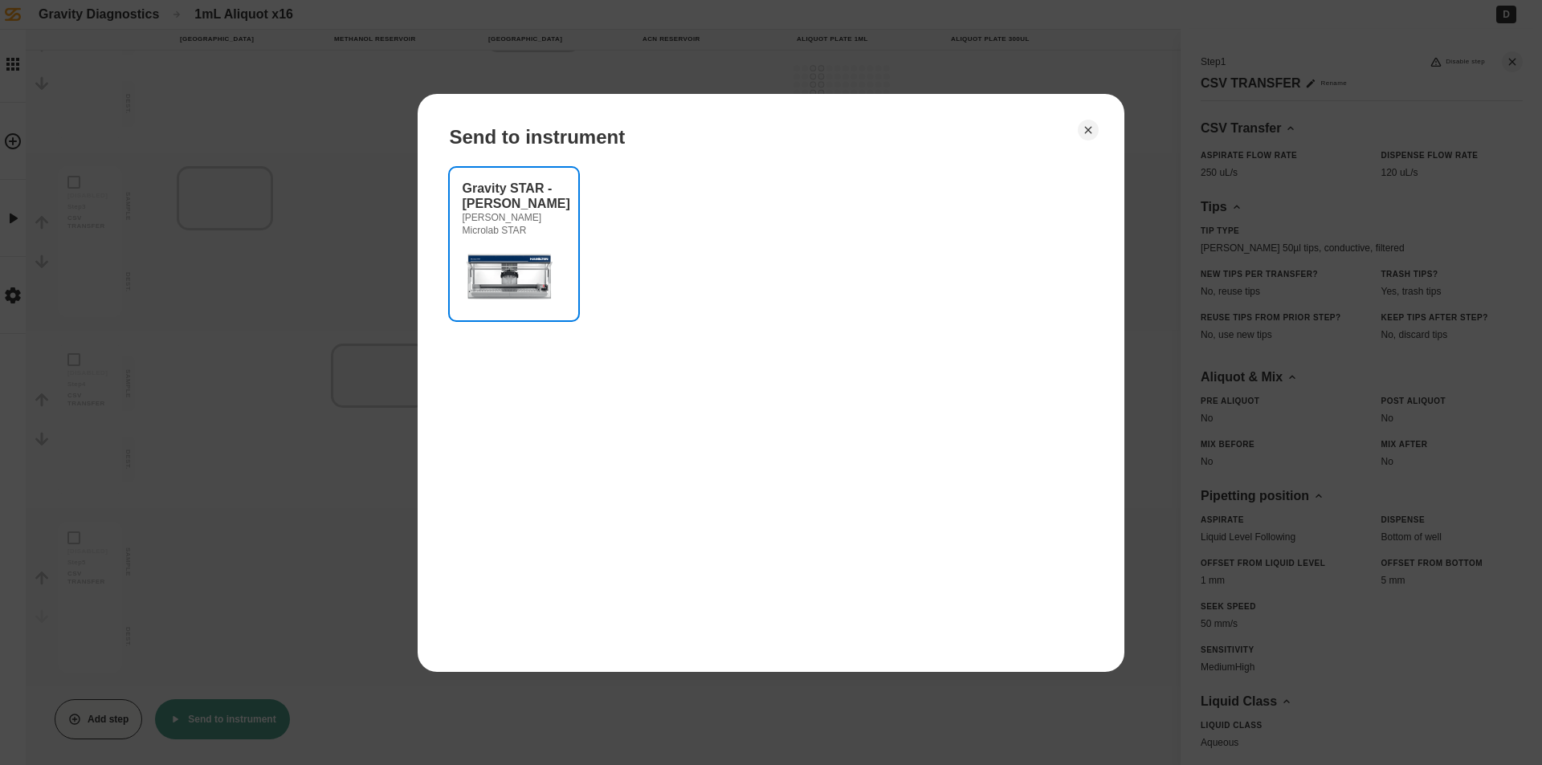
click at [524, 251] on img at bounding box center [511, 275] width 96 height 64
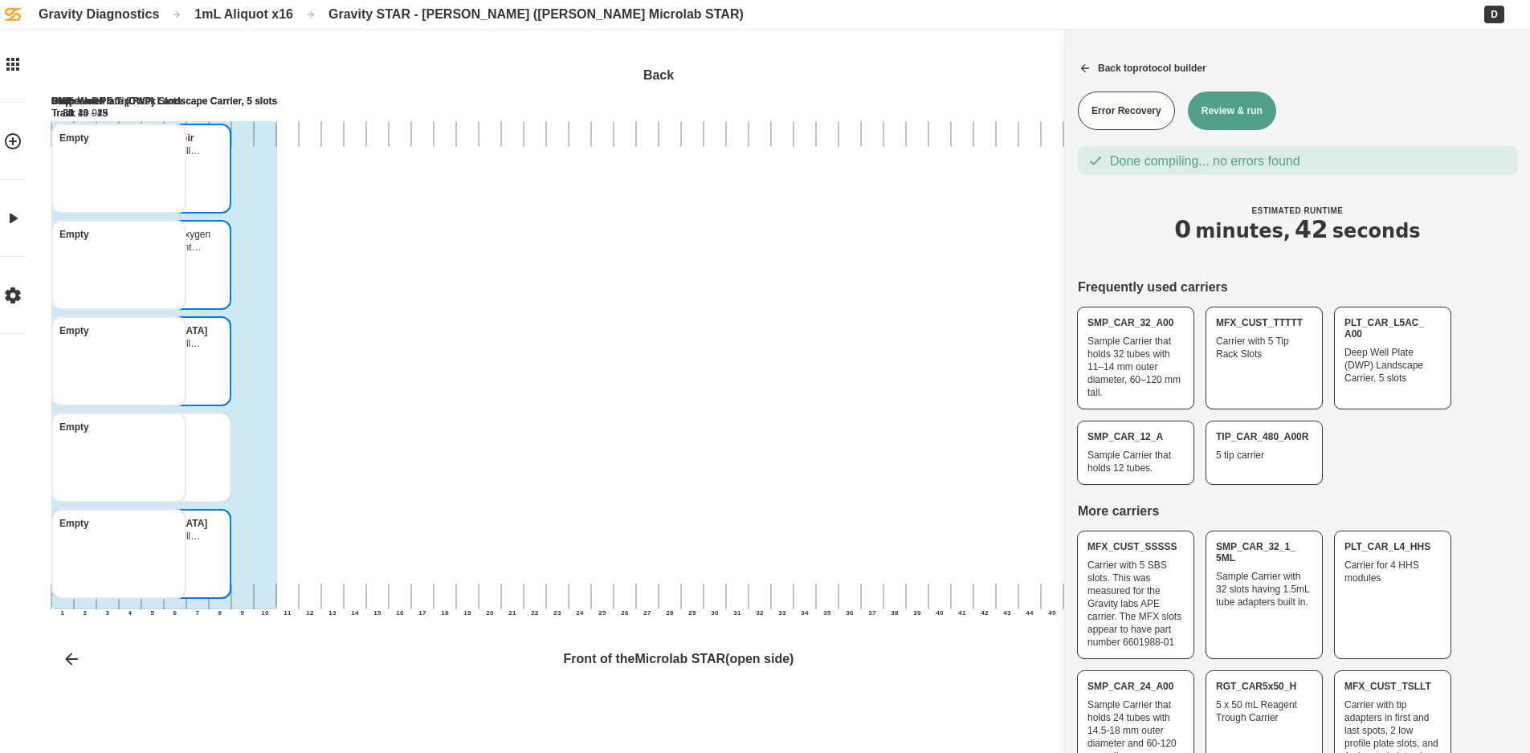
click at [1258, 116] on button "Review & run" at bounding box center [1232, 111] width 88 height 39
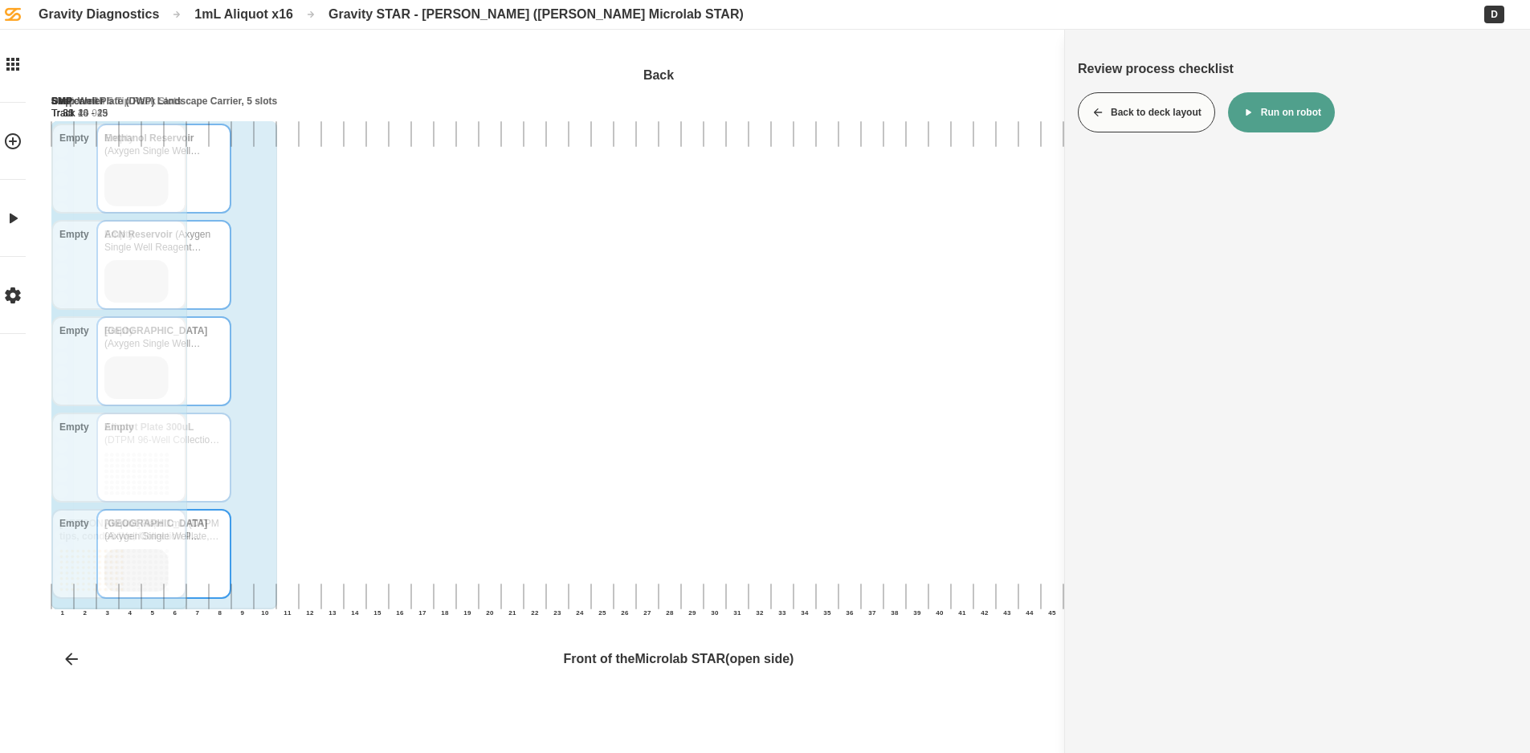
click at [1268, 108] on button "Run on robot" at bounding box center [1281, 112] width 107 height 40
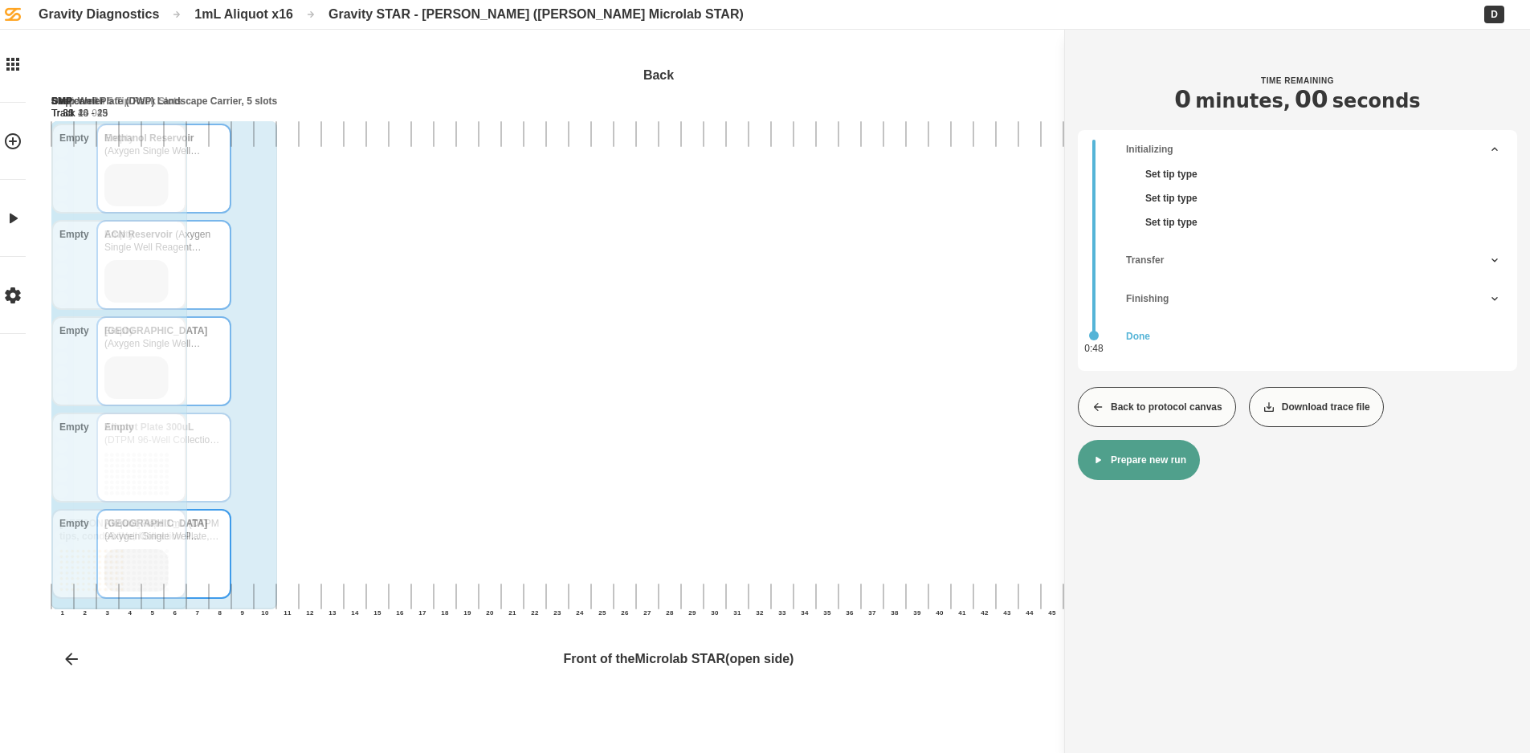
click at [1173, 410] on button "Back to protocol canvas" at bounding box center [1157, 407] width 158 height 40
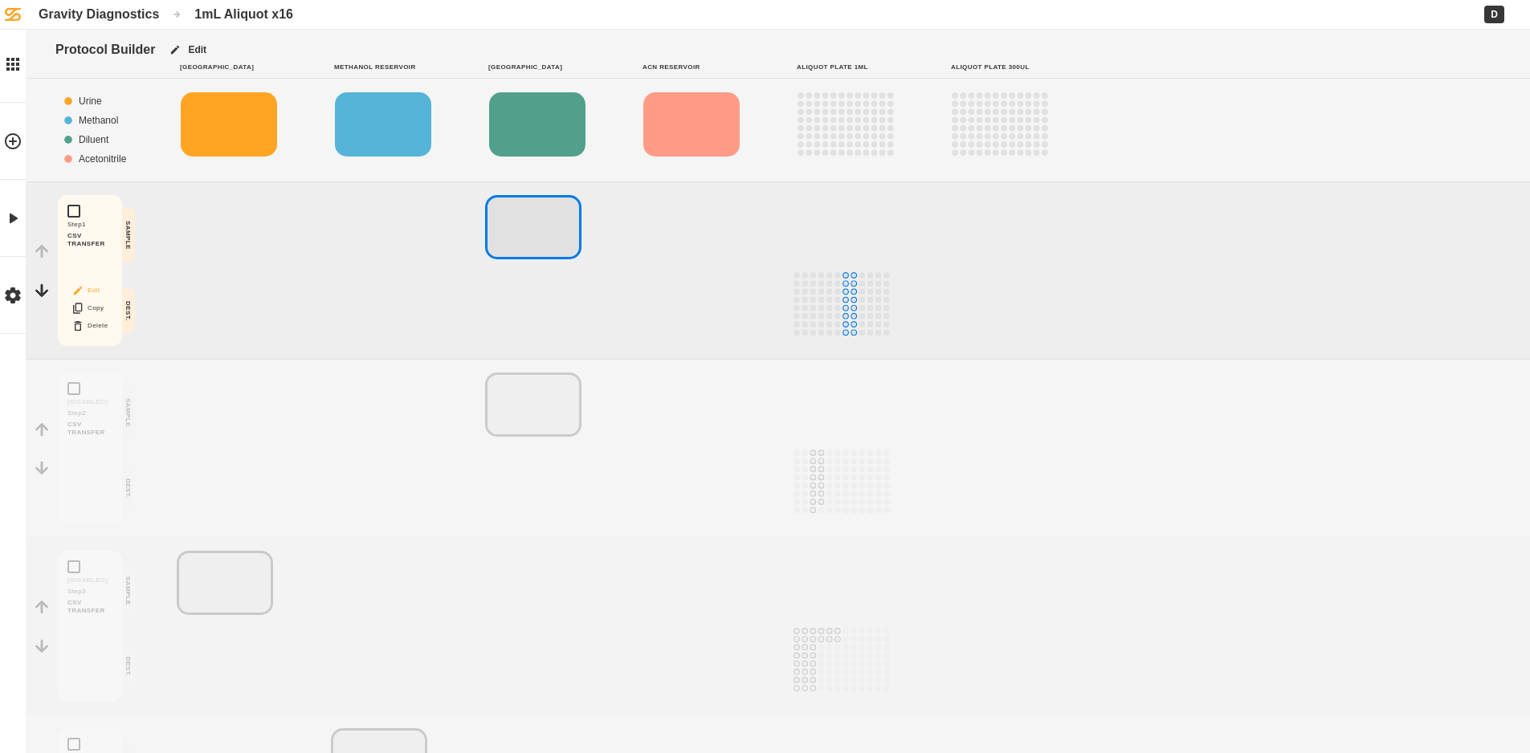
click at [88, 285] on button "Edit" at bounding box center [89, 290] width 51 height 21
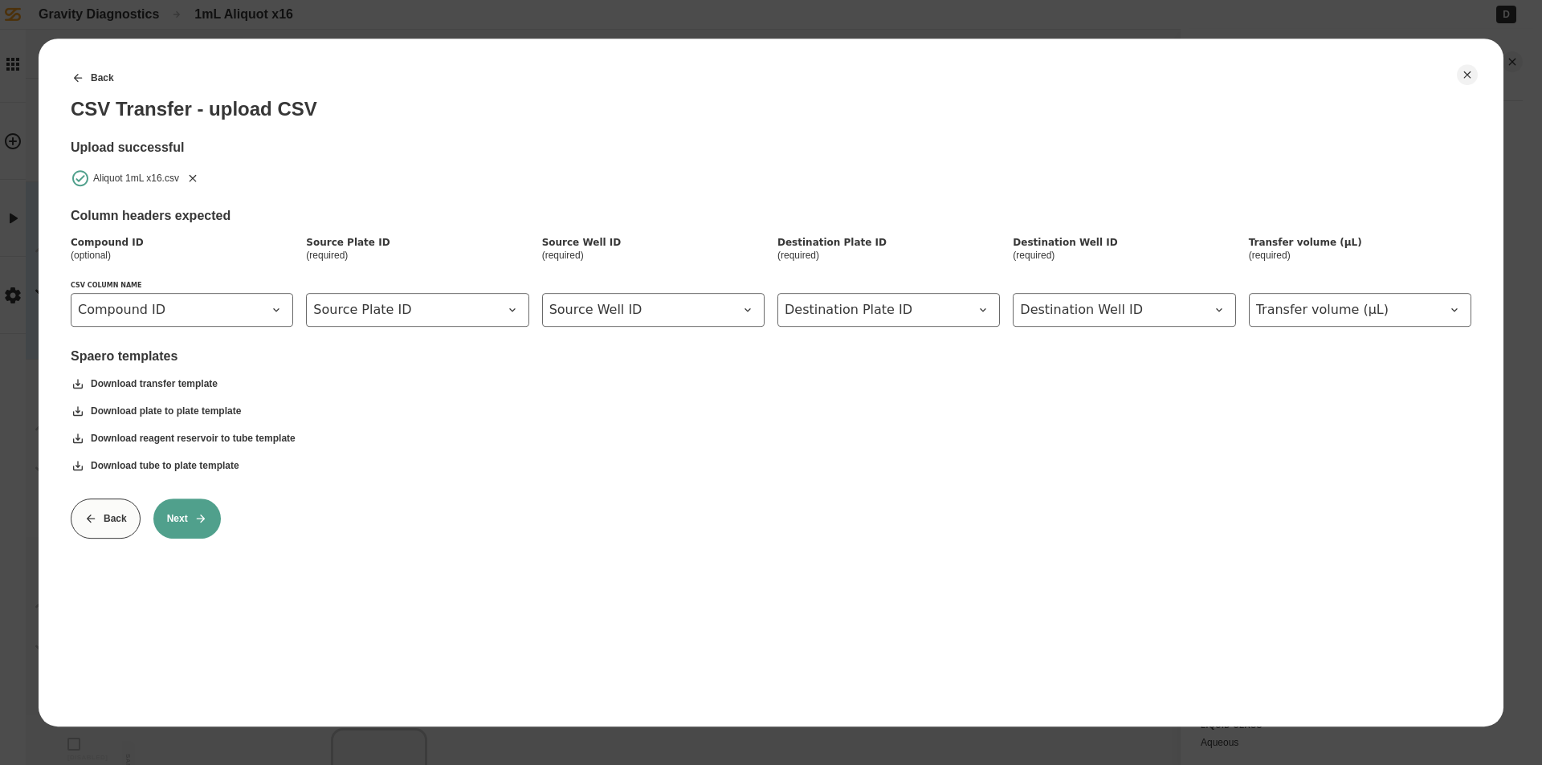
click at [194, 179] on icon "Remove" at bounding box center [193, 177] width 7 height 7
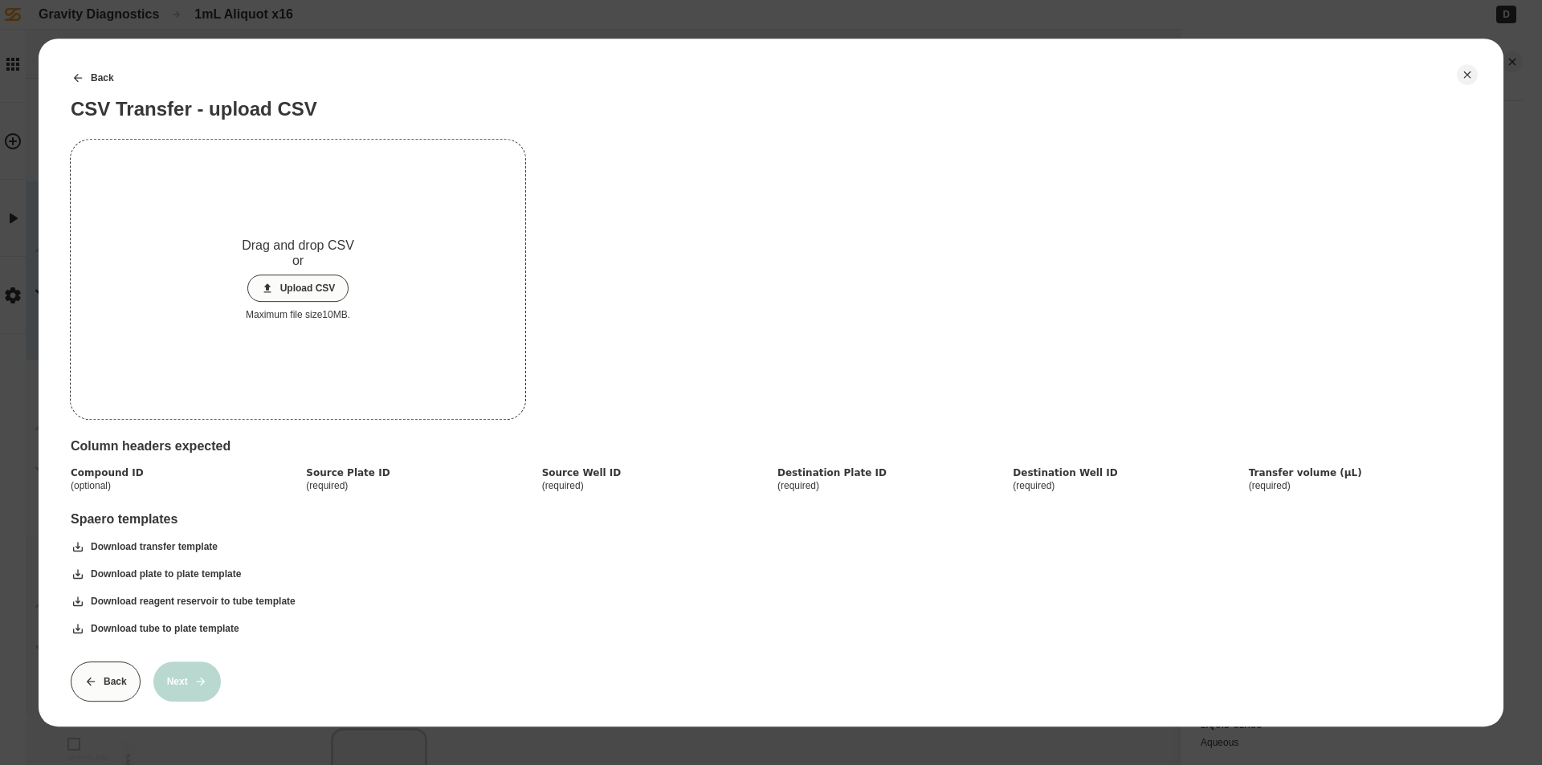
click at [306, 285] on button "Upload CSV" at bounding box center [298, 288] width 102 height 27
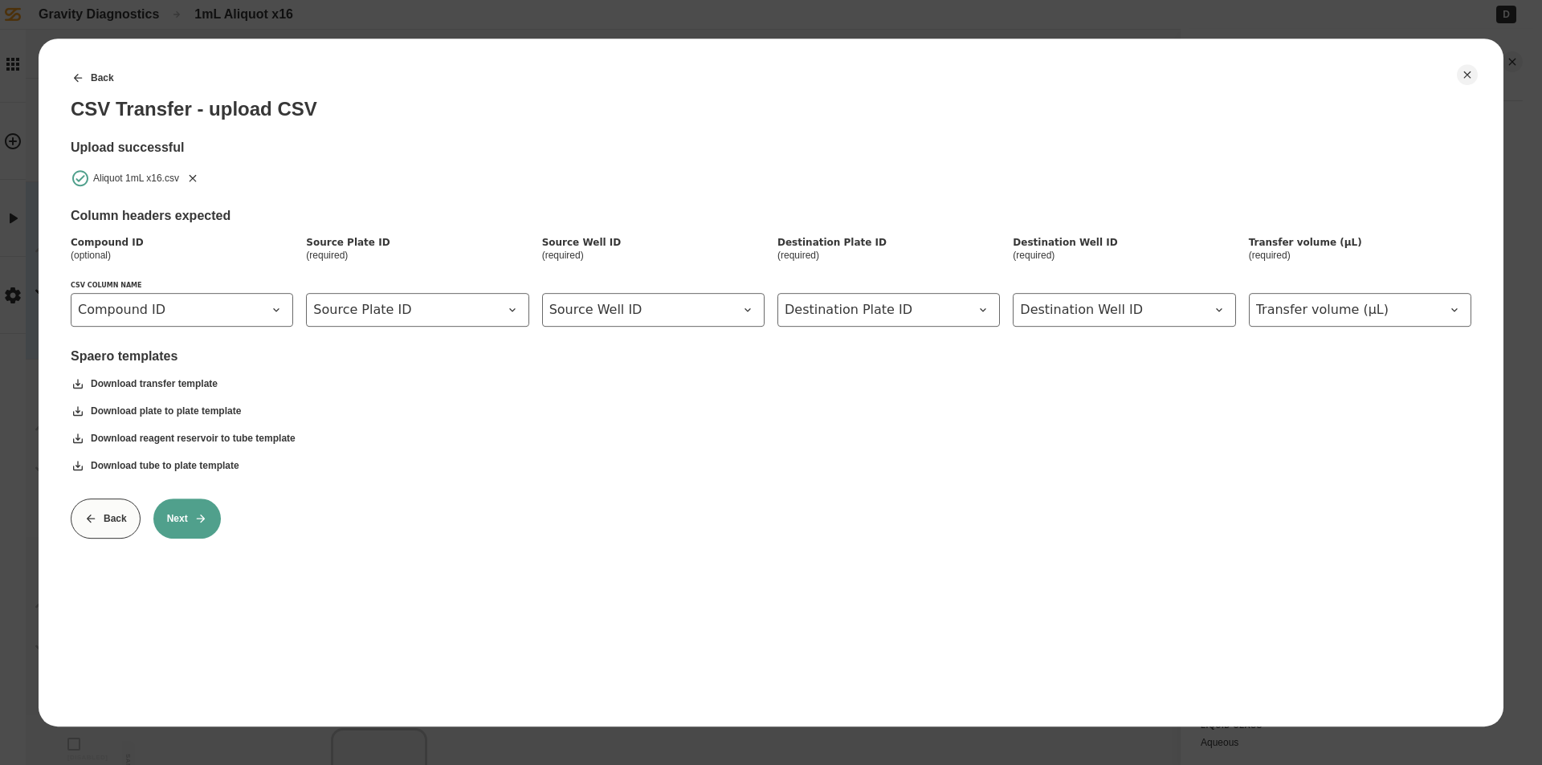
click at [190, 515] on button "Next" at bounding box center [186, 519] width 67 height 40
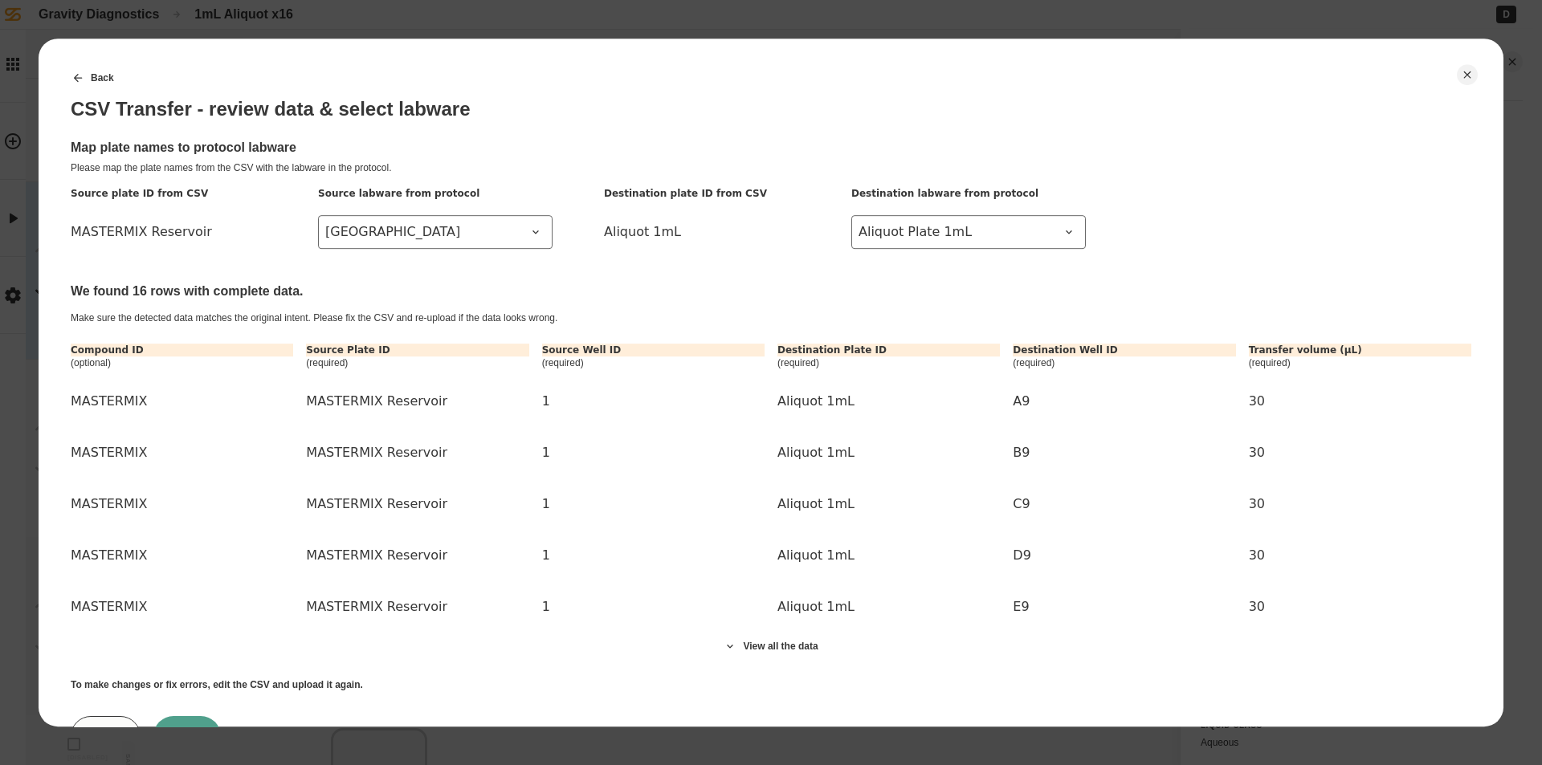
scroll to position [73, 0]
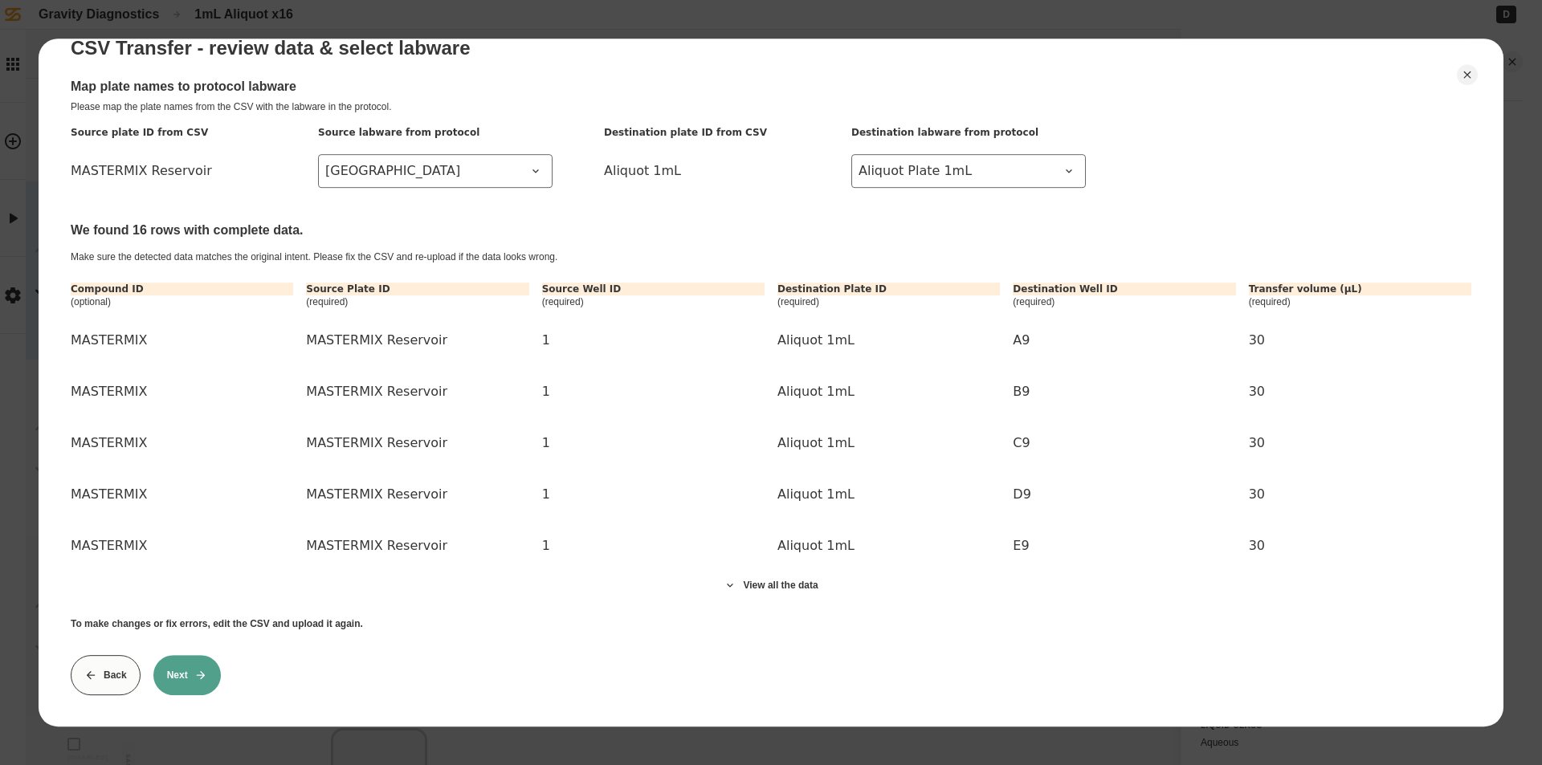
click at [197, 669] on icon at bounding box center [200, 675] width 13 height 13
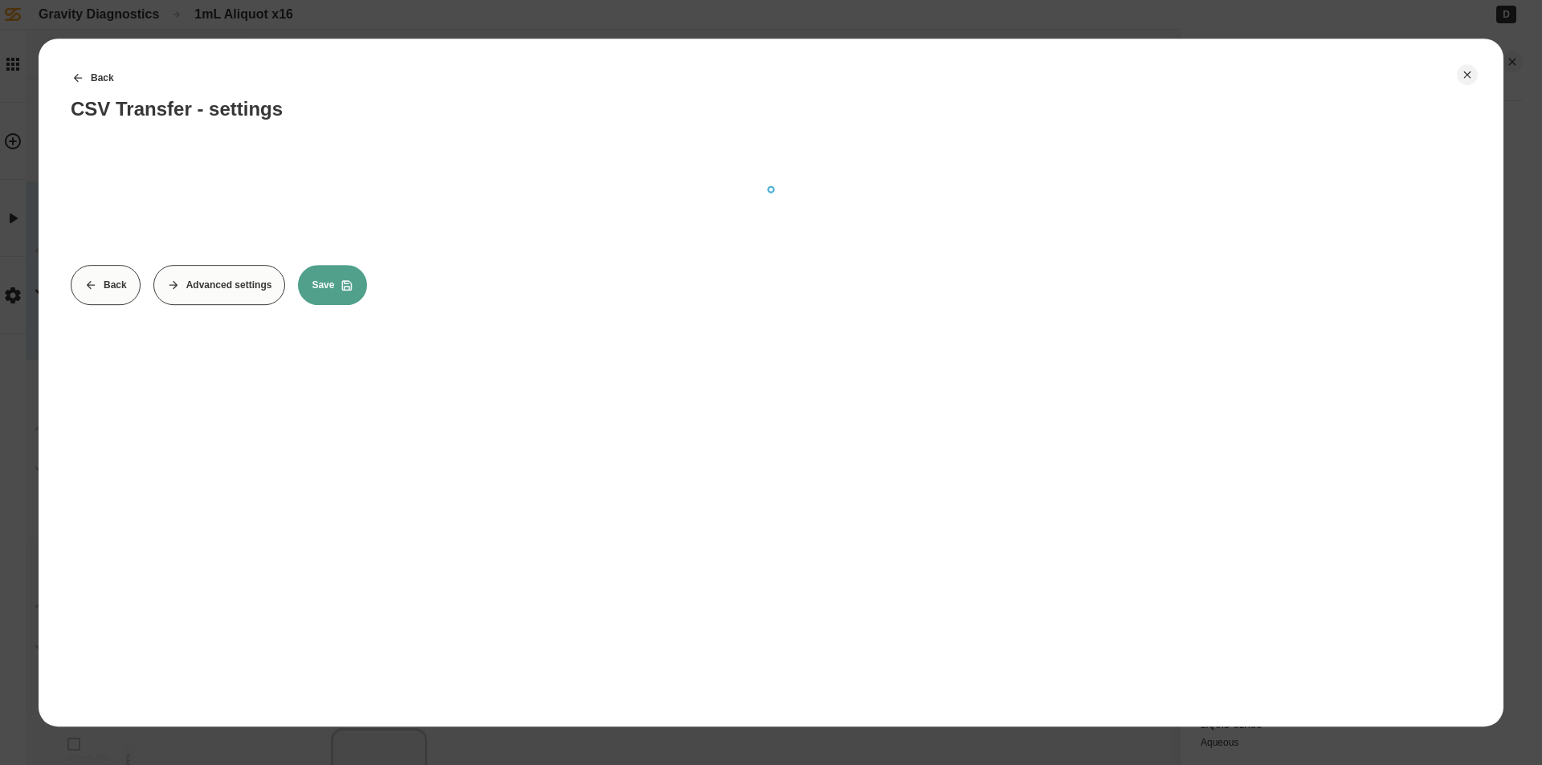
scroll to position [0, 0]
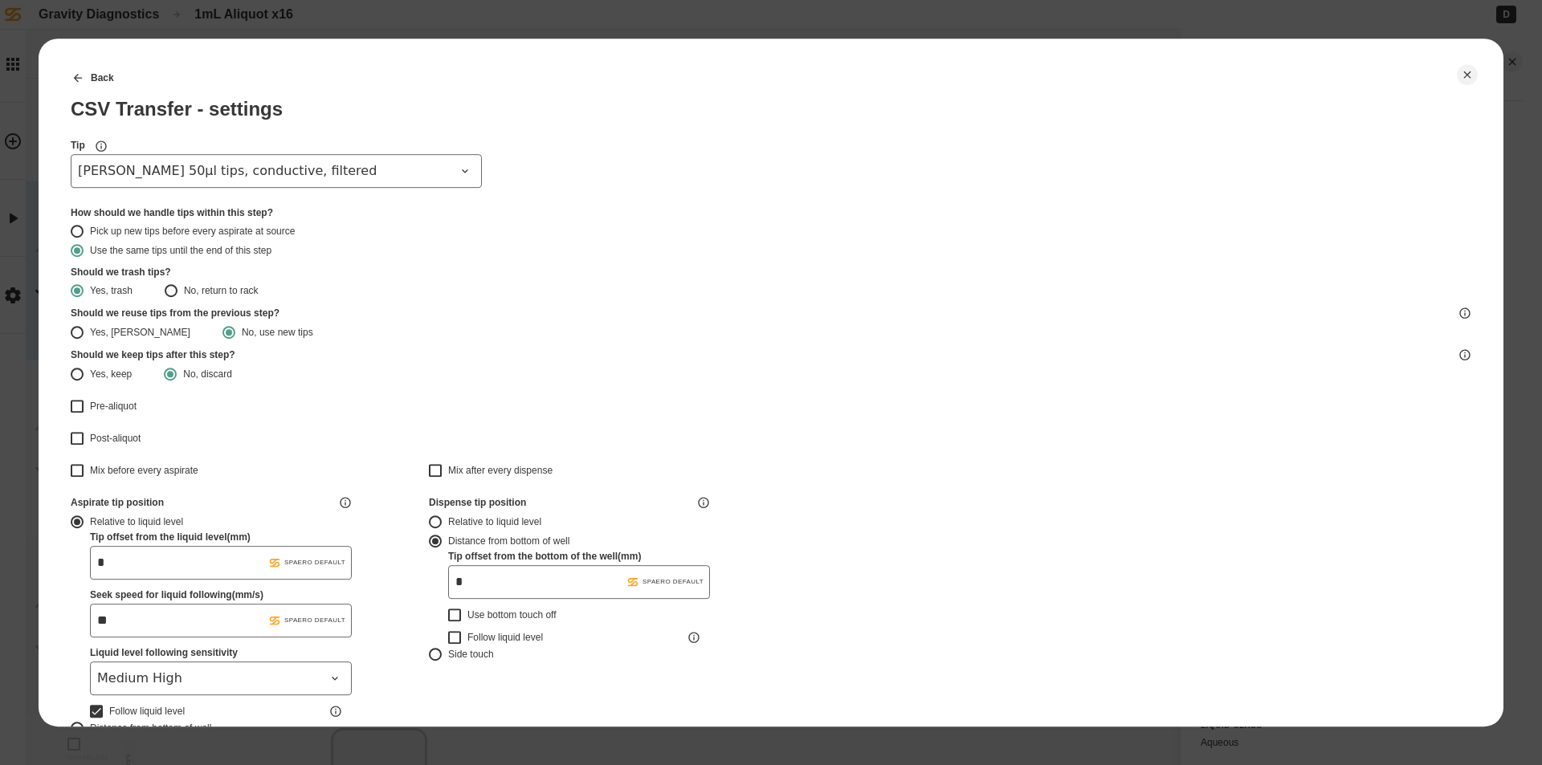
type input "*******"
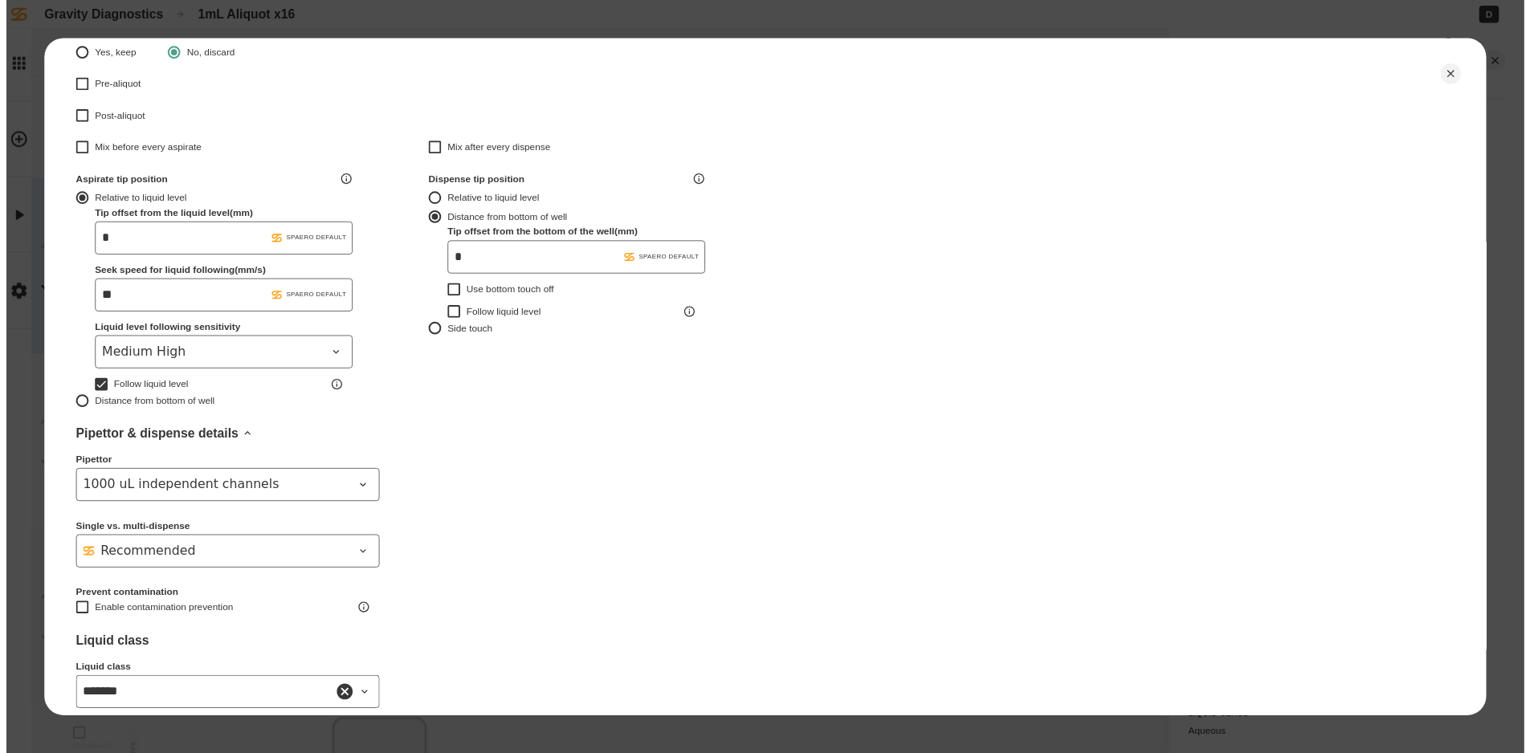
scroll to position [402, 0]
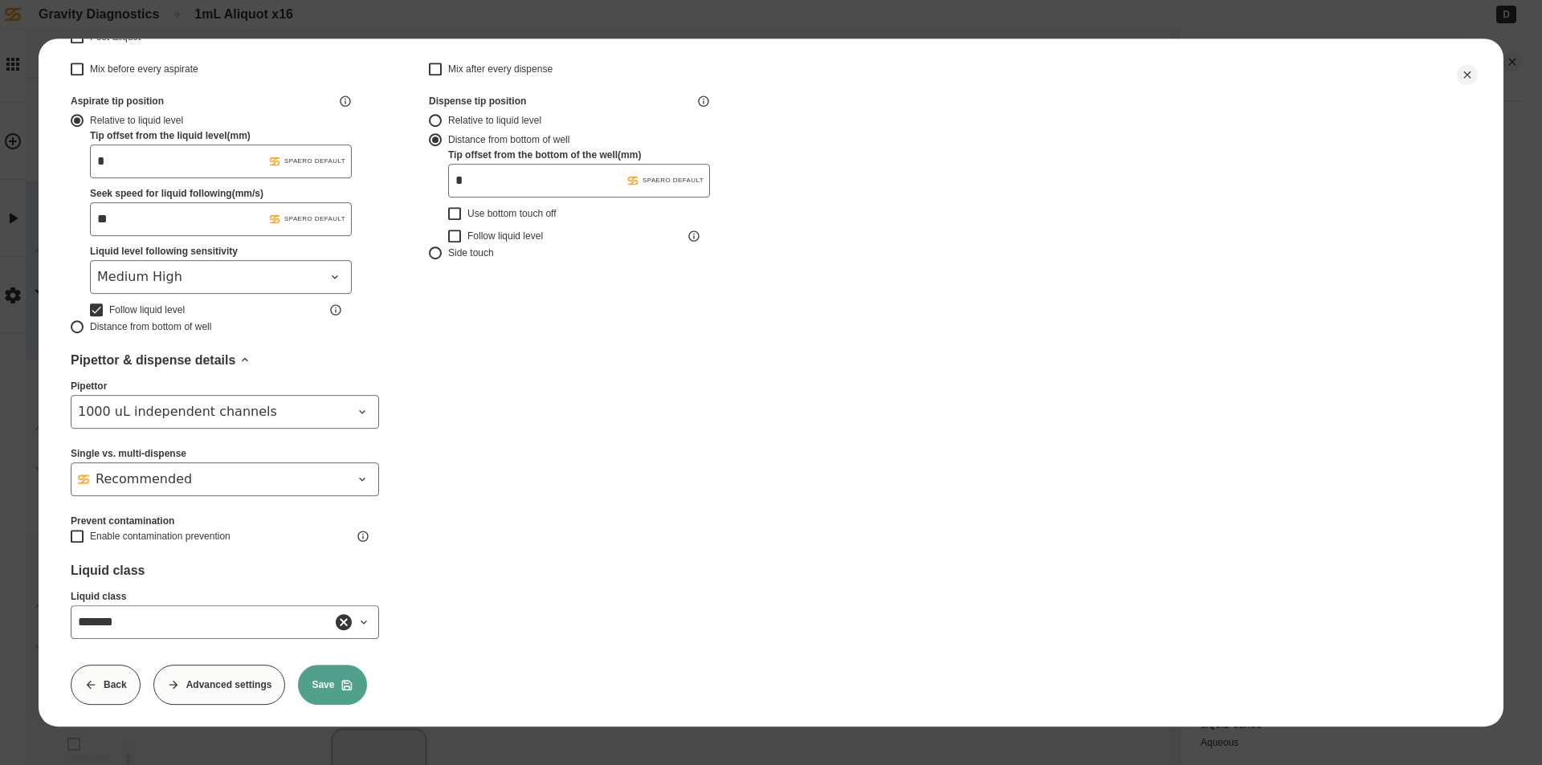
click at [324, 679] on button "Save" at bounding box center [332, 685] width 69 height 40
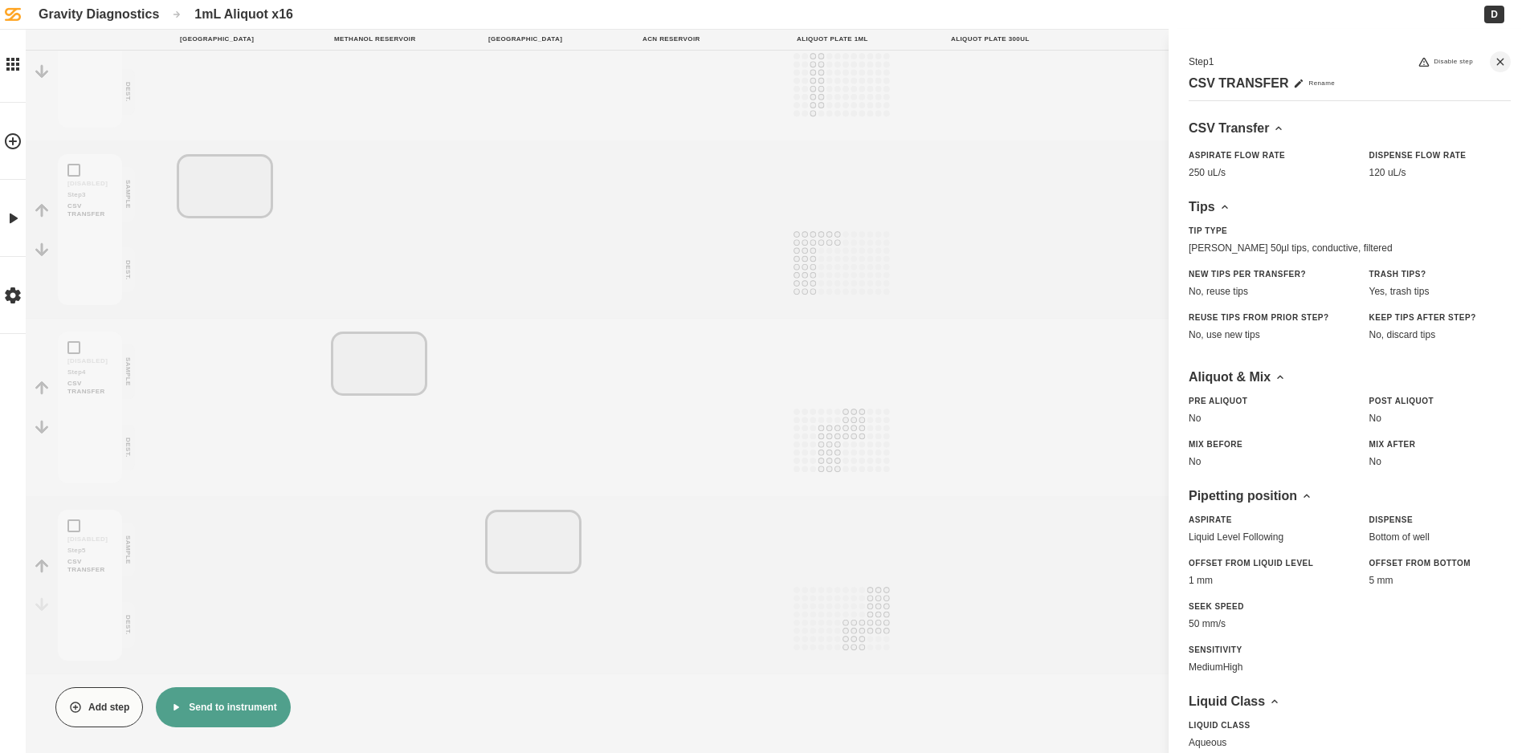
click at [222, 705] on button "Send to instrument" at bounding box center [223, 707] width 134 height 40
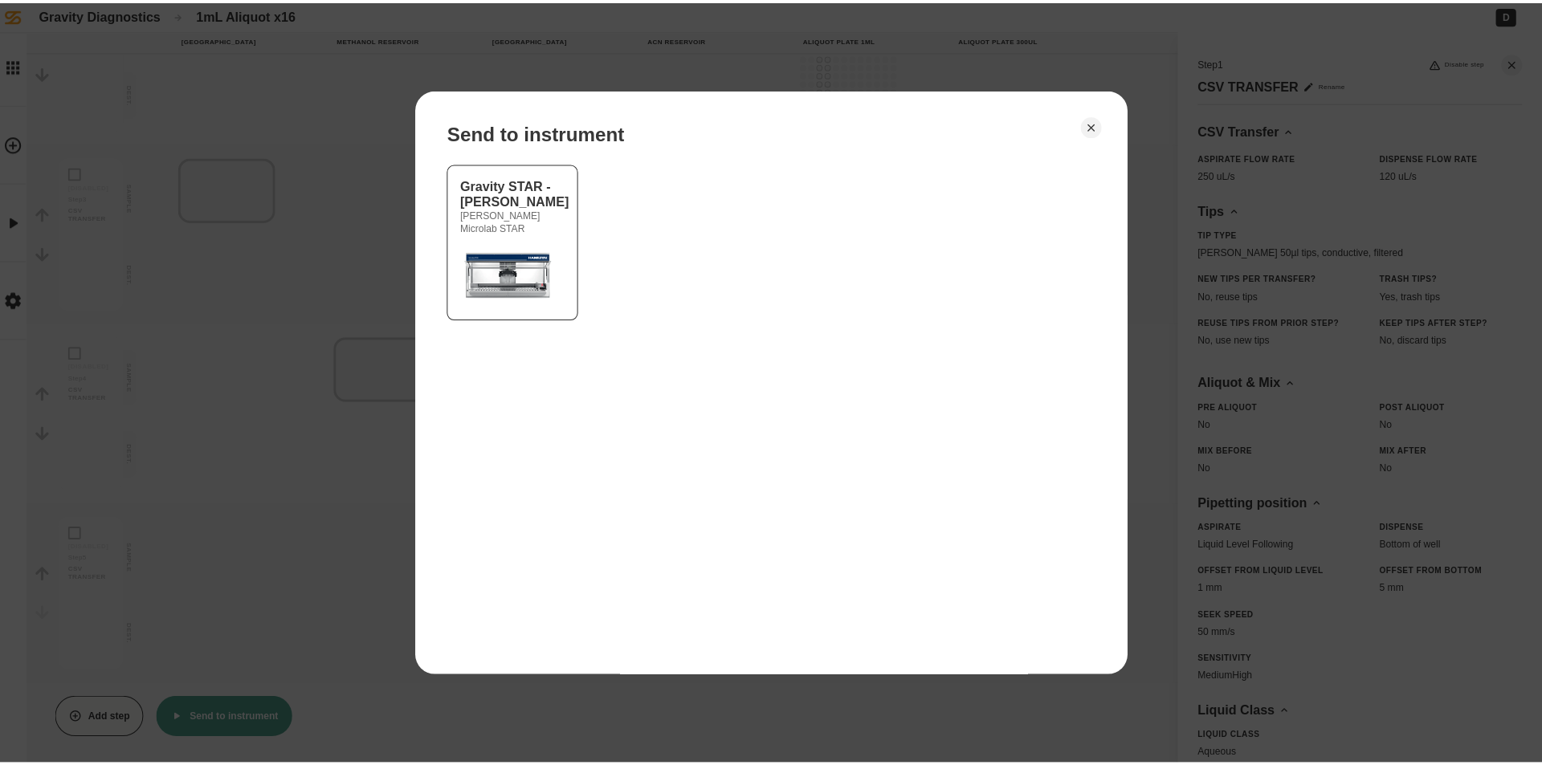
scroll to position [385, 0]
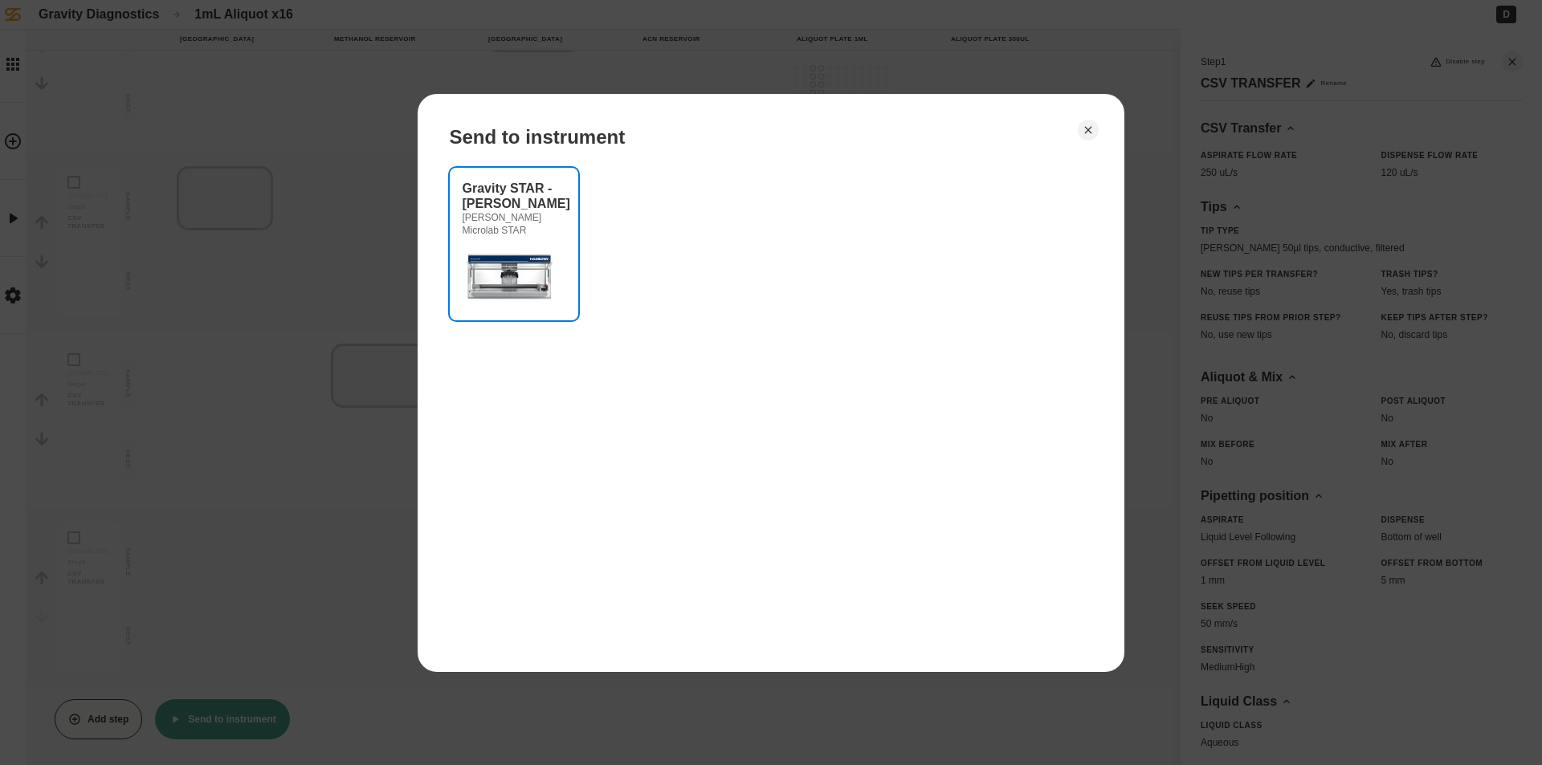
click at [559, 283] on div at bounding box center [514, 275] width 103 height 64
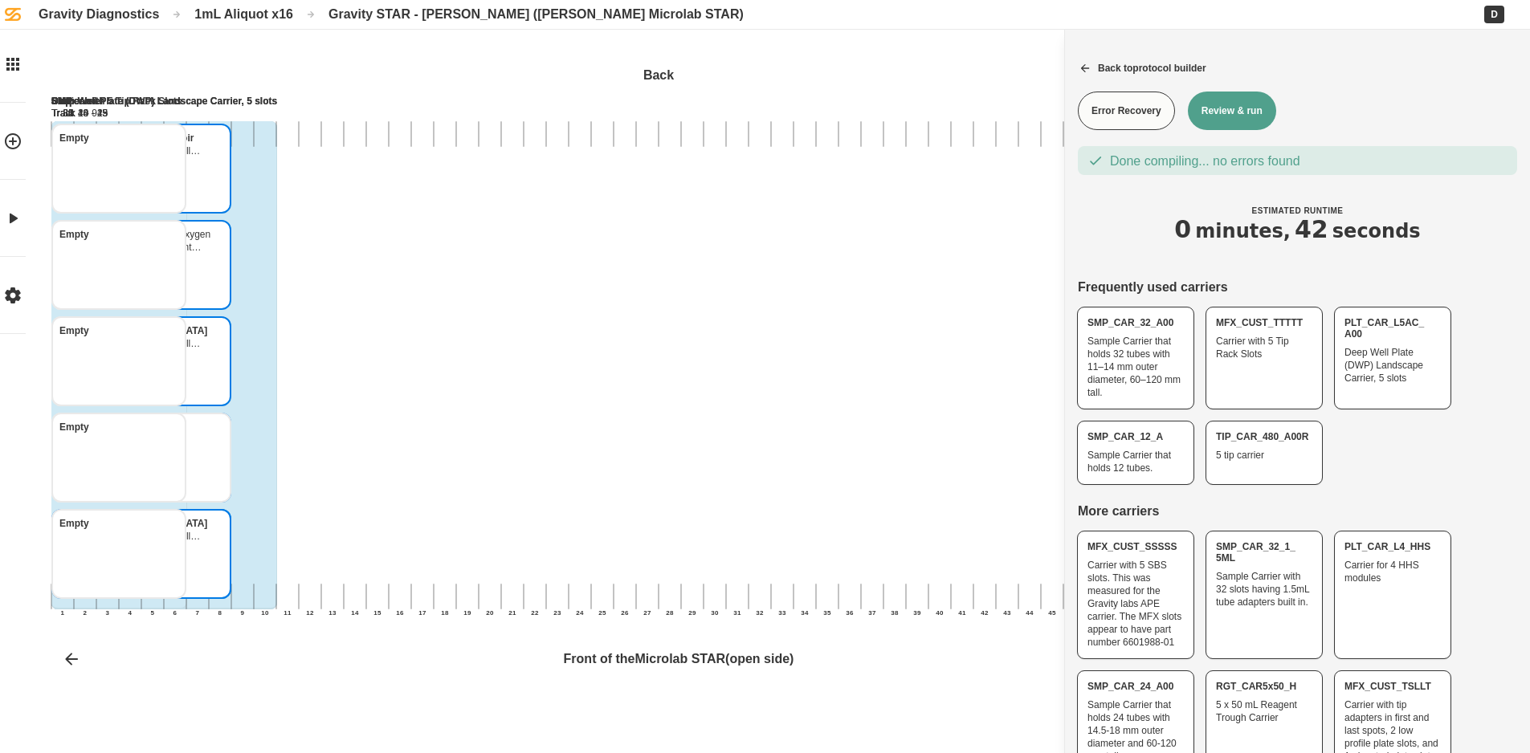
click at [1232, 122] on button "Review & run" at bounding box center [1232, 111] width 88 height 39
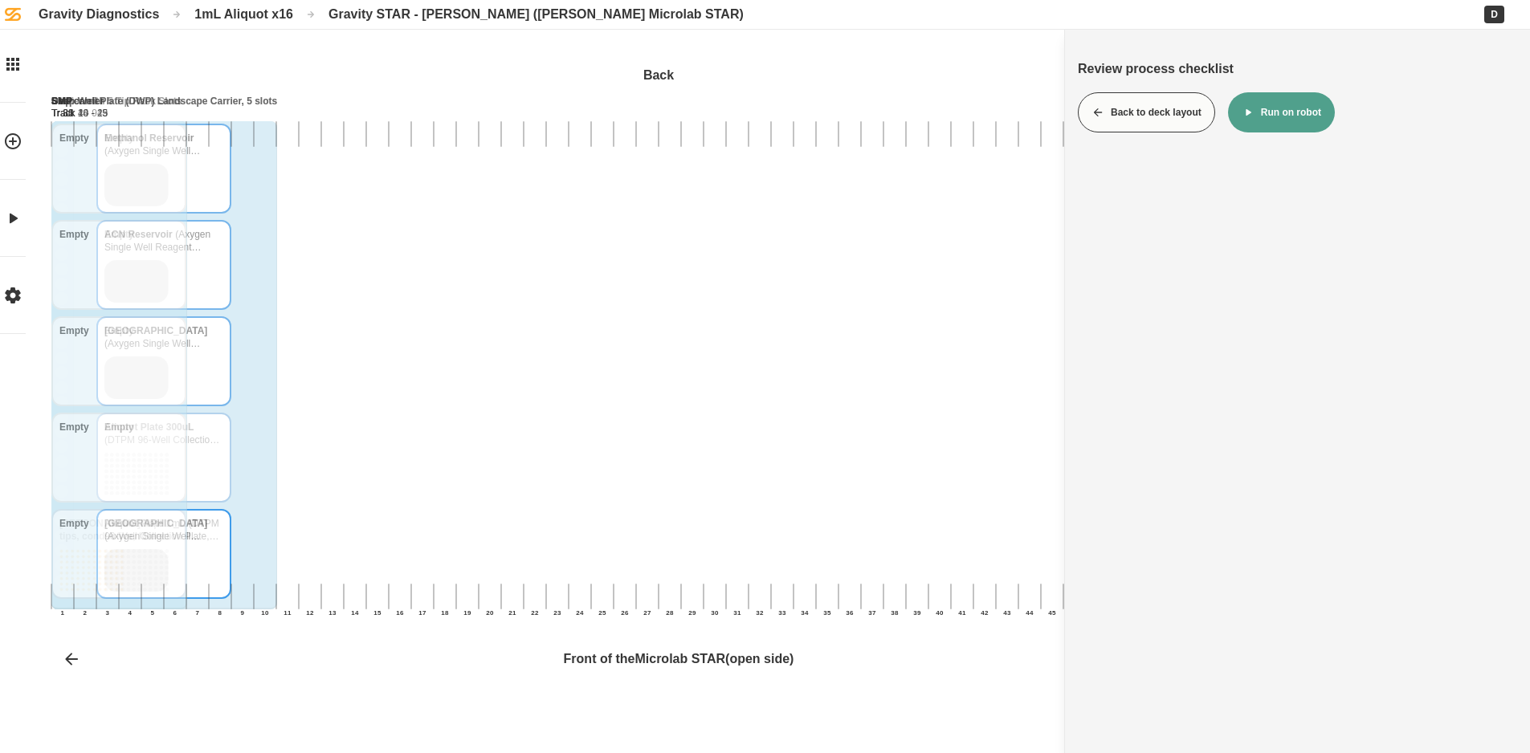
click at [1276, 110] on button "Run on robot" at bounding box center [1281, 112] width 107 height 40
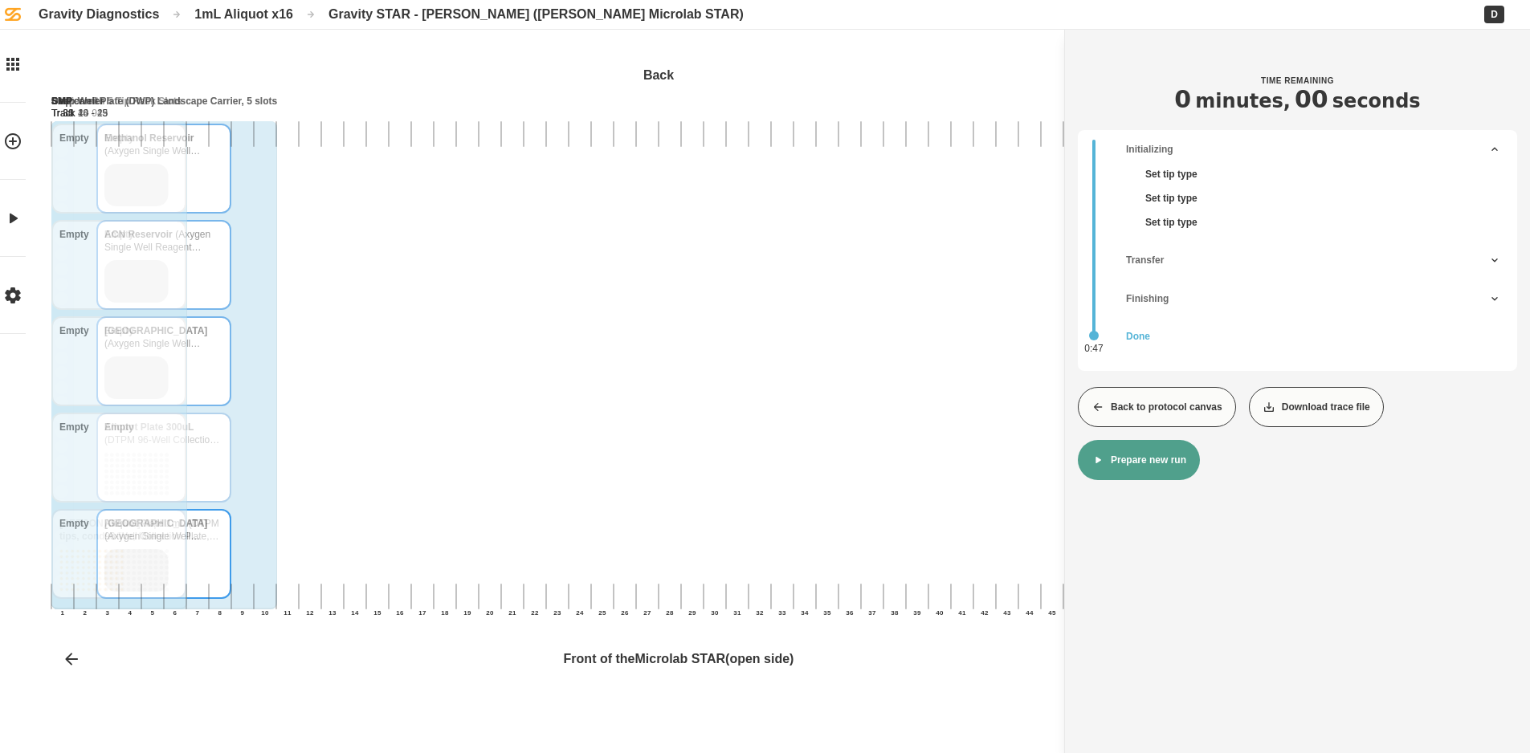
click at [1148, 405] on button "Back to protocol canvas" at bounding box center [1157, 407] width 158 height 40
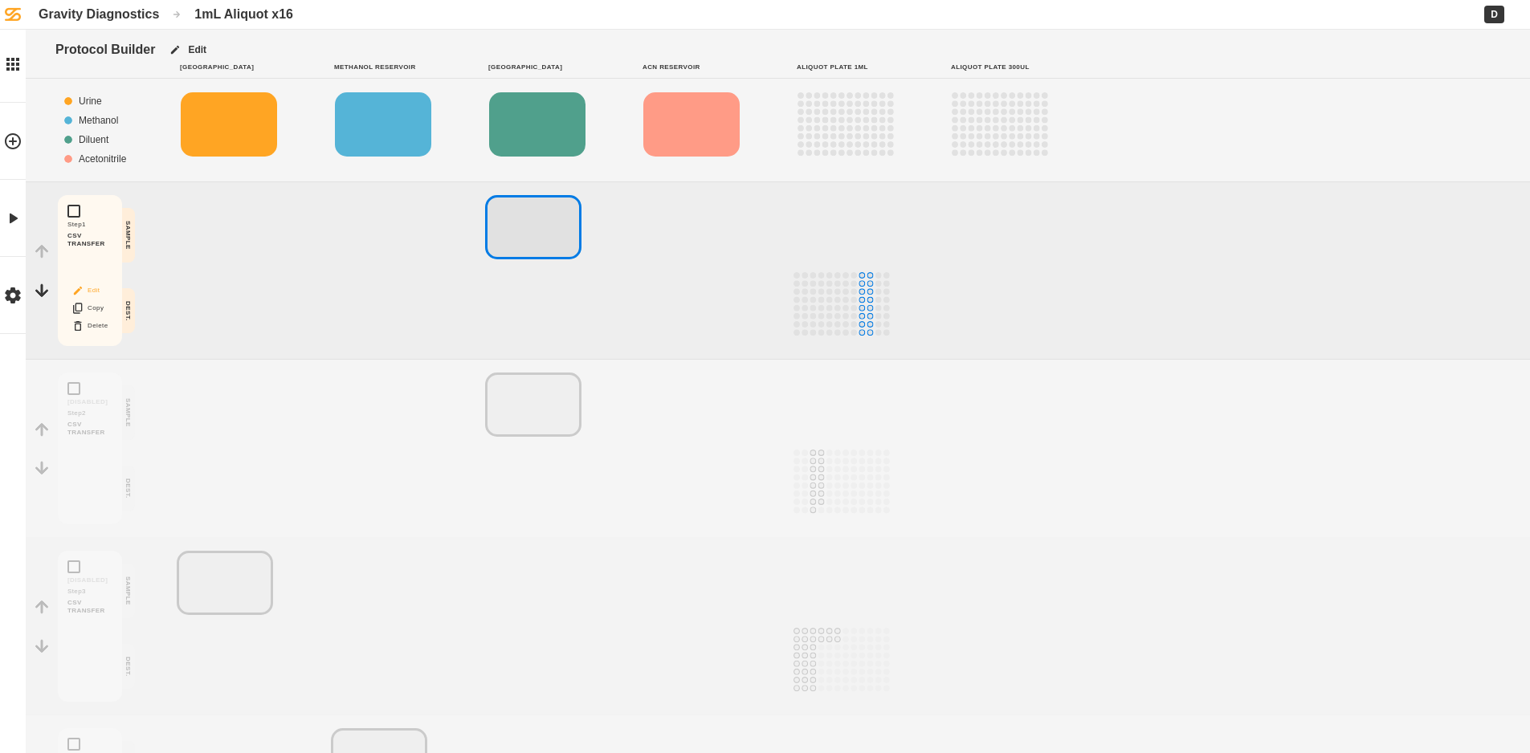
click at [99, 296] on button "Edit" at bounding box center [89, 290] width 51 height 21
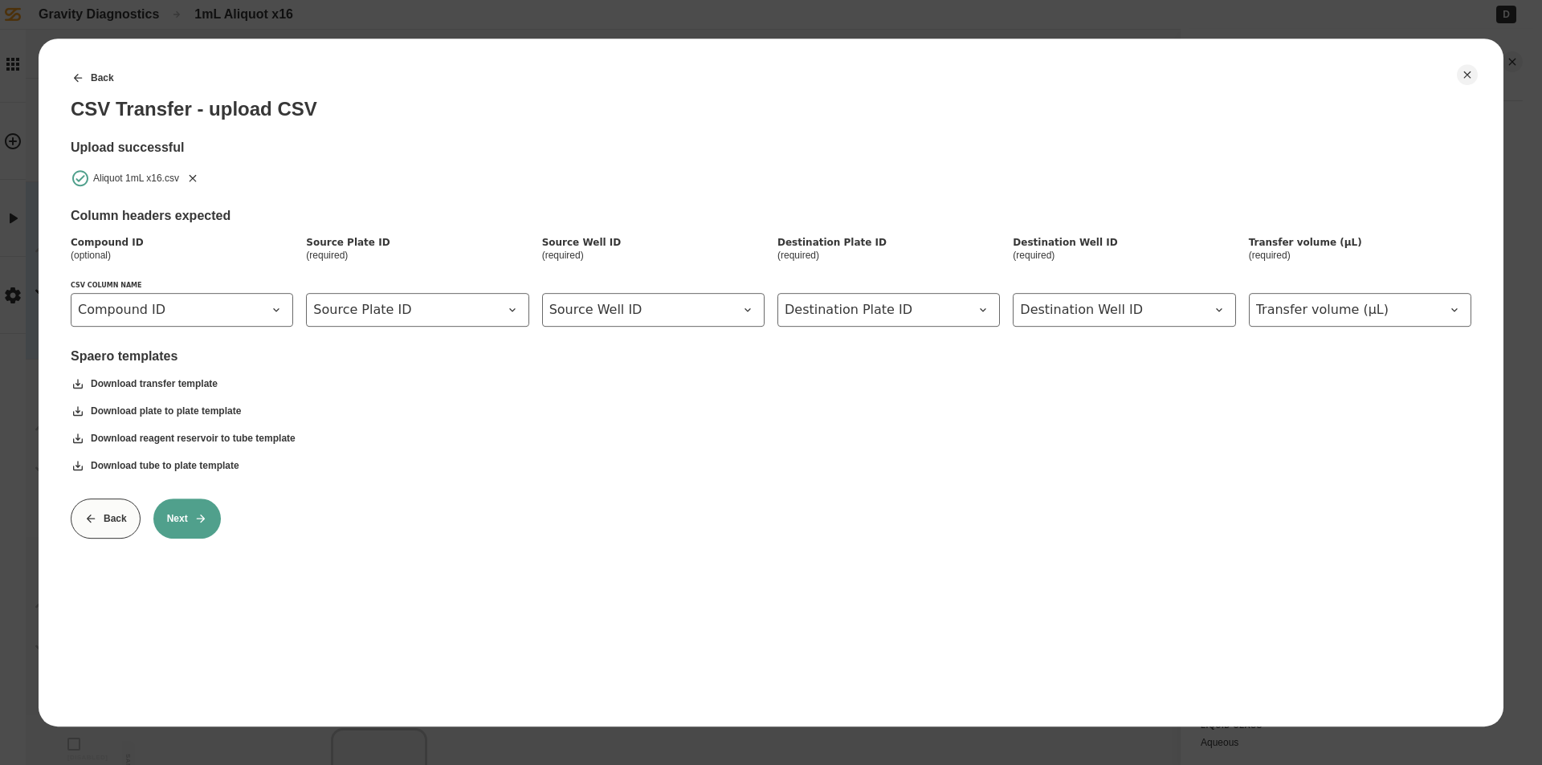
click at [193, 176] on icon "Remove" at bounding box center [192, 178] width 13 height 13
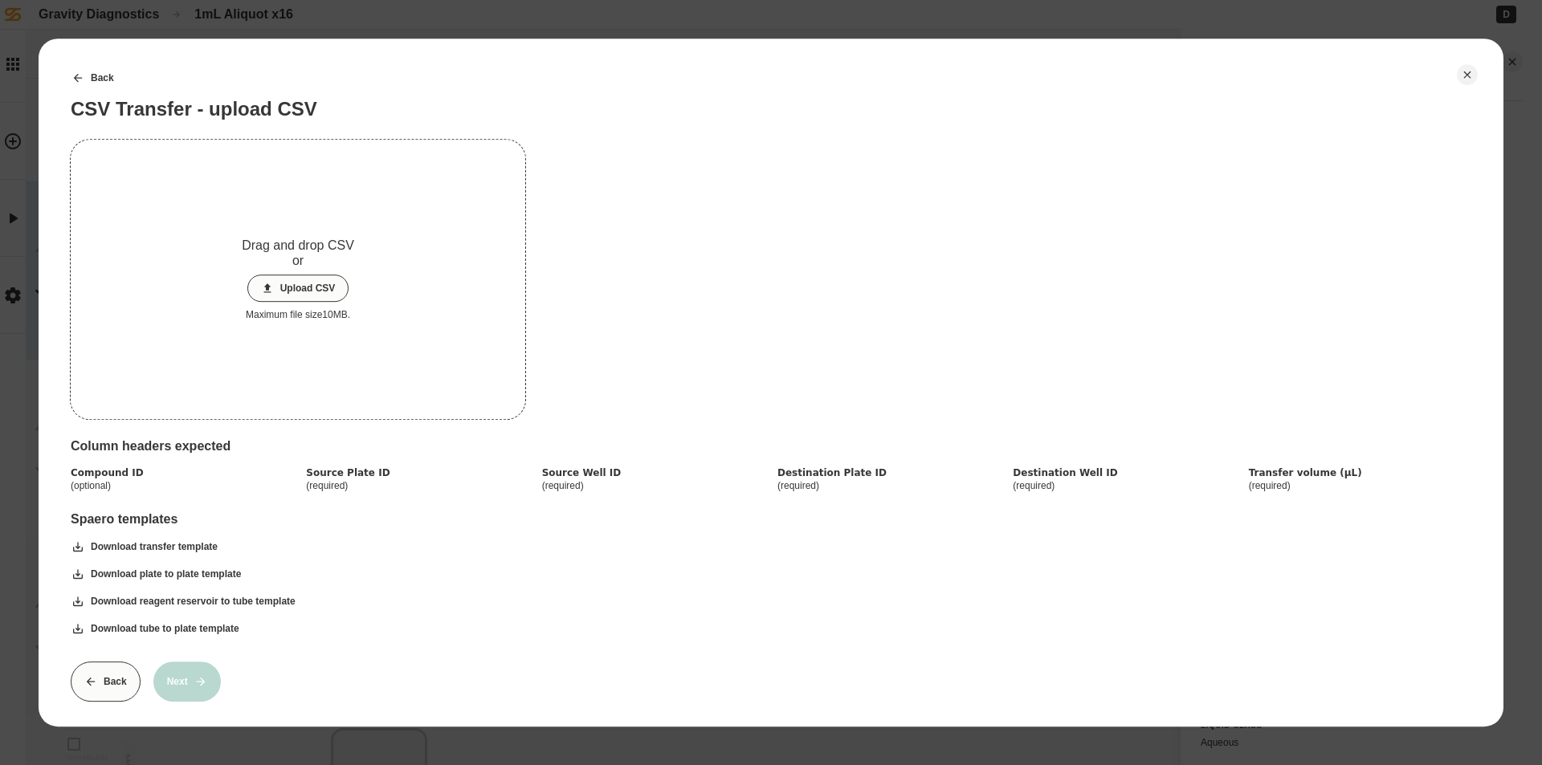
click at [282, 283] on button "Upload CSV" at bounding box center [298, 288] width 102 height 27
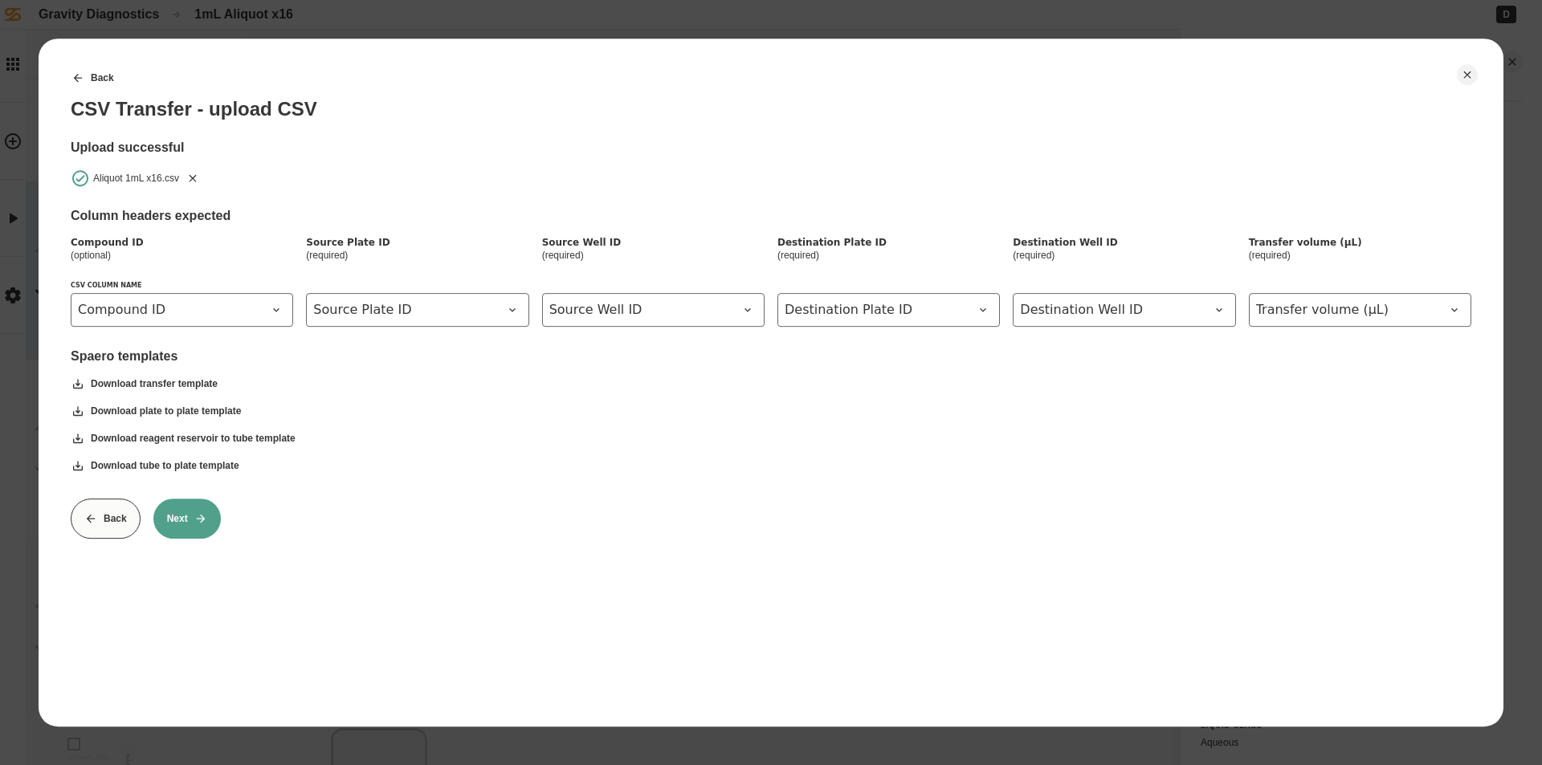
click at [180, 511] on button "Next" at bounding box center [186, 519] width 67 height 40
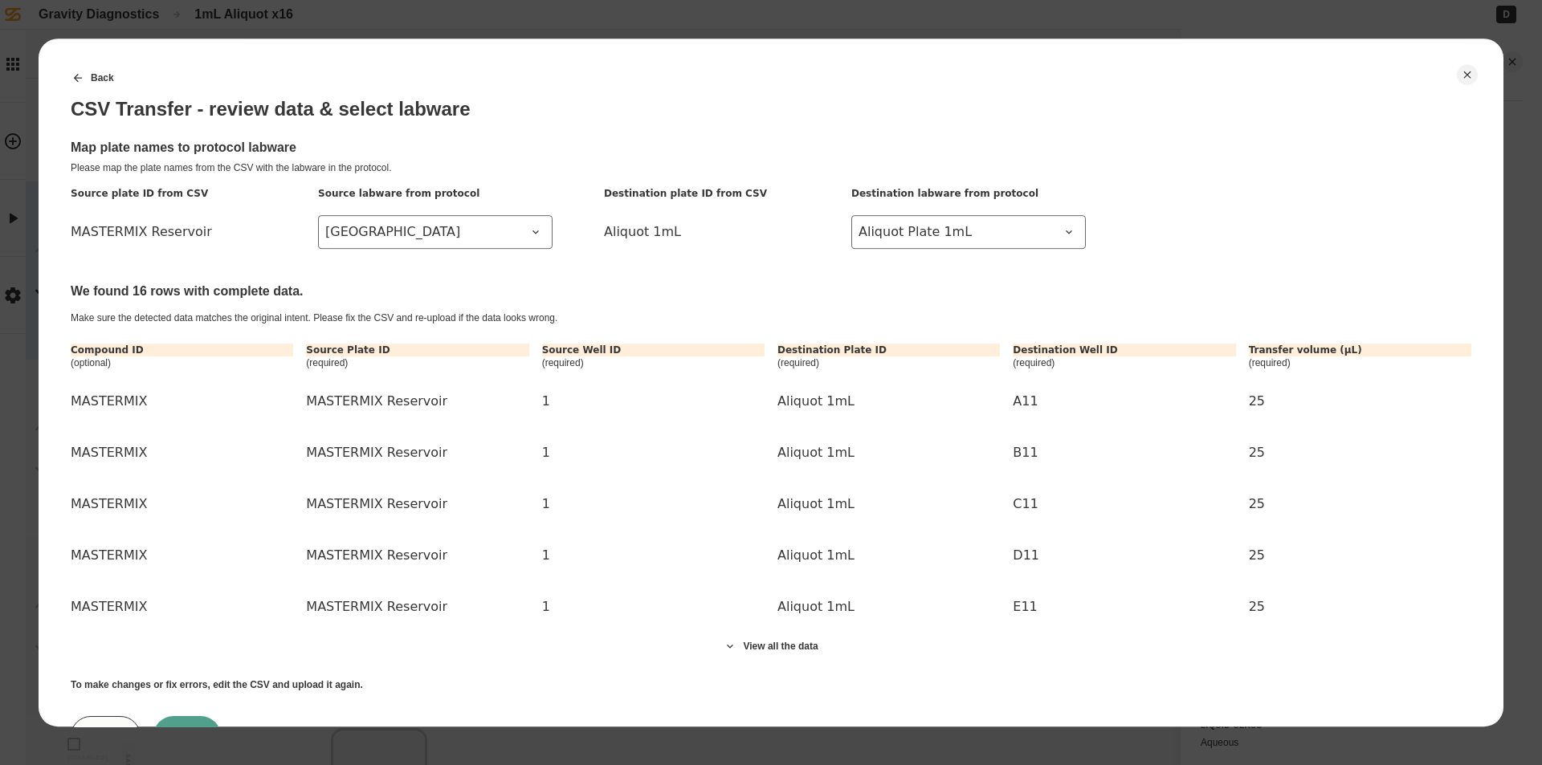
scroll to position [73, 0]
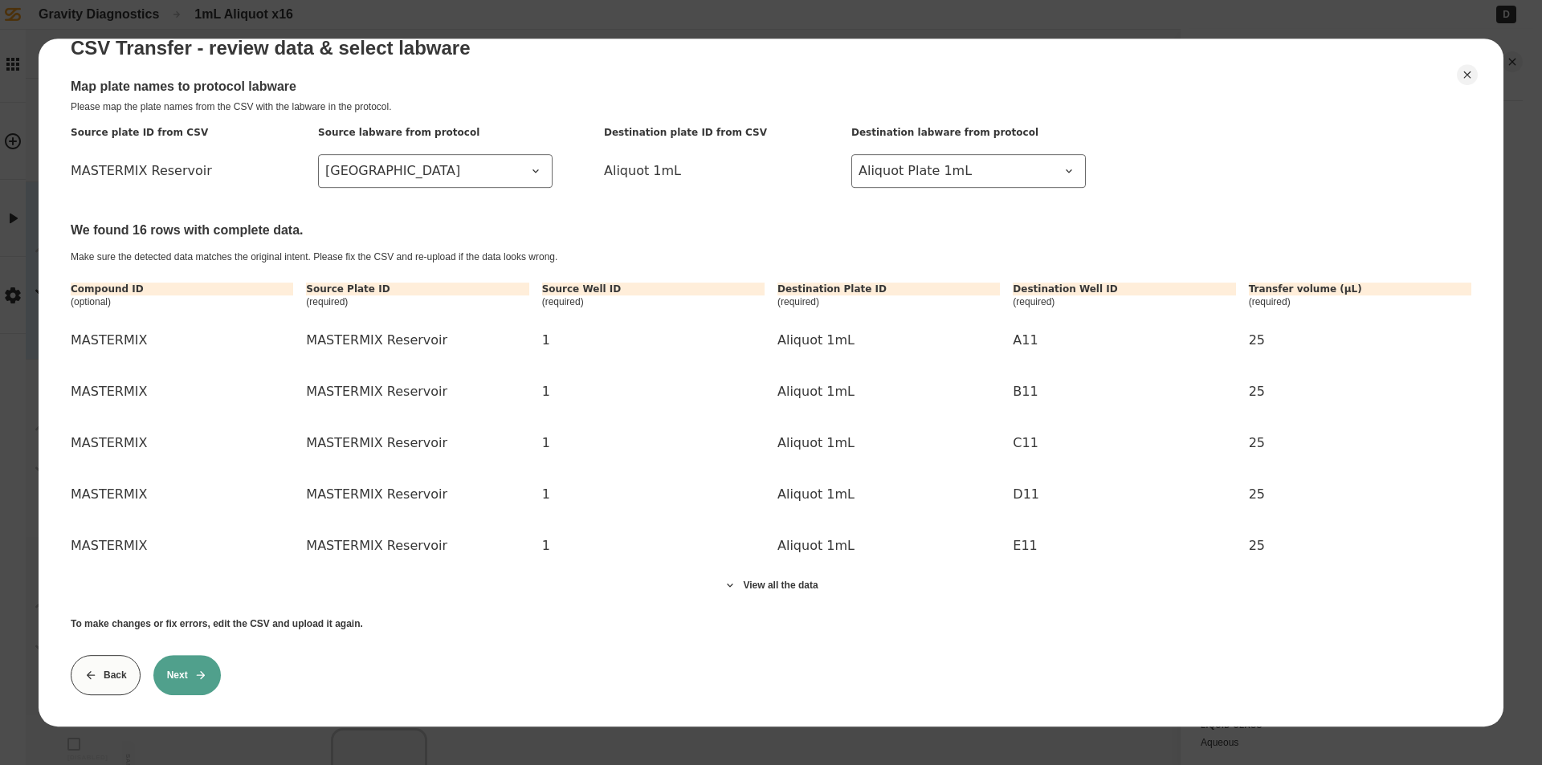
click at [177, 671] on button "Next" at bounding box center [186, 675] width 67 height 40
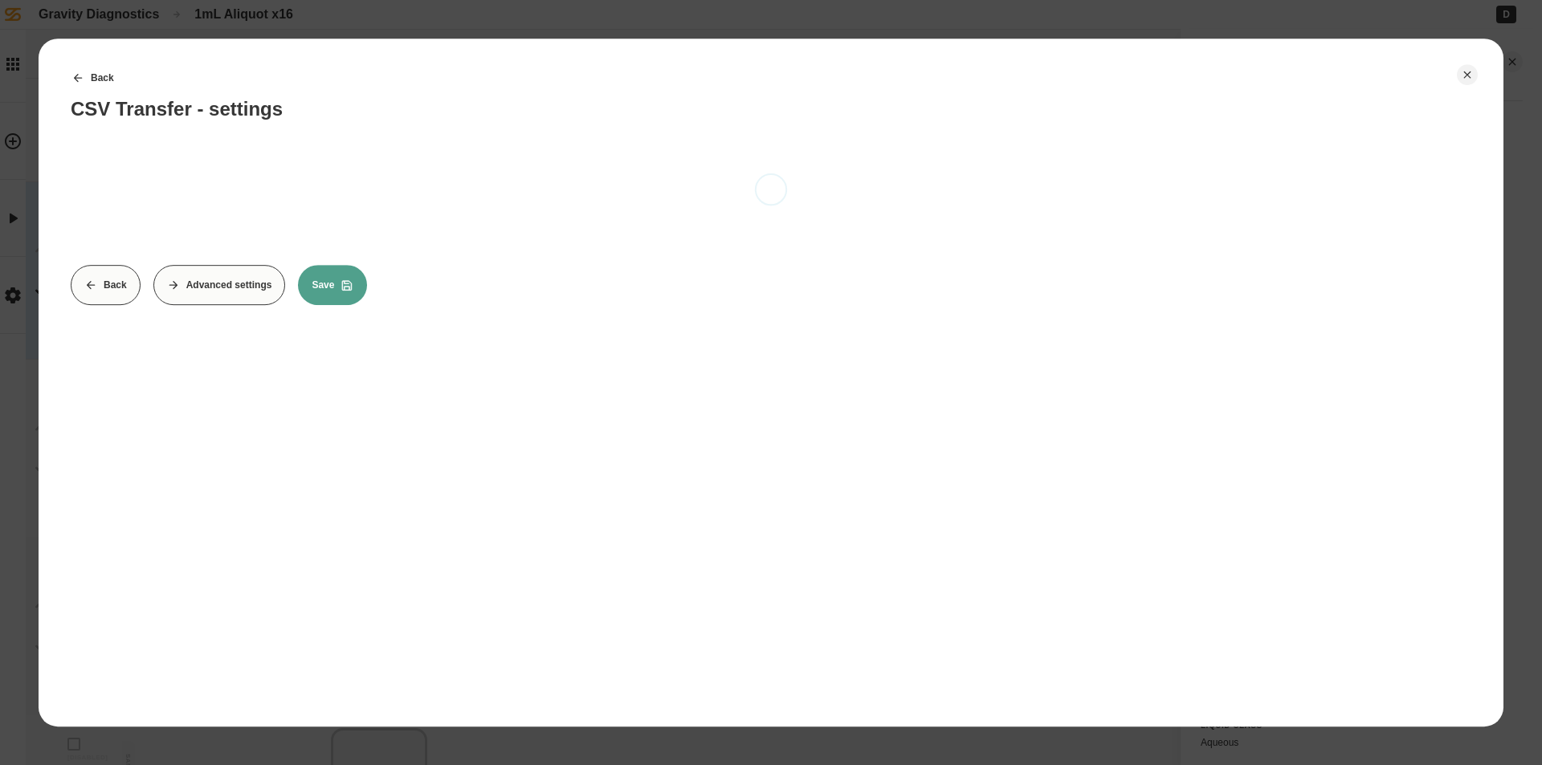
scroll to position [0, 0]
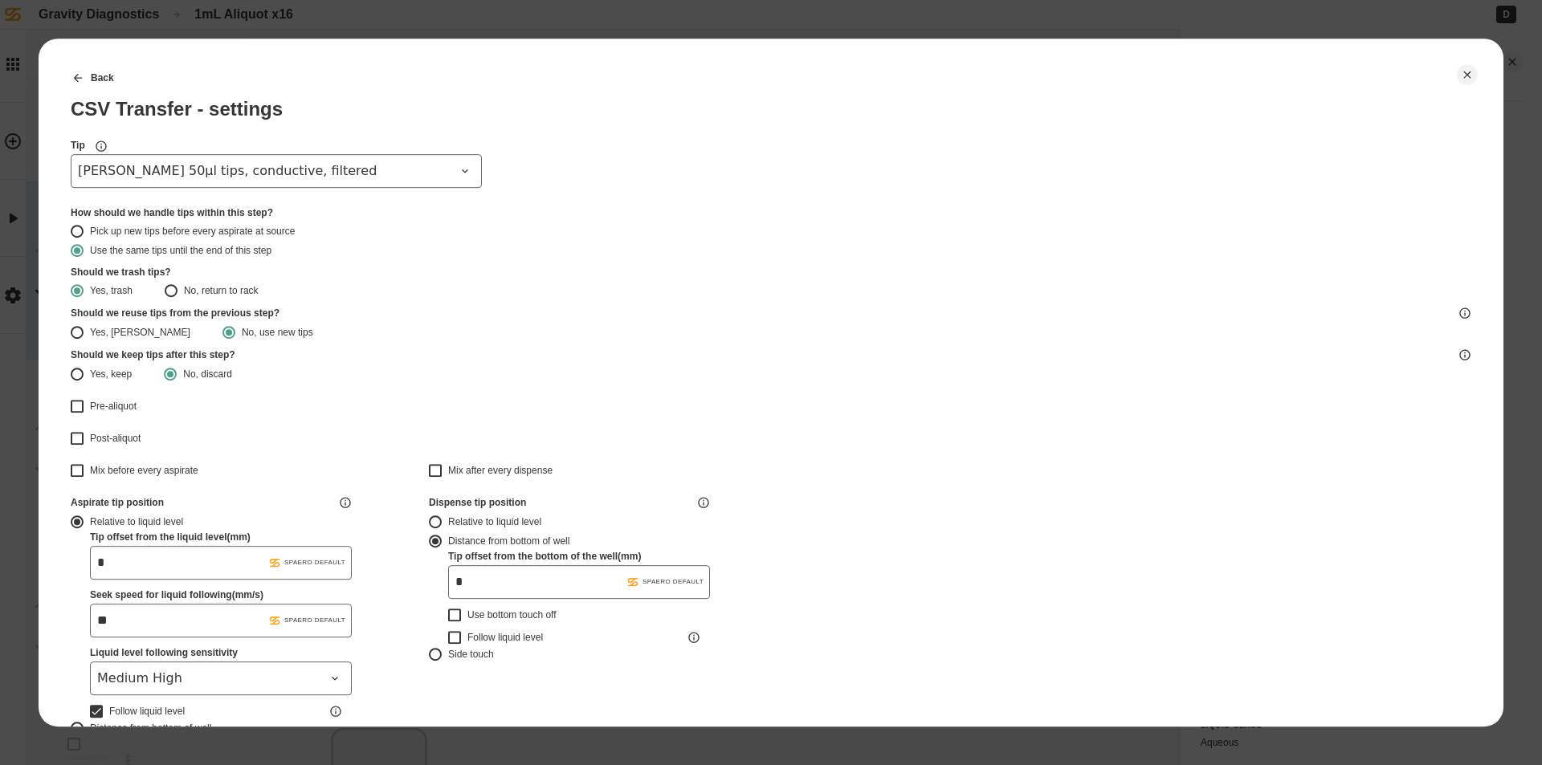
type input "*******"
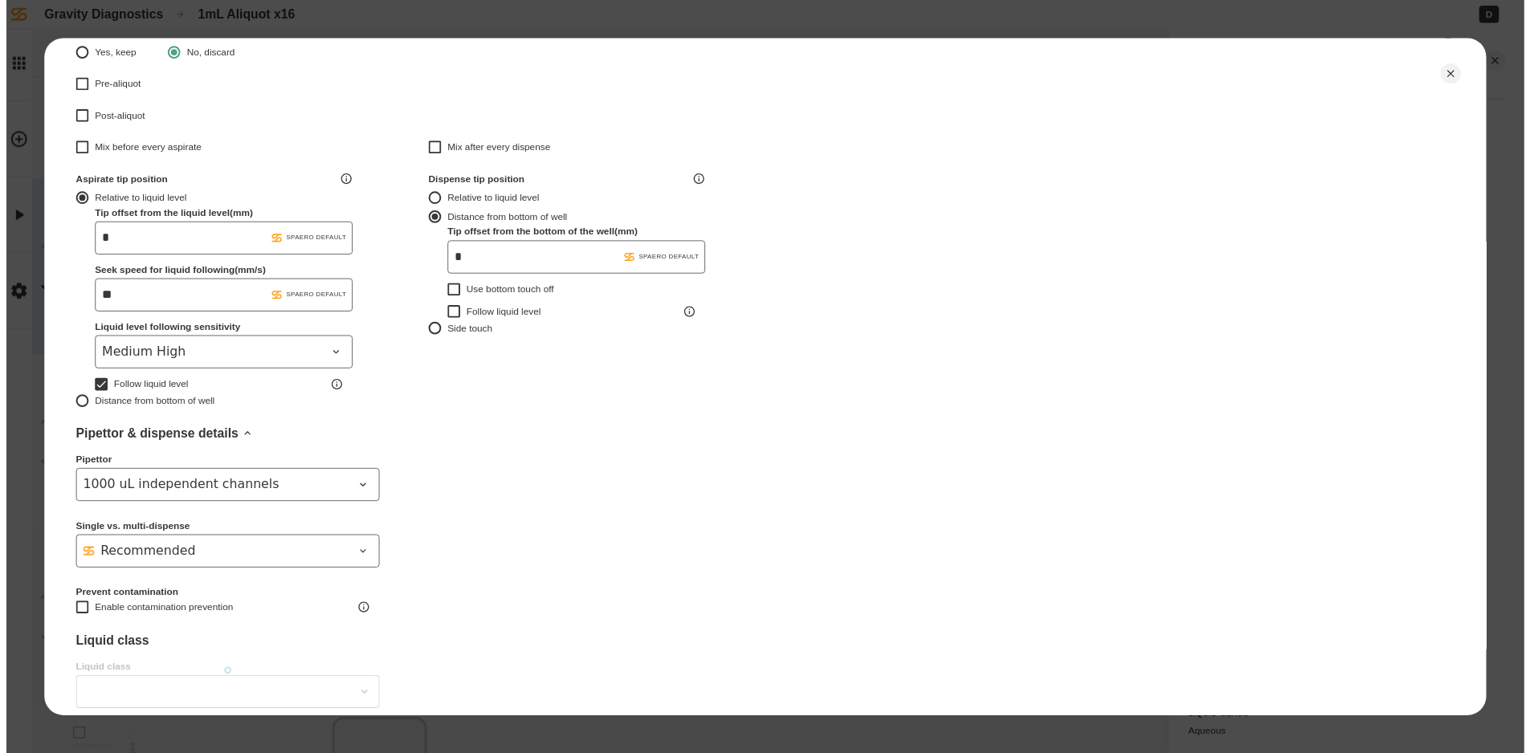
scroll to position [423, 0]
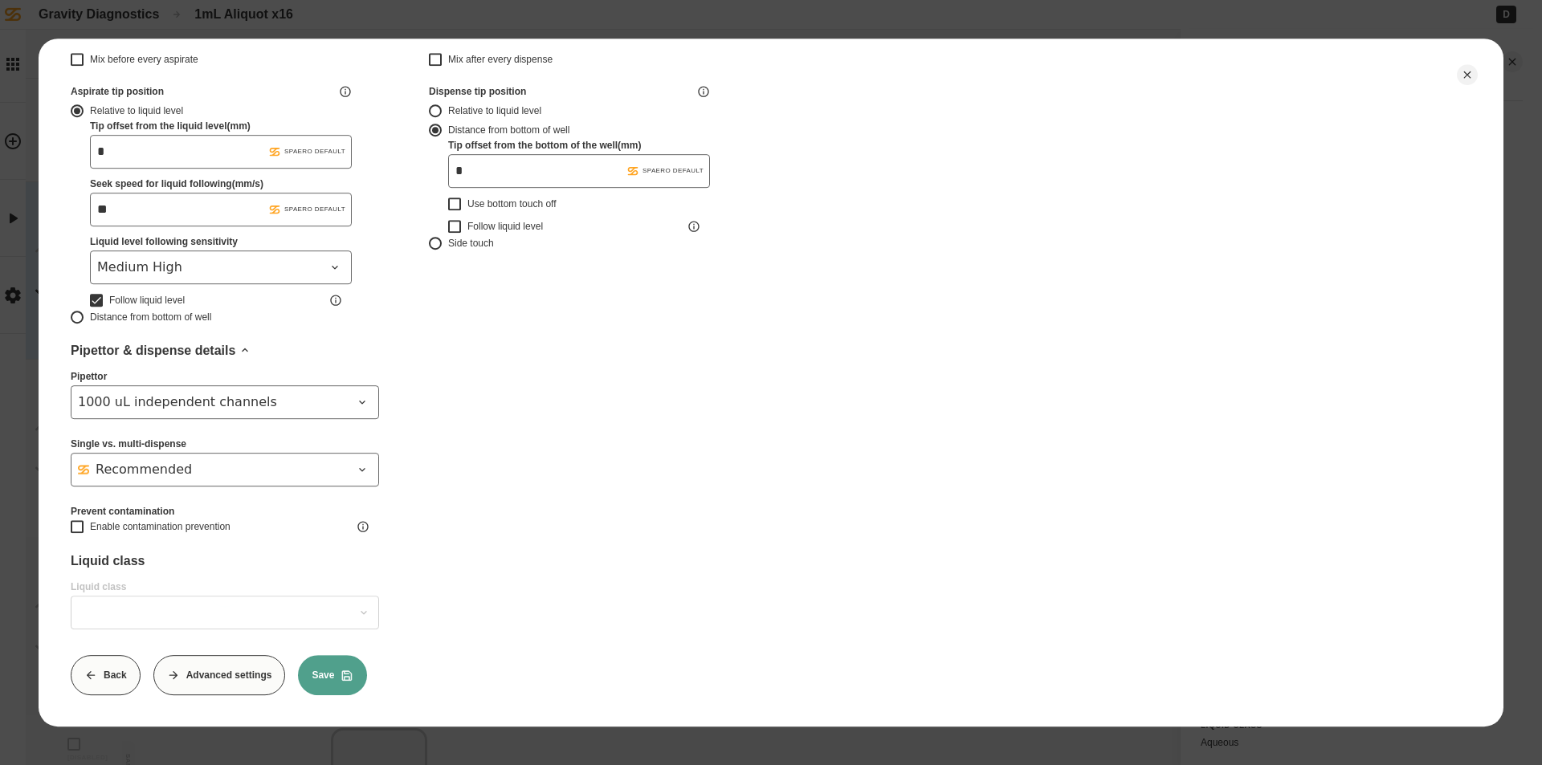
type input "*******"
click at [342, 671] on button "Save" at bounding box center [332, 675] width 69 height 40
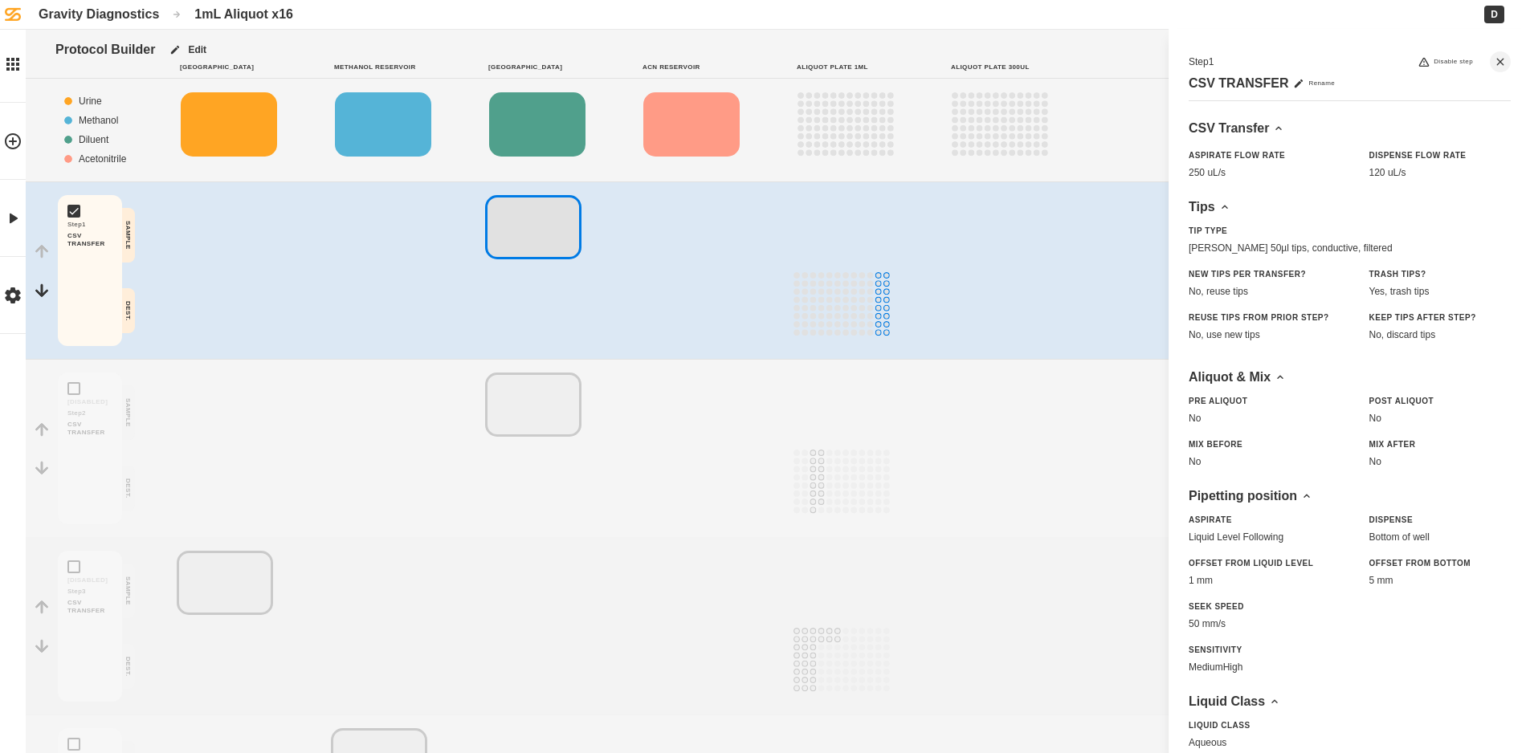
scroll to position [397, 0]
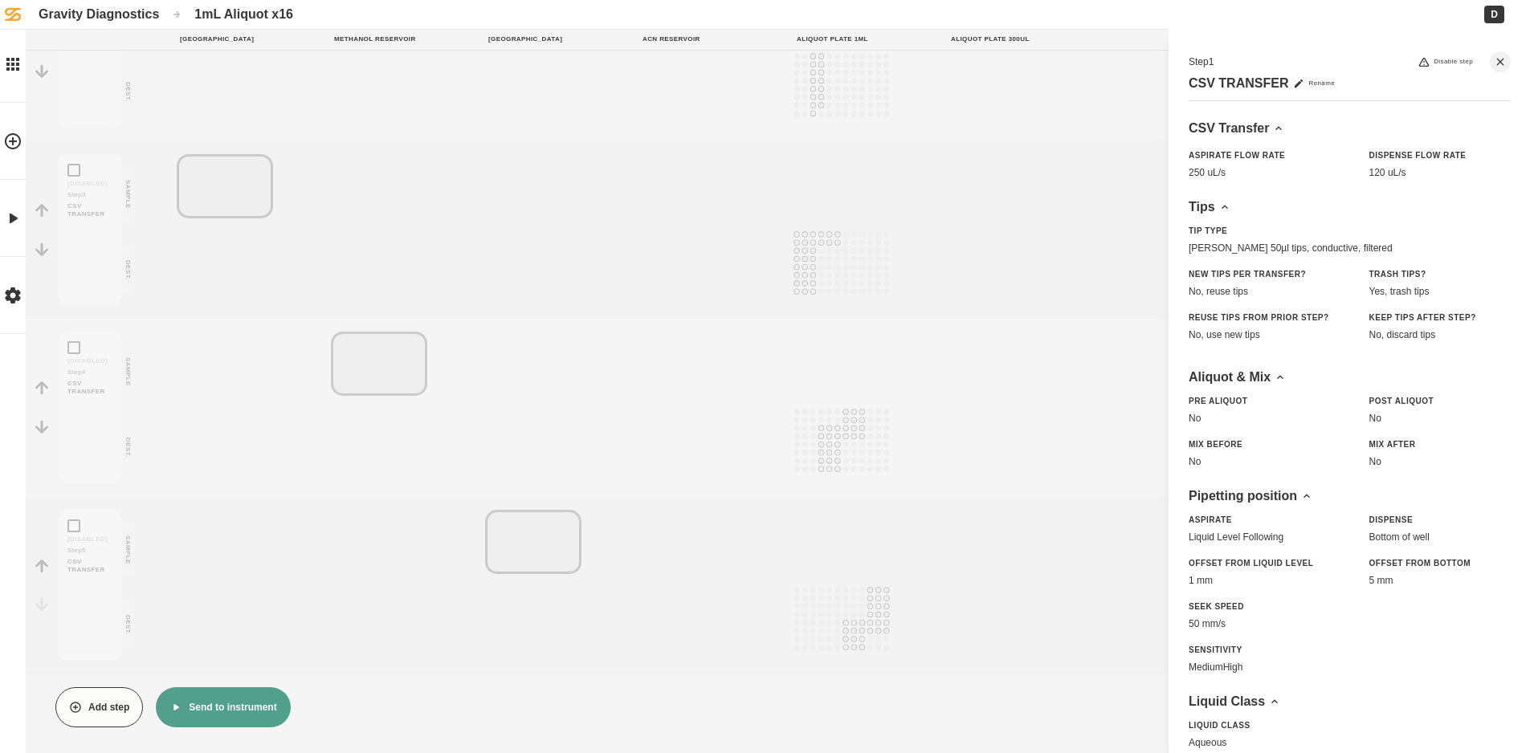
click at [186, 714] on button "Send to instrument" at bounding box center [223, 707] width 134 height 40
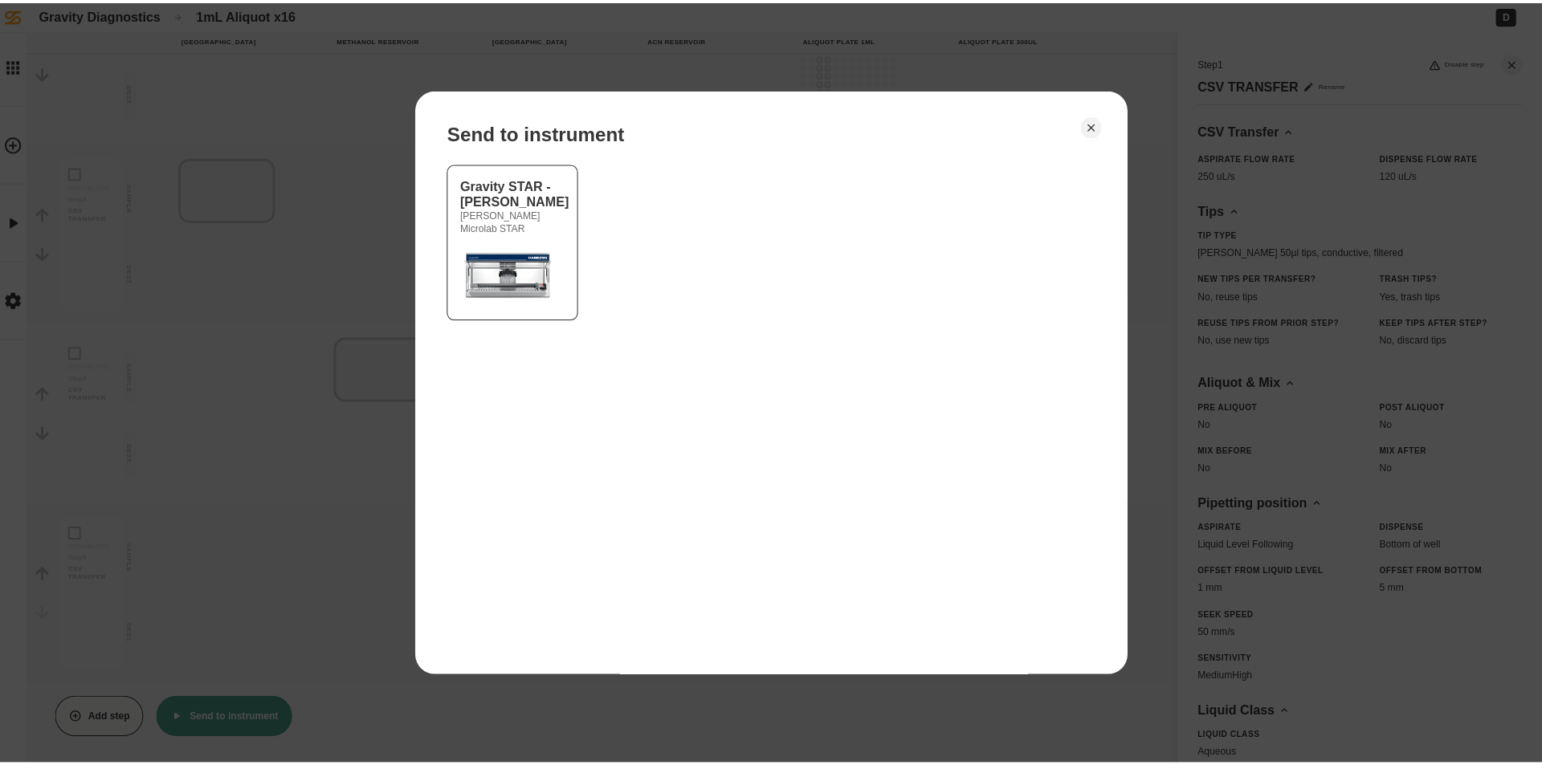
scroll to position [385, 0]
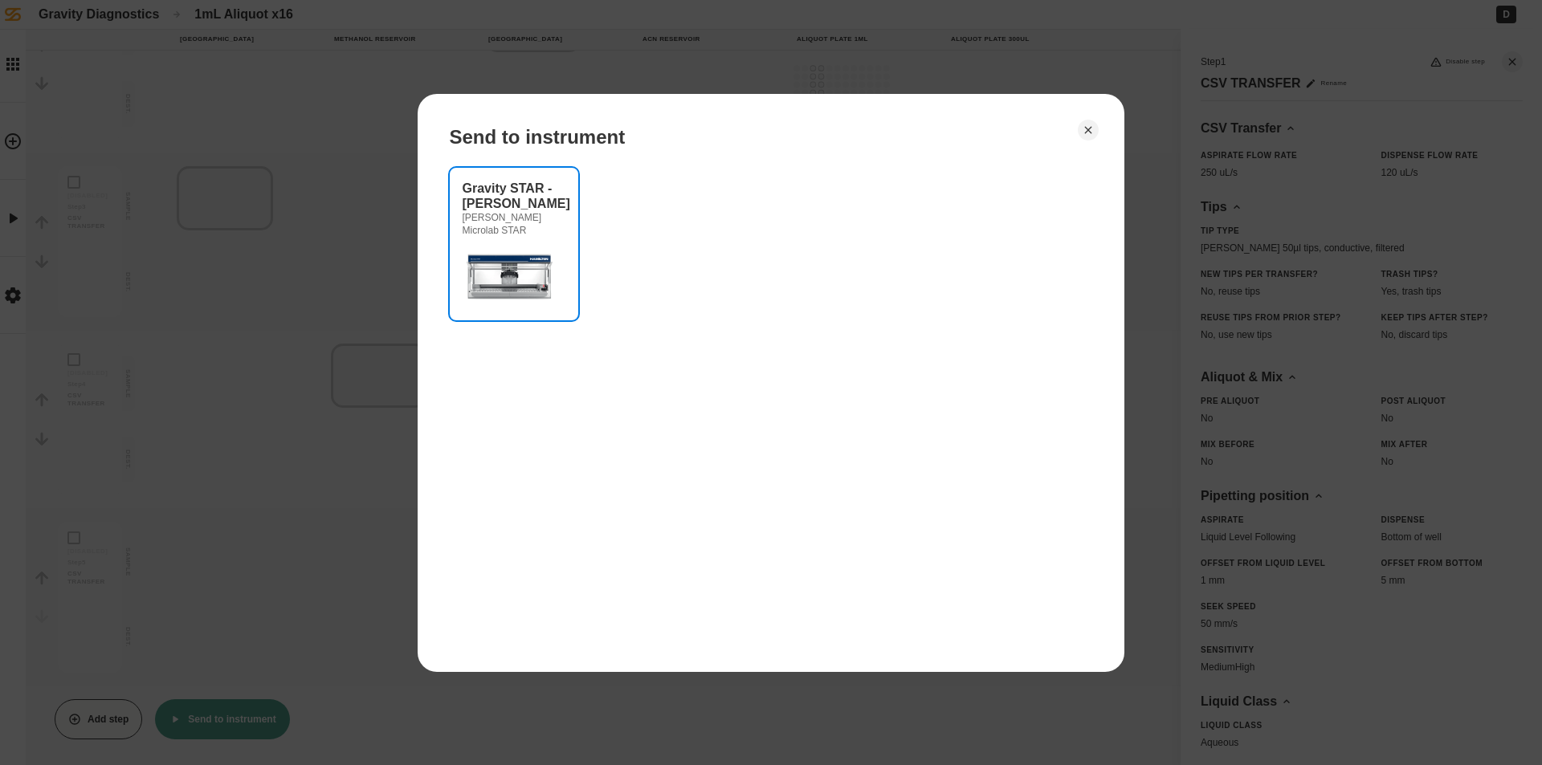
click at [567, 226] on button "Gravity STAR - [PERSON_NAME] Microlab STAR" at bounding box center [514, 244] width 128 height 153
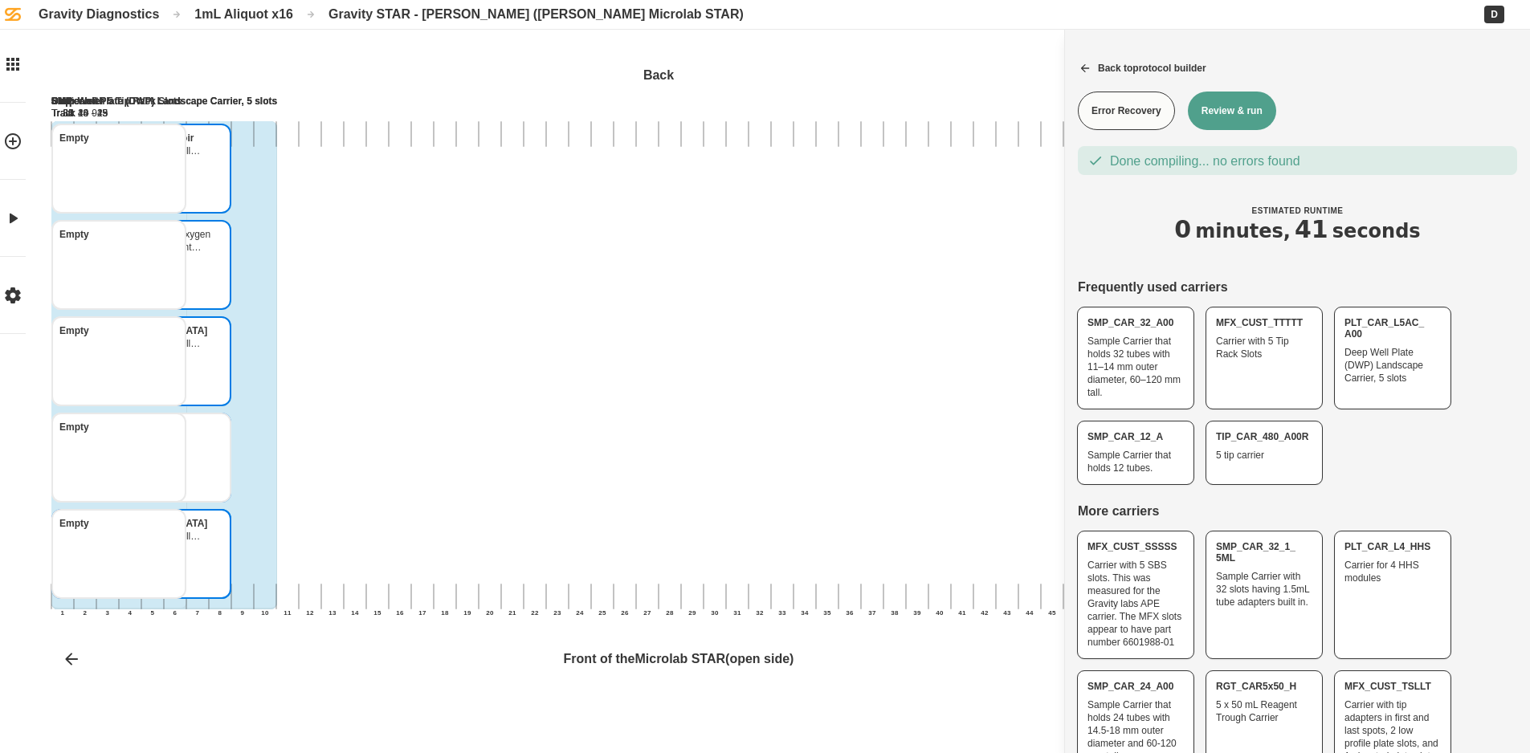
click at [1228, 112] on button "Review & run" at bounding box center [1232, 111] width 88 height 39
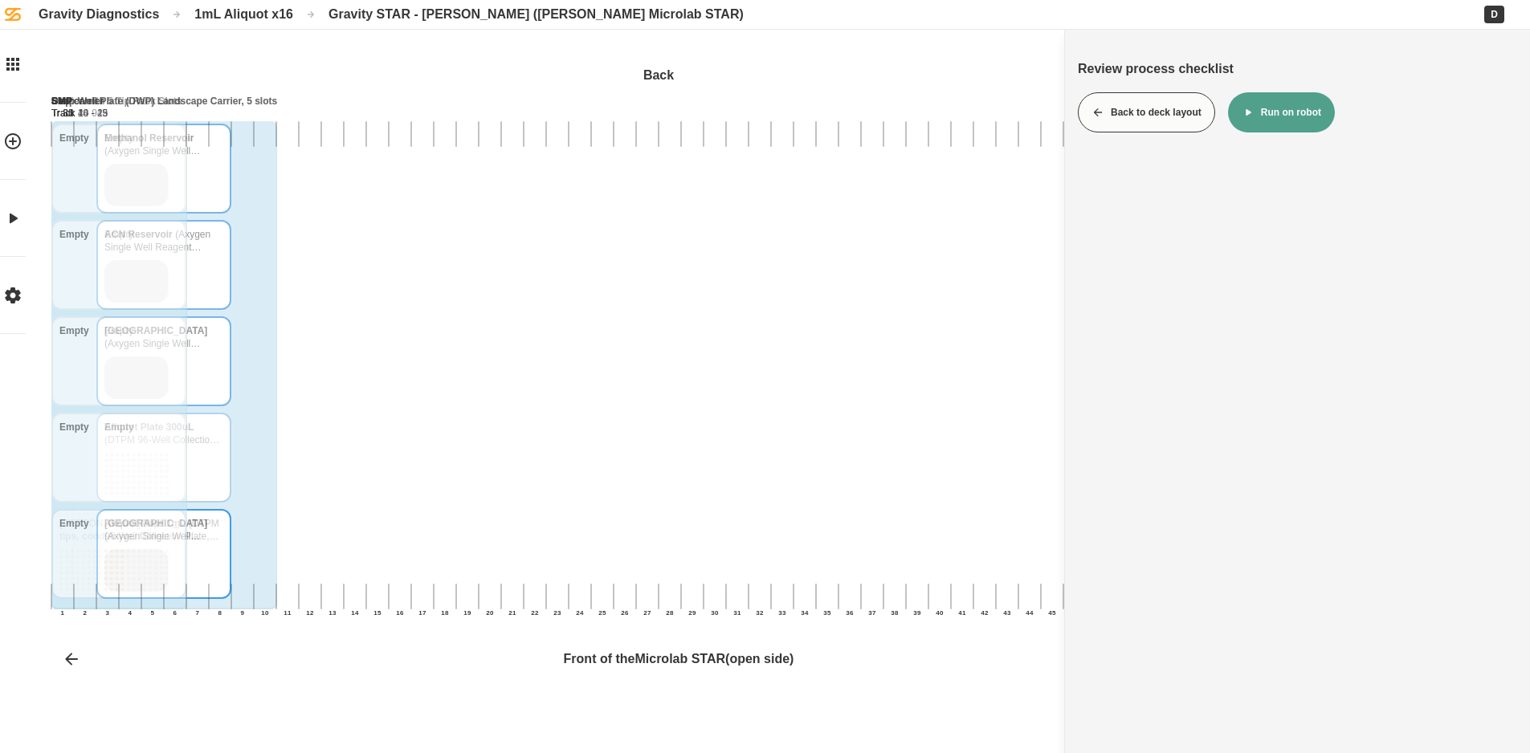
click at [1293, 104] on button "Run on robot" at bounding box center [1281, 112] width 107 height 40
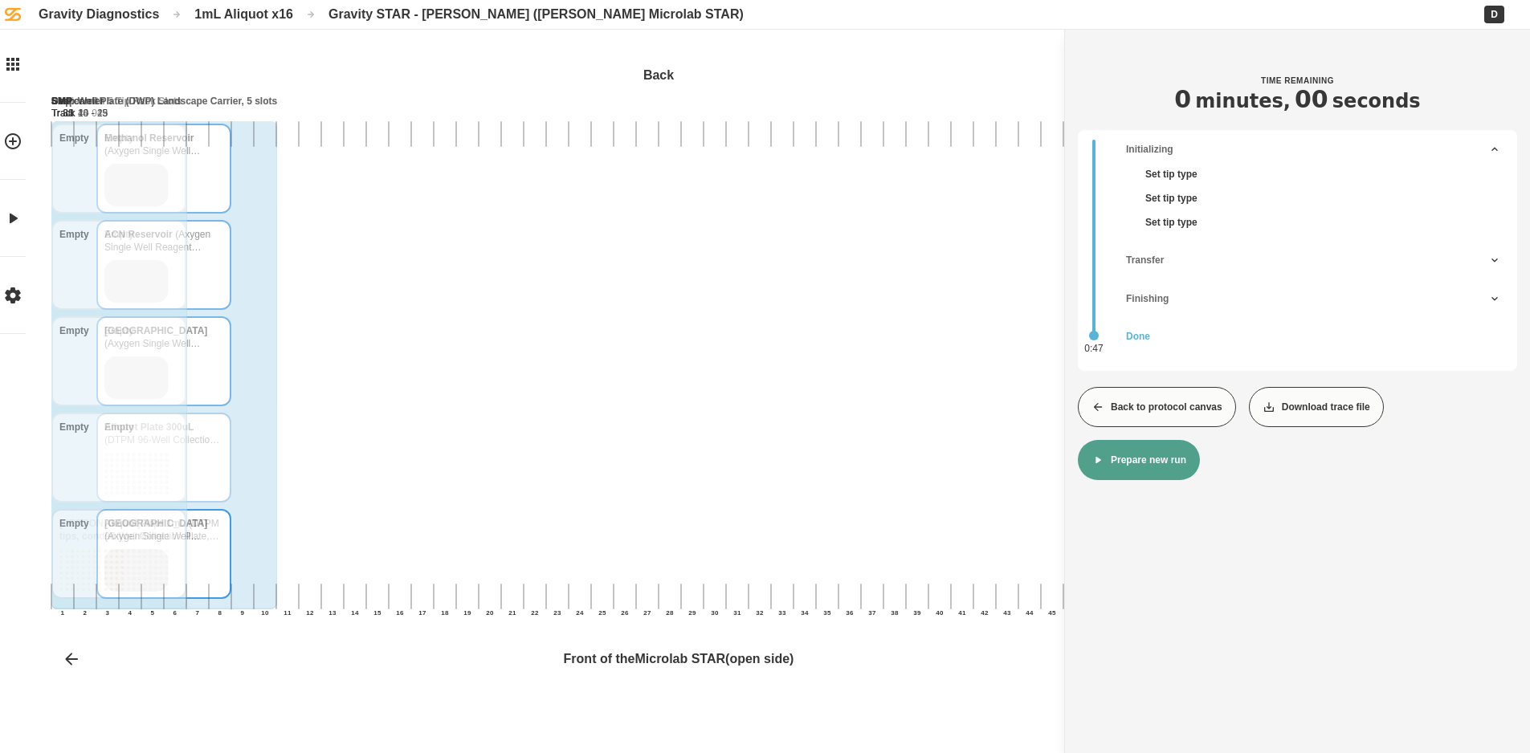
click at [1187, 413] on button "Back to protocol canvas" at bounding box center [1157, 407] width 158 height 40
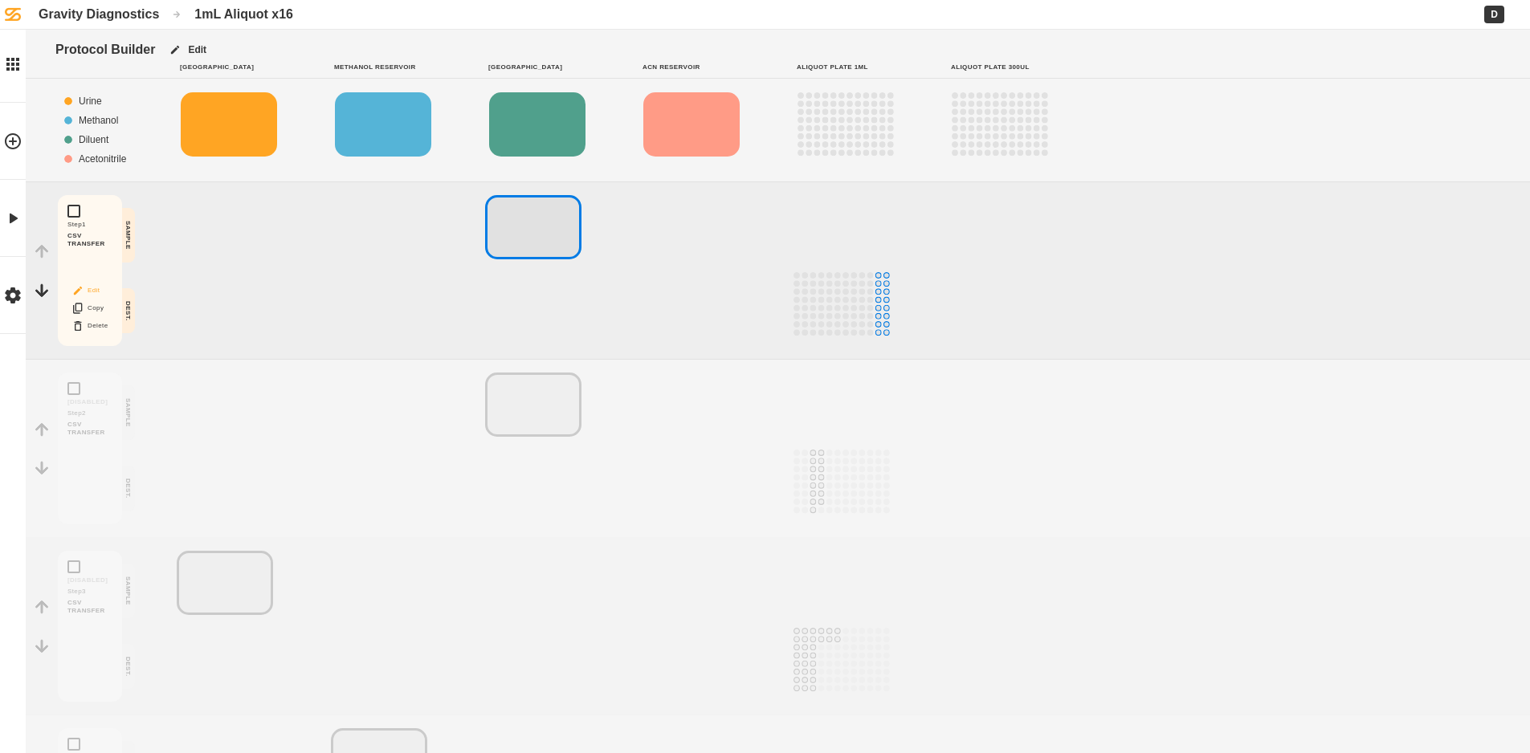
click at [84, 292] on icon "Block actions" at bounding box center [77, 290] width 13 height 13
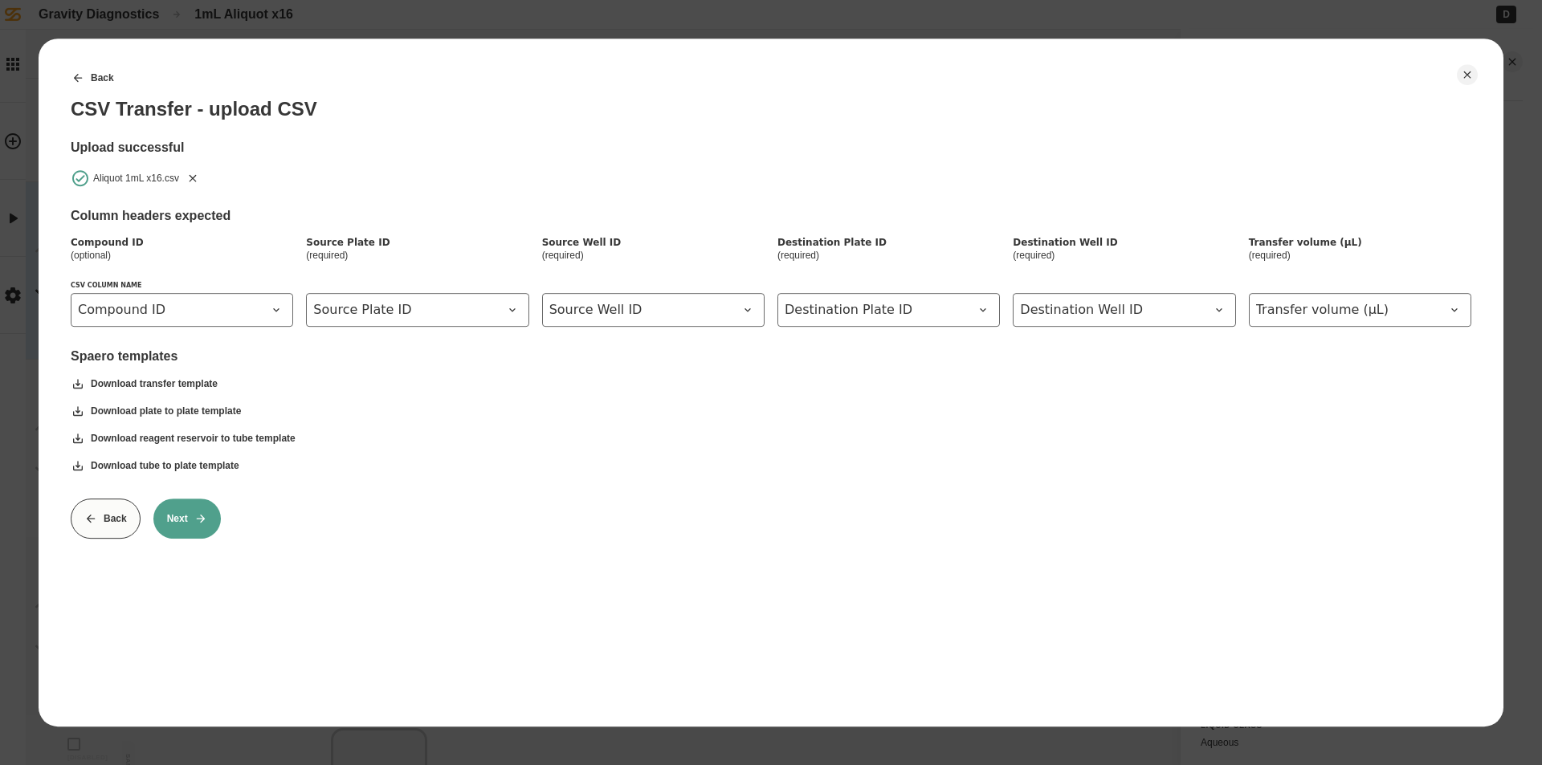
click at [168, 524] on button "Next" at bounding box center [186, 519] width 67 height 40
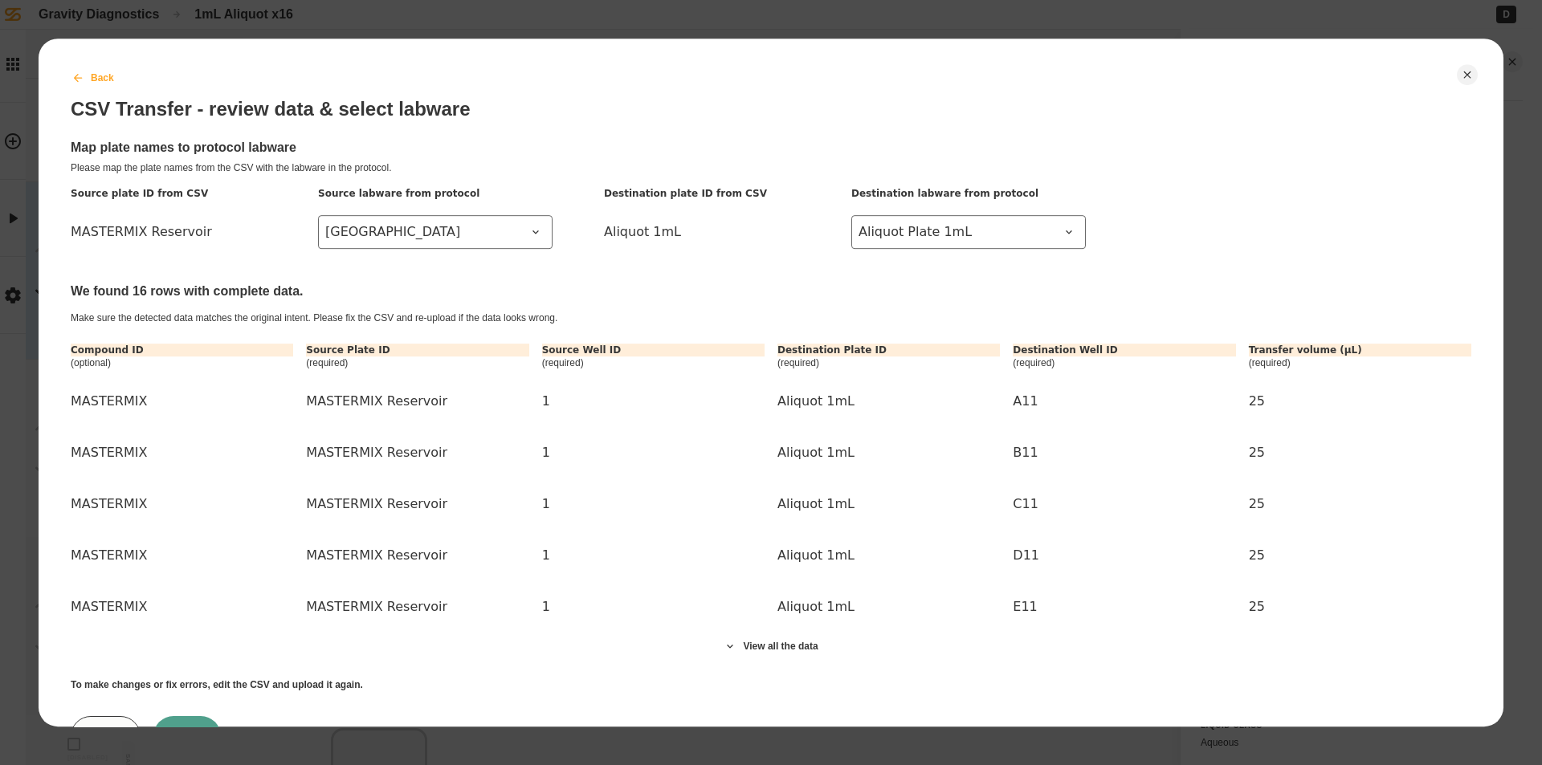
click at [99, 66] on button "Back" at bounding box center [93, 78] width 70 height 40
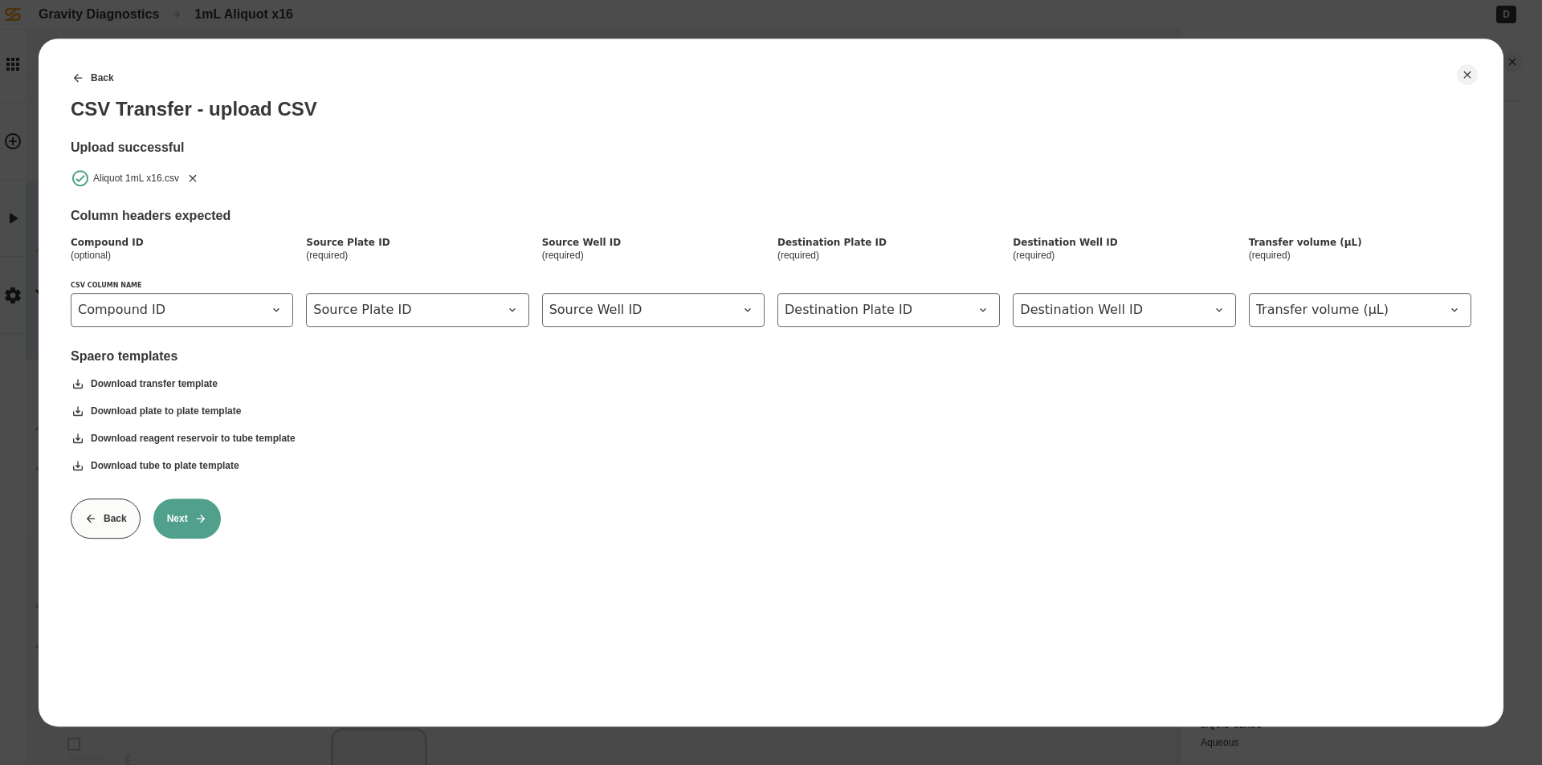
click at [190, 177] on icon "Remove" at bounding box center [192, 178] width 13 height 13
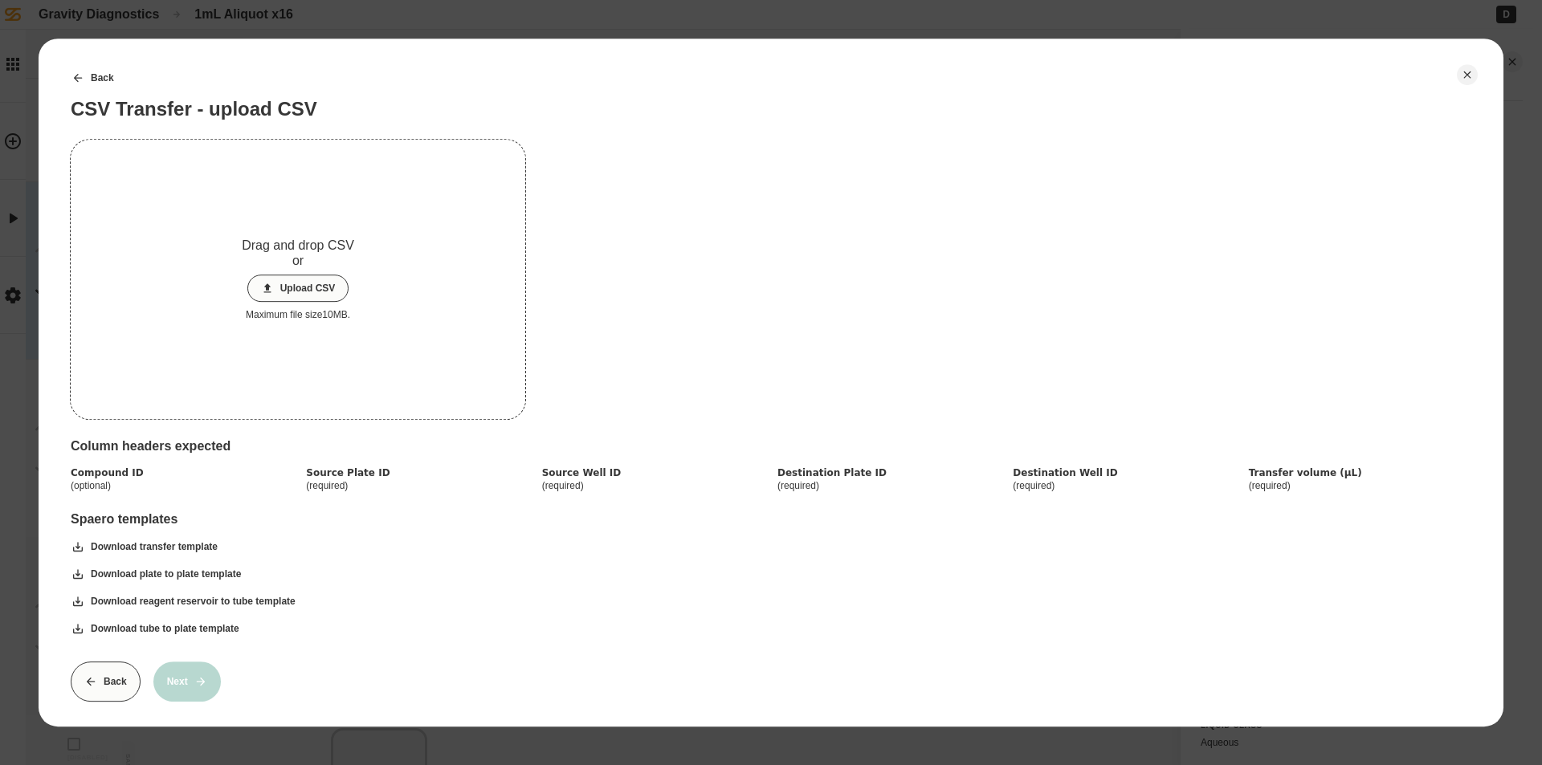
click at [288, 281] on button "Upload CSV" at bounding box center [298, 288] width 102 height 27
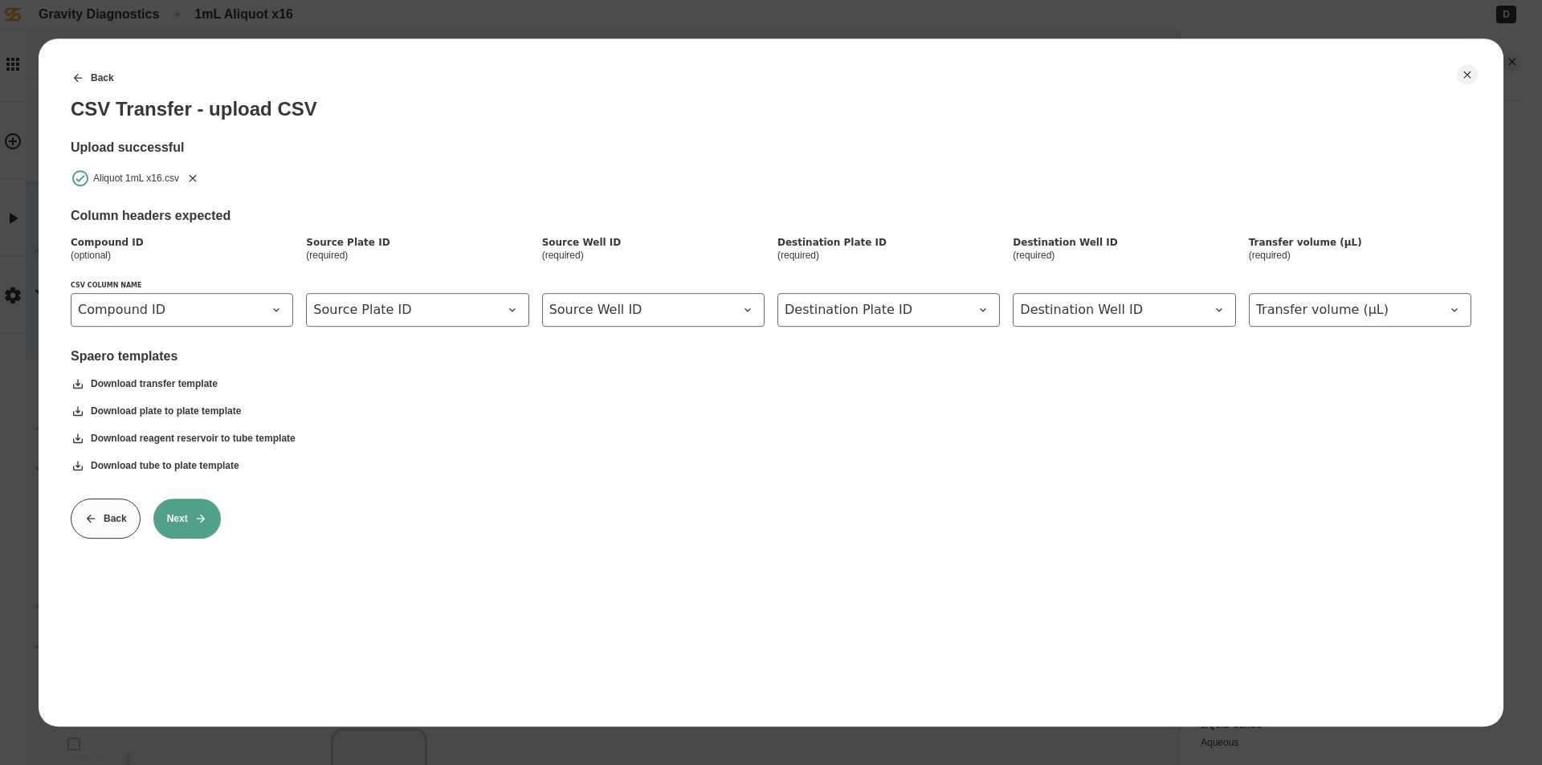
click at [181, 510] on button "Next" at bounding box center [186, 519] width 67 height 40
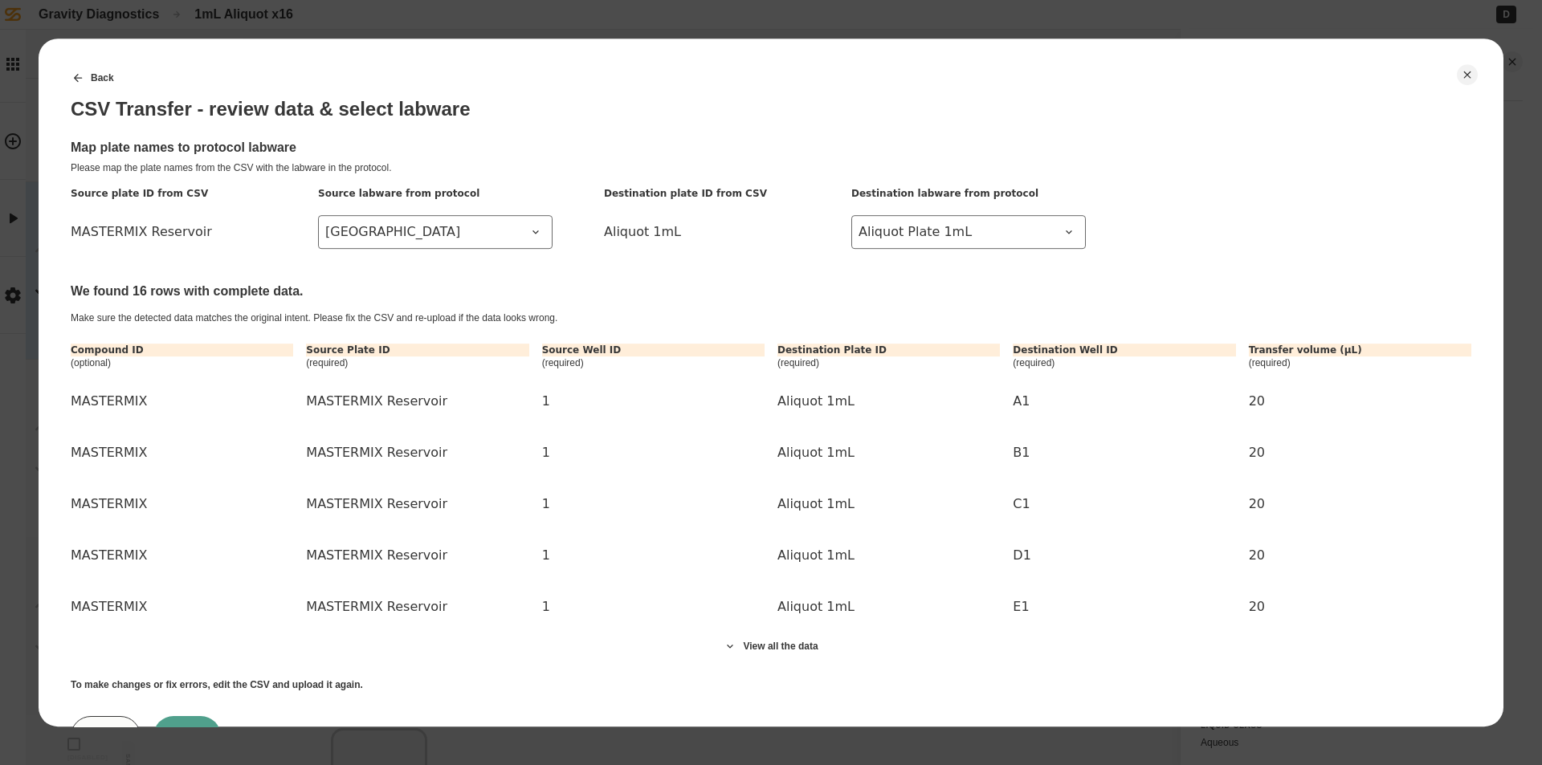
scroll to position [73, 0]
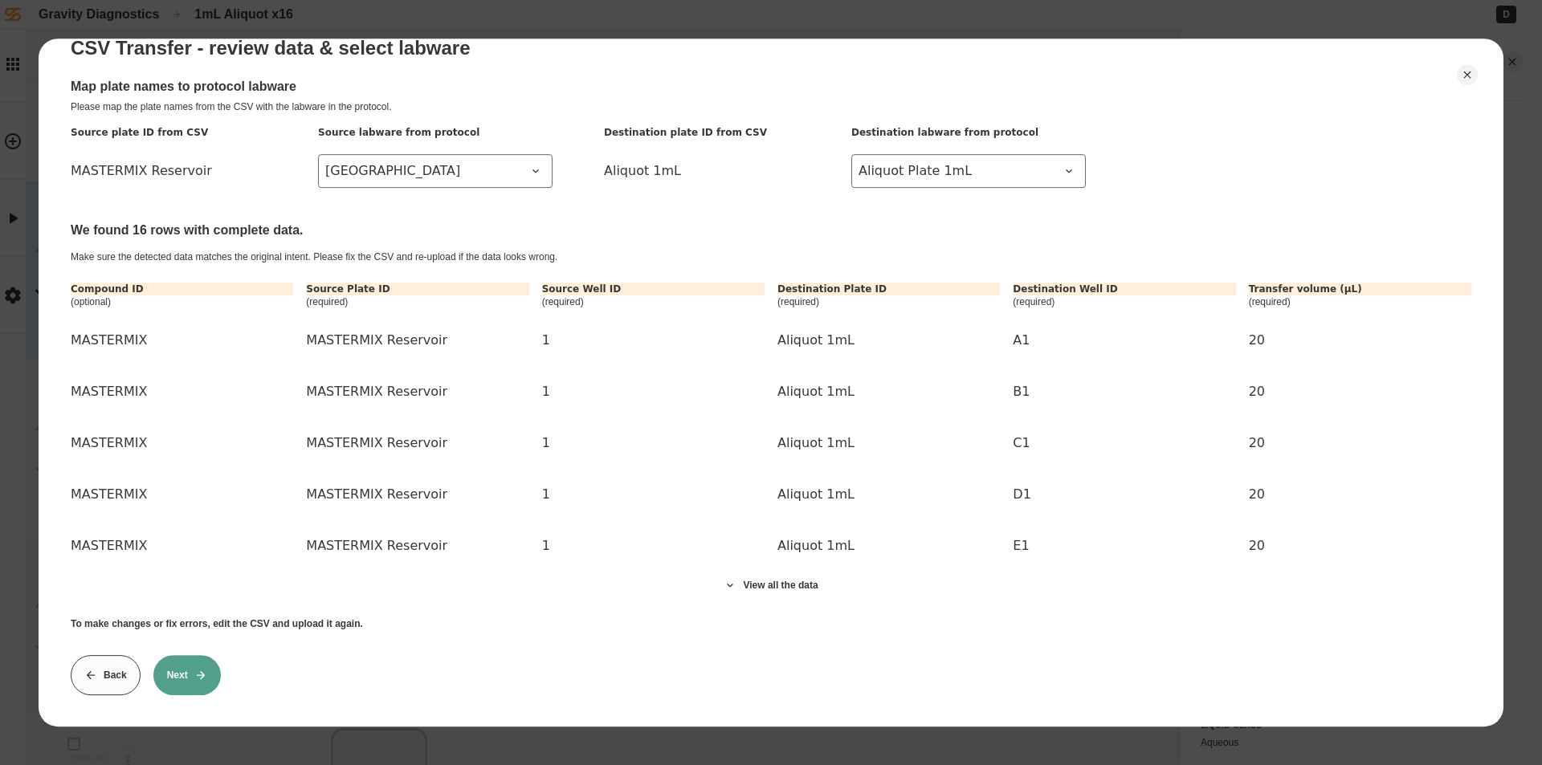
click at [184, 665] on button "Next" at bounding box center [186, 675] width 67 height 40
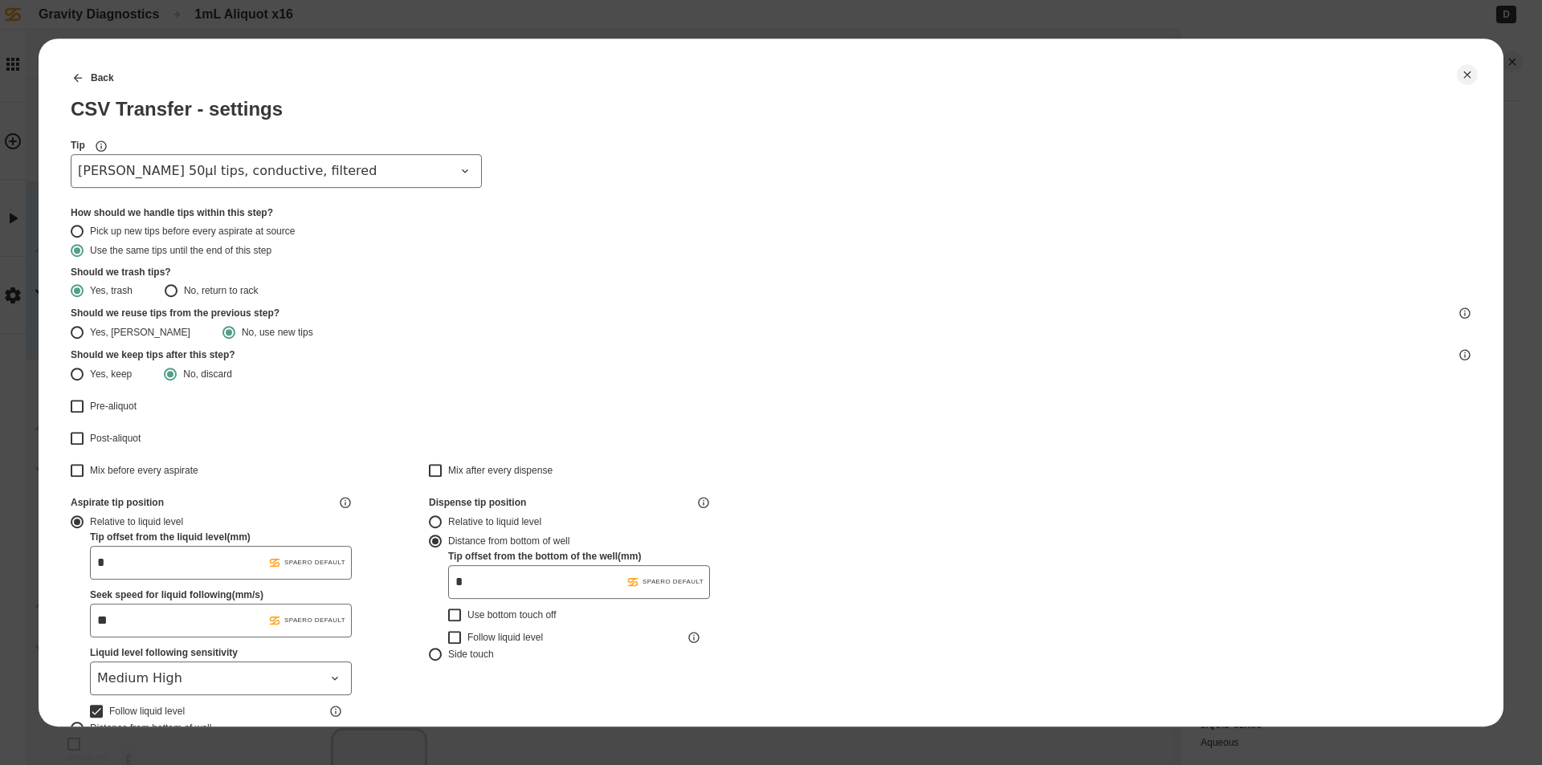
type input "*******"
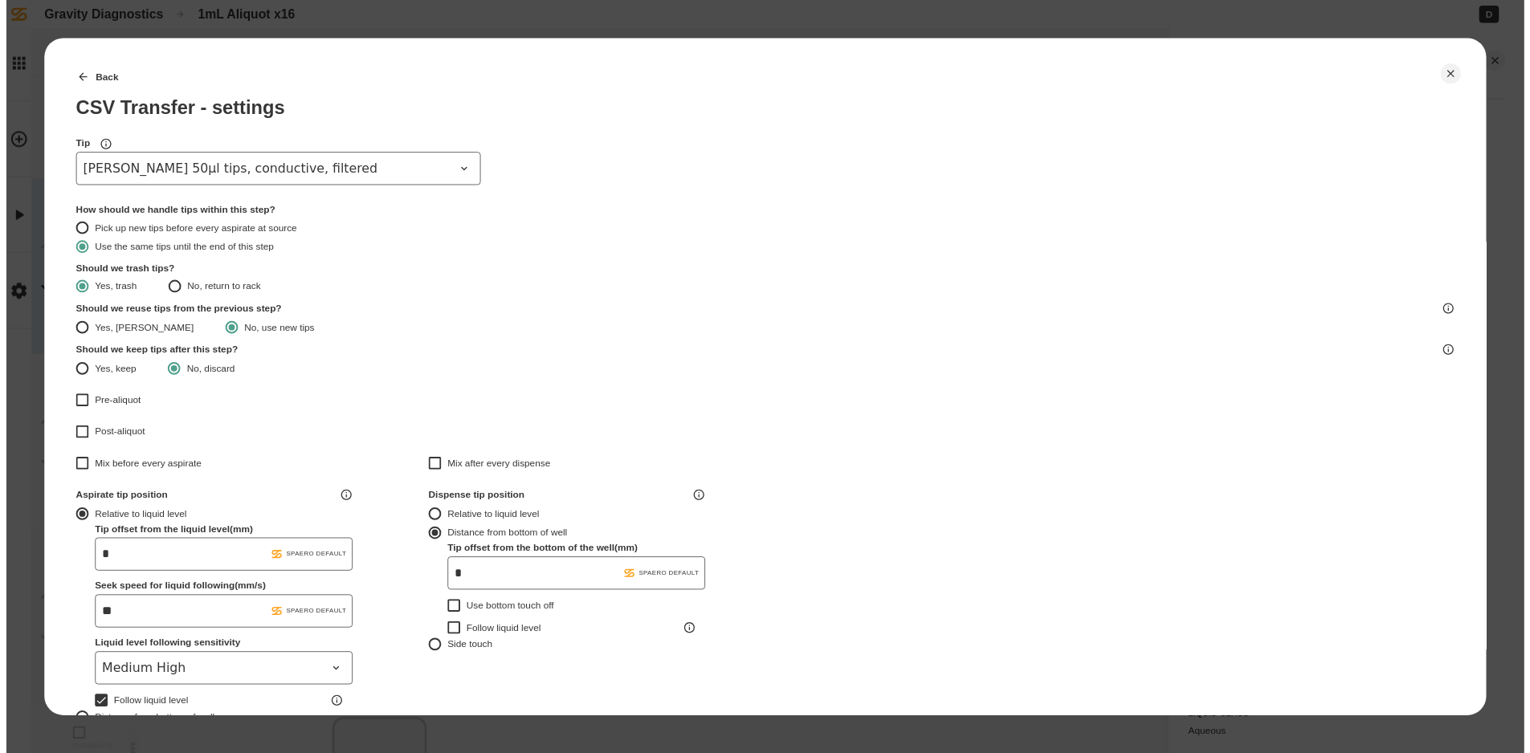
scroll to position [423, 0]
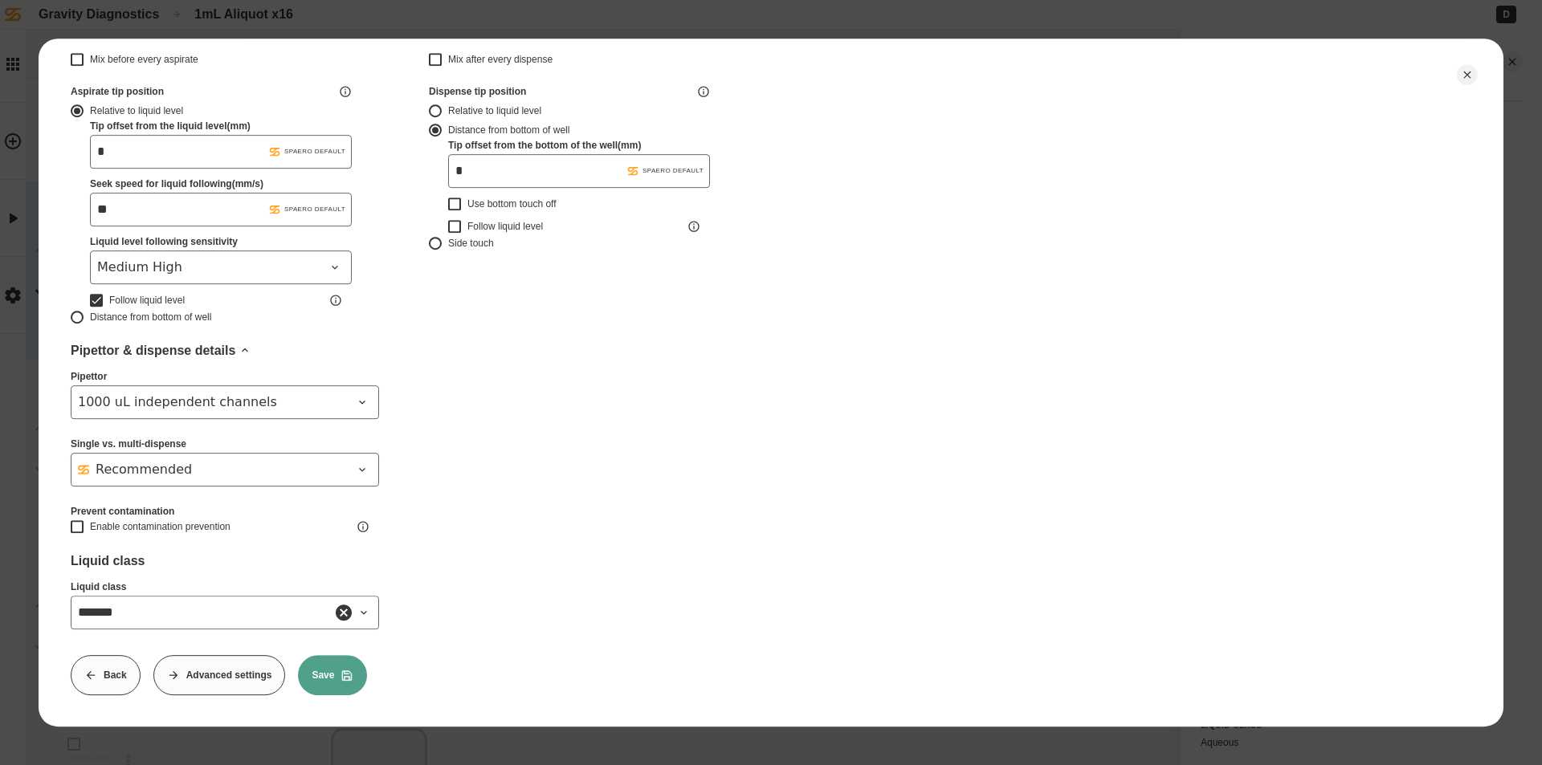
click at [342, 669] on icon at bounding box center [347, 675] width 13 height 13
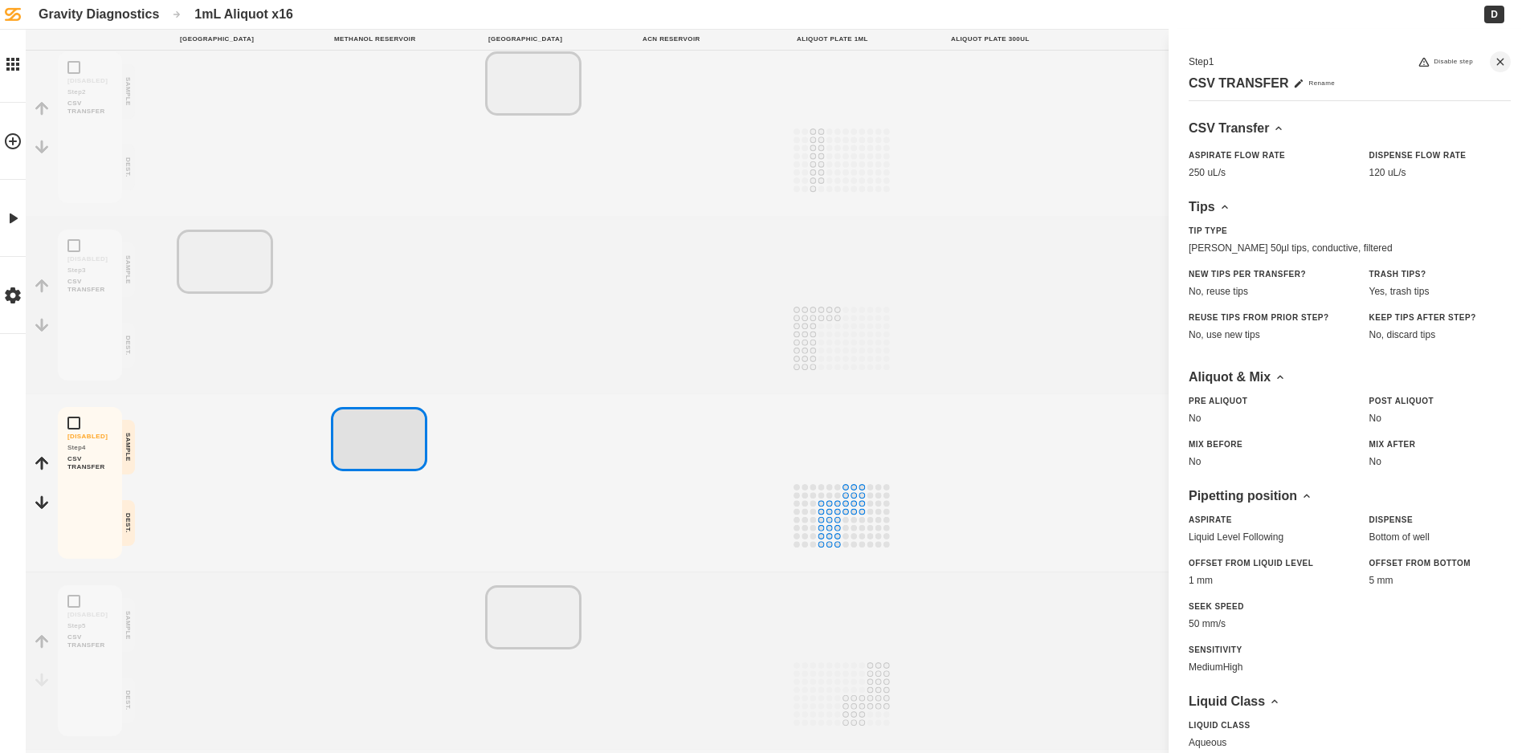
scroll to position [397, 0]
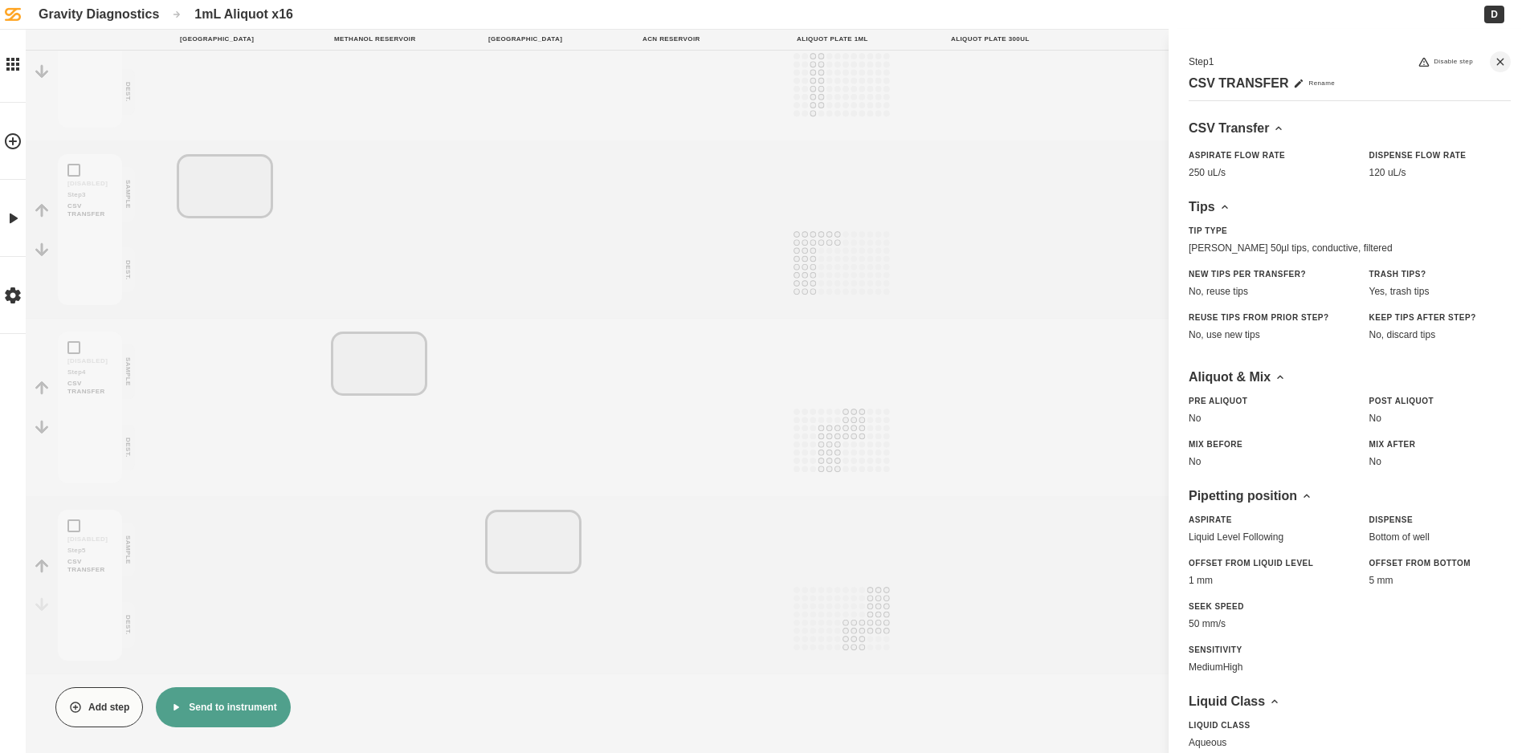
click at [258, 715] on button "Send to instrument" at bounding box center [223, 707] width 134 height 40
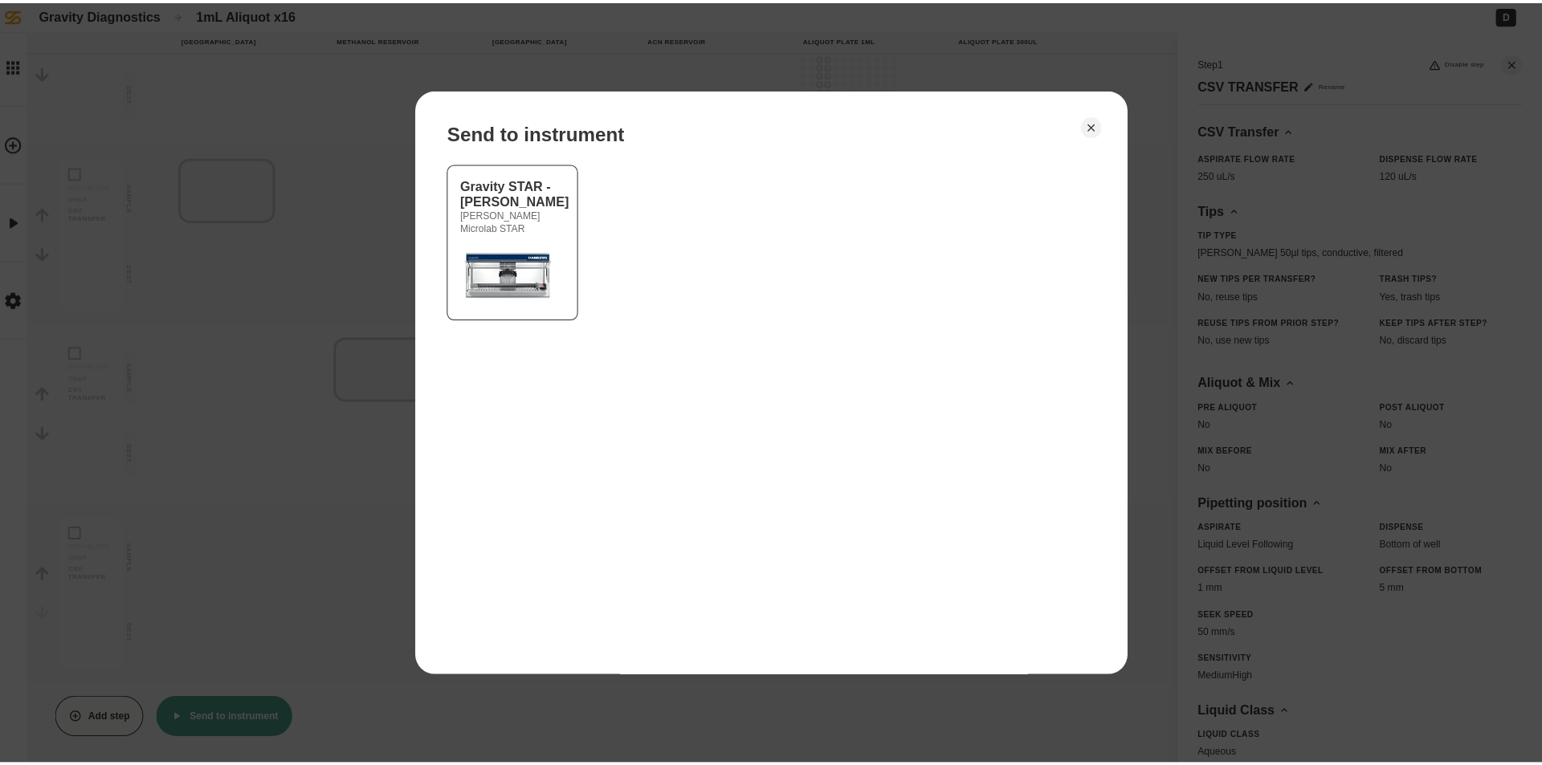
scroll to position [385, 0]
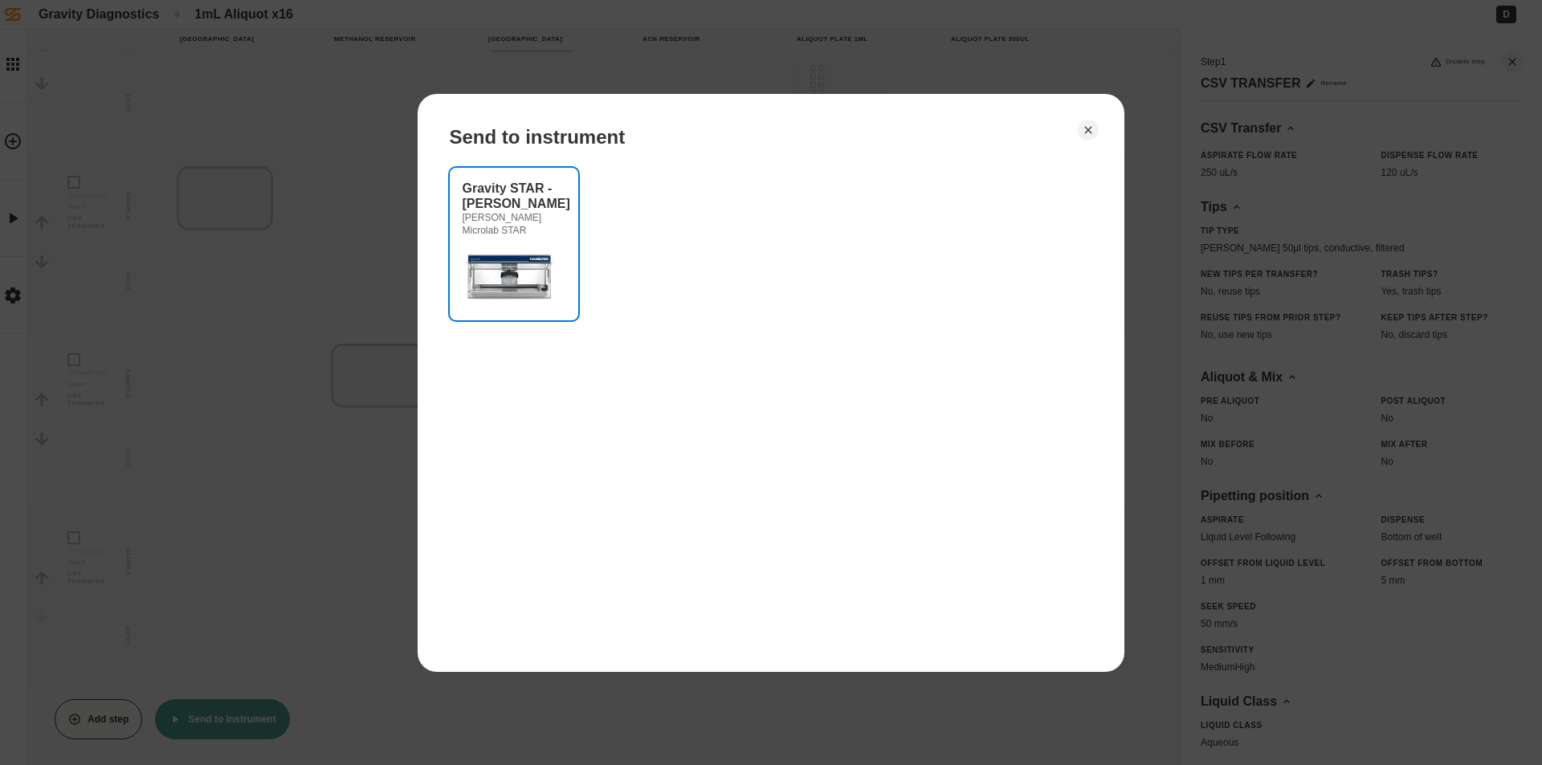
click at [545, 255] on img at bounding box center [511, 275] width 96 height 64
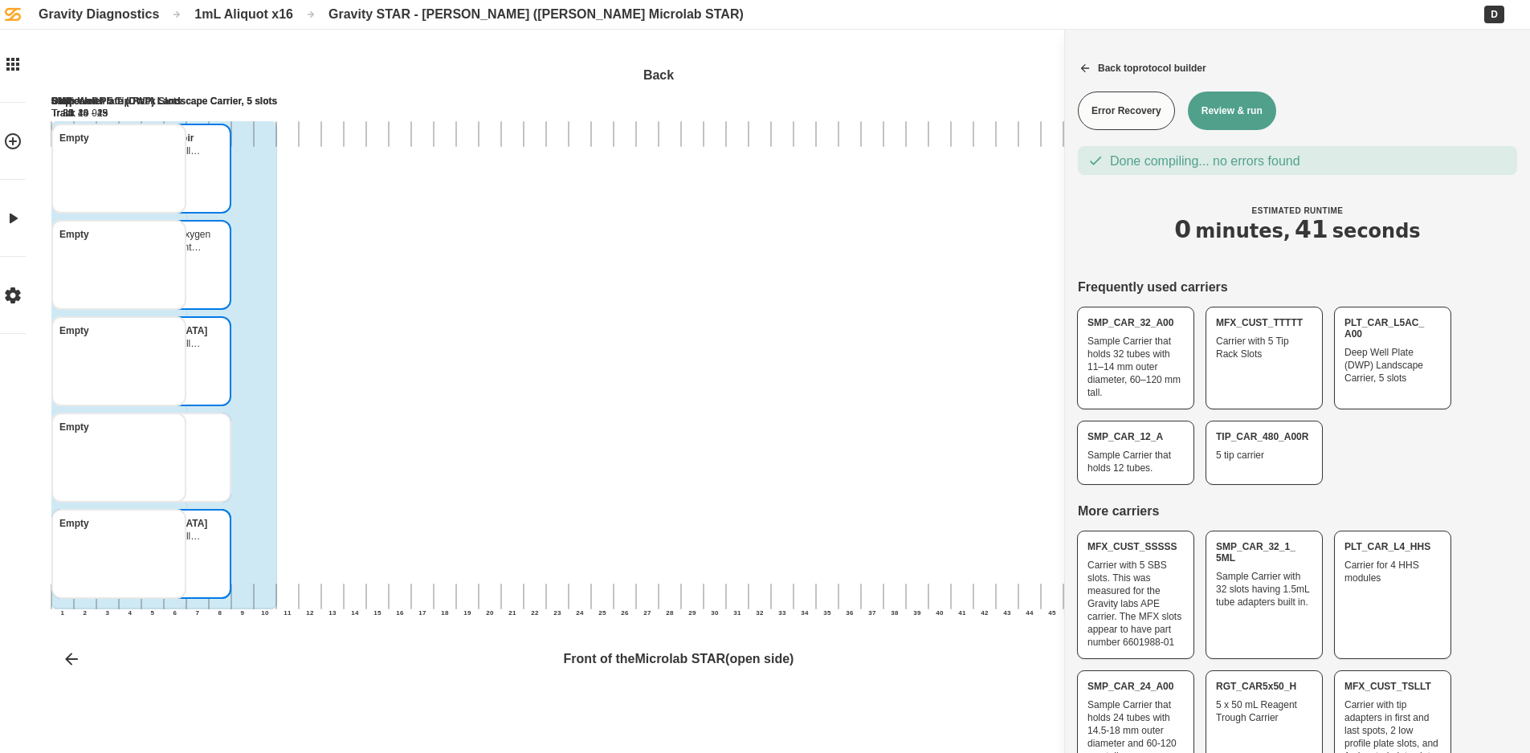
click at [1238, 112] on button "Review & run" at bounding box center [1232, 111] width 88 height 39
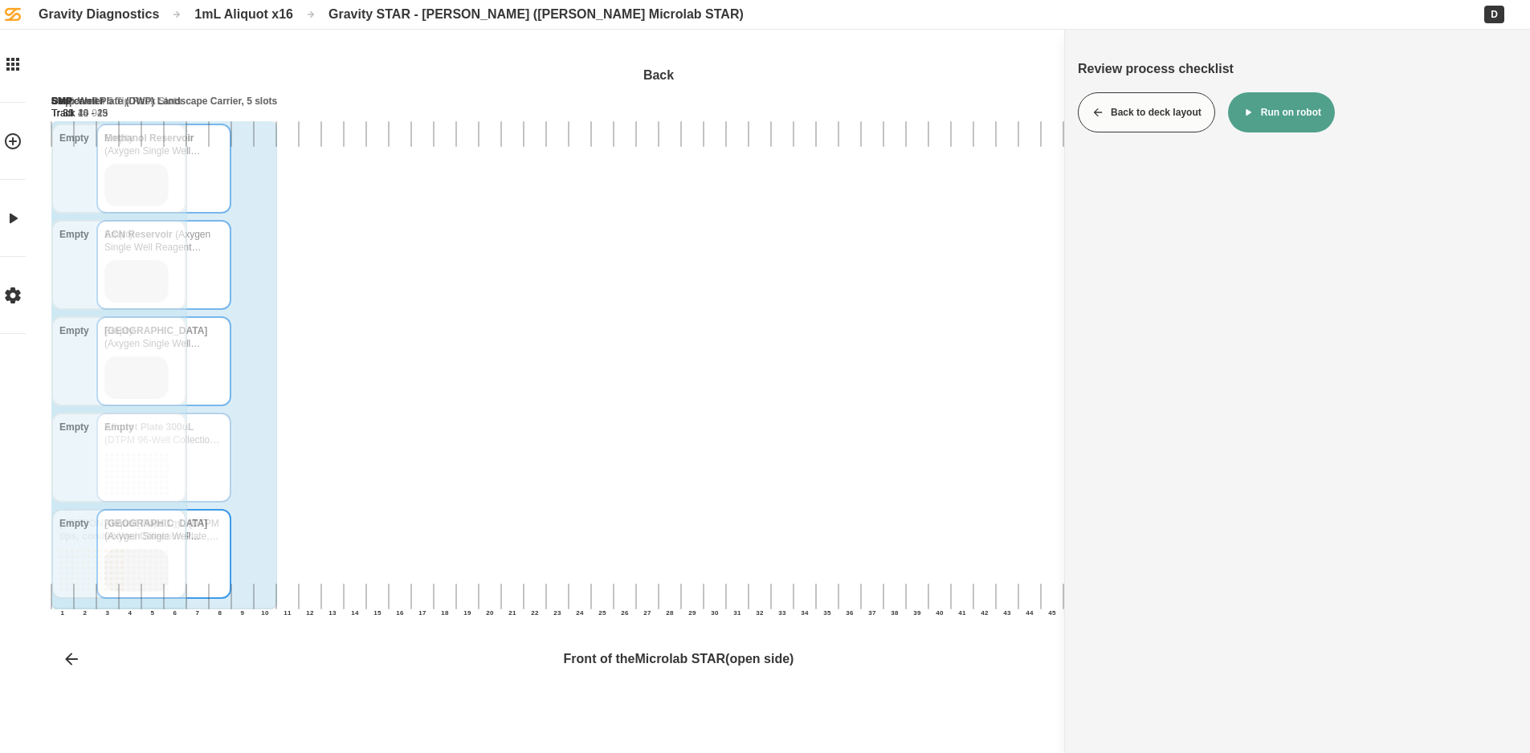
click at [1260, 109] on button "Run on robot" at bounding box center [1281, 112] width 107 height 40
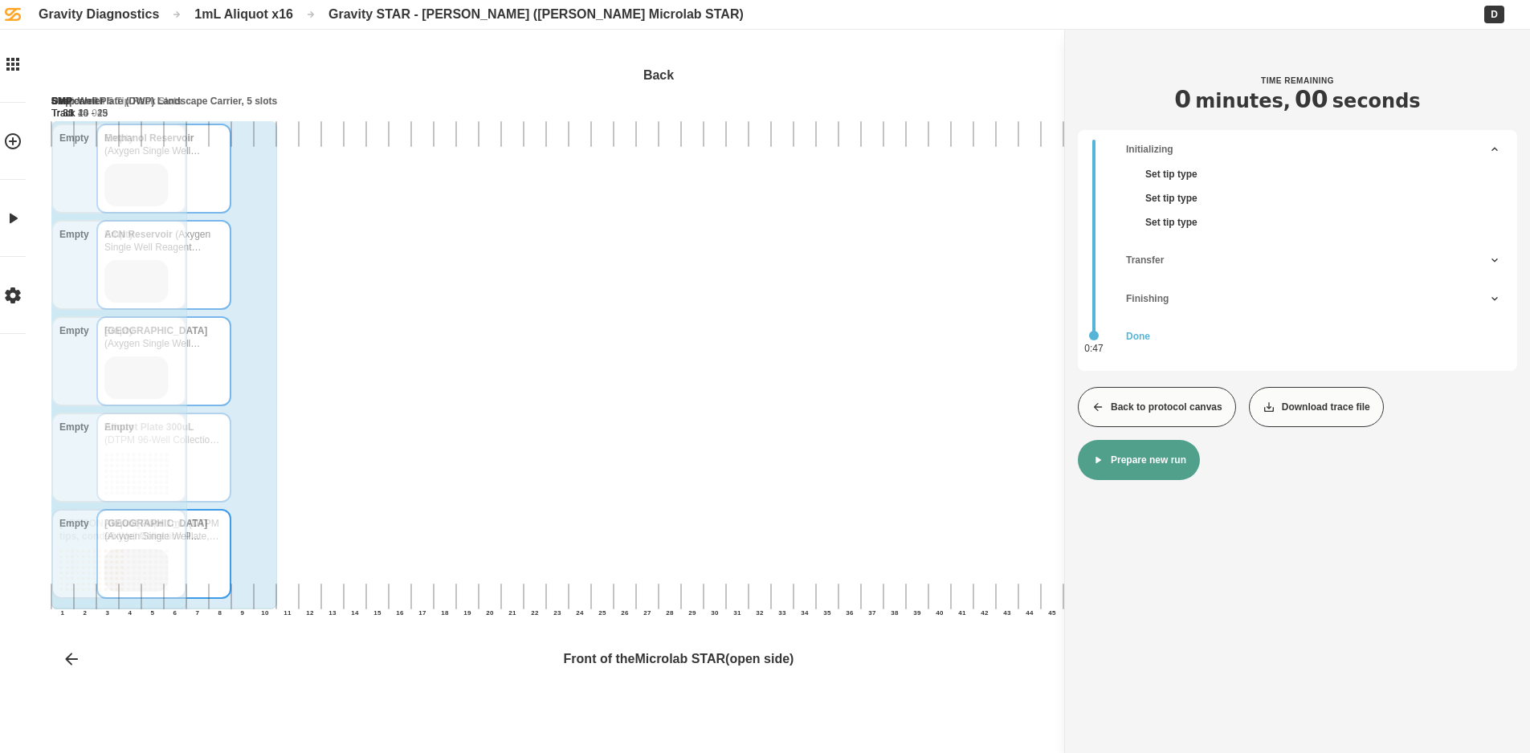
click at [1195, 417] on button "Back to protocol canvas" at bounding box center [1157, 407] width 158 height 40
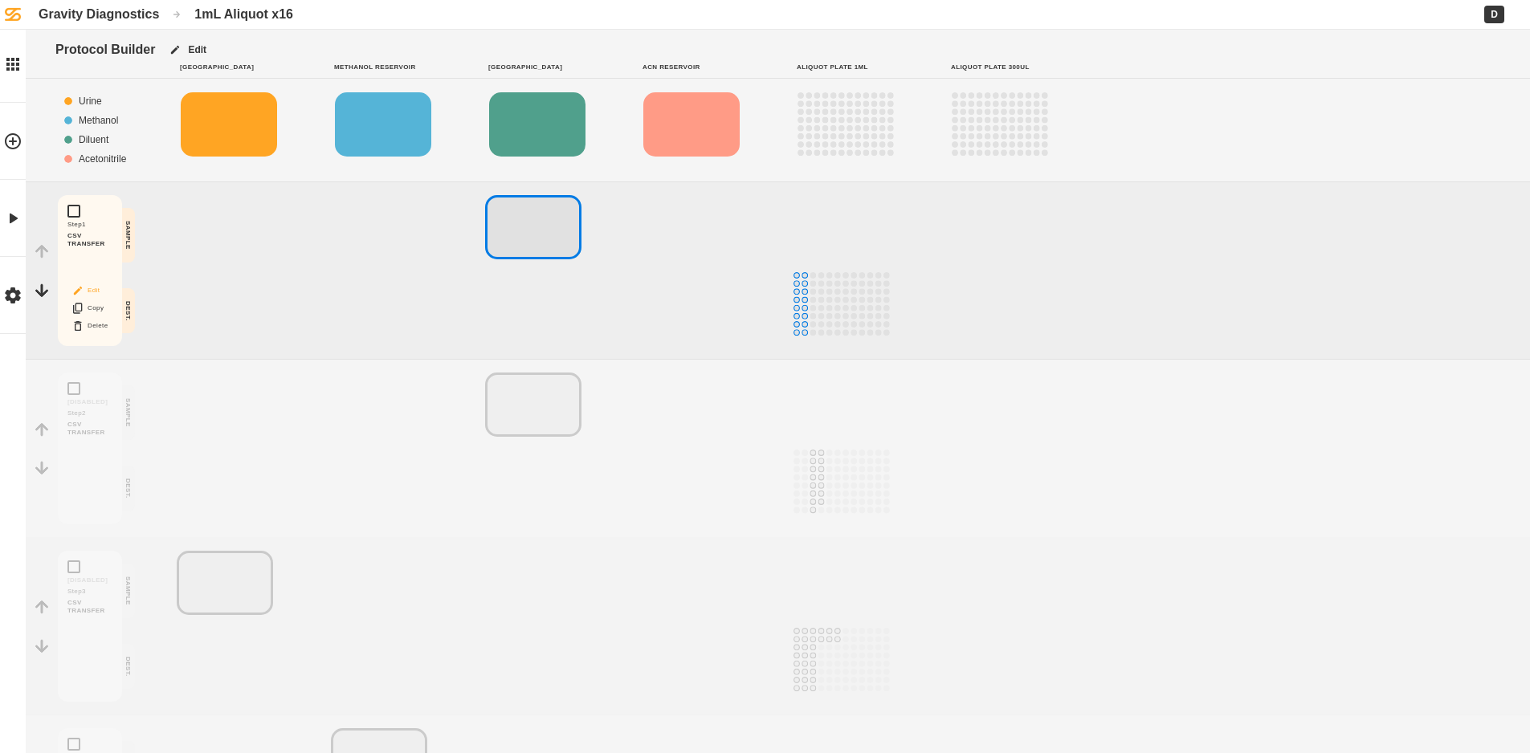
click at [75, 290] on icon "Block actions" at bounding box center [77, 290] width 13 height 13
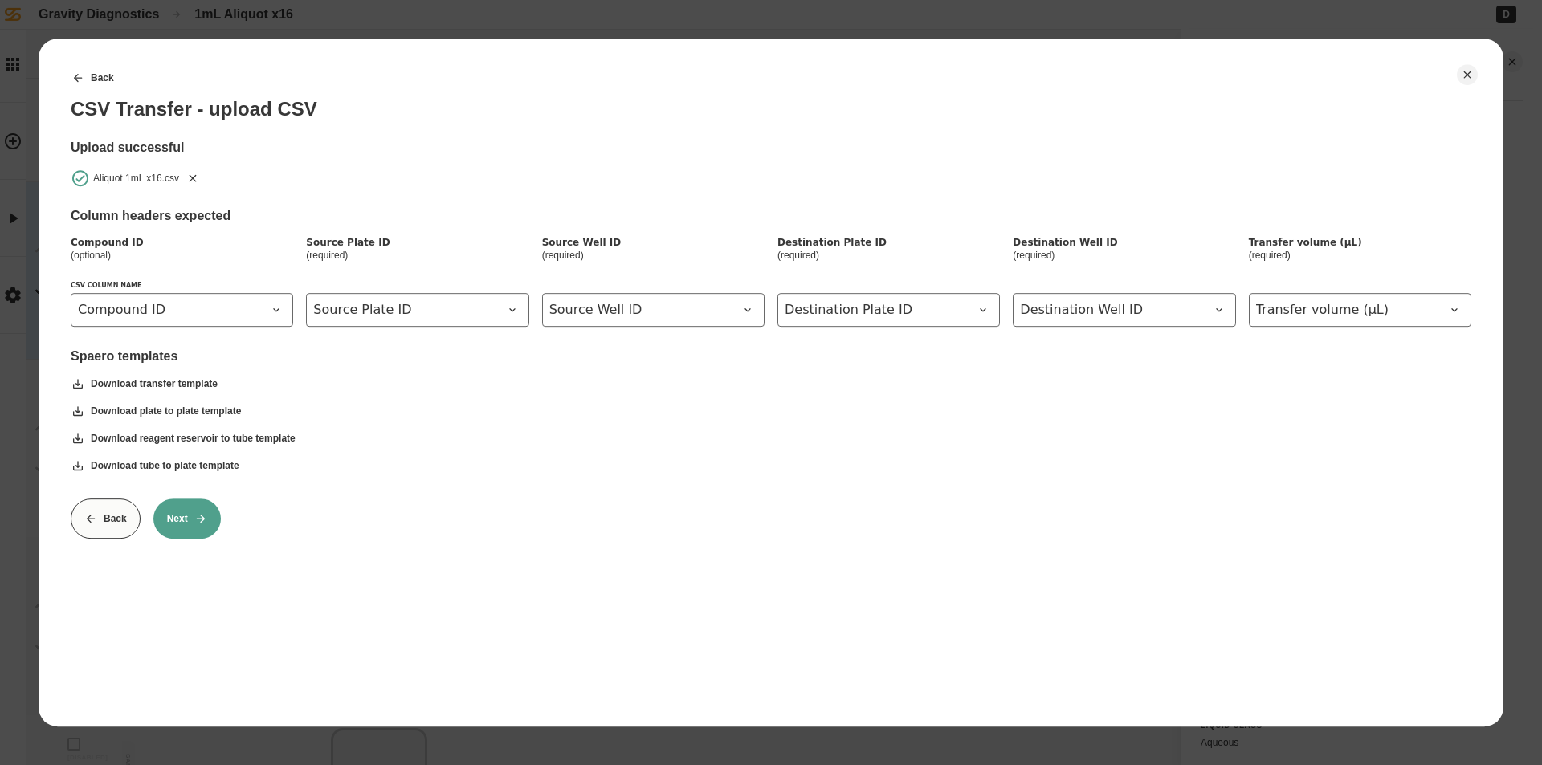
click at [198, 174] on icon "Remove" at bounding box center [192, 178] width 13 height 13
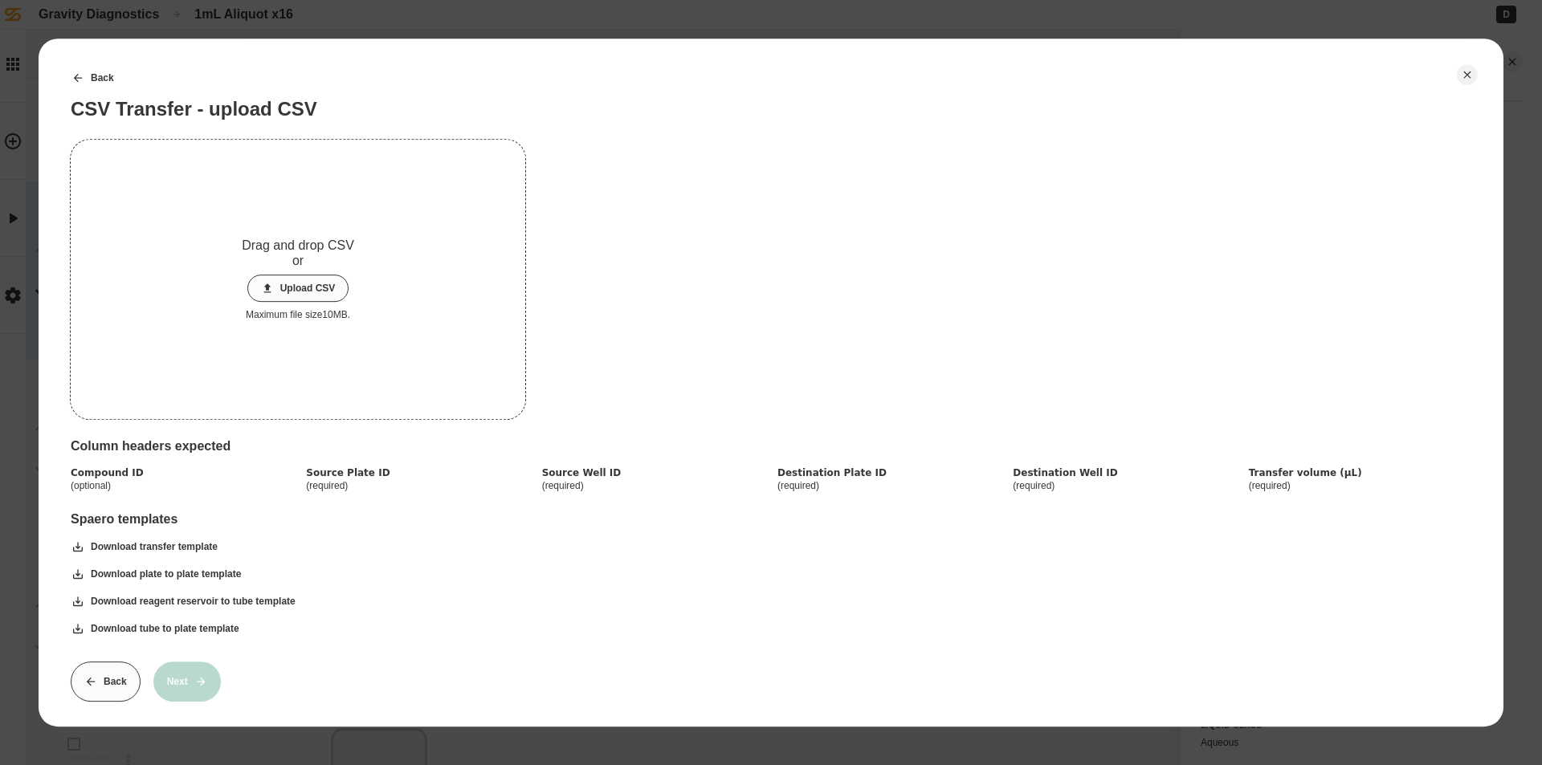
click at [284, 290] on button "Upload CSV" at bounding box center [298, 288] width 102 height 27
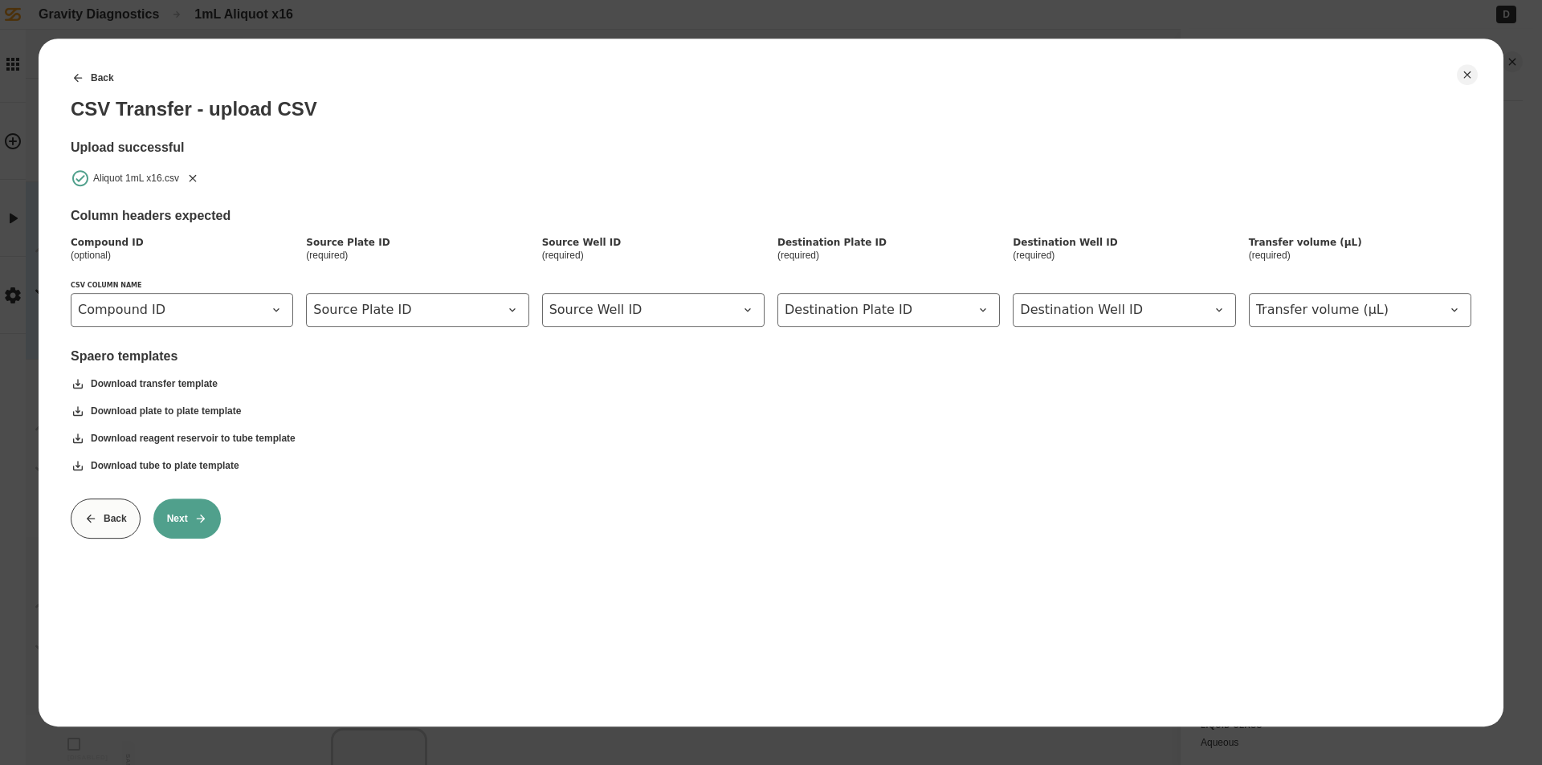
click at [183, 527] on button "Next" at bounding box center [186, 519] width 67 height 40
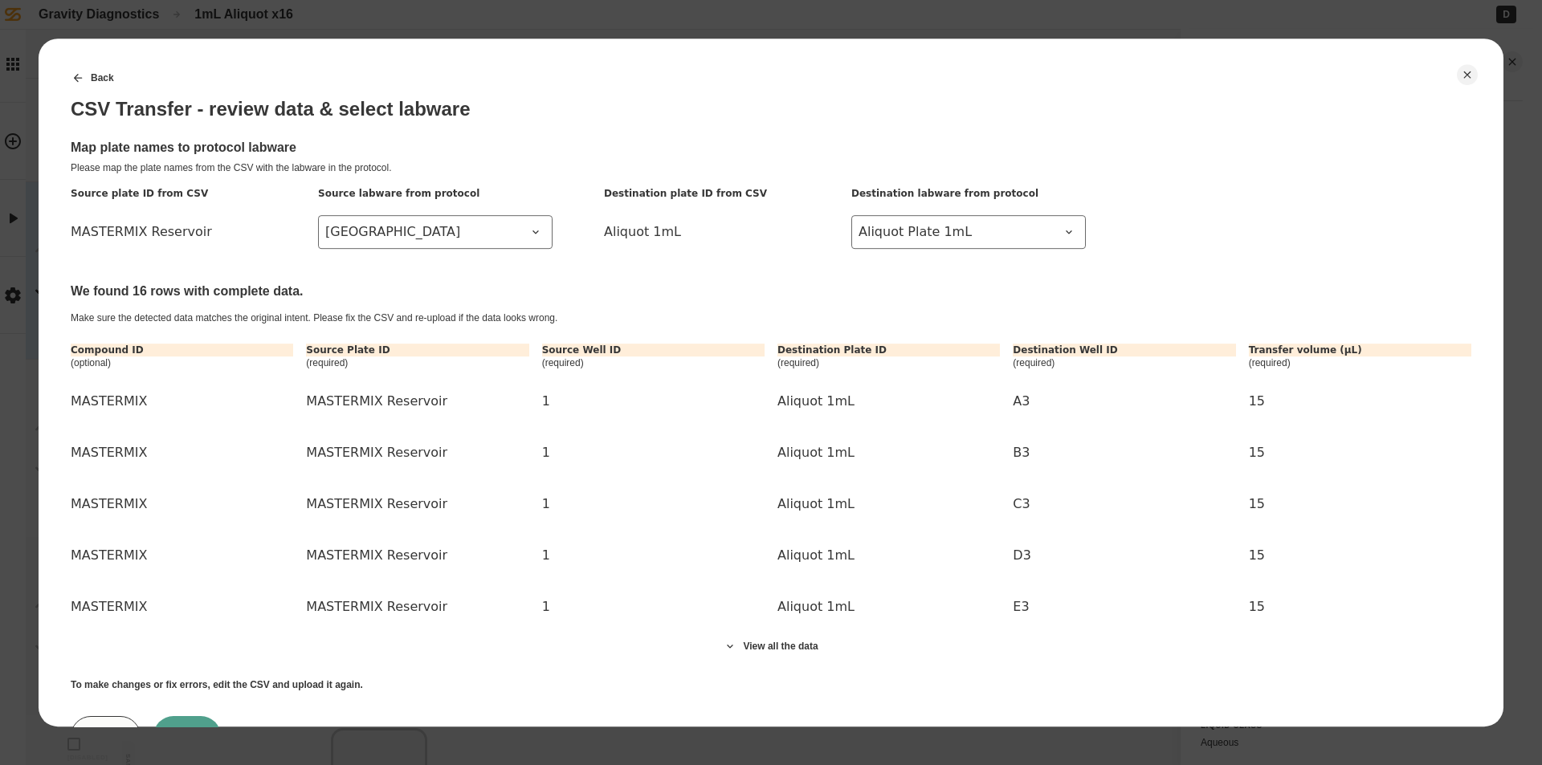
scroll to position [73, 0]
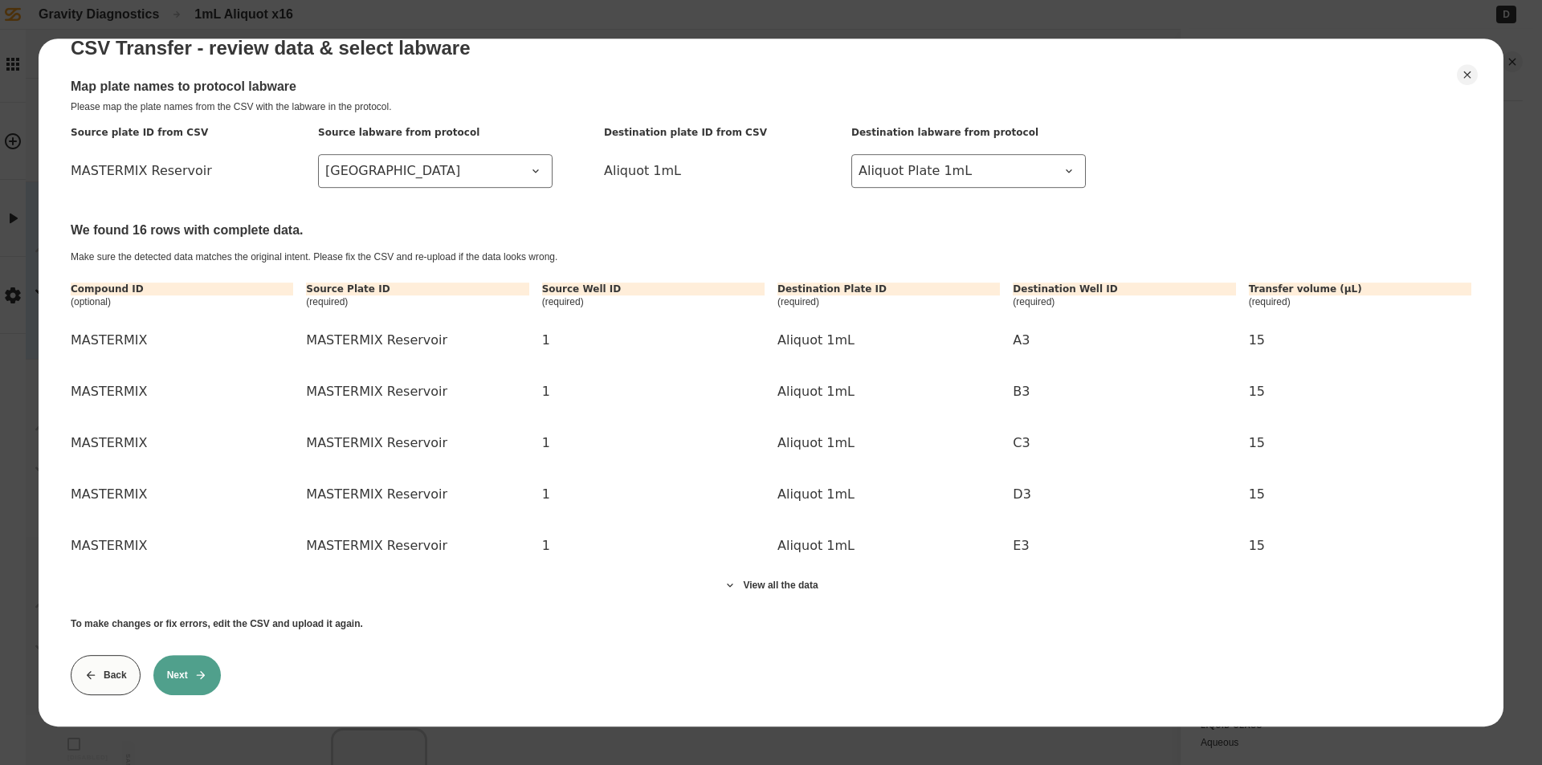
click at [194, 669] on icon at bounding box center [200, 675] width 13 height 13
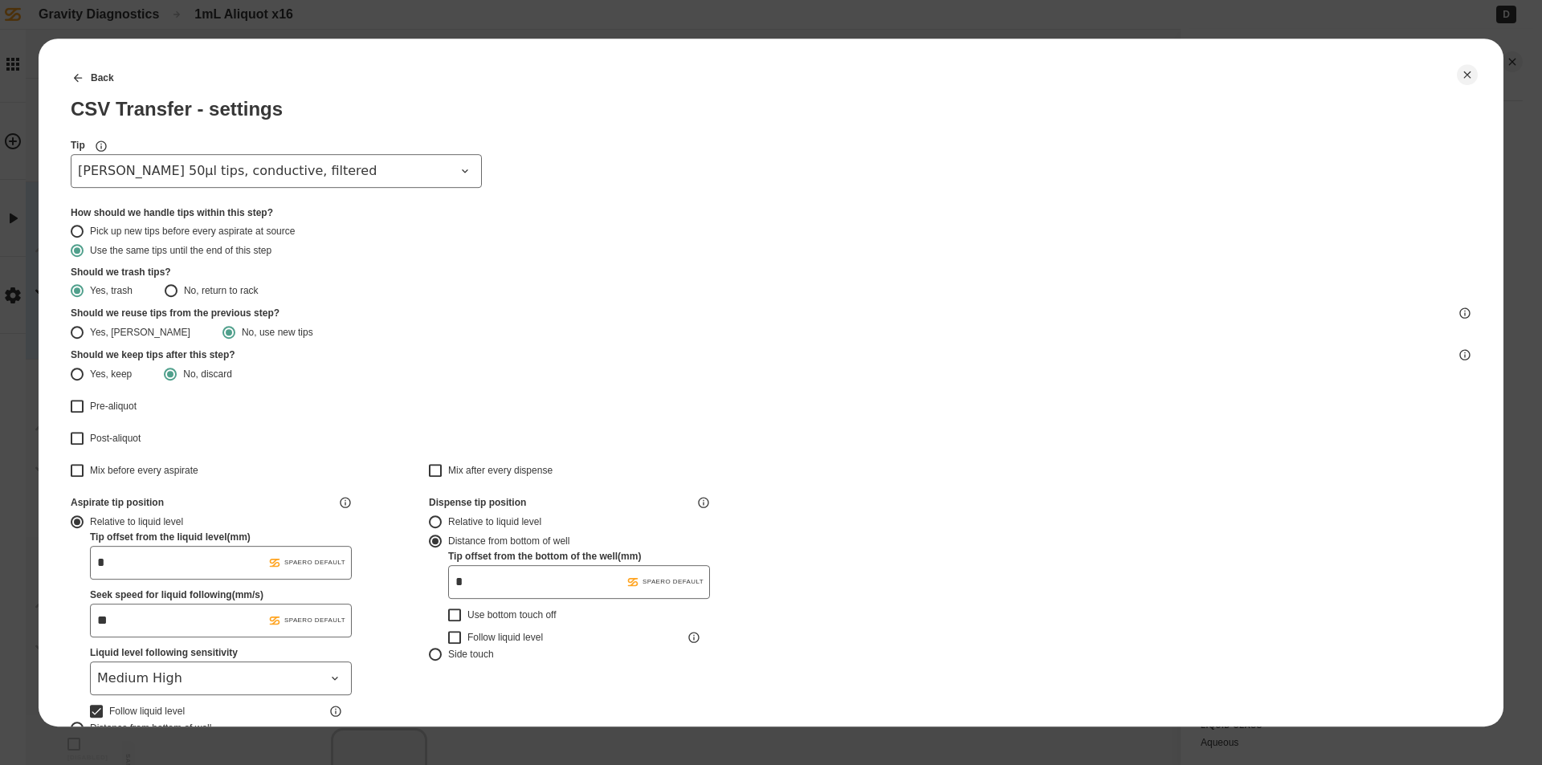
type input "*******"
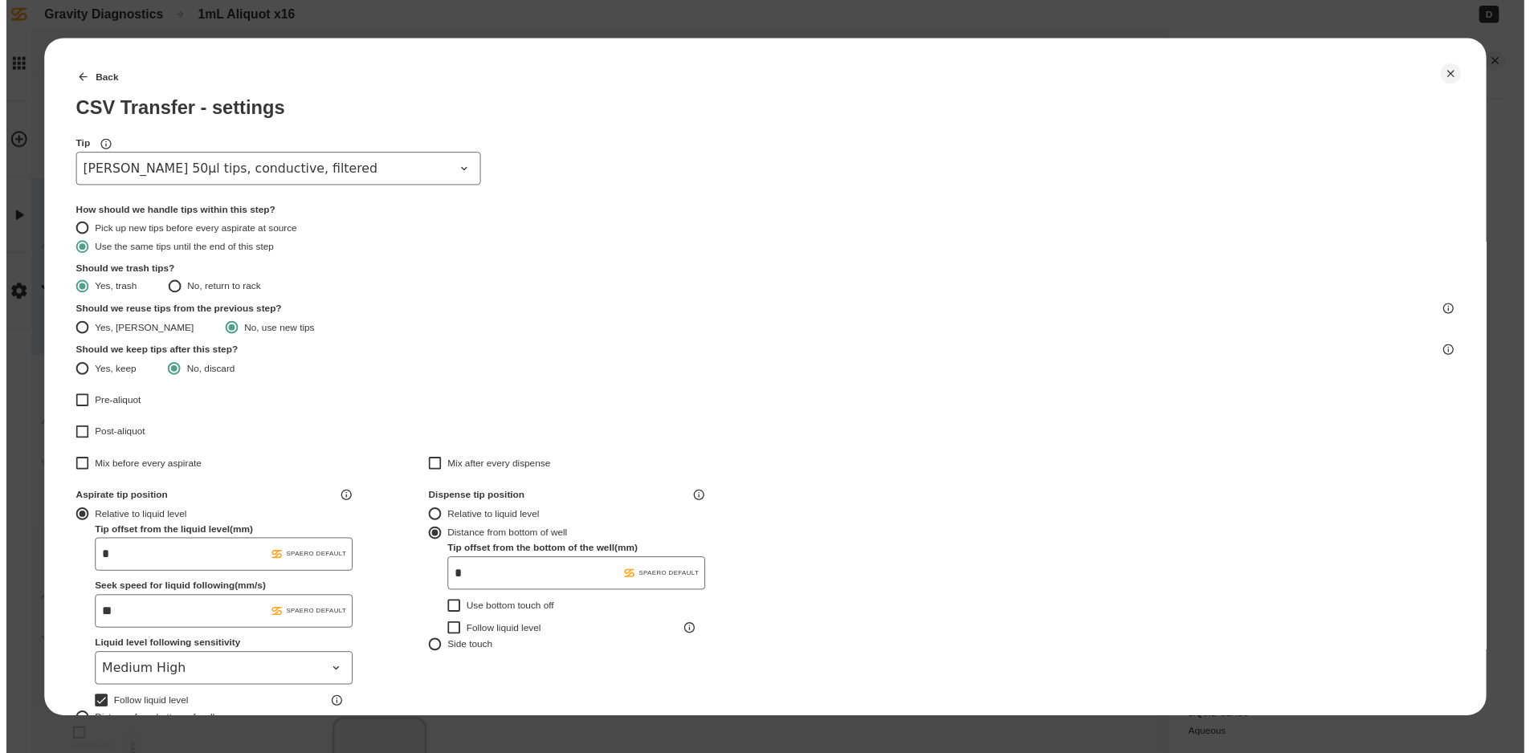
scroll to position [423, 0]
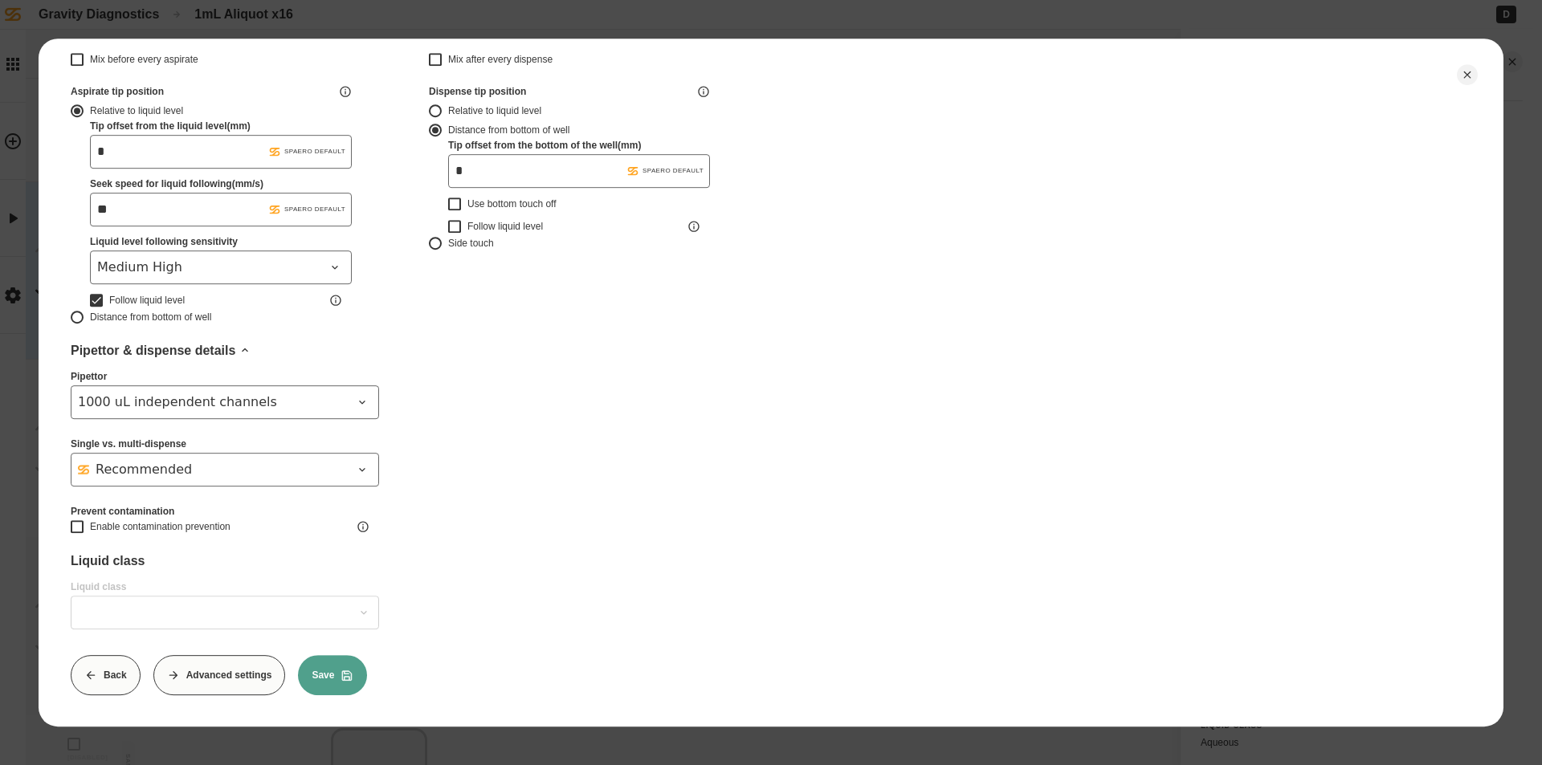
type input "*******"
click at [348, 655] on button "Save" at bounding box center [332, 675] width 69 height 40
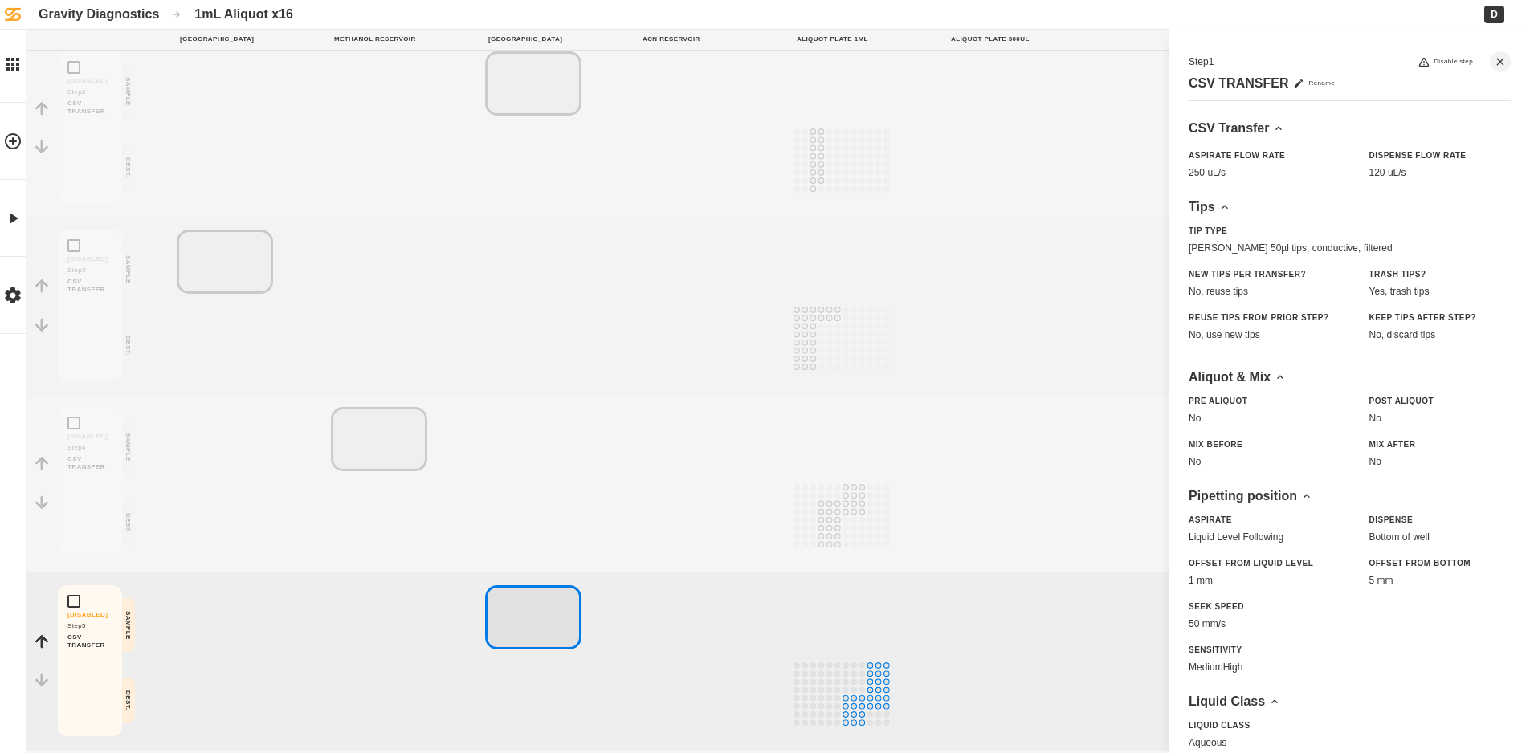
scroll to position [397, 0]
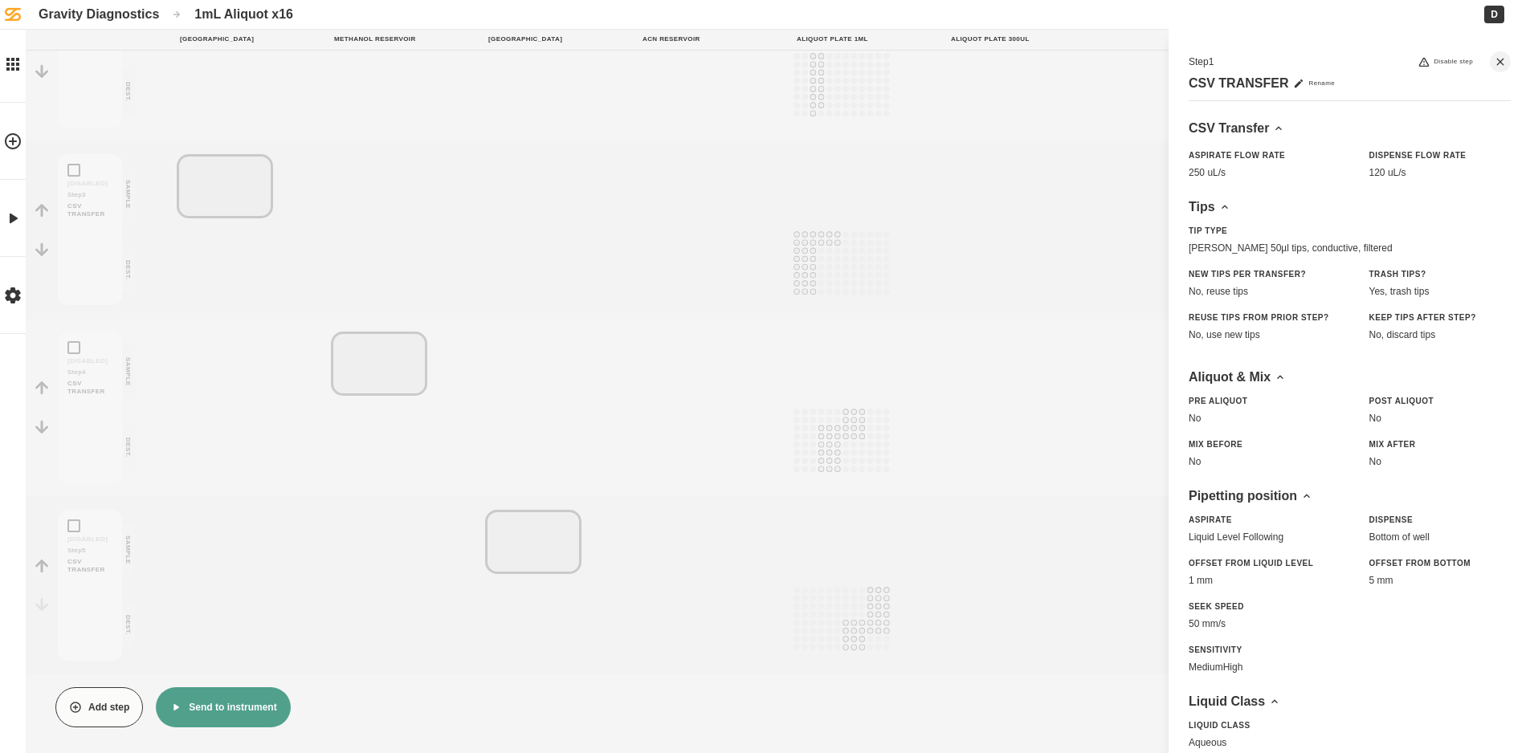
click at [222, 703] on button "Send to instrument" at bounding box center [223, 707] width 134 height 40
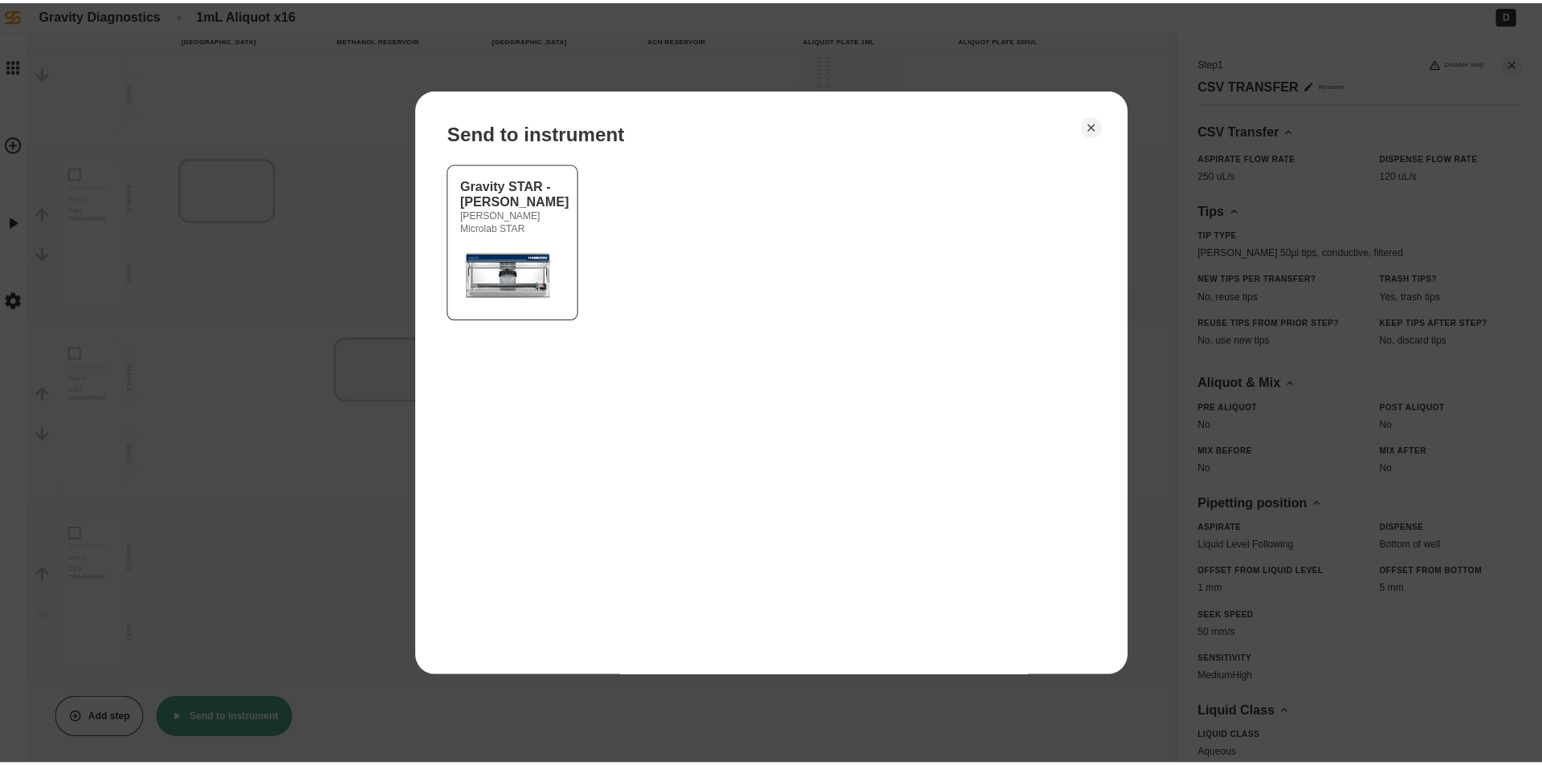
scroll to position [385, 0]
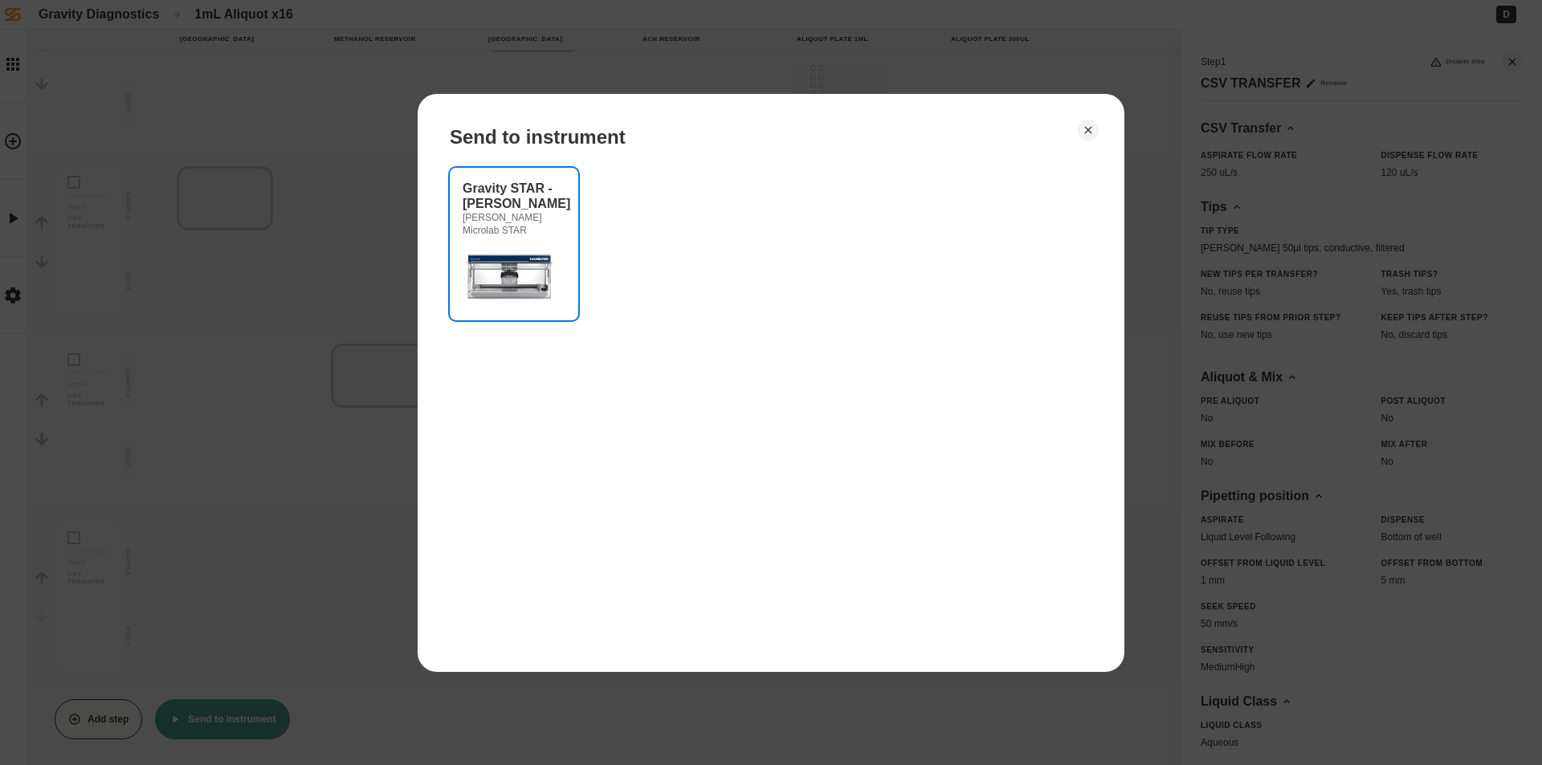
click at [574, 291] on button "Gravity STAR - [PERSON_NAME] Microlab STAR" at bounding box center [514, 244] width 128 height 153
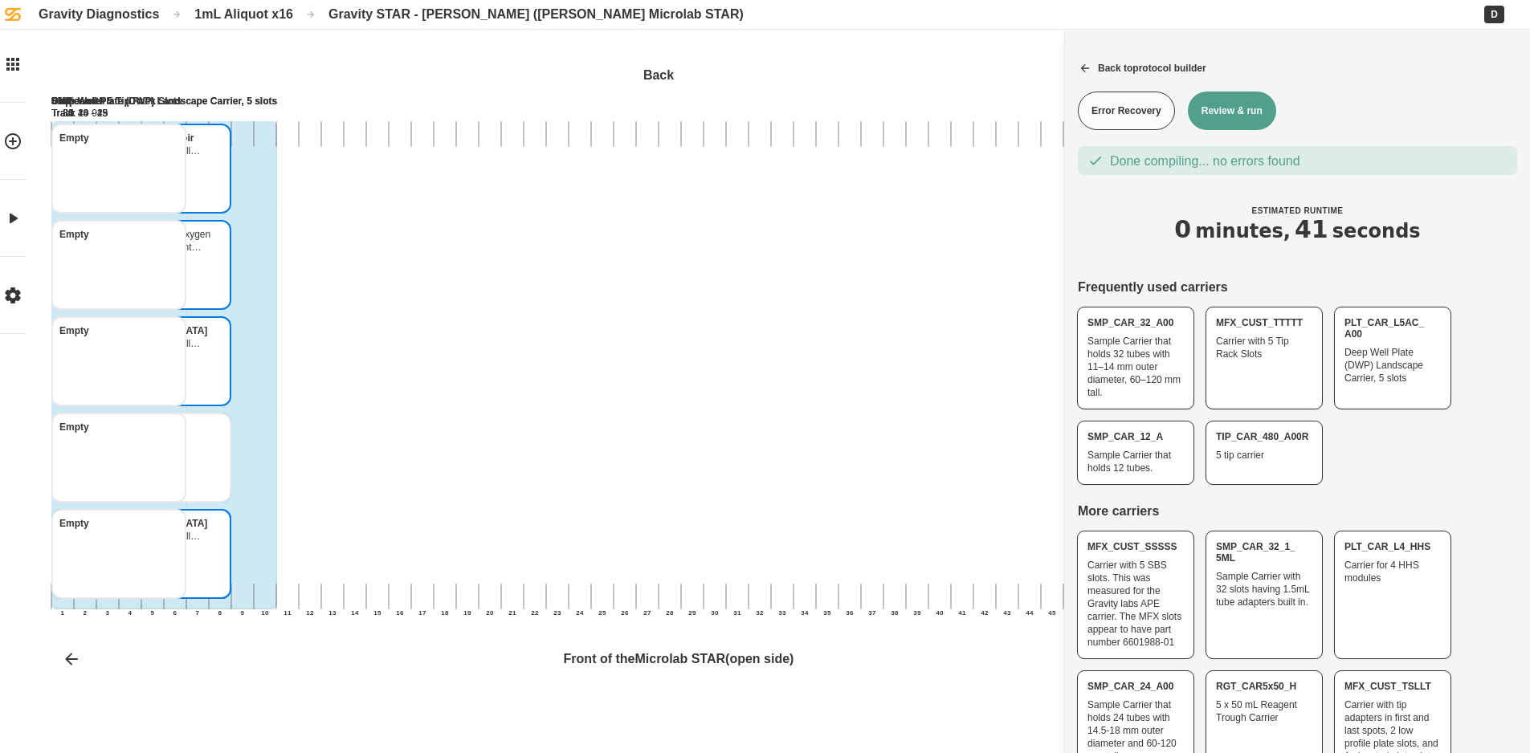
click at [1237, 118] on button "Review & run" at bounding box center [1232, 111] width 88 height 39
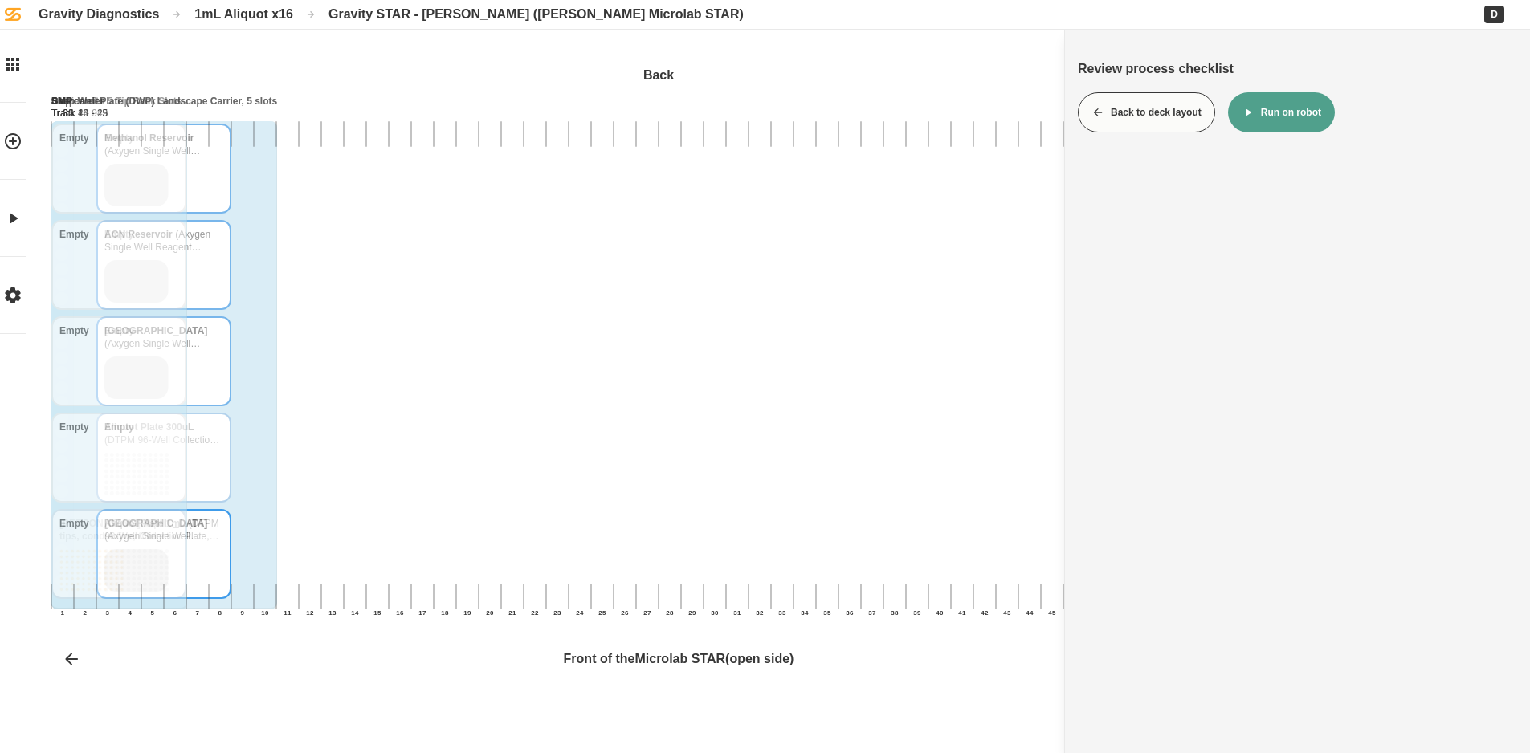
click at [1269, 107] on button "Run on robot" at bounding box center [1281, 112] width 107 height 40
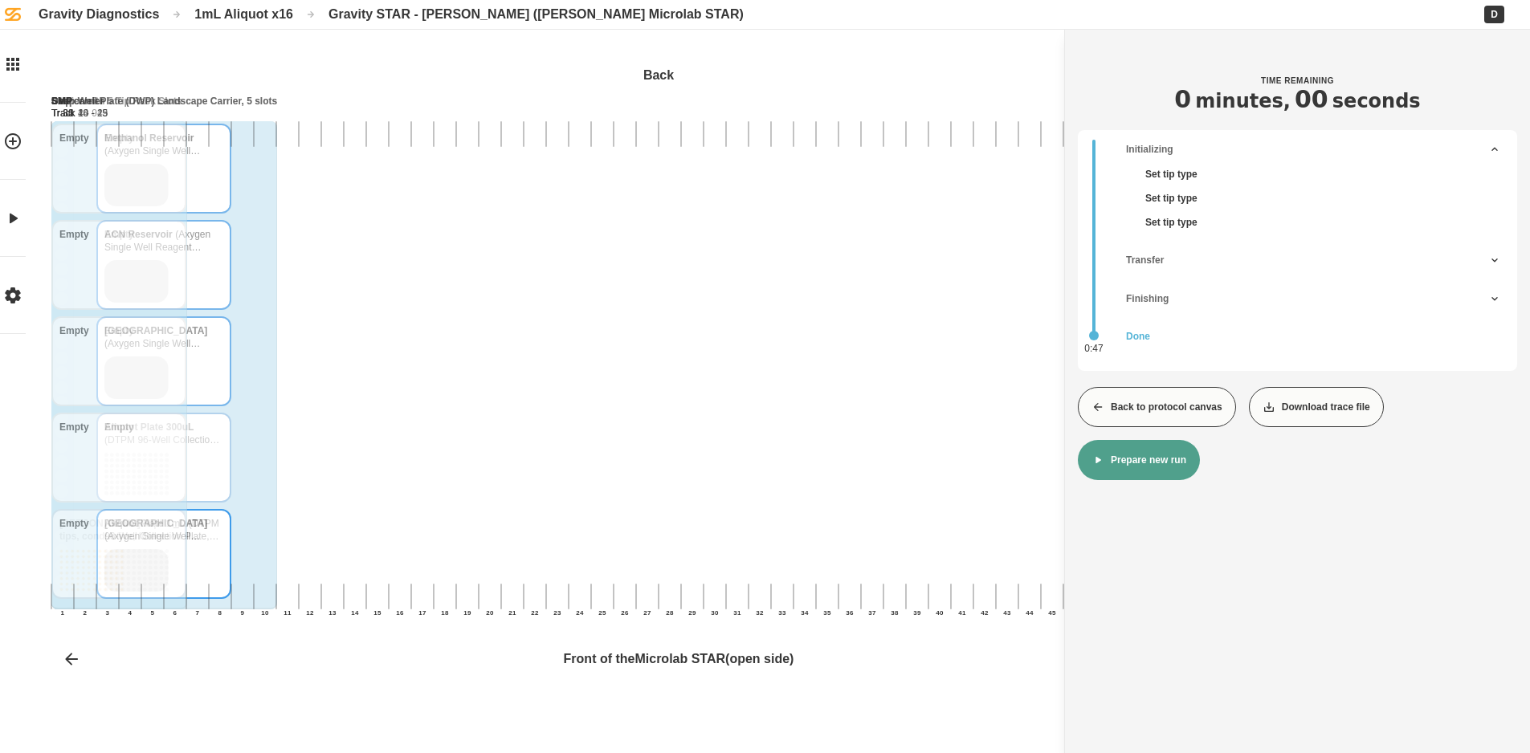
click at [1188, 415] on button "Back to protocol canvas" at bounding box center [1157, 407] width 158 height 40
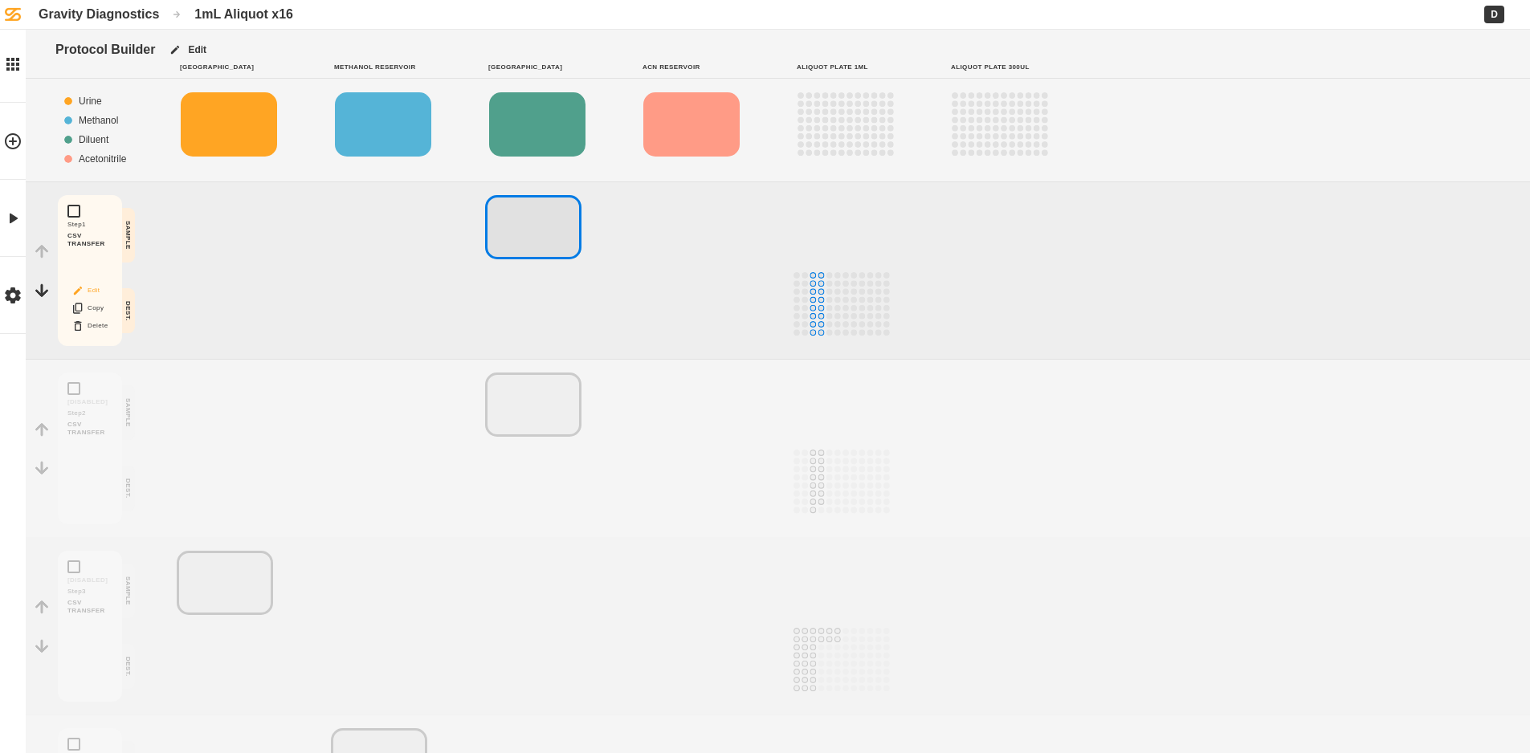
click at [90, 288] on button "Edit" at bounding box center [89, 290] width 51 height 21
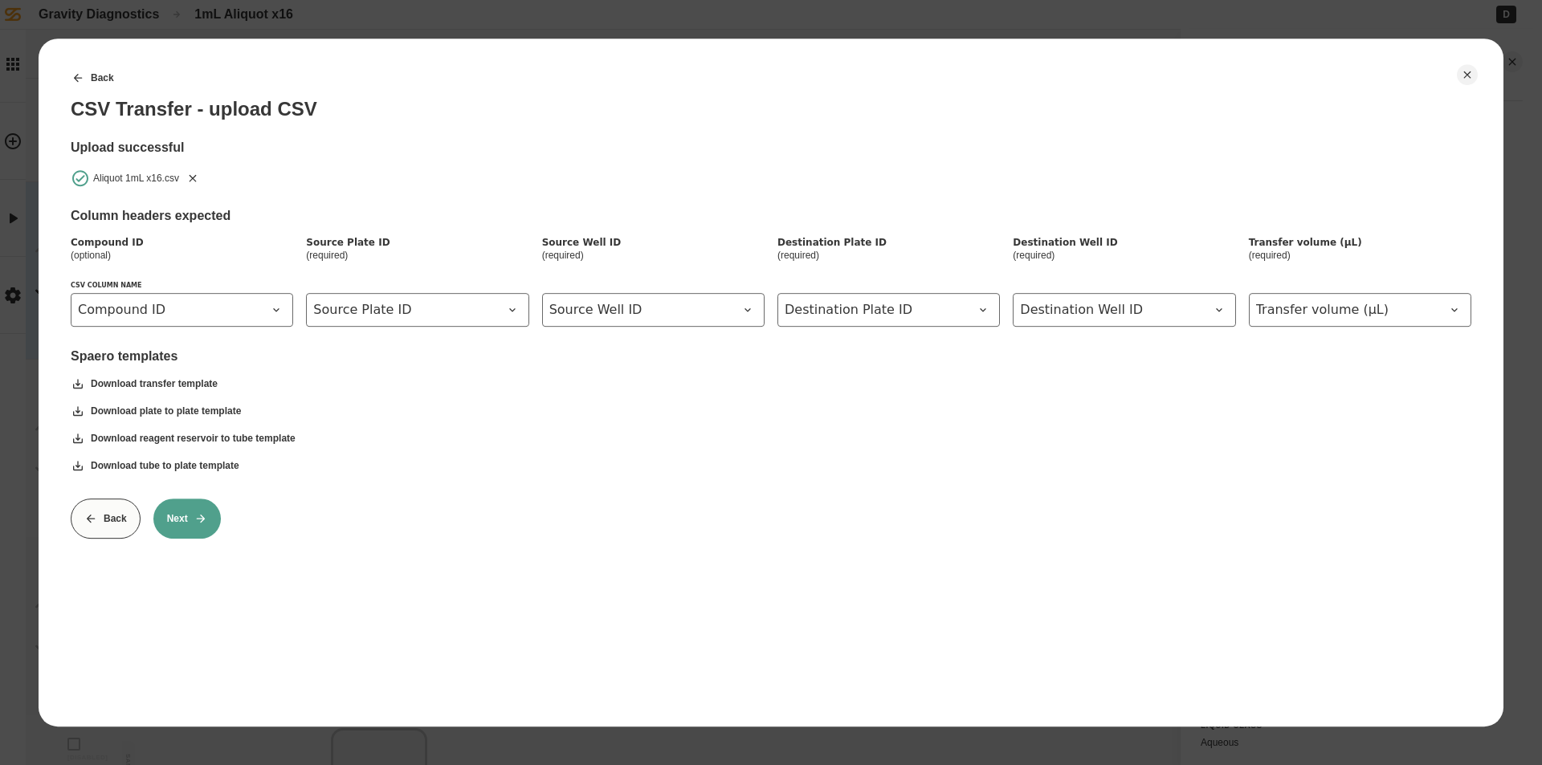
click at [194, 173] on icon "Remove" at bounding box center [192, 178] width 13 height 13
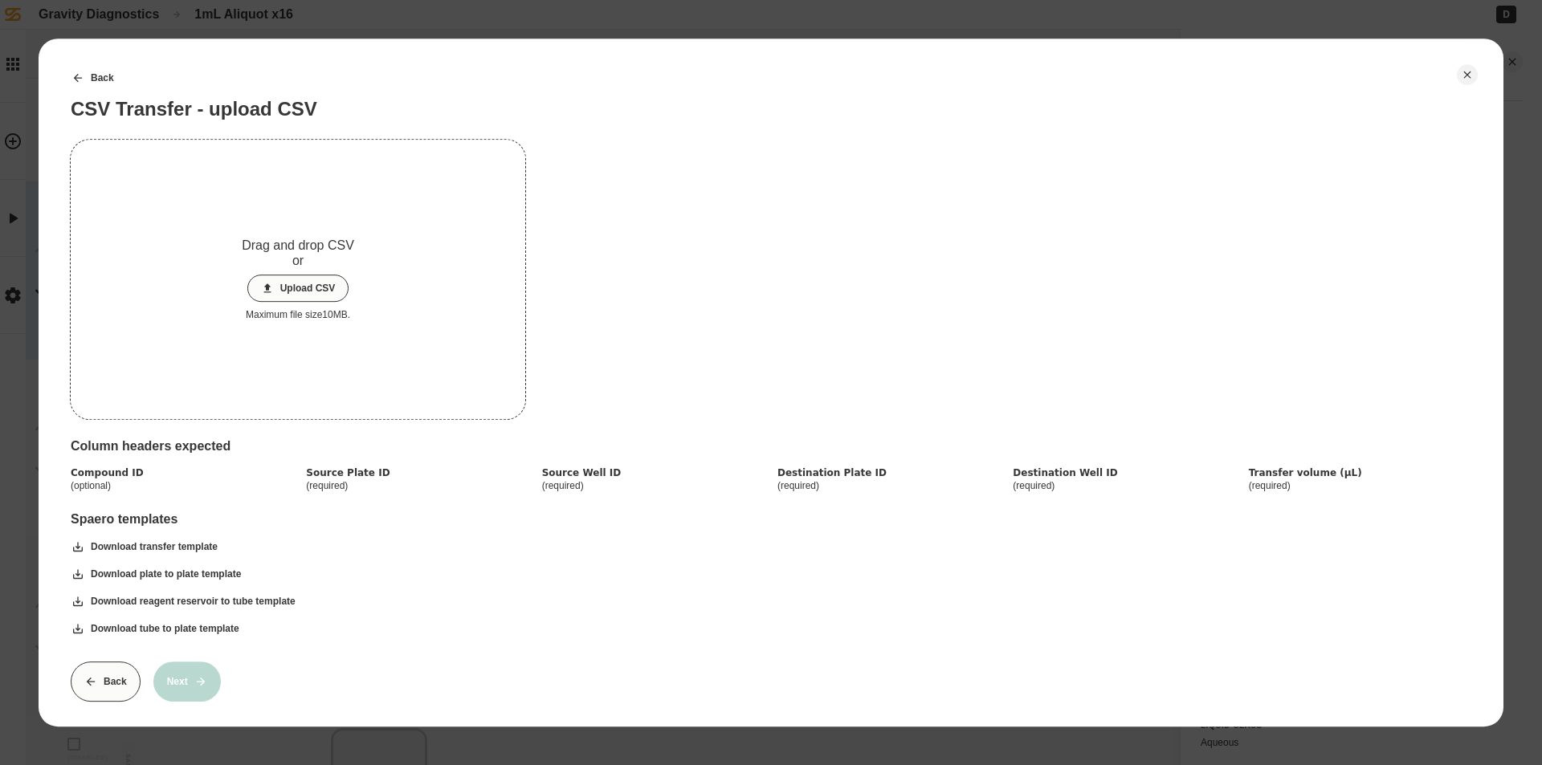
click at [282, 281] on button "Upload CSV" at bounding box center [298, 288] width 102 height 27
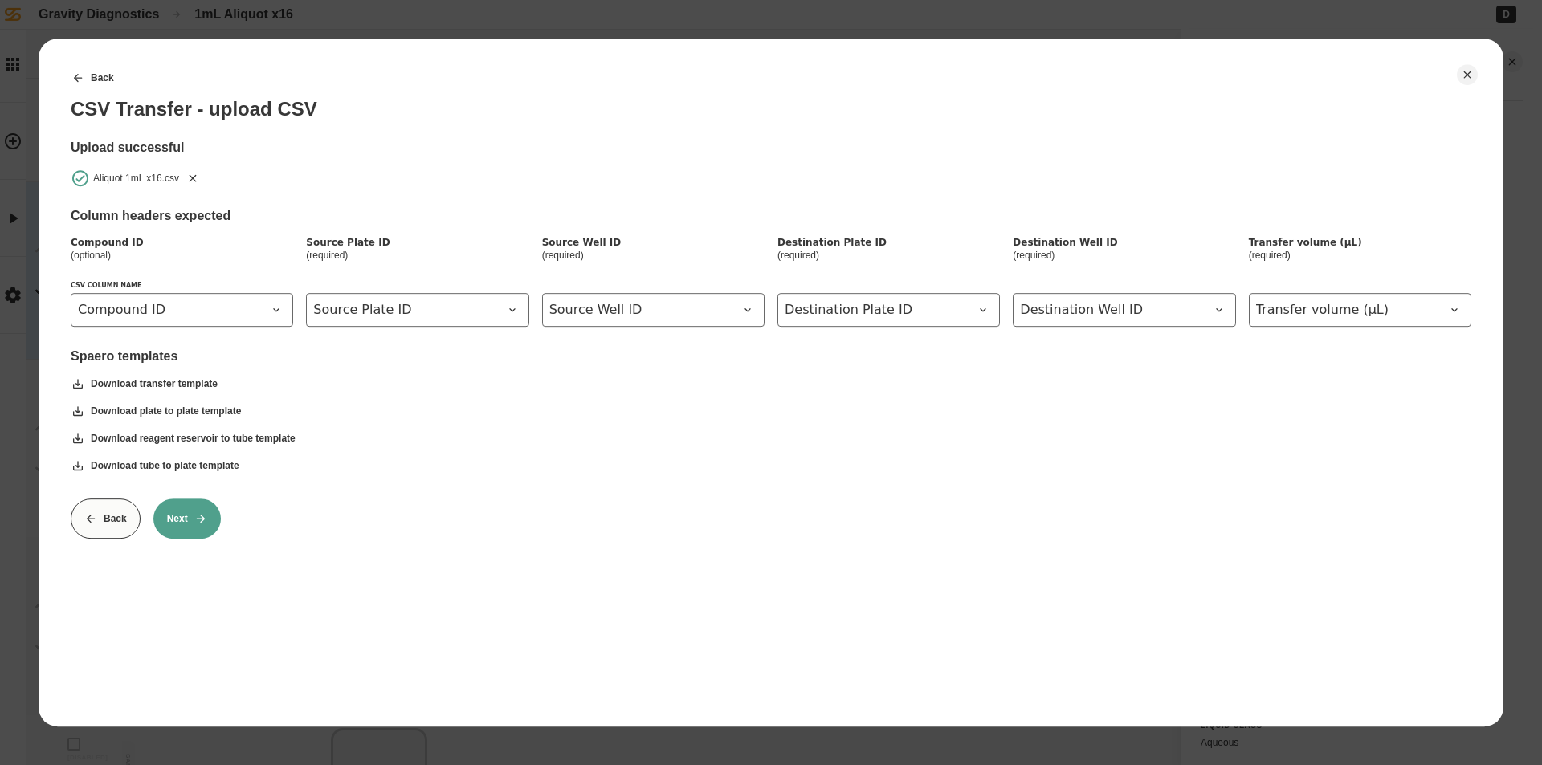
click at [176, 514] on button "Next" at bounding box center [186, 519] width 67 height 40
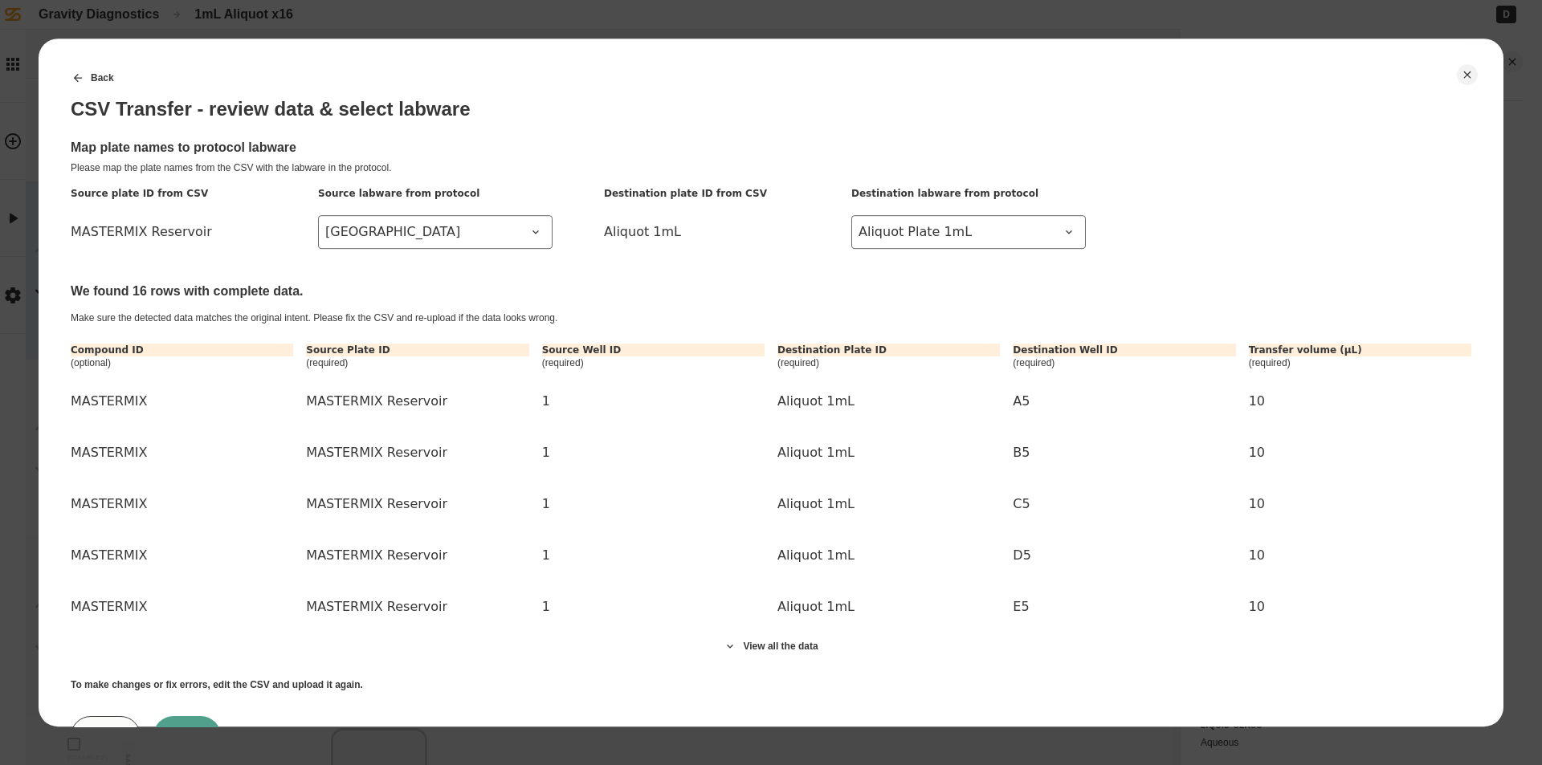
scroll to position [73, 0]
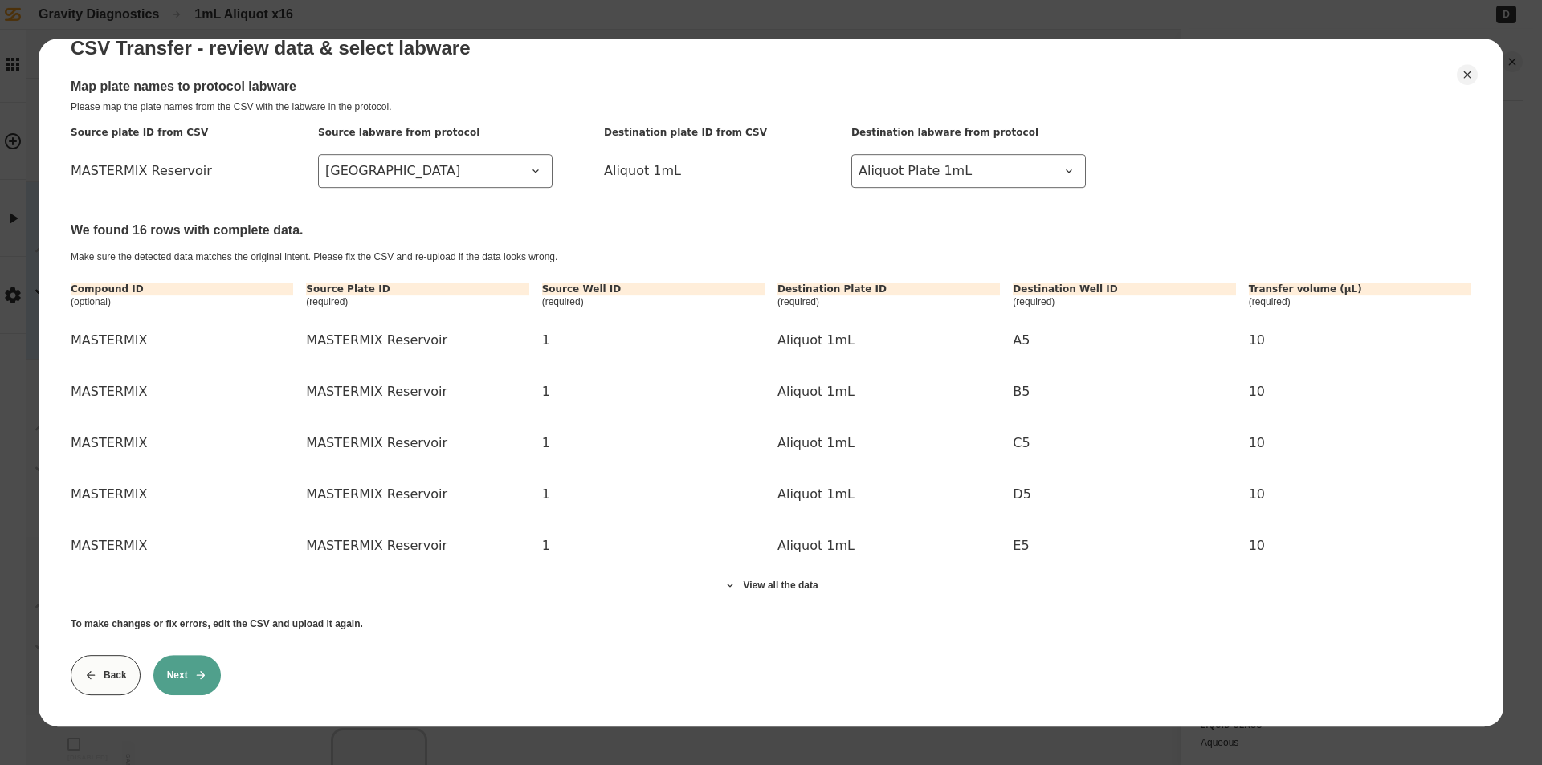
click at [186, 668] on button "Next" at bounding box center [186, 675] width 67 height 40
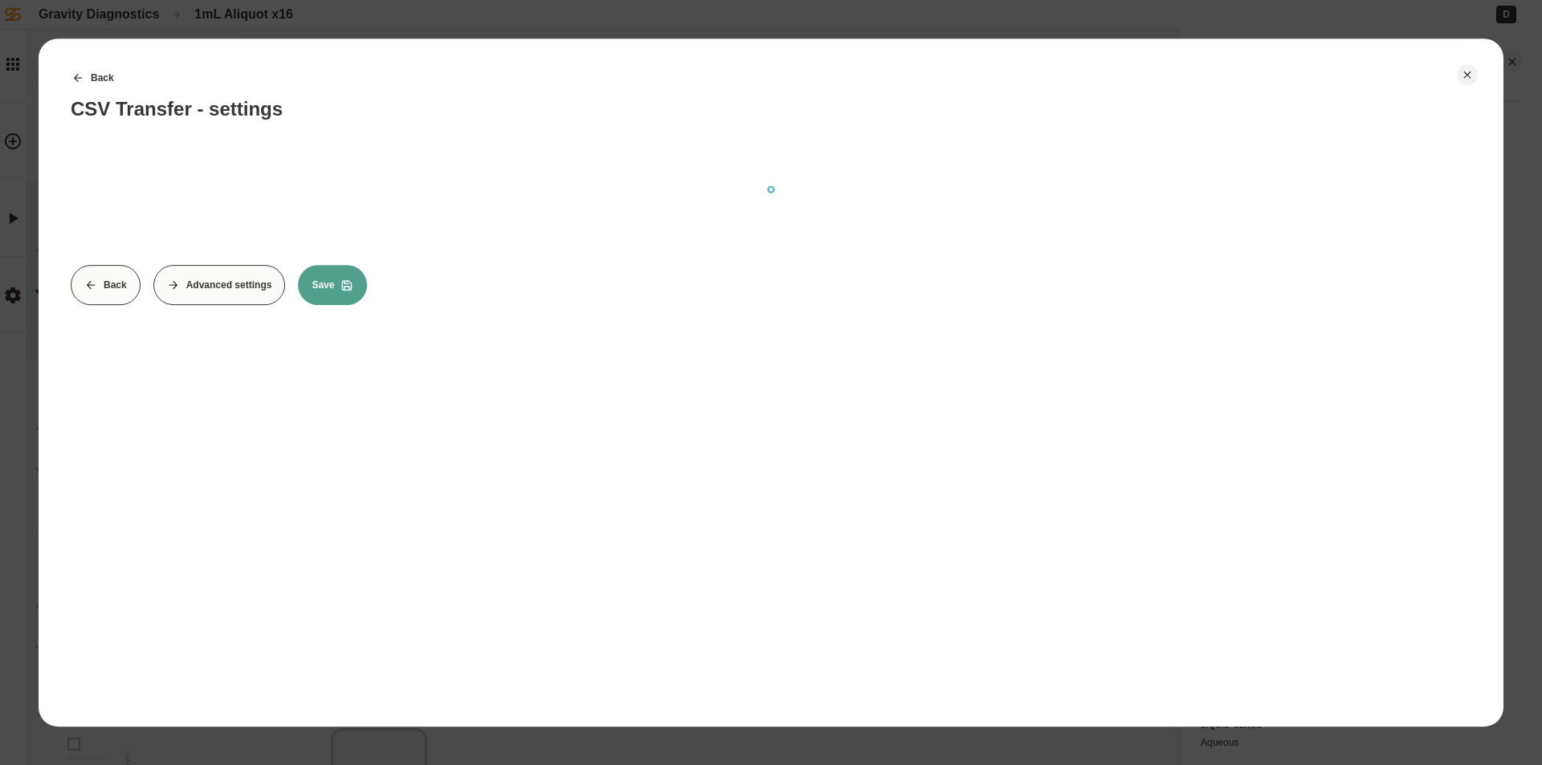
scroll to position [0, 0]
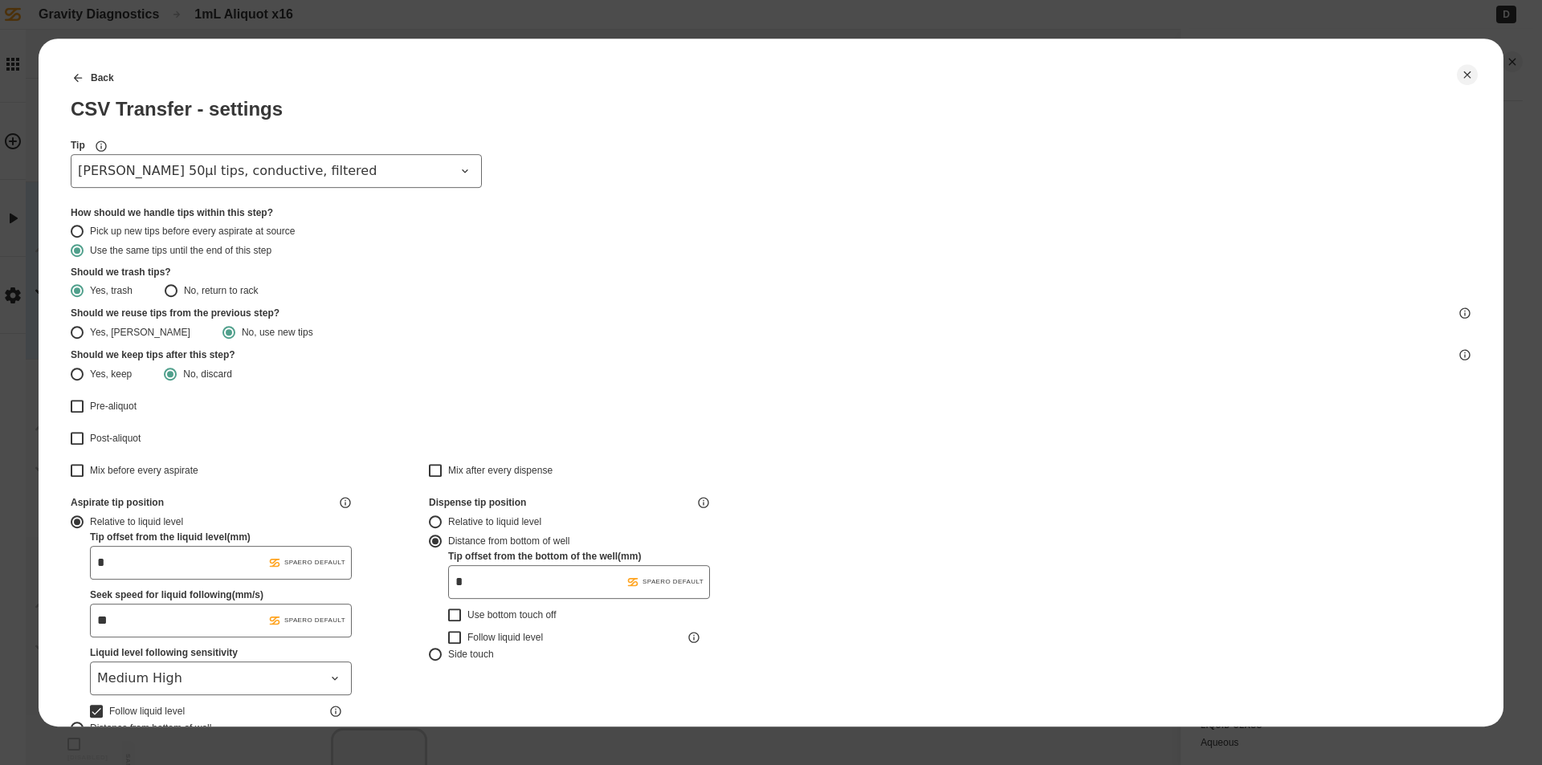
type input "*******"
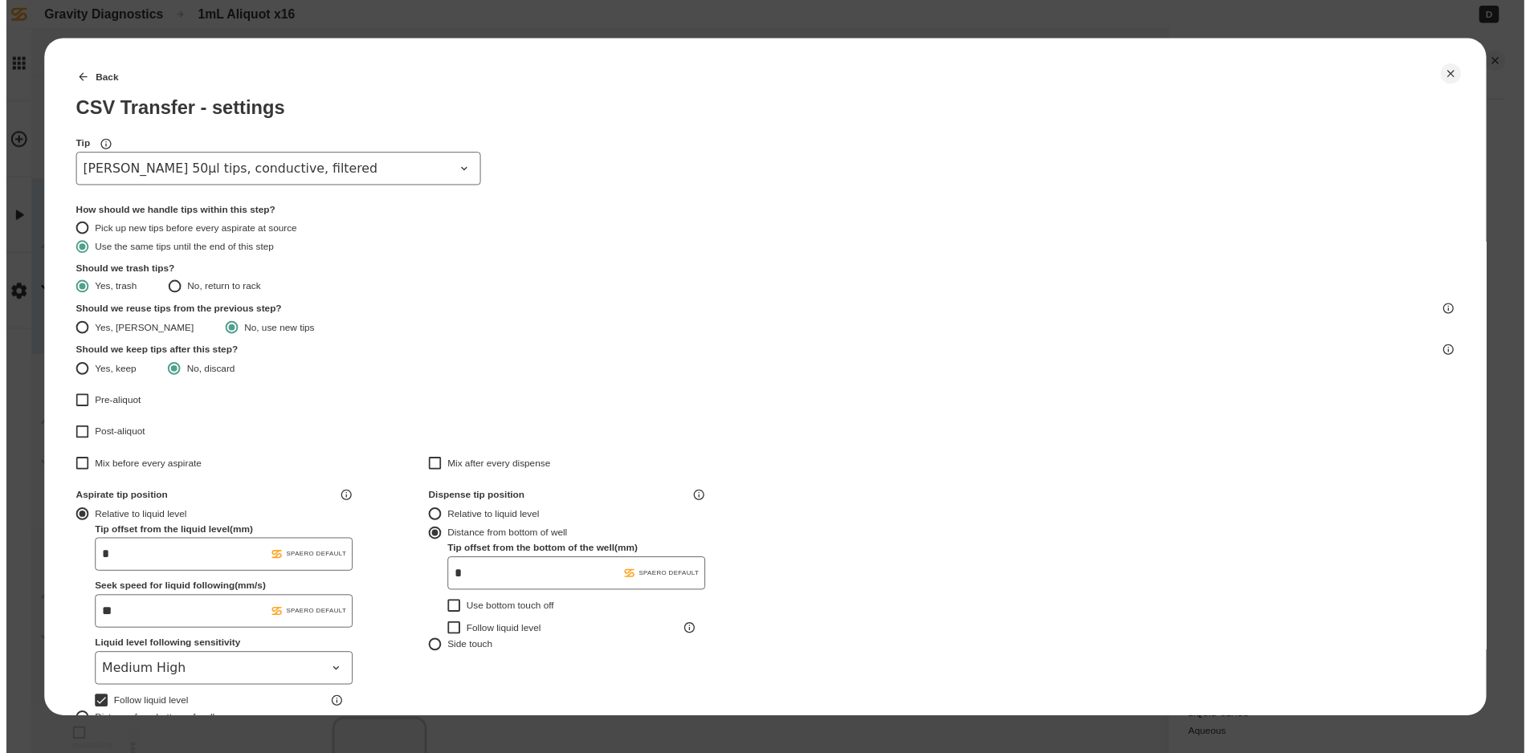
scroll to position [423, 0]
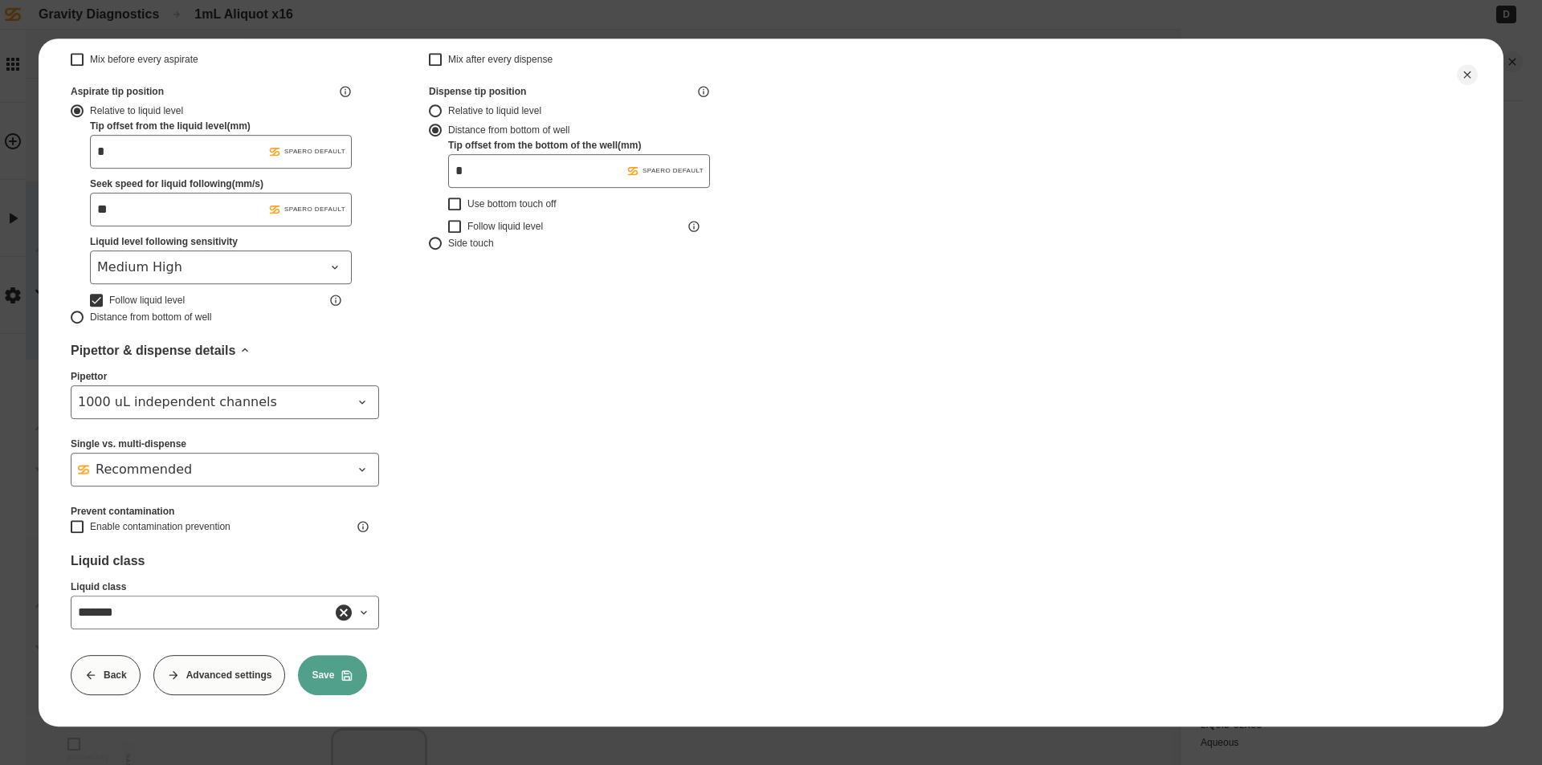
click at [347, 655] on button "Save" at bounding box center [332, 675] width 69 height 40
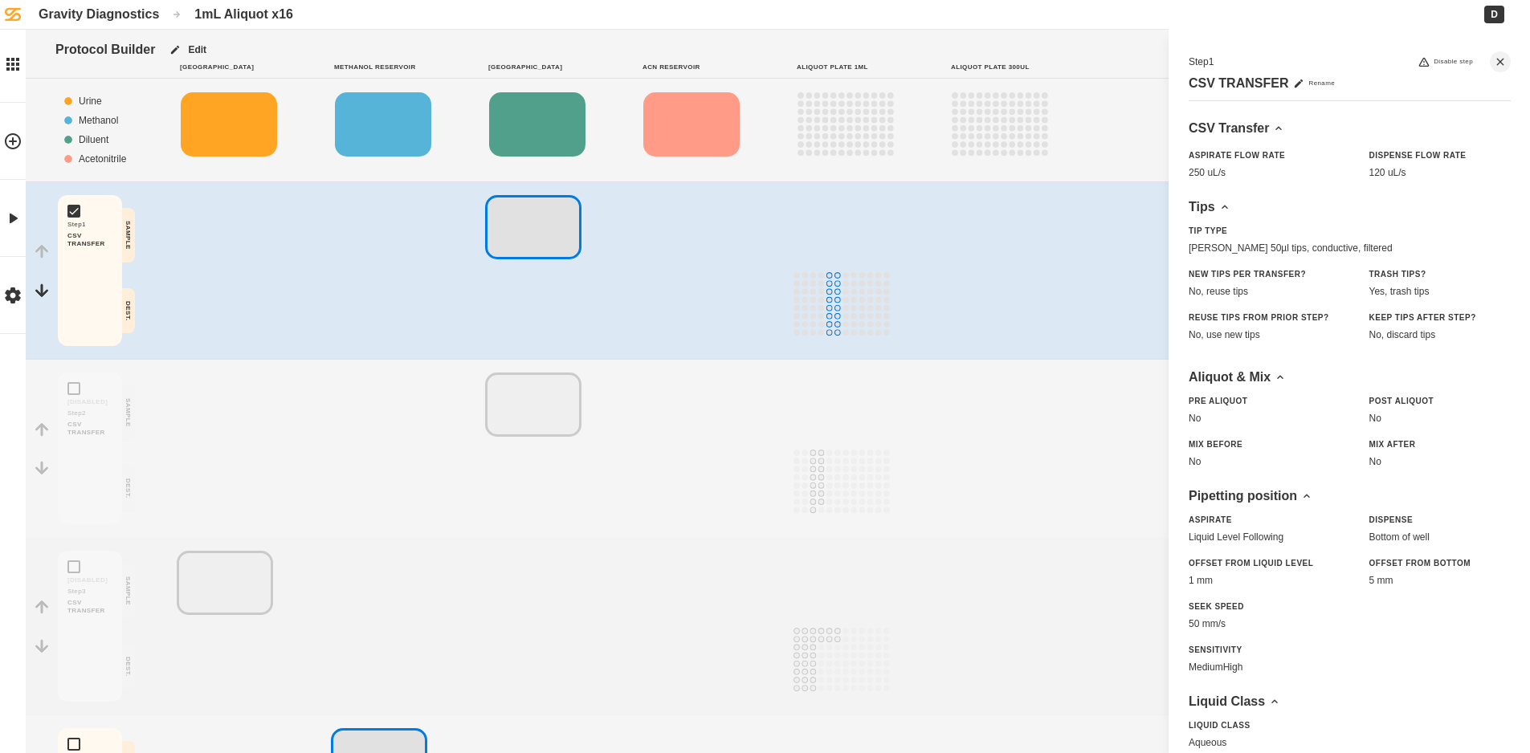
scroll to position [397, 0]
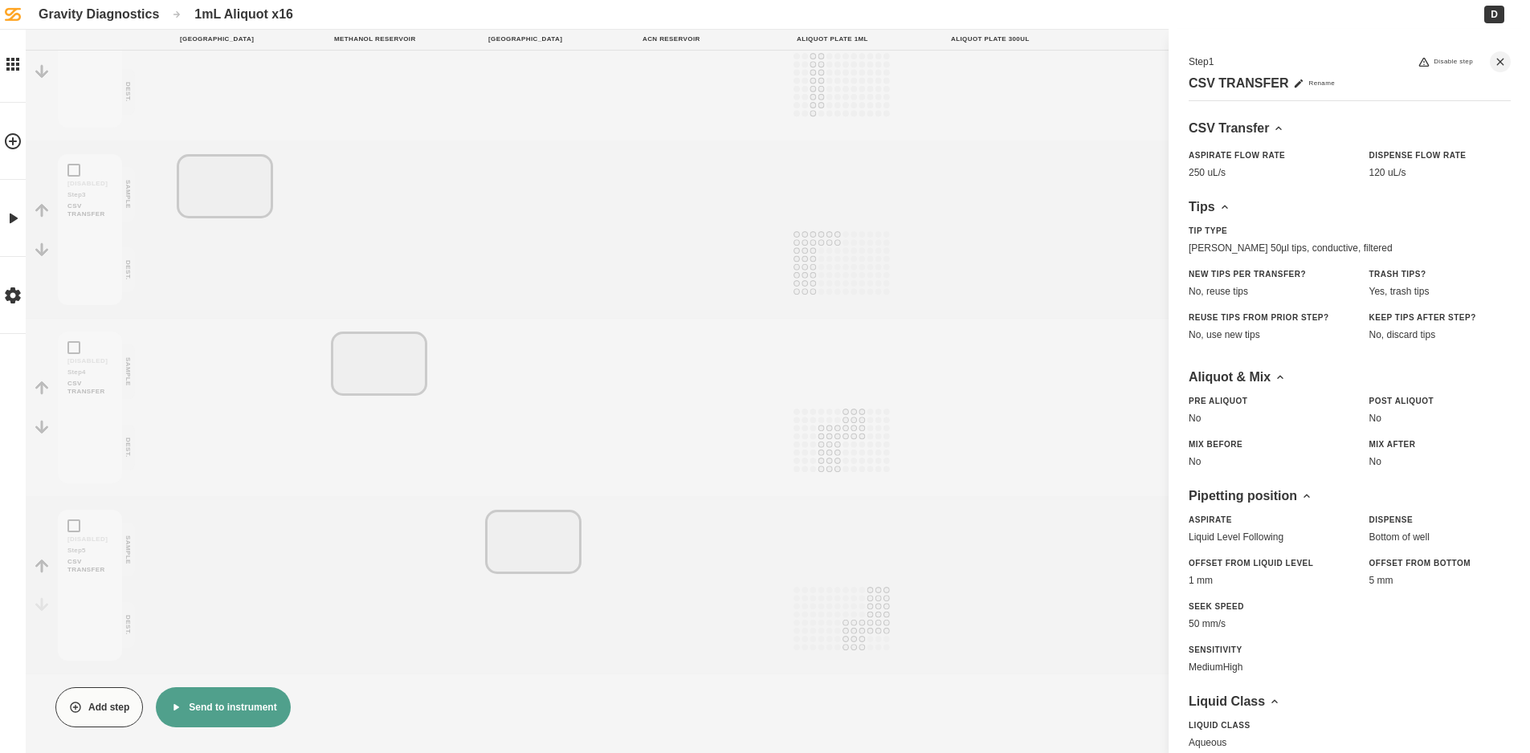
click at [180, 702] on icon "button" at bounding box center [175, 707] width 13 height 13
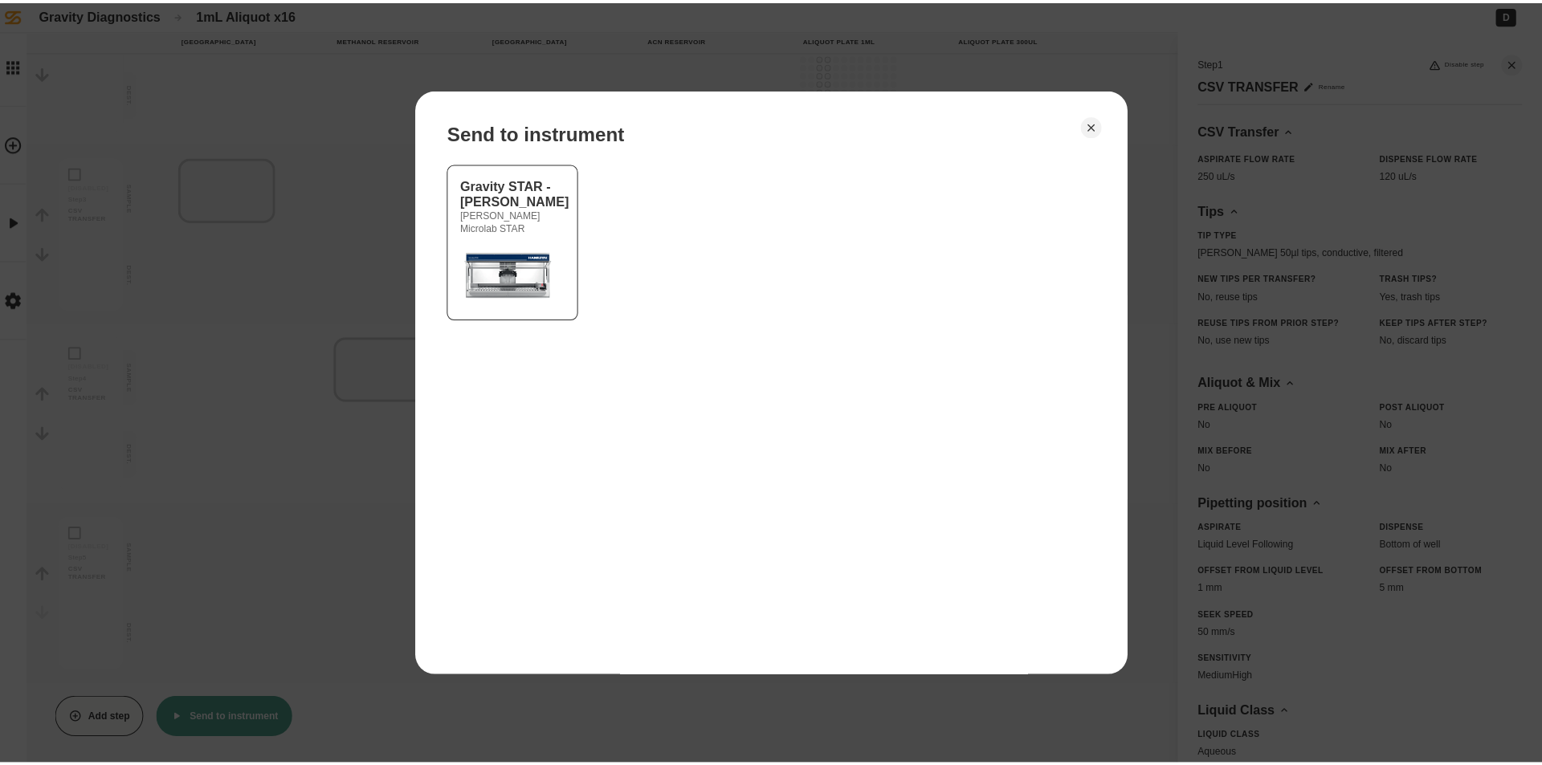
scroll to position [385, 0]
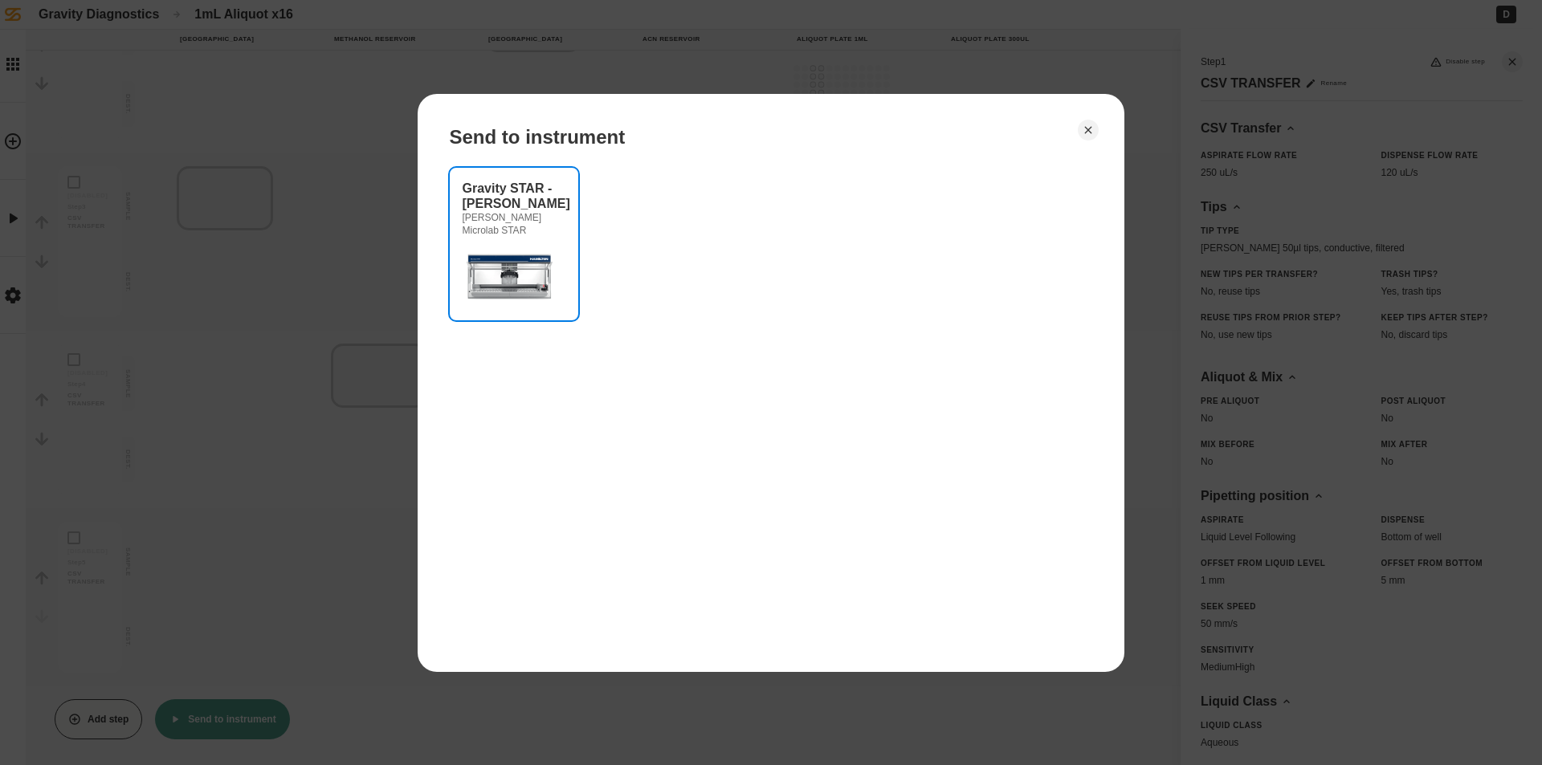
click at [504, 255] on img at bounding box center [511, 275] width 96 height 64
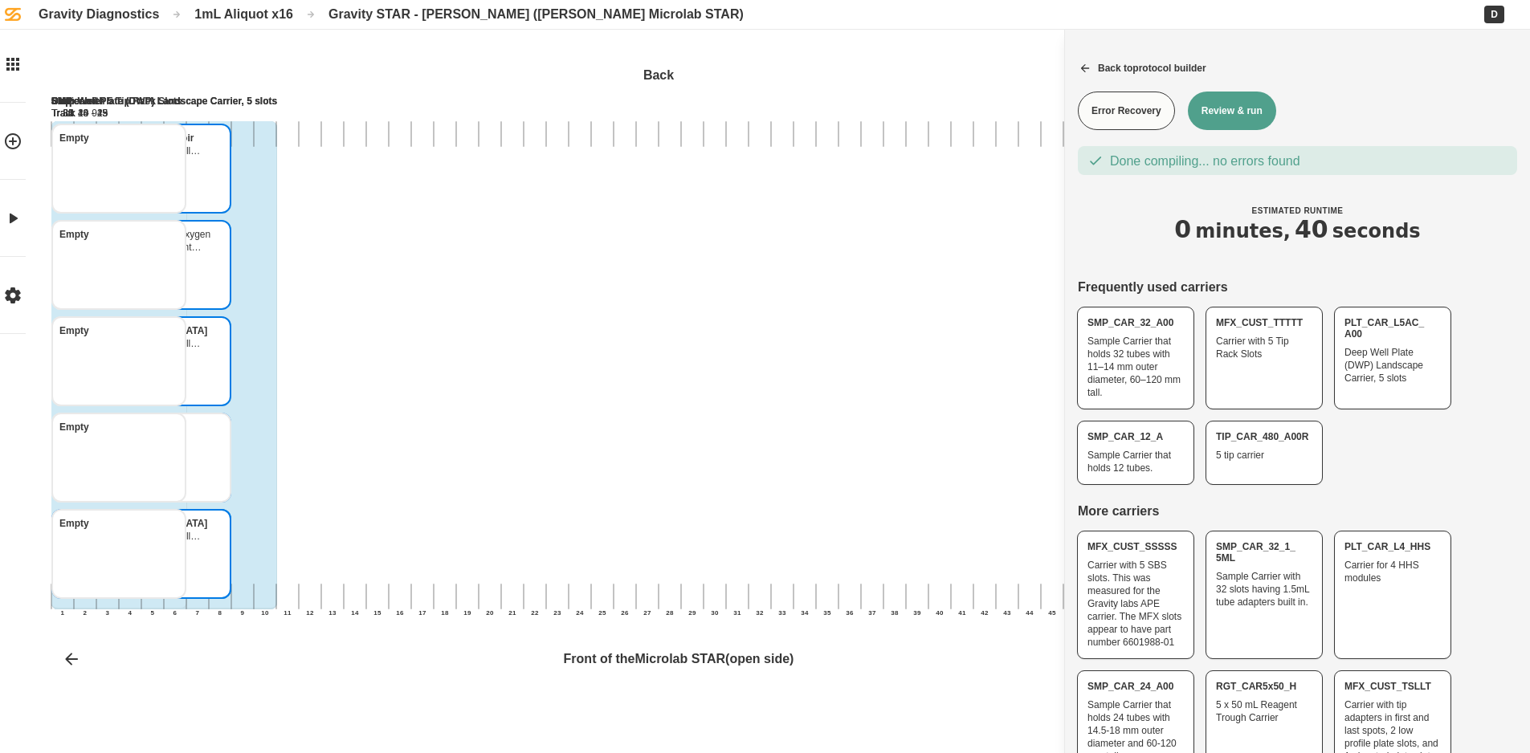
click at [1246, 111] on button "Review & run" at bounding box center [1232, 111] width 88 height 39
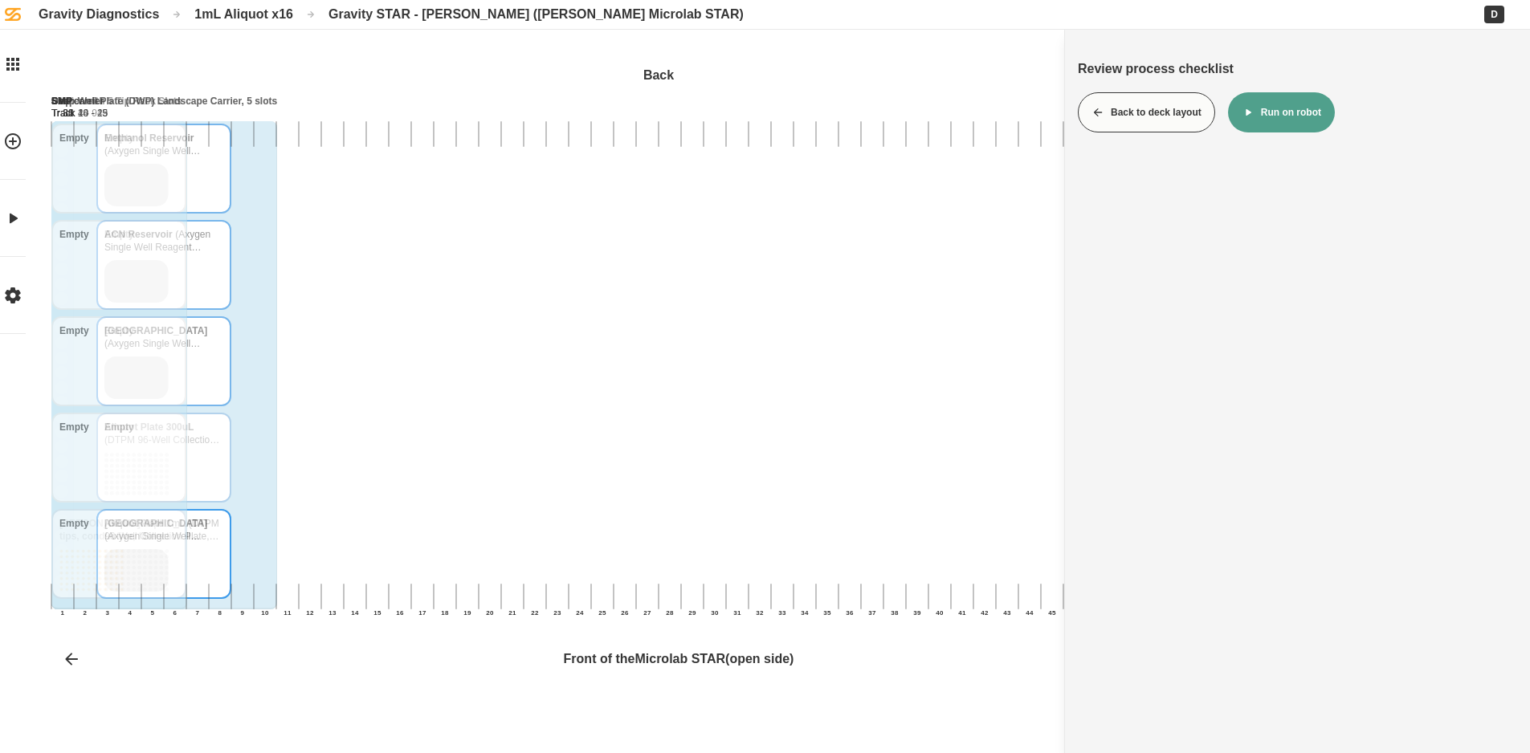
click at [1304, 96] on button "Run on robot" at bounding box center [1281, 112] width 107 height 40
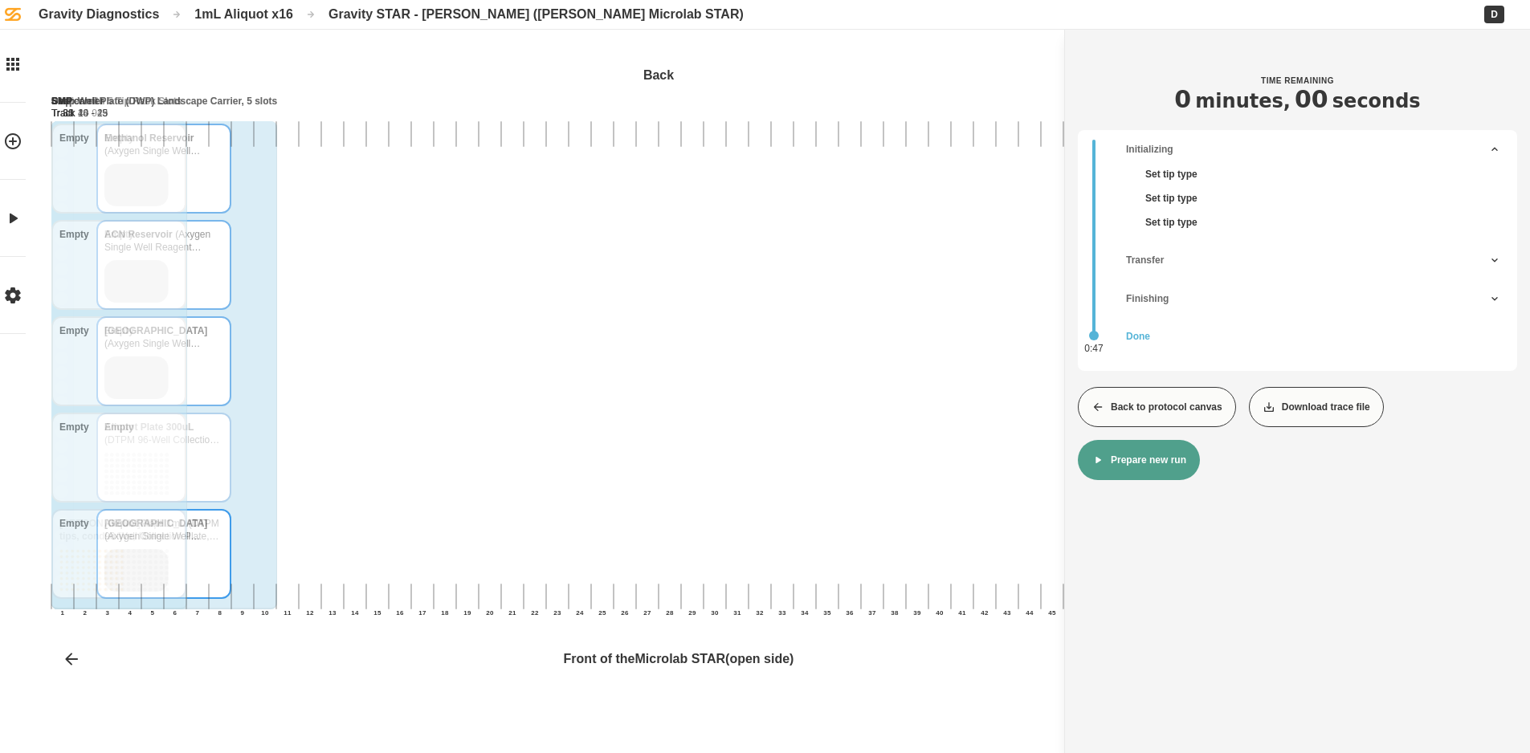
click at [1126, 406] on button "Back to protocol canvas" at bounding box center [1157, 407] width 158 height 40
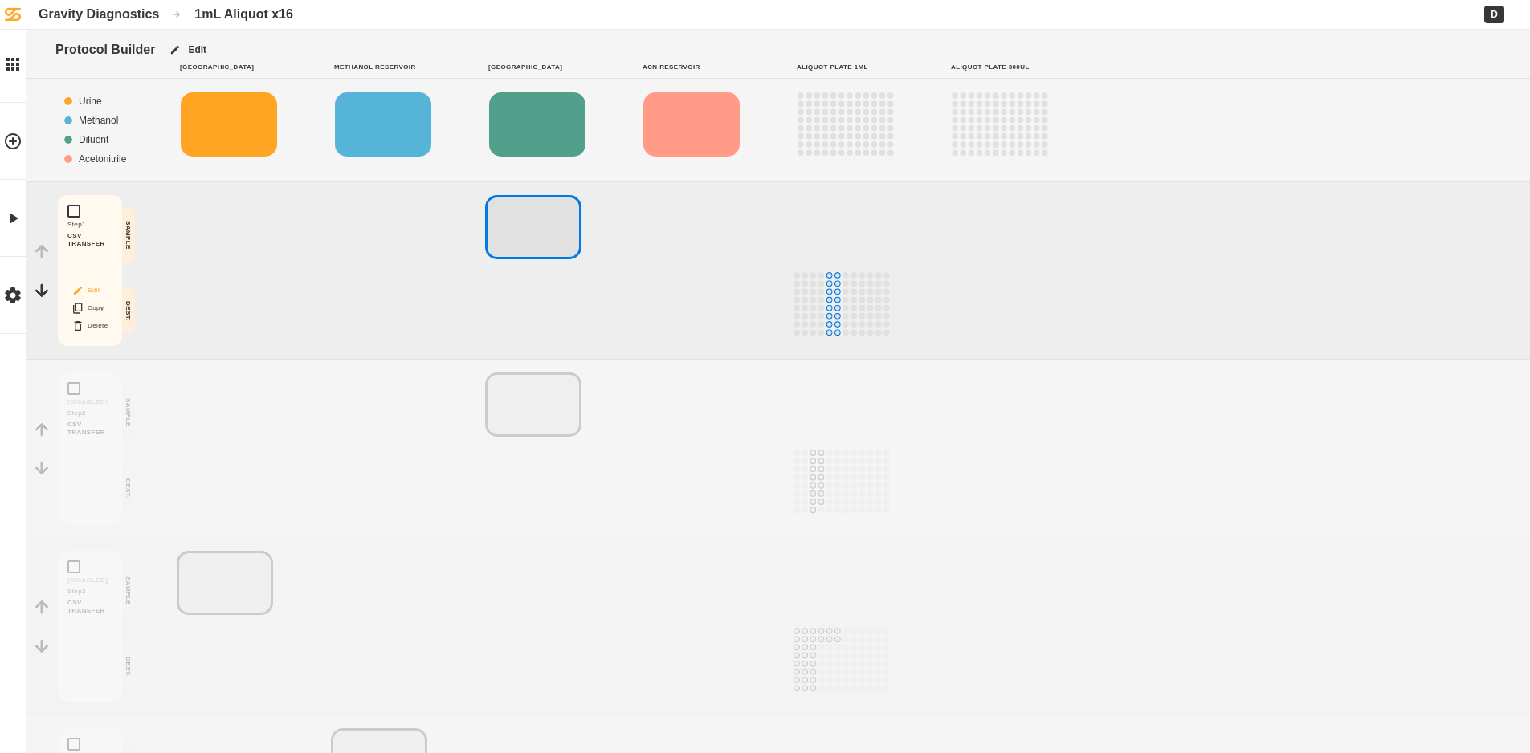
click at [75, 290] on icon "Block actions" at bounding box center [77, 290] width 13 height 13
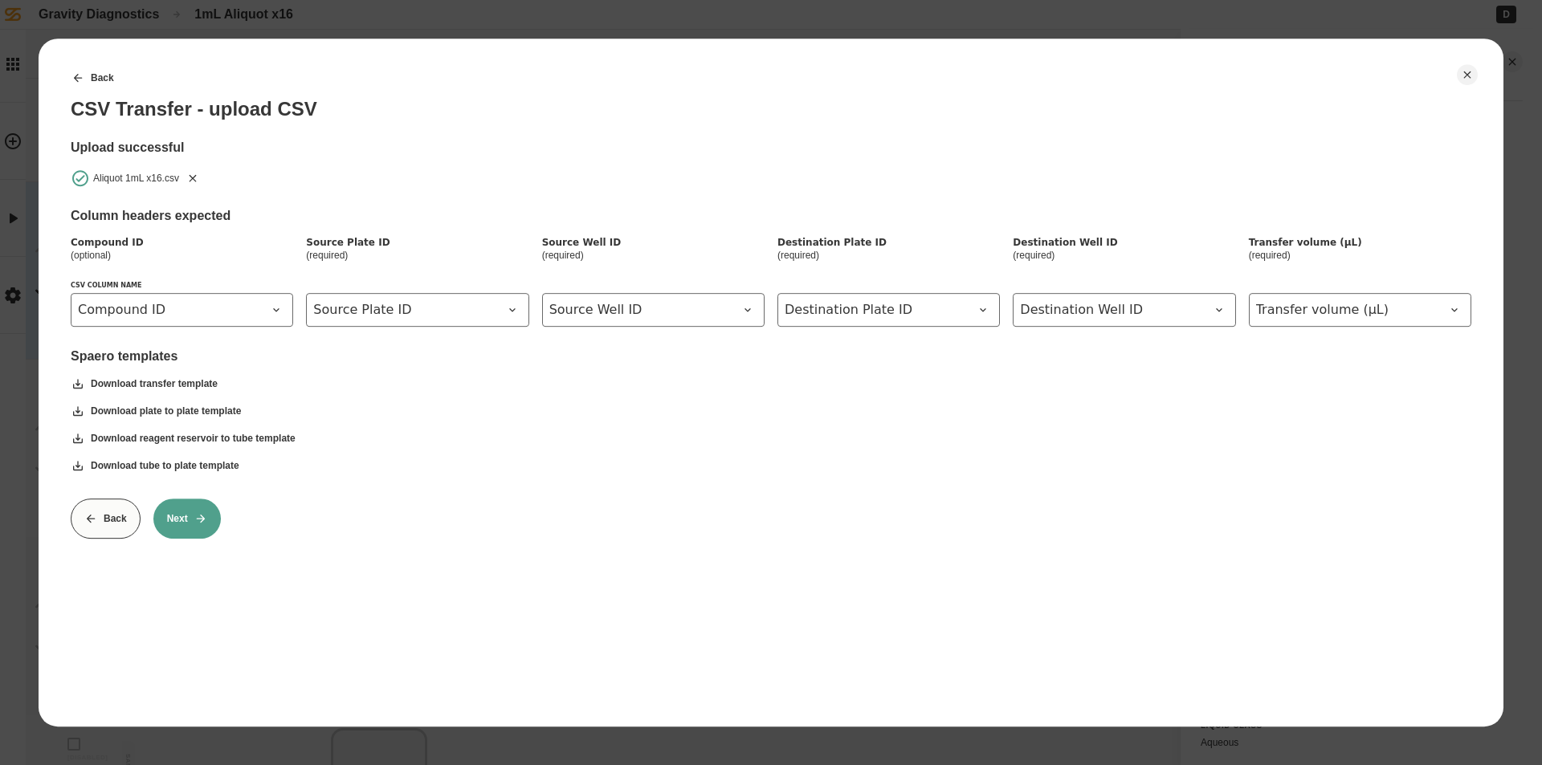
click at [193, 181] on icon "Remove" at bounding box center [192, 178] width 13 height 13
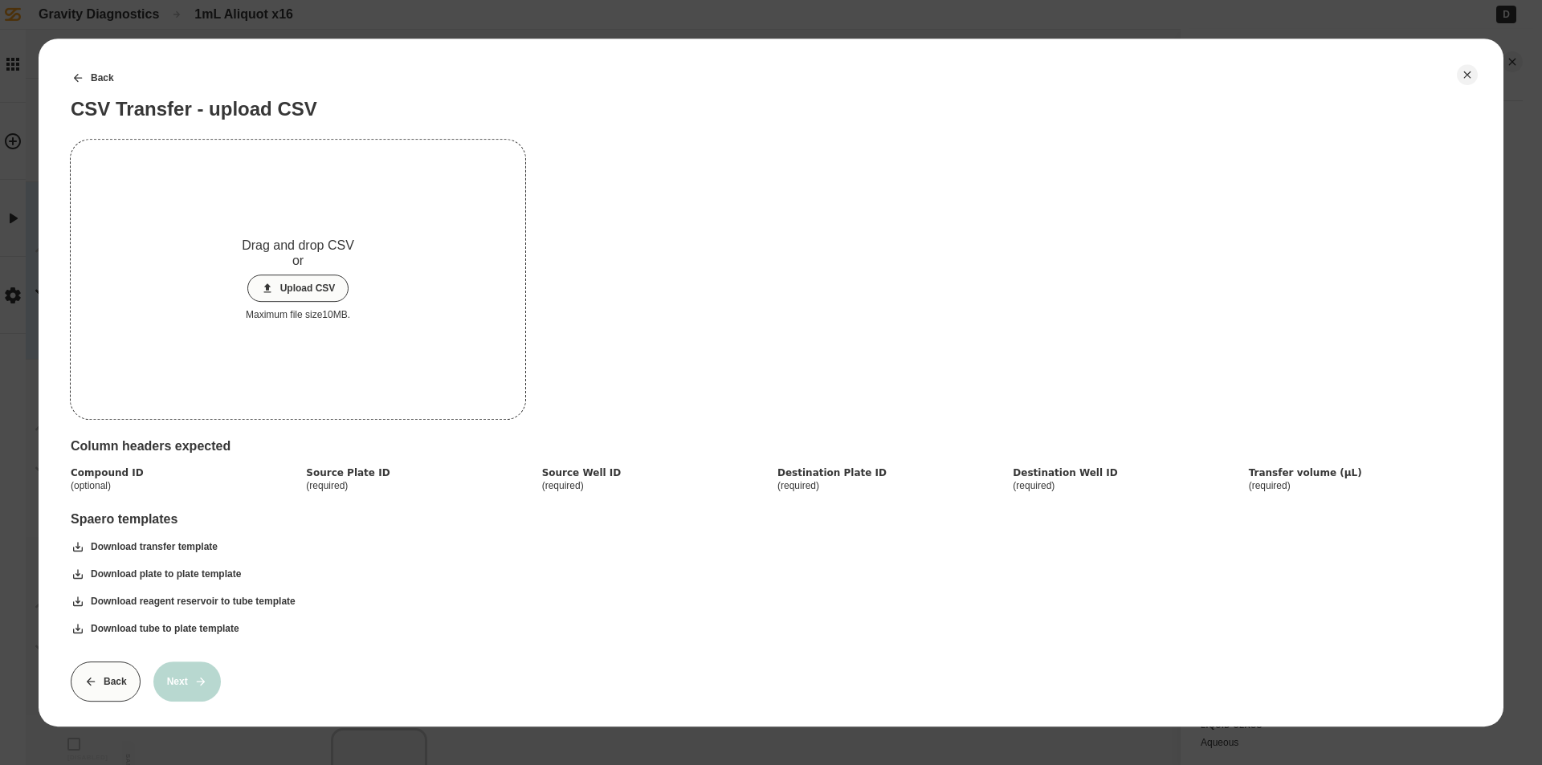
click at [305, 297] on button "Upload CSV" at bounding box center [298, 288] width 102 height 27
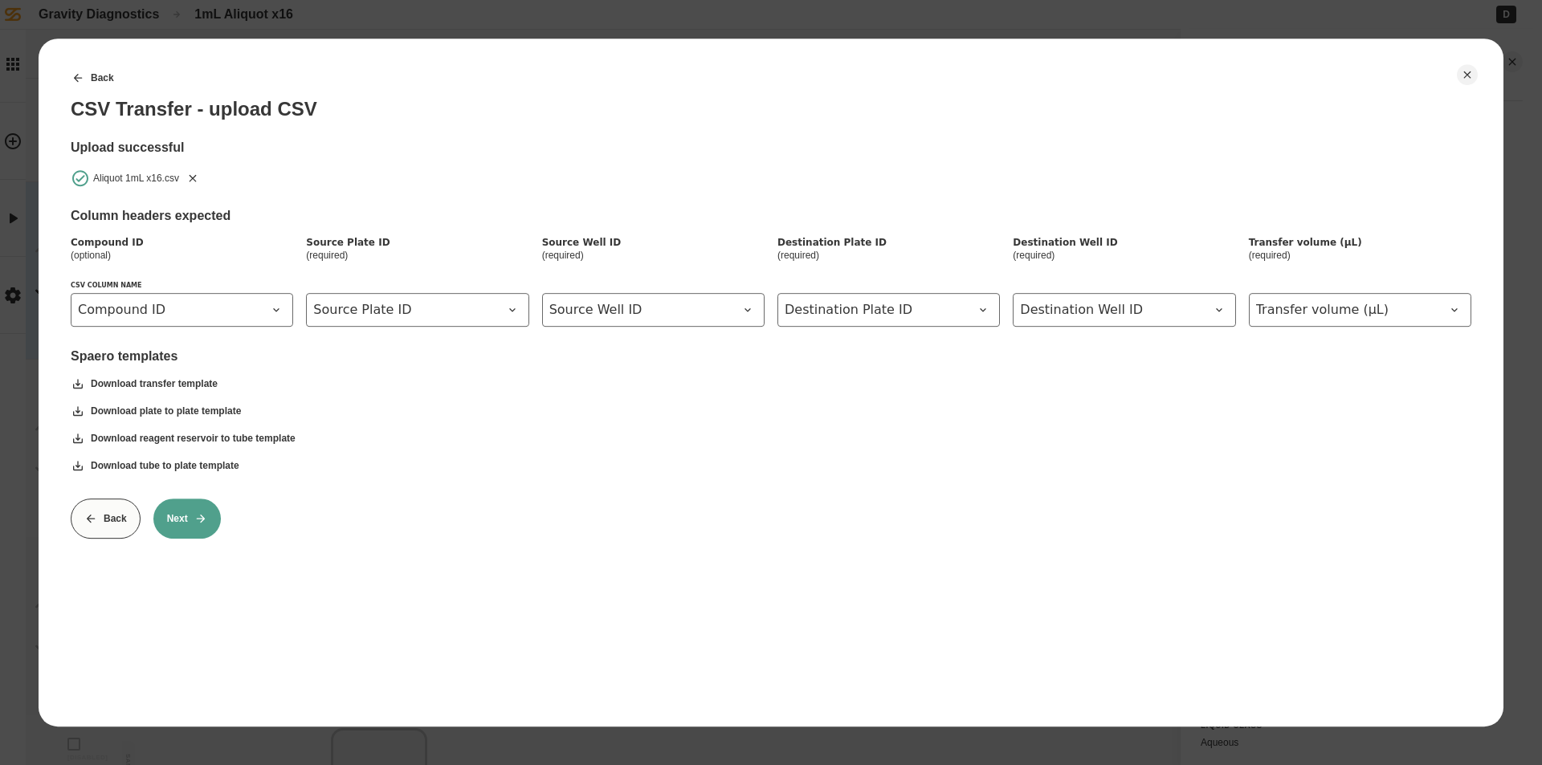
drag, startPoint x: 174, startPoint y: 516, endPoint x: 247, endPoint y: 522, distance: 72.5
click at [175, 516] on button "Next" at bounding box center [186, 519] width 67 height 40
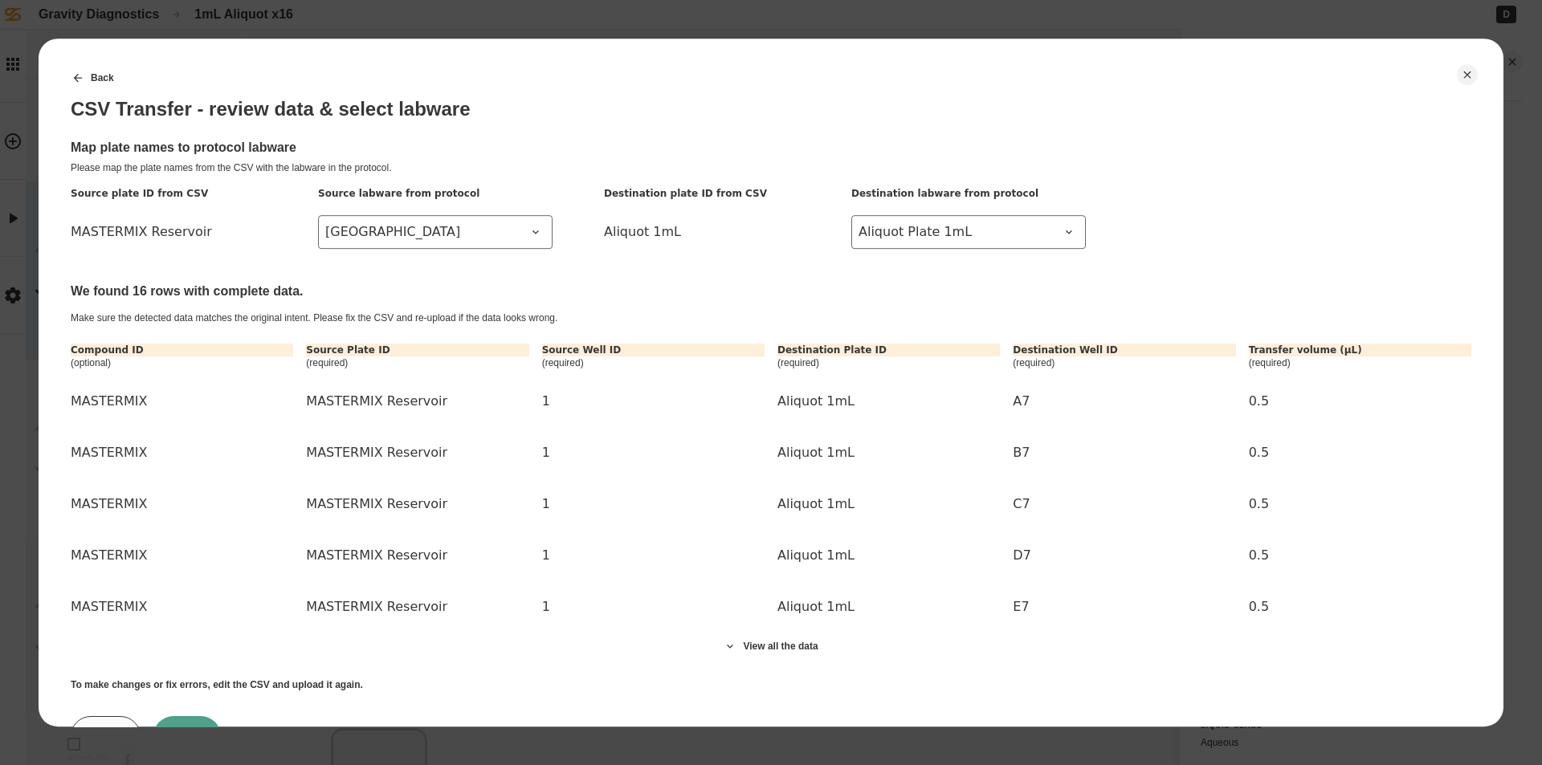
scroll to position [73, 0]
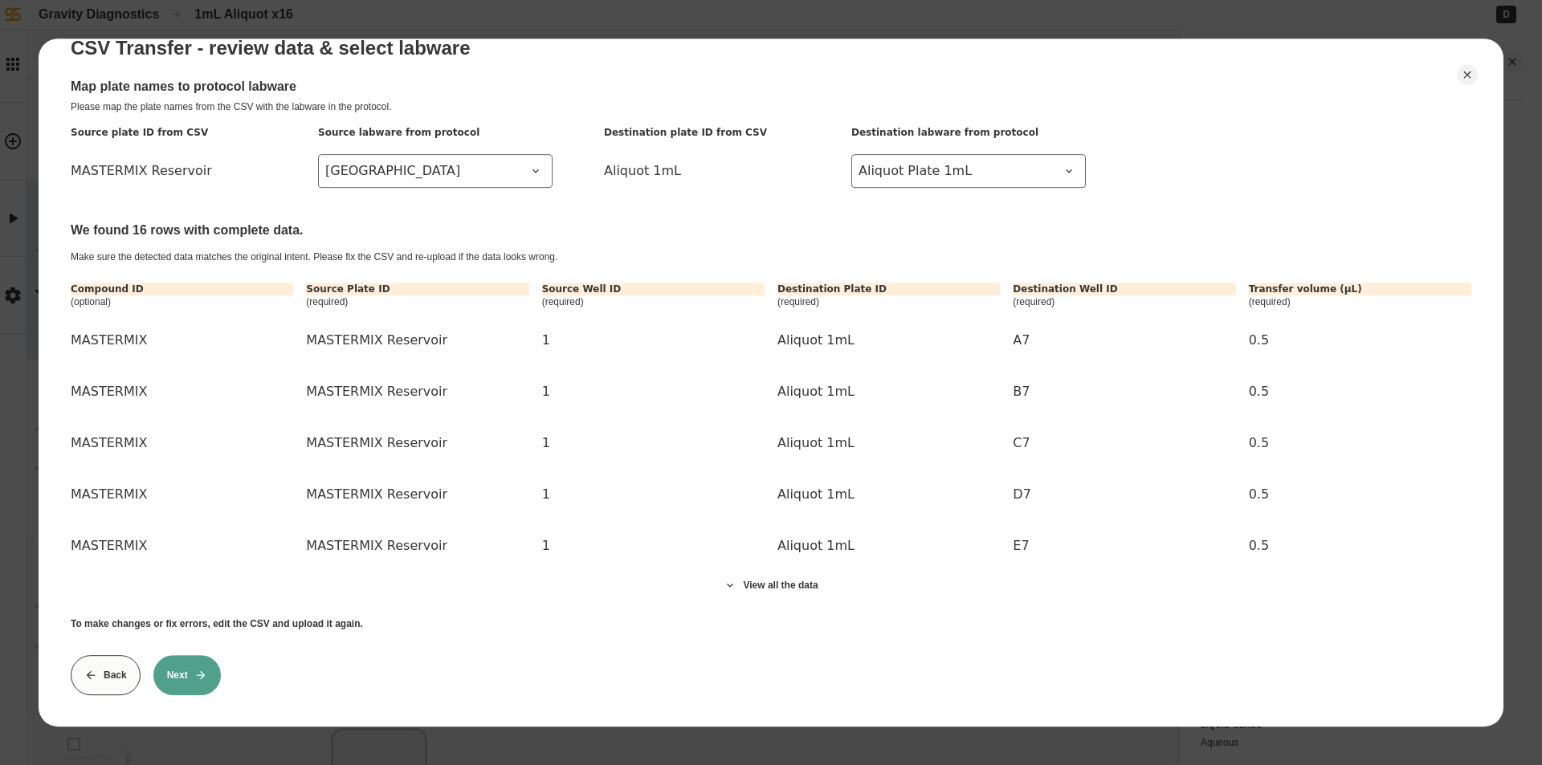
click at [177, 663] on button "Next" at bounding box center [186, 675] width 67 height 40
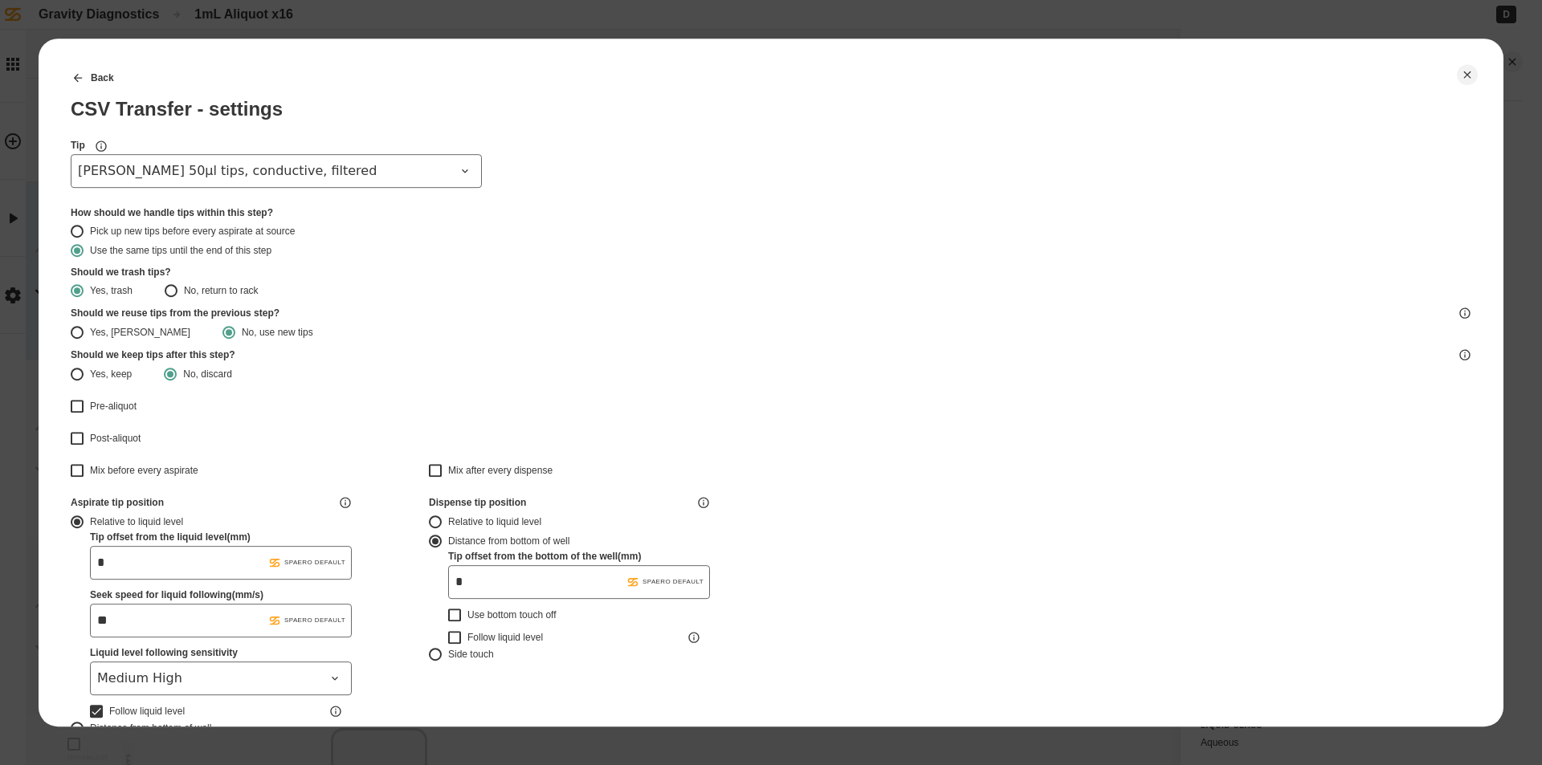
type input "*******"
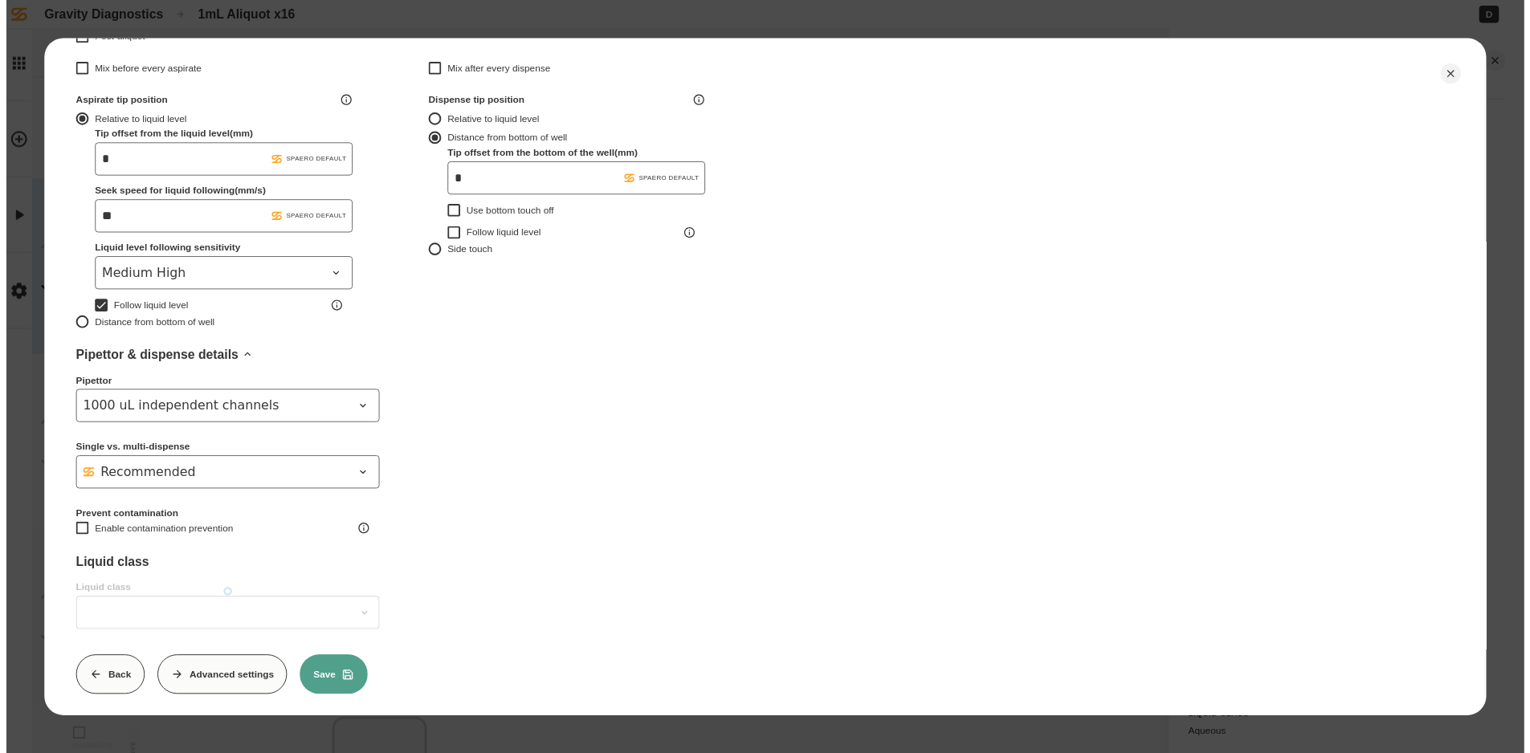
scroll to position [423, 0]
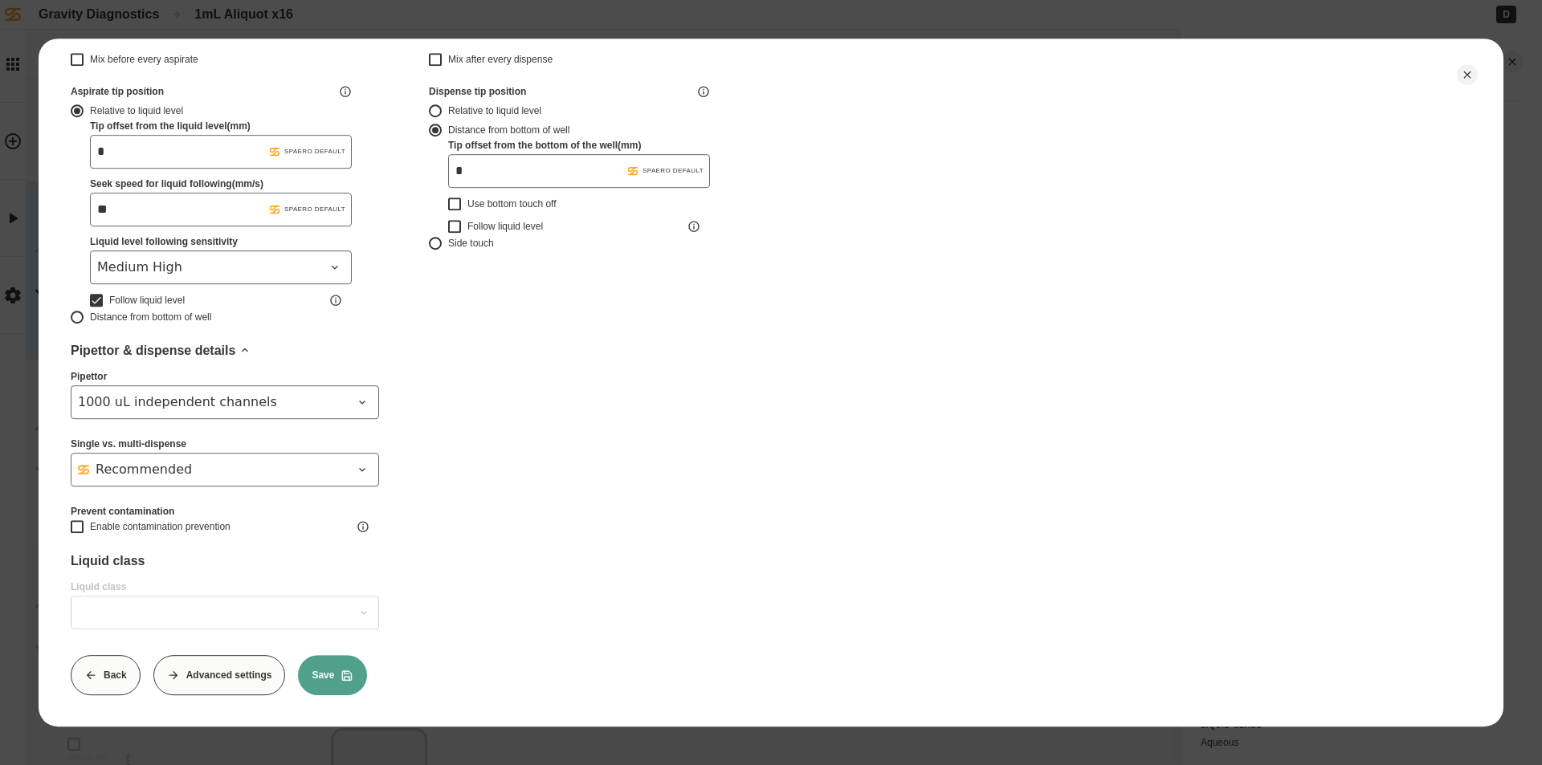
type input "*******"
click at [324, 670] on button "Save" at bounding box center [332, 675] width 69 height 40
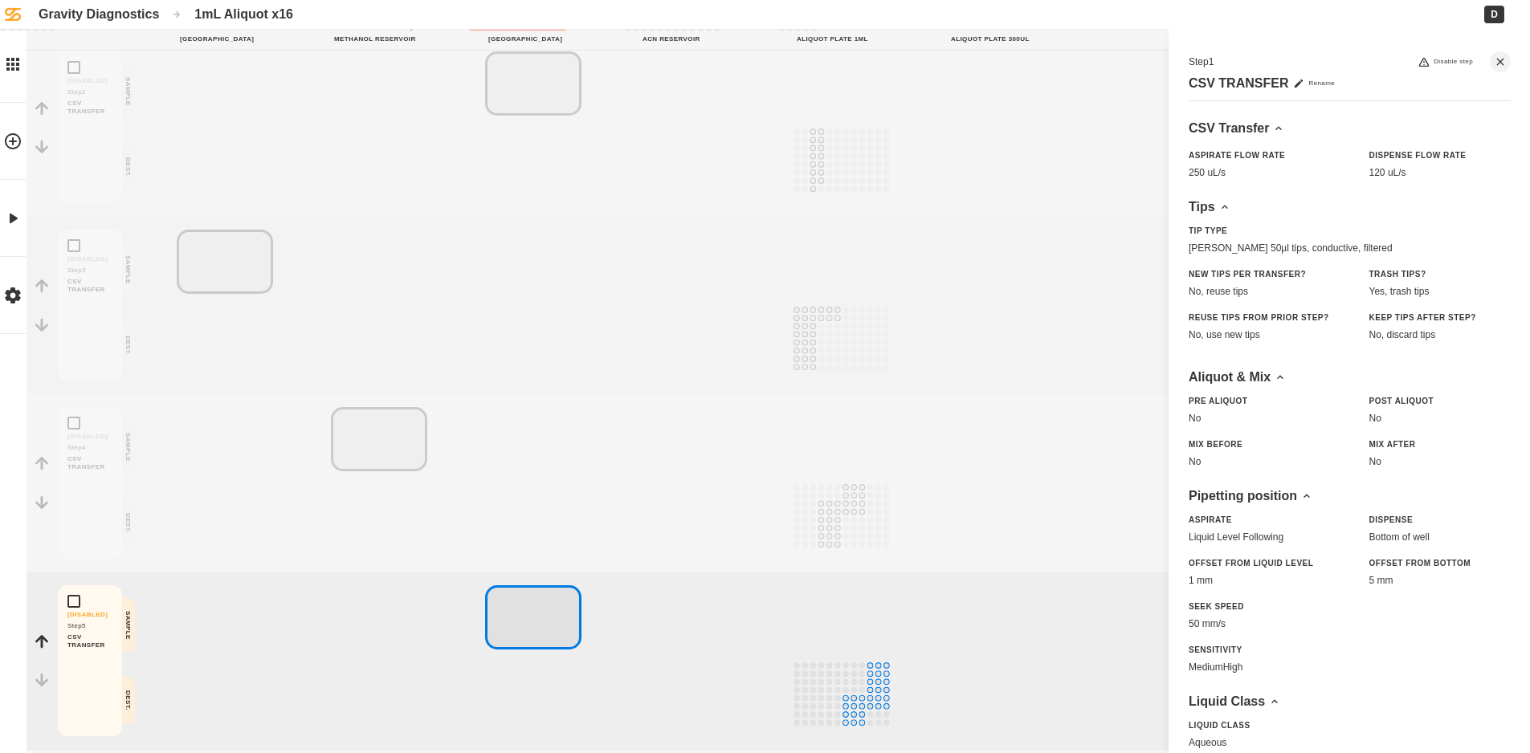
scroll to position [397, 0]
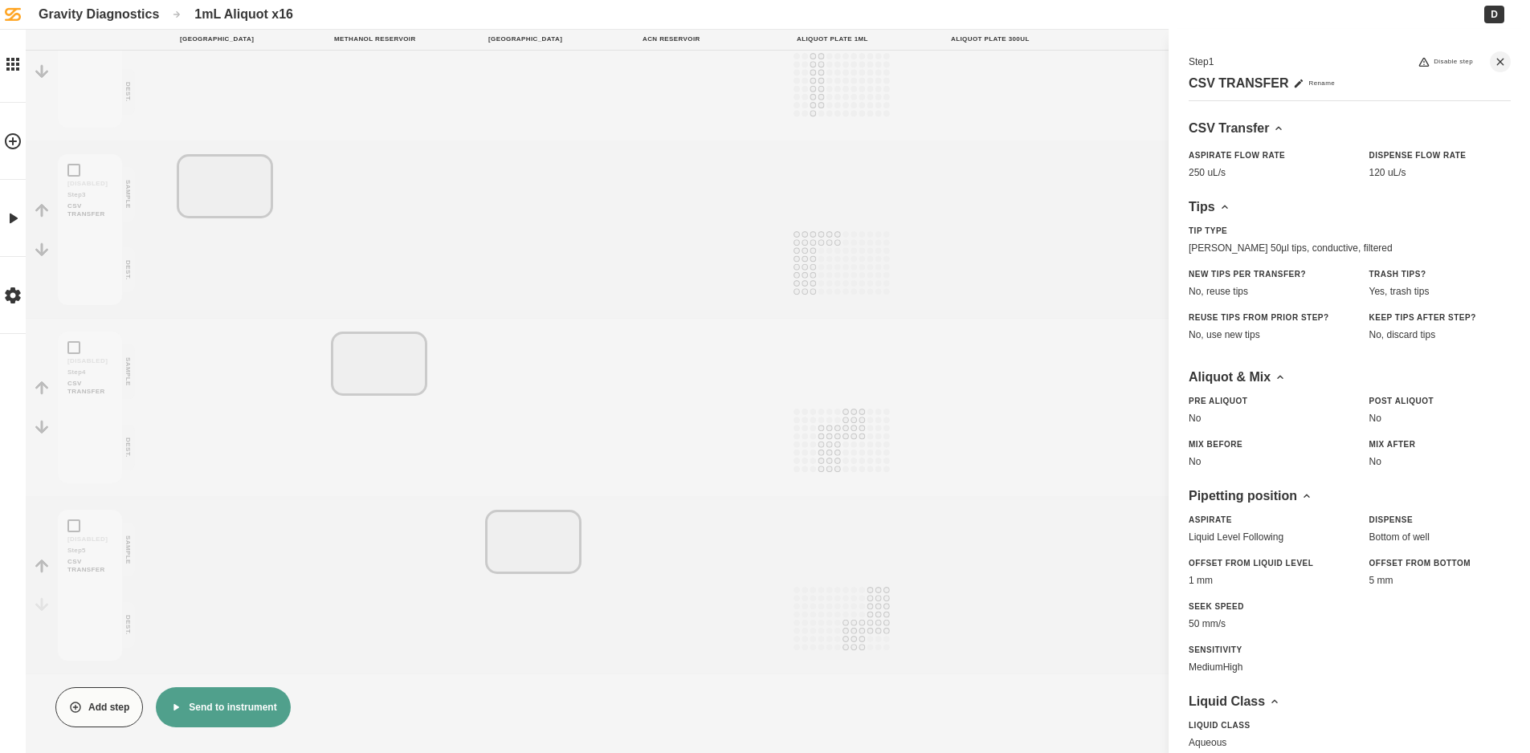
click at [214, 717] on button "Send to instrument" at bounding box center [223, 707] width 134 height 40
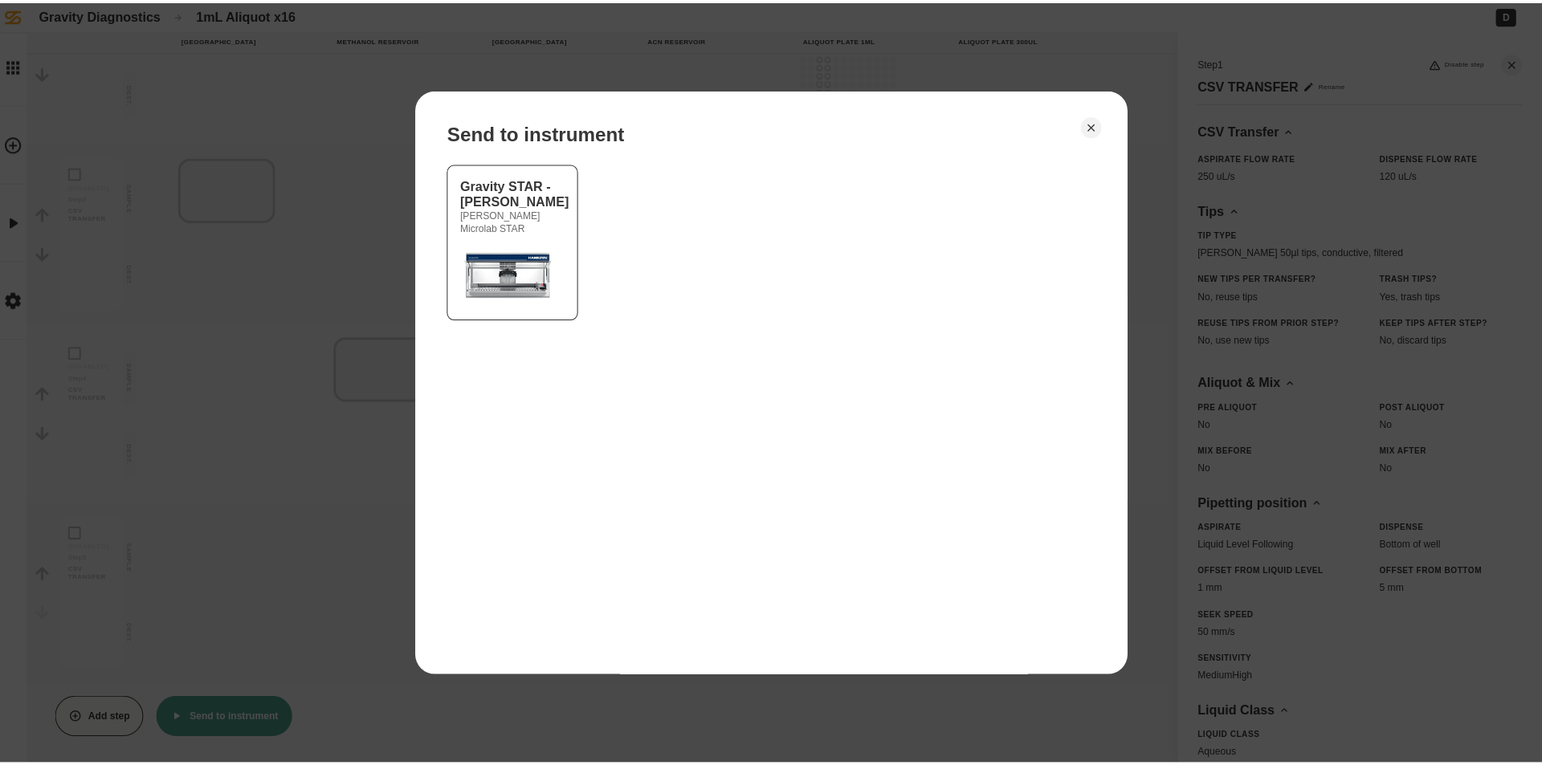
scroll to position [385, 0]
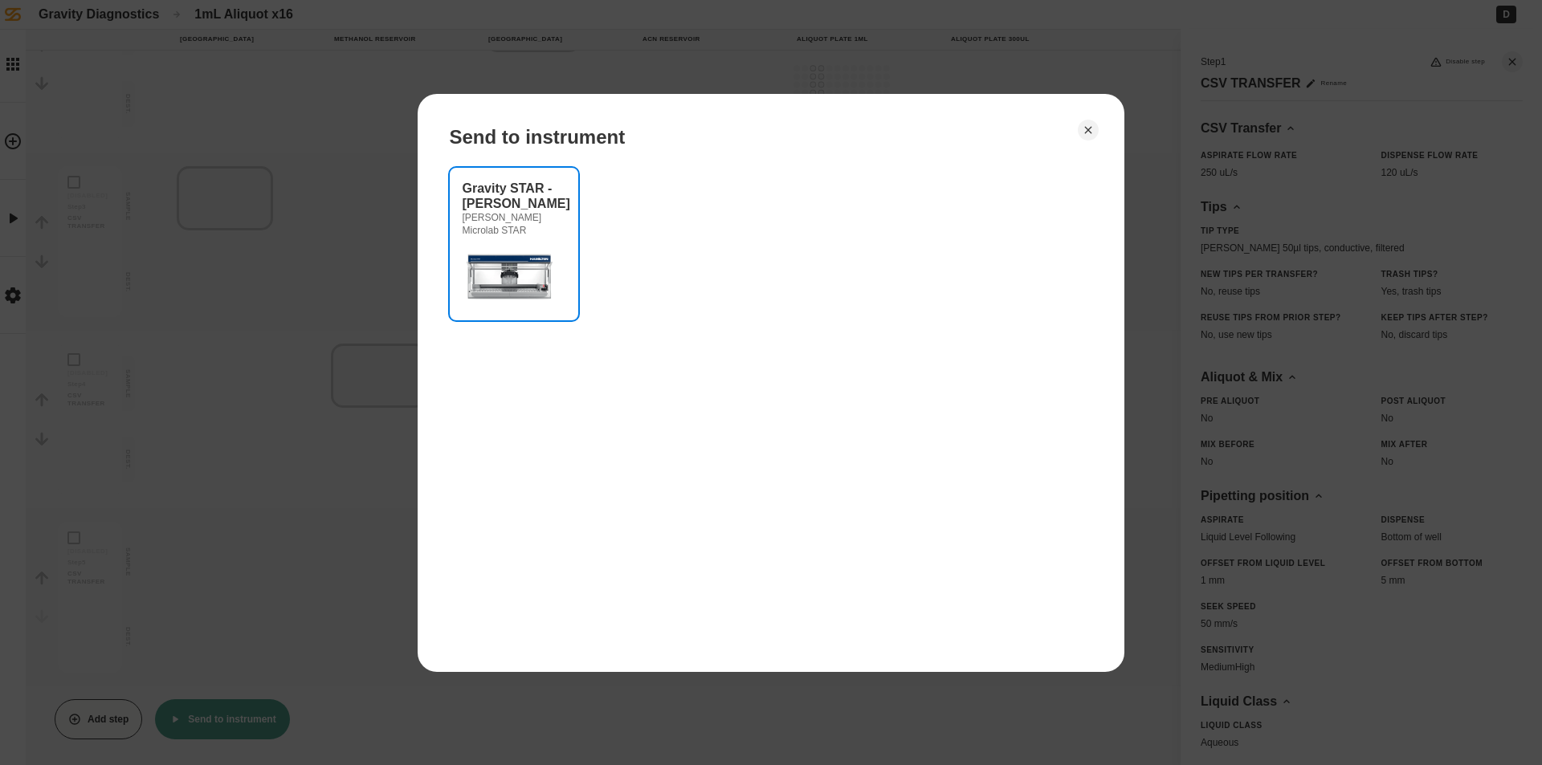
click at [525, 249] on img at bounding box center [511, 275] width 96 height 64
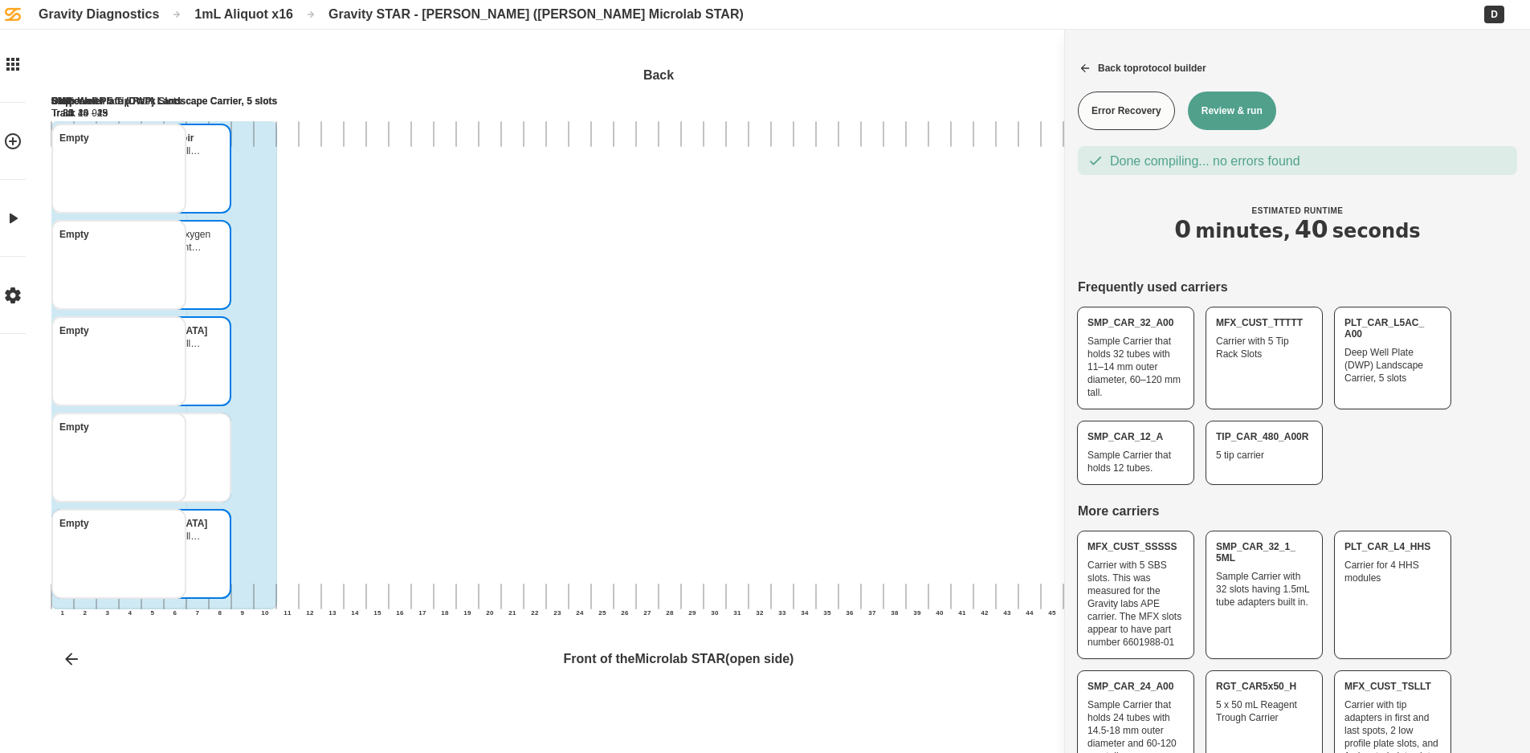
click at [1242, 120] on button "Review & run" at bounding box center [1232, 111] width 88 height 39
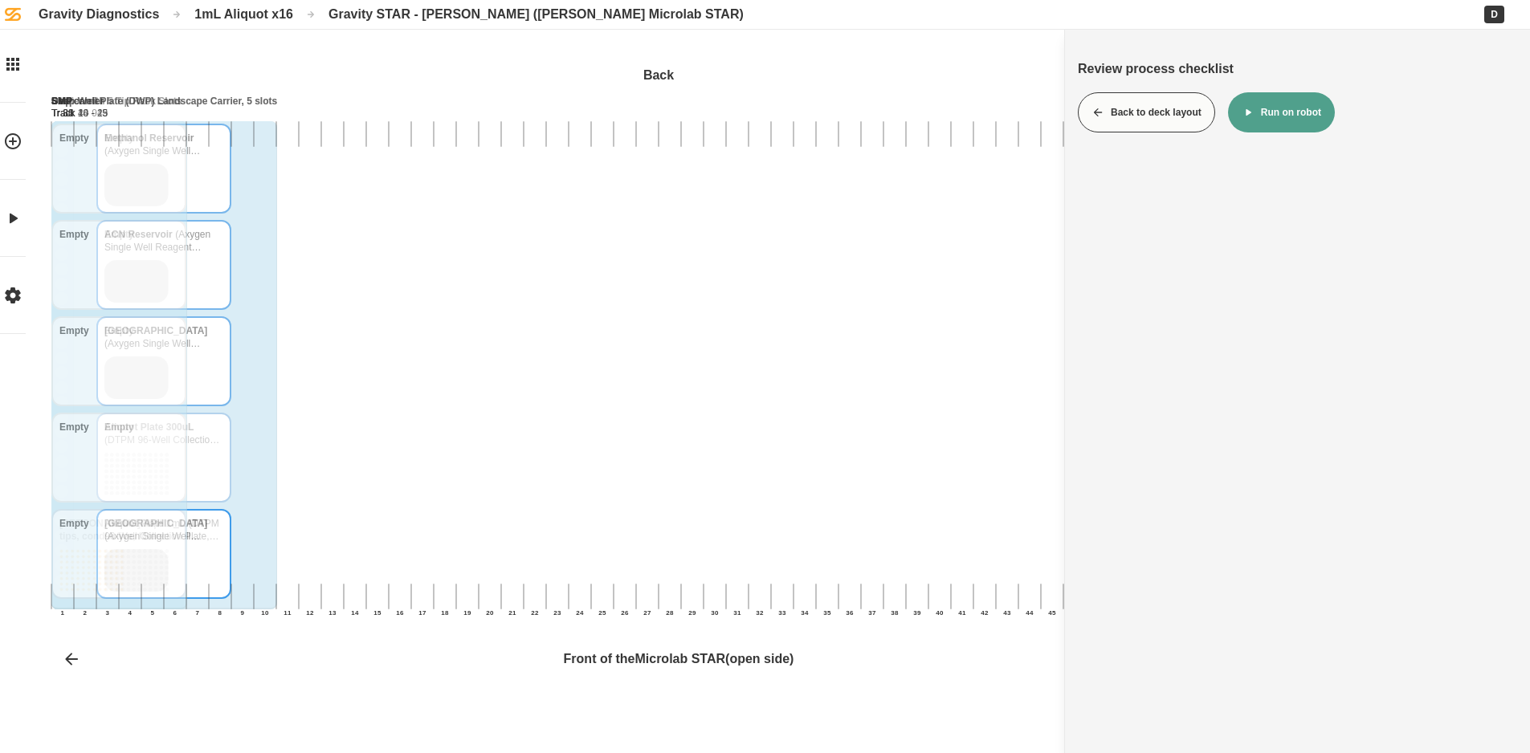
click at [1271, 103] on button "Run on robot" at bounding box center [1281, 112] width 107 height 40
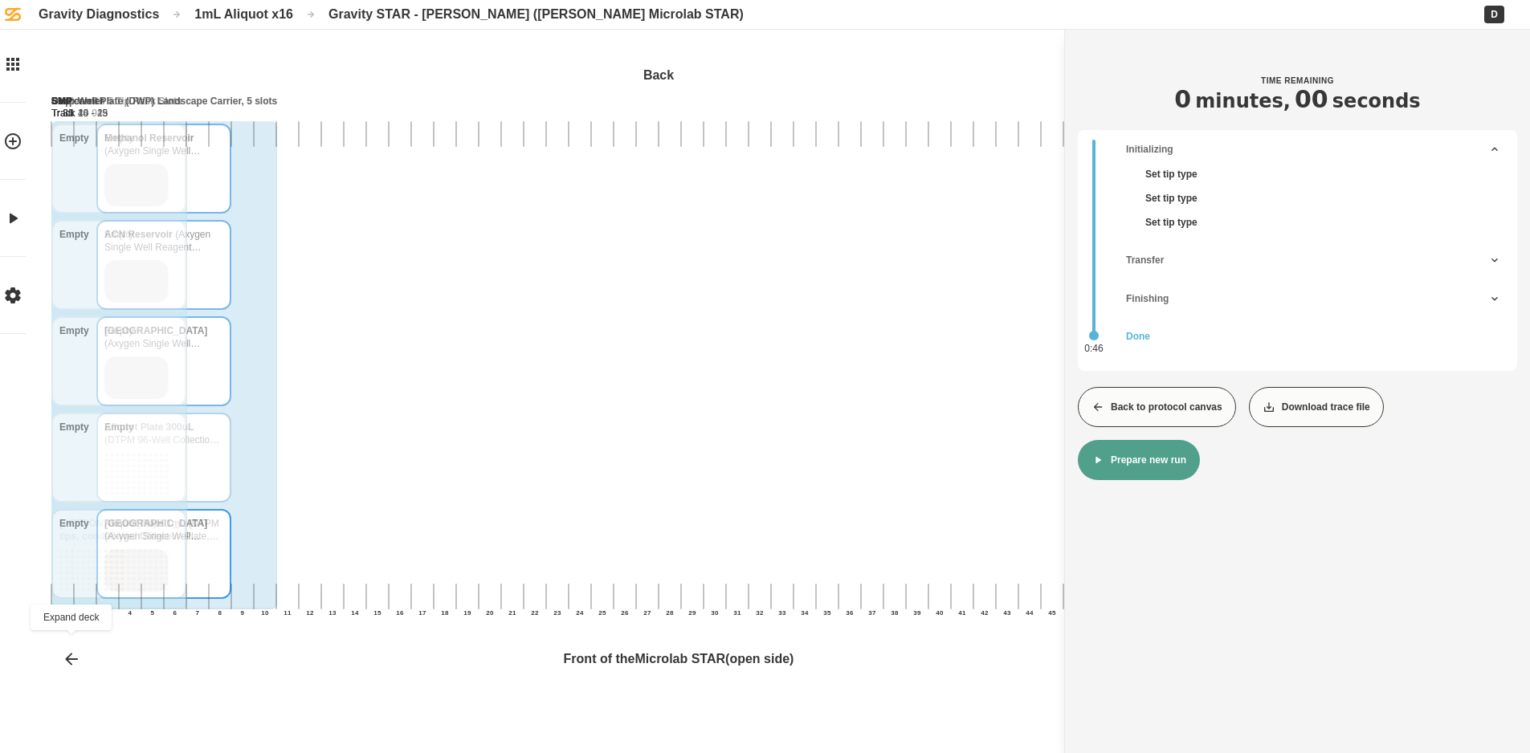
click at [81, 656] on button at bounding box center [71, 658] width 40 height 41
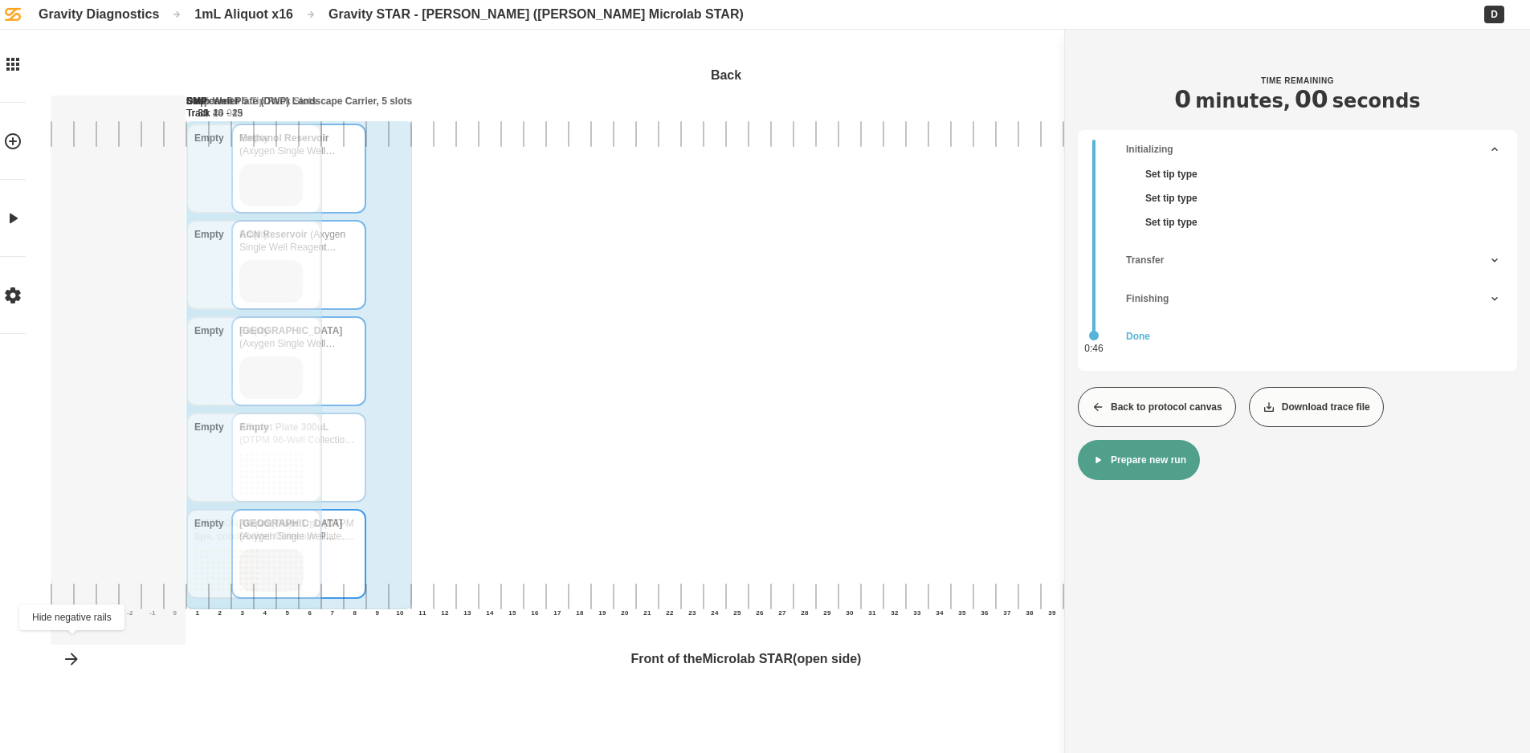
click at [63, 666] on icon at bounding box center [71, 659] width 19 height 19
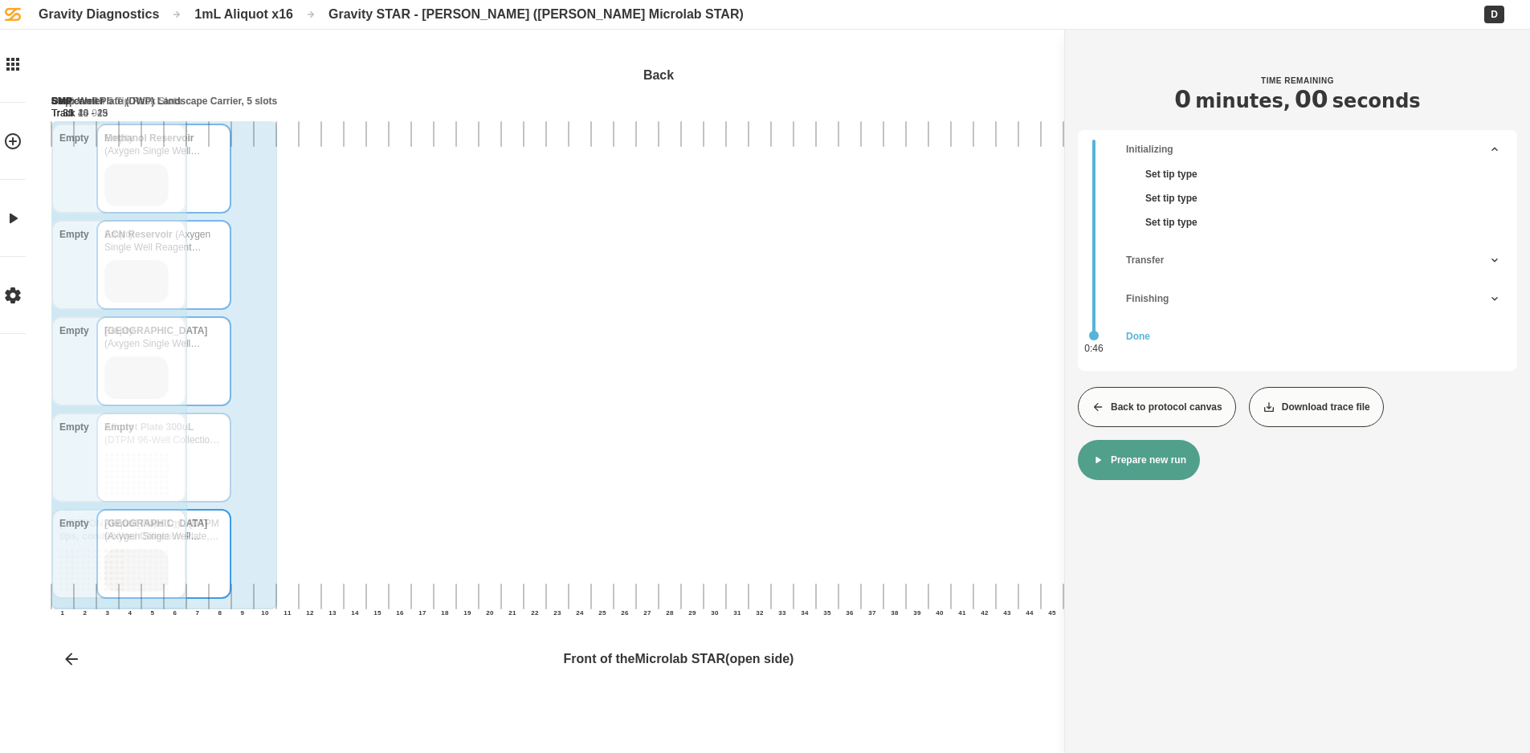
click at [1128, 406] on button "Back to protocol canvas" at bounding box center [1157, 407] width 158 height 40
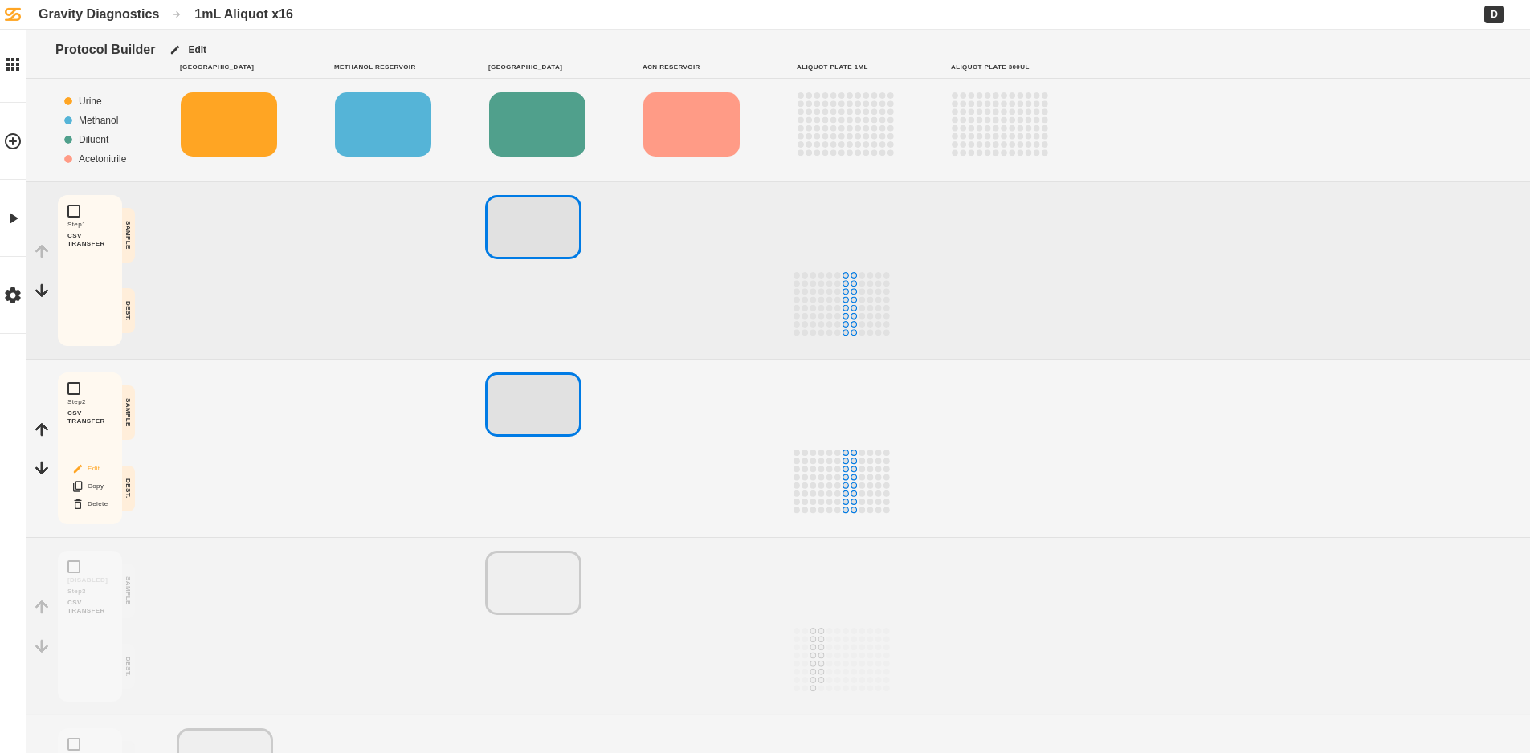
click at [92, 467] on button "Edit" at bounding box center [89, 469] width 51 height 21
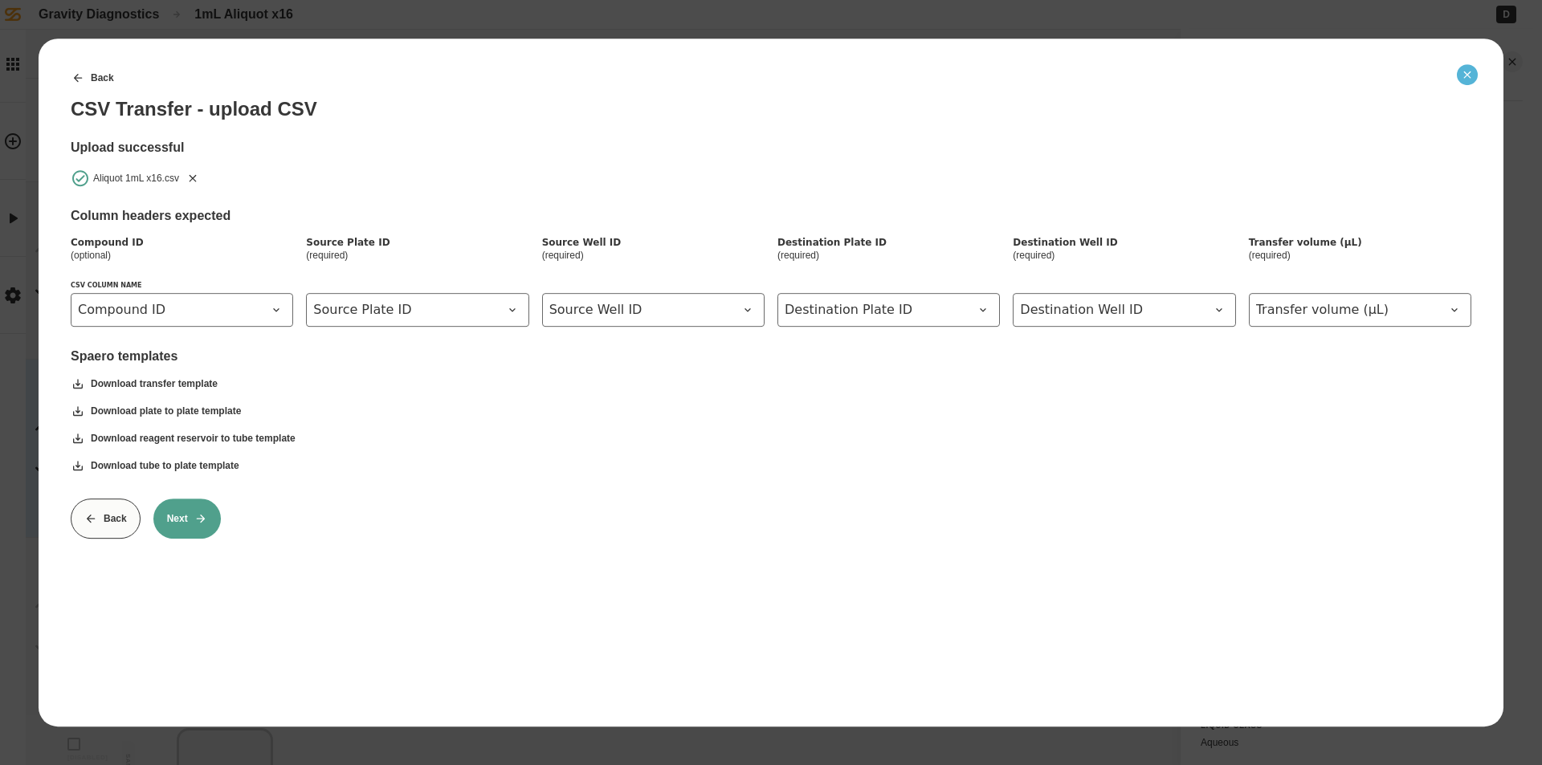
click at [1460, 75] on button "Close" at bounding box center [1467, 74] width 21 height 21
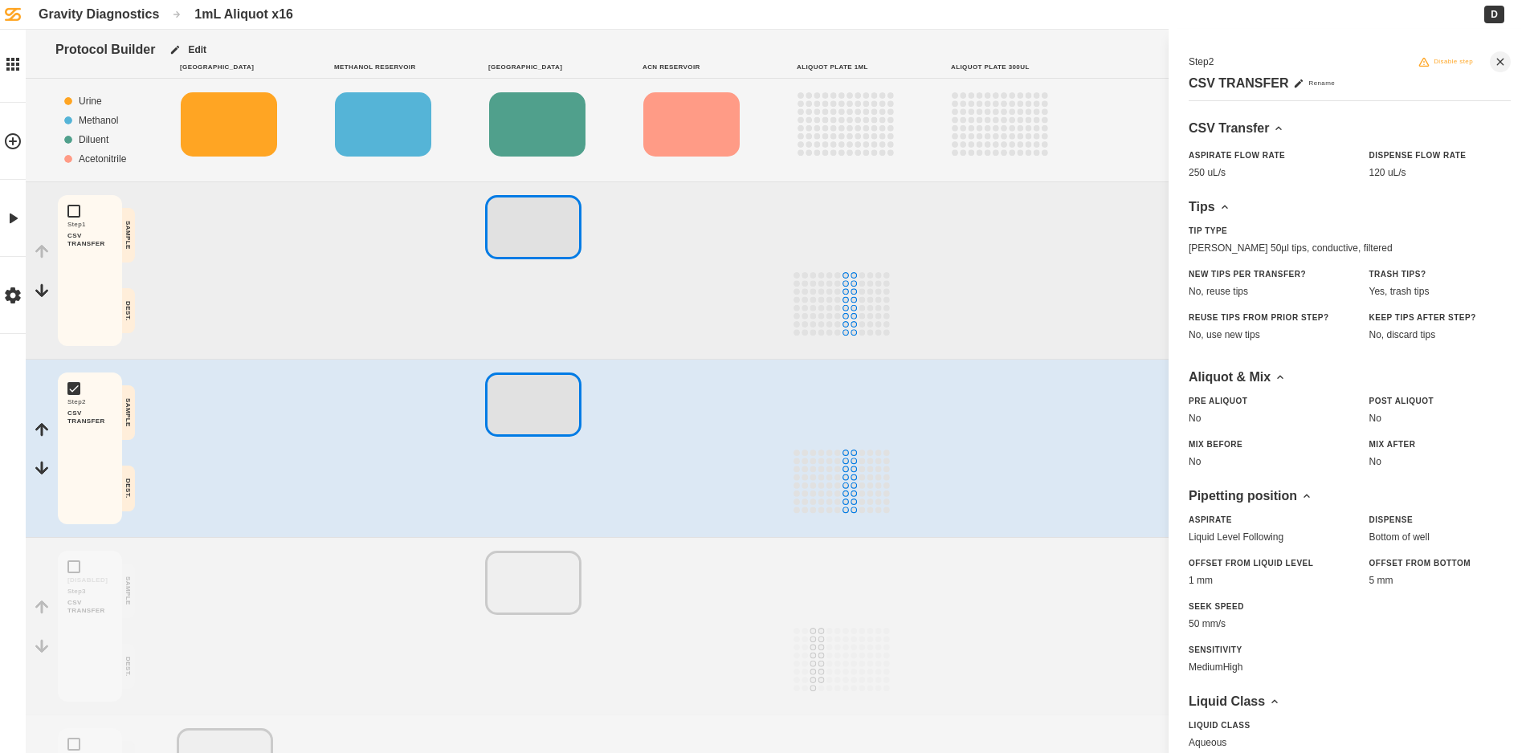
click at [1433, 53] on button "Disable step" at bounding box center [1445, 61] width 70 height 21
click at [80, 292] on icon "Block actions" at bounding box center [77, 290] width 13 height 13
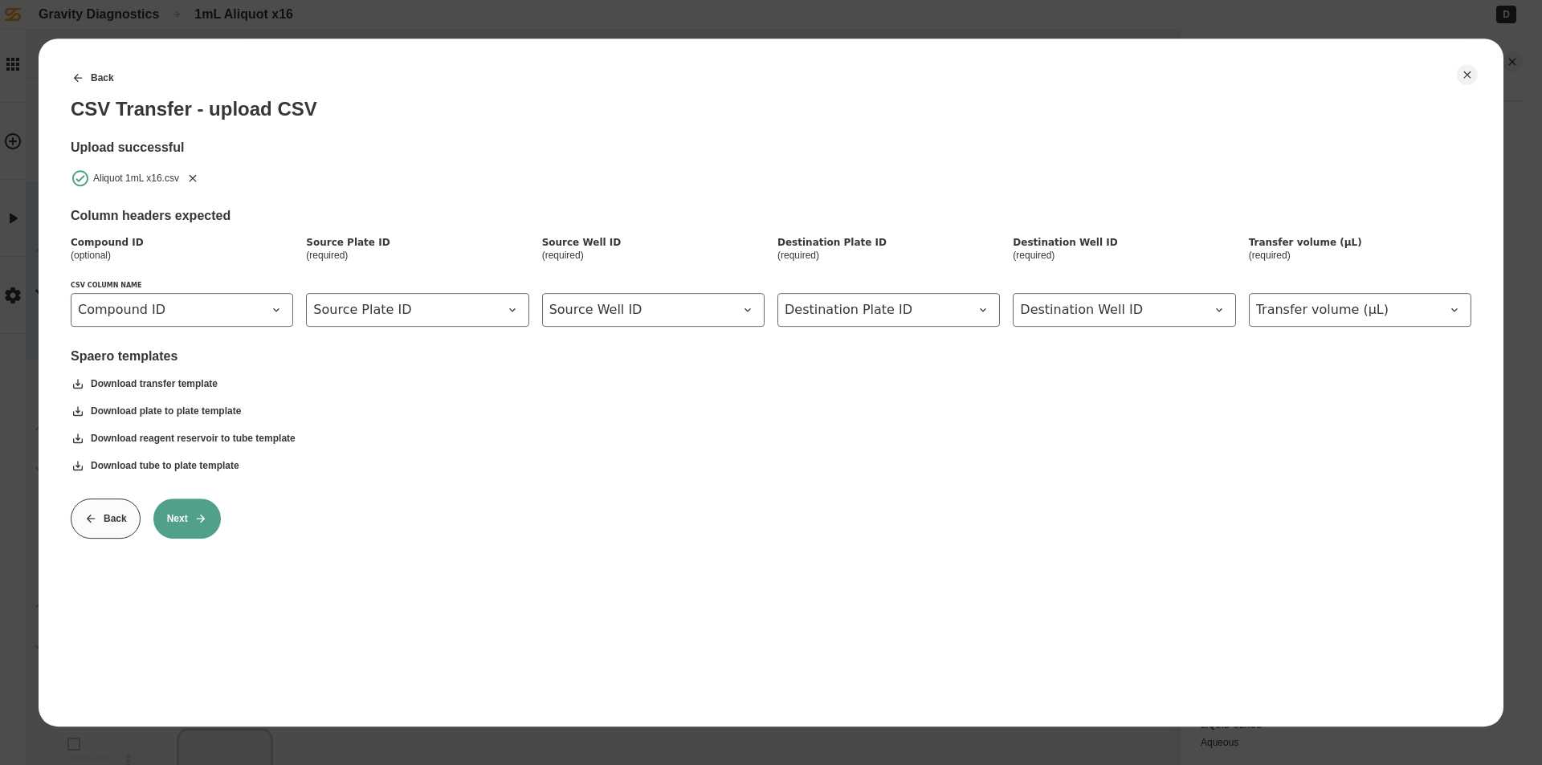
click at [193, 178] on icon "Remove" at bounding box center [193, 177] width 7 height 7
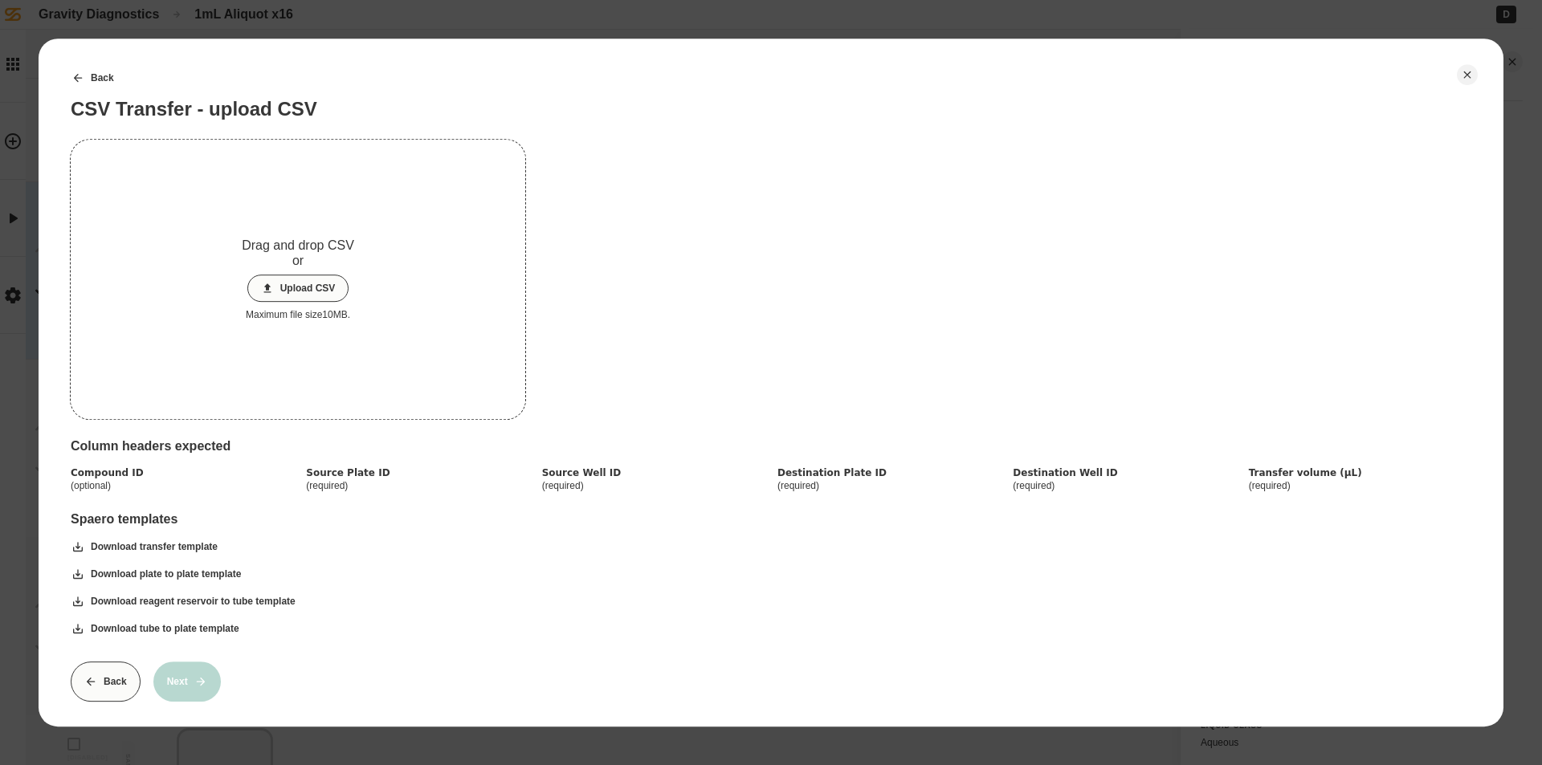
click at [271, 282] on icon at bounding box center [267, 288] width 13 height 13
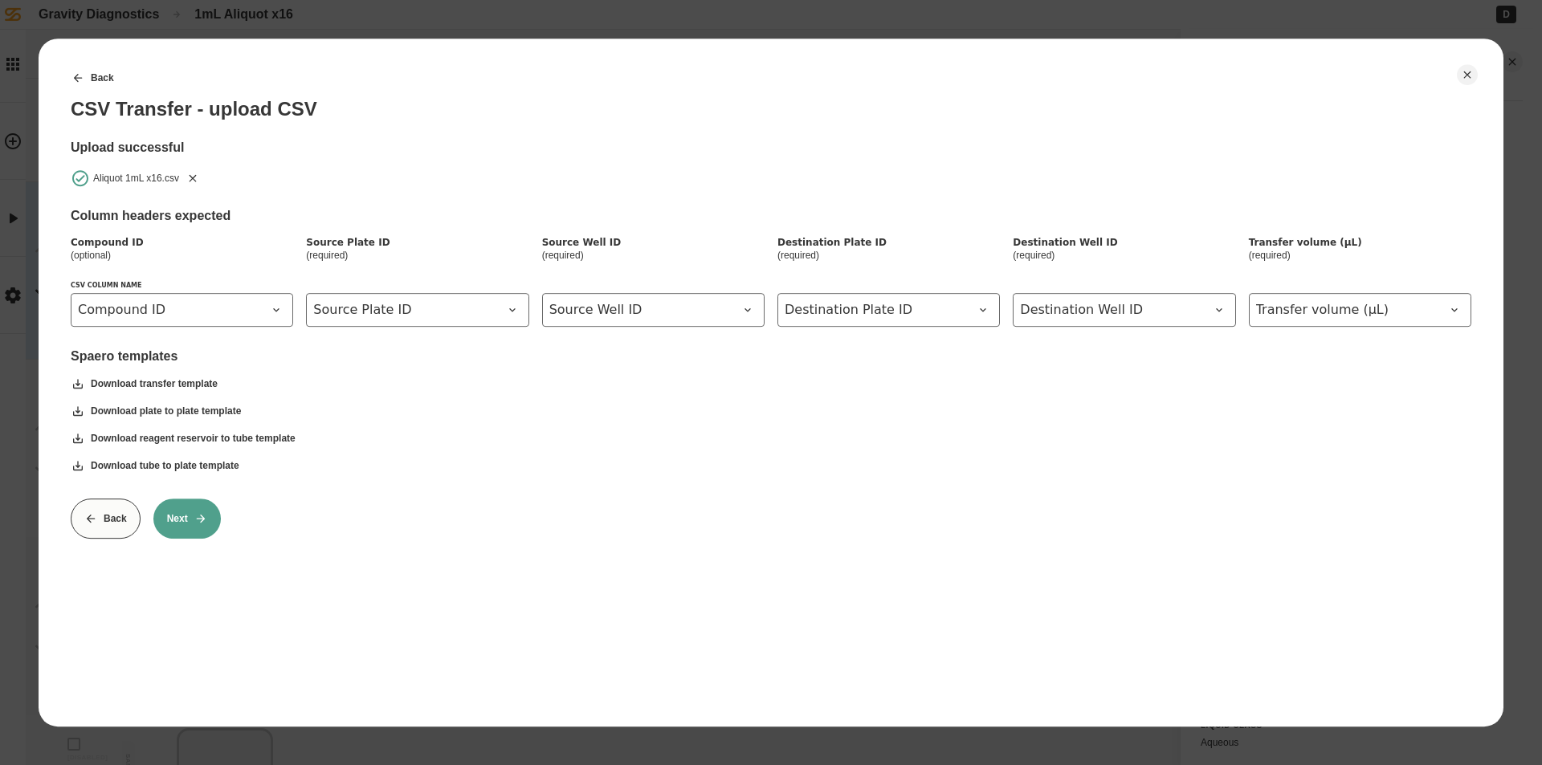
click at [182, 523] on button "Next" at bounding box center [186, 519] width 67 height 40
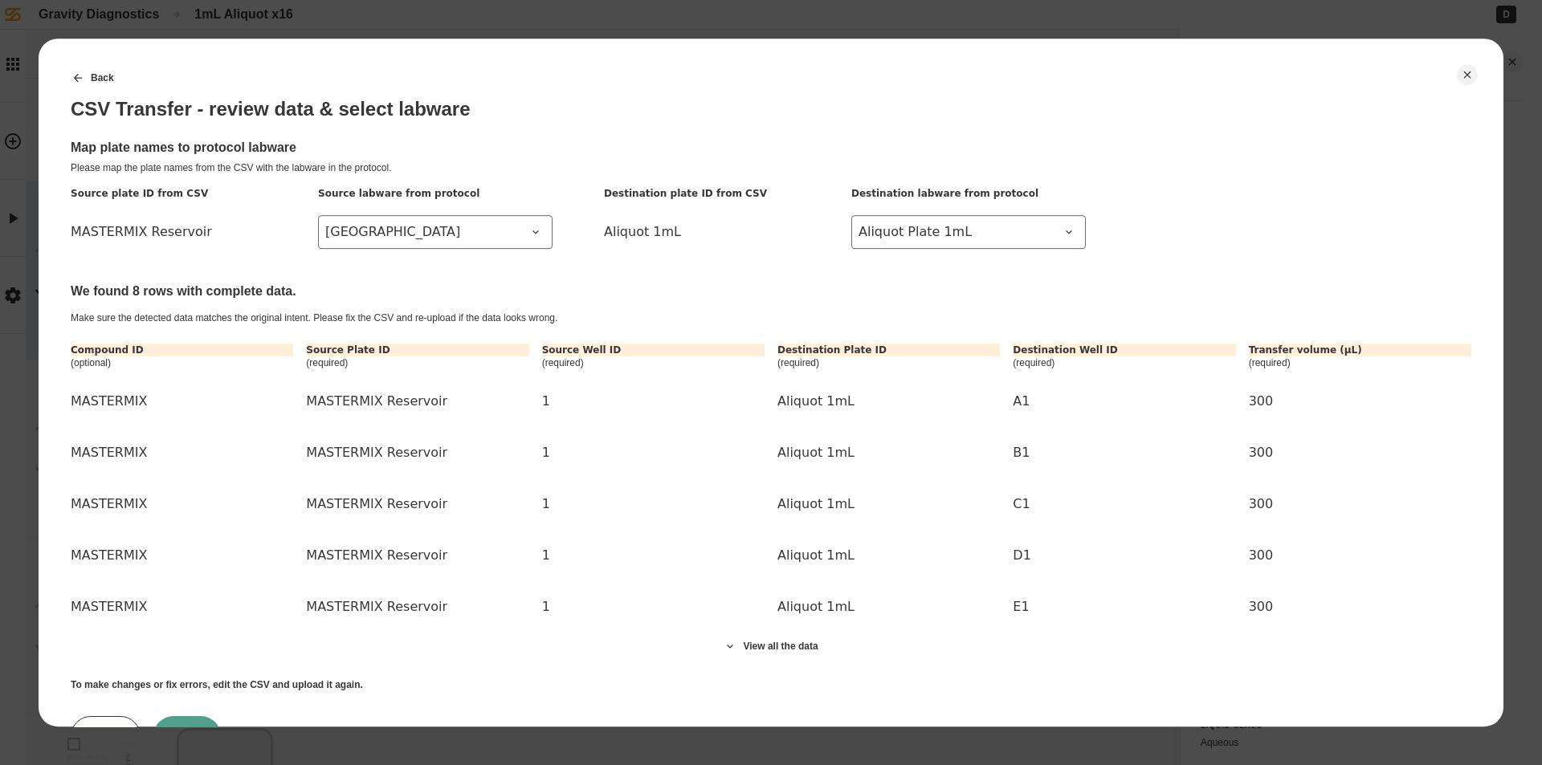
scroll to position [73, 0]
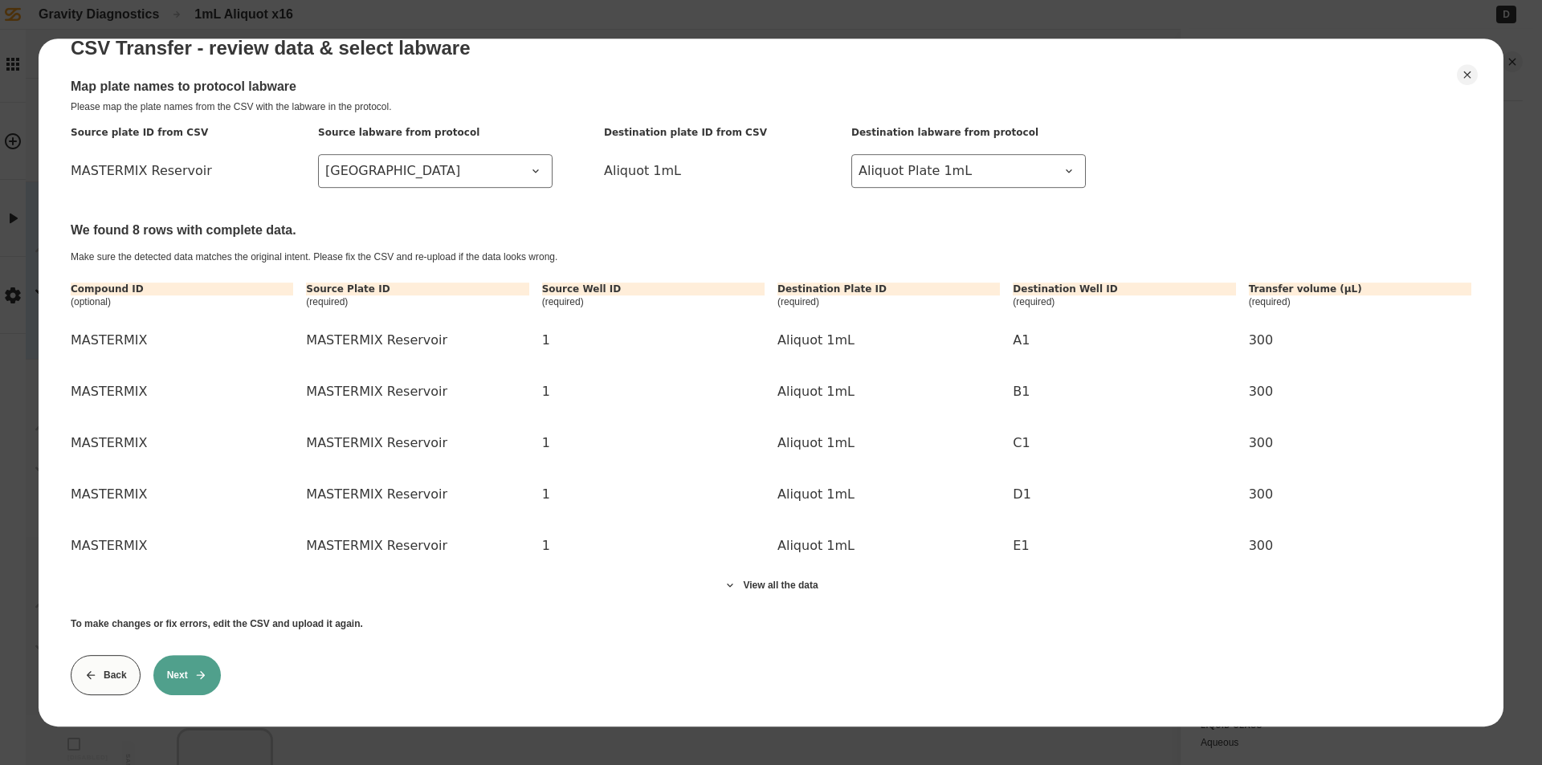
click at [198, 669] on icon at bounding box center [200, 675] width 13 height 13
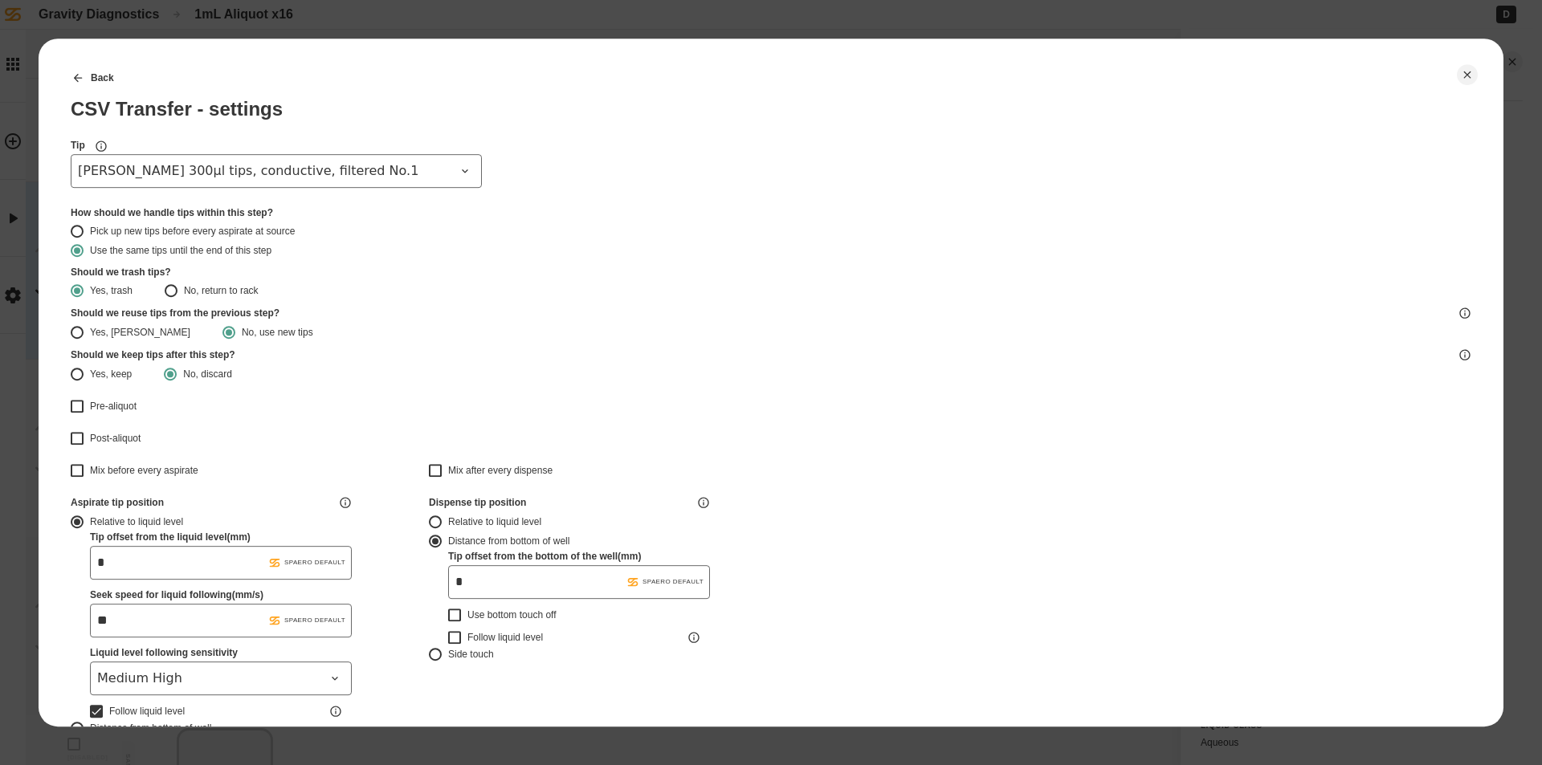
type input "*******"
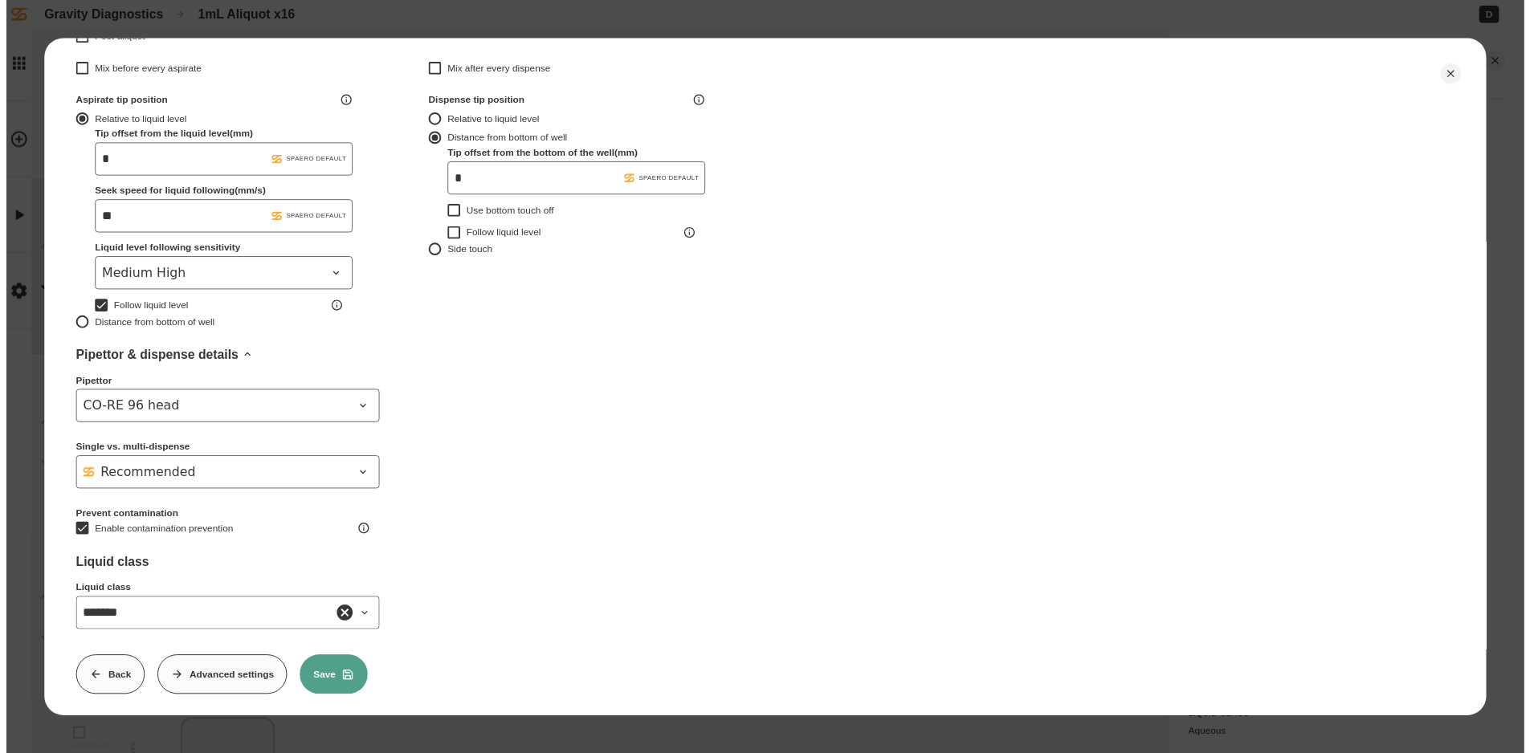
scroll to position [423, 0]
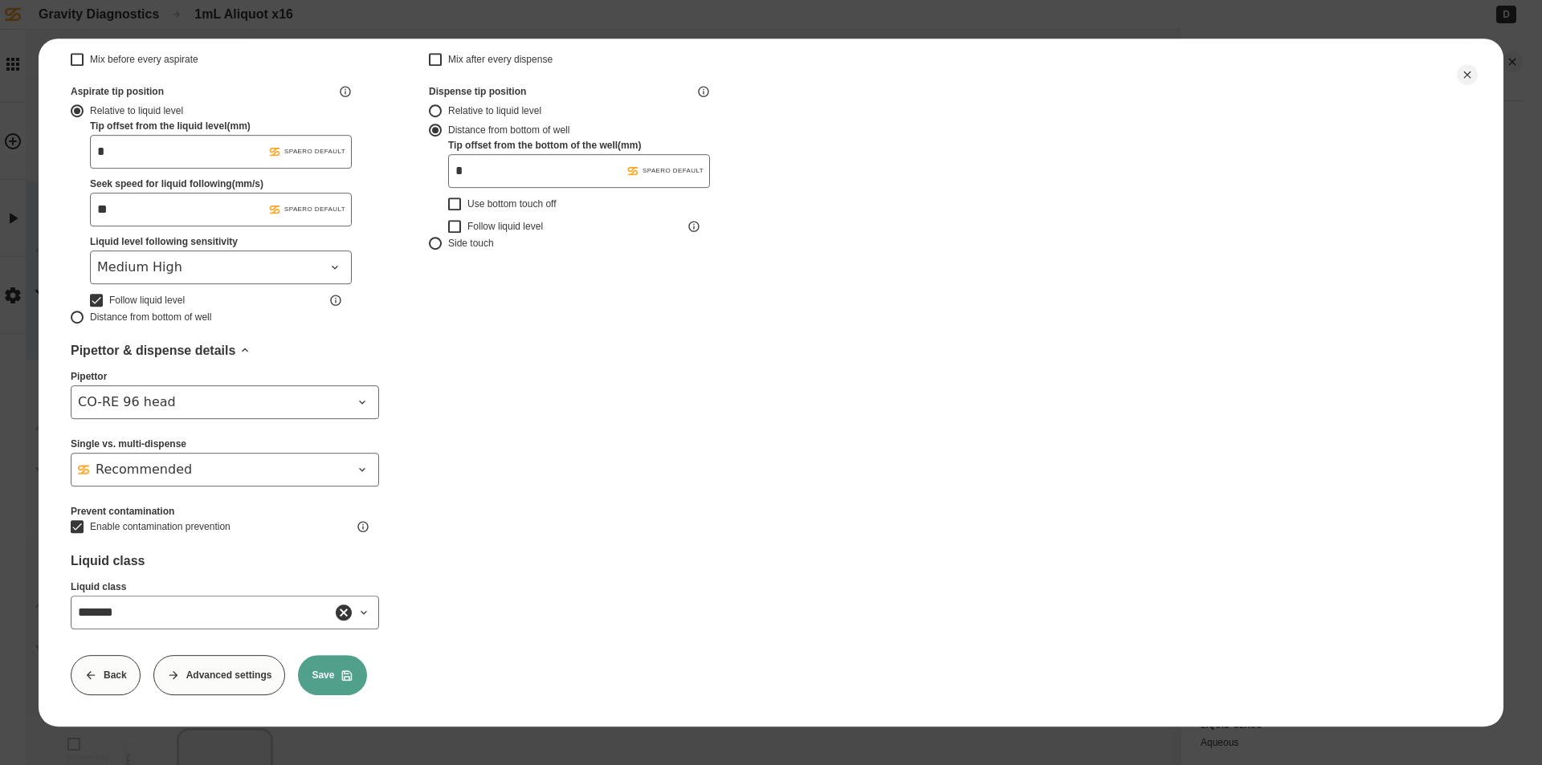
click at [341, 669] on icon at bounding box center [347, 675] width 13 height 13
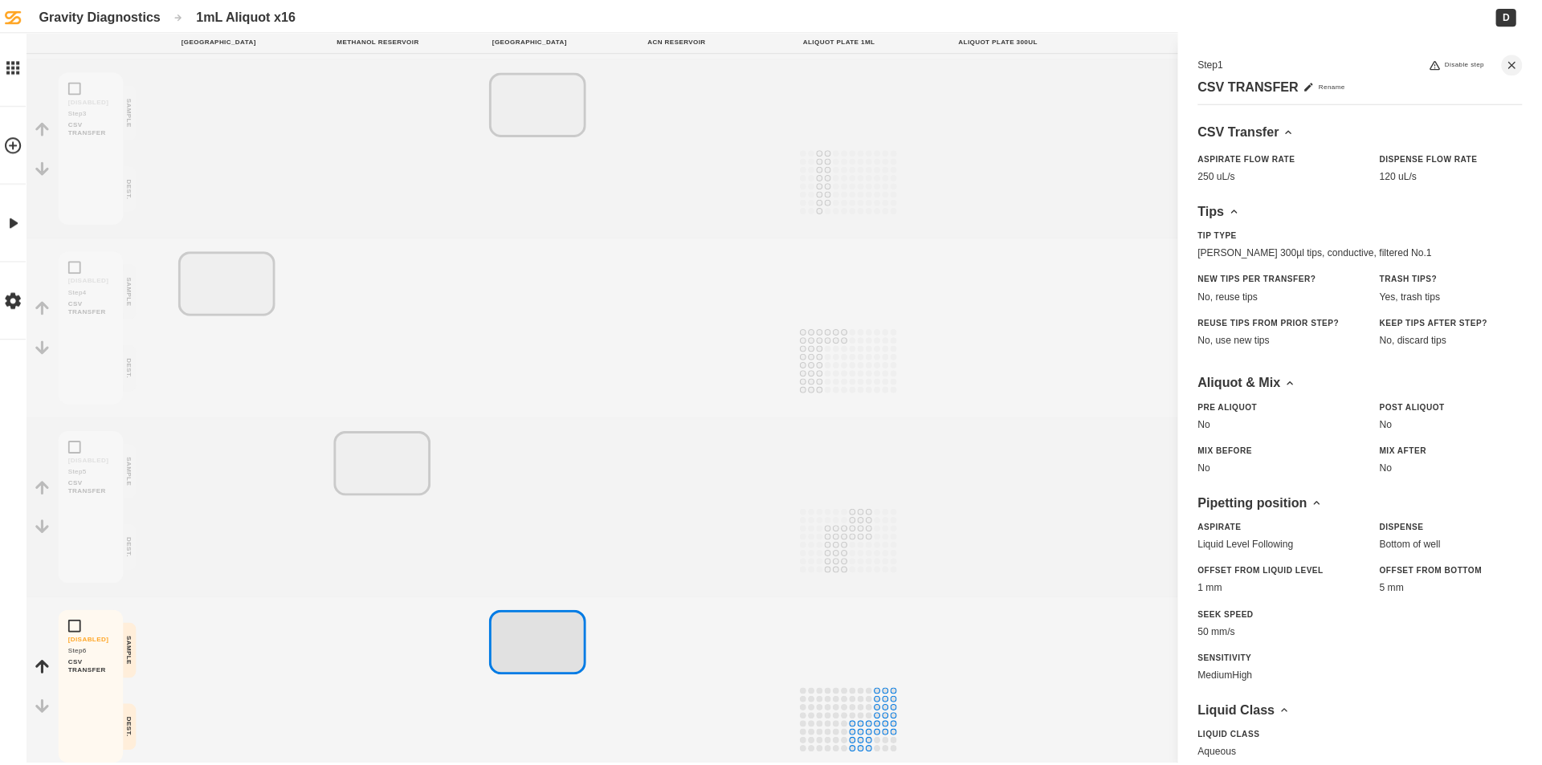
scroll to position [562, 0]
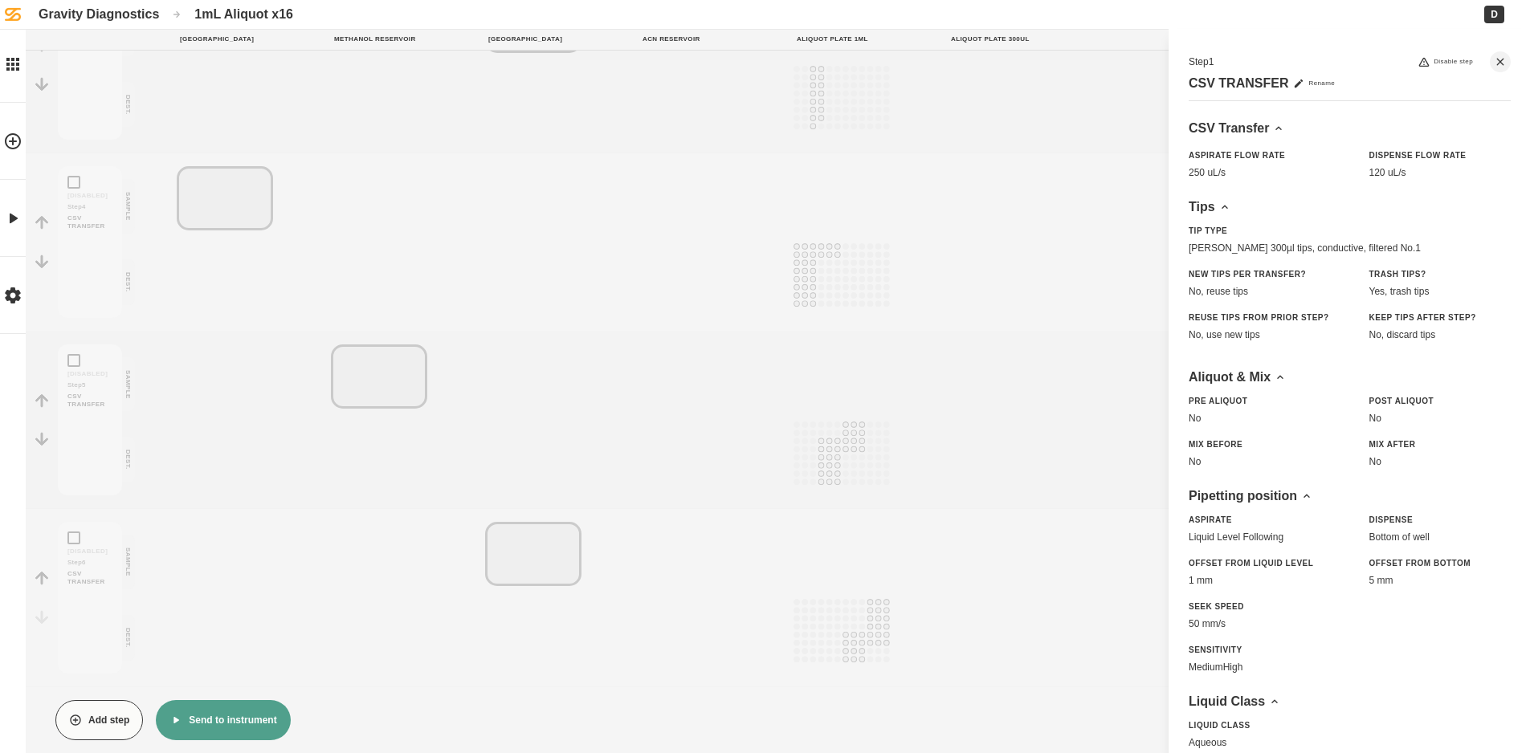
click at [242, 731] on button "Send to instrument" at bounding box center [223, 720] width 134 height 40
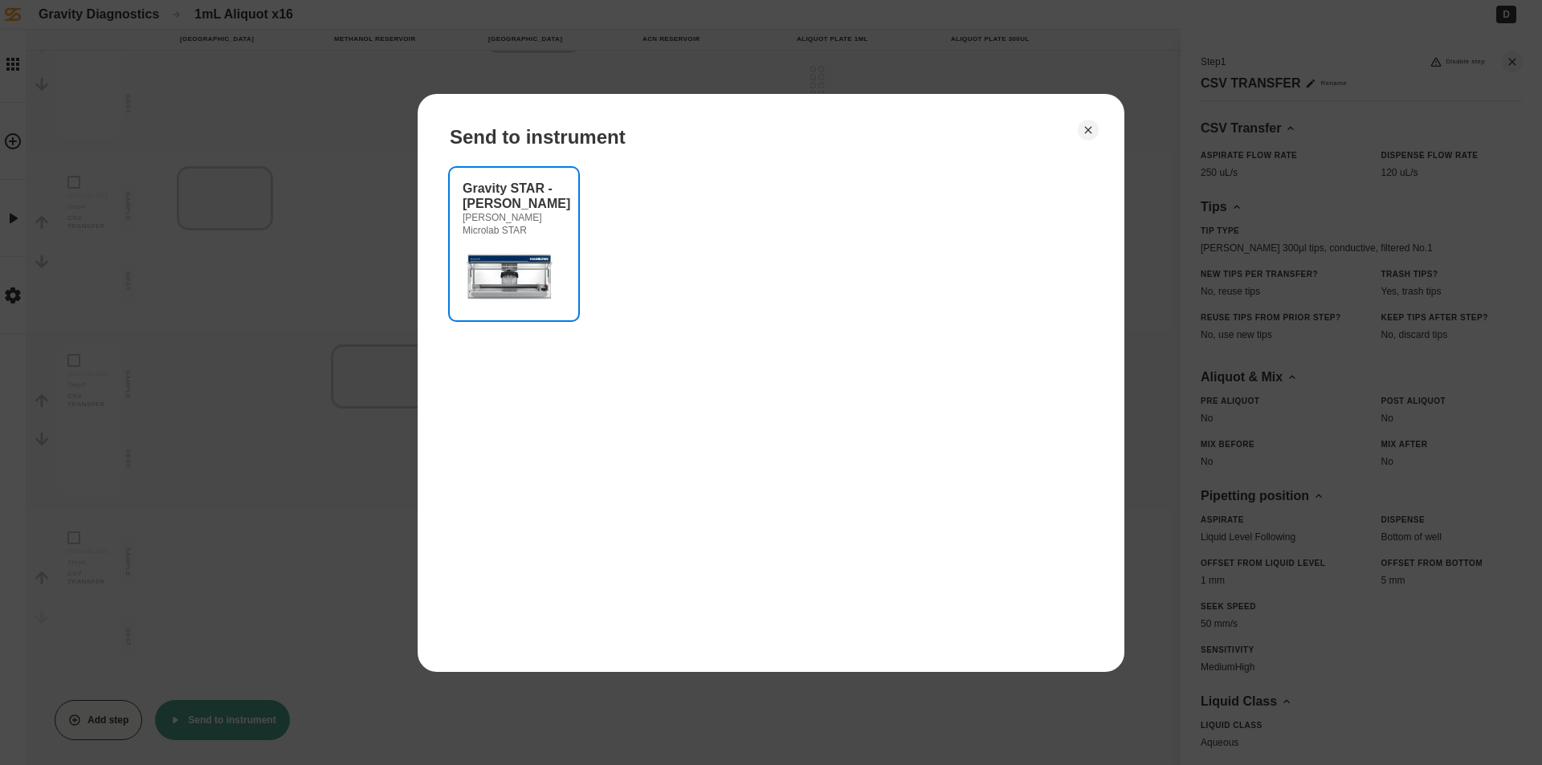
click at [508, 272] on img at bounding box center [511, 275] width 96 height 64
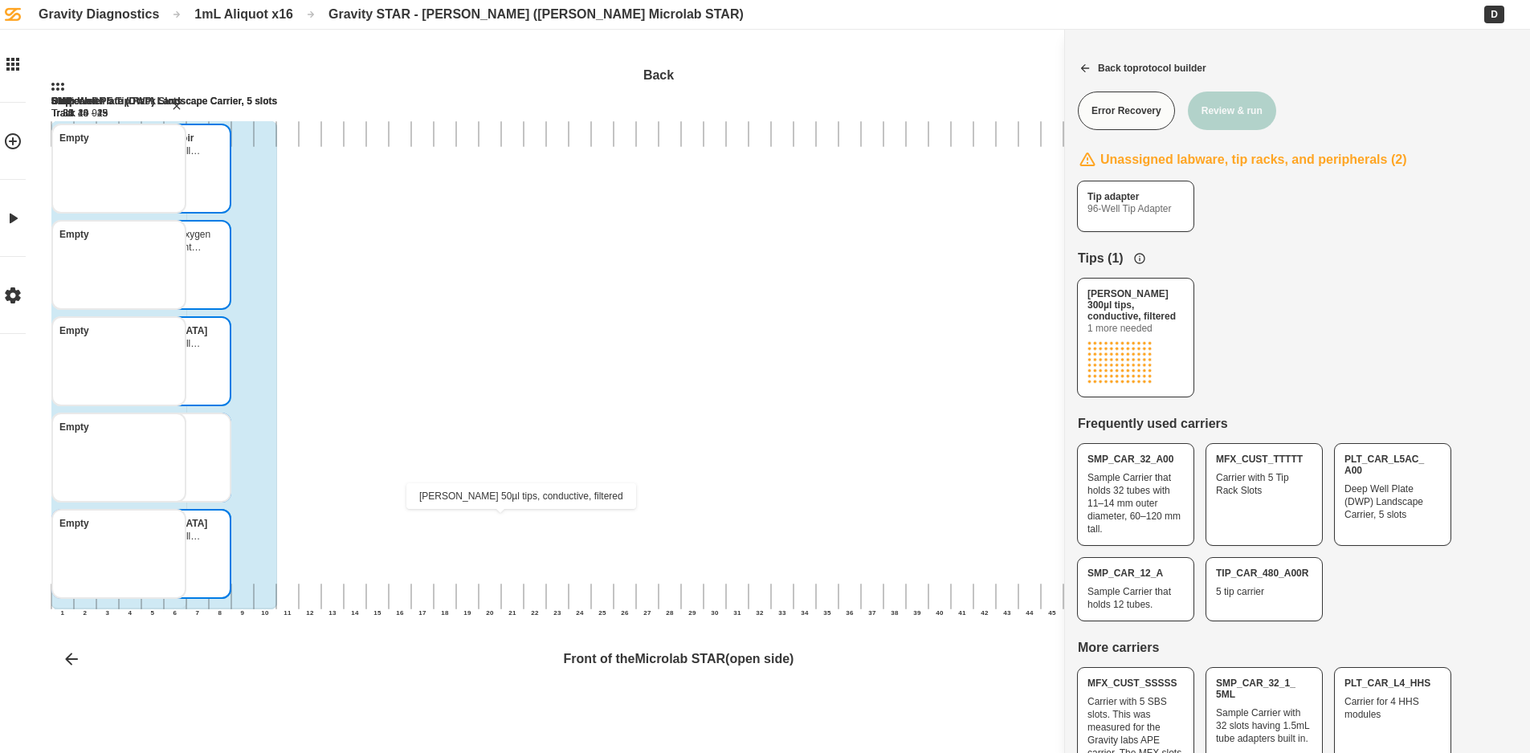
click at [168, 532] on icon "Hamilton 50µl tips, conductive, filtered Hamilton 50µl tips, conductive, filter…" at bounding box center [161, 527] width 13 height 13
drag, startPoint x: 1144, startPoint y: 324, endPoint x: 486, endPoint y: 564, distance: 700.7
click at [487, 566] on div "[PERSON_NAME] 300µl tips, conductive, filtered Back 1 2 3 4 5 6 7 8 9 10 11 12 …" at bounding box center [765, 376] width 1530 height 753
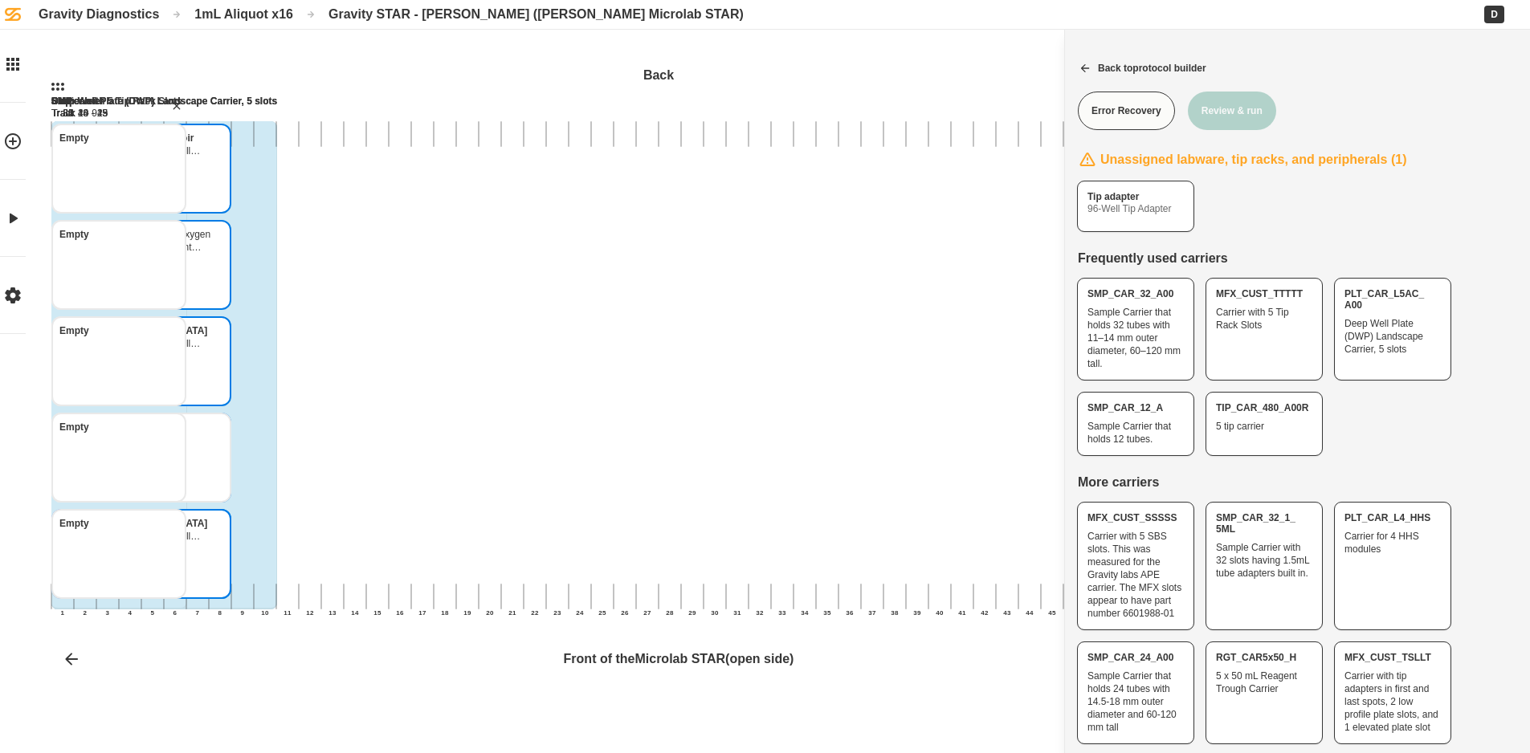
click at [168, 526] on icon "Hamilton 300µl tips, conductive, filtered No.1 Hamilton 300µl tips, conductive,…" at bounding box center [161, 527] width 13 height 13
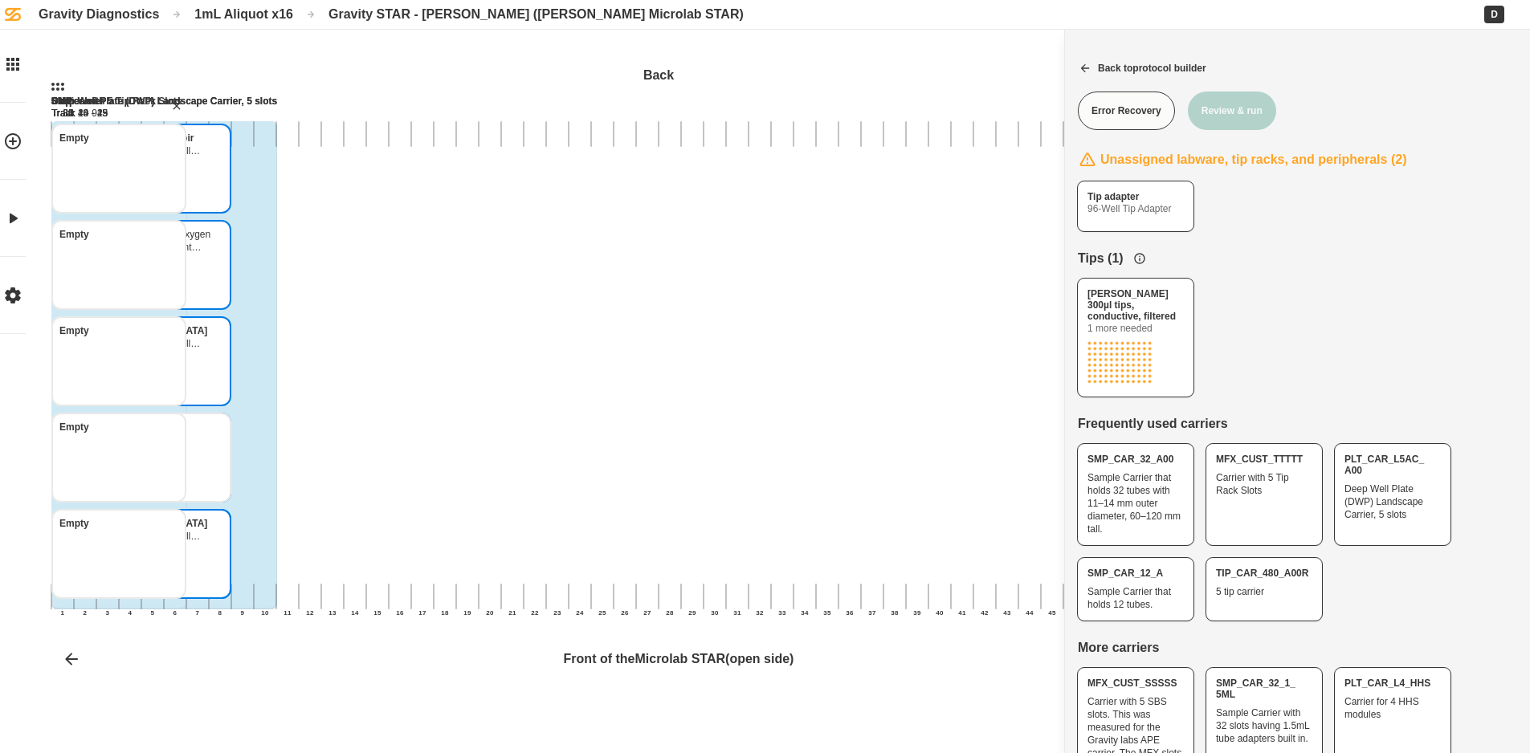
click at [186, 289] on div "Empty" at bounding box center [118, 265] width 135 height 90
click at [183, 102] on icon "remove carrier" at bounding box center [176, 106] width 13 height 13
drag, startPoint x: 1125, startPoint y: 214, endPoint x: 477, endPoint y: 564, distance: 736.6
click at [477, 564] on div "Tip adapter 96-Well Tip Adapter Back 1 2 3 4 5 6 7 8 9 10 11 12 13 14 15 16 17 …" at bounding box center [765, 376] width 1530 height 753
click at [186, 170] on div "Empty" at bounding box center [118, 169] width 135 height 90
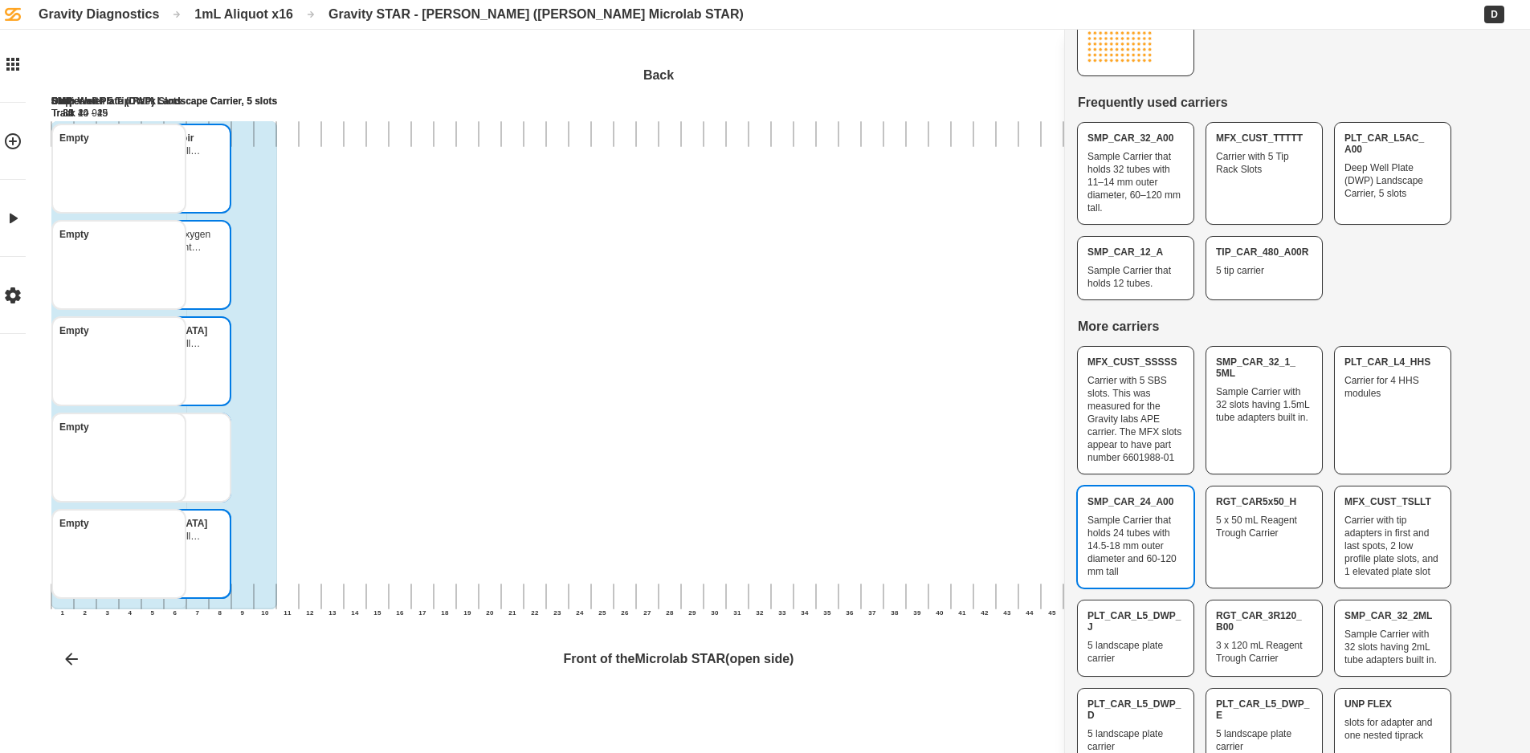
scroll to position [419, 0]
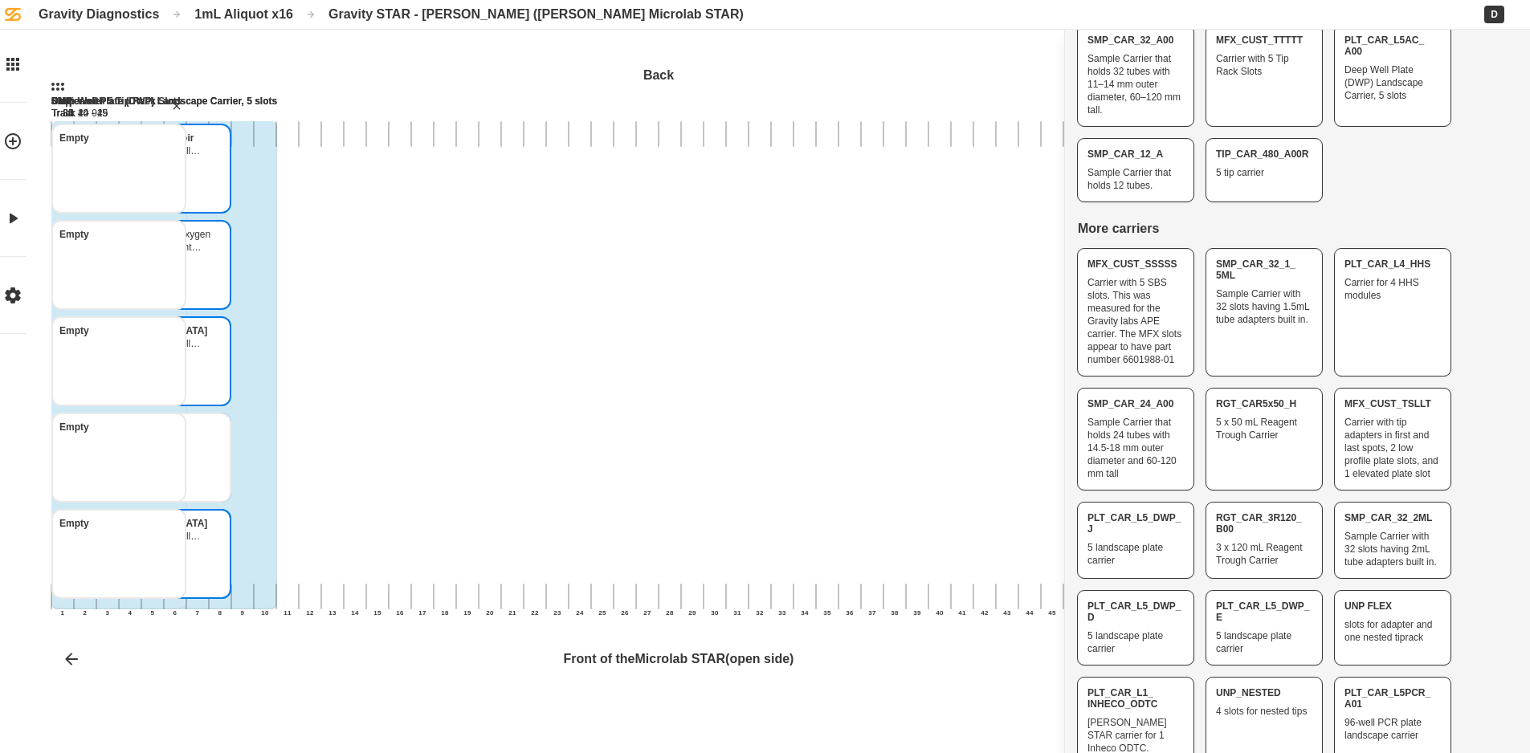
click at [186, 483] on div "Empty" at bounding box center [118, 458] width 135 height 90
click at [187, 105] on div "5 tip carrier" at bounding box center [119, 101] width 136 height 11
click at [491, 187] on div at bounding box center [489, 370] width 22 height 549
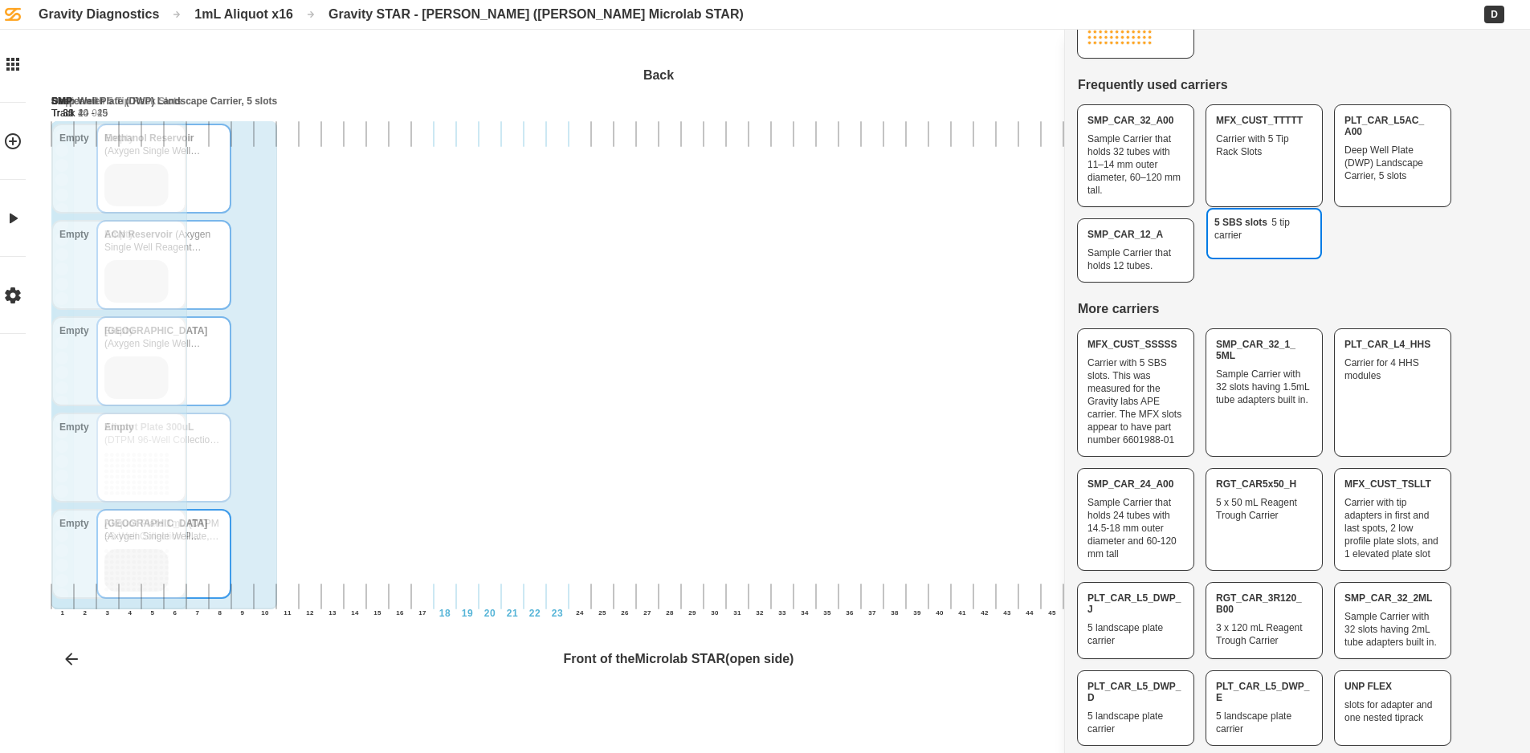
drag, startPoint x: 1261, startPoint y: 241, endPoint x: 443, endPoint y: 327, distance: 822.1
click at [443, 327] on div "5 SBS slots 5 tip carrier Back 1 2 3 4 5 6 7 8 9 10 11 12 13 14 15 16 17 18 19 …" at bounding box center [765, 376] width 1530 height 753
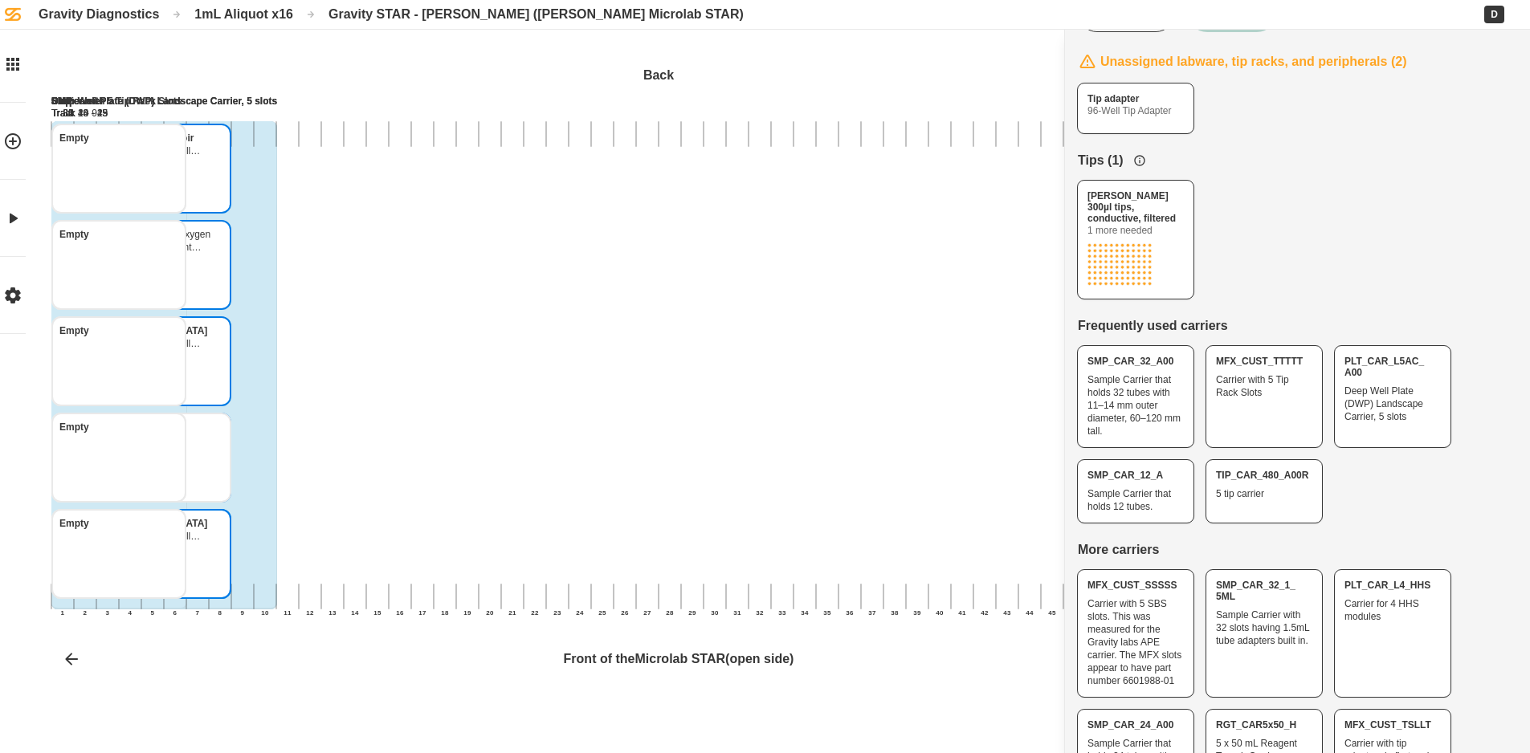
scroll to position [0, 0]
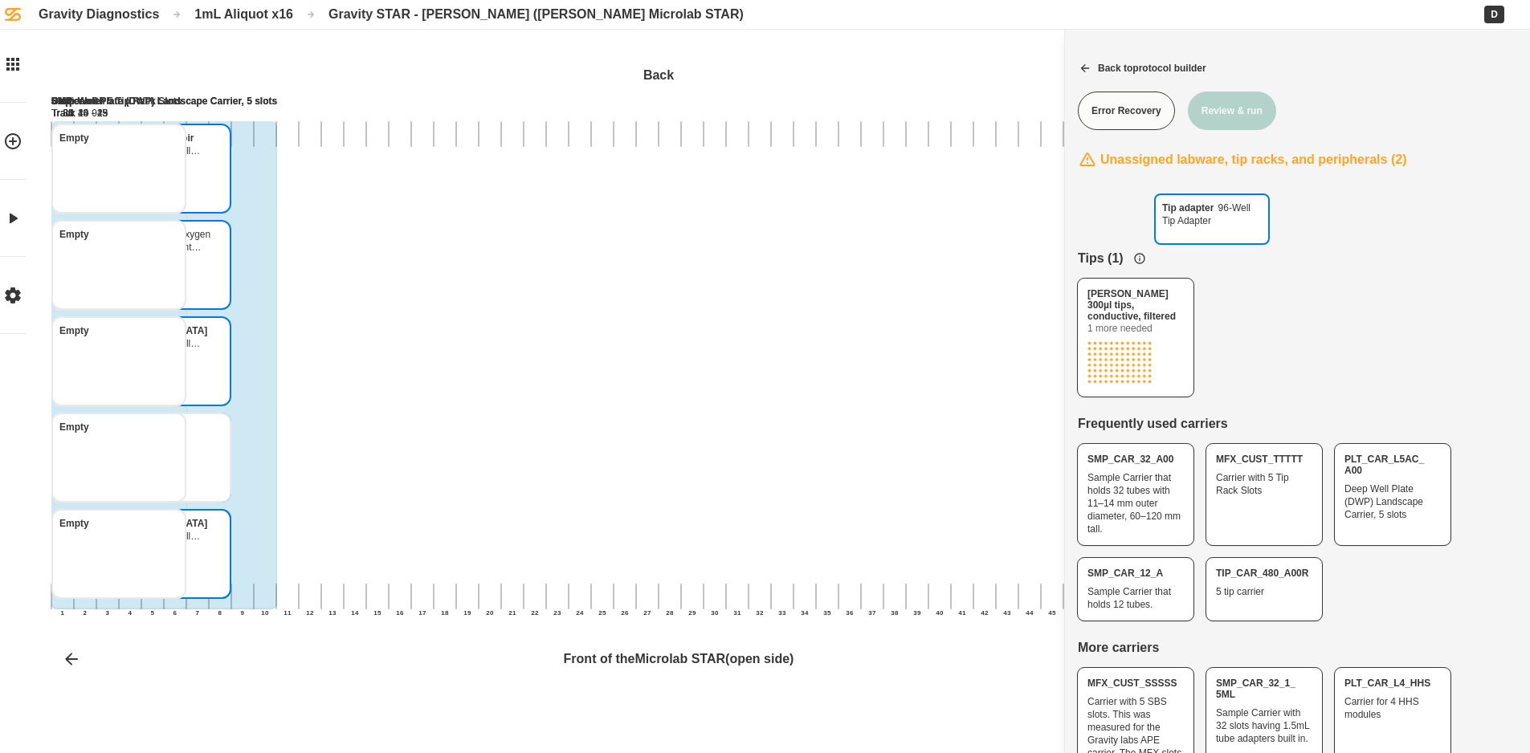
drag, startPoint x: 999, startPoint y: 271, endPoint x: 1187, endPoint y: 206, distance: 198.6
click at [1189, 207] on div "Tip adapter 96-Well Tip Adapter Back 1 2 3 4 5 6 7 8 9 10 11 12 13 14 15 16 17 …" at bounding box center [765, 376] width 1530 height 753
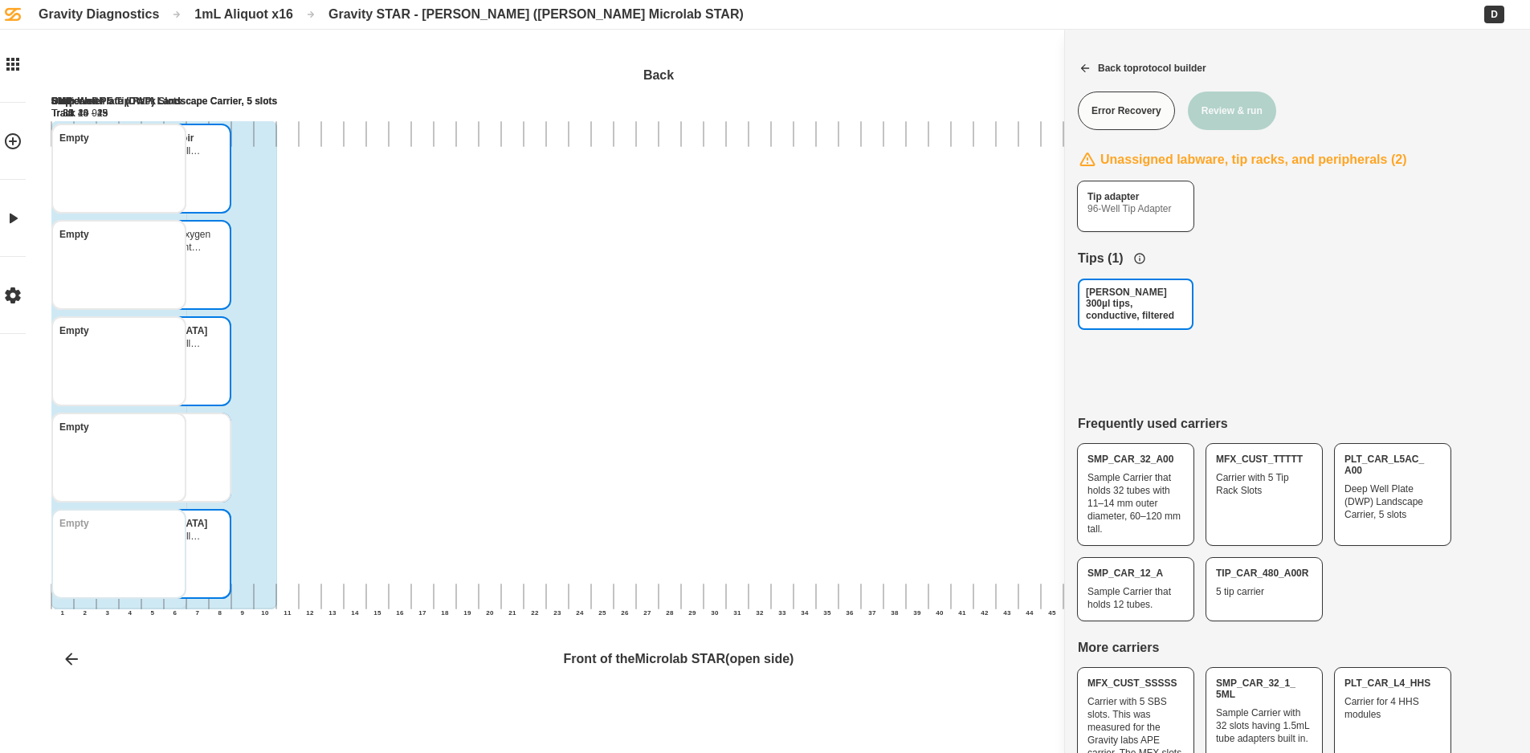
drag, startPoint x: 1145, startPoint y: 336, endPoint x: 501, endPoint y: 566, distance: 683.8
click at [500, 566] on div "[PERSON_NAME] 300µl tips, conductive, filtered Back 1 2 3 4 5 6 7 8 9 10 11 12 …" at bounding box center [765, 376] width 1530 height 753
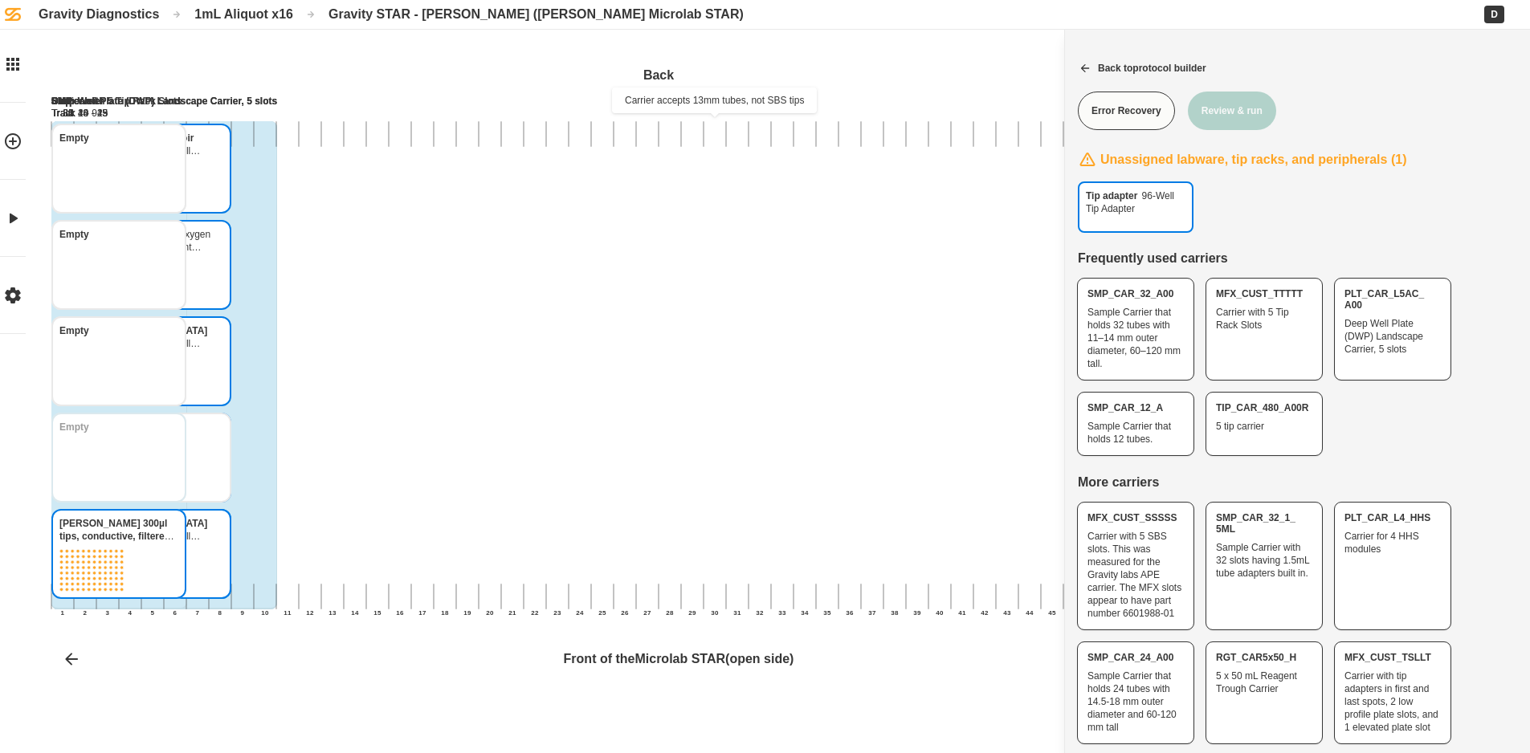
drag, startPoint x: 1128, startPoint y: 213, endPoint x: 488, endPoint y: 463, distance: 687.1
click at [488, 463] on div "Tip adapter 96-Well Tip Adapter Back 1 2 3 4 5 6 7 8 9 10 11 12 13 14 15 16 17 …" at bounding box center [765, 376] width 1530 height 753
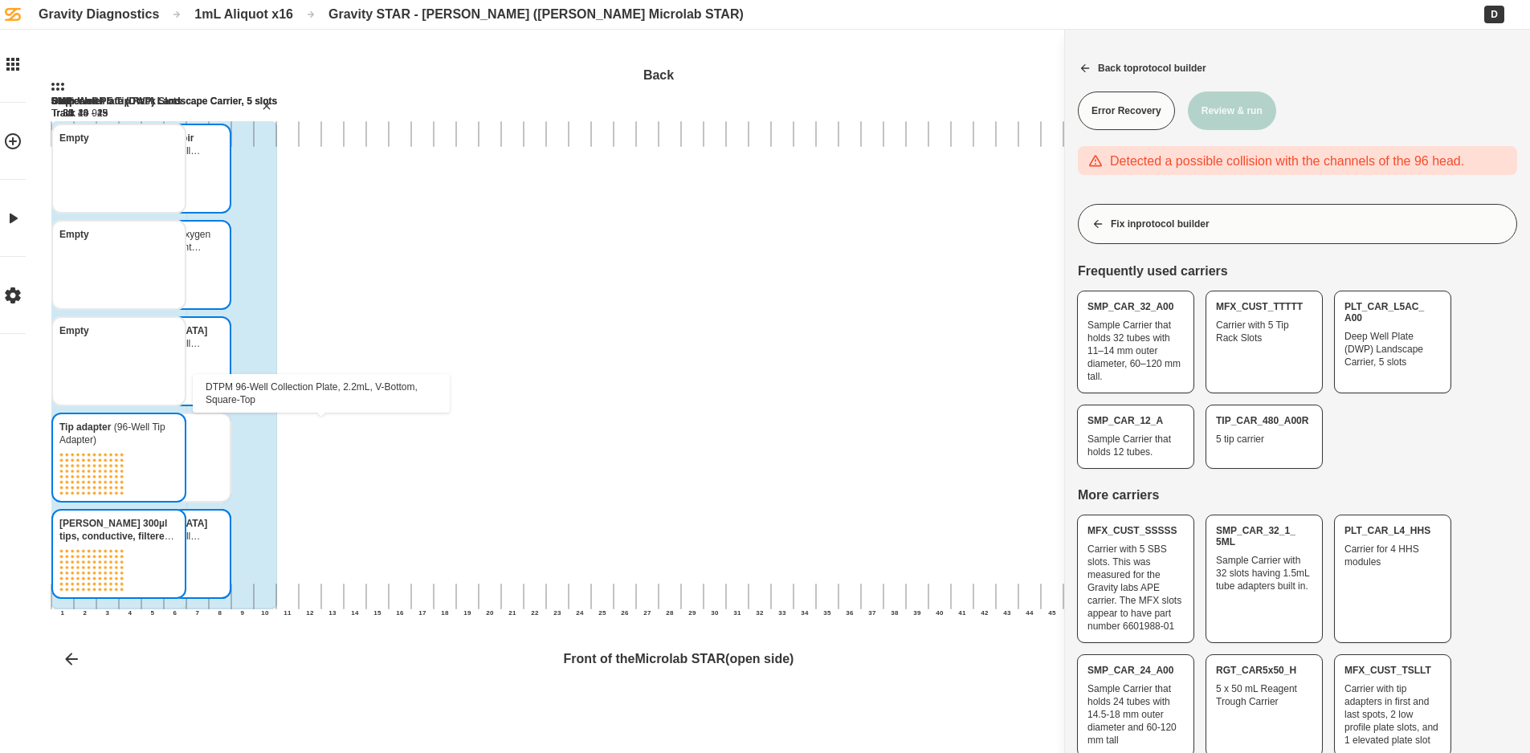
click at [213, 432] on icon "Aliquot Plate 300uL DTPM 96-Well Collection Plate, 2.2mL, V-Bottom, Square-Top" at bounding box center [206, 431] width 13 height 13
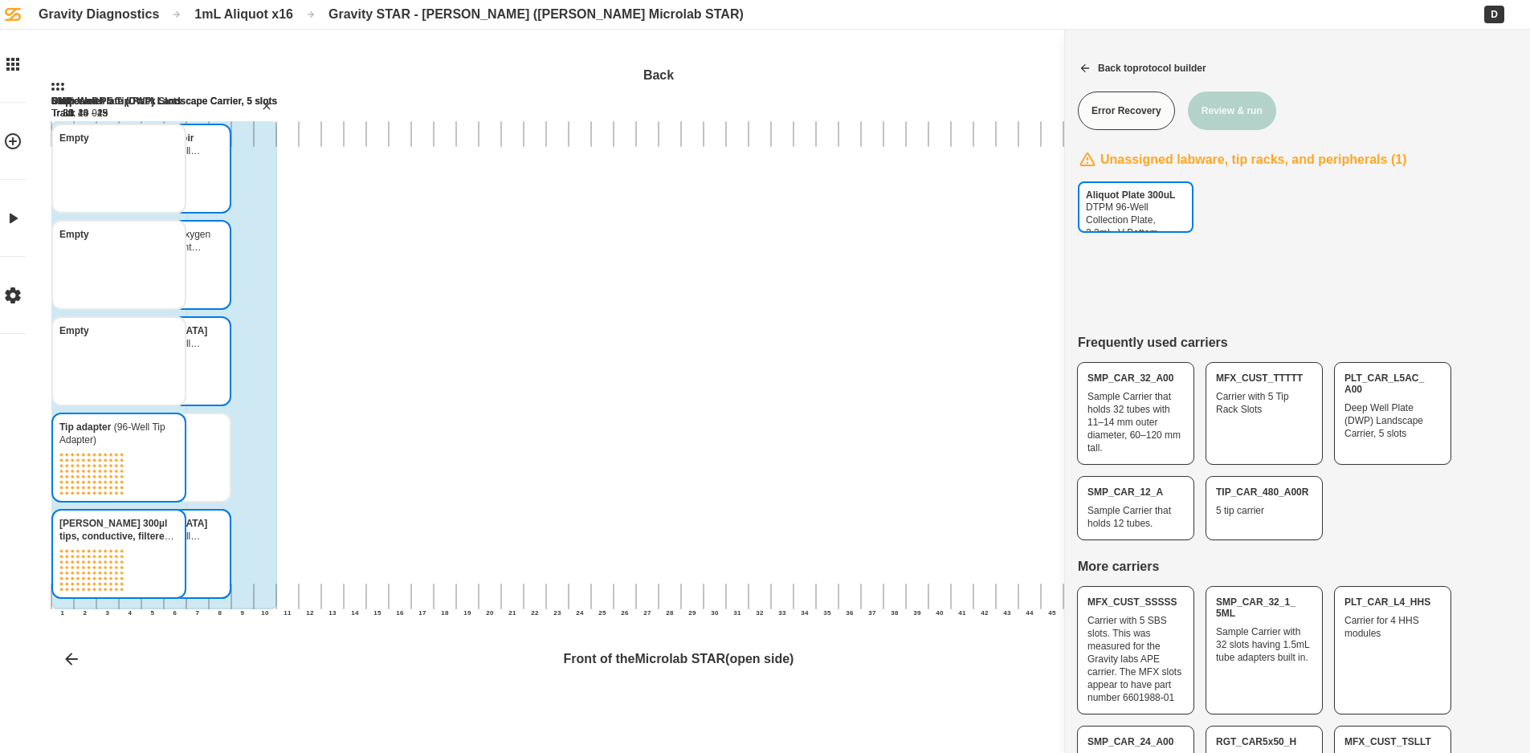
drag, startPoint x: 1162, startPoint y: 255, endPoint x: 337, endPoint y: 392, distance: 836.0
click at [336, 392] on div "Aliquot Plate 300uL DTPM 96-Well Collection Plate, 2.2mL, V-Bottom, Square-Top …" at bounding box center [765, 376] width 1530 height 753
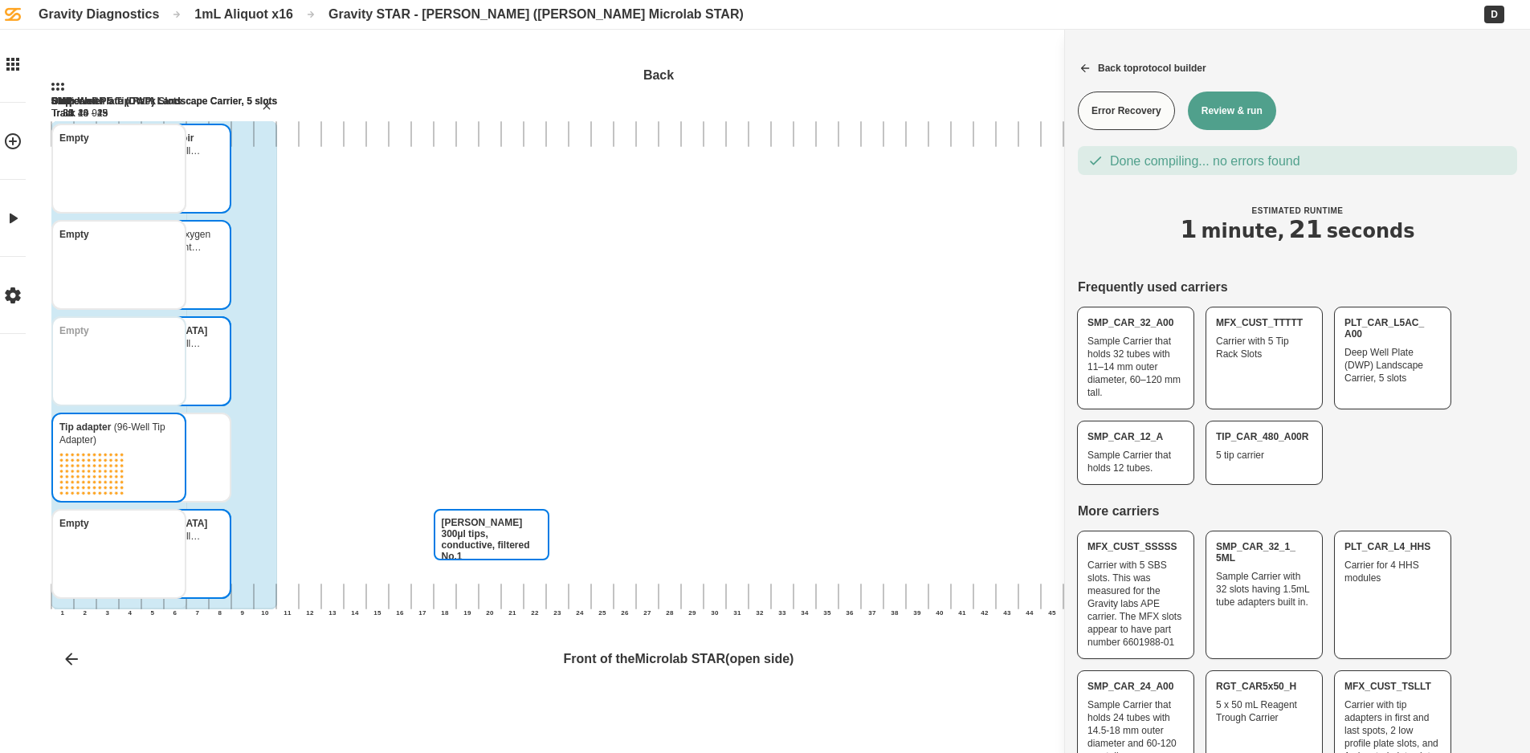
drag, startPoint x: 469, startPoint y: 554, endPoint x: 469, endPoint y: 487, distance: 66.7
click at [469, 487] on div "[PERSON_NAME] 300µl tips, conductive, filtered No.1 [PERSON_NAME] 300µl tips, c…" at bounding box center [907, 367] width 1712 height 625
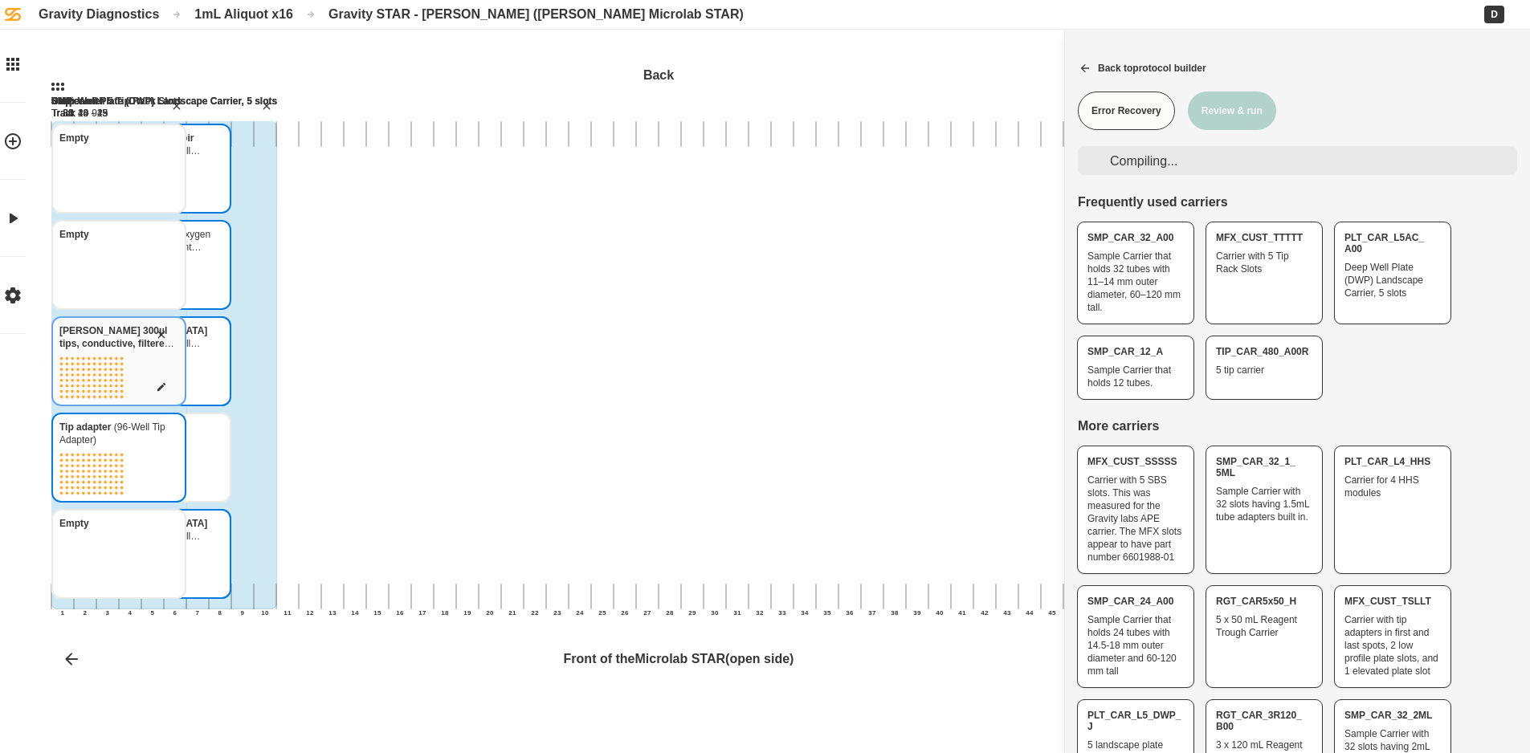
click at [168, 335] on icon "Hamilton 300µl tips, conductive, filtered No.1 Hamilton 300µl tips, conductive,…" at bounding box center [161, 334] width 13 height 13
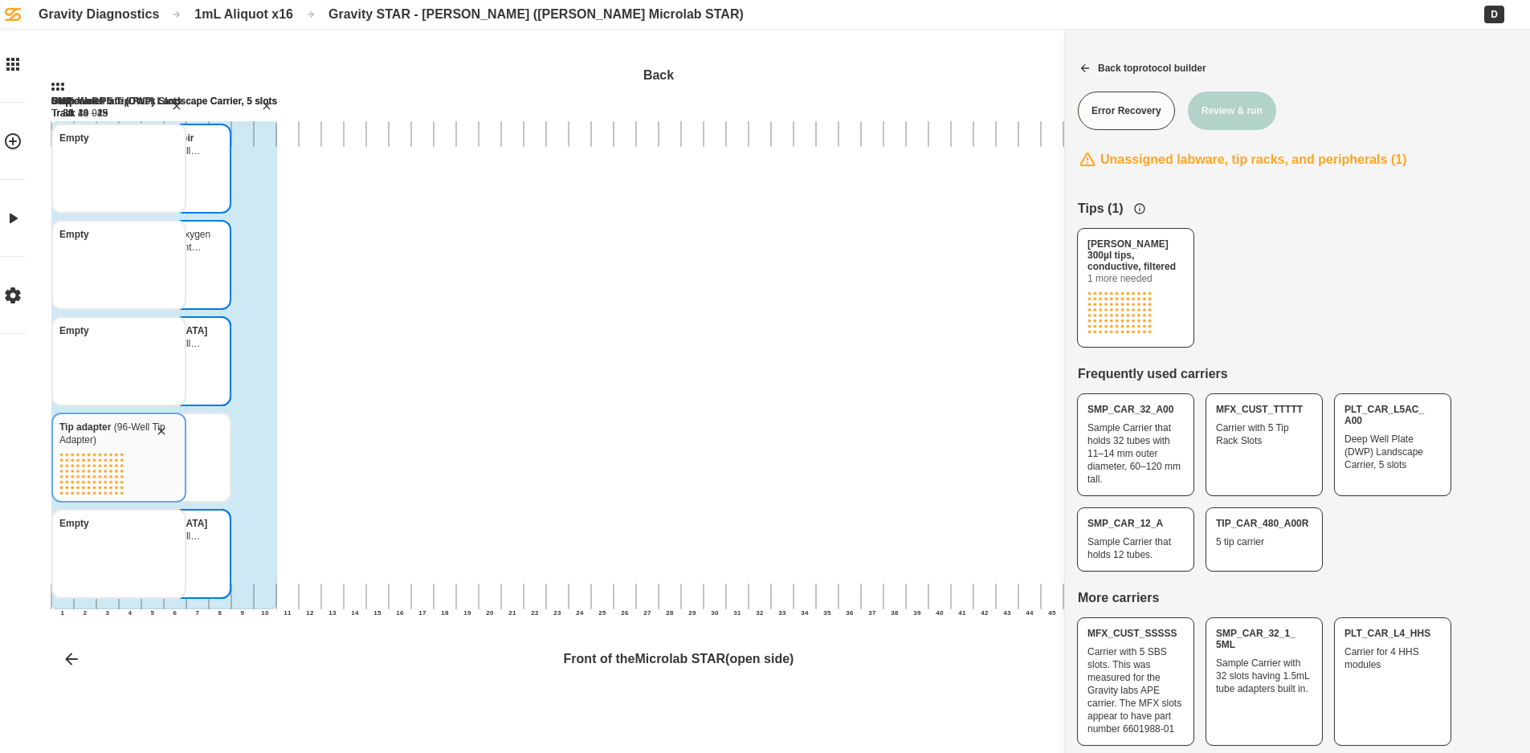
click at [165, 430] on icon "Tip adapter 96-Well Tip Adapter" at bounding box center [161, 431] width 7 height 7
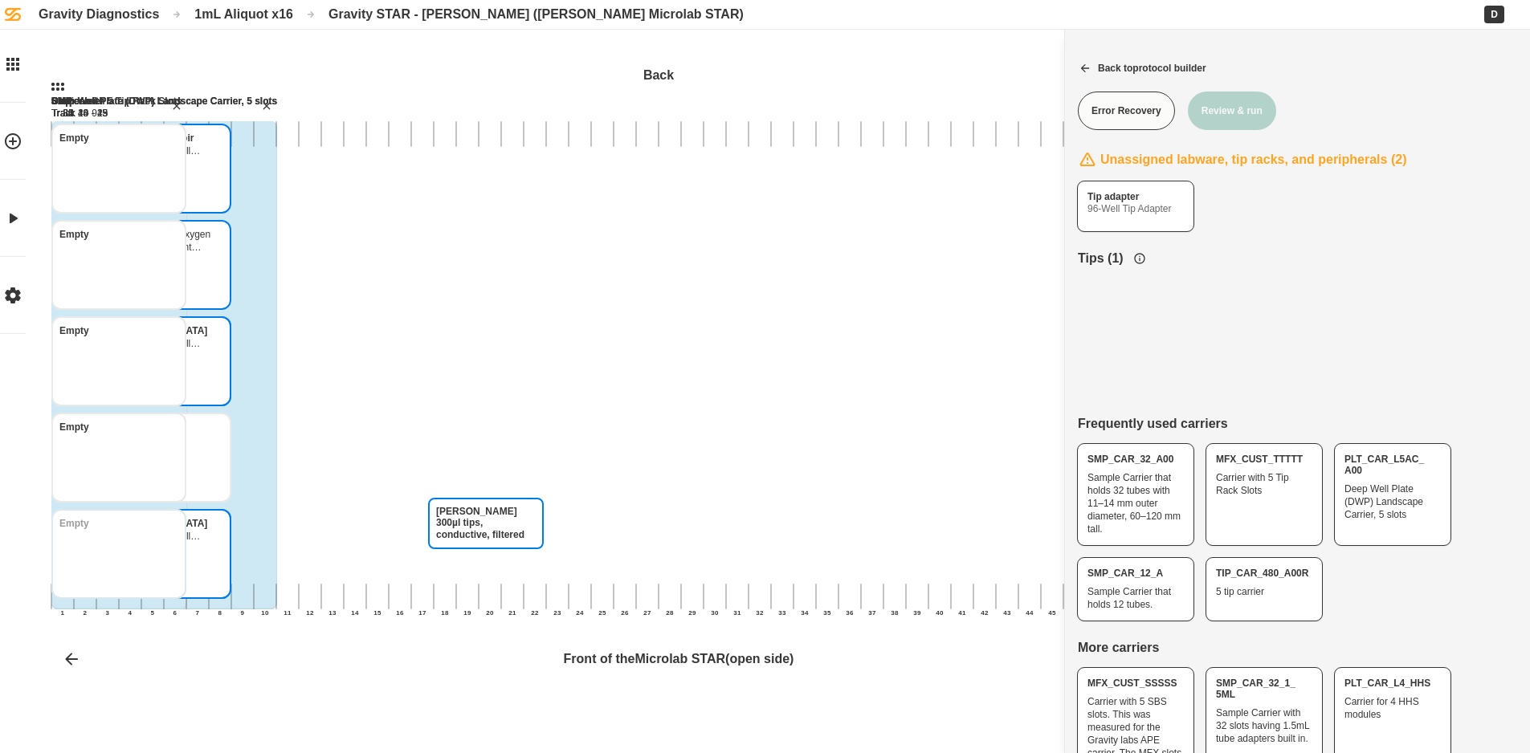
drag, startPoint x: 1112, startPoint y: 336, endPoint x: 465, endPoint y: 554, distance: 683.2
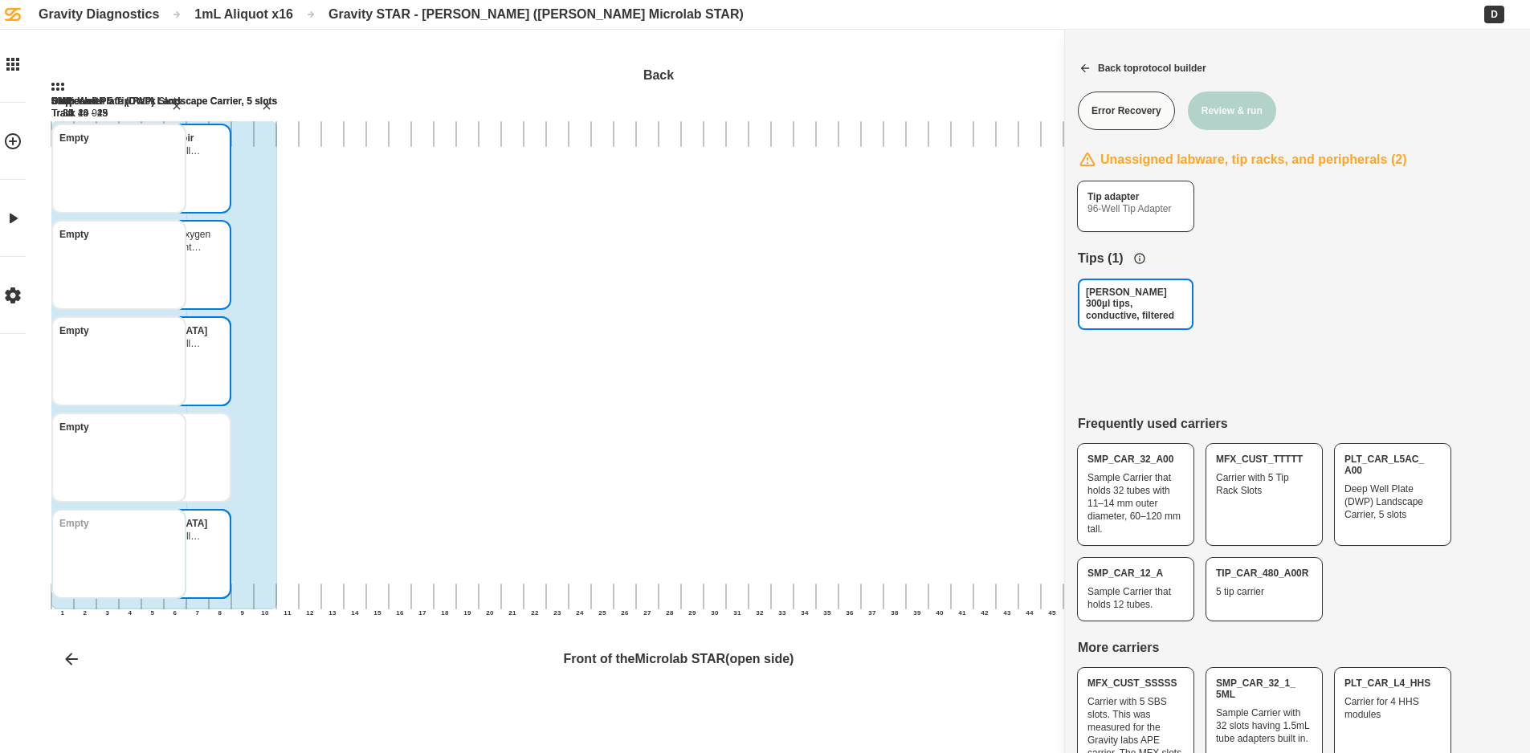
click at [465, 554] on div "[PERSON_NAME] 300µl tips, conductive, filtered Back 1 2 3 4 5 6 7 8 9 10 11 12 …" at bounding box center [765, 376] width 1530 height 753
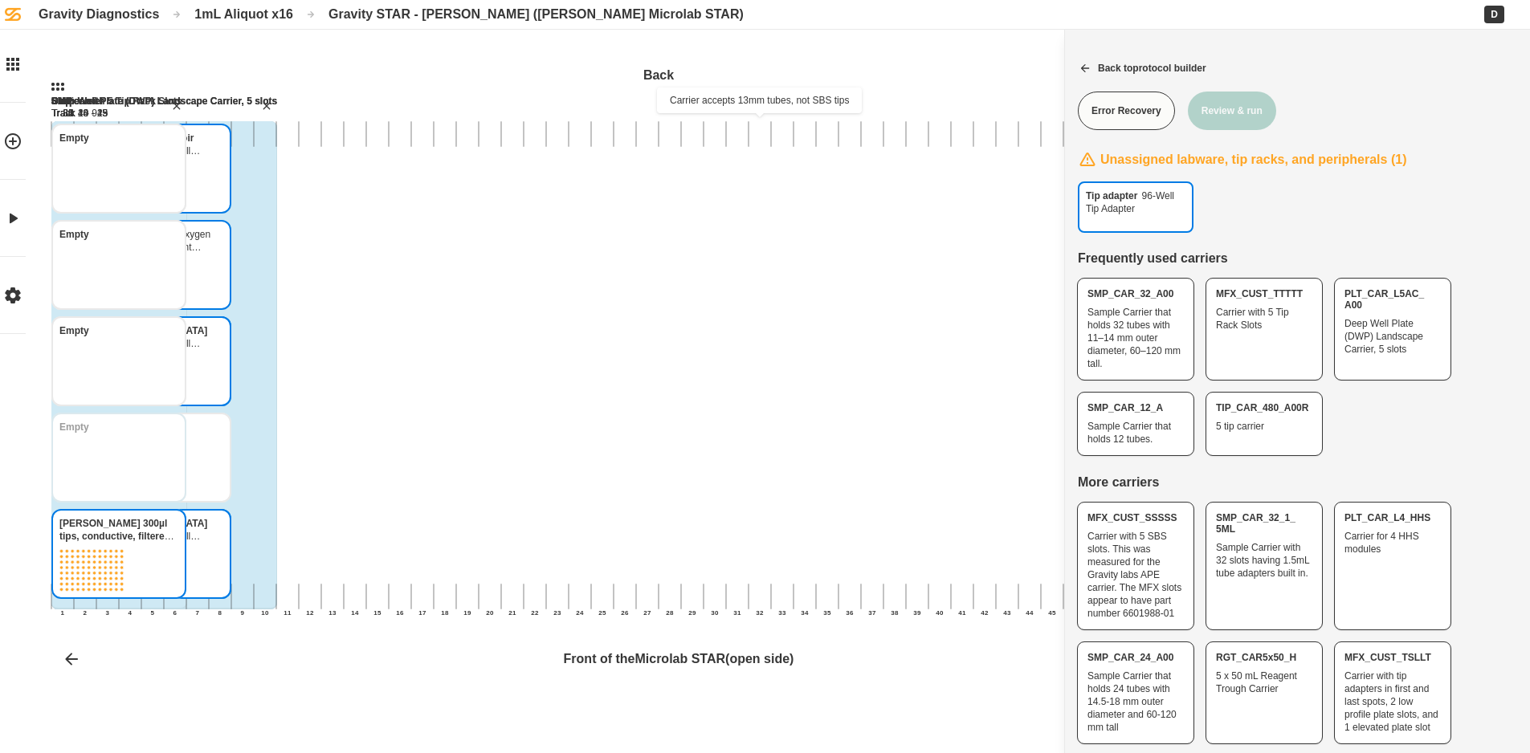
drag, startPoint x: 657, startPoint y: 430, endPoint x: 499, endPoint y: 467, distance: 162.5
click at [485, 478] on div "Tip adapter 96-Well Tip Adapter Back 1 2 3 4 5 6 7 8 9 10 11 12 13 14 15 16 17 …" at bounding box center [765, 376] width 1530 height 753
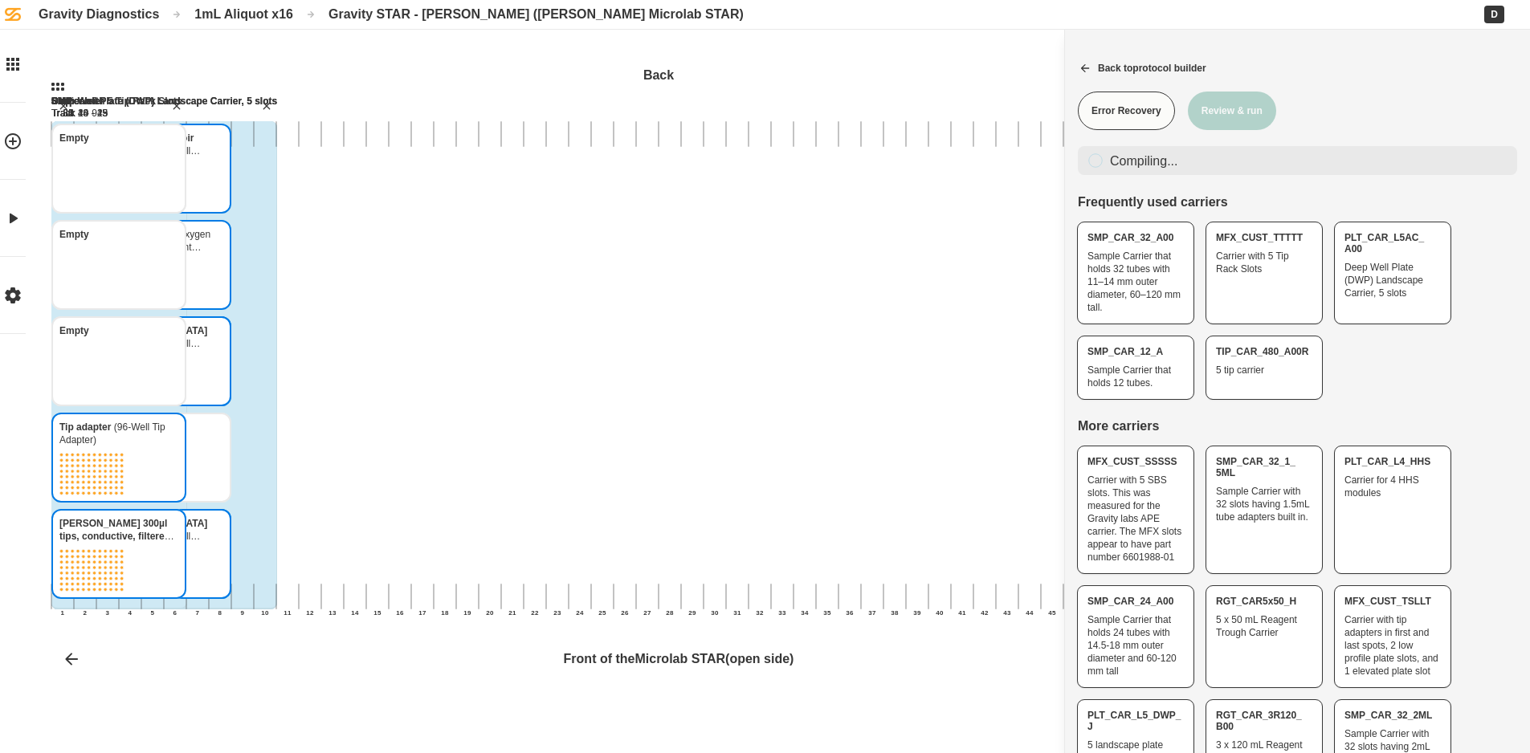
click at [74, 349] on div at bounding box center [62, 365] width 22 height 488
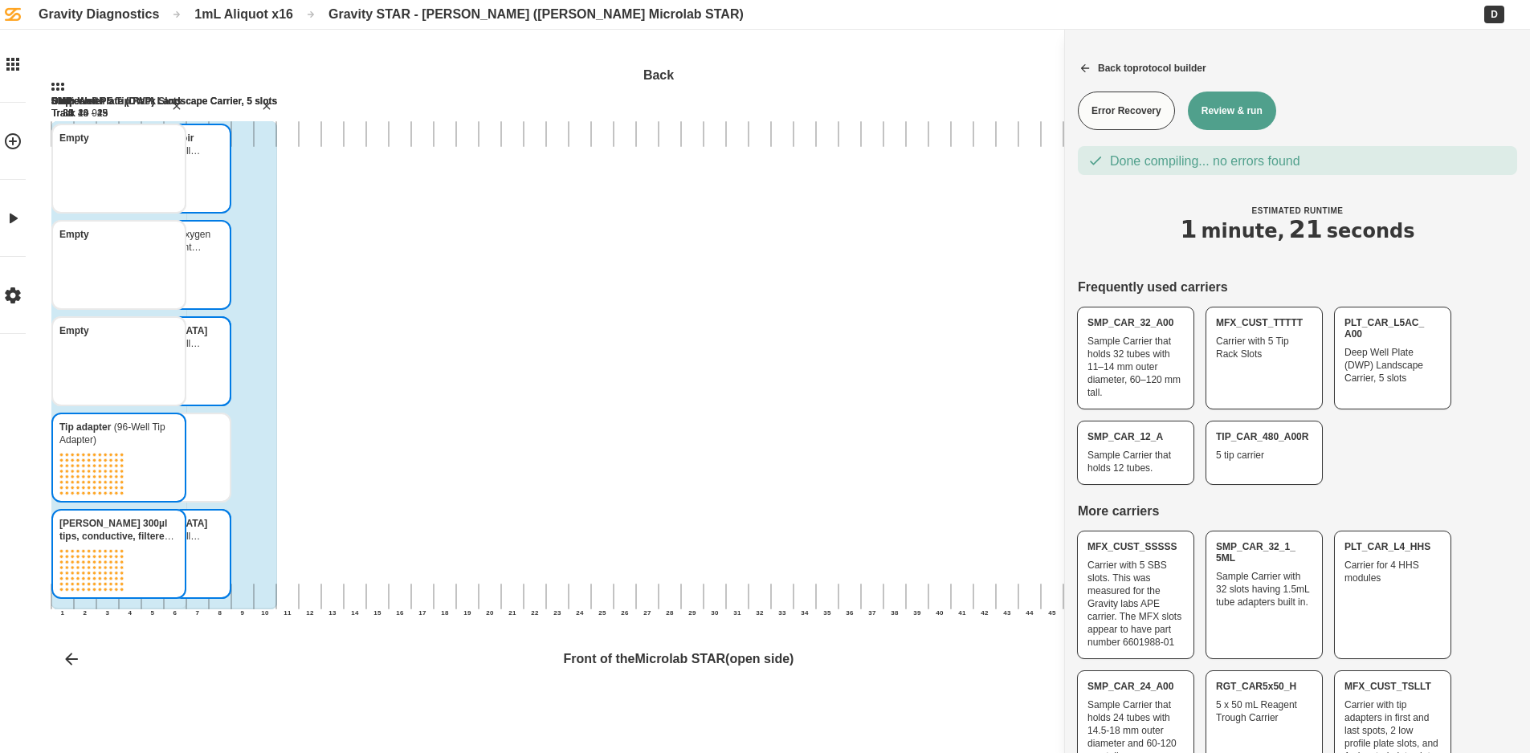
click at [1245, 113] on button "Review & run" at bounding box center [1232, 111] width 88 height 39
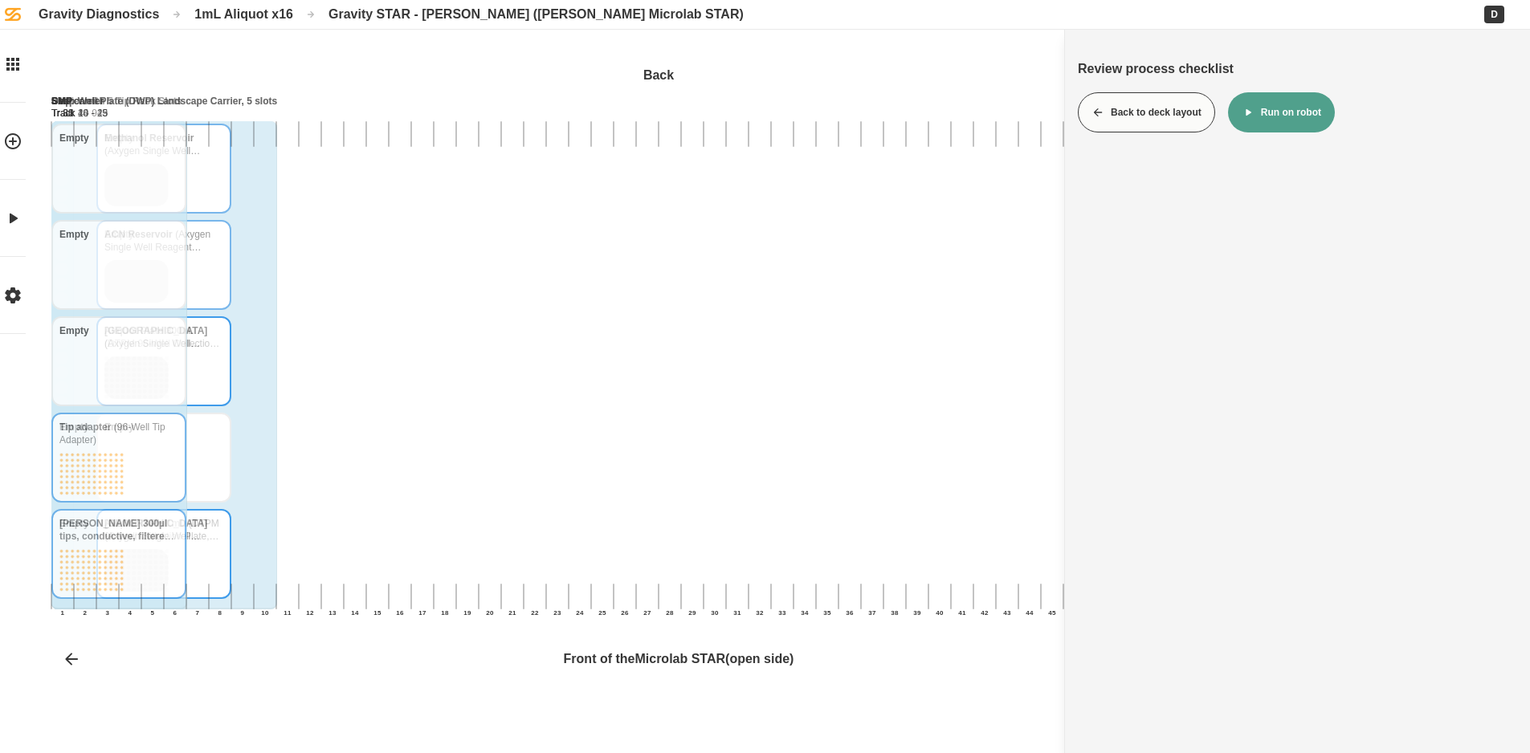
click at [1297, 122] on button "Run on robot" at bounding box center [1281, 112] width 107 height 40
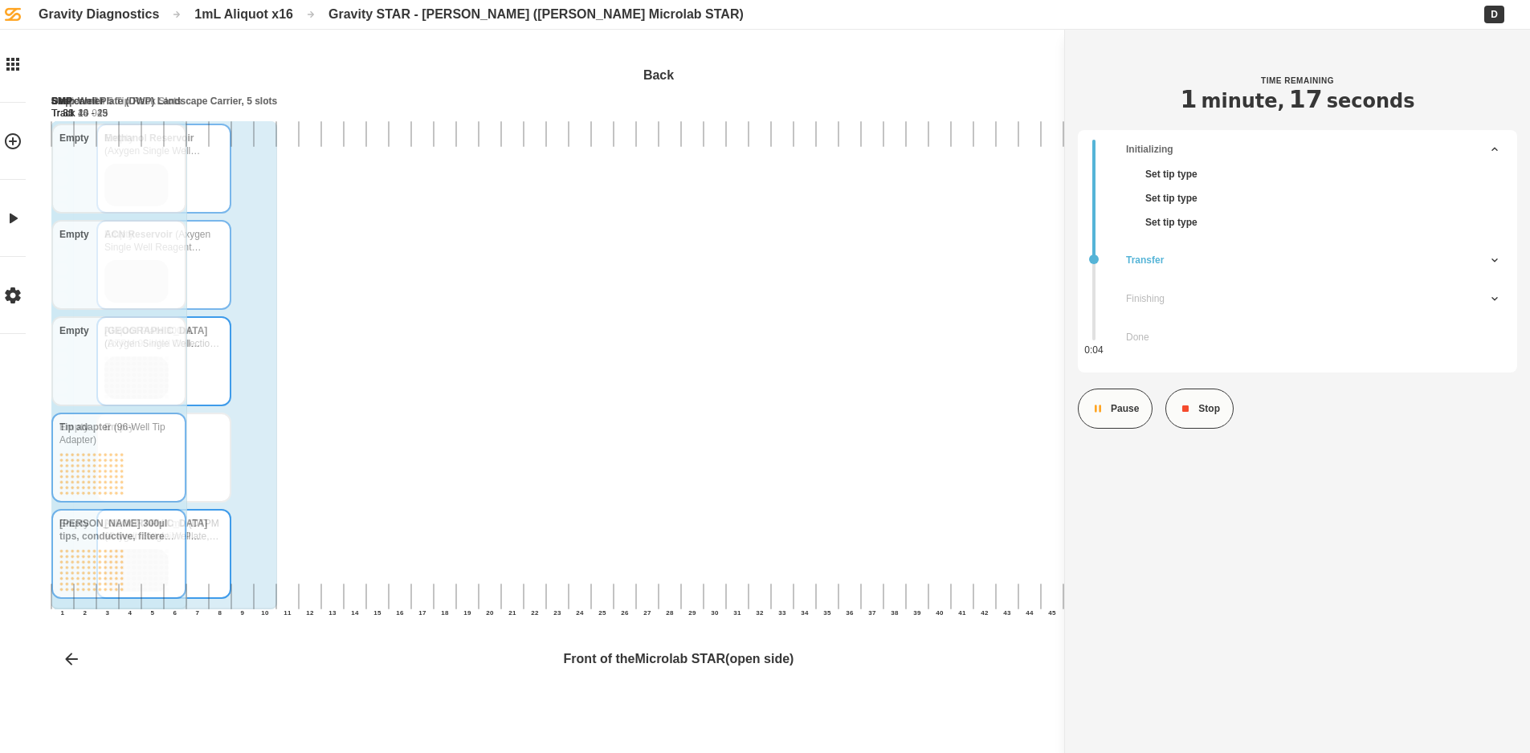
click at [1174, 402] on button "Stop" at bounding box center [1199, 409] width 68 height 40
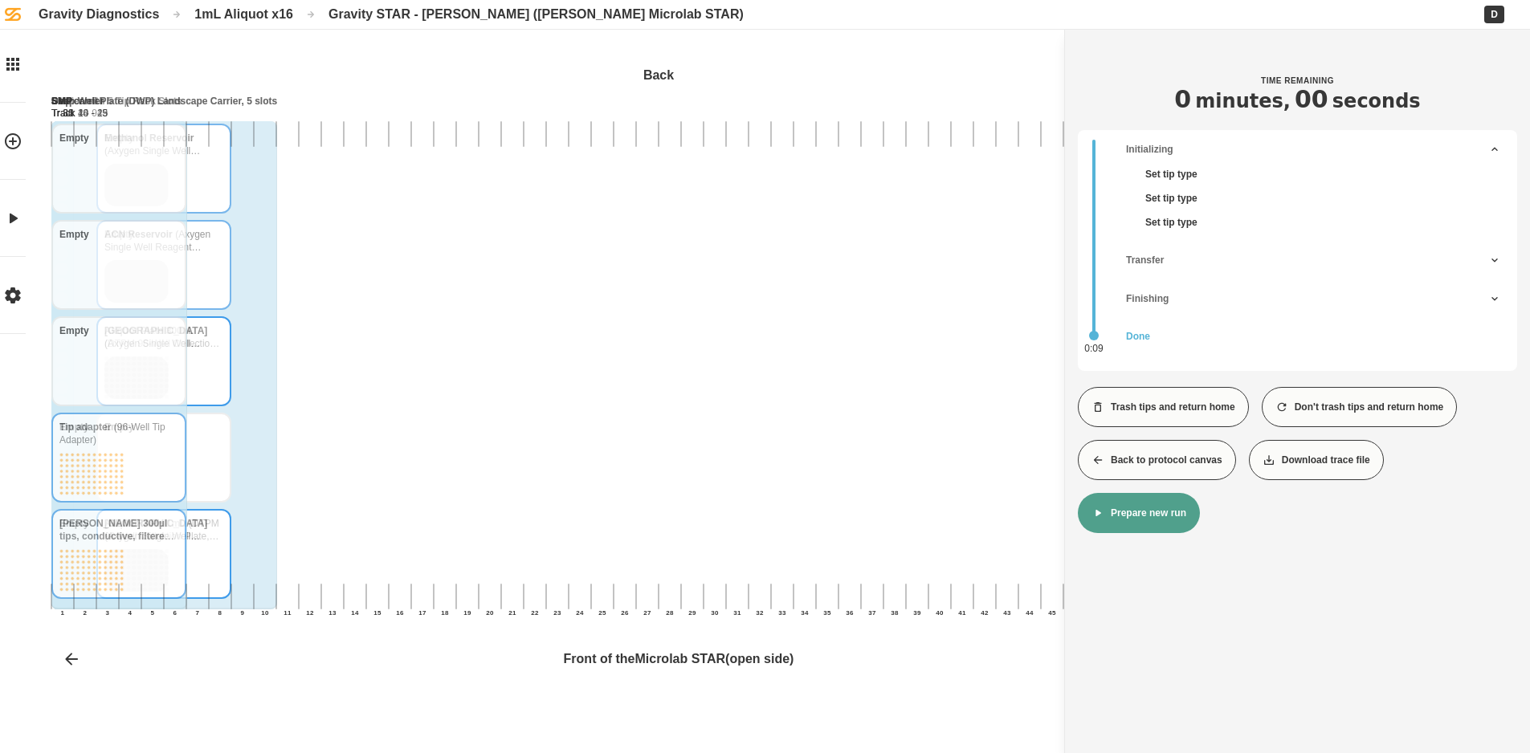
click at [1135, 536] on div "TIME REMAINING 0 minutes , 00 seconds 0:09 Initializing Set tip type Set tip ty…" at bounding box center [1297, 391] width 466 height 724
click at [1140, 512] on button "Prepare new run" at bounding box center [1139, 513] width 122 height 40
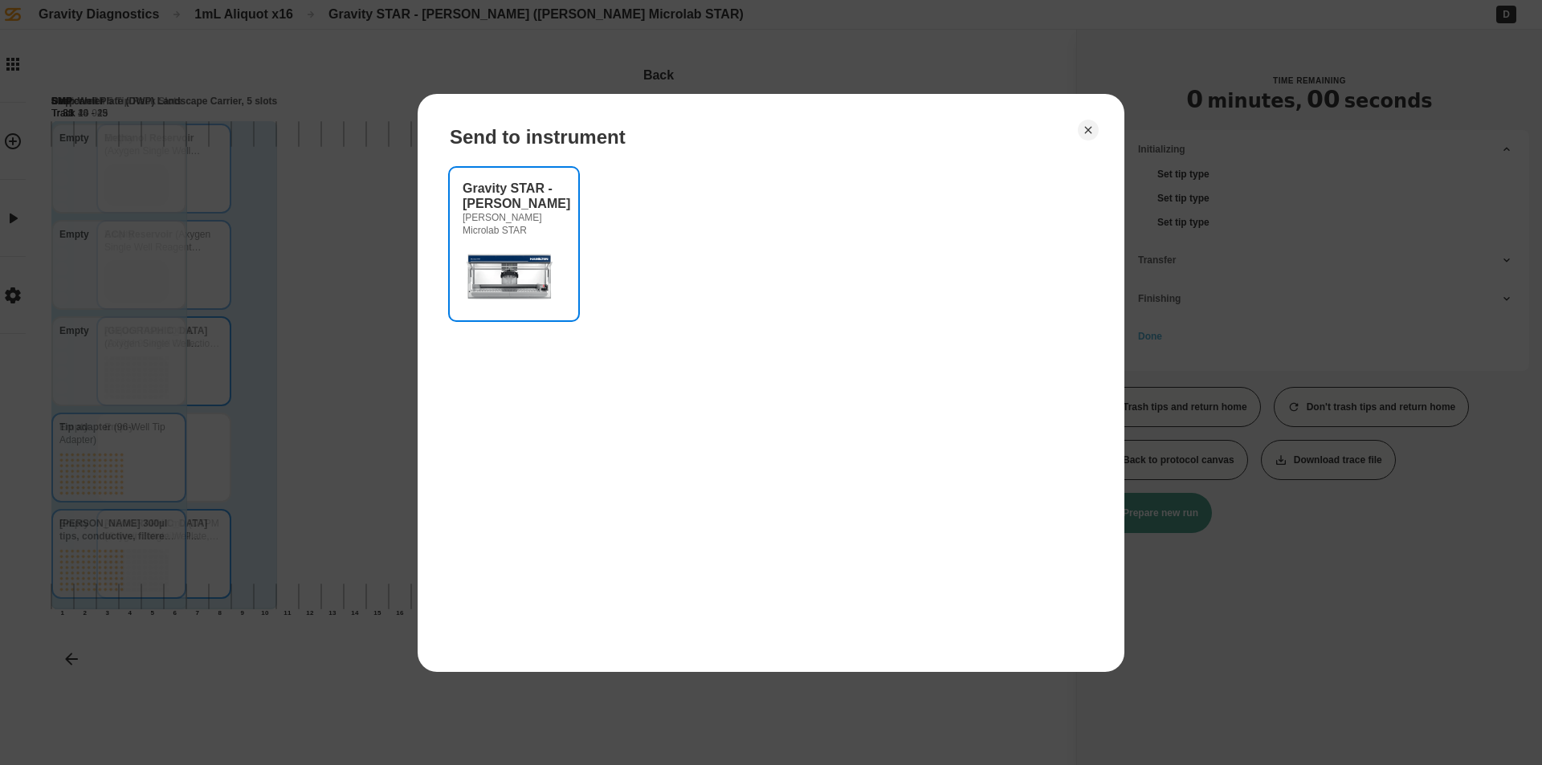
click at [560, 200] on div "Gravity STAR - [PERSON_NAME] Microlab STAR" at bounding box center [514, 209] width 103 height 56
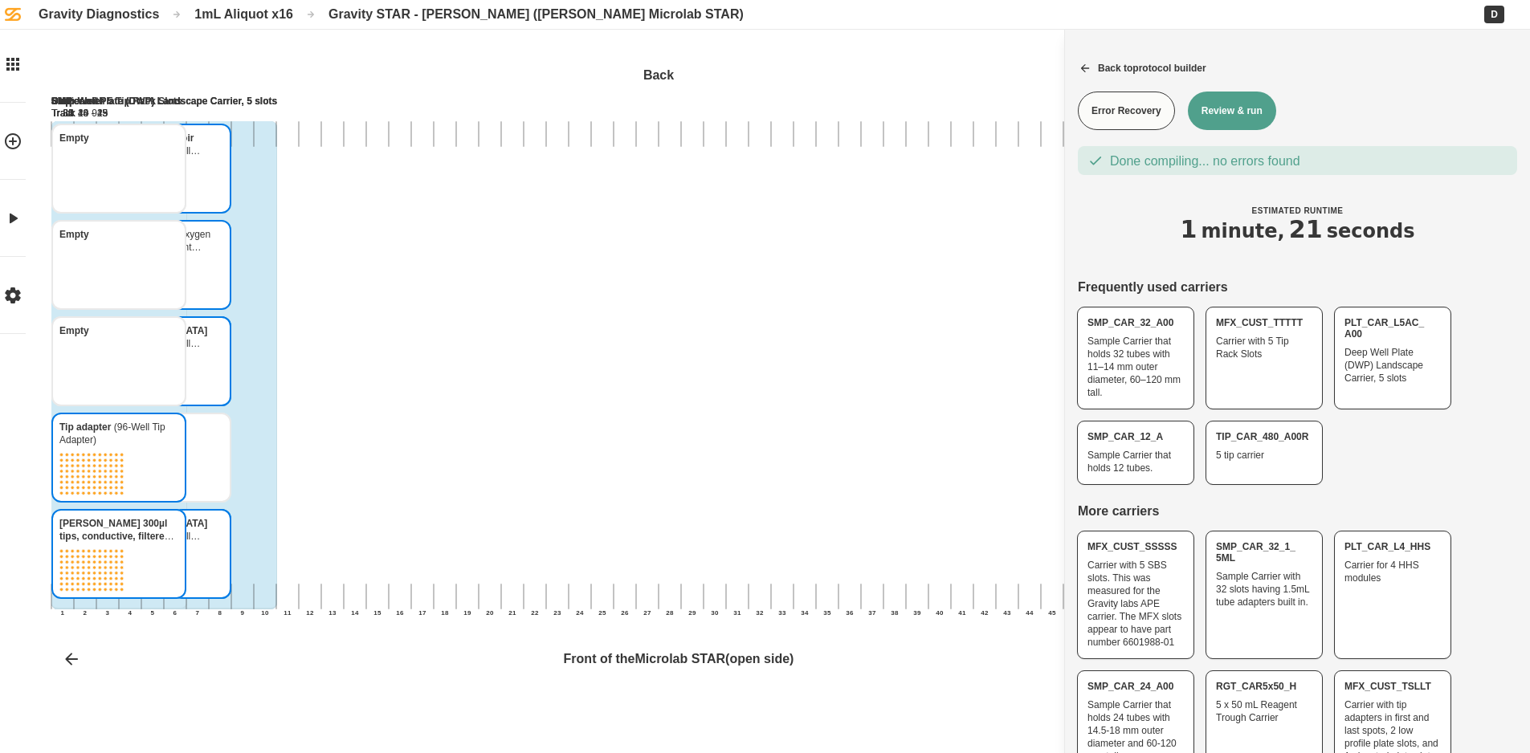
click at [1249, 101] on button "Review & run" at bounding box center [1232, 111] width 88 height 39
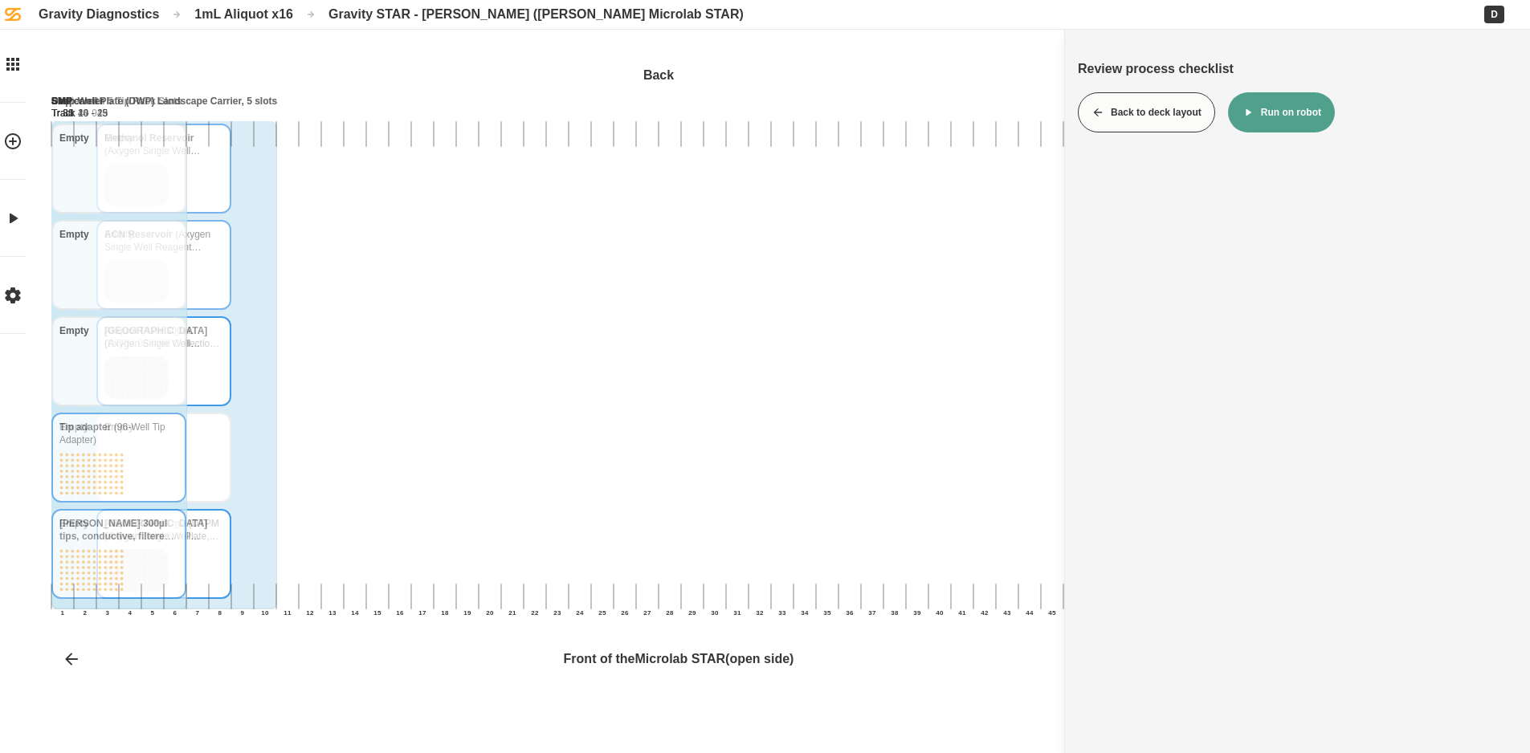
click at [1282, 104] on button "Run on robot" at bounding box center [1281, 112] width 107 height 40
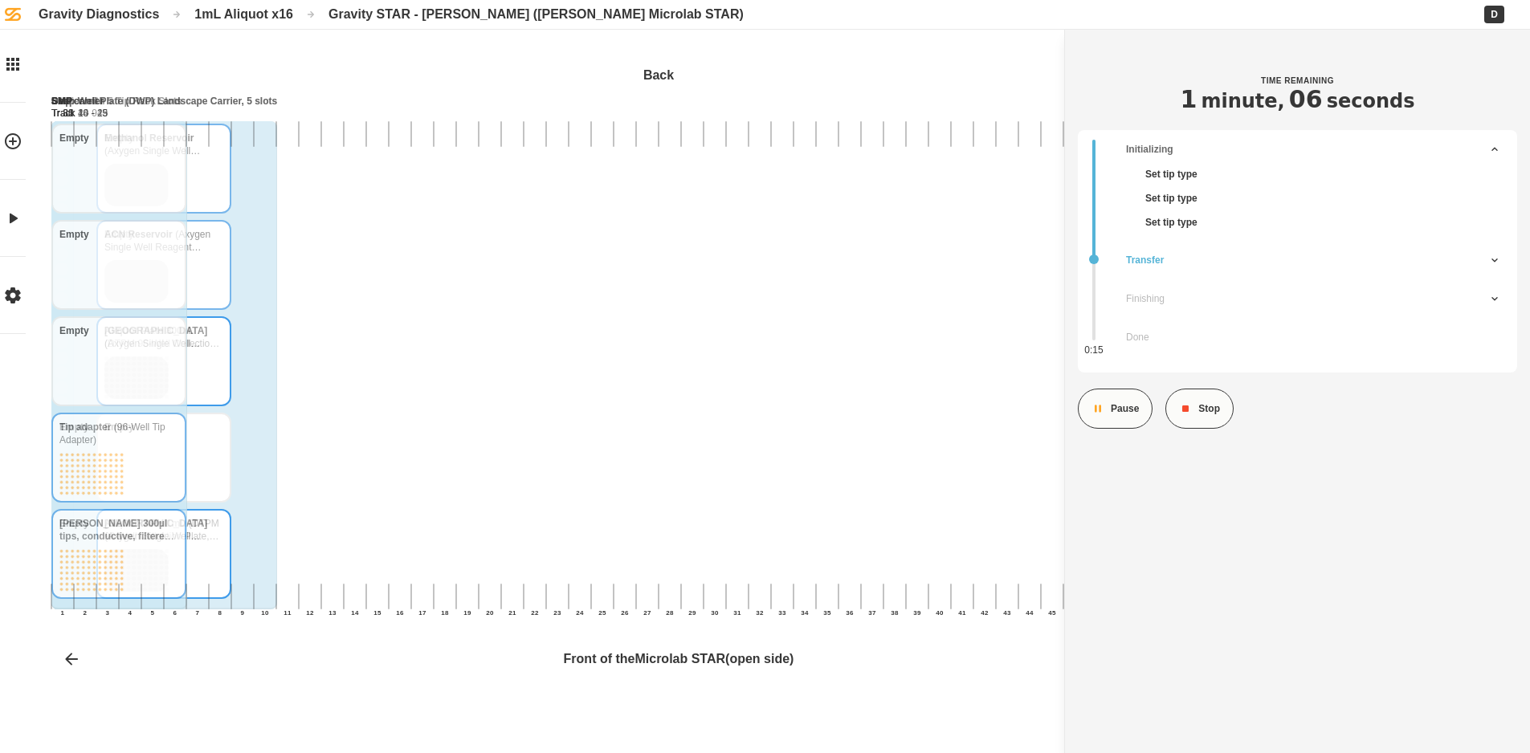
click at [1203, 413] on button "Stop" at bounding box center [1199, 409] width 68 height 40
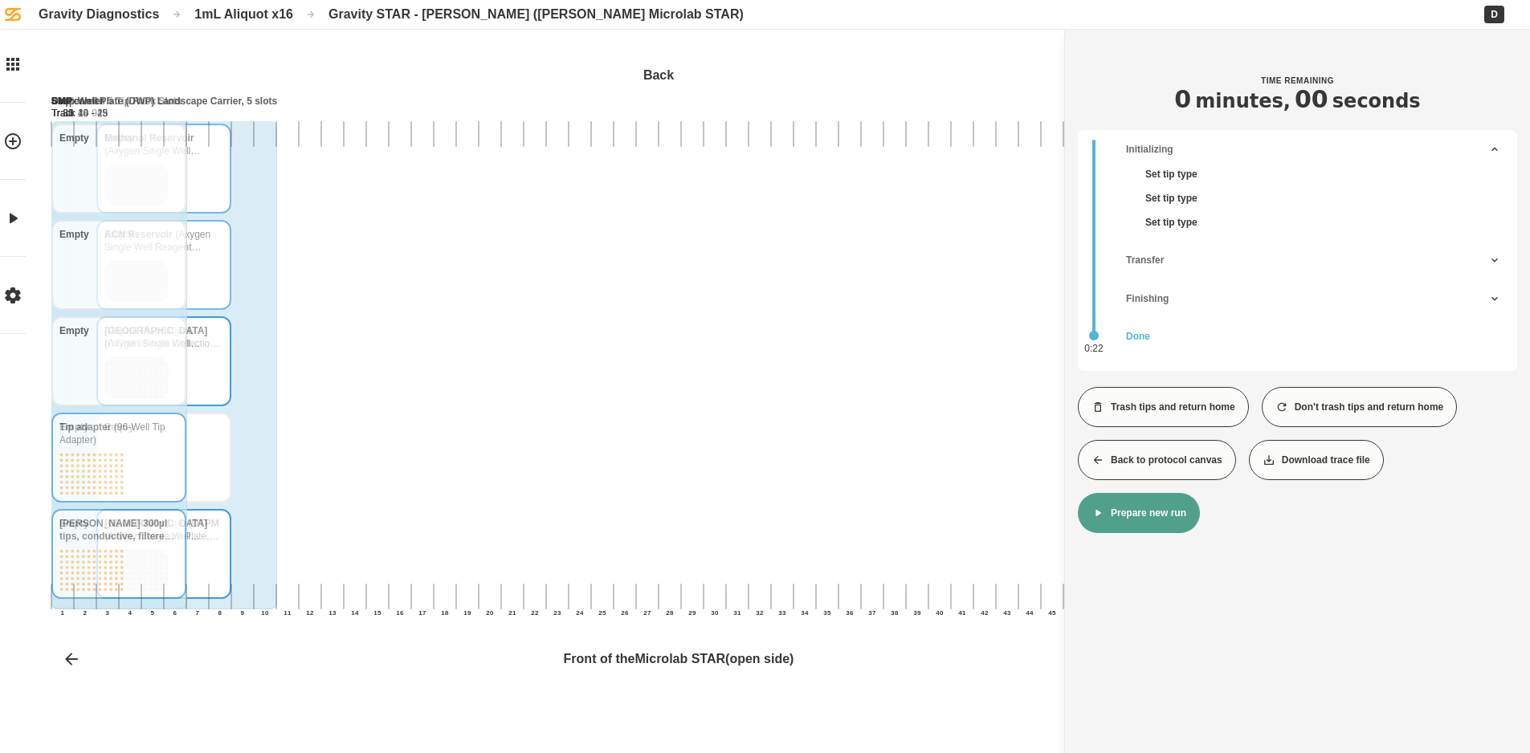
click at [1120, 520] on button "Prepare new run" at bounding box center [1139, 513] width 122 height 40
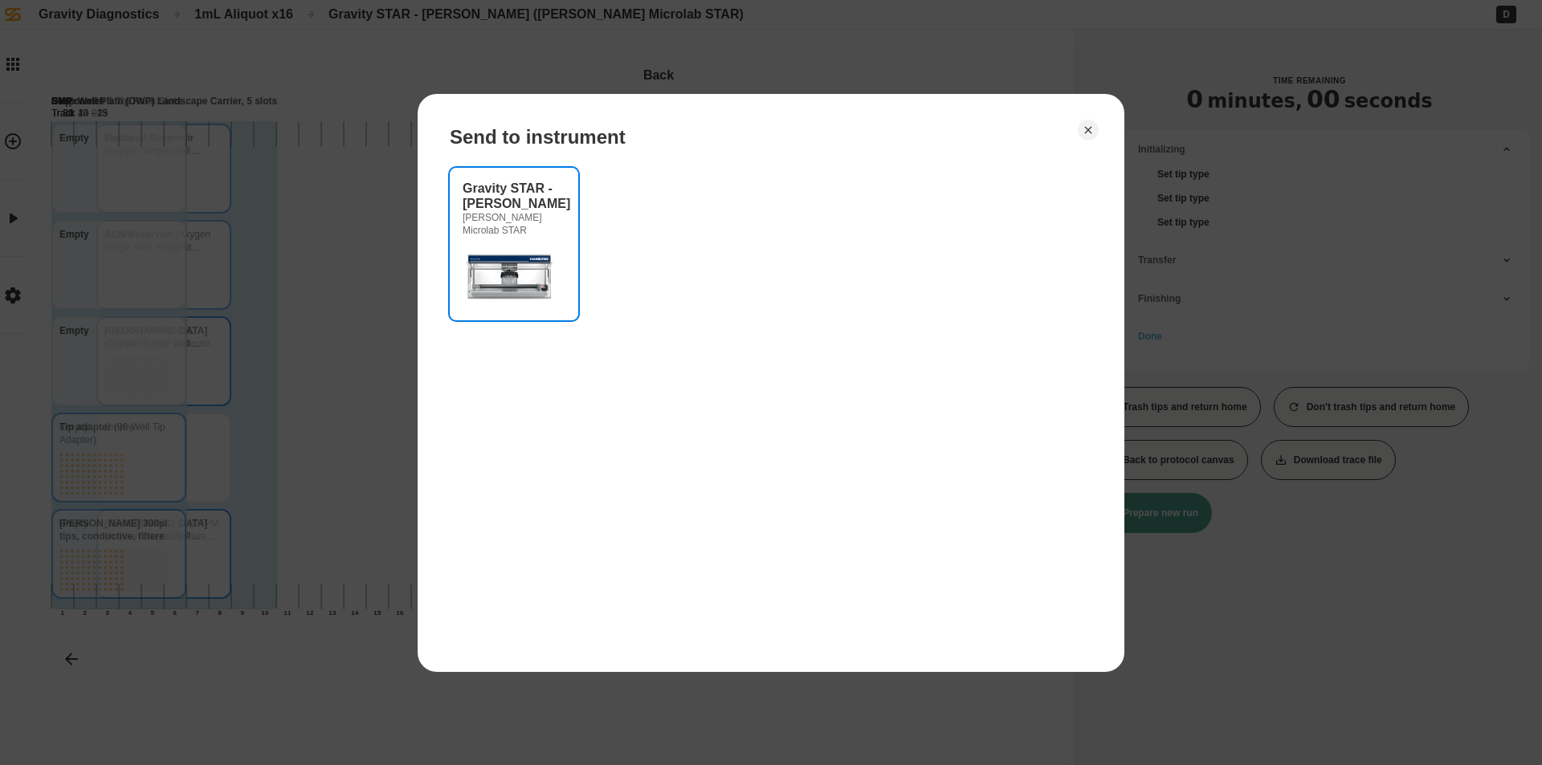
click at [557, 247] on img at bounding box center [511, 275] width 96 height 64
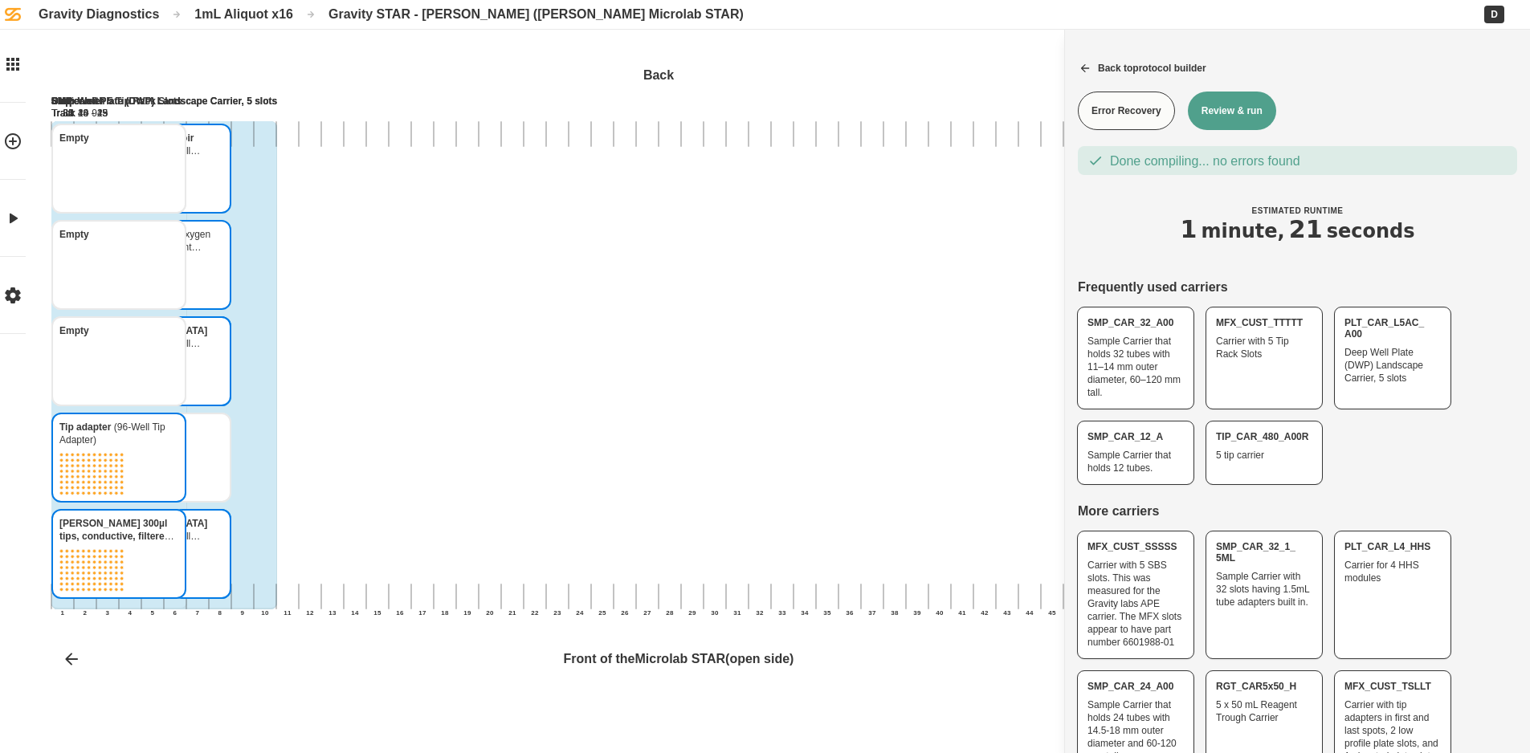
click at [1230, 96] on button "Review & run" at bounding box center [1232, 111] width 88 height 39
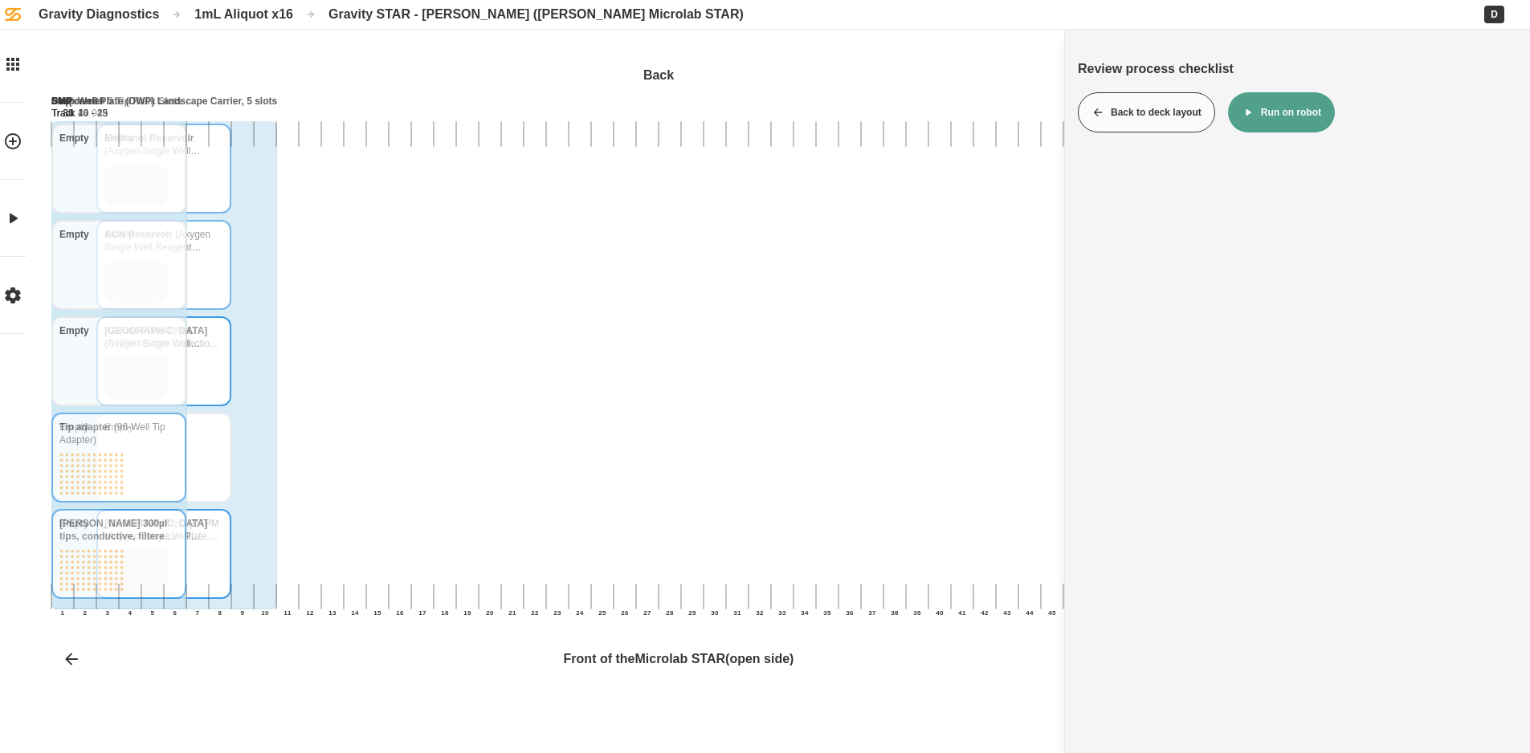
click at [1286, 105] on button "Run on robot" at bounding box center [1281, 112] width 107 height 40
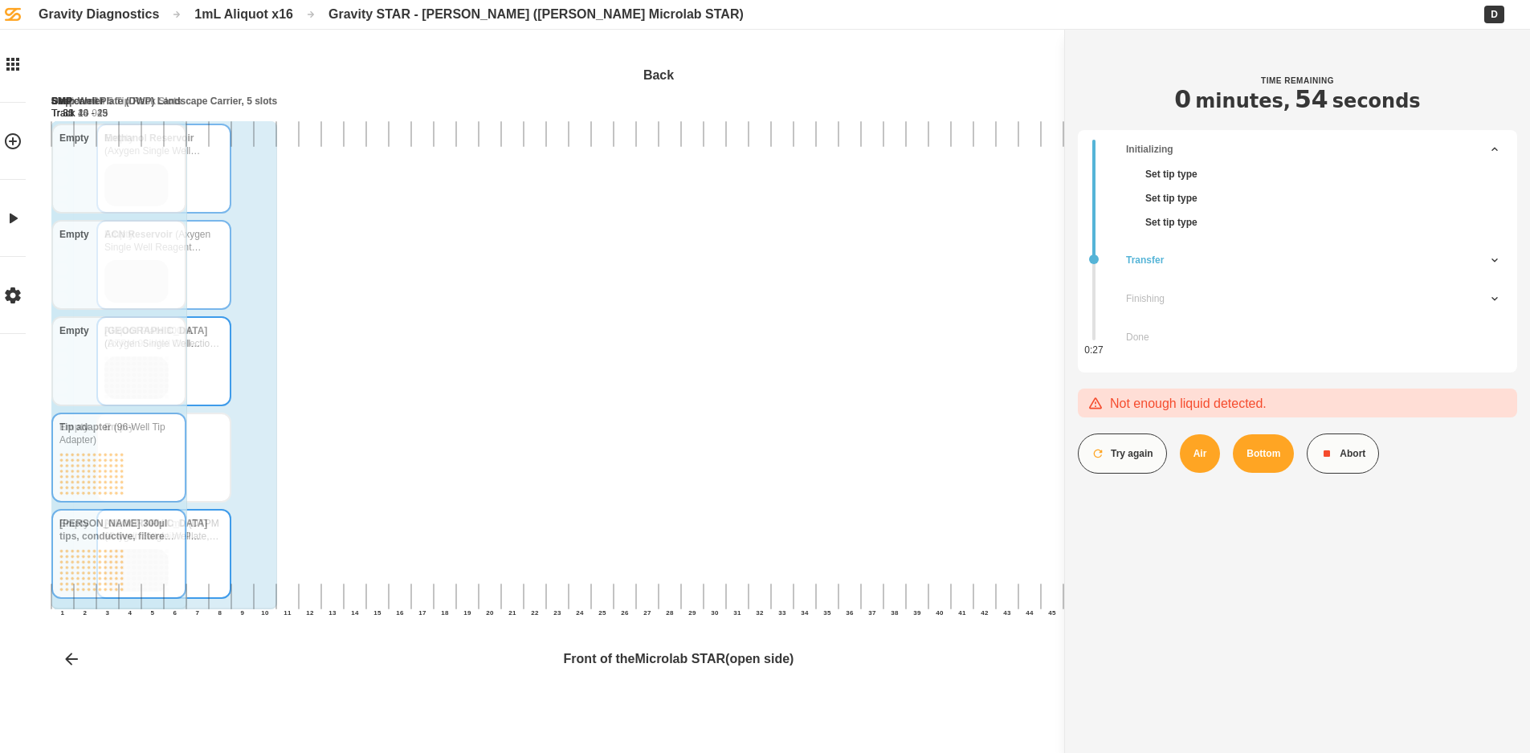
click at [1345, 449] on button "Abort" at bounding box center [1343, 454] width 72 height 40
